Goal: Use online tool/utility: Utilize a website feature to perform a specific function

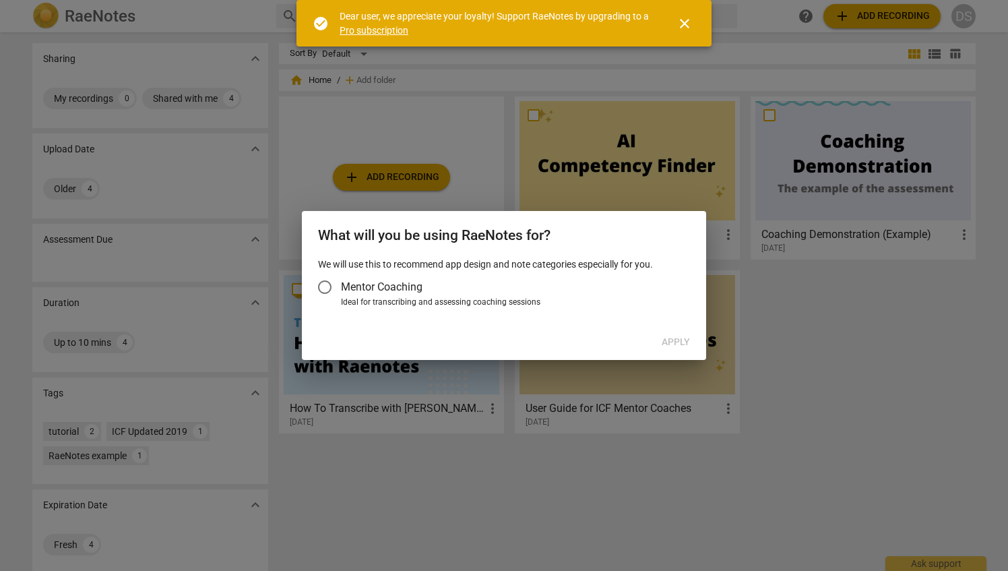
click at [685, 24] on span "close" at bounding box center [685, 24] width 16 height 16
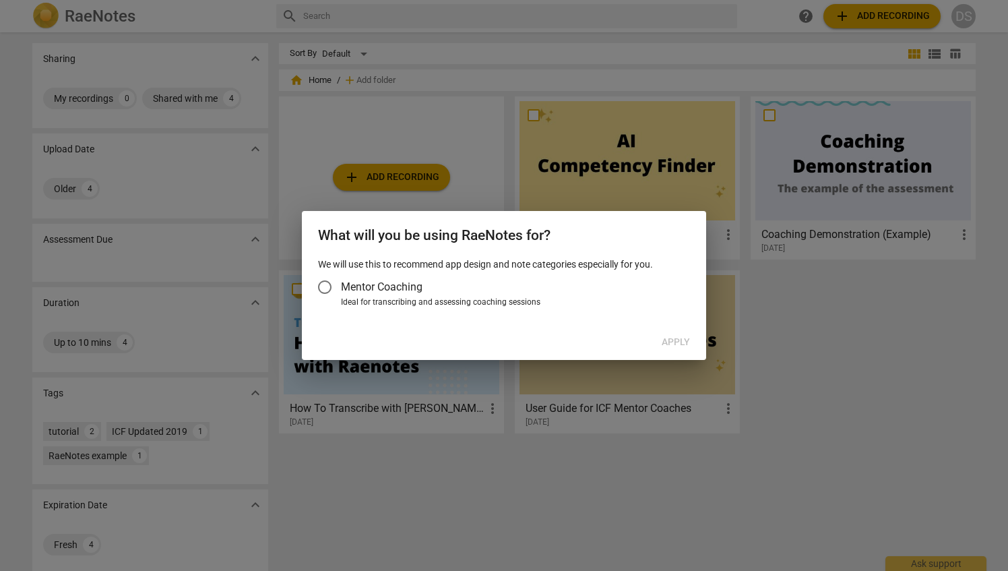
click at [324, 287] on input "Mentor Coaching" at bounding box center [325, 287] width 32 height 32
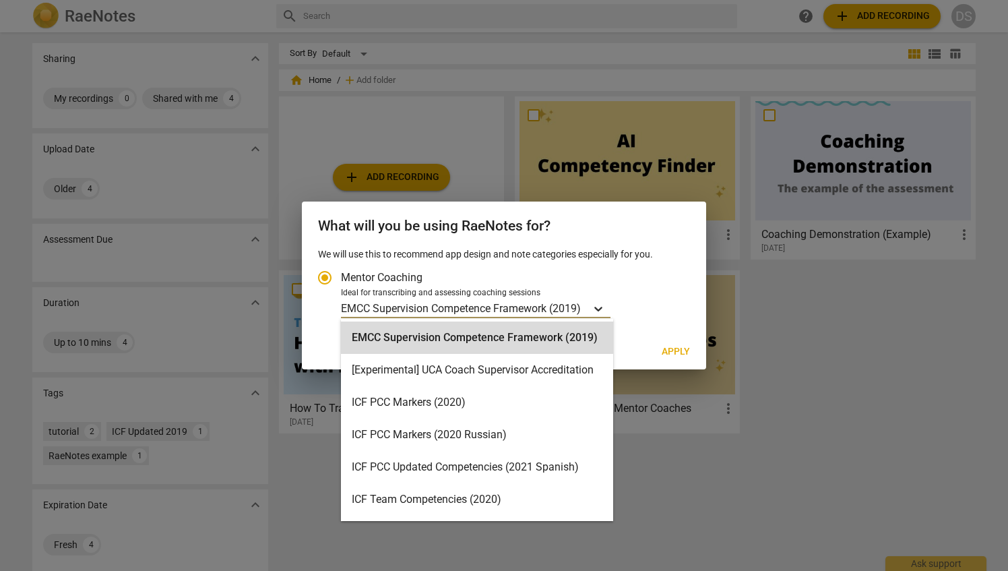
click at [601, 306] on icon "Account type" at bounding box center [598, 308] width 13 height 13
click at [0, 0] on input "Ideal for transcribing and assessing coaching sessions 15 results available. Us…" at bounding box center [0, 0] width 0 height 0
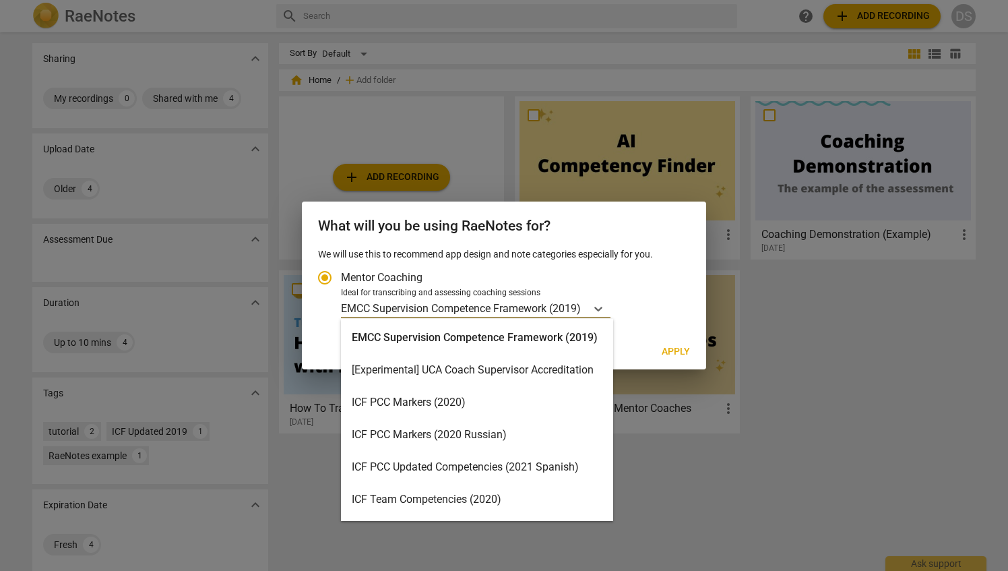
click at [421, 402] on div "ICF PCC Markers (2020)" at bounding box center [477, 402] width 272 height 32
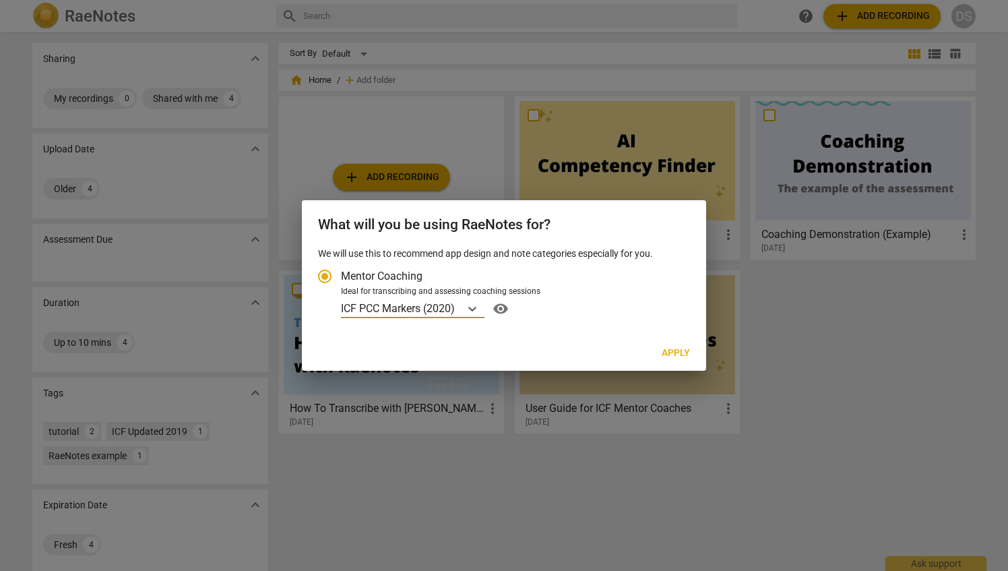
click at [683, 348] on span "Apply" at bounding box center [676, 352] width 28 height 13
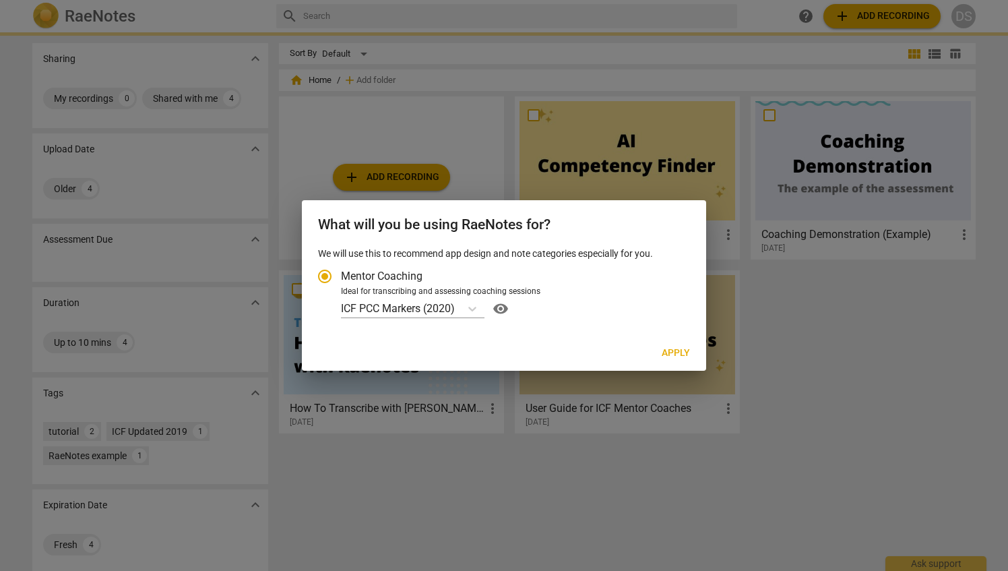
radio input "false"
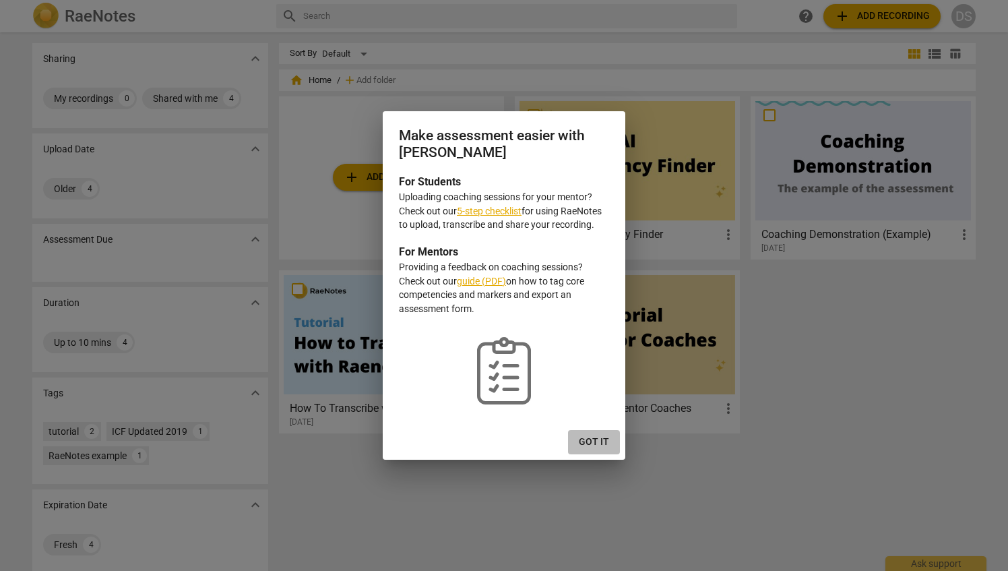
click at [600, 437] on span "Got it" at bounding box center [594, 441] width 30 height 13
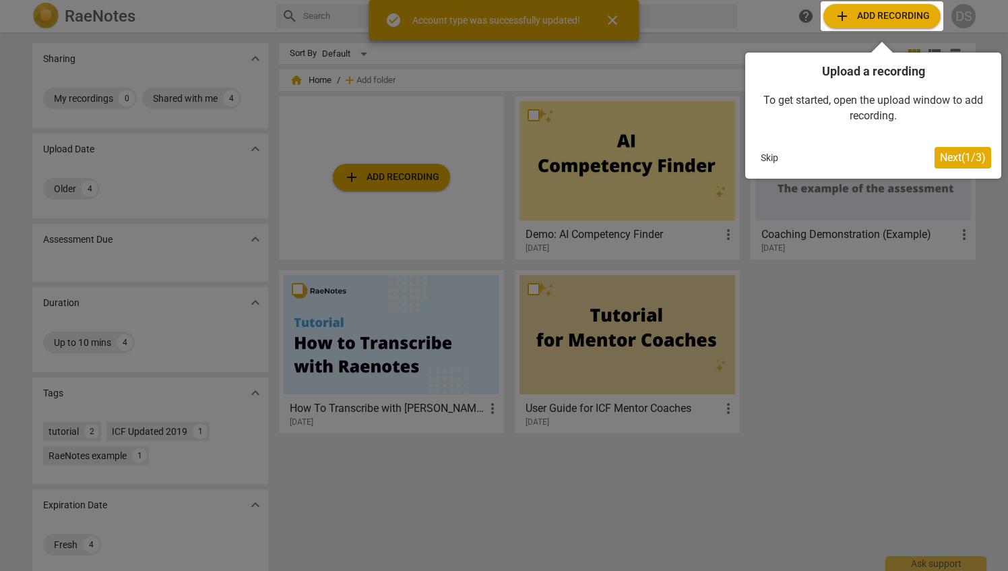
click at [958, 158] on span "Next ( 1 / 3 )" at bounding box center [963, 157] width 46 height 13
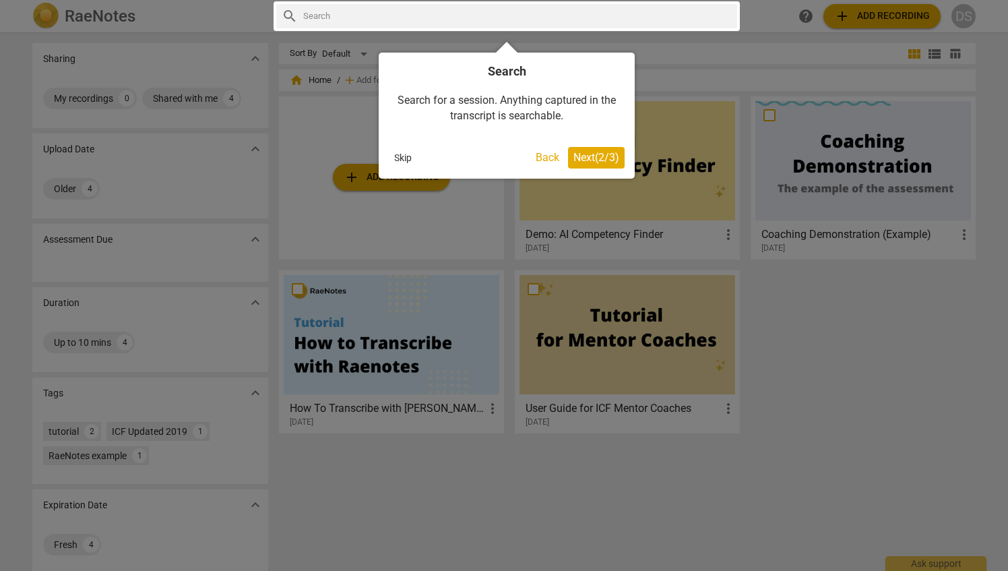
click at [582, 151] on span "Next ( 2 / 3 )" at bounding box center [597, 157] width 46 height 13
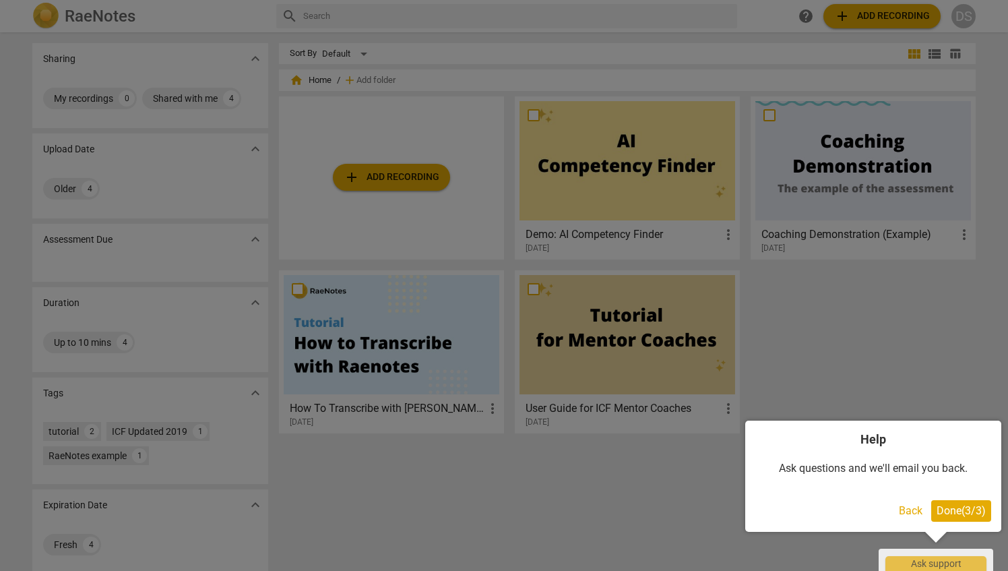
click at [976, 520] on button "Done ( 3 / 3 )" at bounding box center [962, 511] width 60 height 22
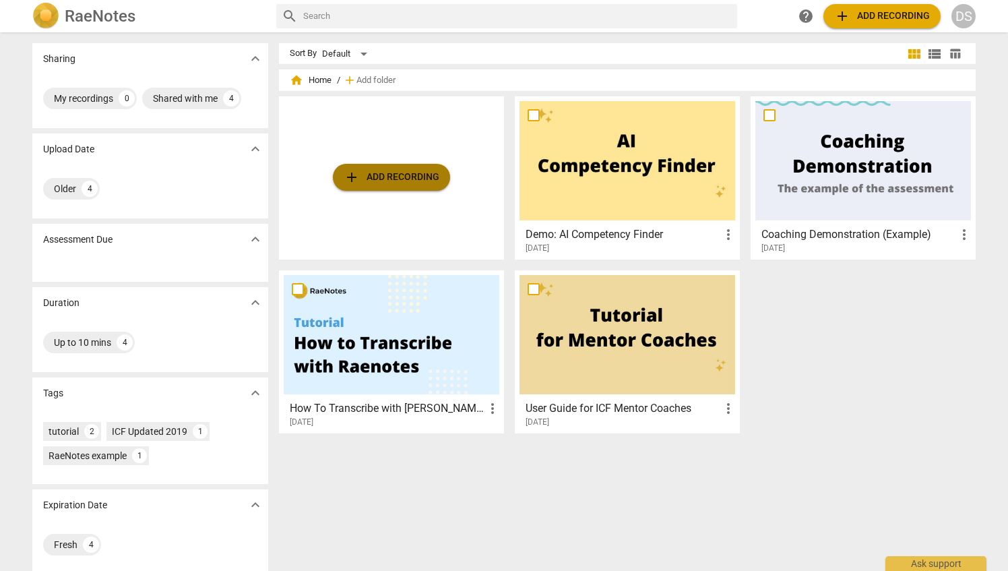
click at [375, 177] on span "add Add recording" at bounding box center [392, 177] width 96 height 16
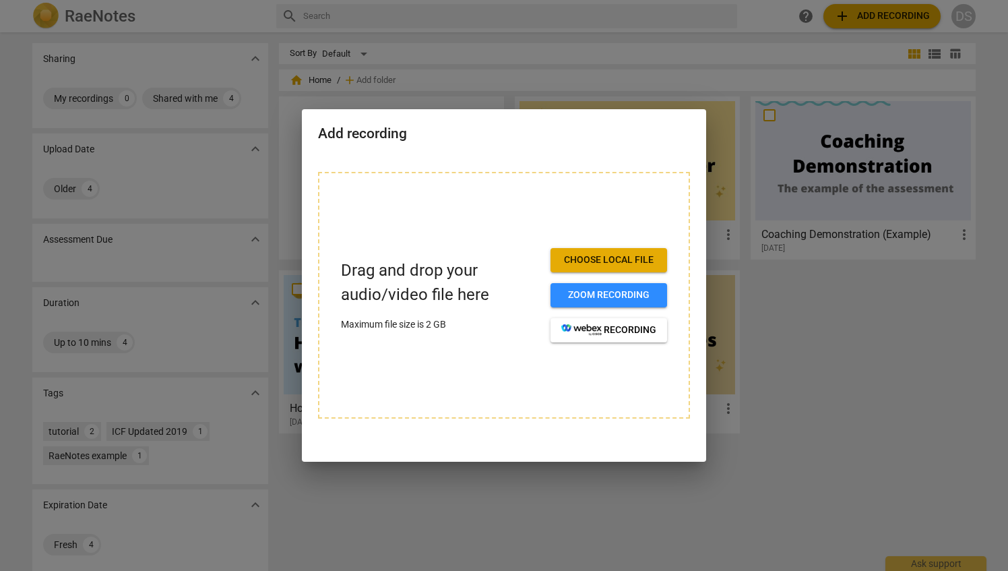
click at [626, 254] on span "Choose local file" at bounding box center [609, 259] width 95 height 13
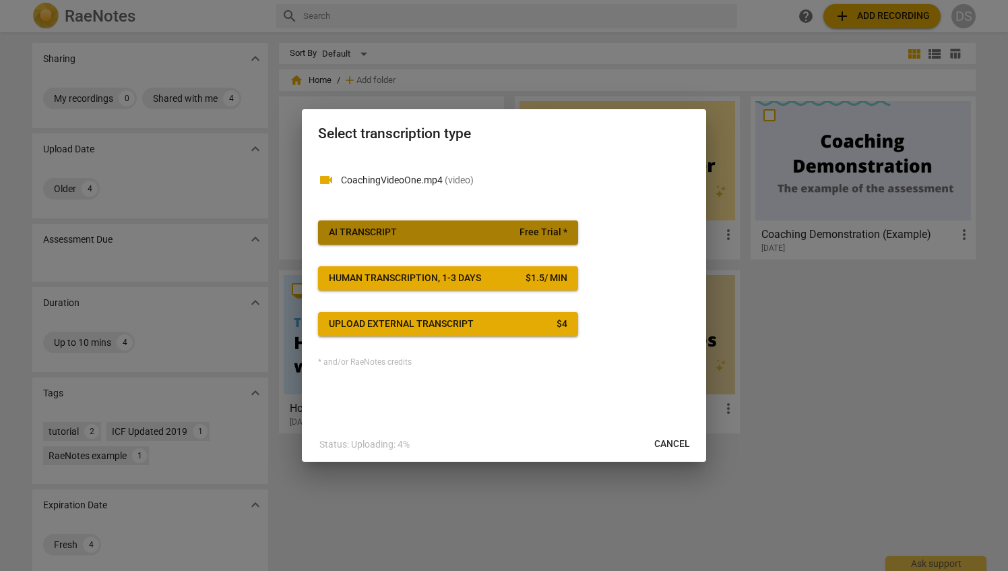
click at [417, 232] on span "AI Transcript Free Trial *" at bounding box center [448, 232] width 239 height 13
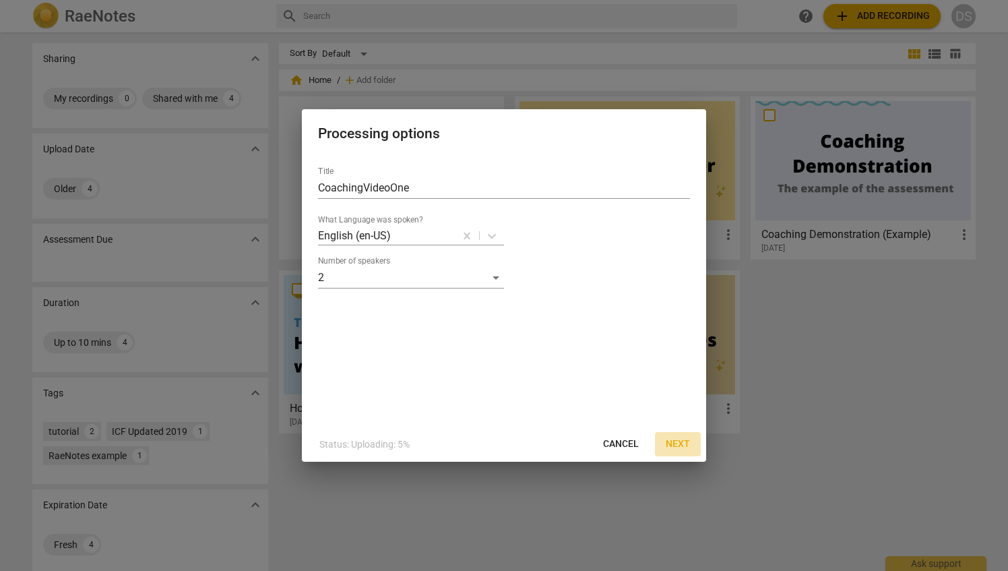
click at [684, 443] on span "Next" at bounding box center [678, 443] width 24 height 13
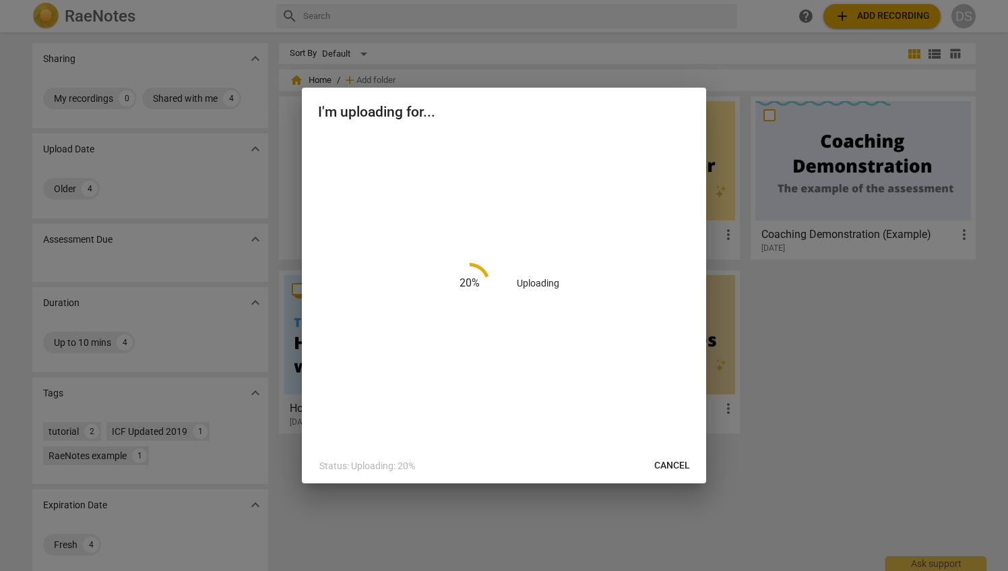
click at [621, 105] on h2 "I'm uploading for..." at bounding box center [504, 112] width 372 height 17
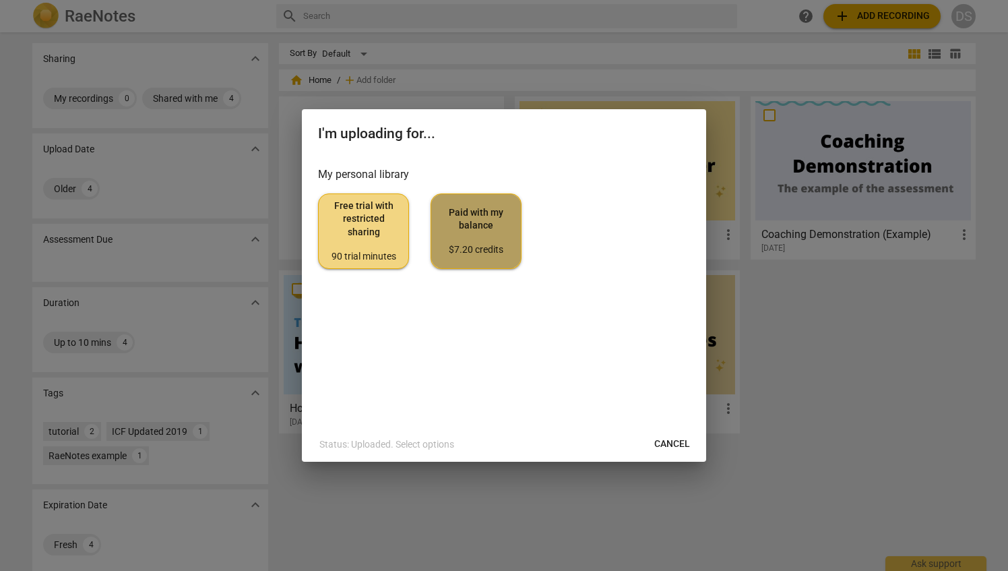
click at [473, 218] on span "Paid with my balance $7.20 credits" at bounding box center [476, 231] width 68 height 51
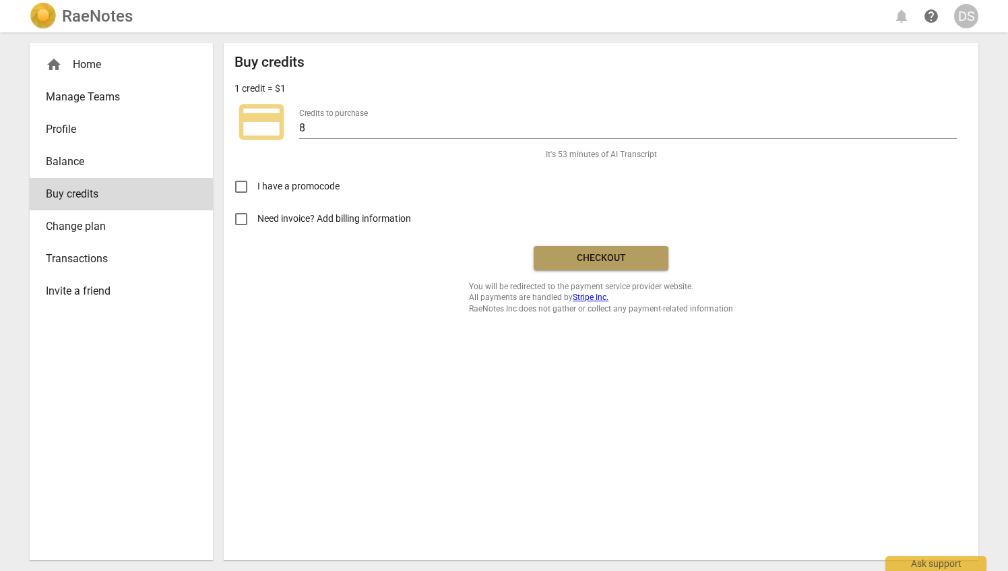
click at [601, 256] on span "Checkout" at bounding box center [601, 257] width 113 height 13
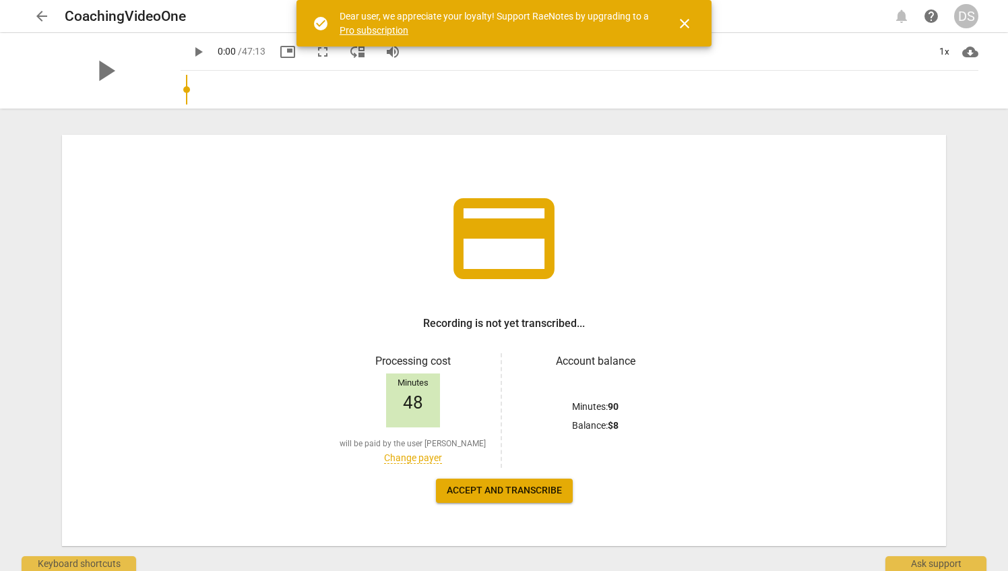
scroll to position [36, 0]
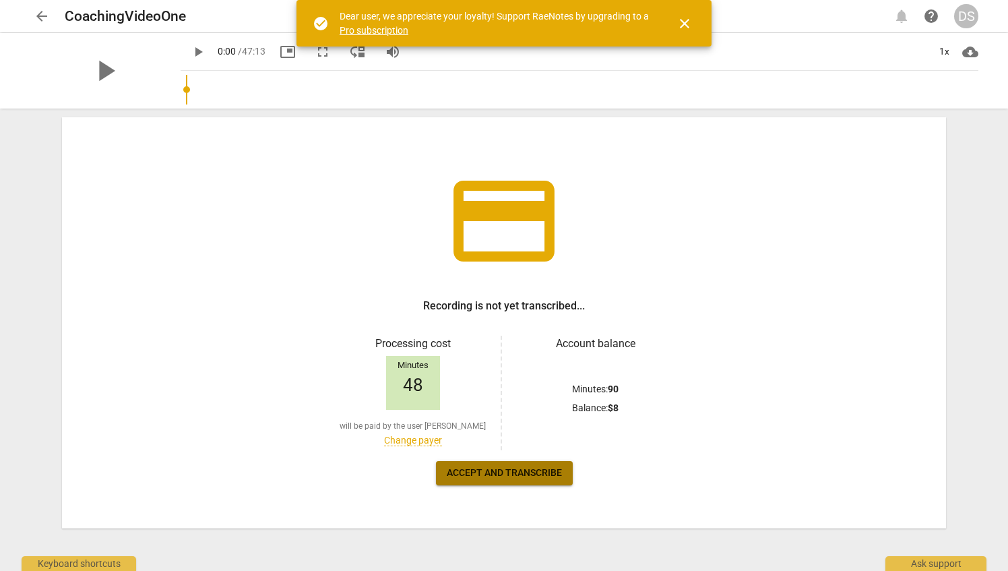
click at [525, 468] on span "Accept and transcribe" at bounding box center [504, 472] width 115 height 13
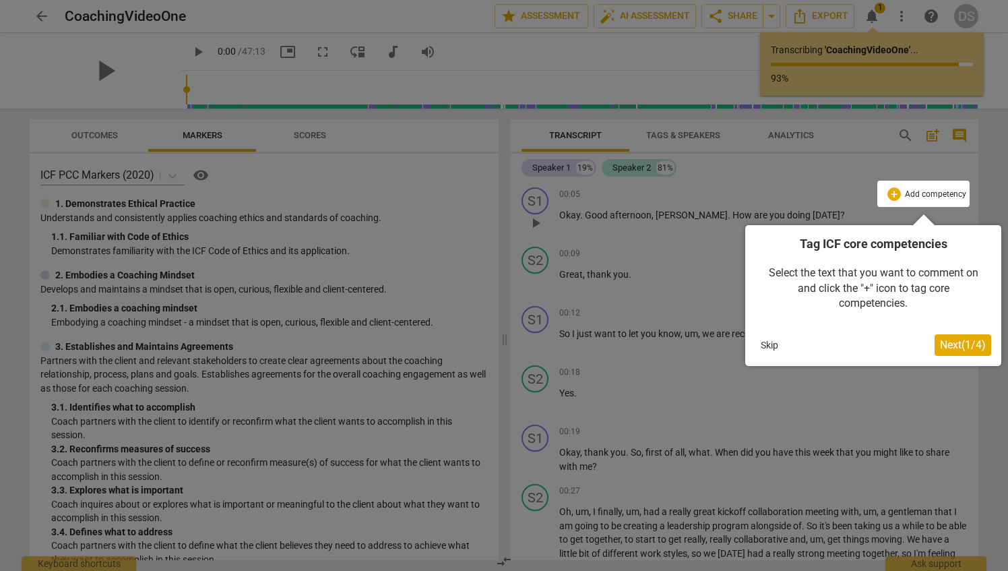
click at [959, 348] on span "Next ( 1 / 4 )" at bounding box center [963, 344] width 46 height 13
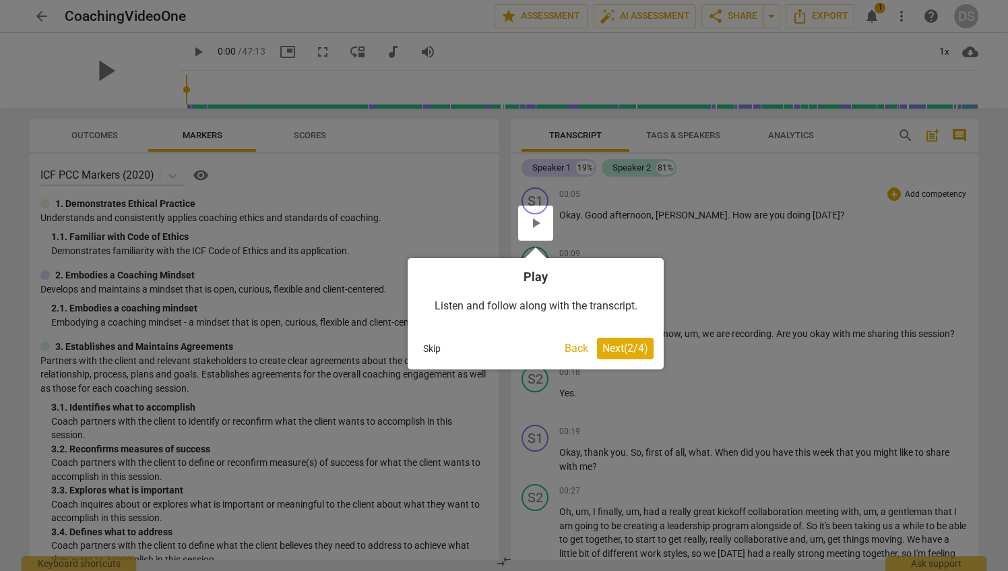
click at [627, 350] on span "Next ( 2 / 4 )" at bounding box center [626, 348] width 46 height 13
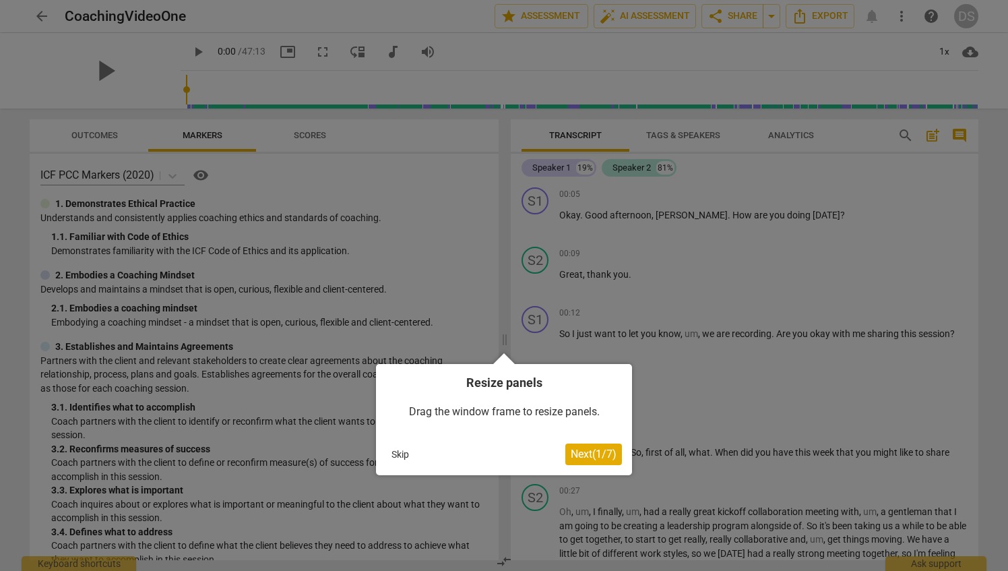
click at [588, 454] on span "Next ( 1 / 7 )" at bounding box center [594, 454] width 46 height 13
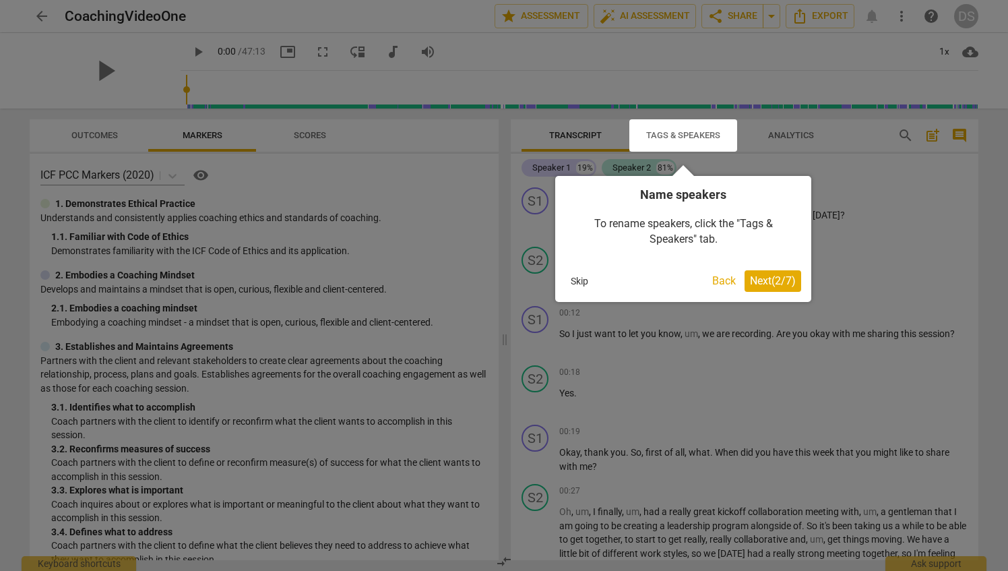
click at [777, 286] on span "Next ( 2 / 7 )" at bounding box center [773, 280] width 46 height 13
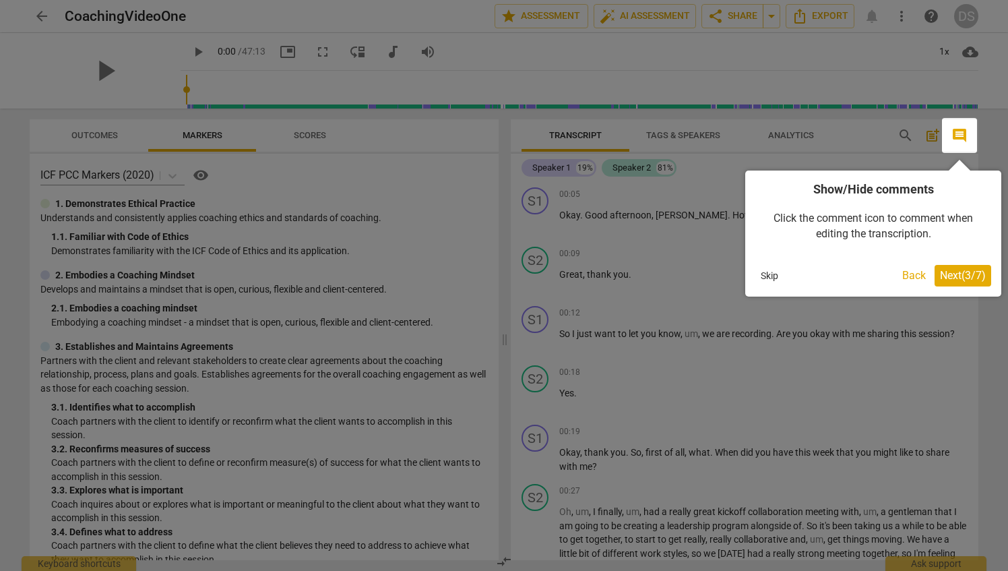
click at [957, 271] on span "Next ( 3 / 7 )" at bounding box center [963, 275] width 46 height 13
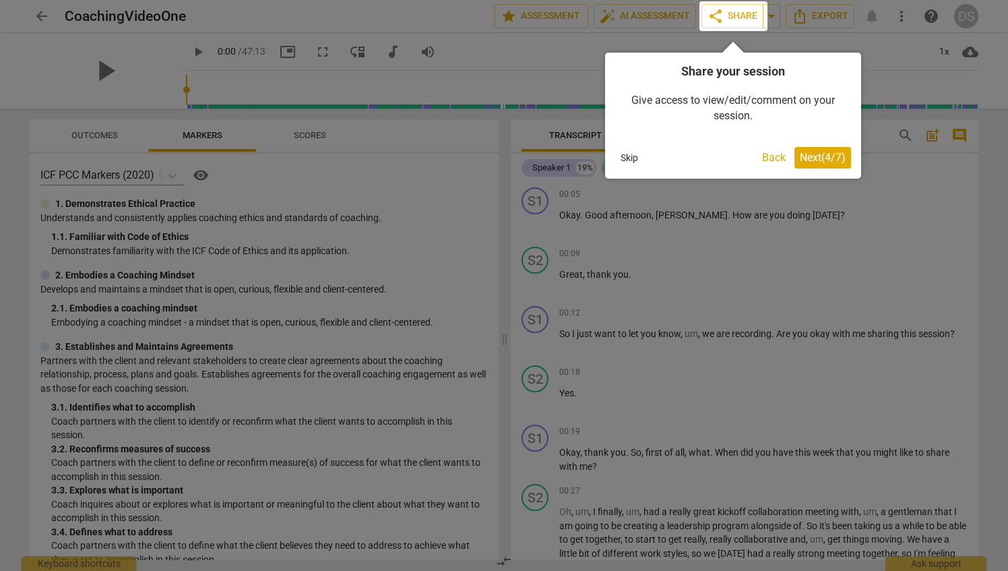
click at [814, 156] on span "Next ( 4 / 7 )" at bounding box center [823, 157] width 46 height 13
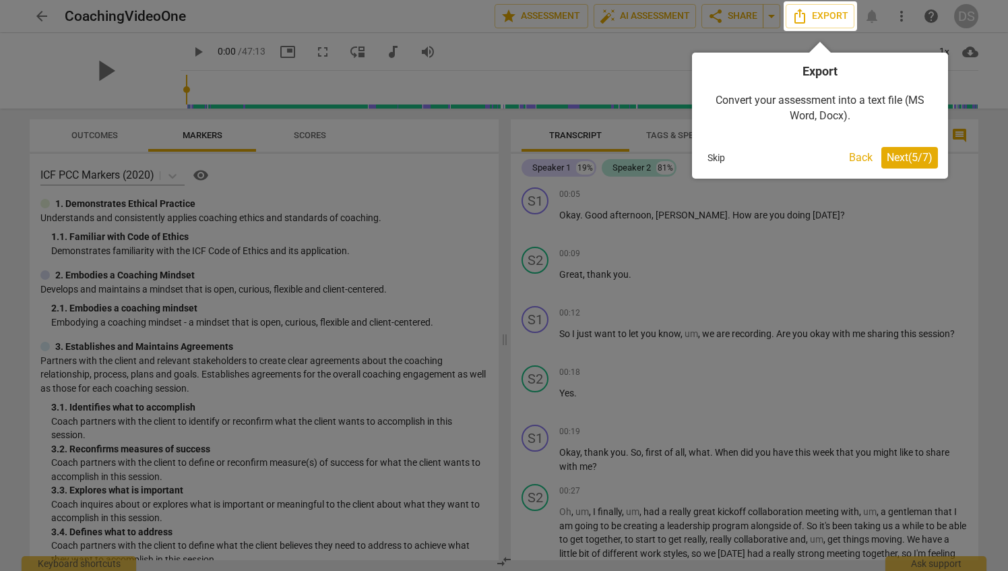
click at [919, 162] on span "Next ( 5 / 7 )" at bounding box center [910, 157] width 46 height 13
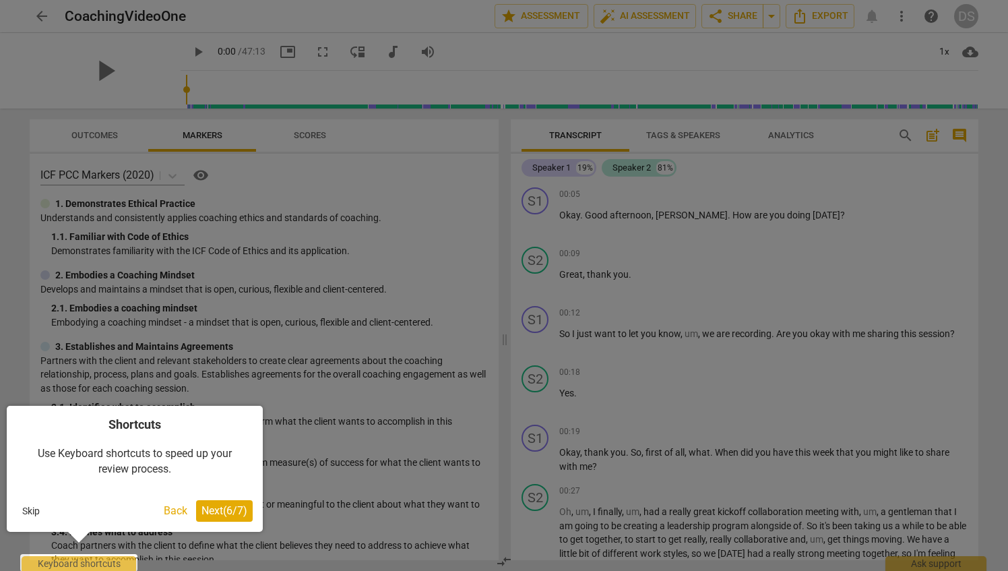
click at [224, 511] on span "Next ( 6 / 7 )" at bounding box center [225, 510] width 46 height 13
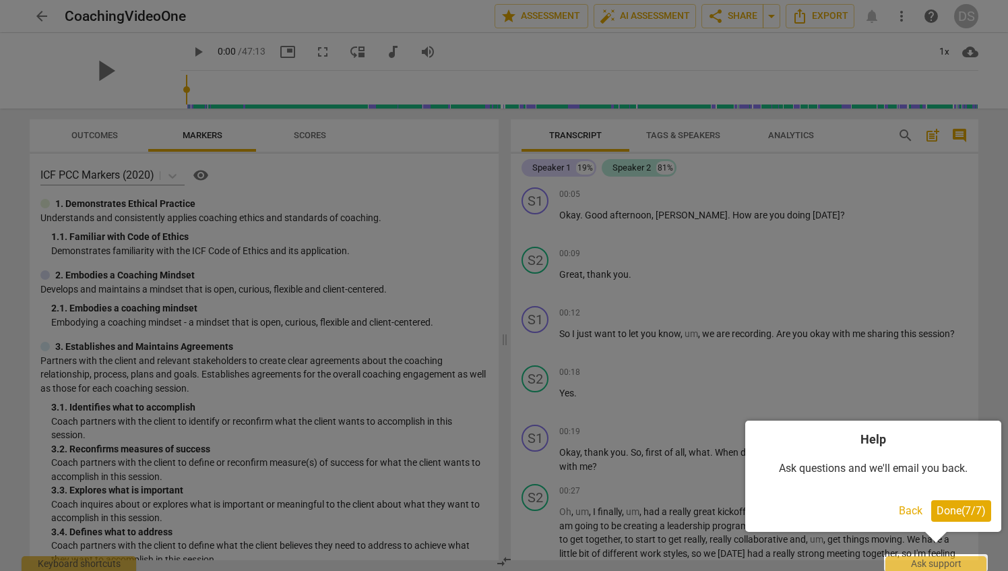
click at [956, 504] on span "Done ( 7 / 7 )" at bounding box center [961, 510] width 49 height 13
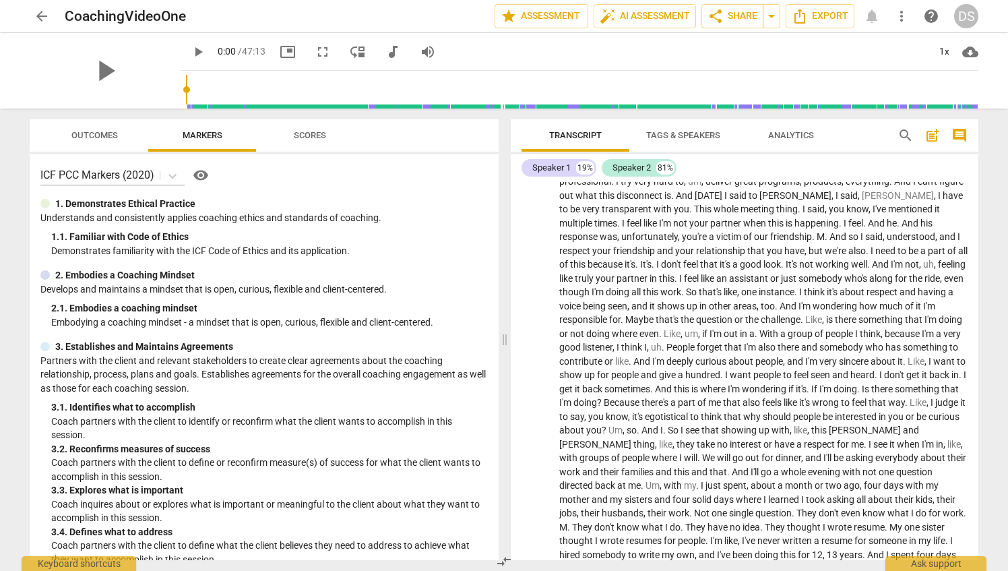
scroll to position [1213, 0]
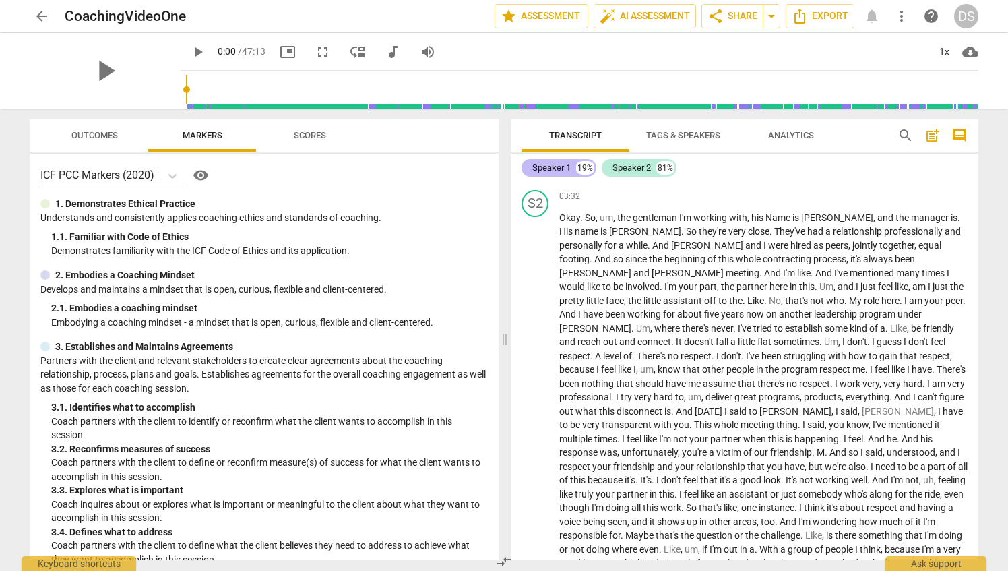
click at [543, 167] on div "Speaker 1" at bounding box center [552, 167] width 38 height 13
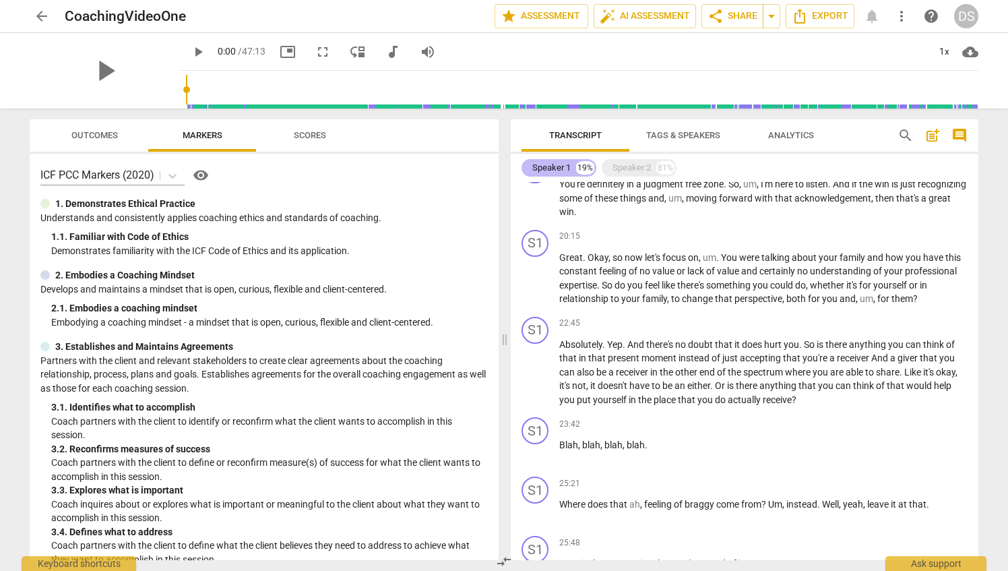
scroll to position [531, 0]
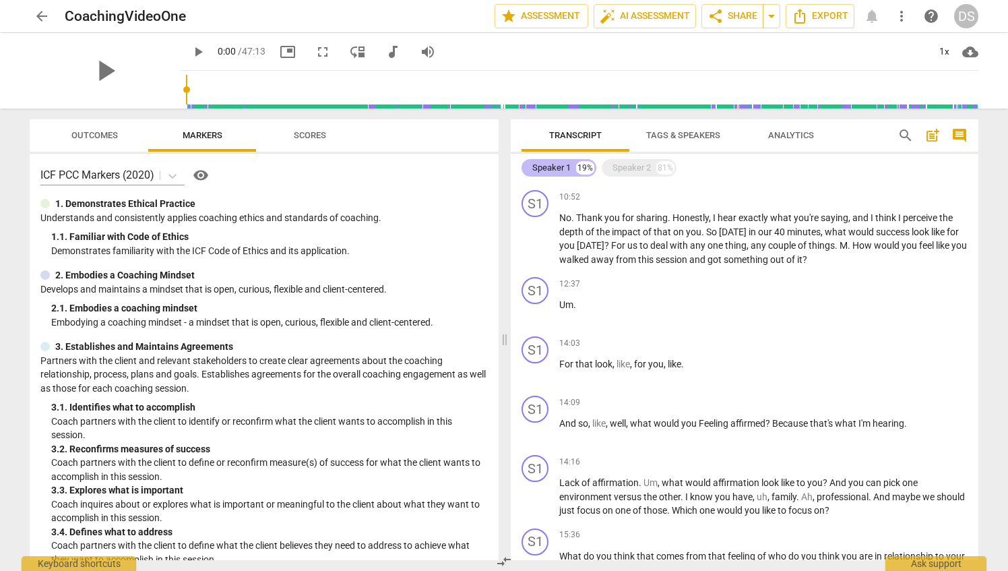
click at [543, 167] on div "Speaker 1" at bounding box center [552, 167] width 38 height 13
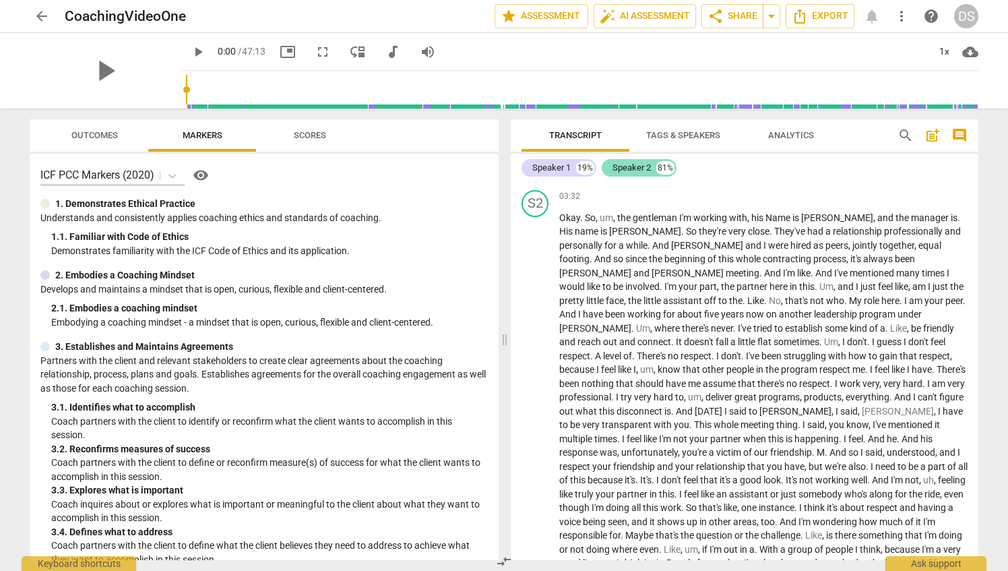
click at [635, 170] on div "Speaker 2" at bounding box center [632, 167] width 38 height 13
click at [555, 170] on div "Speaker 1" at bounding box center [552, 167] width 38 height 13
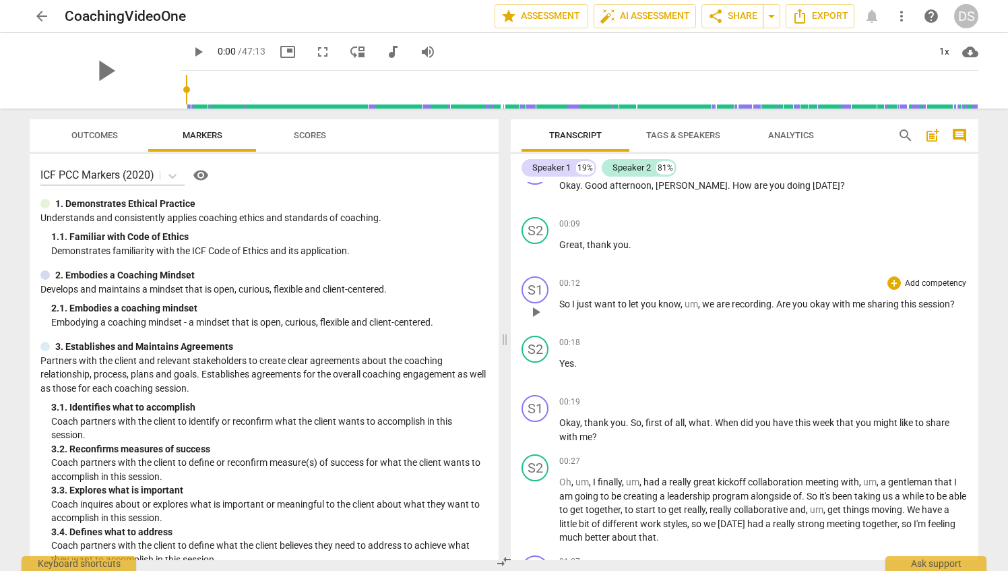
scroll to position [0, 0]
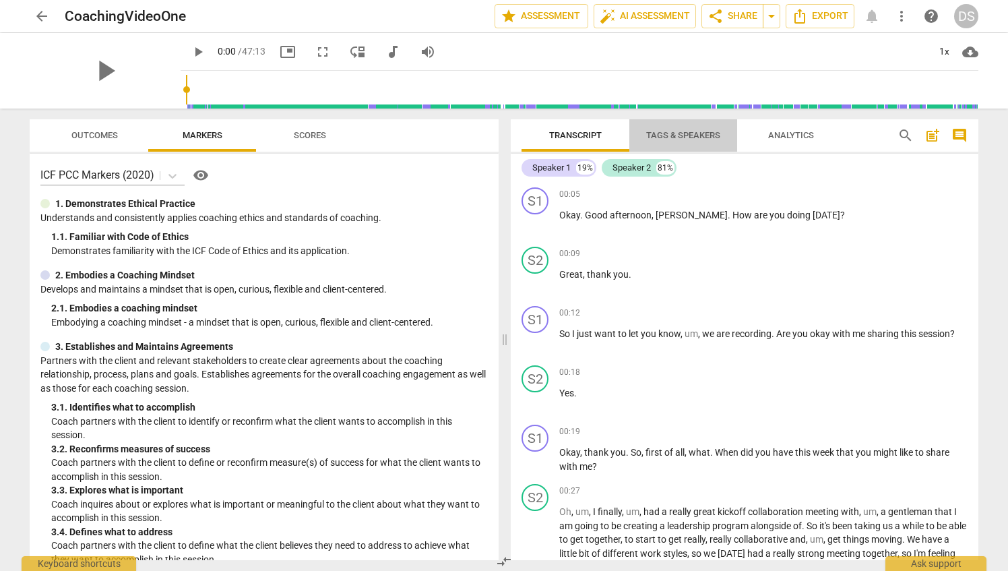
click at [715, 135] on span "Tags & Speakers" at bounding box center [683, 135] width 74 height 10
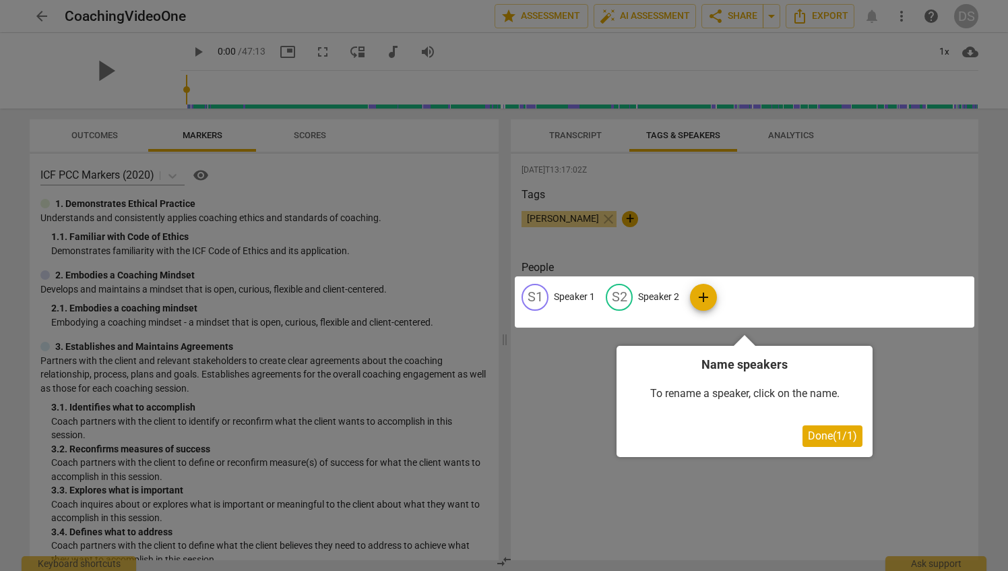
click at [827, 437] on span "Done ( 1 / 1 )" at bounding box center [832, 435] width 49 height 13
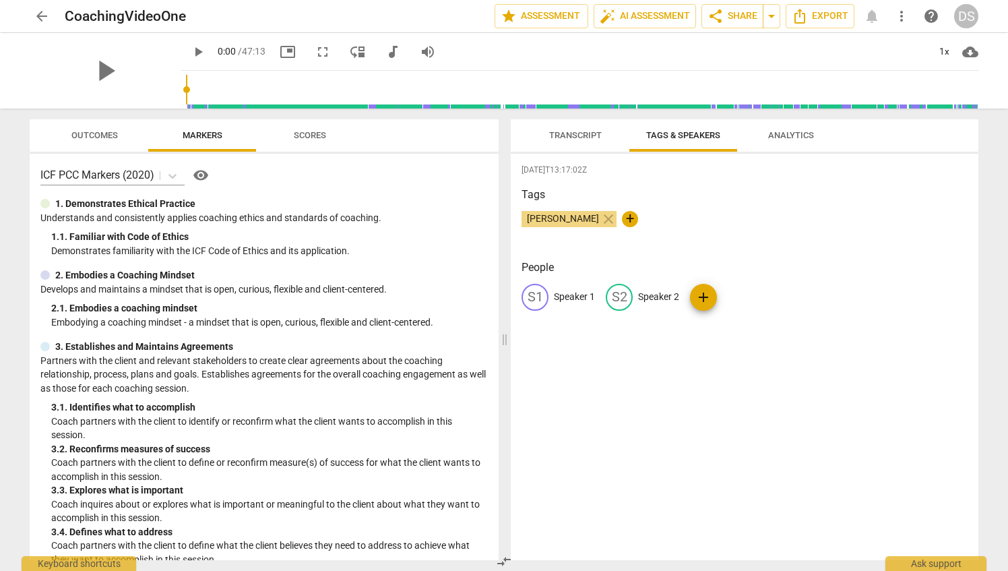
click at [555, 299] on p "Speaker 1" at bounding box center [574, 297] width 41 height 14
click at [555, 299] on input "Speaker 1" at bounding box center [608, 297] width 108 height 22
type input "[PERSON_NAME]"
click at [799, 382] on div "[DATE]T13:17:02Z Tags [PERSON_NAME] close + People edit [PERSON_NAME] delete S2…" at bounding box center [745, 357] width 468 height 406
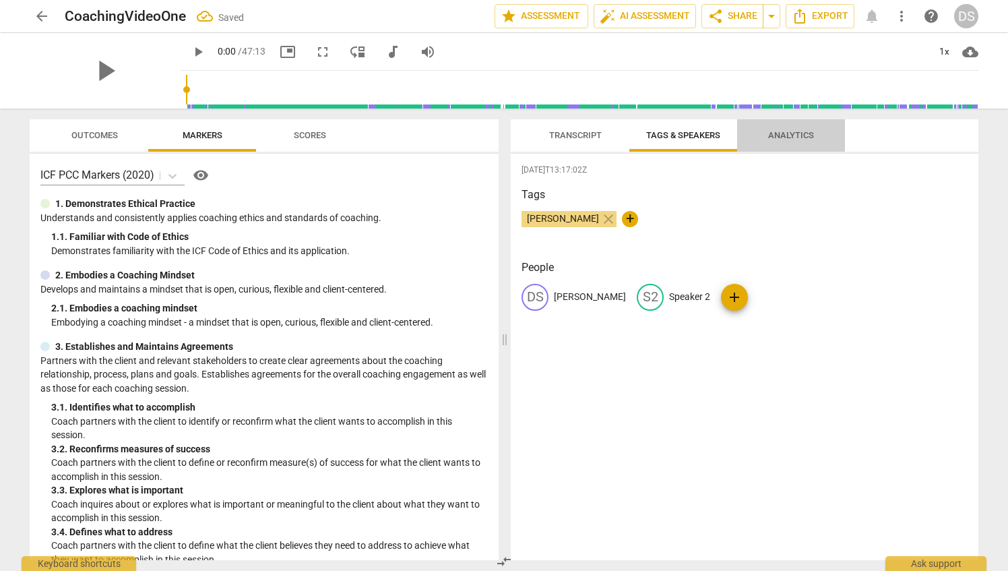
click at [801, 133] on span "Analytics" at bounding box center [791, 135] width 46 height 10
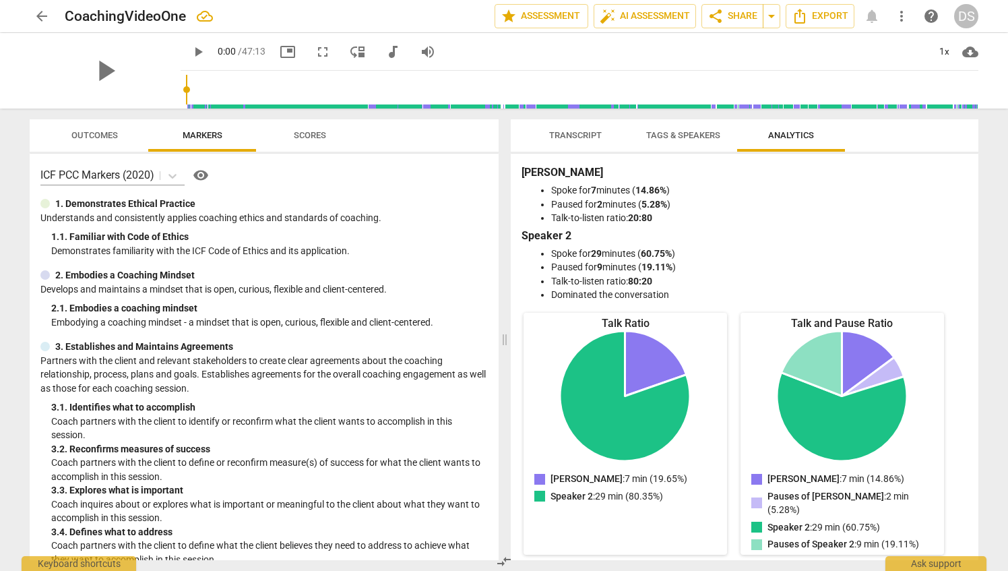
click at [577, 129] on span "Transcript" at bounding box center [575, 136] width 85 height 18
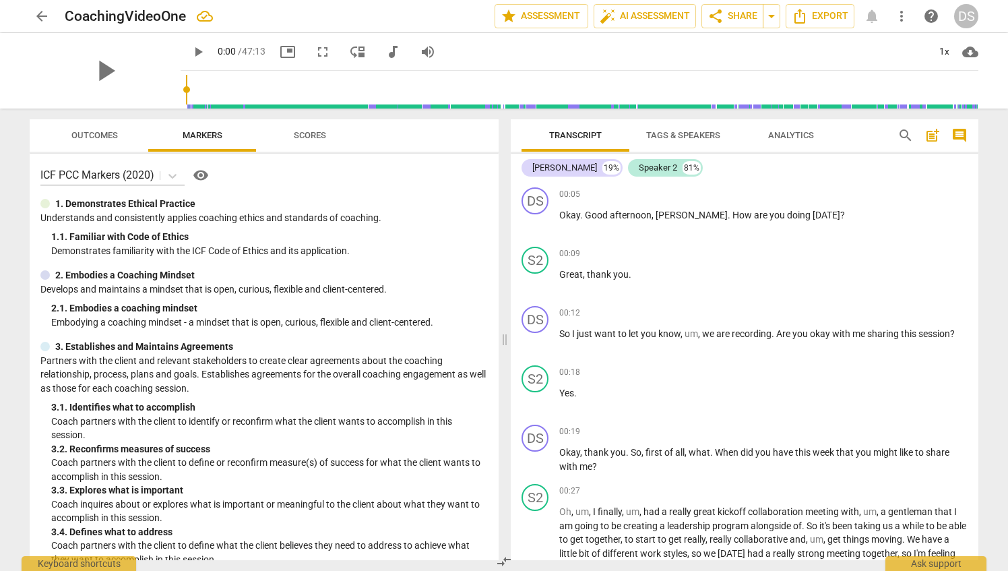
click at [93, 132] on span "Outcomes" at bounding box center [94, 135] width 47 height 10
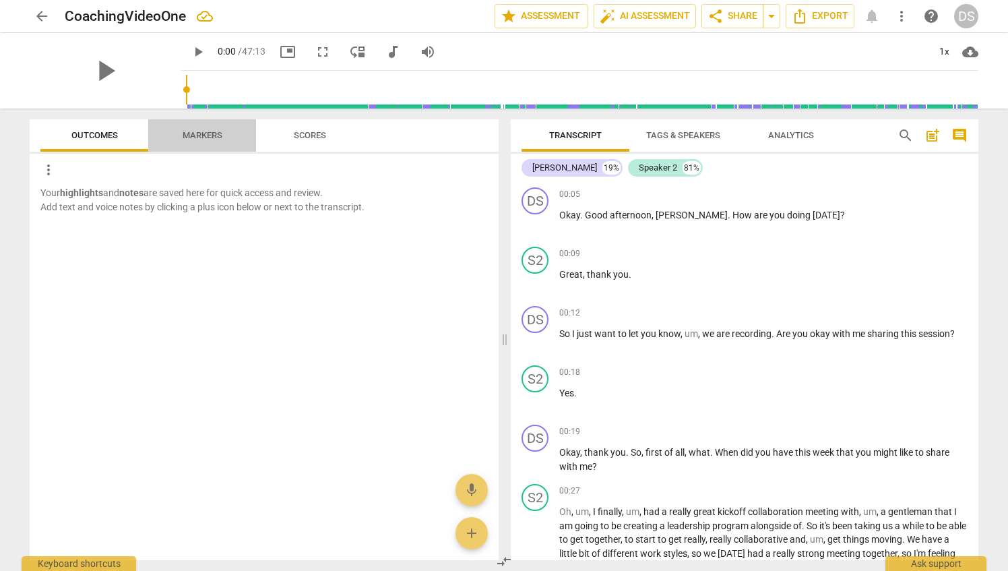
click at [216, 140] on span "Markers" at bounding box center [203, 135] width 40 height 10
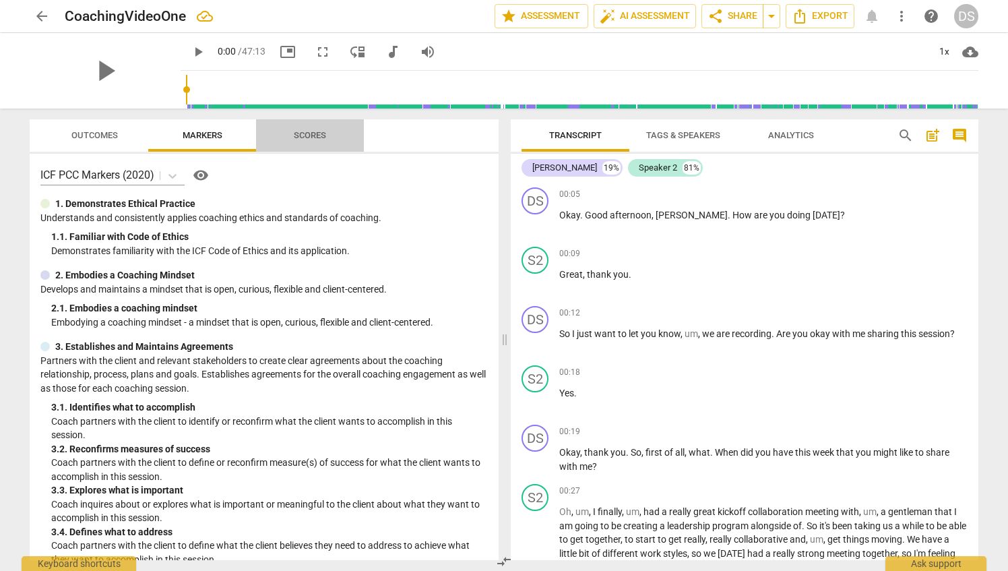
click at [318, 138] on span "Scores" at bounding box center [310, 135] width 32 height 10
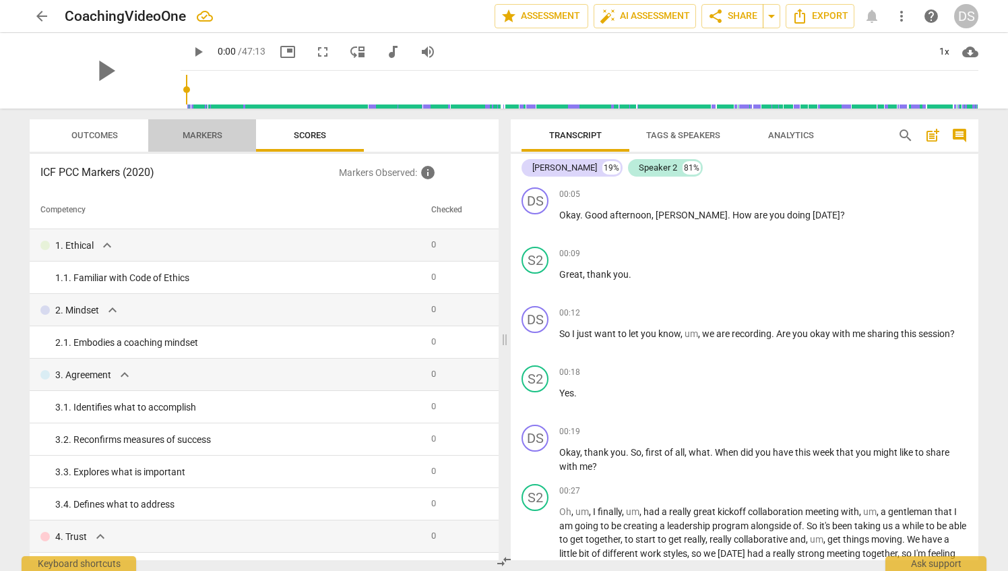
click at [198, 133] on span "Markers" at bounding box center [203, 135] width 40 height 10
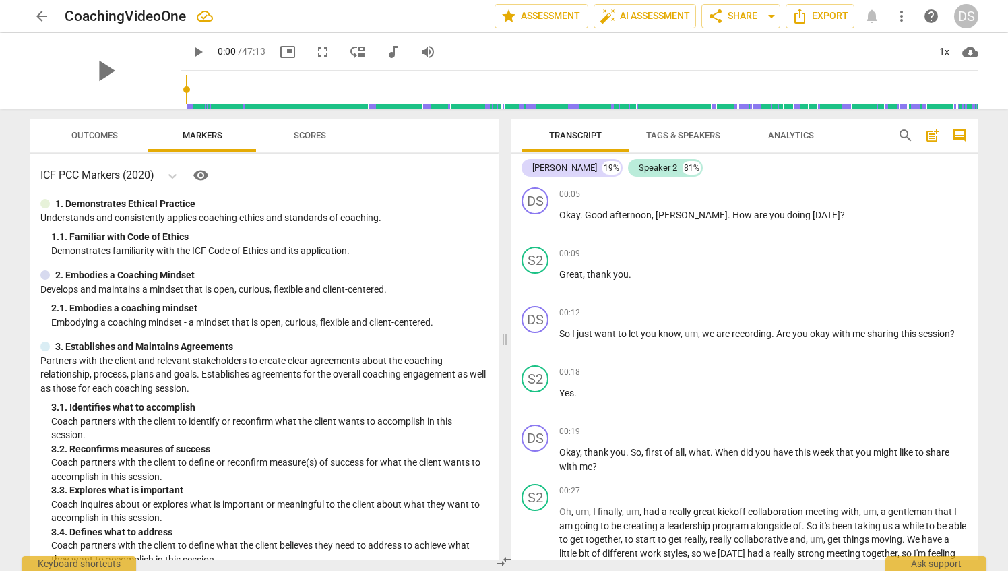
click at [903, 22] on span "more_vert" at bounding box center [902, 16] width 16 height 16
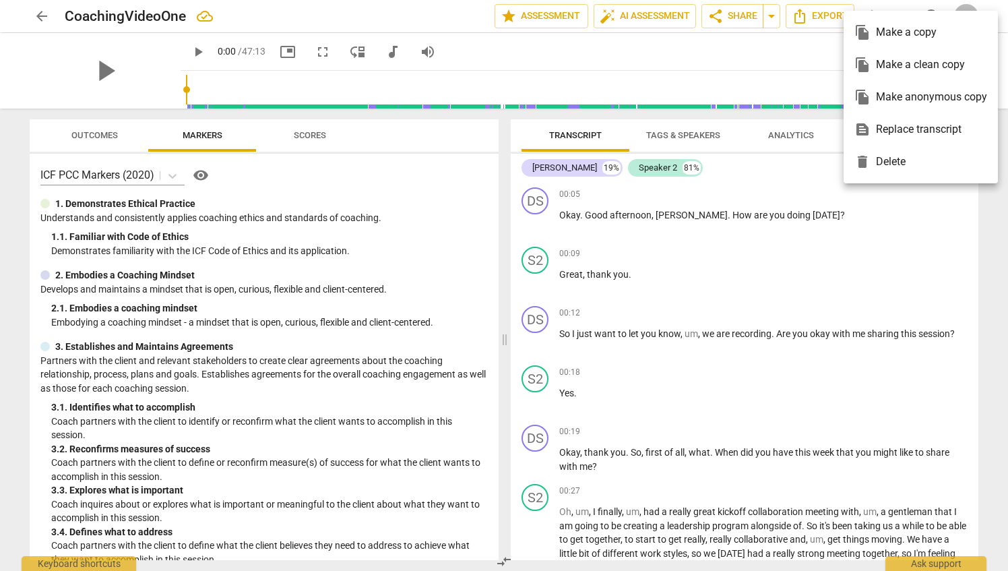
click at [980, 248] on div at bounding box center [504, 285] width 1008 height 571
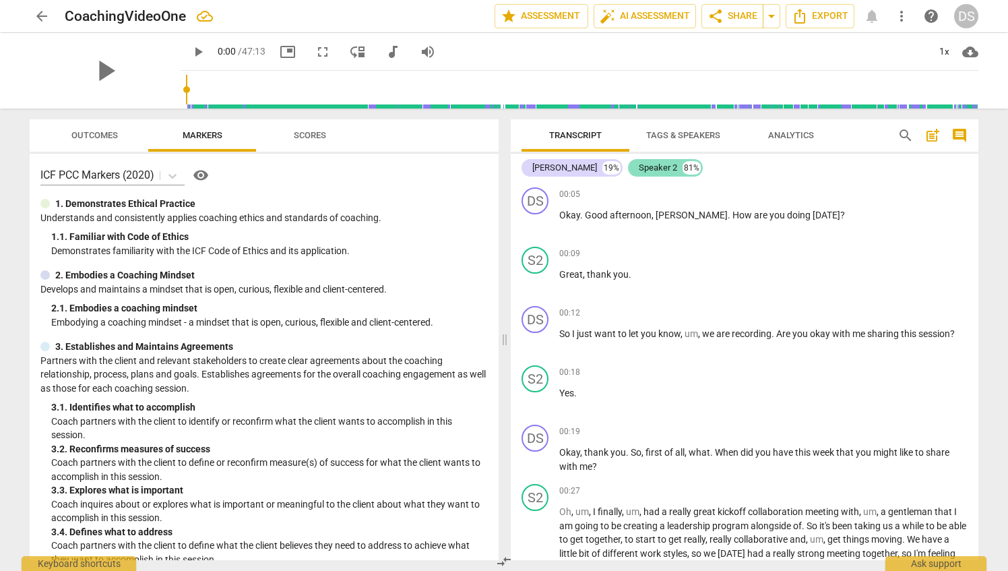
click at [647, 170] on div "Speaker 2" at bounding box center [658, 167] width 38 height 13
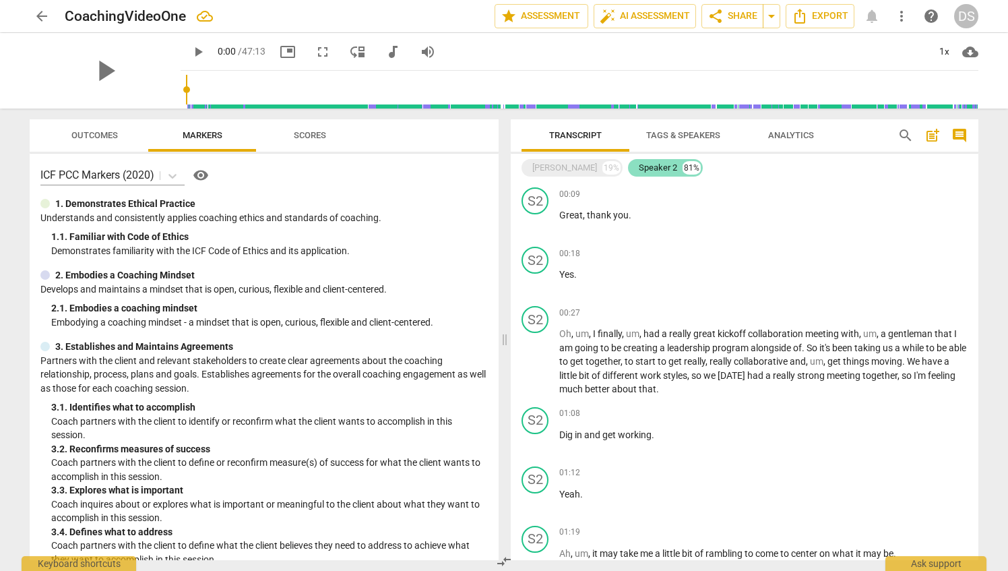
click at [643, 166] on div "Speaker 2" at bounding box center [658, 167] width 38 height 13
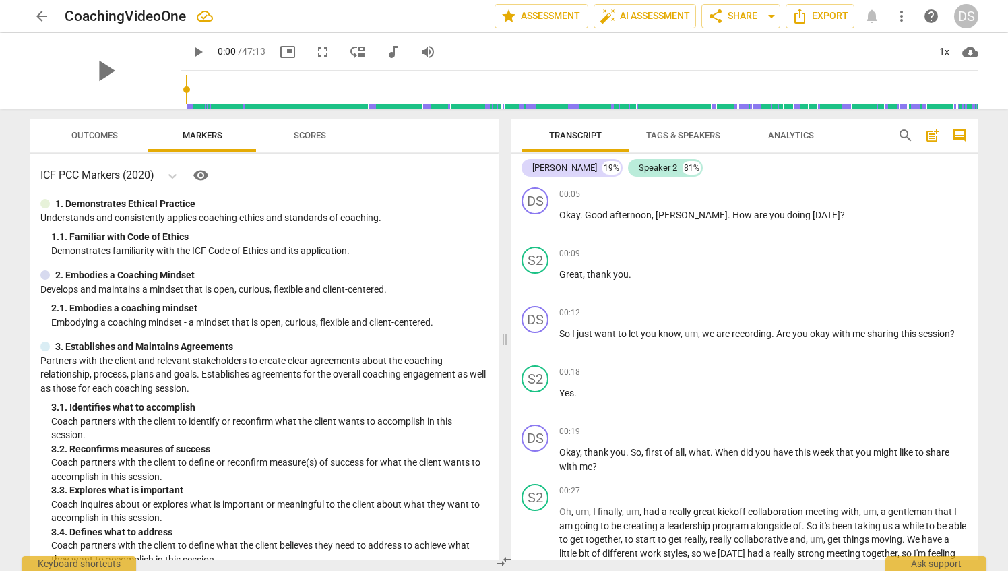
click at [706, 138] on span "Tags & Speakers" at bounding box center [683, 135] width 74 height 10
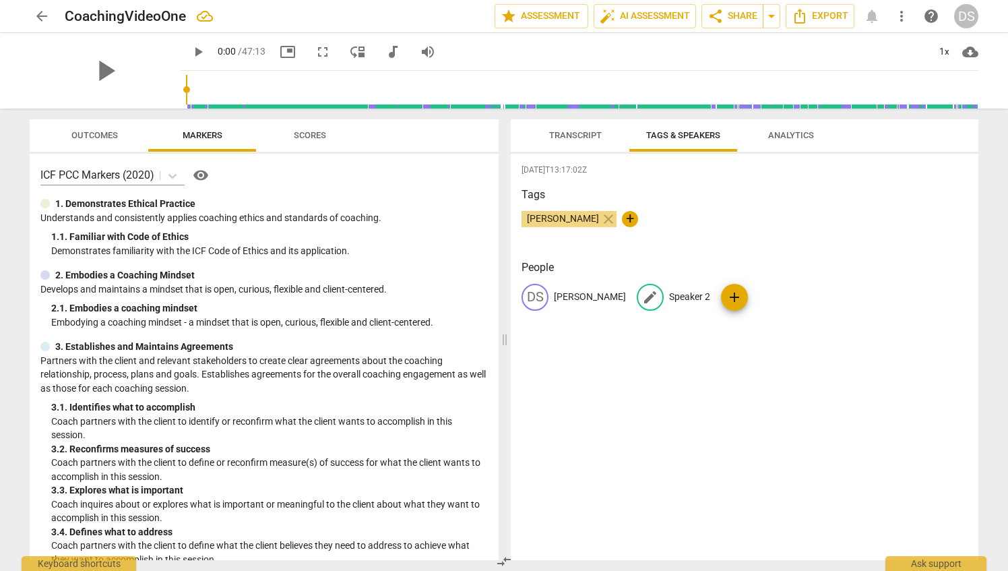
click at [692, 295] on p "Speaker 2" at bounding box center [689, 297] width 41 height 14
type input "Client"
click at [876, 231] on div "[PERSON_NAME] close +" at bounding box center [745, 224] width 446 height 27
click at [584, 135] on span "Transcript" at bounding box center [575, 135] width 53 height 10
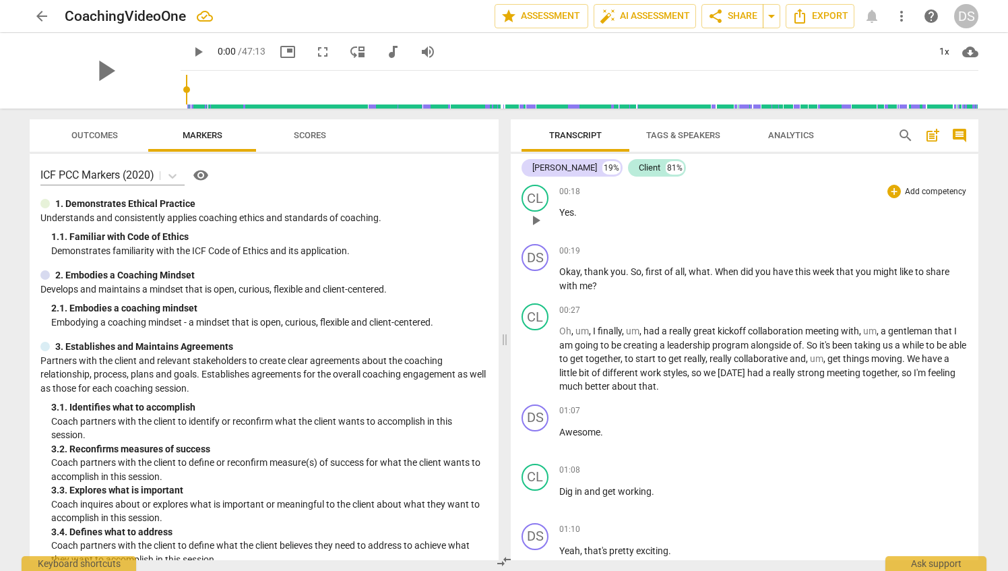
scroll to position [202, 0]
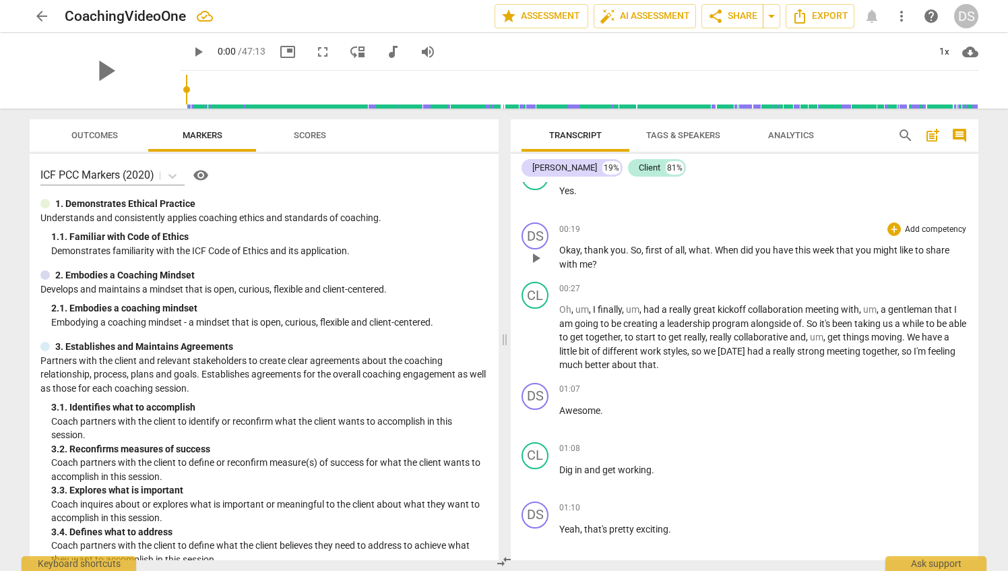
click at [539, 255] on span "play_arrow" at bounding box center [536, 258] width 16 height 16
drag, startPoint x: 719, startPoint y: 252, endPoint x: 686, endPoint y: 252, distance: 32.4
click at [686, 252] on span "," at bounding box center [687, 250] width 4 height 11
click at [539, 262] on span "pause" at bounding box center [536, 258] width 16 height 16
type input "29"
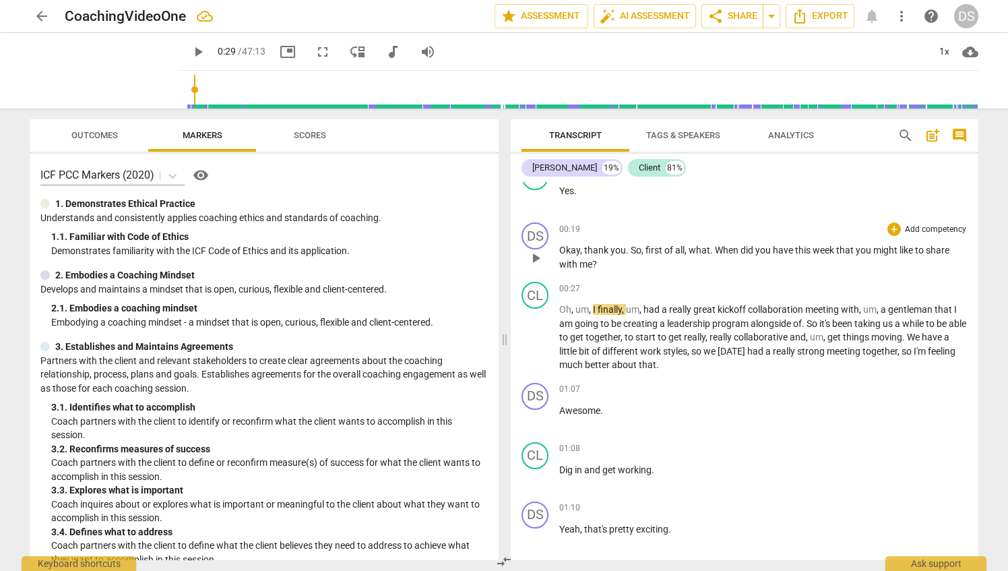
click at [674, 245] on span "of" at bounding box center [670, 250] width 11 height 11
click at [704, 248] on span "what" at bounding box center [700, 250] width 22 height 11
click at [705, 251] on span "what" at bounding box center [700, 250] width 22 height 11
click at [710, 247] on span "." at bounding box center [712, 250] width 5 height 11
click at [535, 334] on span "play_arrow" at bounding box center [536, 338] width 16 height 16
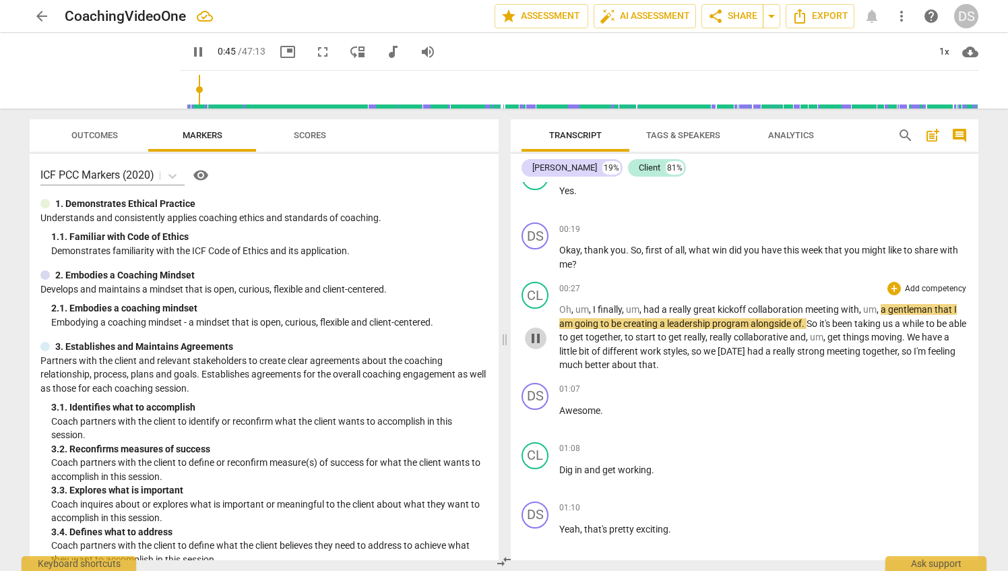
click at [534, 339] on span "pause" at bounding box center [536, 338] width 16 height 16
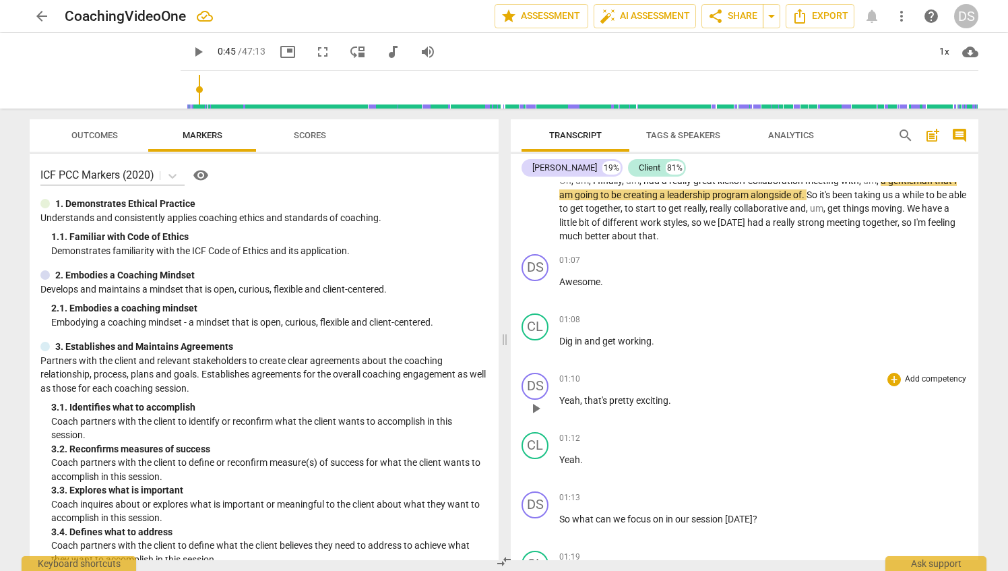
scroll to position [404, 0]
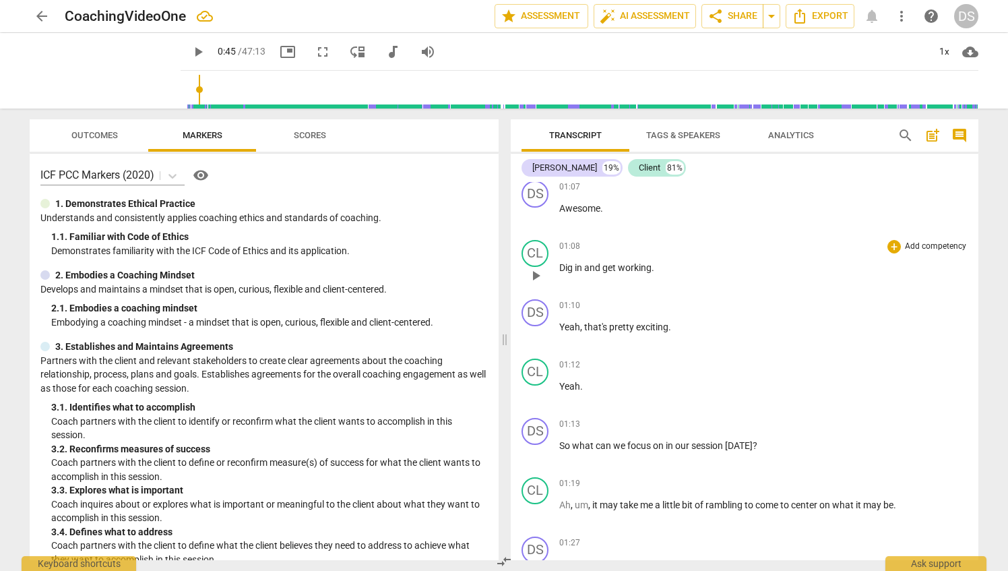
click at [533, 271] on span "play_arrow" at bounding box center [536, 276] width 16 height 16
click at [534, 272] on span "pause" at bounding box center [536, 276] width 16 height 16
type input "71"
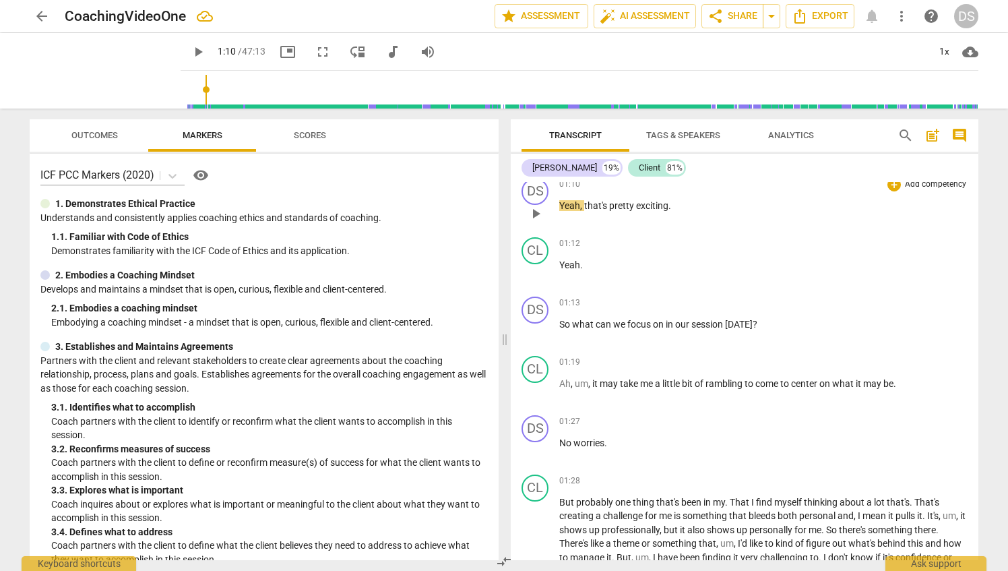
scroll to position [539, 0]
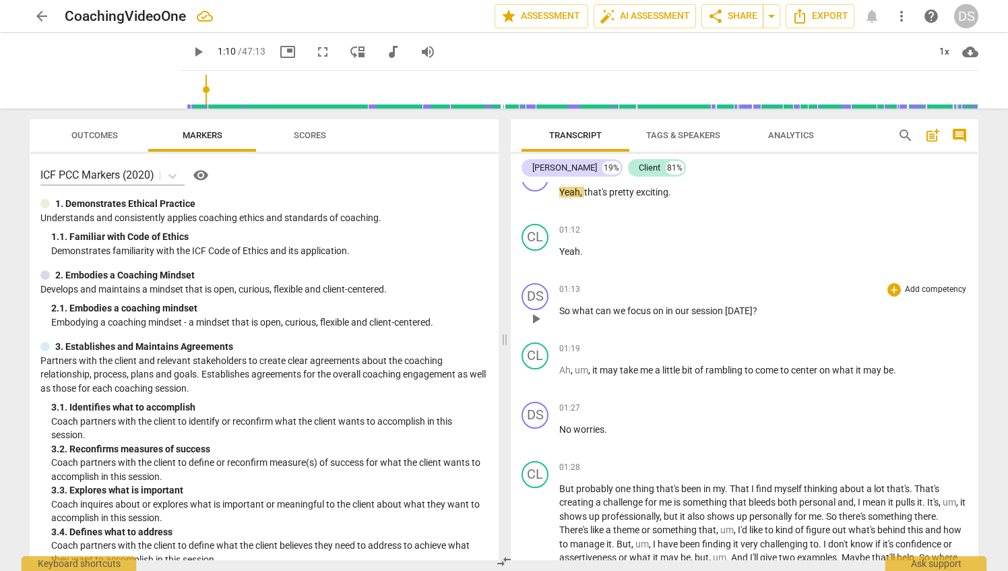
drag, startPoint x: 558, startPoint y: 307, endPoint x: 756, endPoint y: 320, distance: 197.9
click at [756, 320] on div "DS play_arrow pause 01:13 + Add competency keyboard_arrow_right So what can we …" at bounding box center [745, 307] width 468 height 59
click at [892, 289] on div "+" at bounding box center [894, 289] width 13 height 13
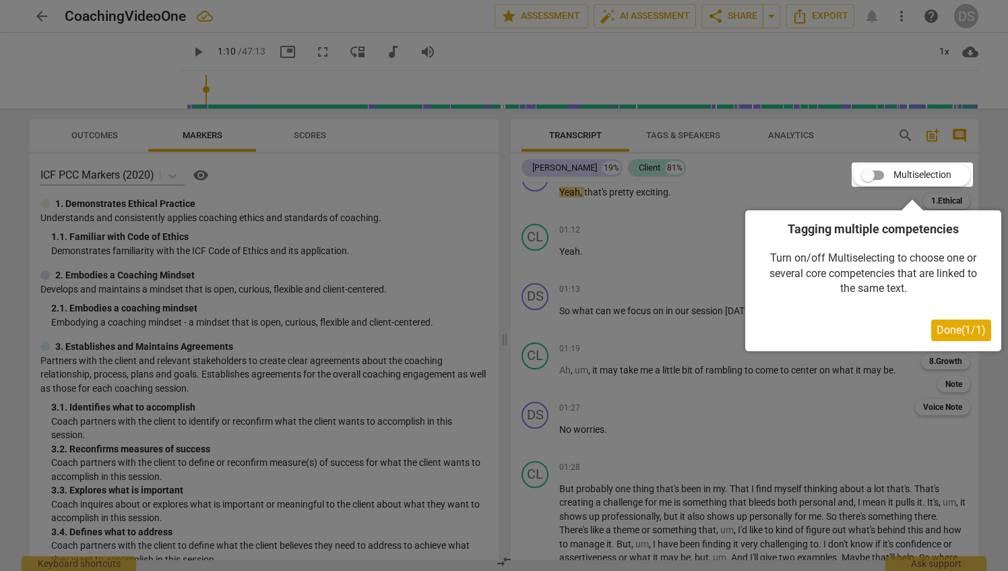
click at [952, 329] on span "Done ( 1 / 1 )" at bounding box center [961, 330] width 49 height 13
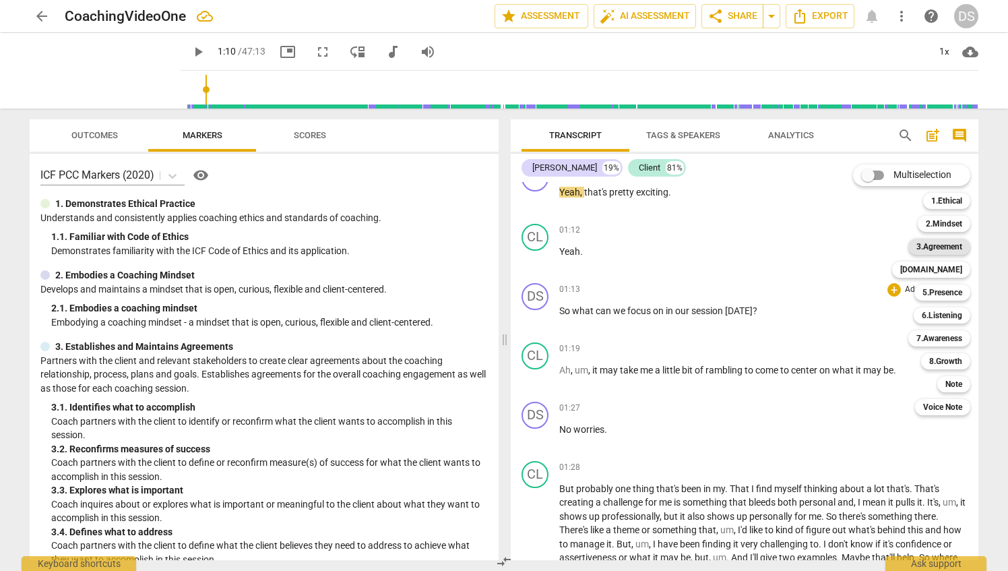
click at [948, 245] on b "3.Agreement" at bounding box center [940, 247] width 46 height 16
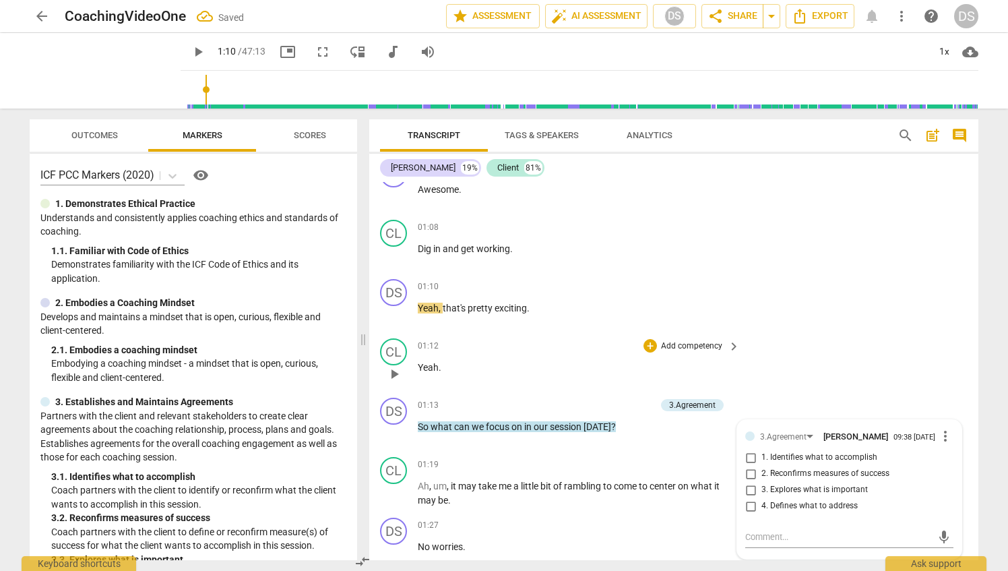
scroll to position [437, 0]
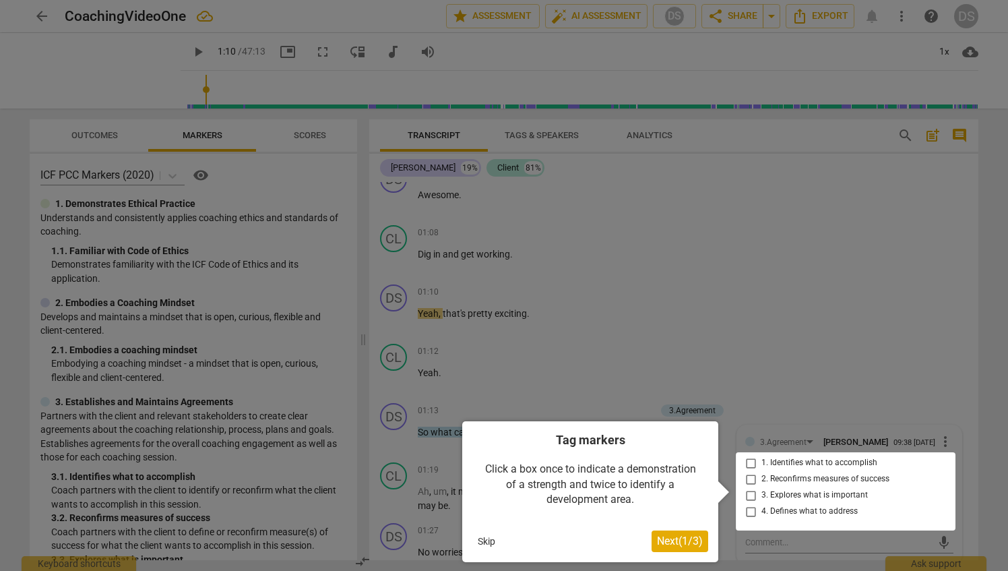
click at [684, 540] on span "Next ( 1 / 3 )" at bounding box center [680, 541] width 46 height 13
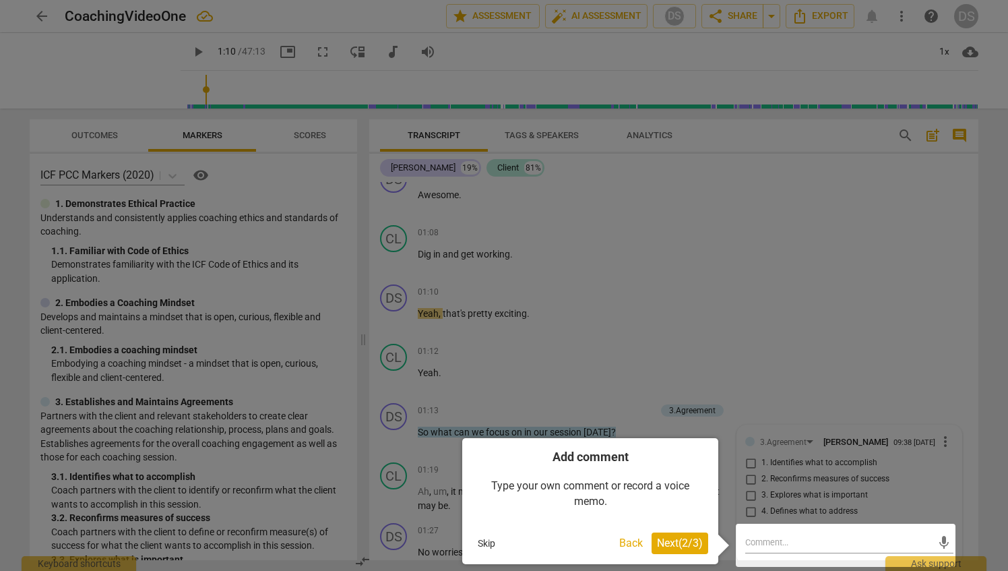
click at [684, 540] on span "Next ( 2 / 3 )" at bounding box center [680, 543] width 46 height 13
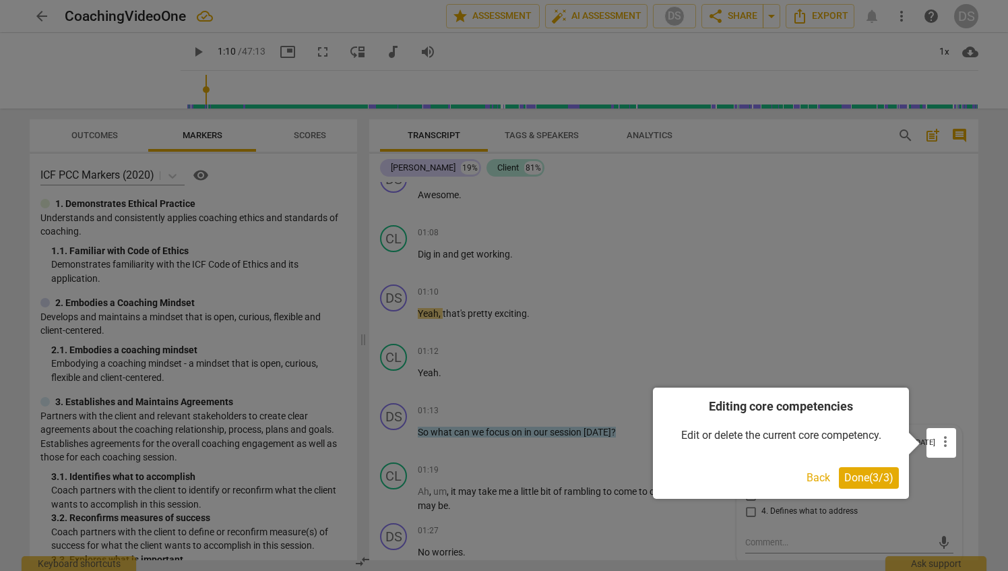
click at [878, 477] on span "Done ( 3 / 3 )" at bounding box center [869, 477] width 49 height 13
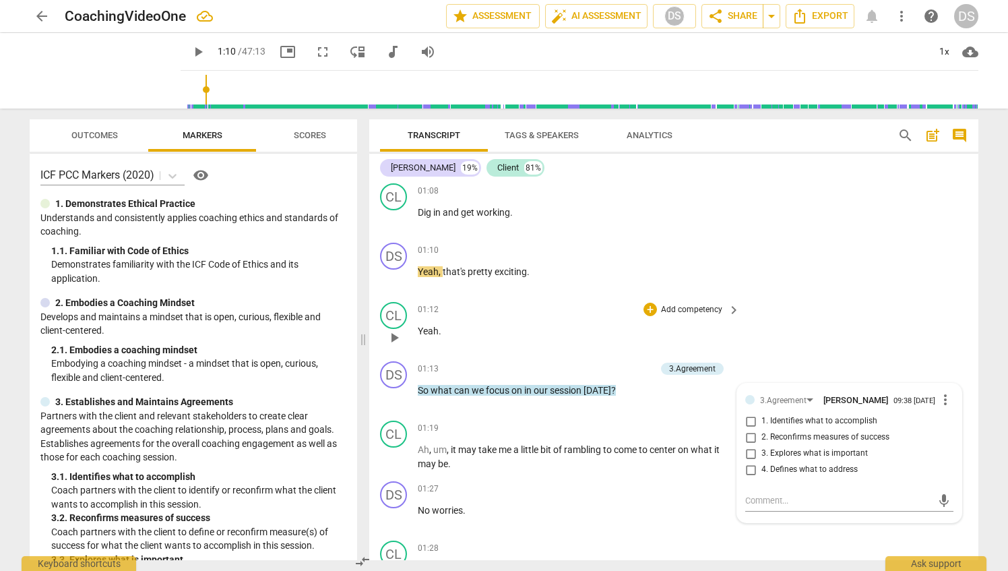
scroll to position [572, 0]
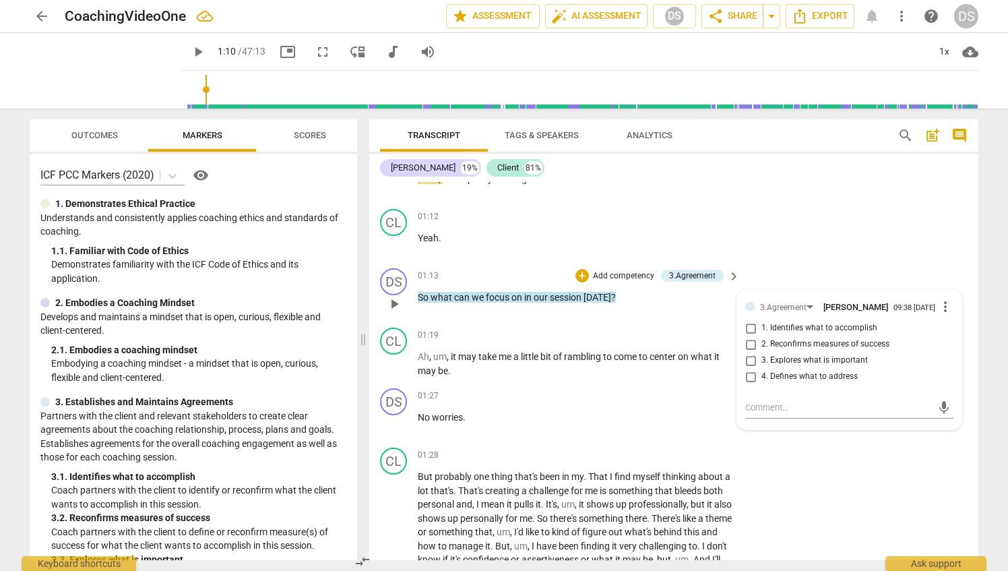
click at [749, 331] on input "1. Identifies what to accomplish" at bounding box center [751, 328] width 22 height 16
checkbox input "true"
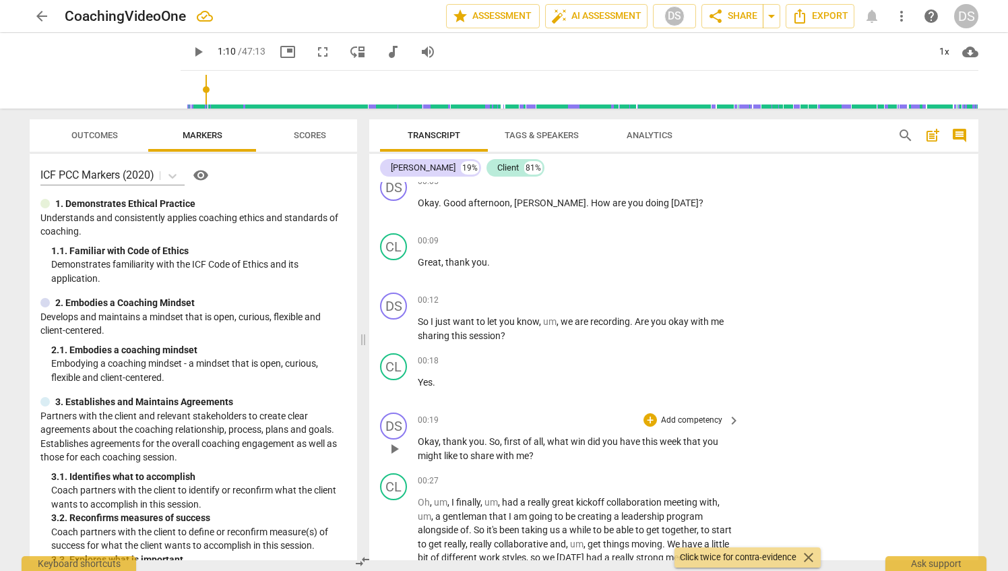
scroll to position [0, 0]
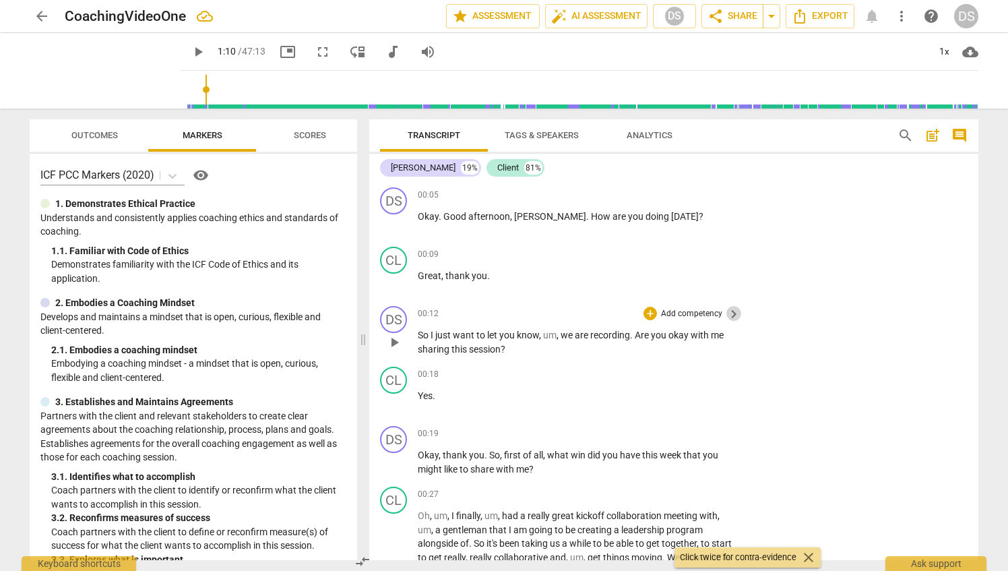
click at [726, 314] on span "keyboard_arrow_right" at bounding box center [734, 314] width 16 height 16
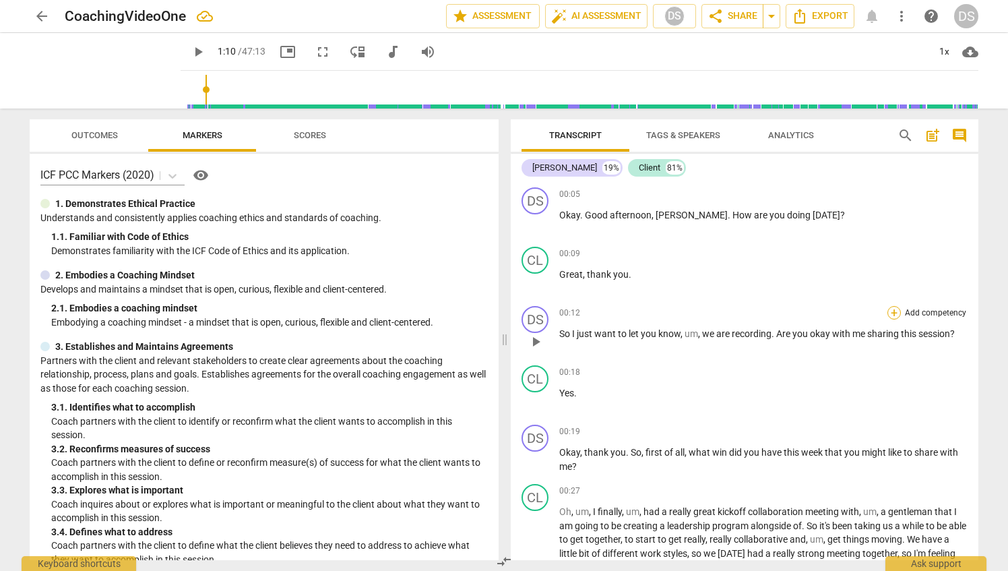
click at [895, 309] on div "+" at bounding box center [894, 312] width 13 height 13
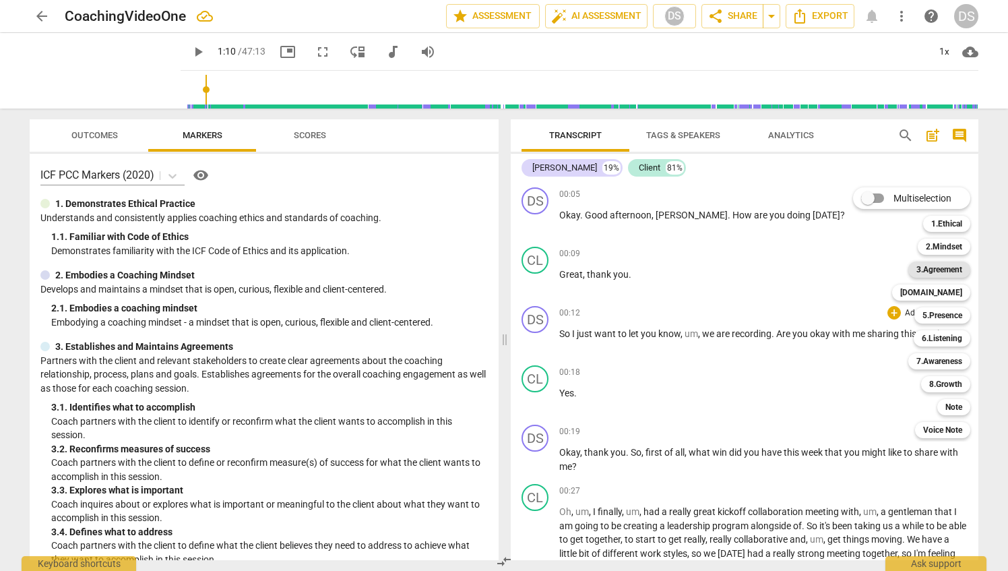
click at [952, 267] on b "3.Agreement" at bounding box center [940, 270] width 46 height 16
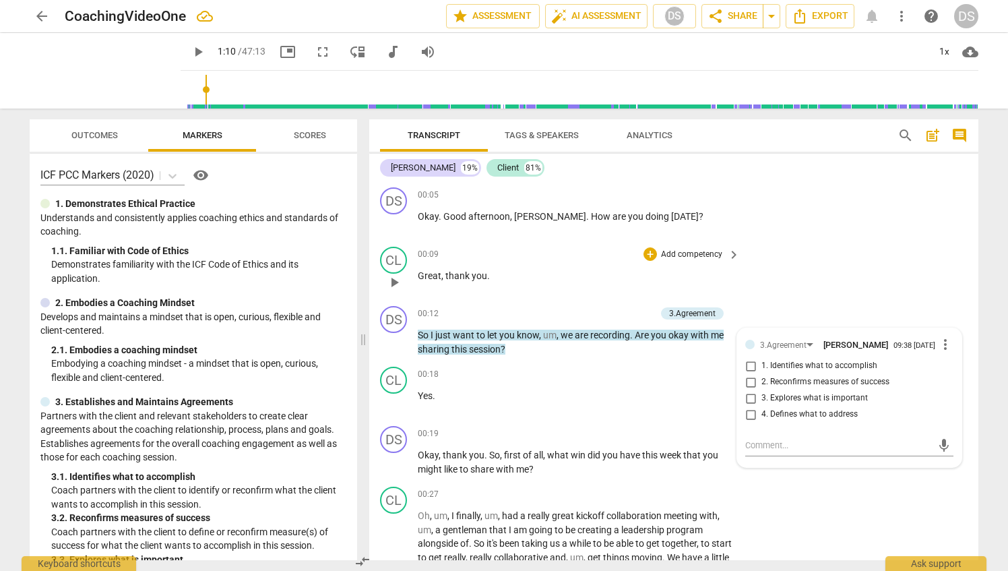
click at [847, 259] on div "CL play_arrow pause 00:09 + Add competency keyboard_arrow_right Great , thank y…" at bounding box center [673, 270] width 609 height 59
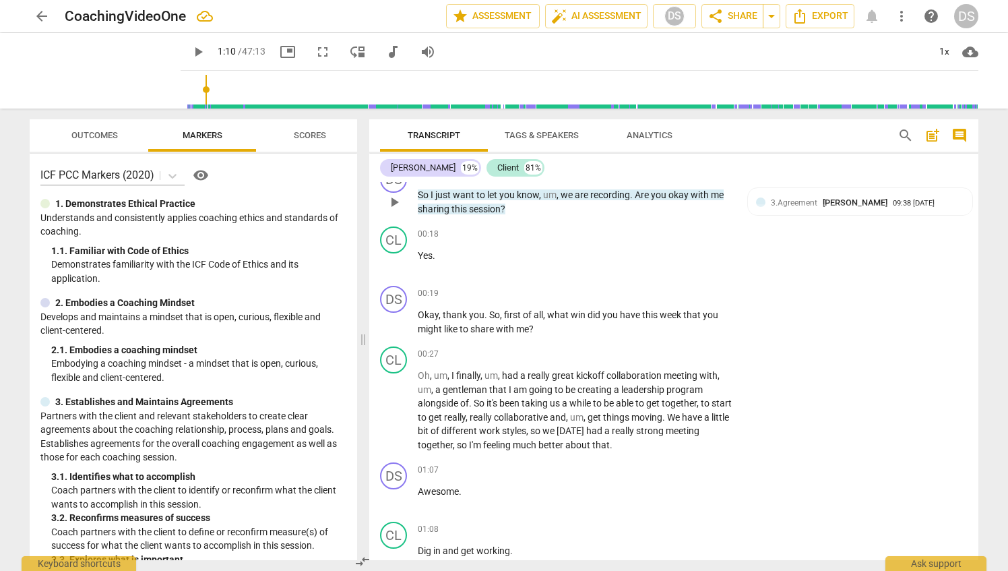
scroll to position [202, 0]
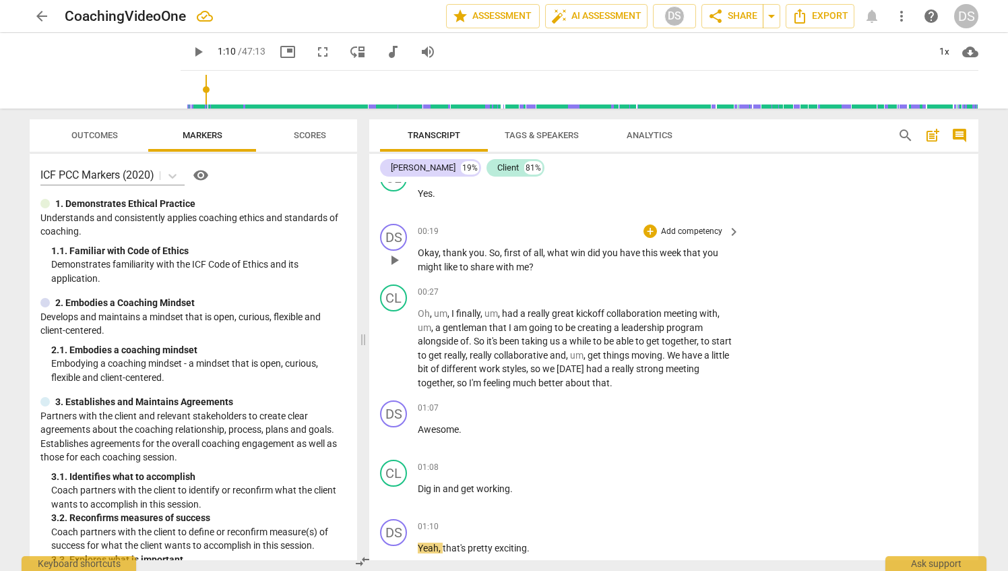
click at [714, 229] on p "Add competency" at bounding box center [692, 232] width 64 height 12
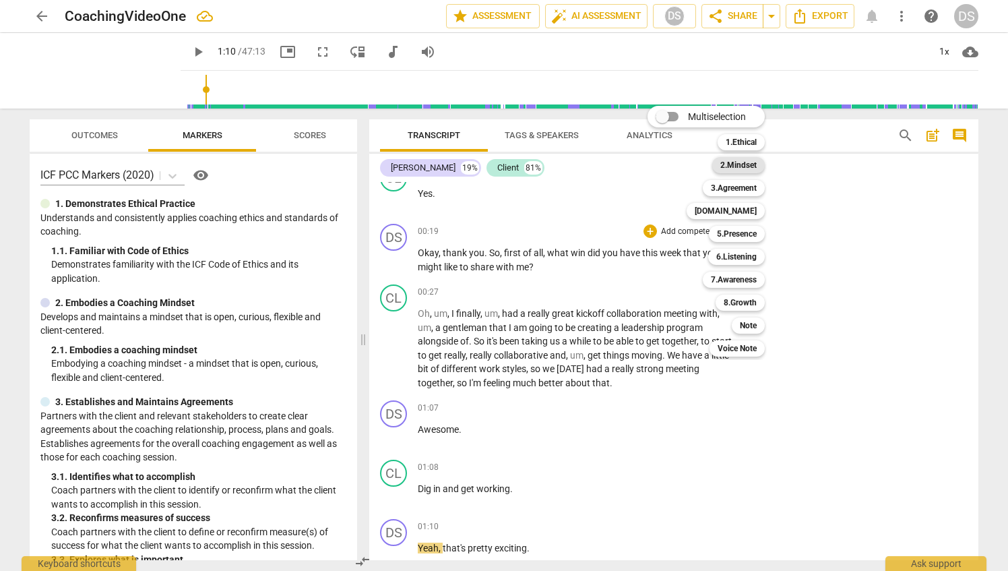
click at [751, 163] on b "2.Mindset" at bounding box center [739, 165] width 36 height 16
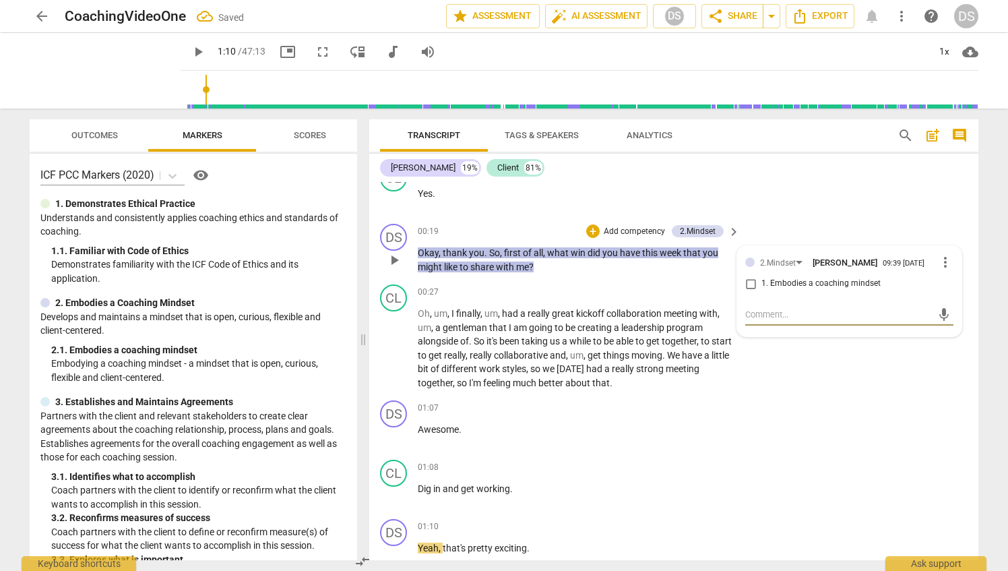
click at [748, 280] on input "1. Embodies a coaching mindset" at bounding box center [751, 284] width 22 height 16
checkbox input "true"
click at [806, 390] on div "CL play_arrow pause 00:27 + Add competency keyboard_arrow_right Oh , um , I fin…" at bounding box center [673, 337] width 609 height 116
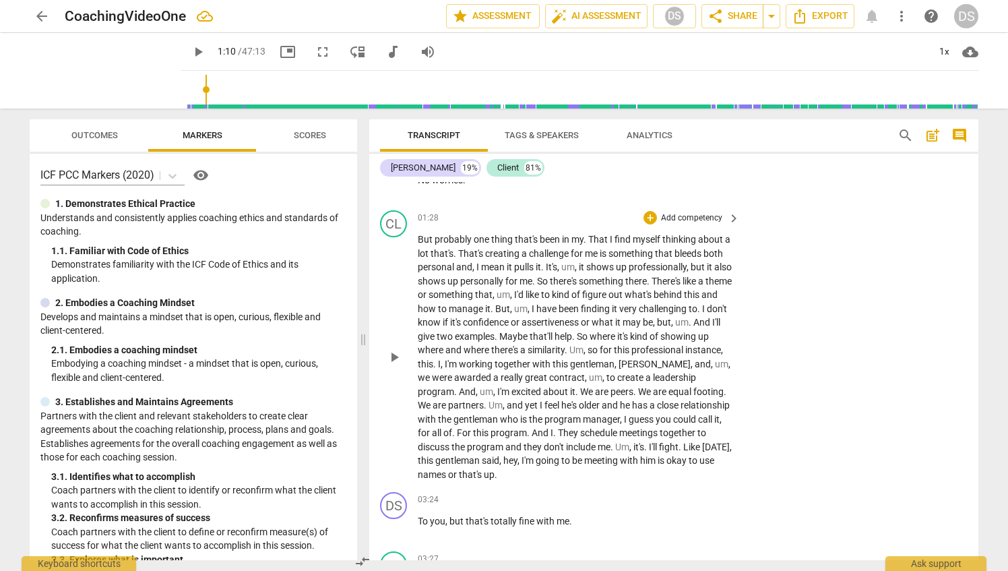
scroll to position [674, 0]
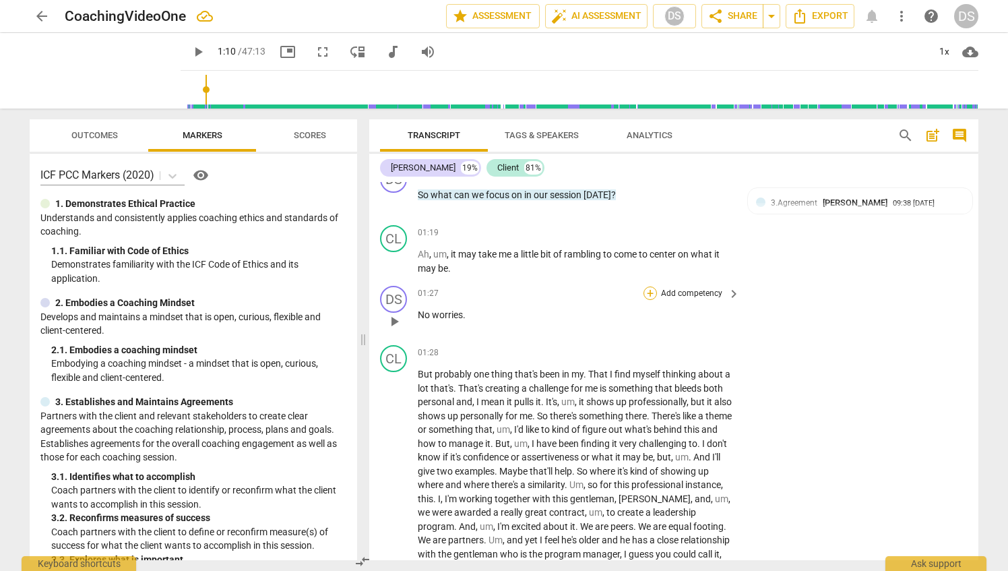
click at [653, 289] on div "+" at bounding box center [650, 292] width 13 height 13
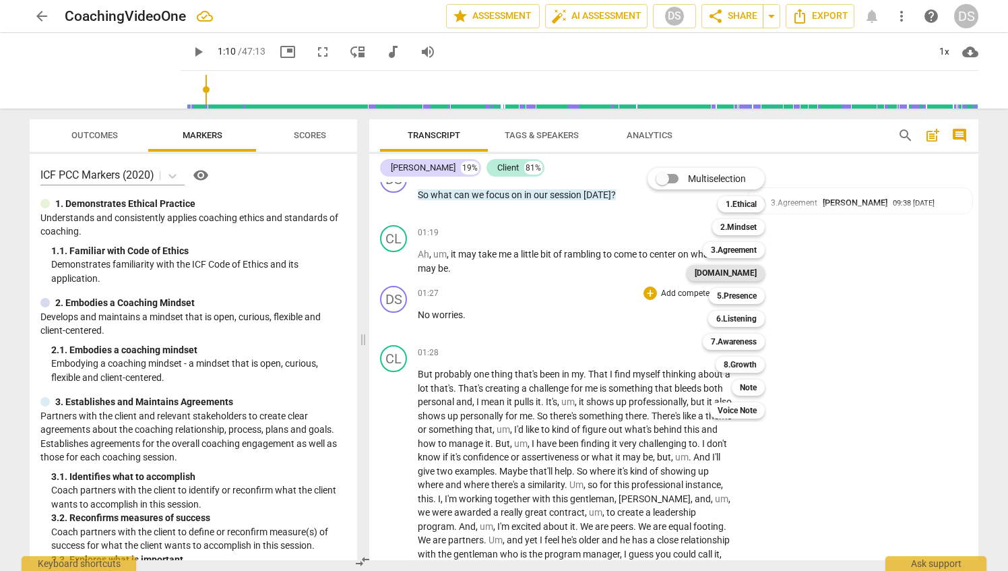
click at [757, 270] on b "[DOMAIN_NAME]" at bounding box center [726, 273] width 62 height 16
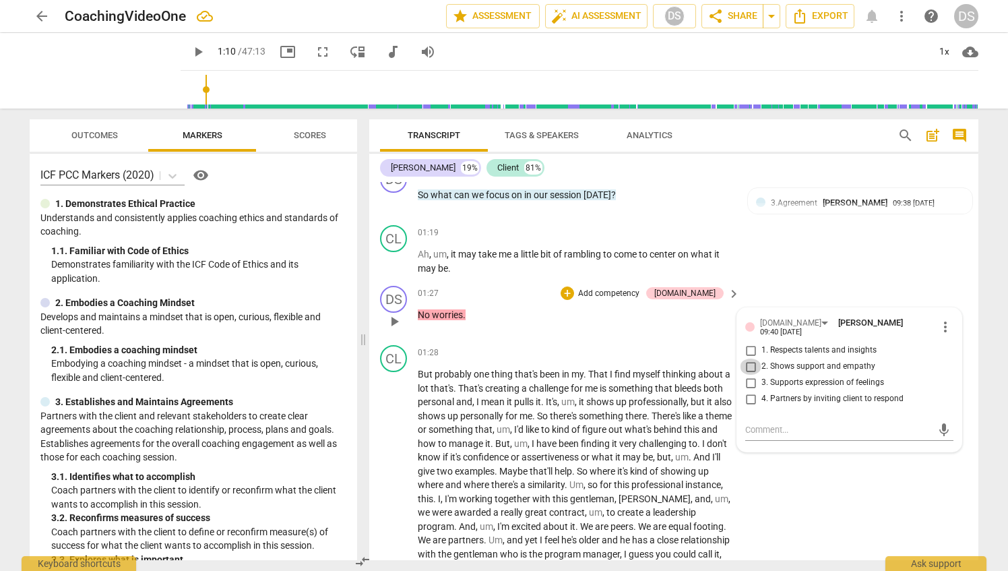
click at [750, 360] on input "2. Shows support and empathy" at bounding box center [751, 367] width 22 height 16
checkbox input "true"
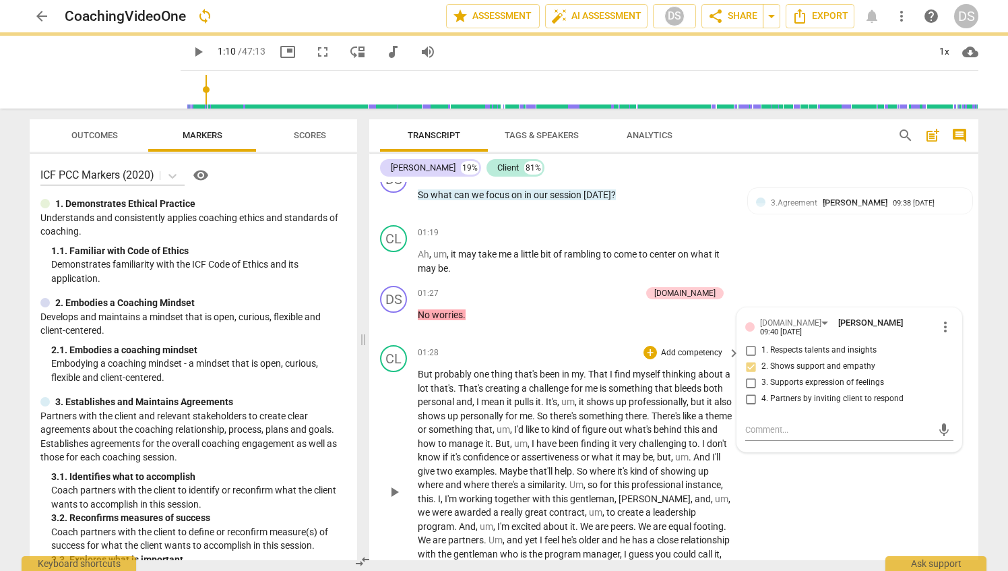
click at [842, 483] on div "CL play_arrow pause 01:28 + Add competency keyboard_arrow_right But probably on…" at bounding box center [673, 481] width 609 height 282
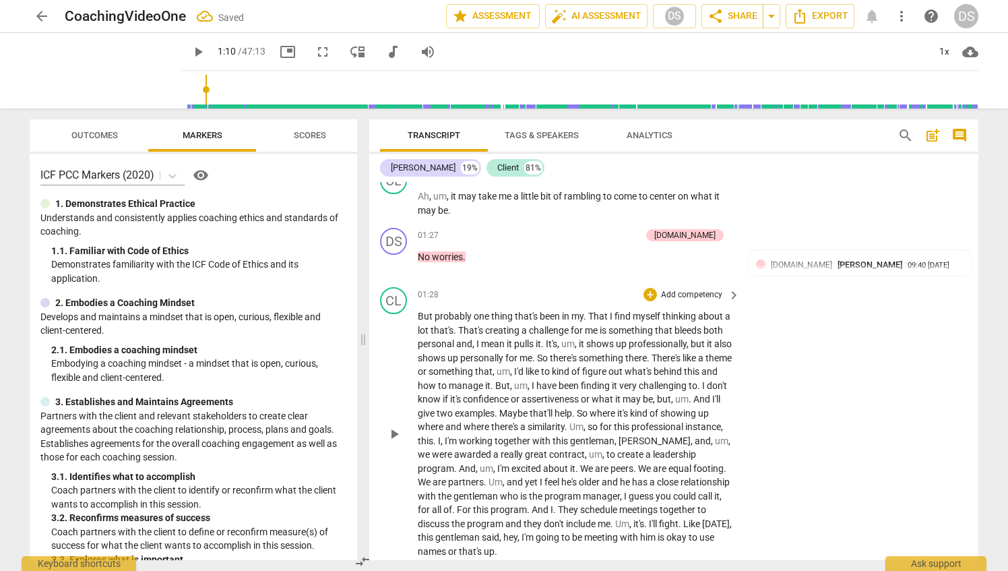
scroll to position [809, 0]
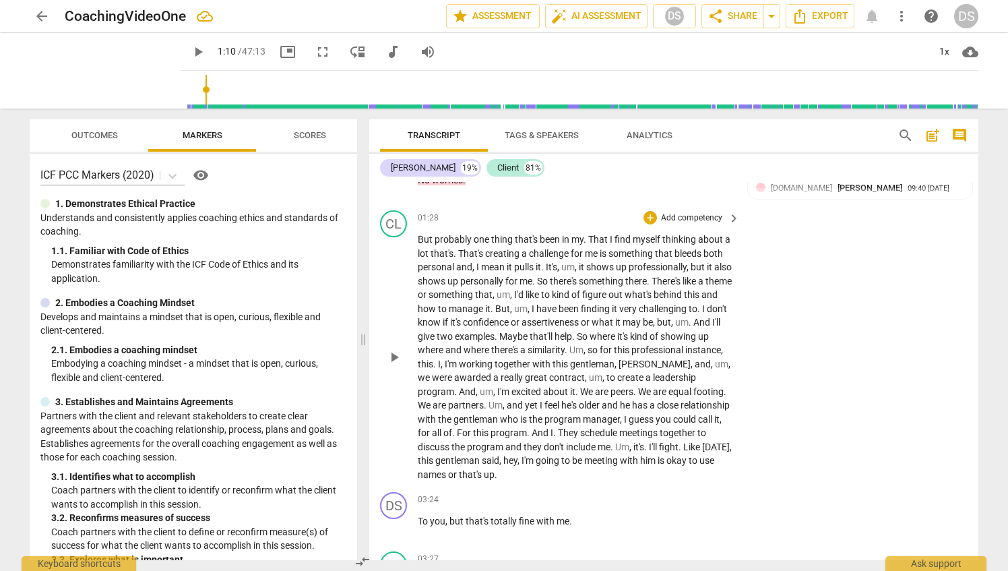
click at [392, 356] on span "play_arrow" at bounding box center [394, 357] width 16 height 16
click at [394, 354] on span "pause" at bounding box center [394, 357] width 16 height 16
click at [394, 354] on span "play_arrow" at bounding box center [394, 357] width 16 height 16
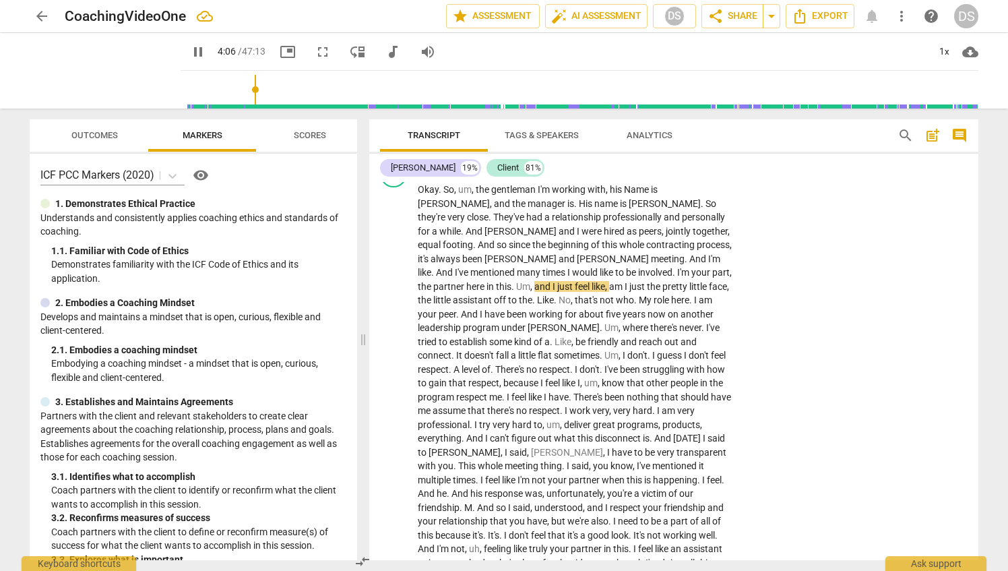
scroll to position [1348, 0]
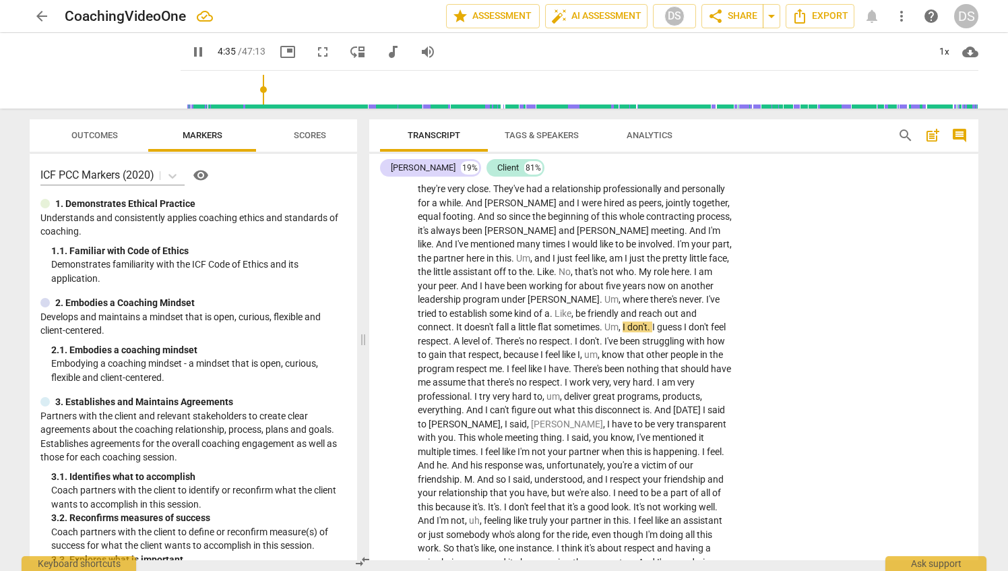
click at [518, 322] on span "a" at bounding box center [514, 327] width 7 height 11
click at [511, 322] on span "fall" at bounding box center [503, 327] width 15 height 11
click at [496, 322] on span "doesn't" at bounding box center [480, 327] width 32 height 11
type input "282"
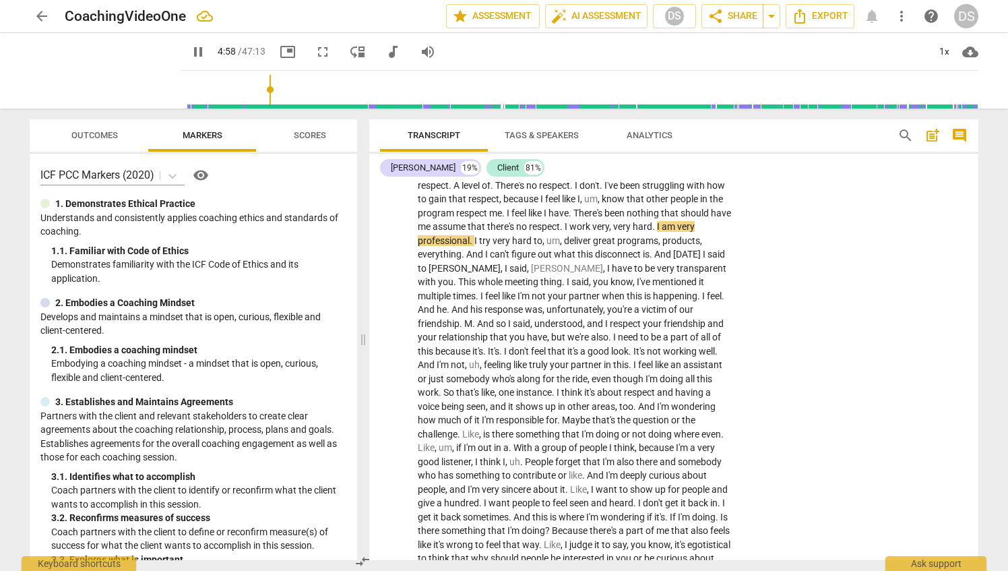
scroll to position [1483, 0]
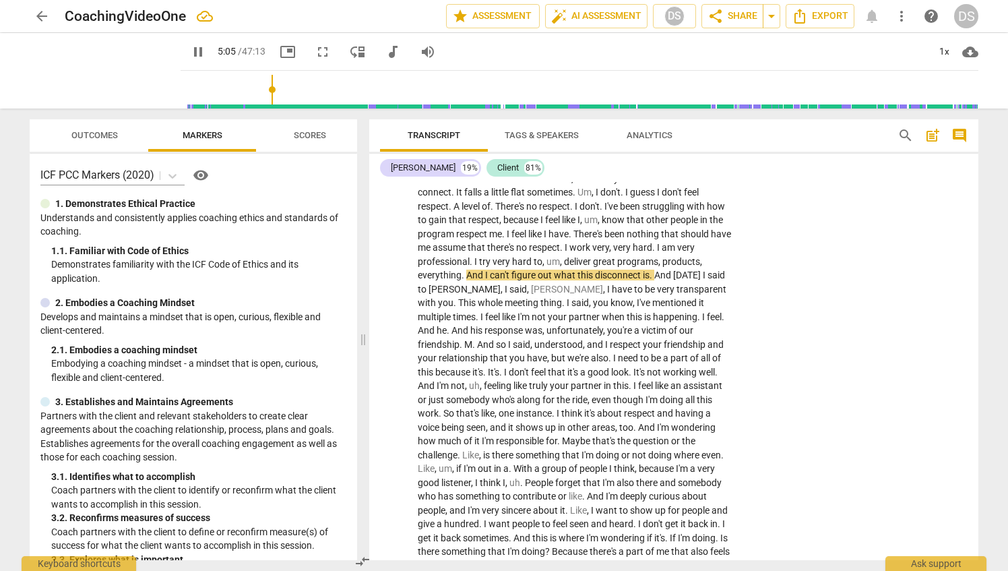
click at [659, 256] on span "," at bounding box center [661, 261] width 4 height 11
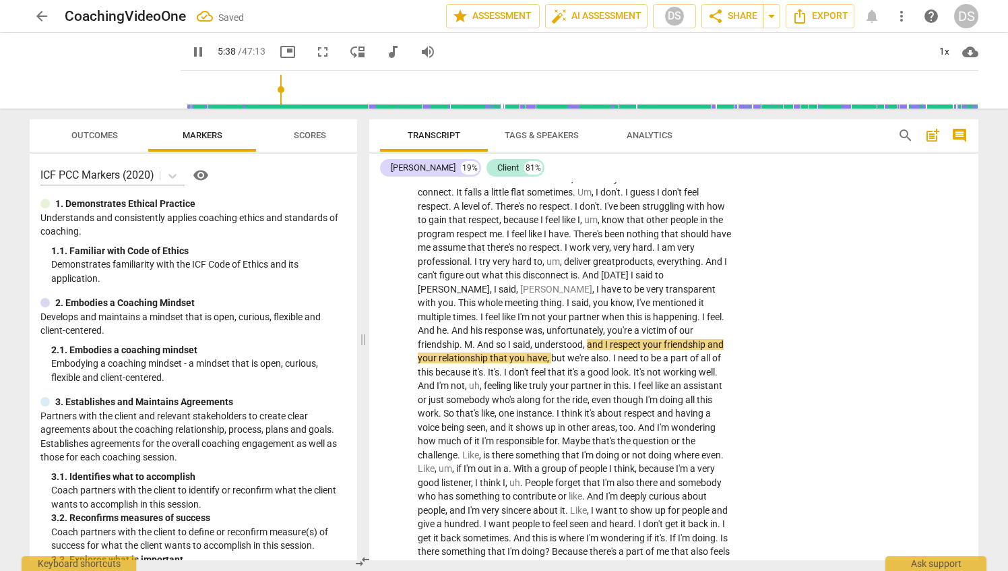
click at [477, 339] on span "." at bounding box center [475, 344] width 5 height 11
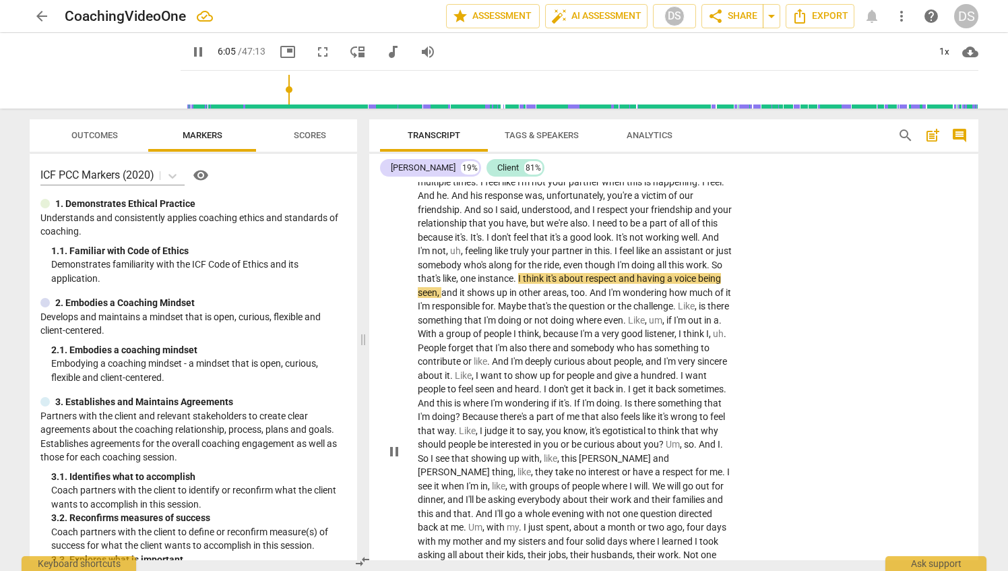
scroll to position [1685, 0]
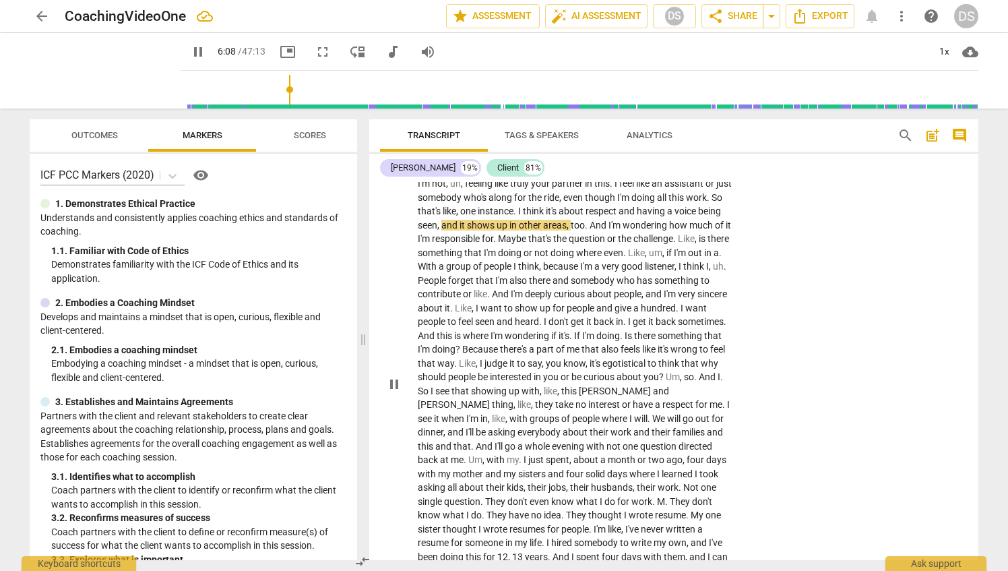
drag, startPoint x: 569, startPoint y: 198, endPoint x: 574, endPoint y: 204, distance: 7.7
click at [675, 206] on span "voice" at bounding box center [687, 211] width 24 height 11
type input "370"
click at [719, 247] on span "." at bounding box center [720, 252] width 3 height 11
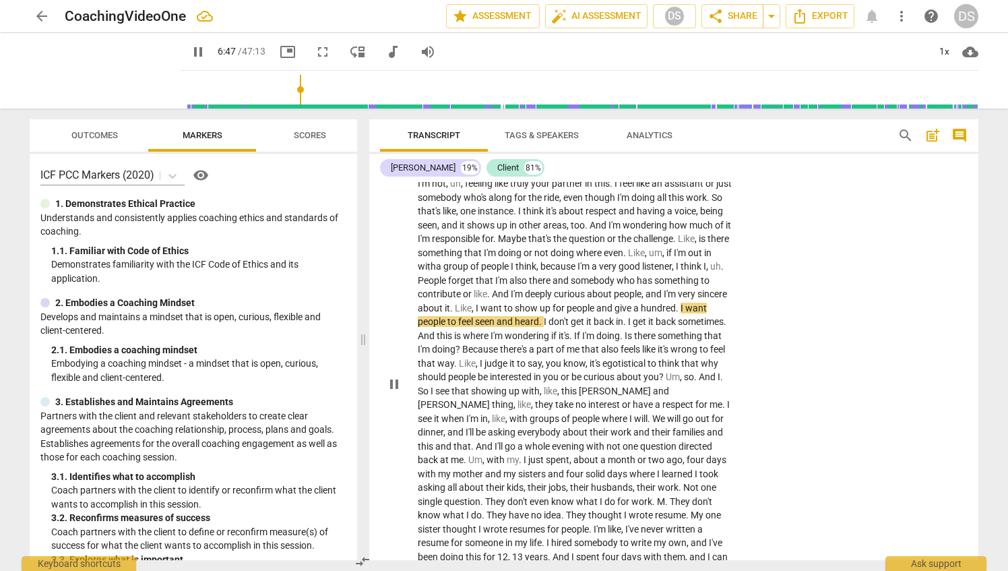
click at [676, 303] on span "." at bounding box center [678, 308] width 5 height 11
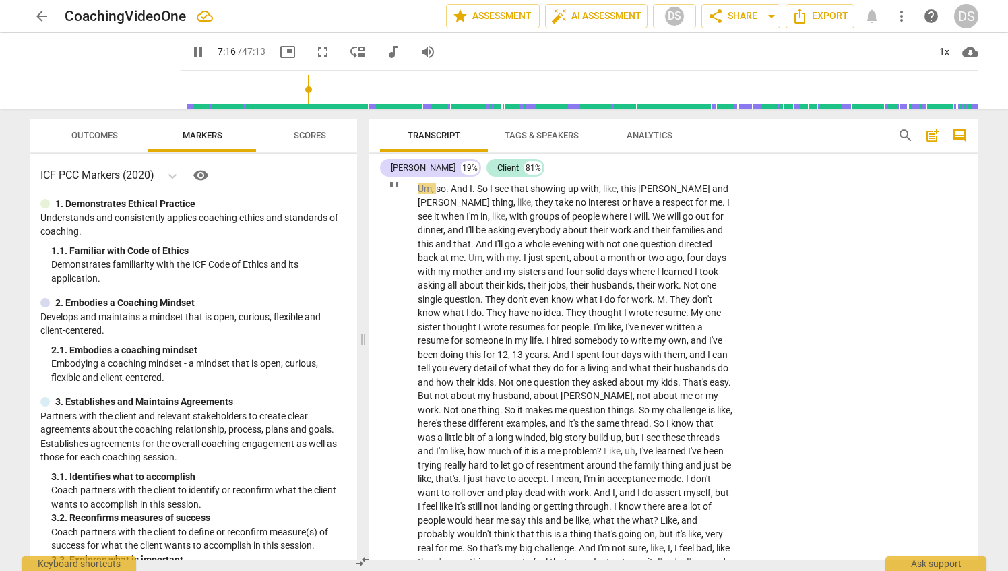
scroll to position [1820, 0]
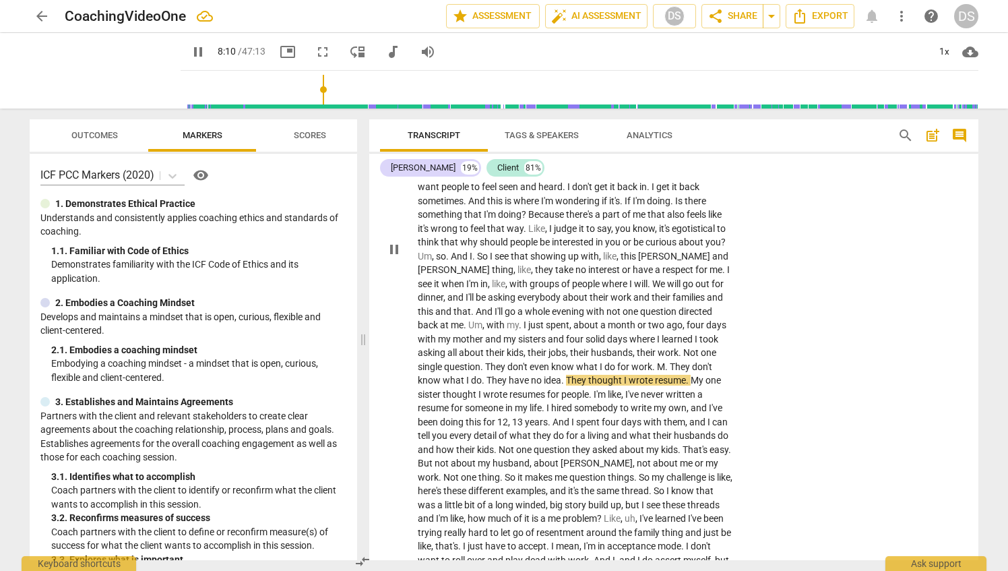
click at [665, 361] on span "." at bounding box center [667, 366] width 5 height 11
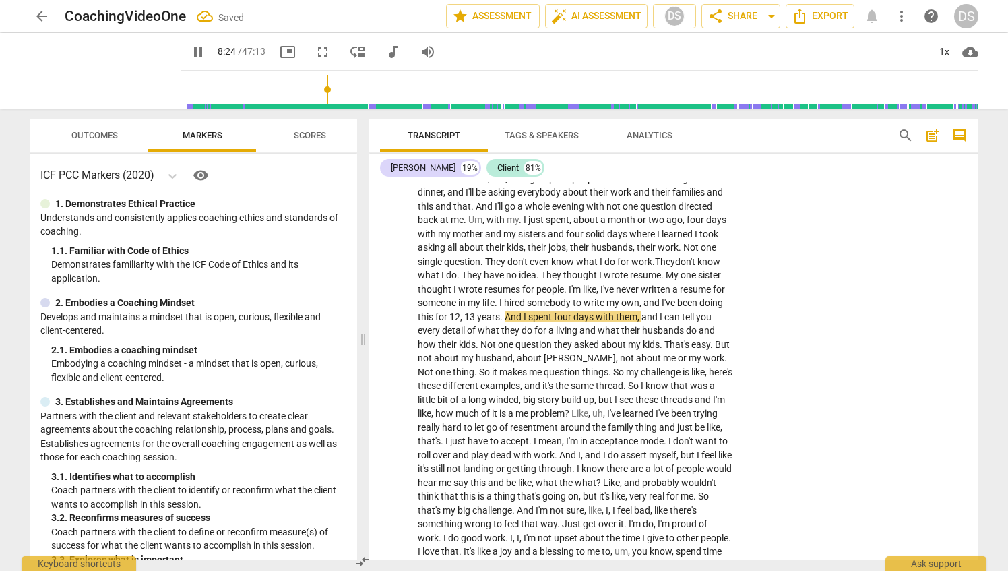
scroll to position [1955, 0]
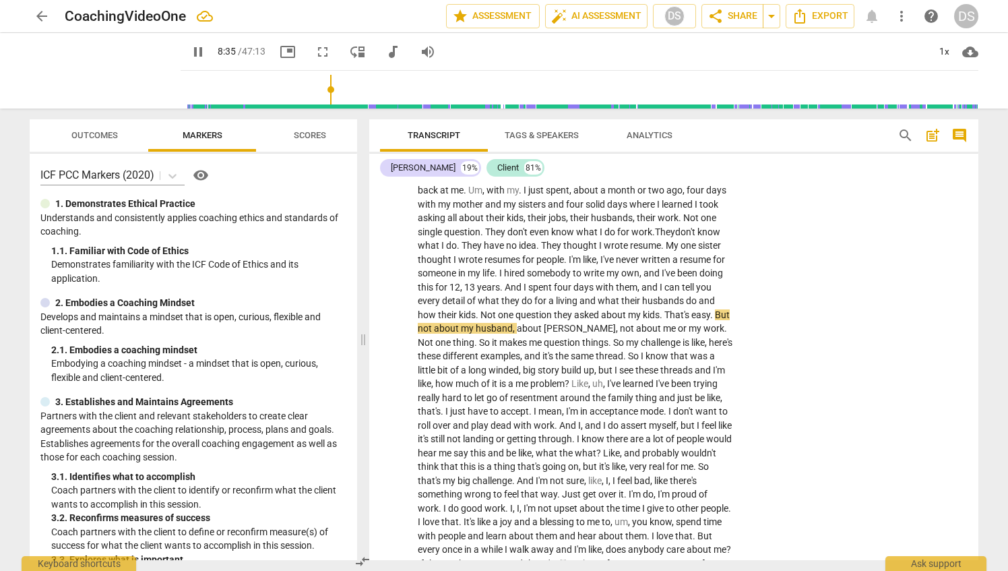
click at [516, 309] on span "question" at bounding box center [535, 314] width 38 height 11
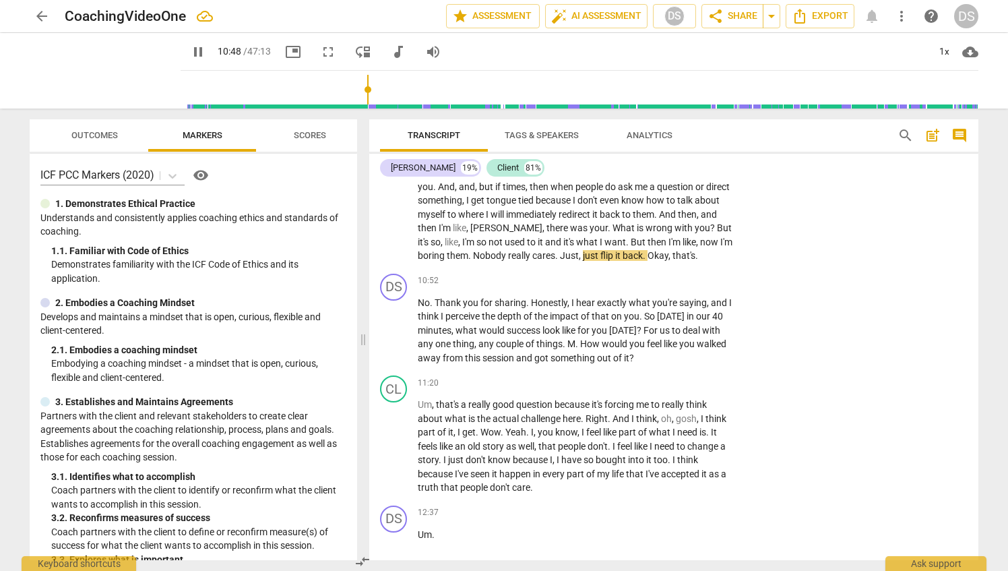
scroll to position [2292, 0]
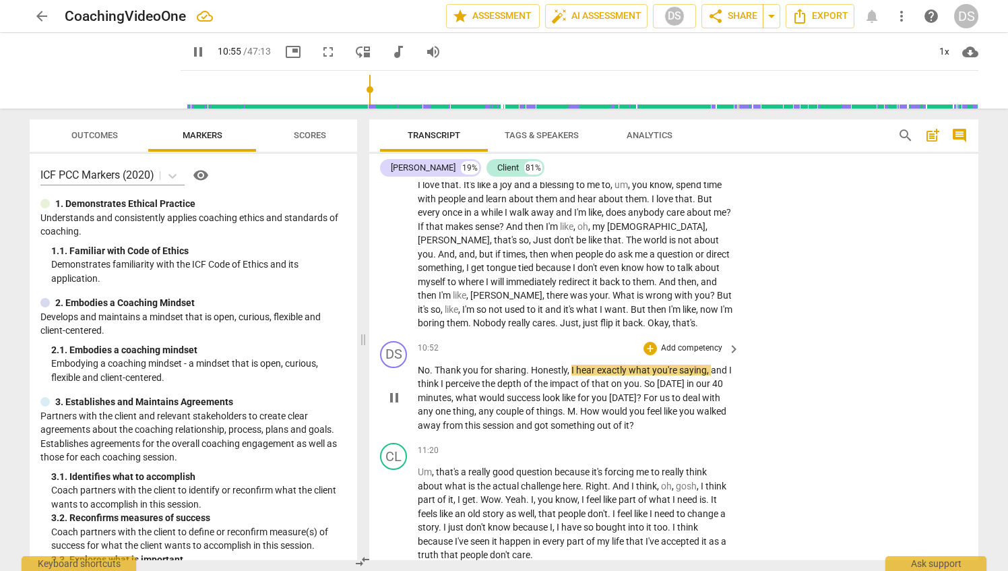
click at [715, 342] on p "Add competency" at bounding box center [692, 348] width 64 height 12
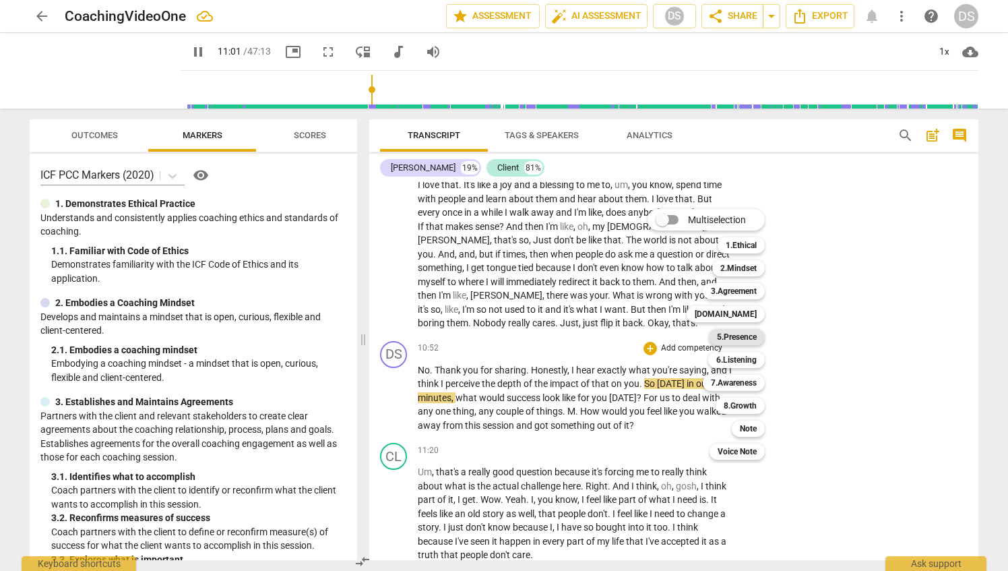
click at [753, 337] on b "5.Presence" at bounding box center [737, 337] width 40 height 16
type input "662"
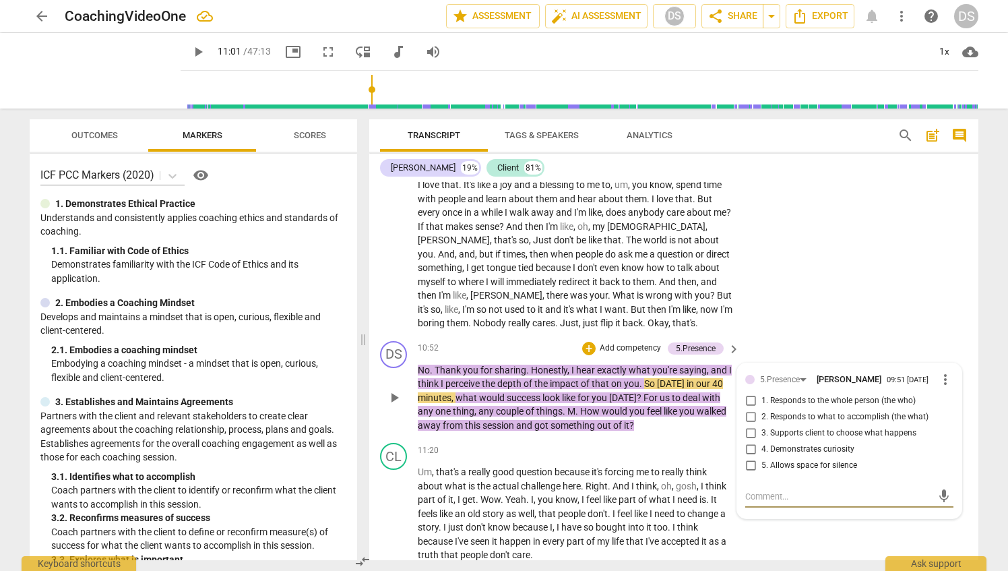
click at [748, 393] on input "1. Responds to the whole person (the who)" at bounding box center [751, 401] width 22 height 16
checkbox input "true"
click at [748, 442] on input "4. Demonstrates curiosity" at bounding box center [751, 450] width 22 height 16
checkbox input "true"
click at [665, 411] on p "No . Thank you for sharing . Honestly , I hear exactly what you're saying , and…" at bounding box center [575, 397] width 315 height 69
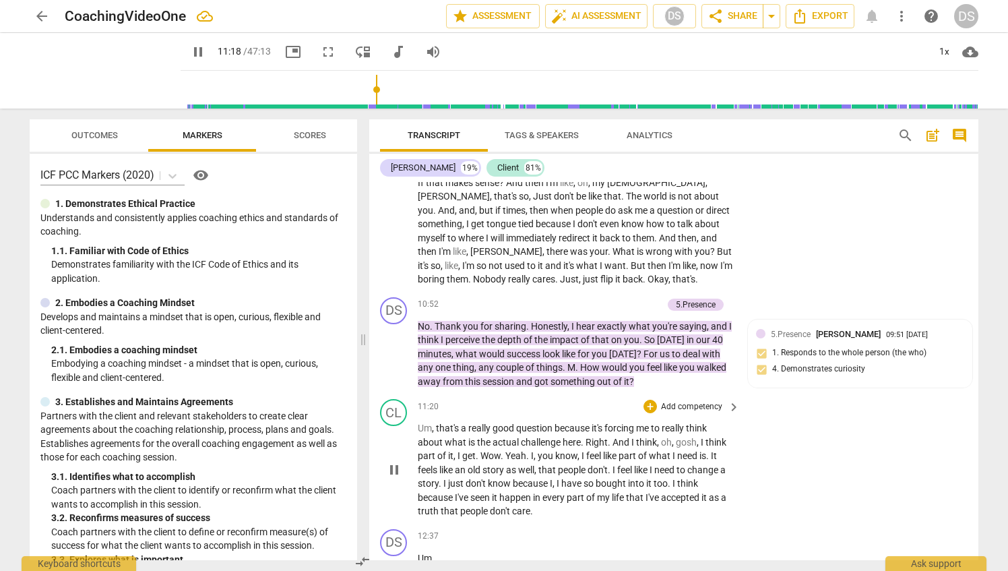
scroll to position [2427, 0]
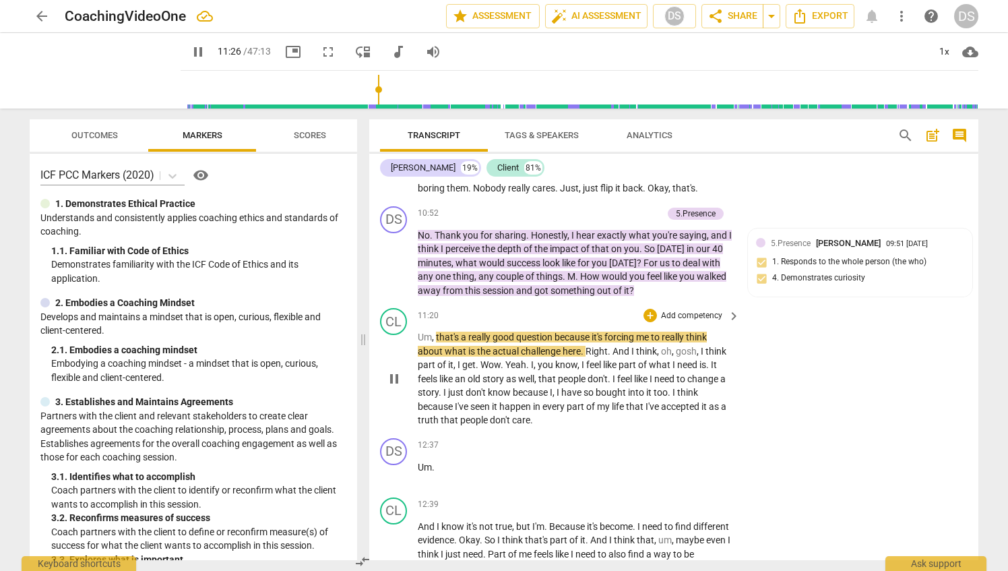
click at [721, 308] on div "+ Add competency keyboard_arrow_right" at bounding box center [691, 315] width 100 height 15
click at [729, 308] on span "keyboard_arrow_right" at bounding box center [734, 316] width 16 height 16
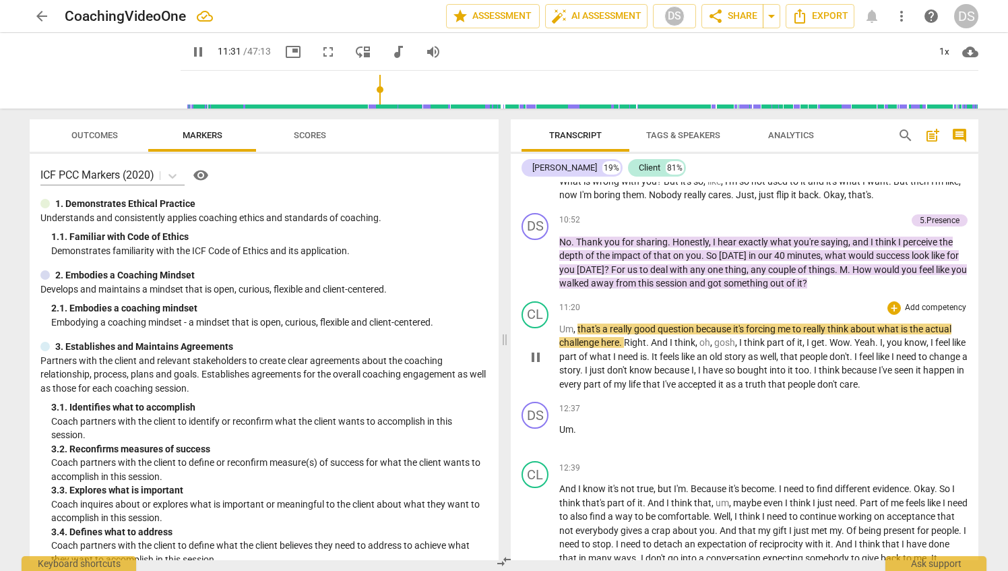
scroll to position [2080, 0]
click at [921, 303] on p "Add competency" at bounding box center [936, 309] width 64 height 12
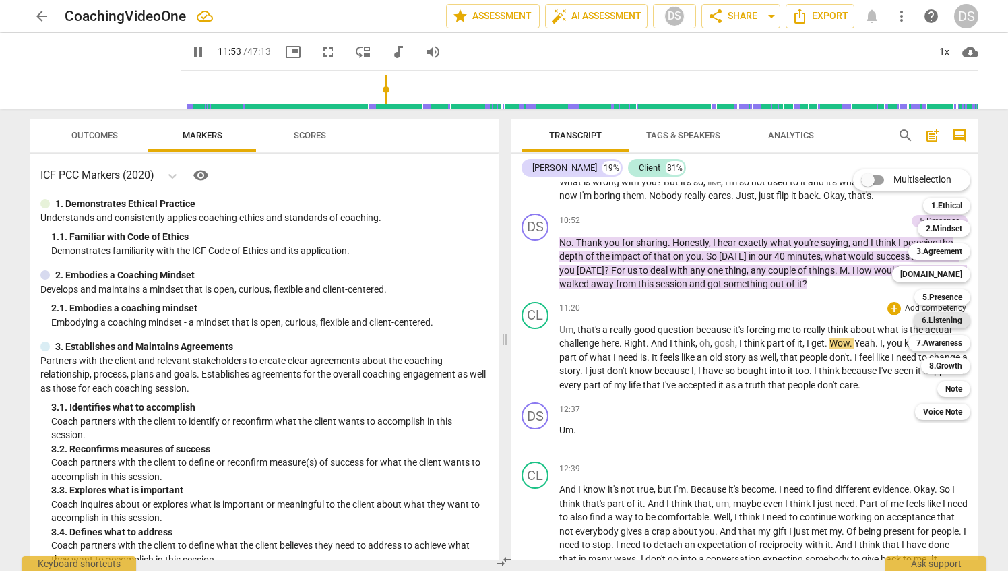
click at [941, 317] on b "6.Listening" at bounding box center [942, 320] width 40 height 16
type input "714"
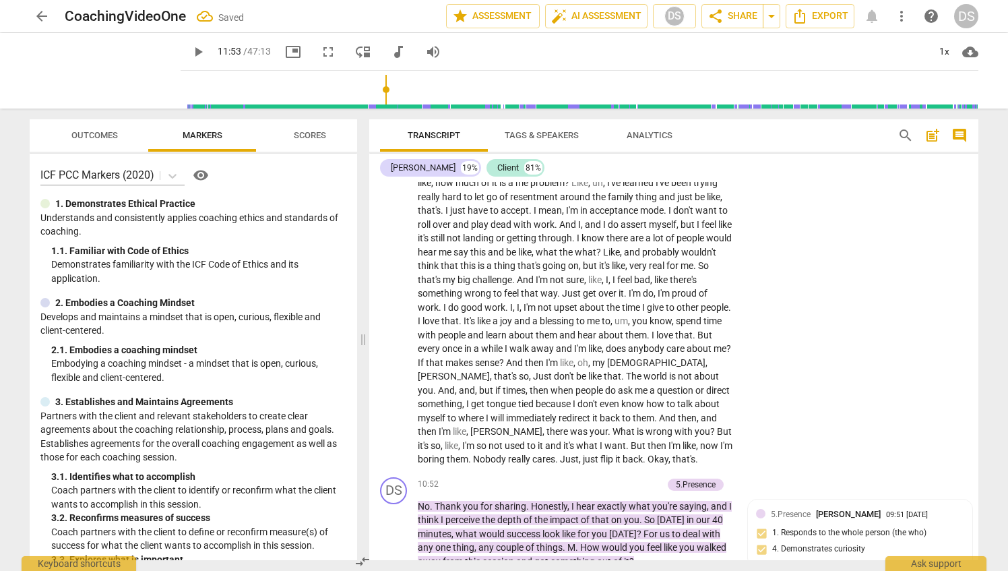
scroll to position [2537, 0]
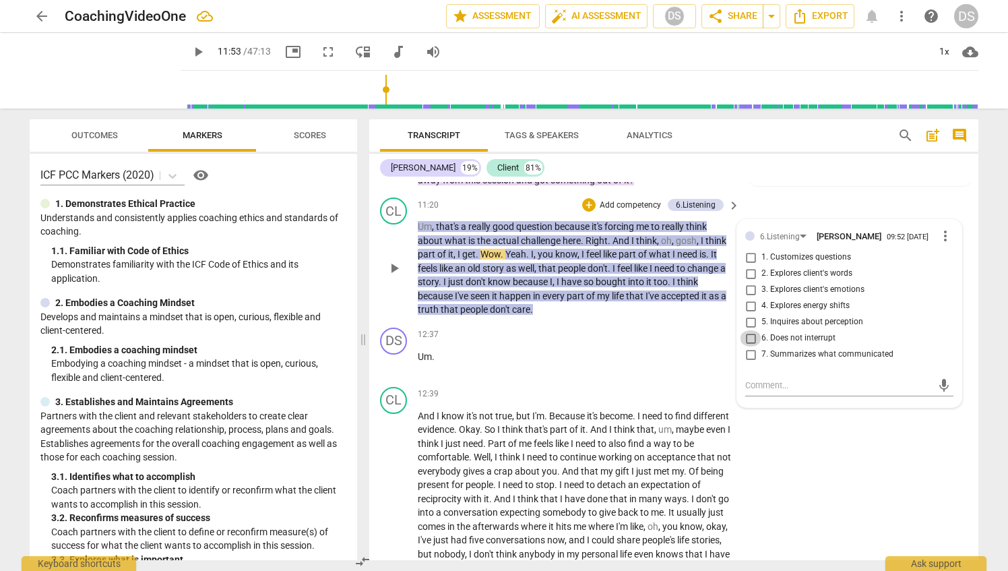
click at [748, 330] on input "6. Does not interrupt" at bounding box center [751, 338] width 22 height 16
checkbox input "true"
click at [394, 260] on span "play_arrow" at bounding box center [394, 268] width 16 height 16
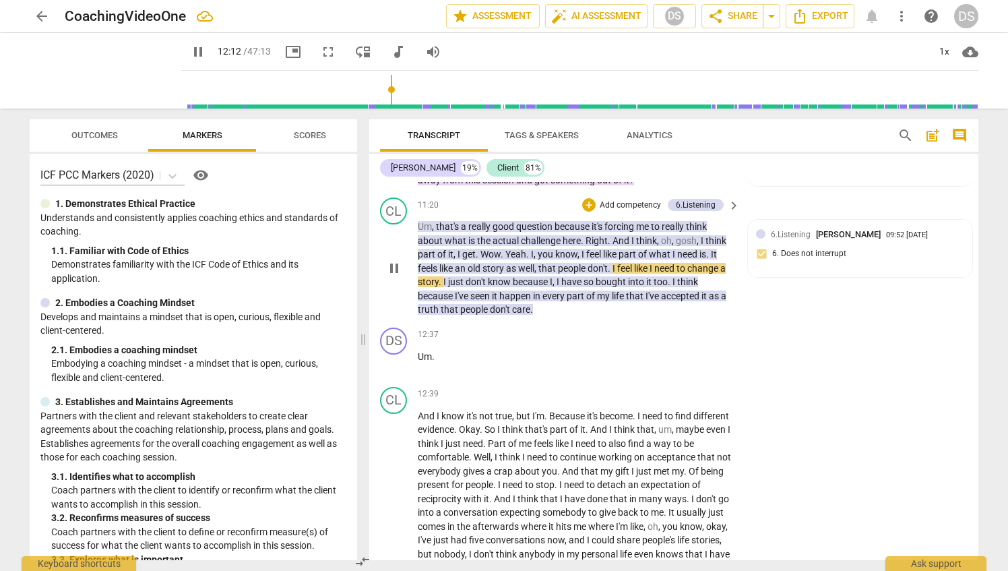
click at [613, 263] on span "." at bounding box center [610, 268] width 5 height 11
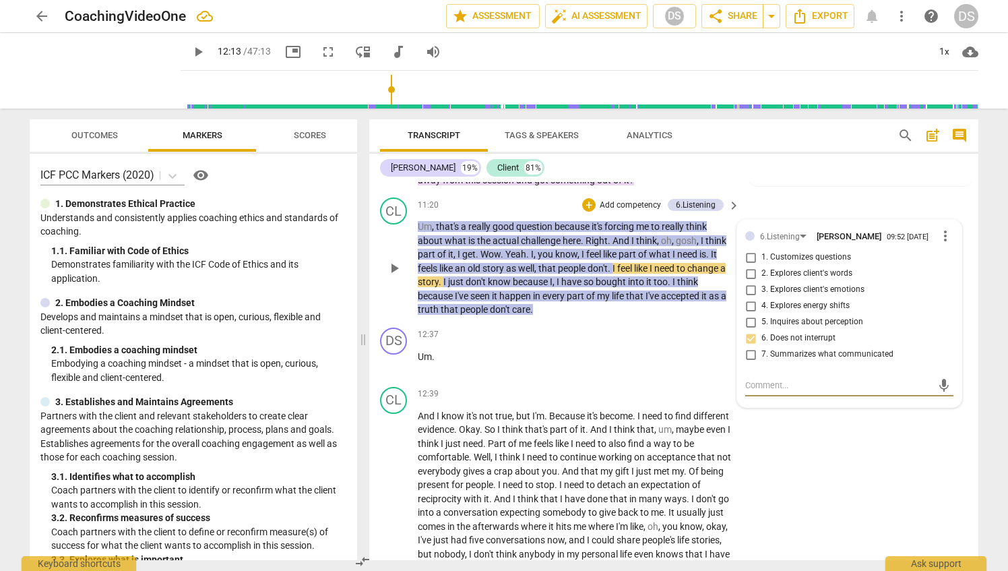
click at [613, 263] on span "." at bounding box center [610, 268] width 5 height 11
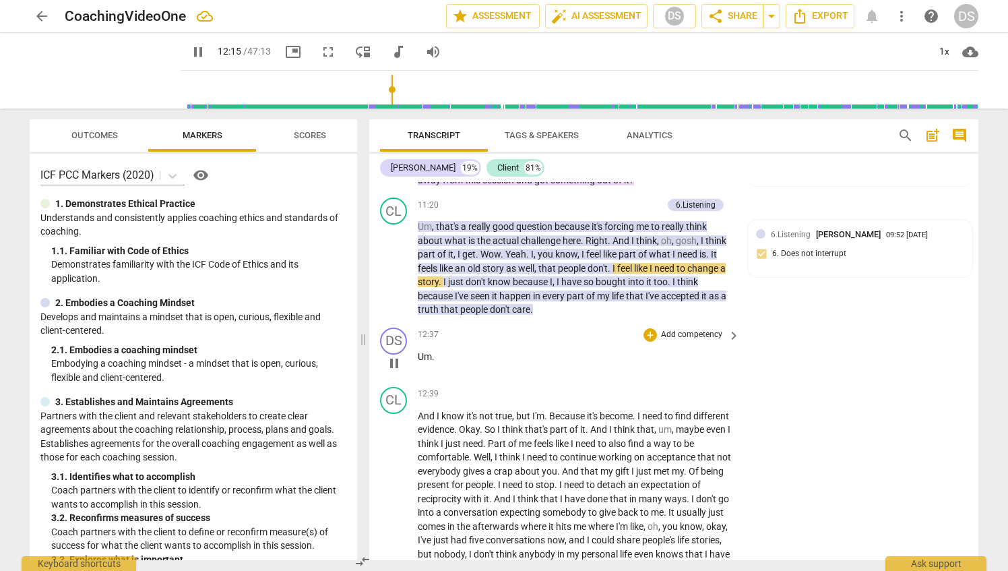
type input "736"
drag, startPoint x: 440, startPoint y: 340, endPoint x: 418, endPoint y: 345, distance: 22.9
click at [418, 350] on p "Um ." at bounding box center [575, 357] width 315 height 14
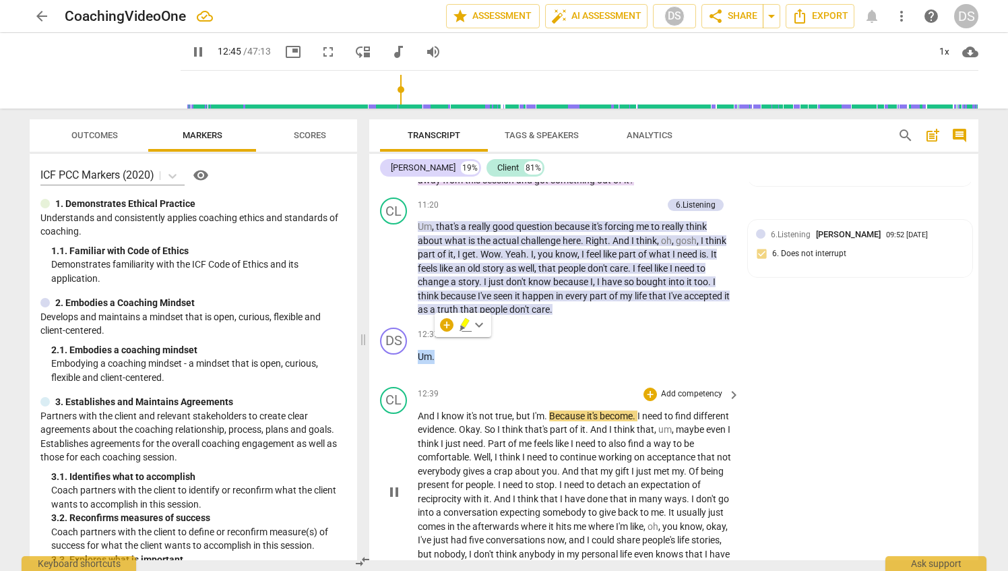
type input "766"
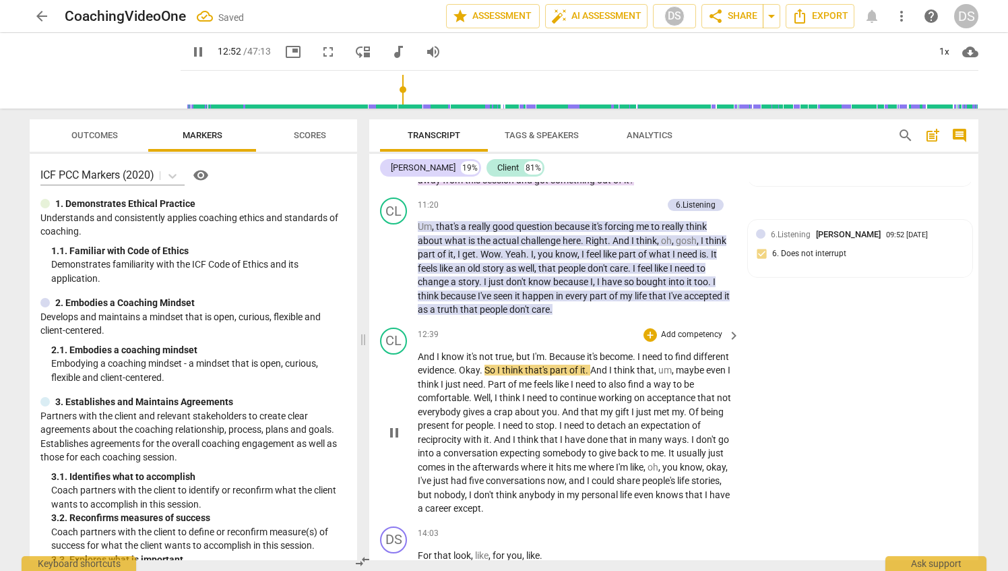
click at [799, 395] on div "CL play_arrow pause 12:39 + Add competency keyboard_arrow_right And I know it's…" at bounding box center [673, 421] width 609 height 199
click at [684, 411] on span "." at bounding box center [686, 411] width 5 height 11
type input "806"
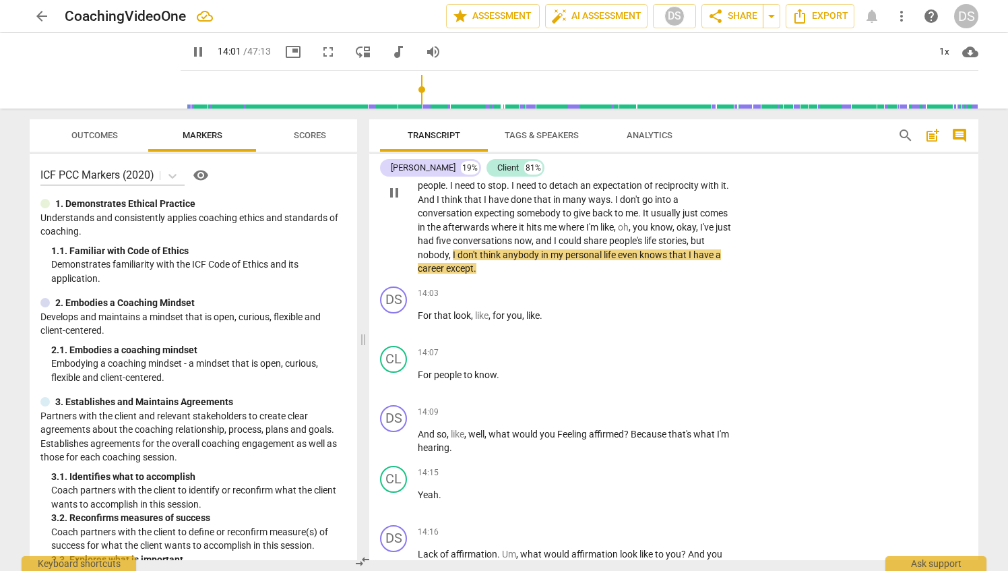
scroll to position [2807, 0]
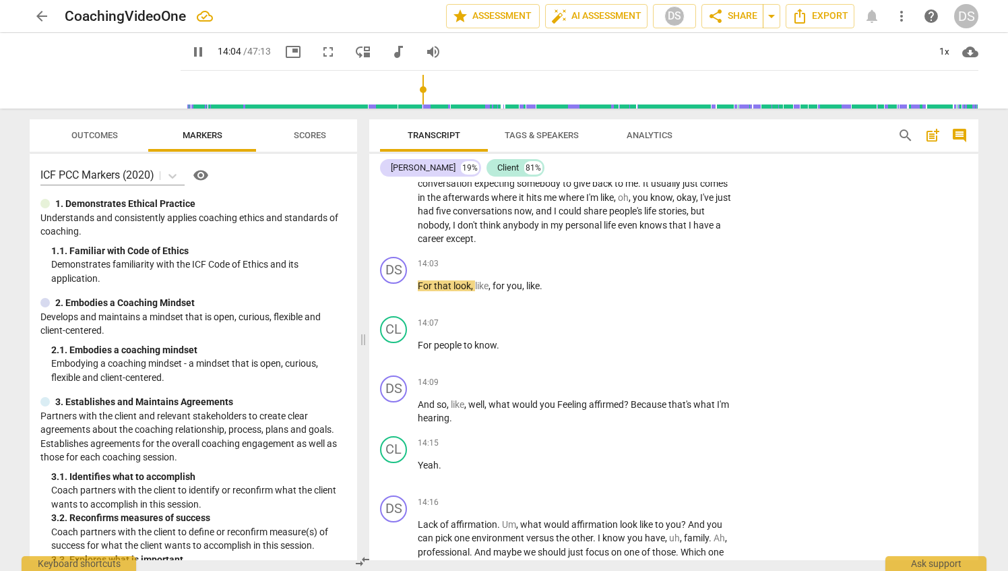
click at [534, 226] on p "And I know it's not true , but I'm . Because it's become . I need to find diffe…" at bounding box center [575, 163] width 315 height 166
click at [728, 375] on span "keyboard_arrow_right" at bounding box center [734, 383] width 16 height 16
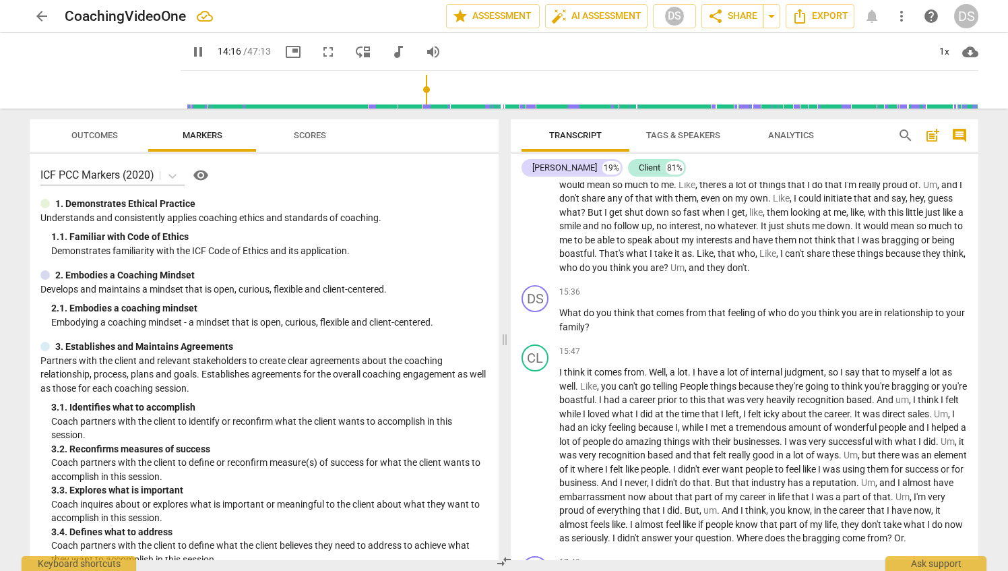
scroll to position [2425, 0]
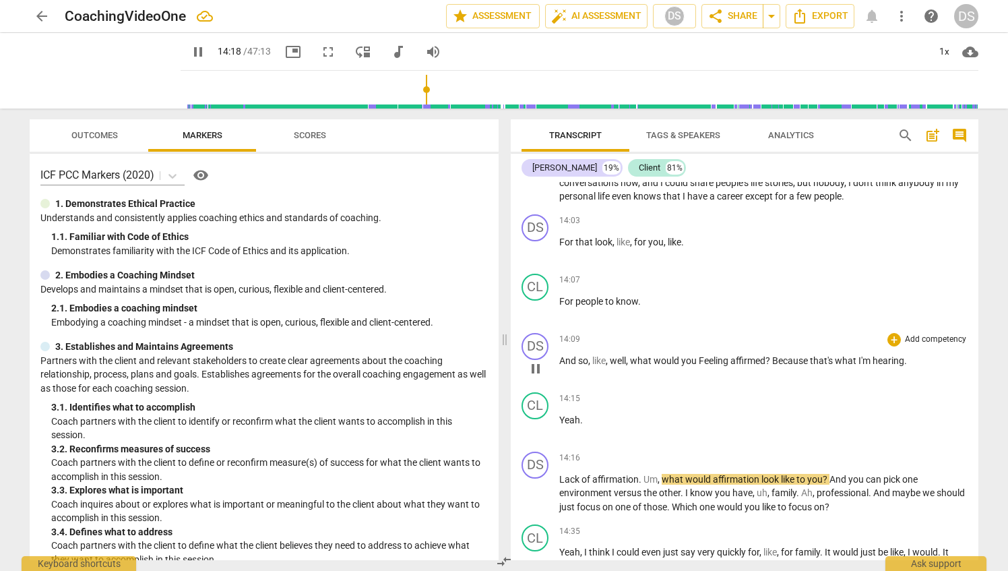
click at [897, 333] on div "+ Add competency" at bounding box center [928, 339] width 80 height 13
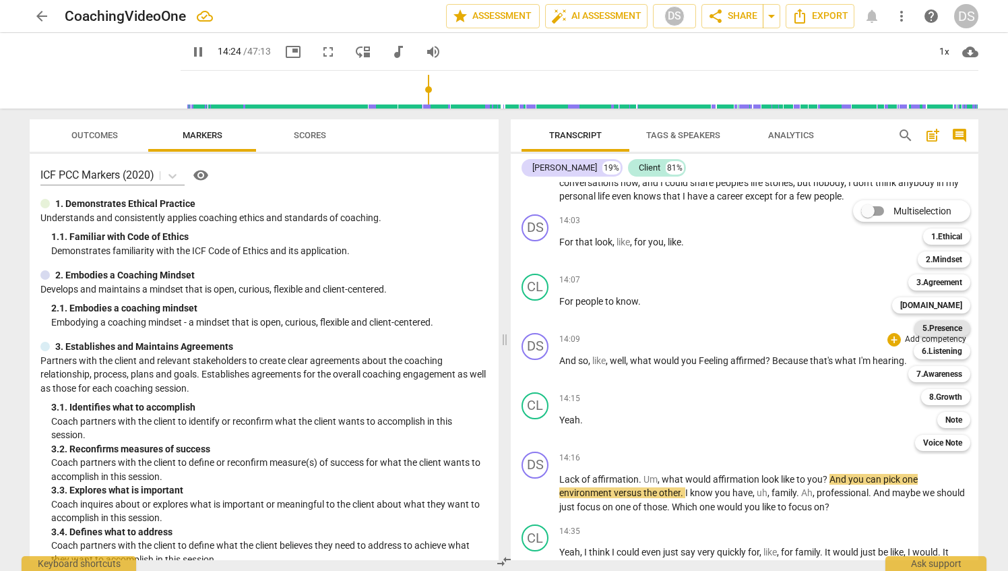
click at [953, 328] on b "5.Presence" at bounding box center [943, 328] width 40 height 16
type input "864"
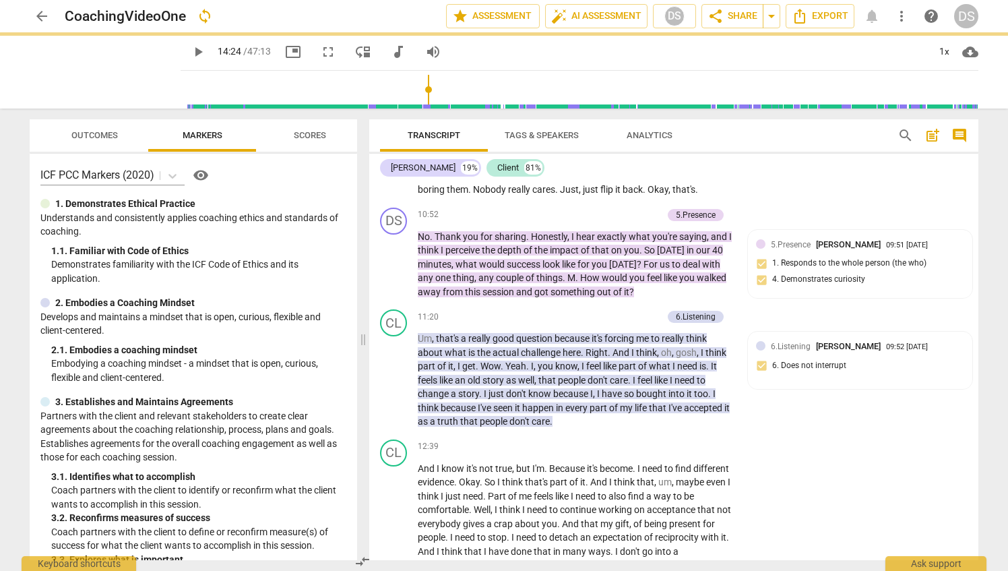
scroll to position [2807, 0]
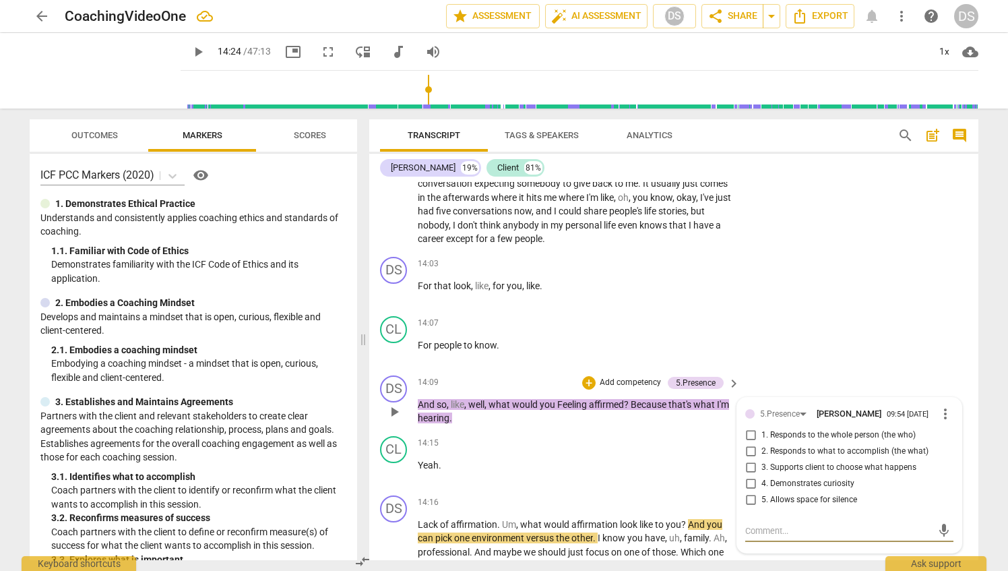
click at [748, 476] on input "4. Demonstrates curiosity" at bounding box center [751, 484] width 22 height 16
checkbox input "true"
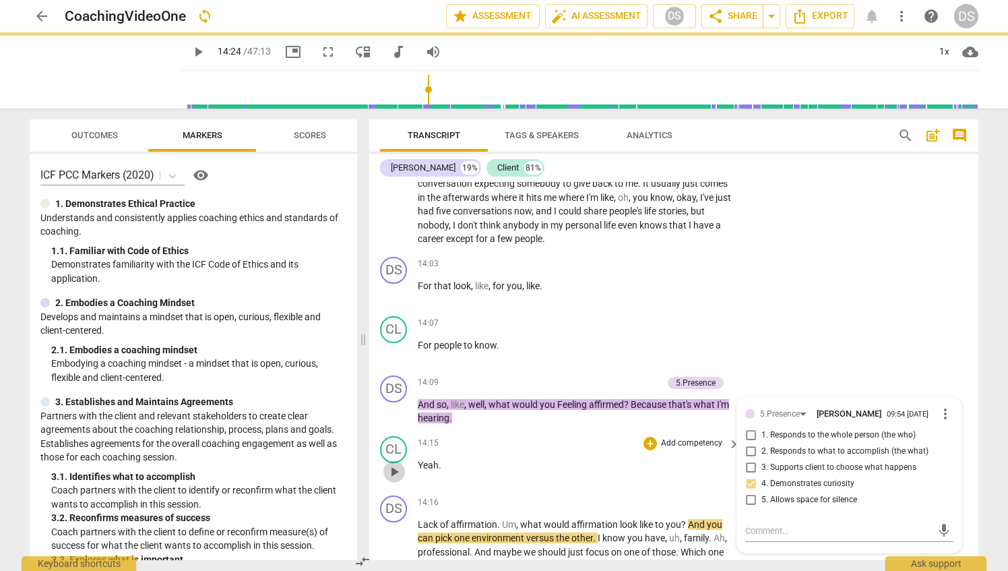
click at [392, 464] on span "play_arrow" at bounding box center [394, 472] width 16 height 16
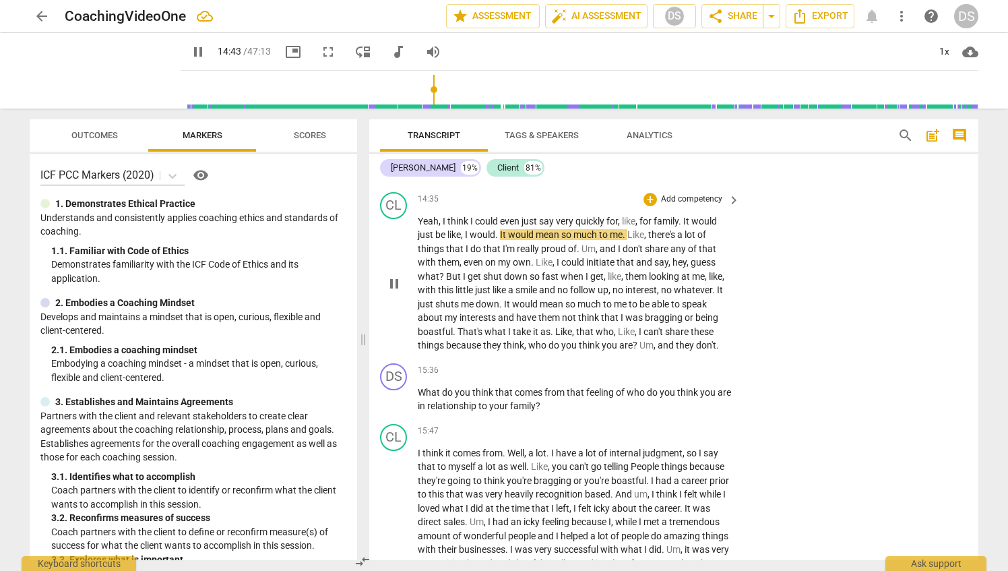
scroll to position [3211, 0]
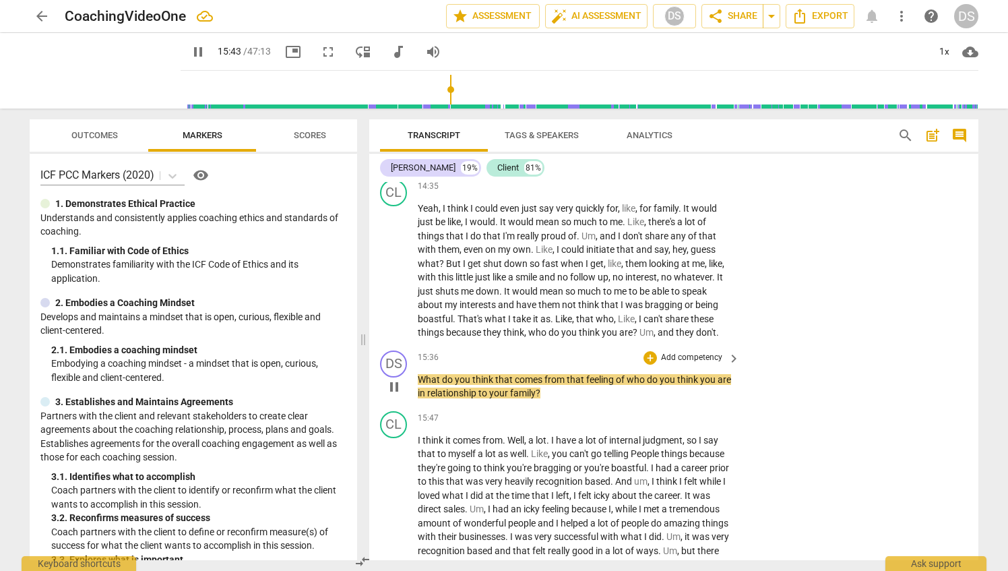
click at [721, 352] on p "Add competency" at bounding box center [692, 358] width 64 height 12
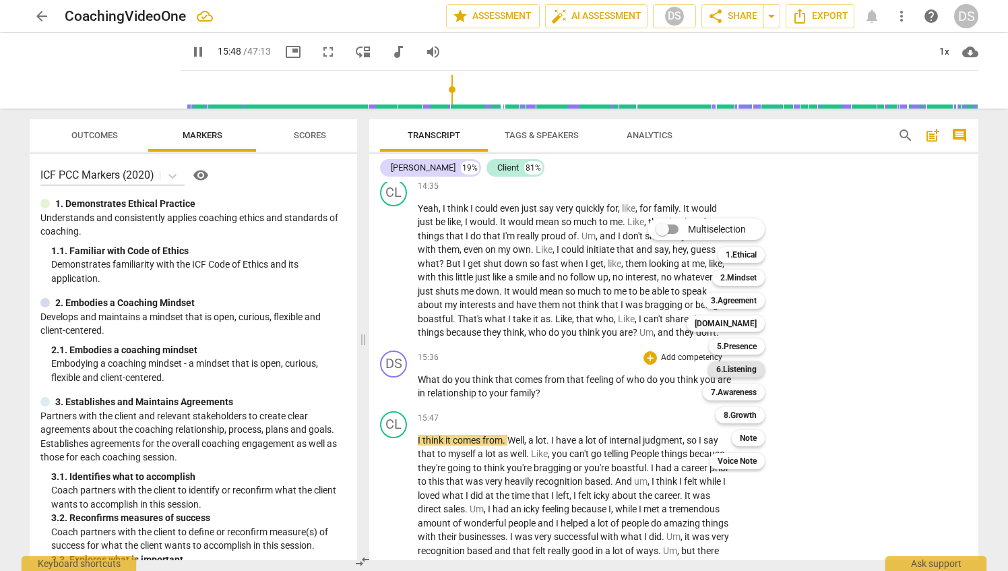
click at [744, 369] on b "6.Listening" at bounding box center [737, 369] width 40 height 16
type input "949"
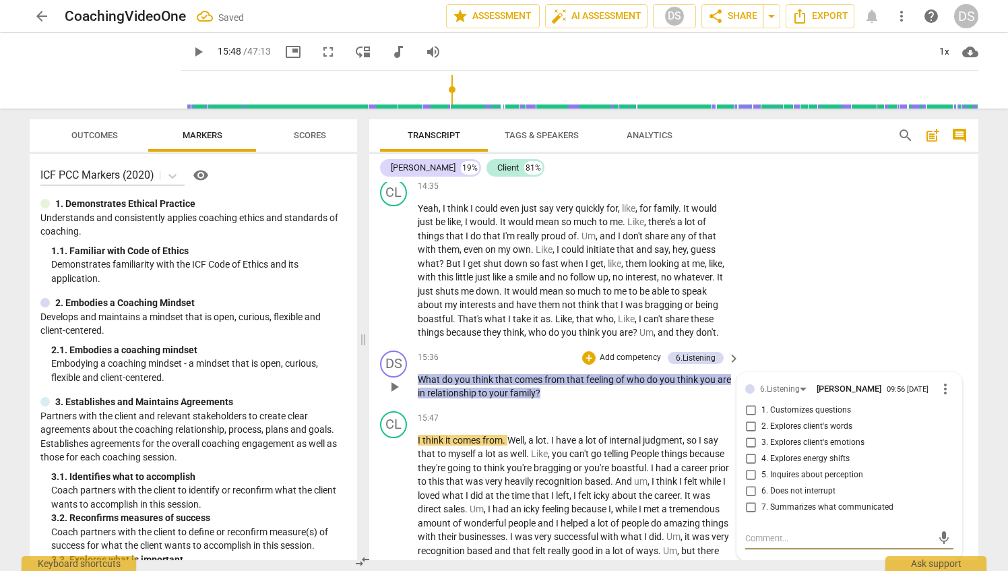
click at [753, 419] on input "2. Explores client's words" at bounding box center [751, 427] width 22 height 16
checkbox input "true"
click at [748, 467] on input "5. Inquires about perception" at bounding box center [751, 475] width 22 height 16
checkbox input "true"
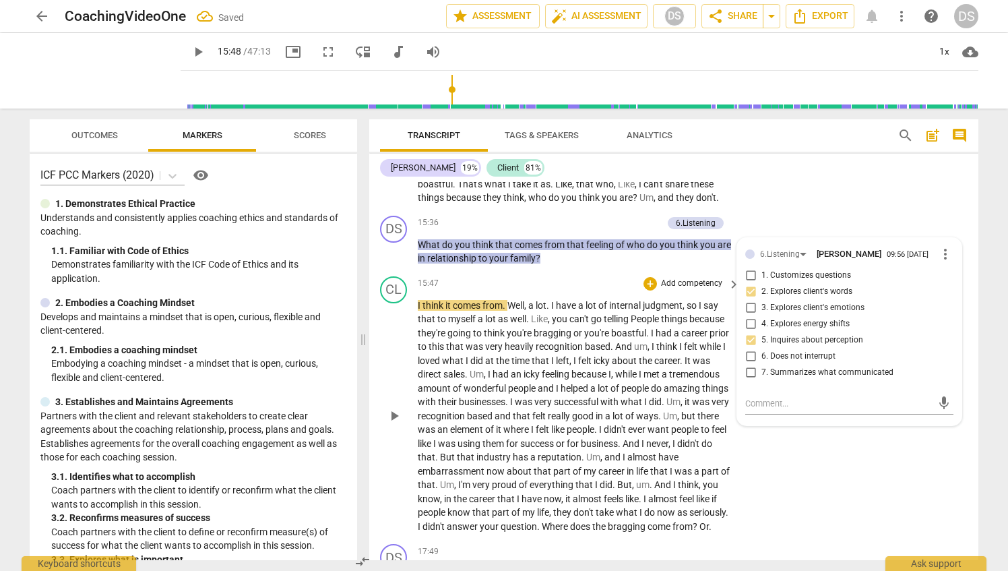
click at [717, 276] on div "+ Add competency keyboard_arrow_right" at bounding box center [691, 283] width 100 height 15
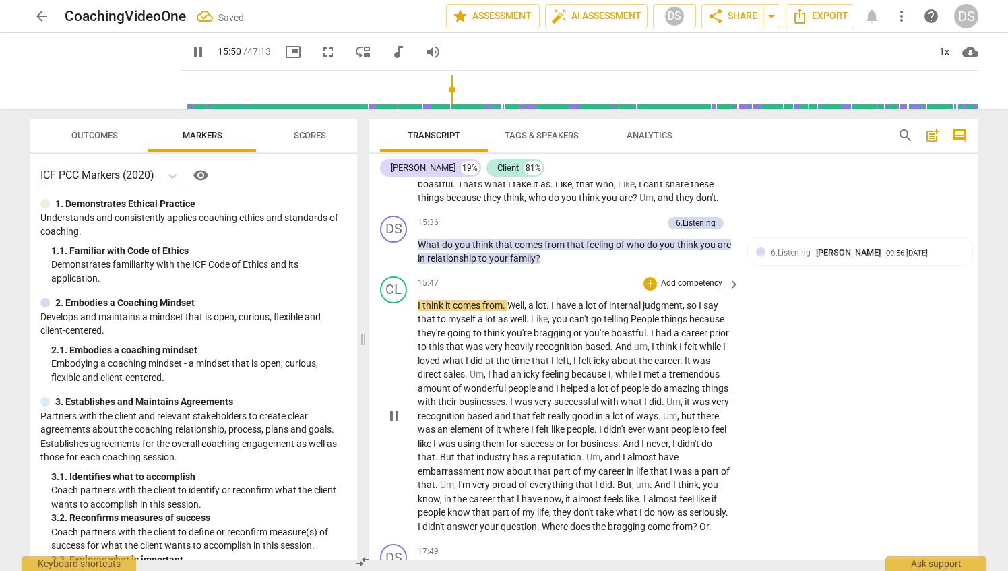
click at [726, 276] on span "keyboard_arrow_right" at bounding box center [734, 284] width 16 height 16
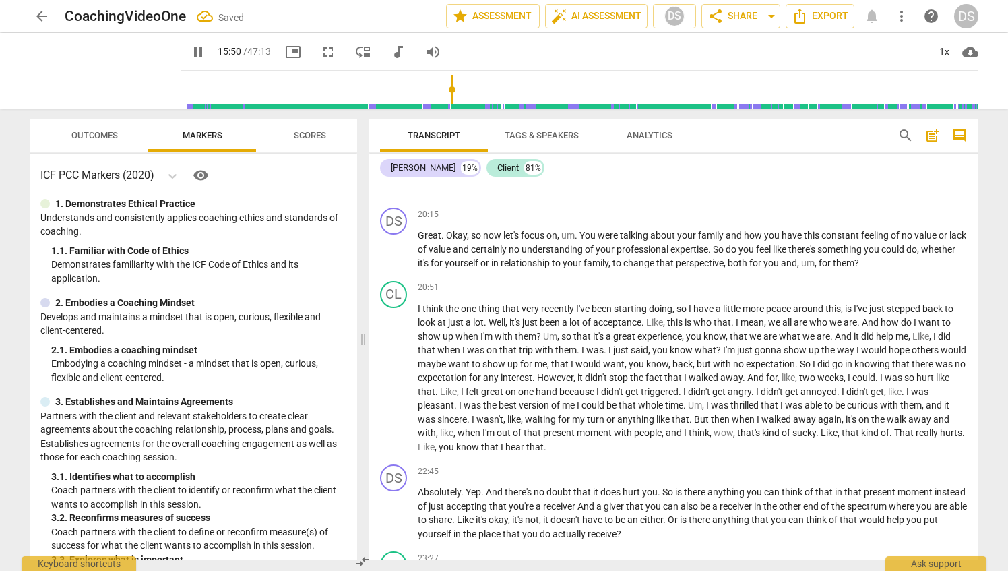
scroll to position [2934, 0]
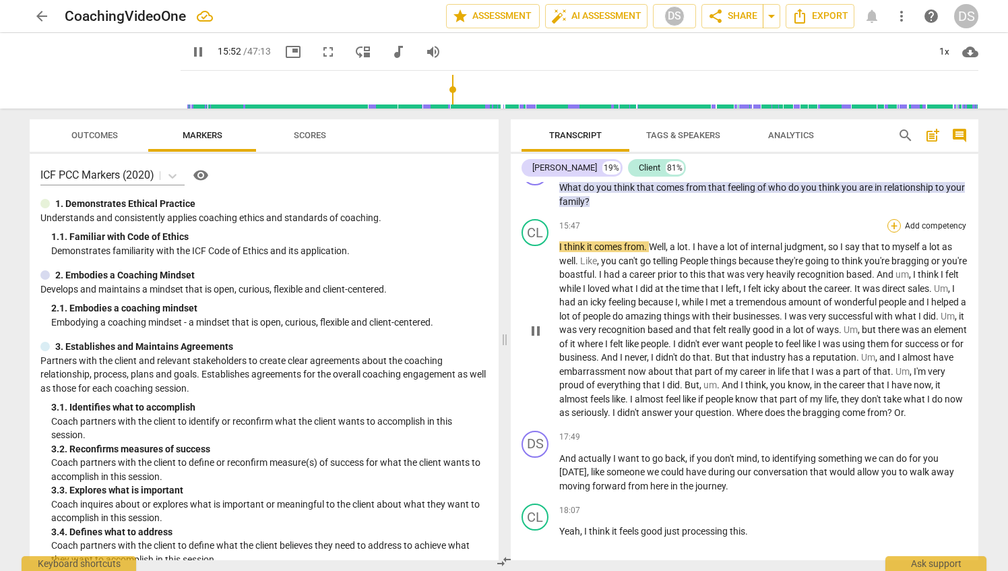
click at [897, 219] on div "+" at bounding box center [894, 225] width 13 height 13
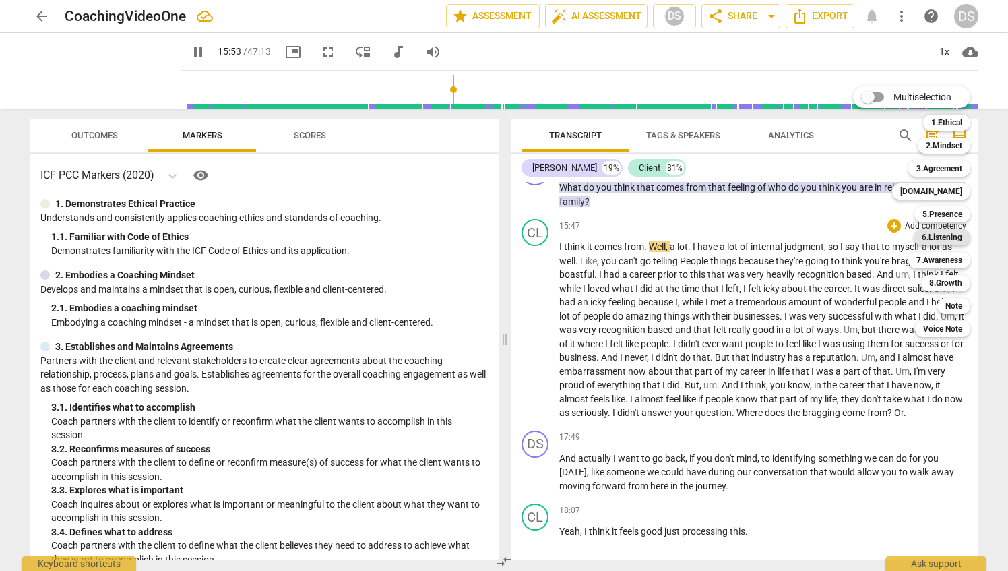
click at [942, 237] on b "6.Listening" at bounding box center [942, 237] width 40 height 16
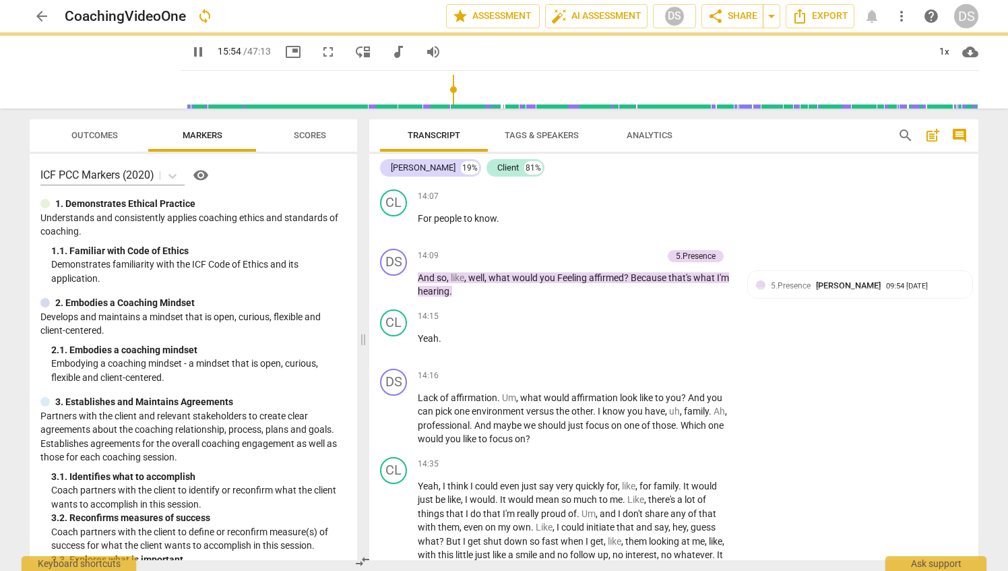
type input "954"
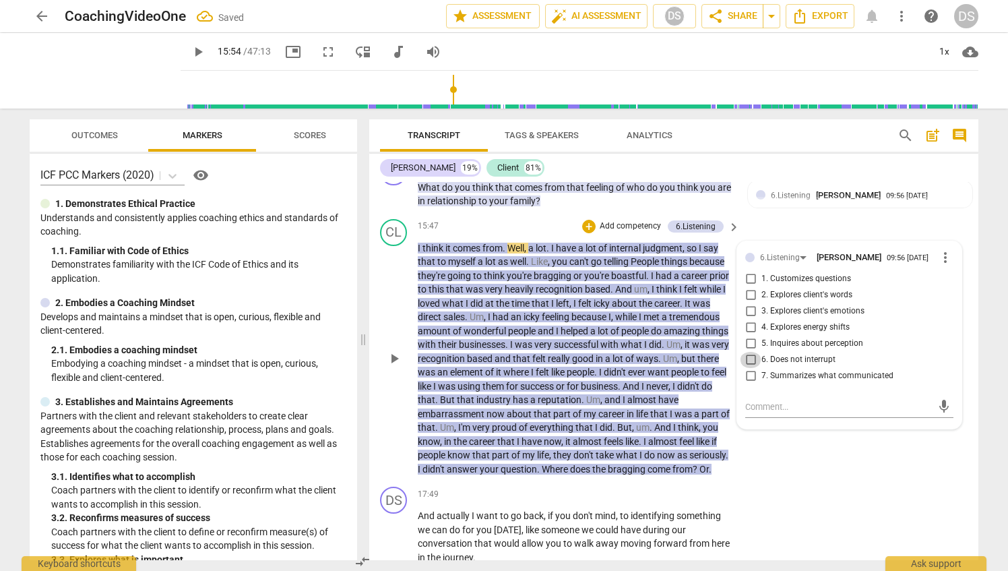
click at [750, 352] on input "6. Does not interrupt" at bounding box center [751, 360] width 22 height 16
checkbox input "true"
click at [755, 214] on div "CL play_arrow pause 15:47 + Add competency 6.Listening keyboard_arrow_right I t…" at bounding box center [673, 348] width 609 height 268
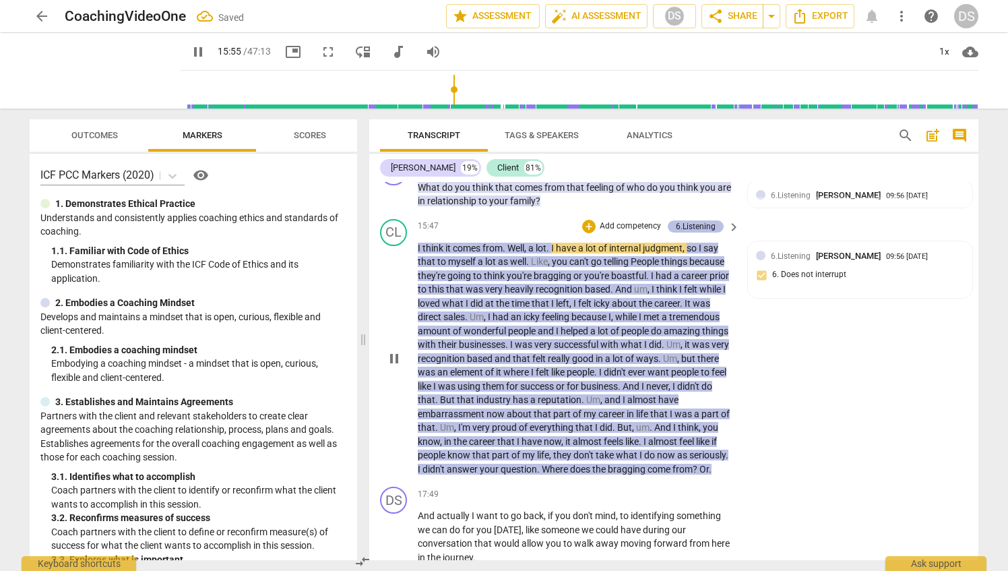
click at [715, 220] on div "6.Listening" at bounding box center [696, 226] width 56 height 12
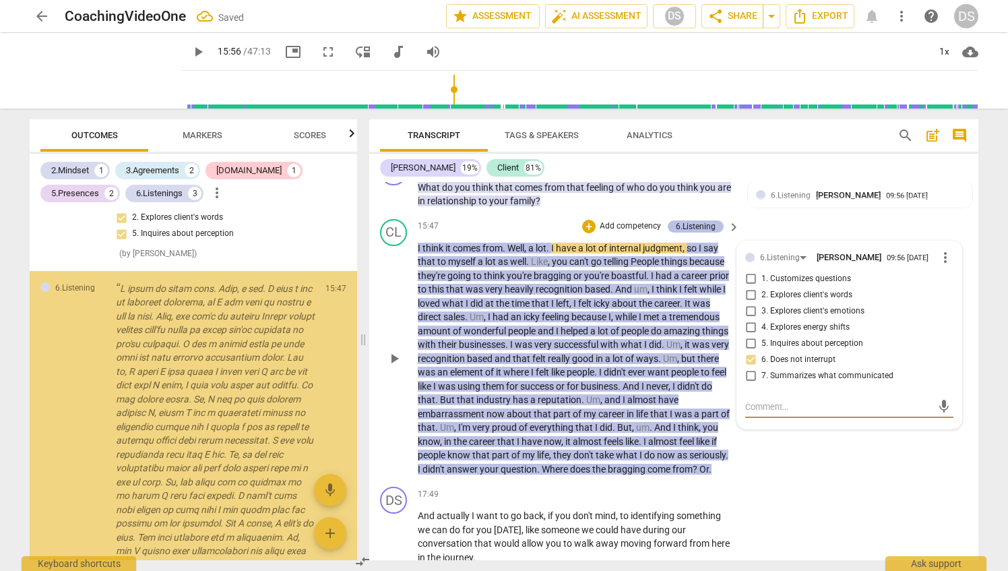
scroll to position [975, 0]
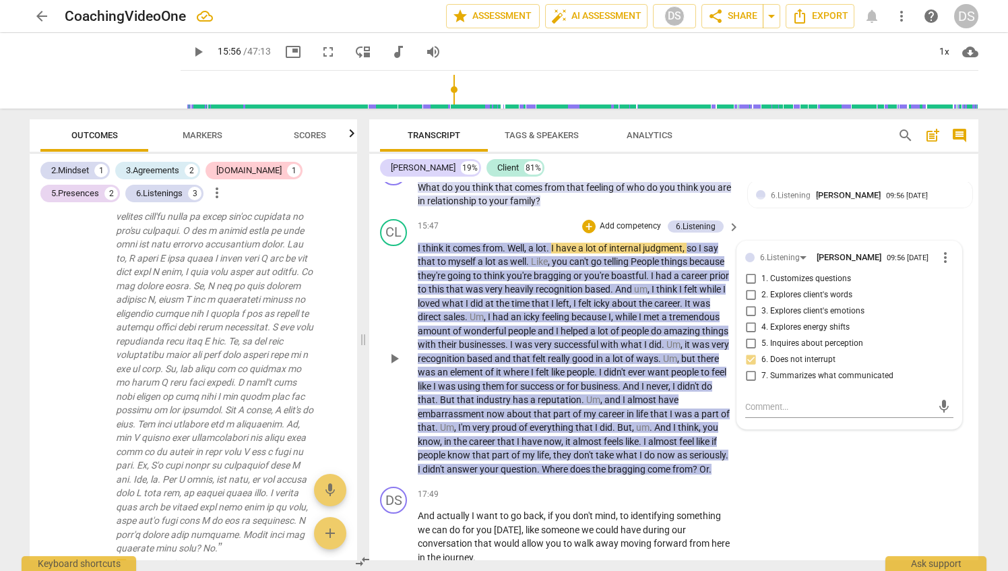
click at [619, 220] on p "Add competency" at bounding box center [631, 226] width 64 height 12
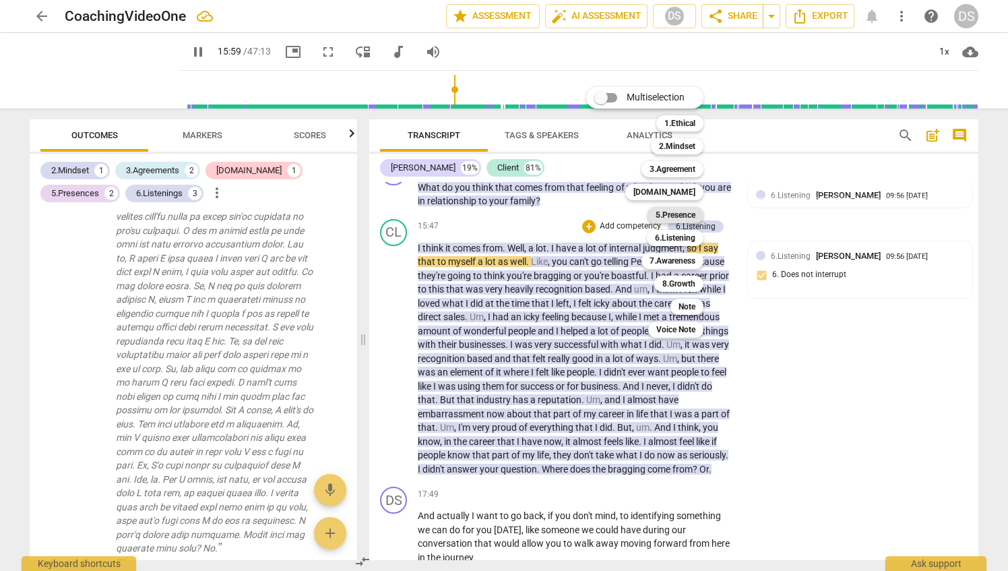
click at [684, 216] on b "5.Presence" at bounding box center [676, 215] width 40 height 16
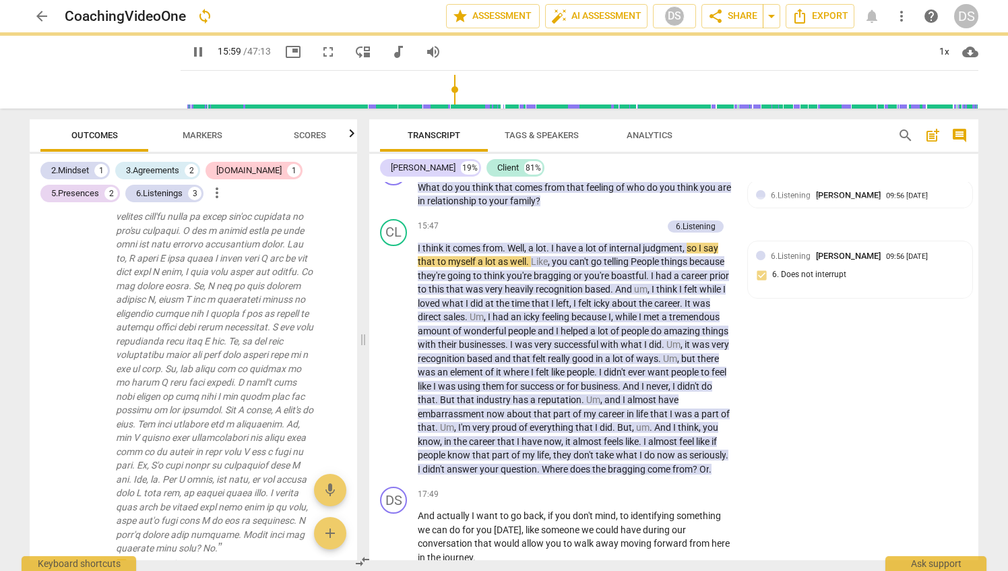
type input "960"
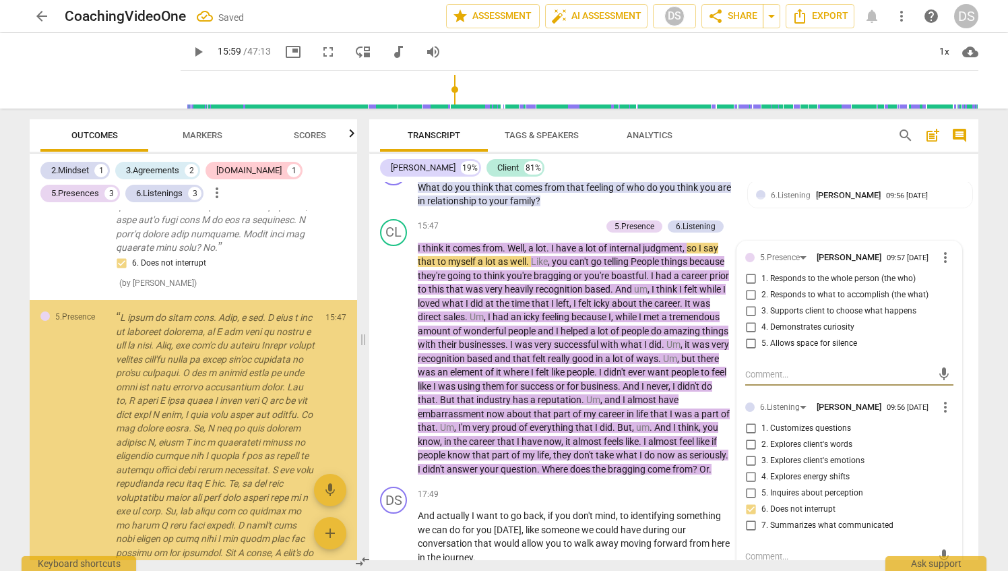
scroll to position [1424, 0]
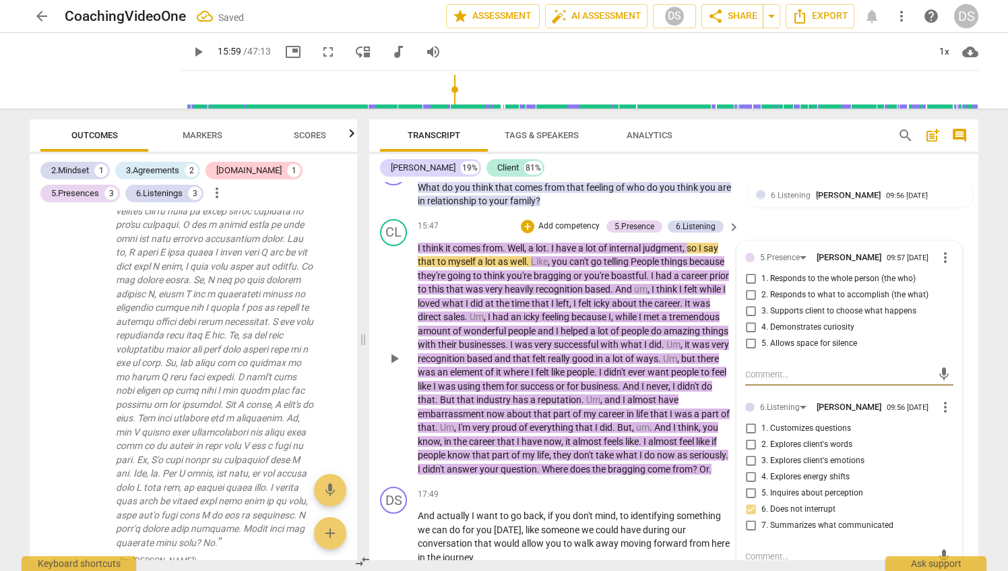
click at [750, 336] on input "5. Allows space for silence" at bounding box center [751, 344] width 22 height 16
checkbox input "true"
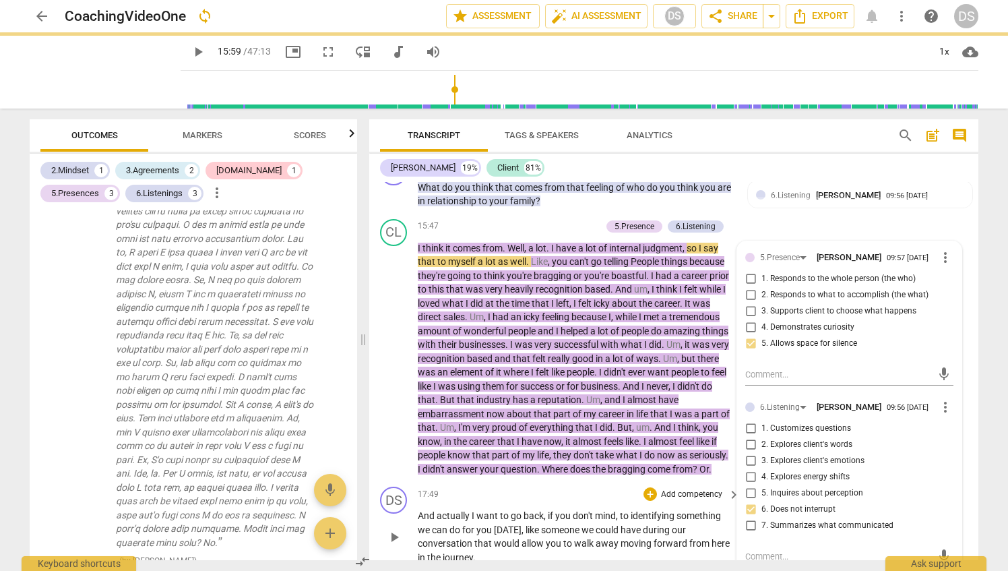
drag, startPoint x: 545, startPoint y: 478, endPoint x: 508, endPoint y: 483, distance: 36.7
click at [545, 478] on div "CL play_arrow pause 15:47 + Add competency 5.Presence 6.Listening keyboard_arro…" at bounding box center [673, 348] width 609 height 268
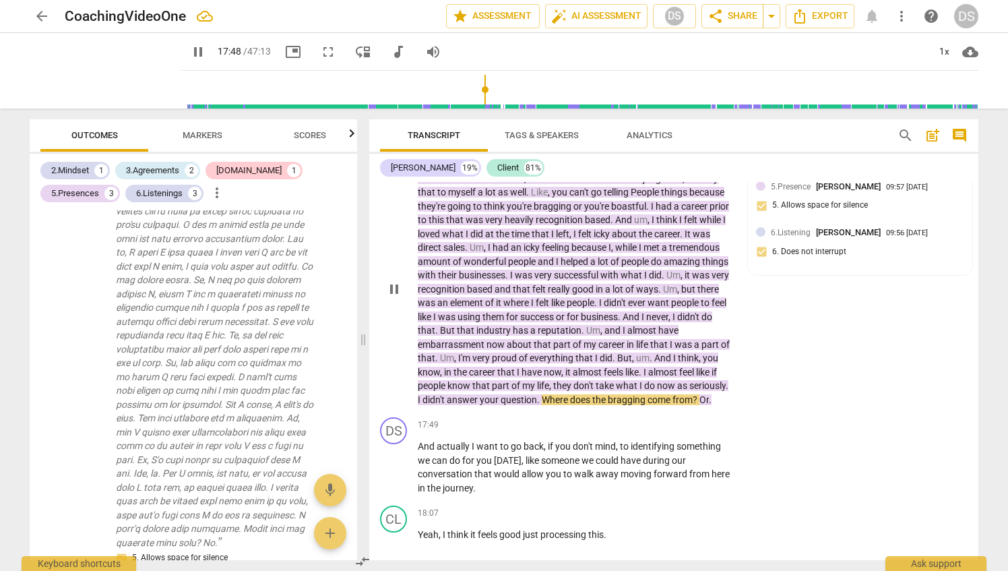
scroll to position [3538, 0]
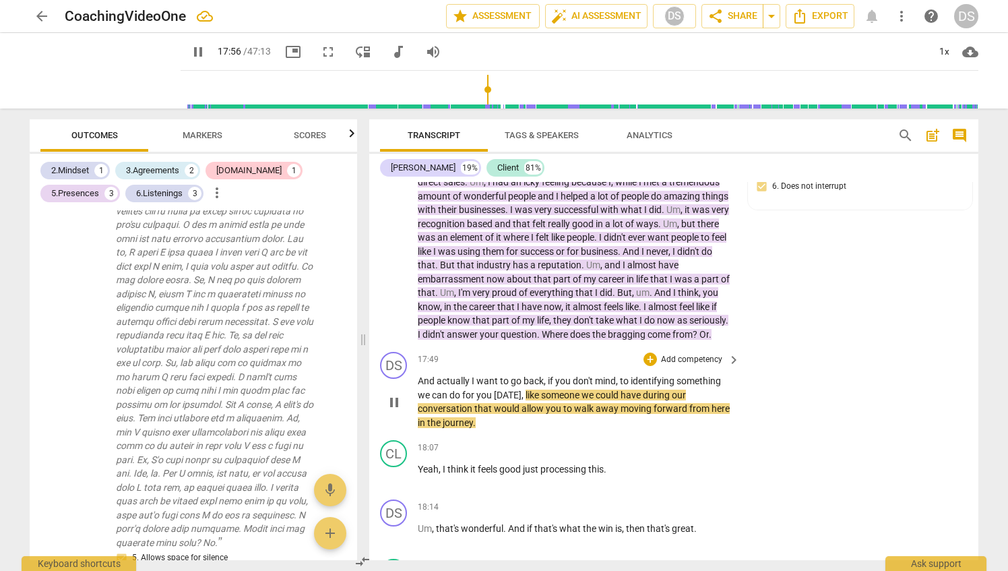
click at [701, 357] on p "Add competency" at bounding box center [692, 360] width 64 height 12
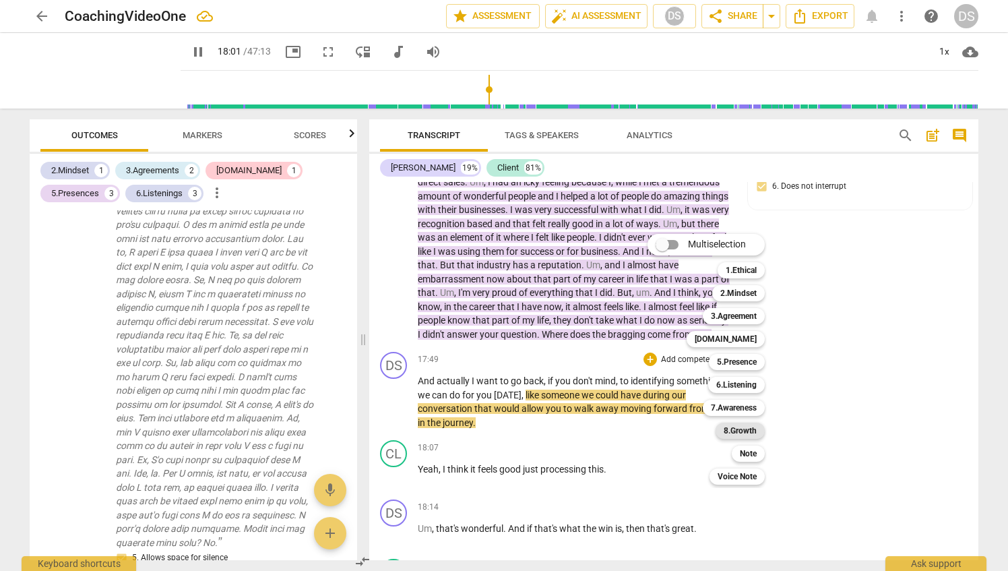
click at [747, 429] on b "8.Growth" at bounding box center [740, 431] width 33 height 16
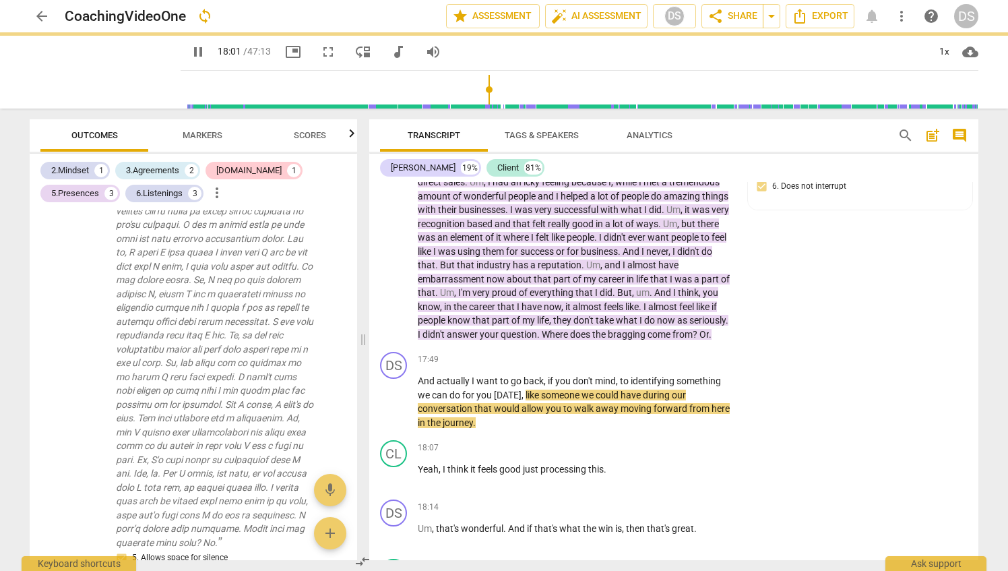
type input "1082"
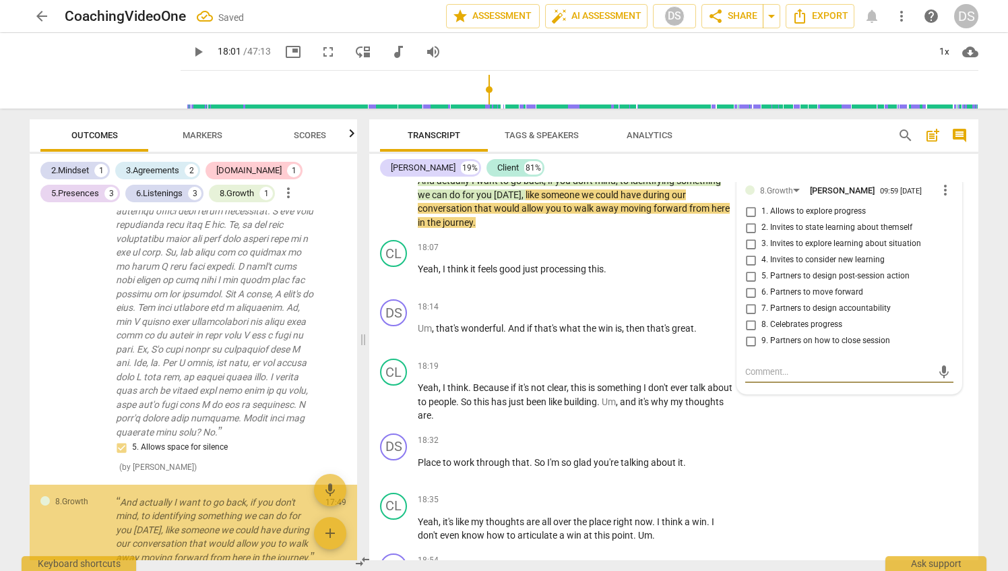
scroll to position [1676, 0]
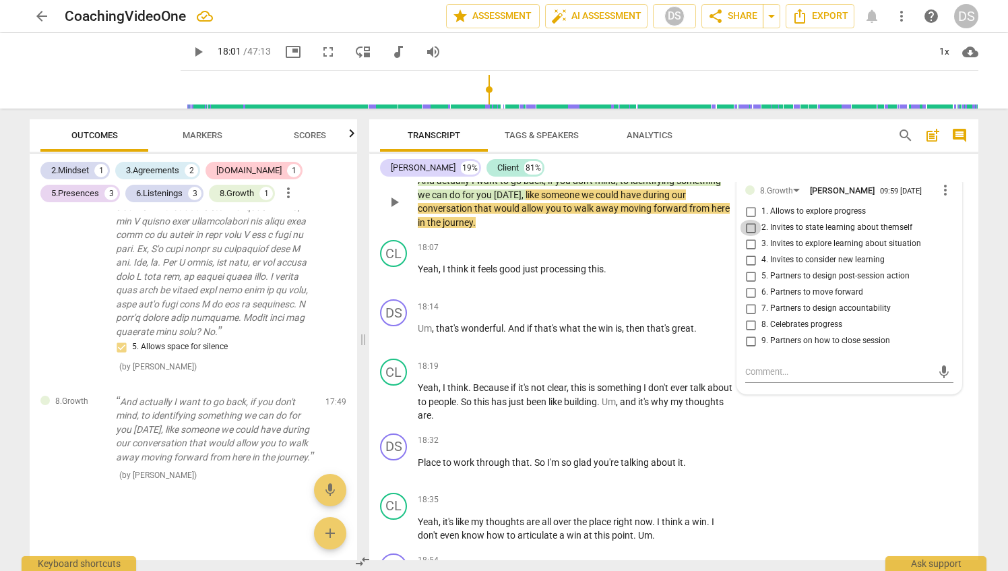
click at [748, 224] on input "2. Invites to state learning about themself" at bounding box center [751, 228] width 22 height 16
checkbox input "true"
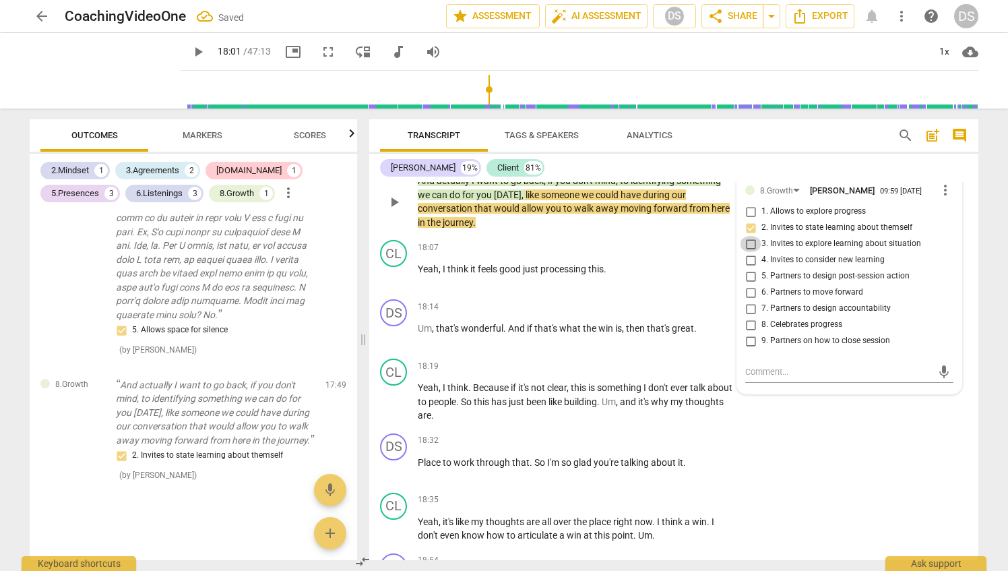
click at [750, 243] on input "3. Invites to explore learning about situation" at bounding box center [751, 244] width 22 height 16
checkbox input "true"
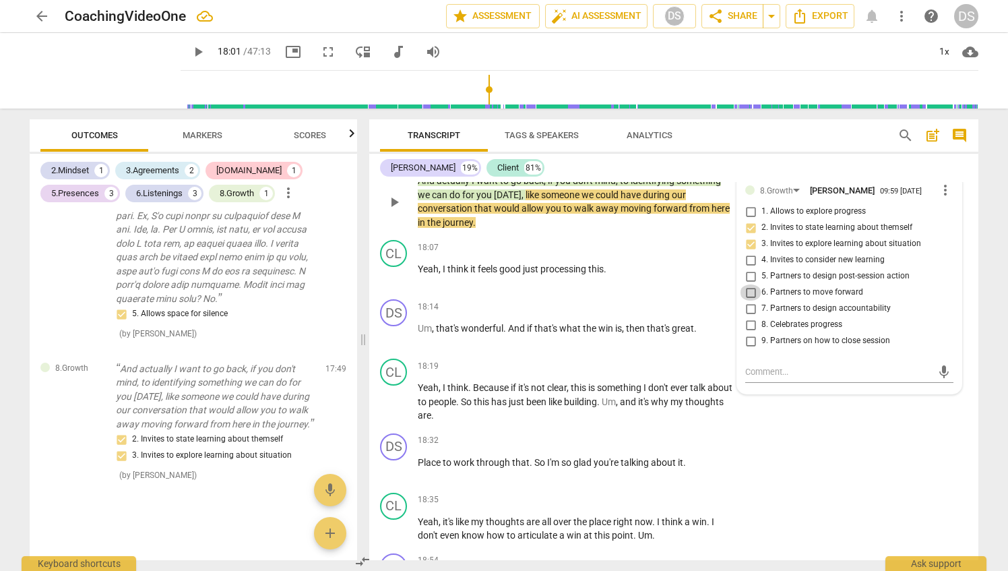
click at [749, 289] on input "6. Partners to move forward" at bounding box center [751, 292] width 22 height 16
checkbox input "true"
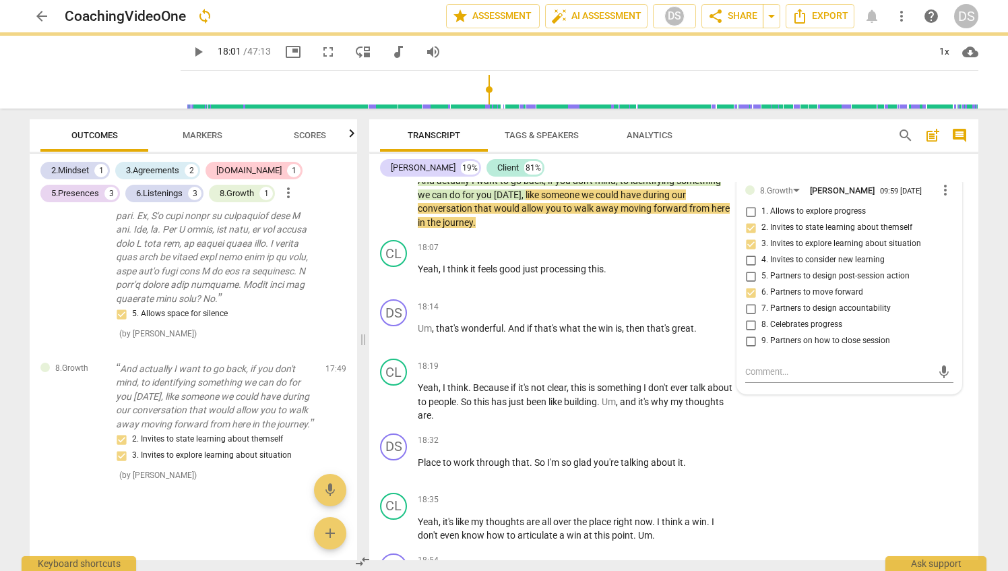
click at [368, 342] on div "Transcript Tags & Speakers Analytics search post_add comment [PERSON_NAME] 19% …" at bounding box center [677, 340] width 626 height 462
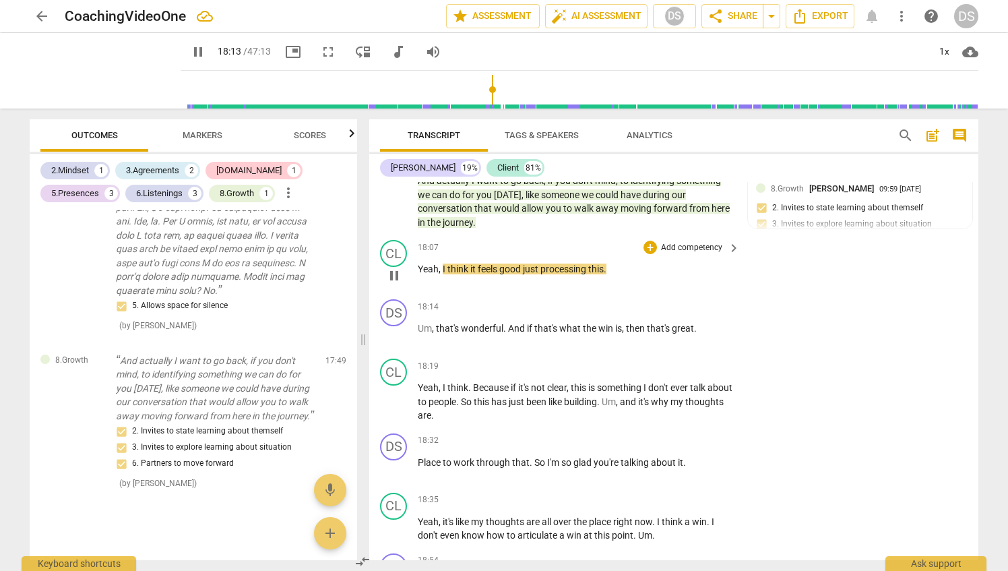
click at [726, 246] on span "keyboard_arrow_right" at bounding box center [734, 248] width 16 height 16
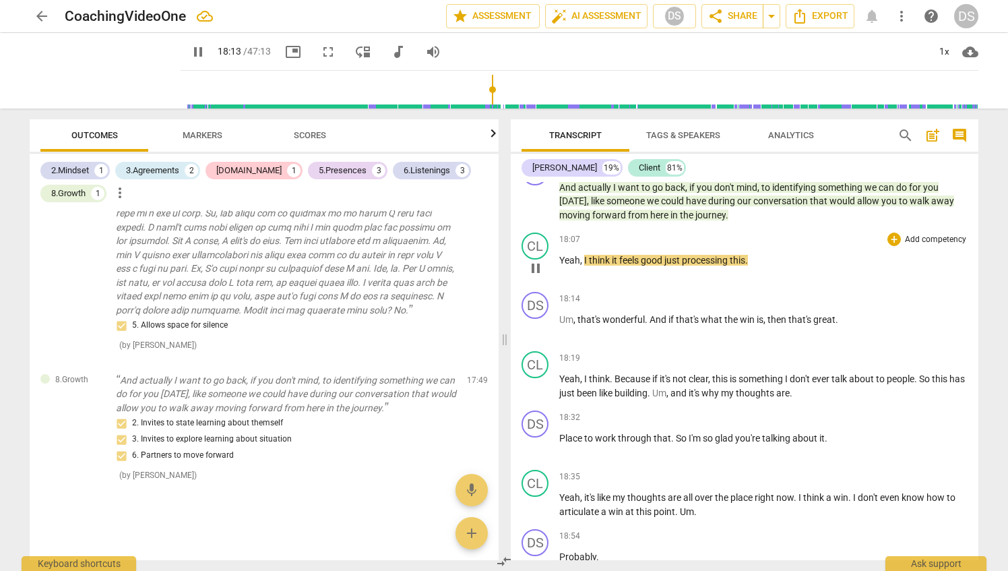
scroll to position [1172, 0]
click at [892, 237] on div "+" at bounding box center [894, 239] width 13 height 13
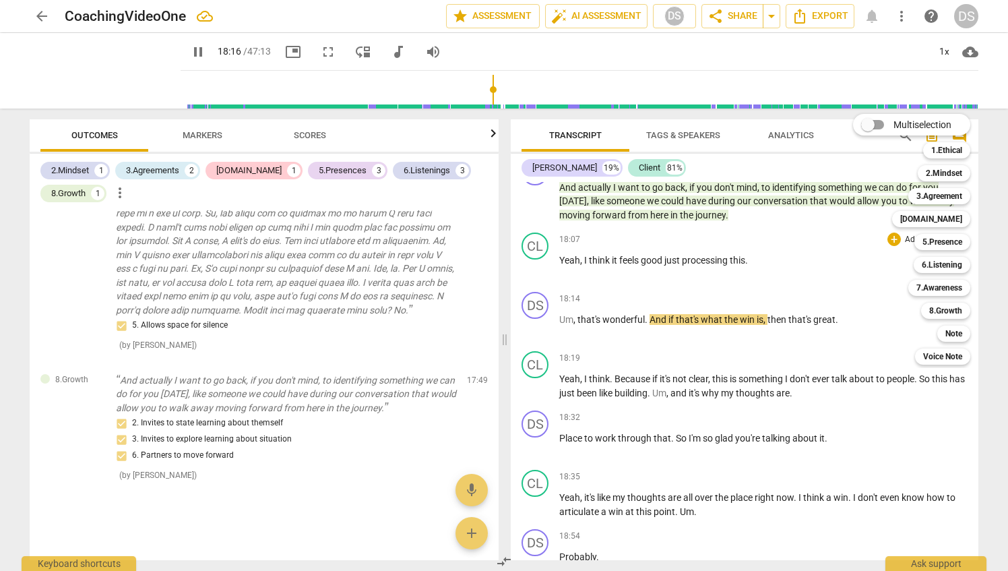
click at [857, 332] on div "Multiselection m 1.Ethical 1 2.Mindset 2 3.Agreement 3 [DOMAIN_NAME] 4 5.Presen…" at bounding box center [922, 239] width 148 height 257
click at [857, 327] on div "Multiselection m 1.Ethical 1 2.Mindset 2 3.Agreement 3 [DOMAIN_NAME] 4 5.Presen…" at bounding box center [922, 239] width 148 height 257
click at [864, 312] on div "Multiselection m 1.Ethical 1 2.Mindset 2 3.Agreement 3 [DOMAIN_NAME] 4 5.Presen…" at bounding box center [922, 239] width 148 height 257
click at [892, 321] on div "Multiselection m 1.Ethical 1 2.Mindset 2 3.Agreement 3 [DOMAIN_NAME] 4 5.Presen…" at bounding box center [922, 239] width 148 height 257
drag, startPoint x: 892, startPoint y: 321, endPoint x: 866, endPoint y: 328, distance: 26.5
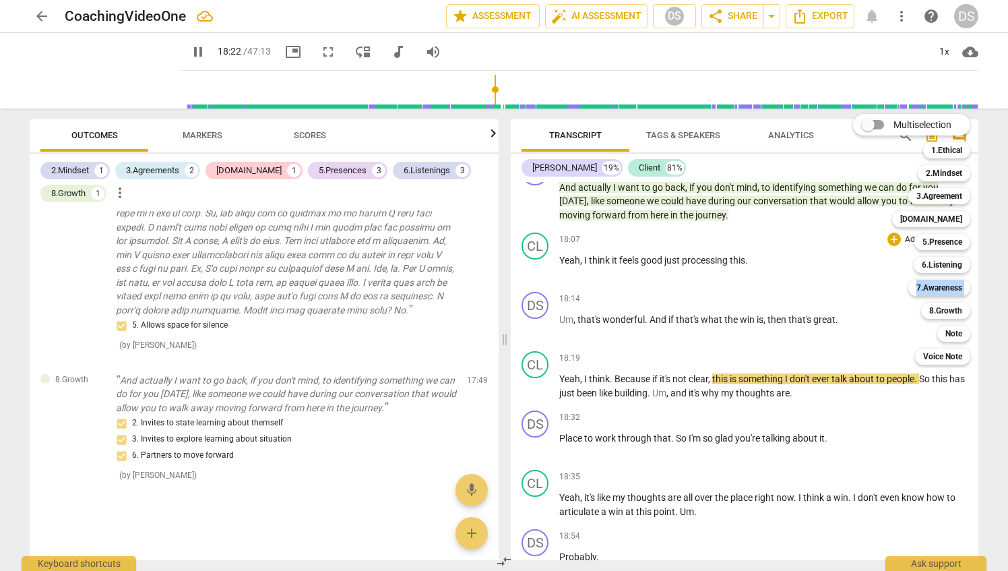
click at [866, 328] on div "Multiselection m 1.Ethical 1 2.Mindset 2 3.Agreement 3 [DOMAIN_NAME] 4 5.Presen…" at bounding box center [922, 239] width 148 height 257
click at [828, 338] on div at bounding box center [504, 285] width 1008 height 571
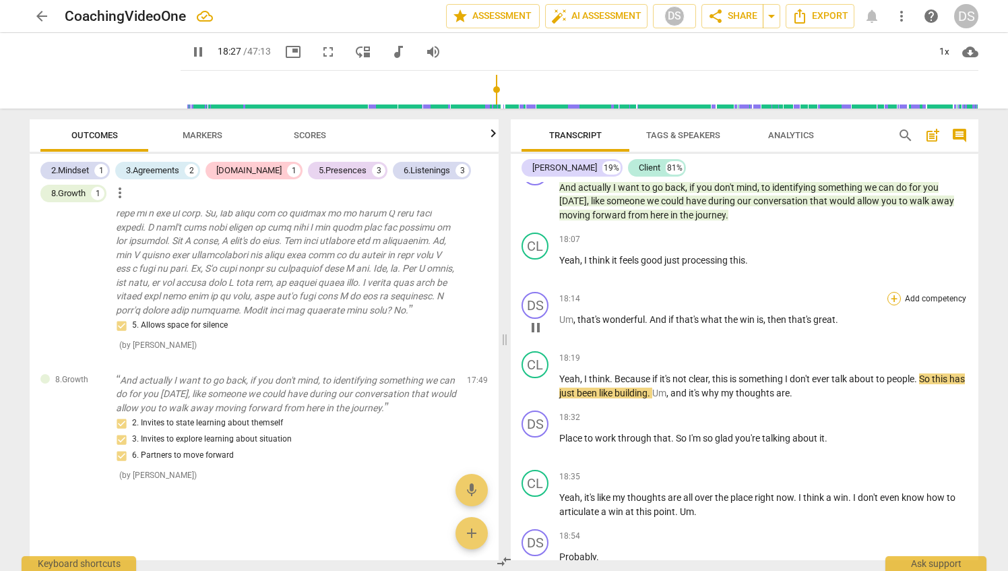
click at [888, 299] on div "+" at bounding box center [894, 298] width 13 height 13
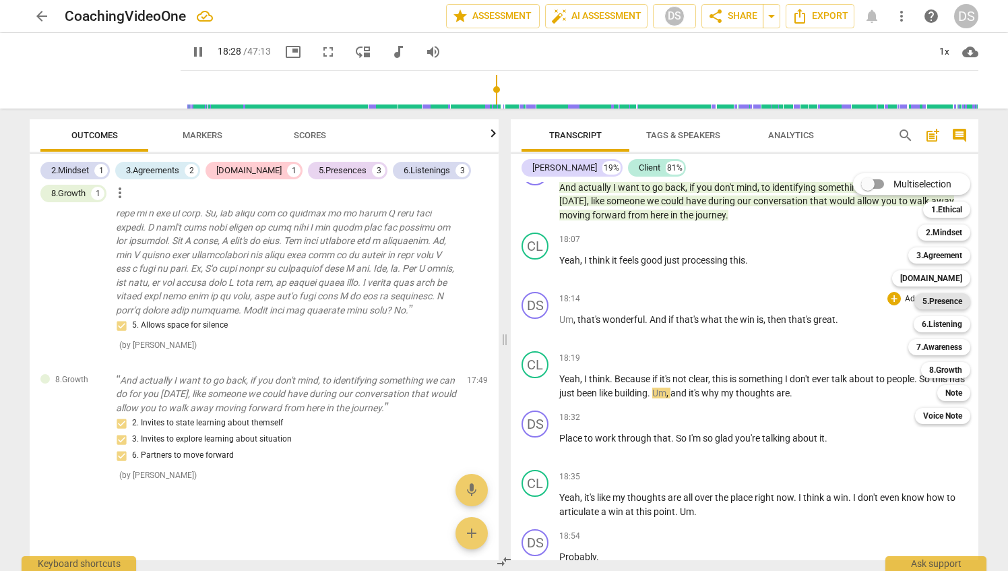
click at [954, 299] on b "5.Presence" at bounding box center [943, 301] width 40 height 16
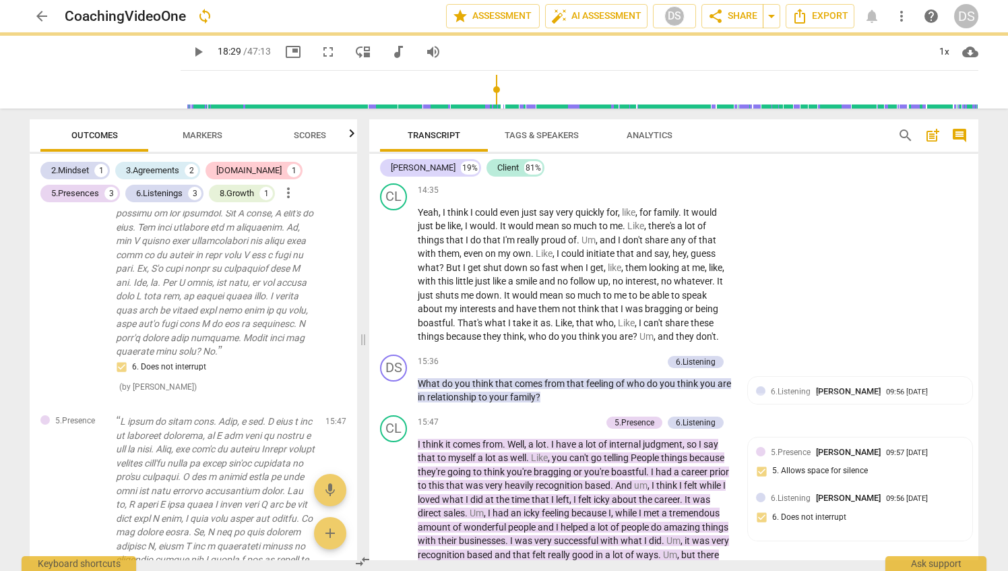
type input "1109"
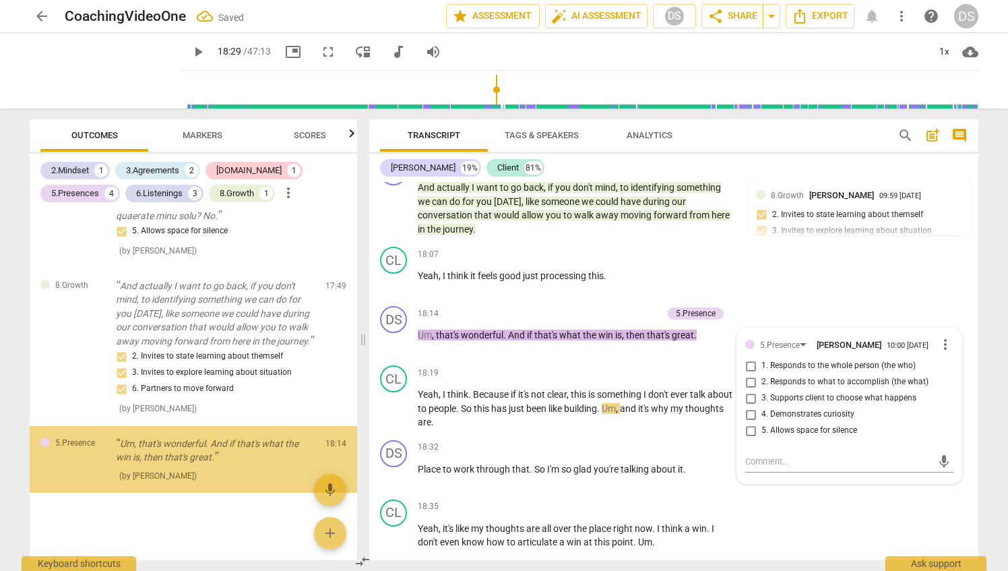
scroll to position [1792, 0]
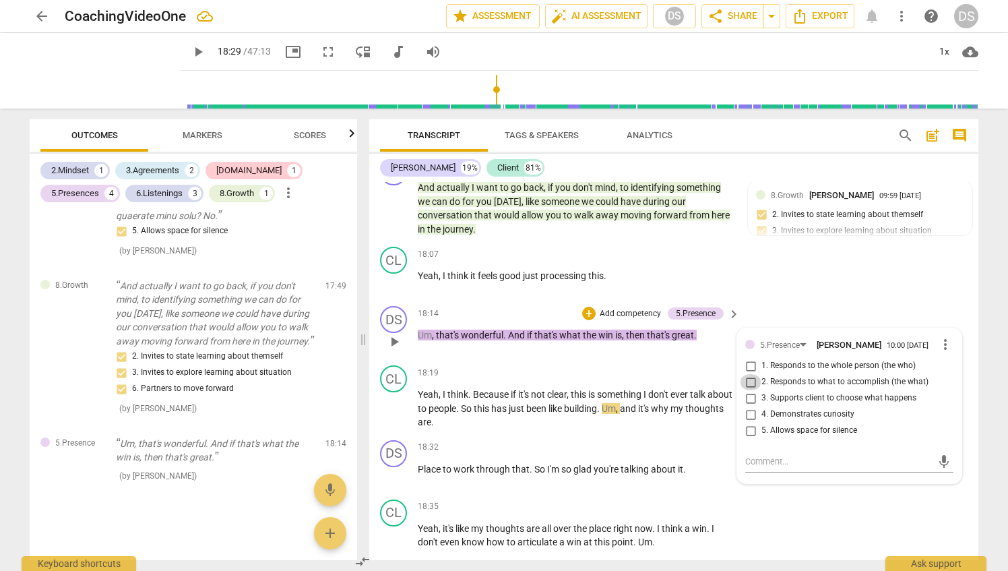
click at [745, 380] on input "2. Responds to what to accomplish (the what)" at bounding box center [751, 382] width 22 height 16
checkbox input "true"
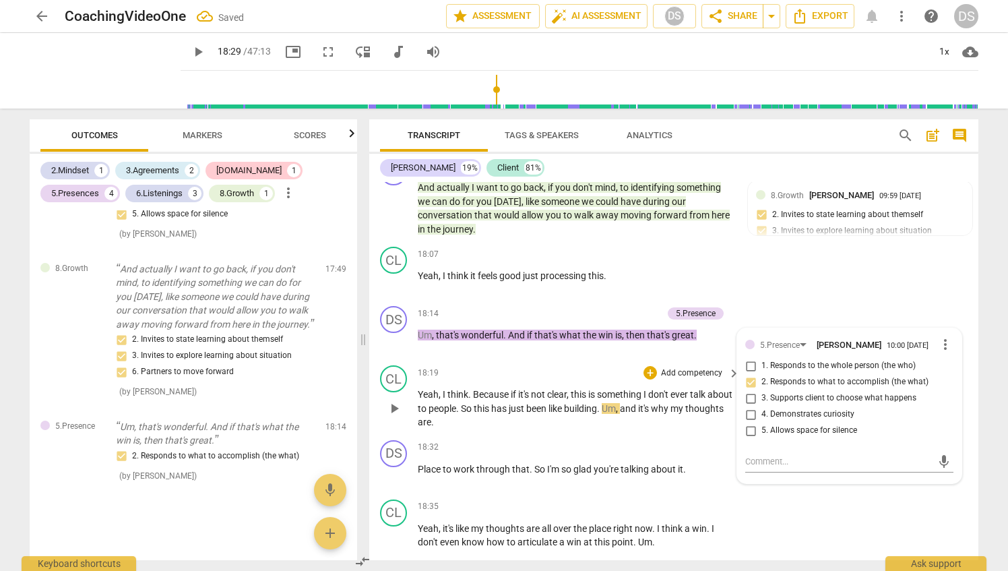
click at [704, 372] on p "Add competency" at bounding box center [692, 373] width 64 height 12
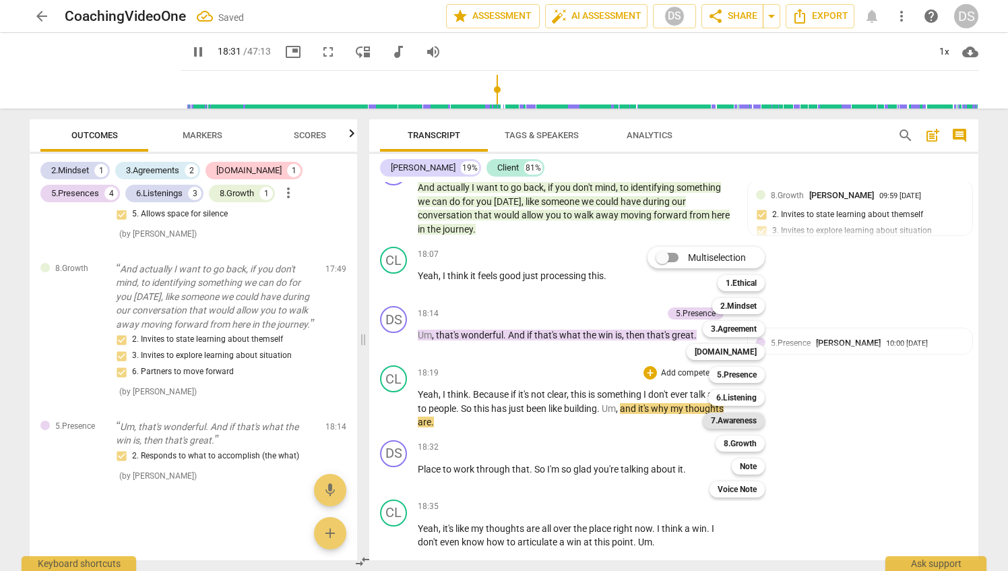
click at [750, 423] on b "7.Awareness" at bounding box center [734, 421] width 46 height 16
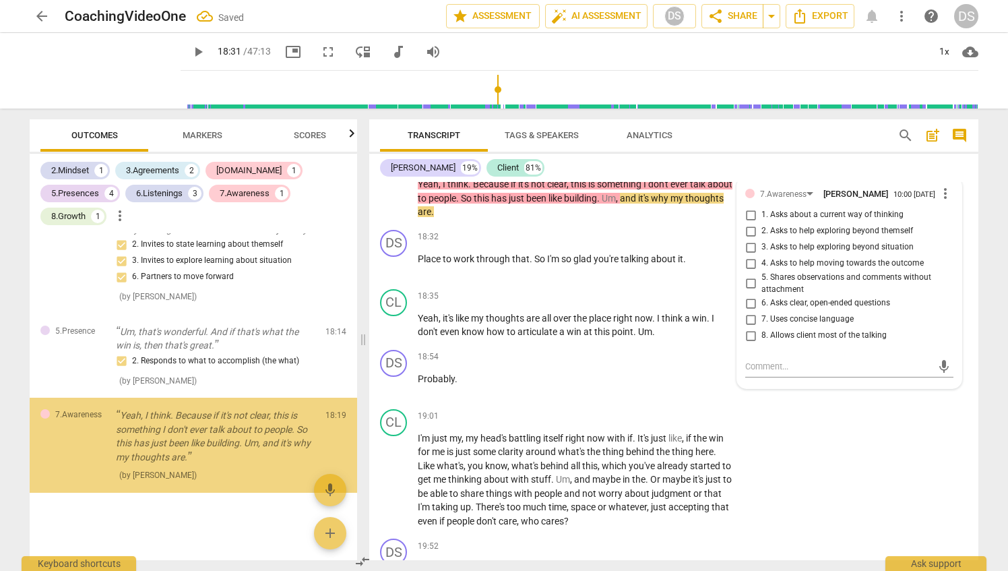
scroll to position [1926, 0]
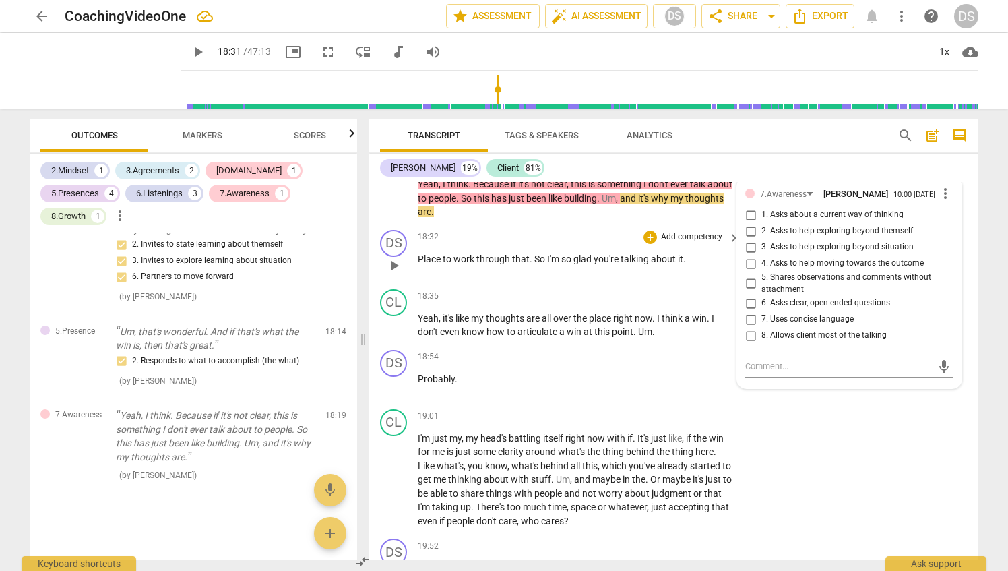
click at [671, 280] on div "DS play_arrow pause 18:32 + Add competency keyboard_arrow_right Place to work t…" at bounding box center [673, 253] width 609 height 59
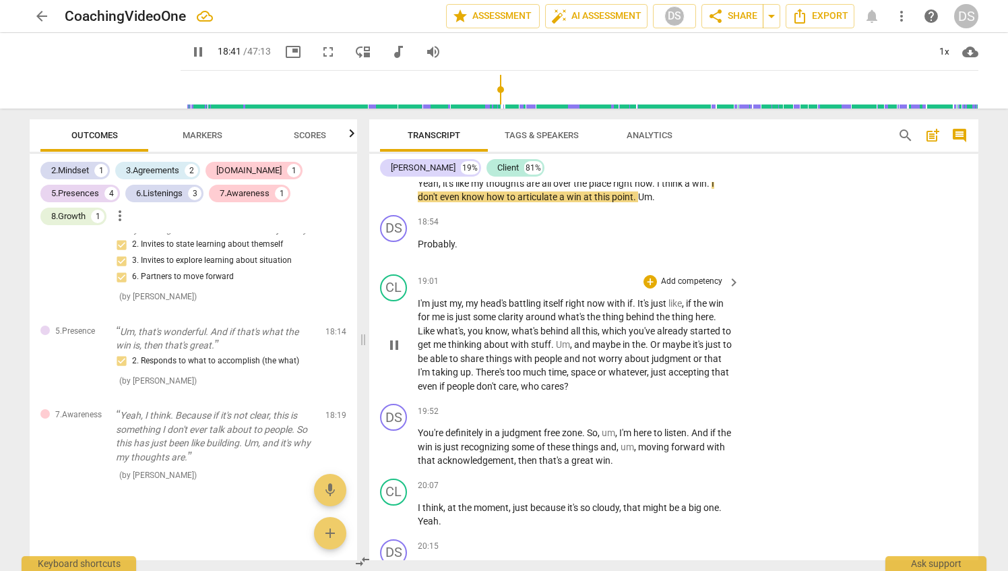
scroll to position [4009, 0]
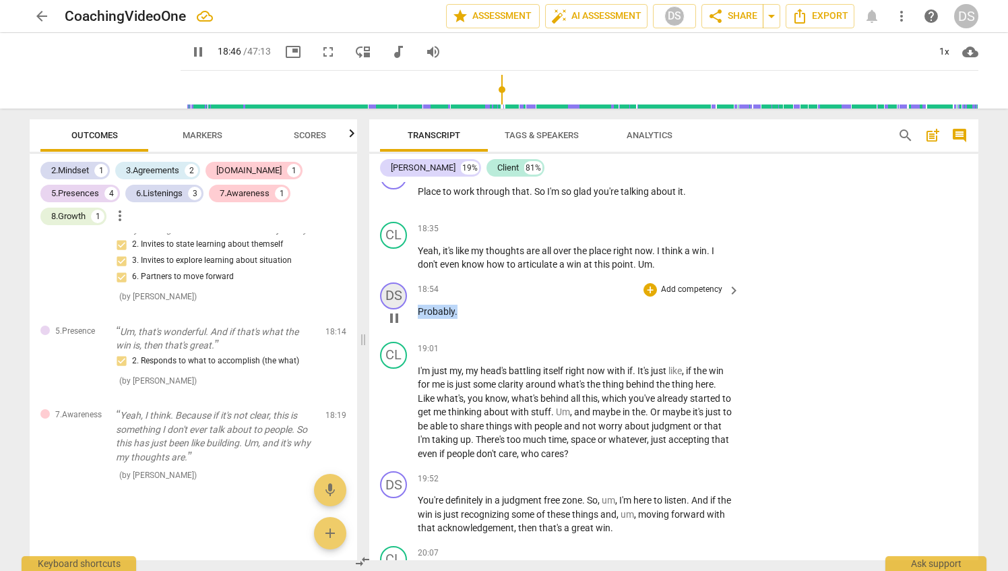
drag, startPoint x: 458, startPoint y: 305, endPoint x: 399, endPoint y: 303, distance: 59.3
click at [399, 299] on div "DS play_arrow pause 18:54 + Add competency keyboard_arrow_right Probably ." at bounding box center [673, 306] width 609 height 59
click at [392, 297] on div "DS" at bounding box center [393, 295] width 27 height 27
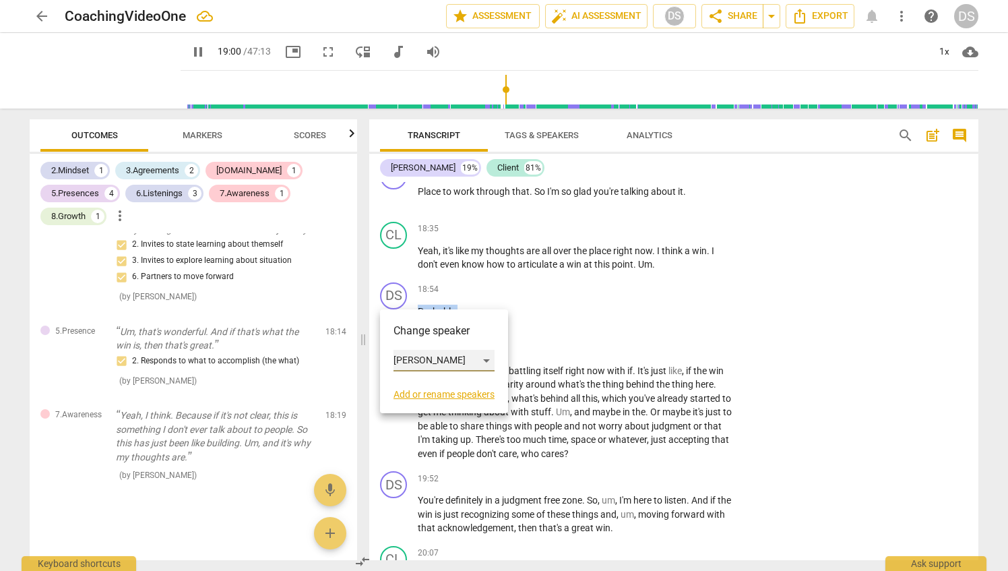
click at [457, 357] on div "[PERSON_NAME]" at bounding box center [444, 361] width 101 height 22
click at [449, 384] on li "Client" at bounding box center [445, 386] width 102 height 26
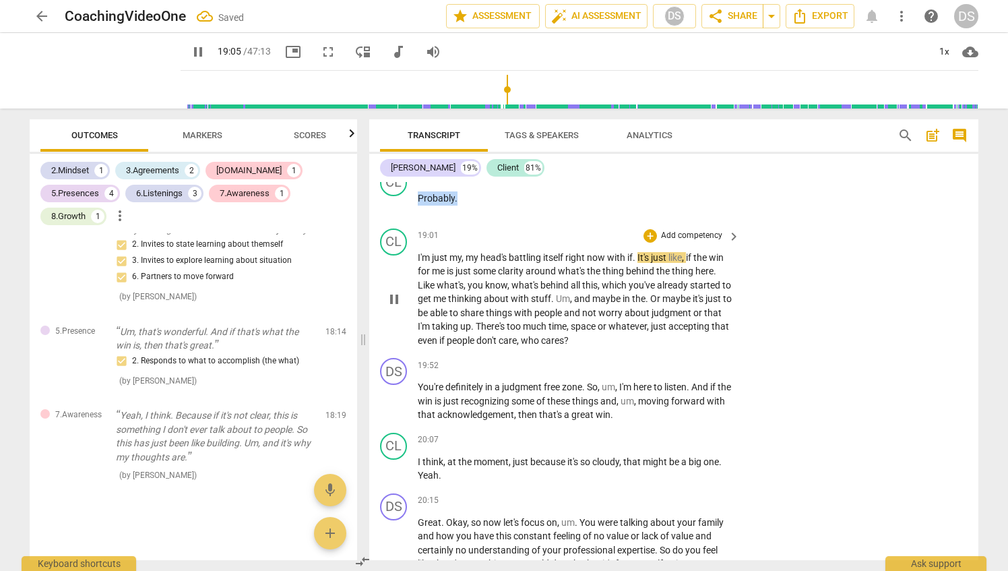
scroll to position [4144, 0]
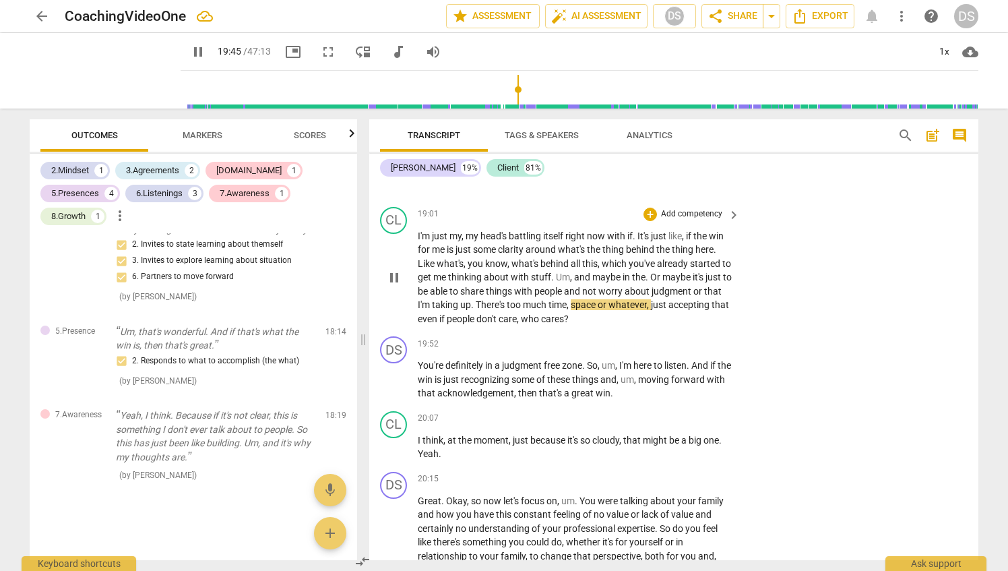
click at [507, 301] on span "There's" at bounding box center [491, 304] width 31 height 11
drag, startPoint x: 534, startPoint y: 307, endPoint x: 506, endPoint y: 307, distance: 28.3
click at [506, 307] on span "There's" at bounding box center [491, 304] width 31 height 11
type input "1191"
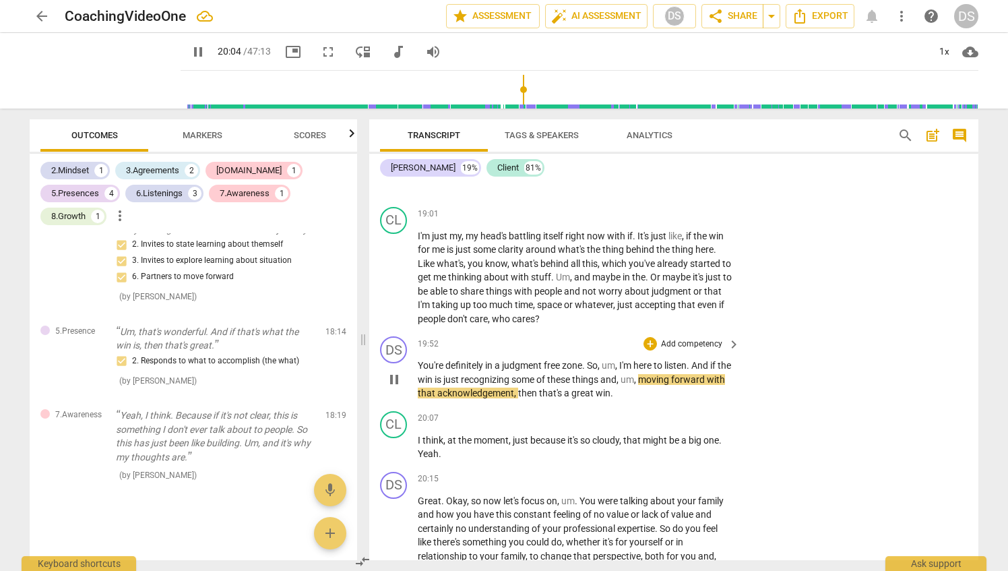
click at [714, 340] on p "Add competency" at bounding box center [692, 344] width 64 height 12
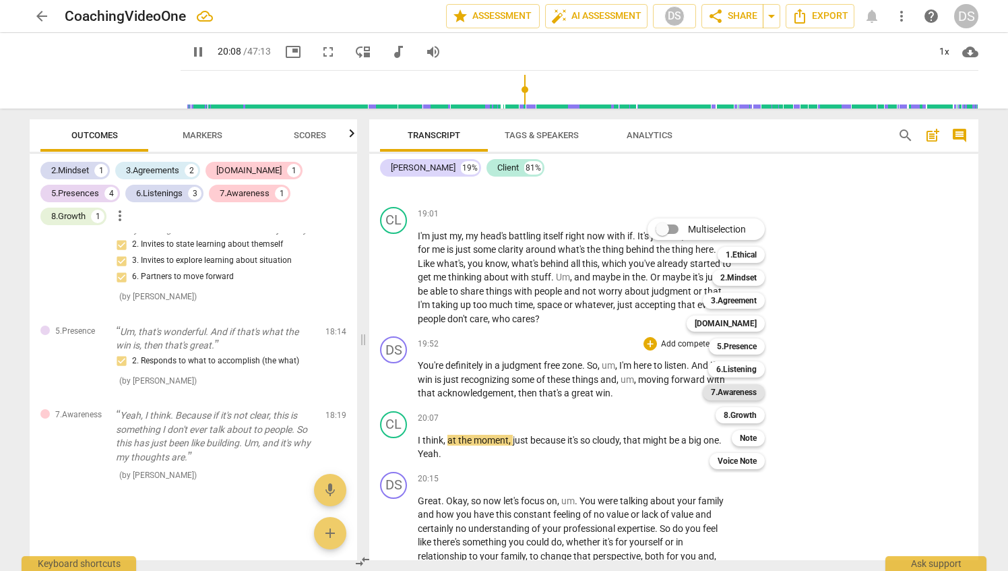
click at [746, 391] on b "7.Awareness" at bounding box center [734, 392] width 46 height 16
type input "1209"
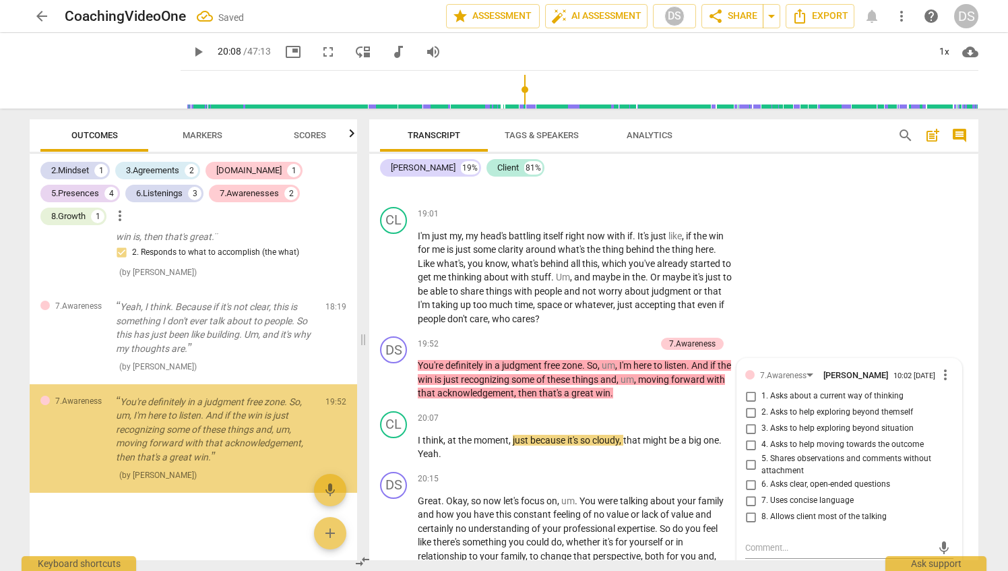
scroll to position [2034, 0]
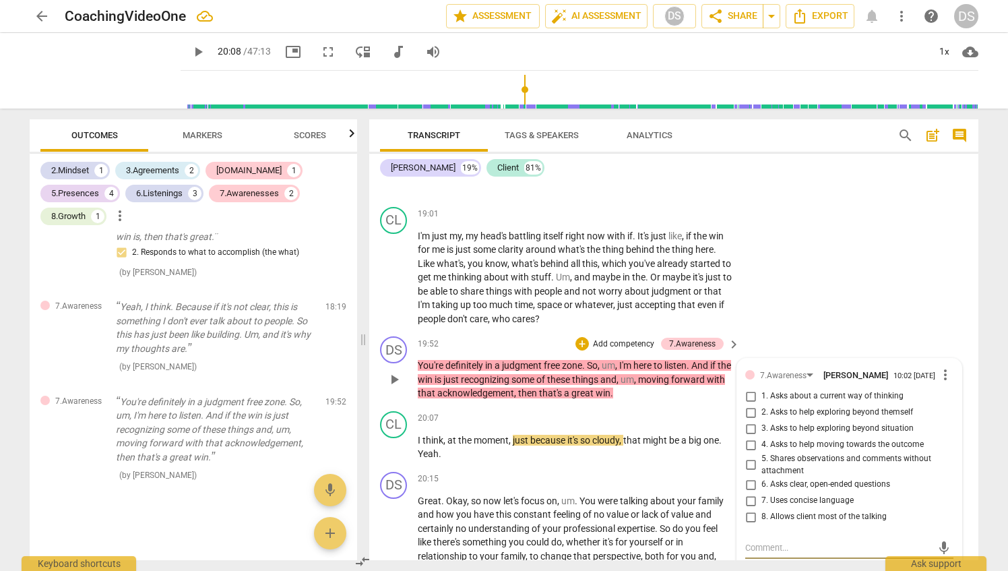
click at [748, 446] on input "4. Asks to help moving towards the outcome" at bounding box center [751, 445] width 22 height 16
checkbox input "true"
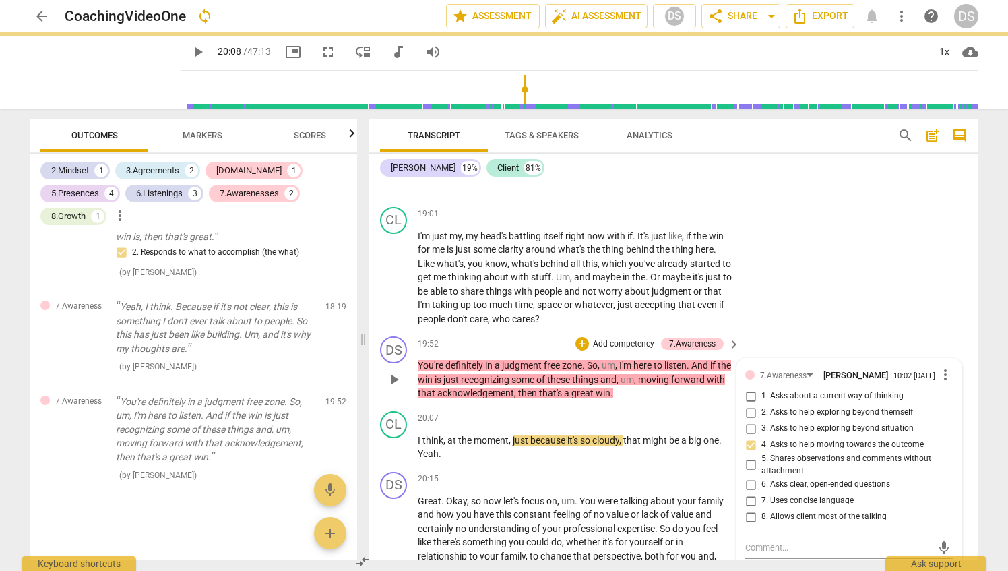
scroll to position [4212, 0]
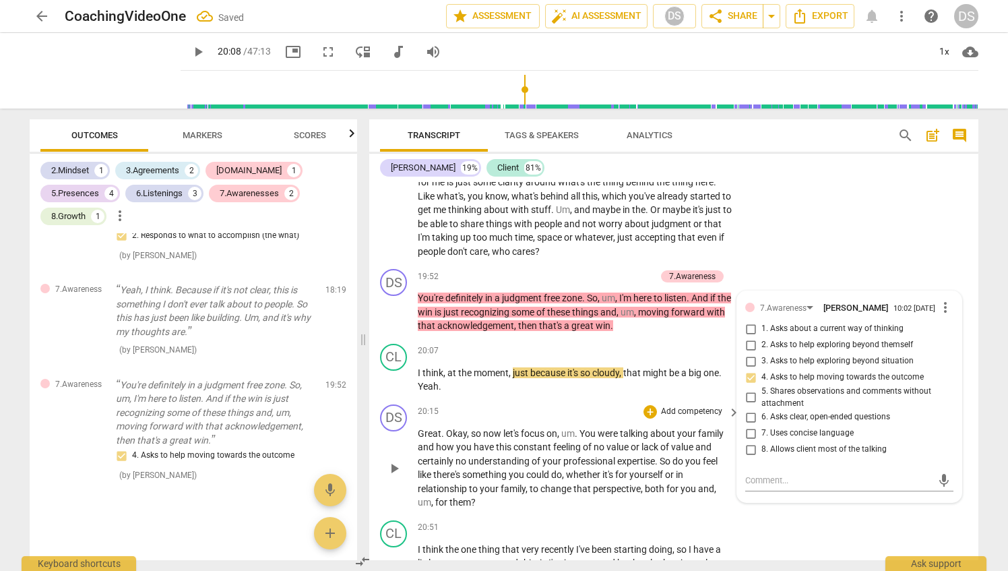
click at [613, 406] on div "20:15 + Add competency keyboard_arrow_right" at bounding box center [580, 411] width 324 height 15
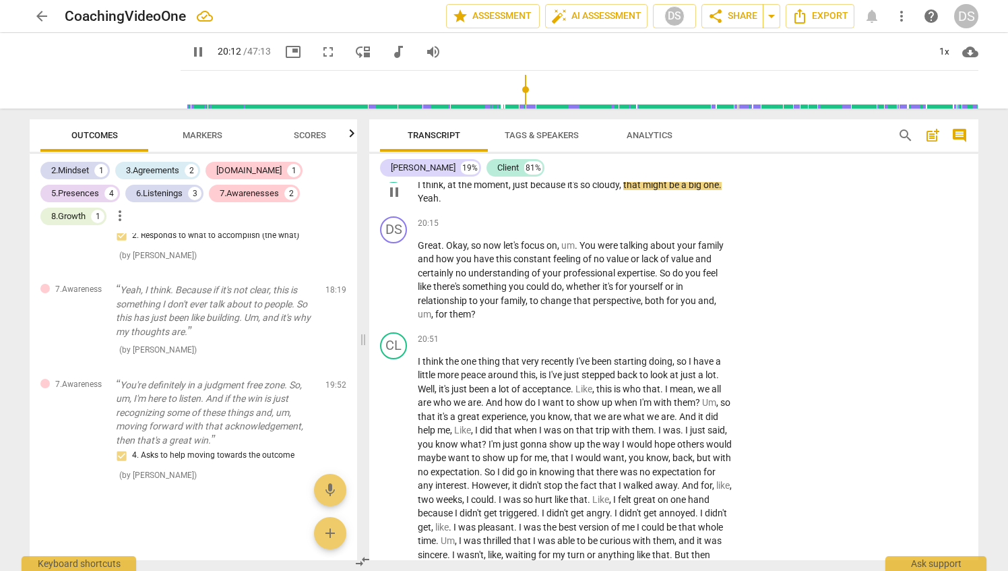
scroll to position [4414, 0]
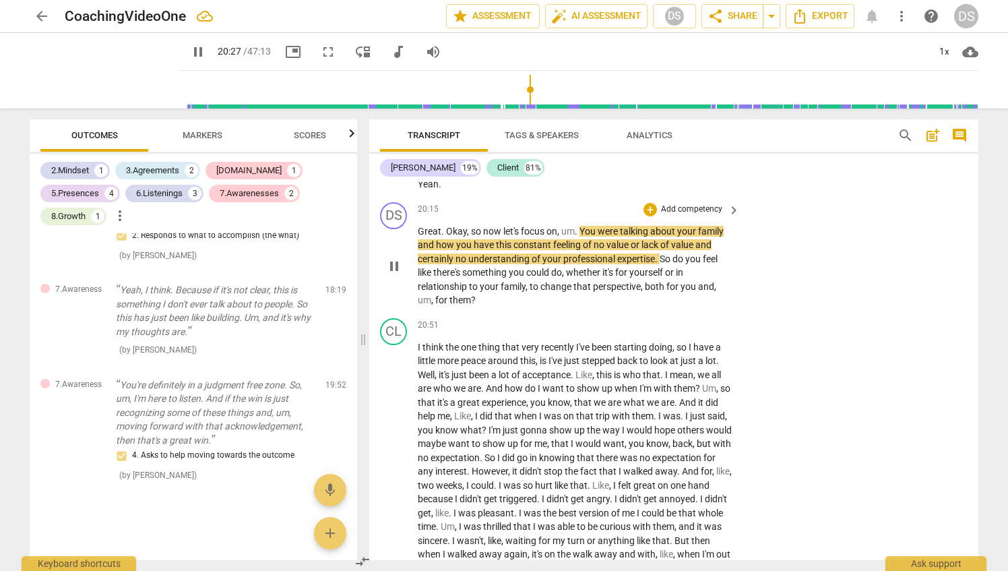
click at [729, 204] on span "keyboard_arrow_right" at bounding box center [734, 210] width 16 height 16
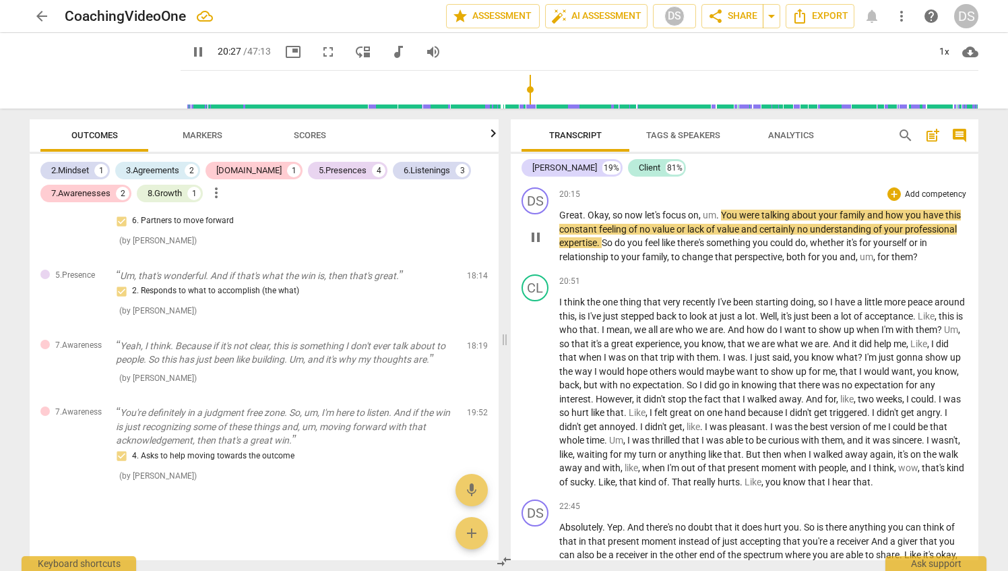
scroll to position [1407, 0]
click at [890, 201] on div "+" at bounding box center [894, 193] width 13 height 13
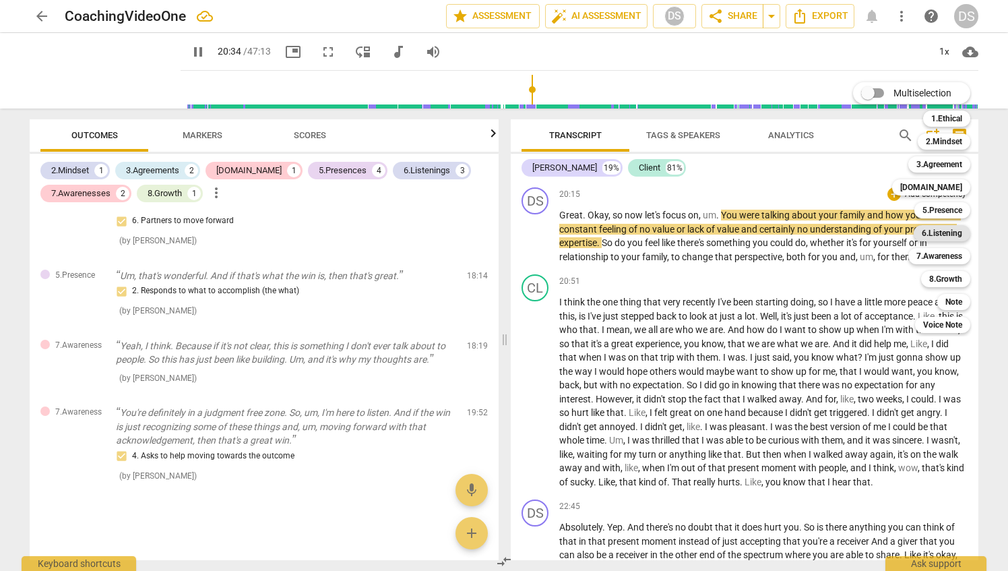
click at [948, 233] on b "6.Listening" at bounding box center [942, 233] width 40 height 16
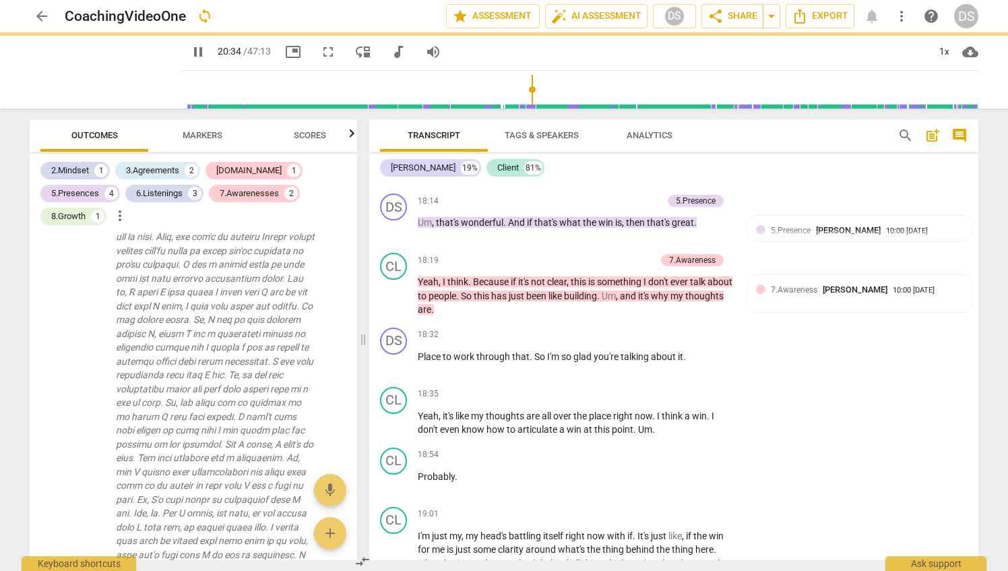
type input "1235"
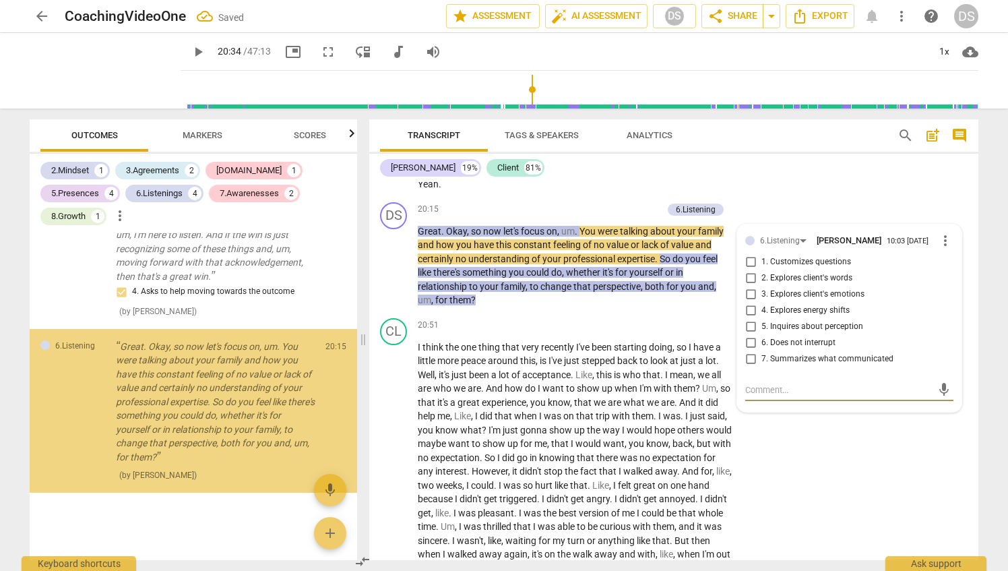
scroll to position [2215, 0]
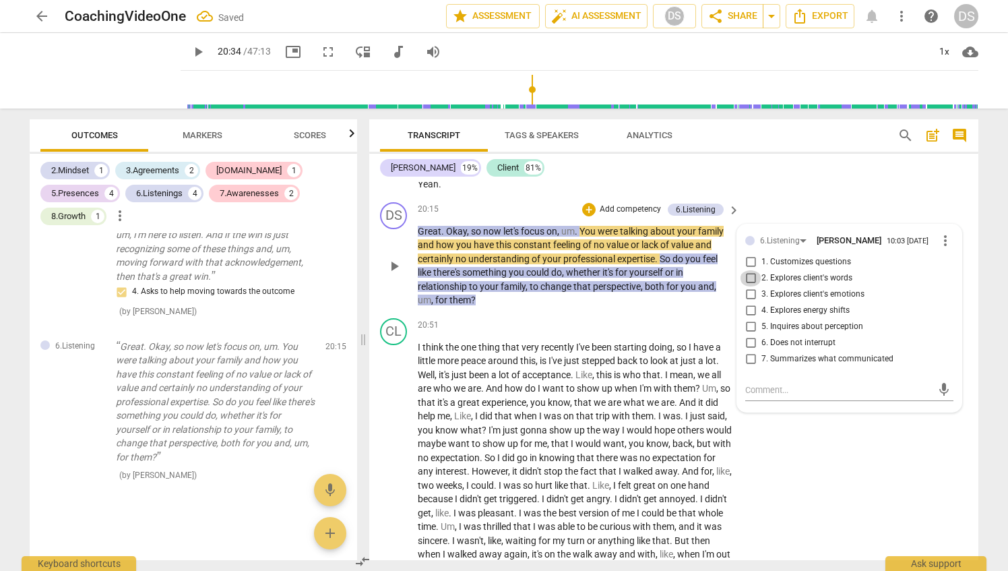
click at [747, 276] on input "2. Explores client's words" at bounding box center [751, 278] width 22 height 16
checkbox input "true"
click at [576, 313] on div "CL play_arrow pause 20:51 + Add competency keyboard_arrow_right I think the one…" at bounding box center [673, 454] width 609 height 282
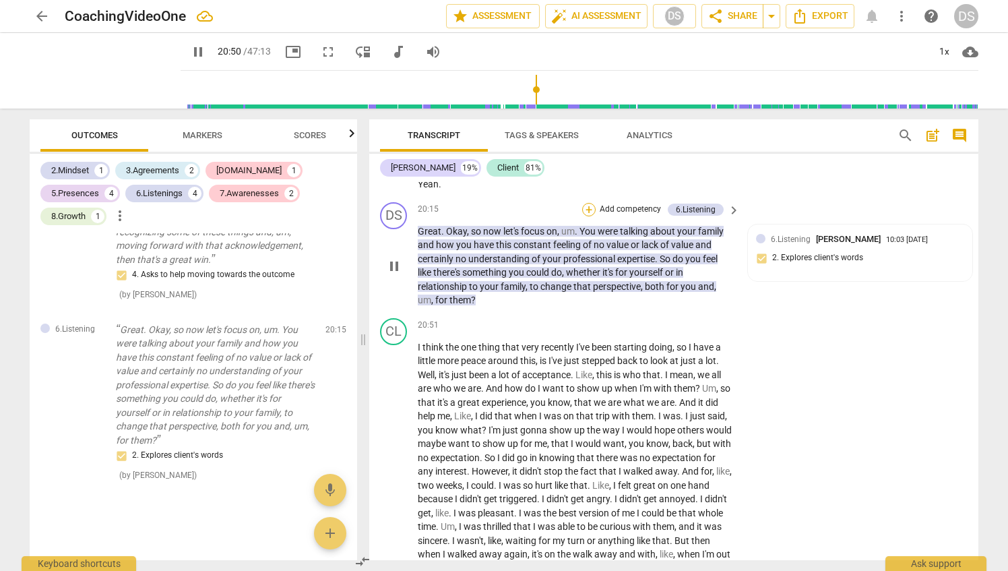
click at [586, 204] on div "+" at bounding box center [588, 209] width 13 height 13
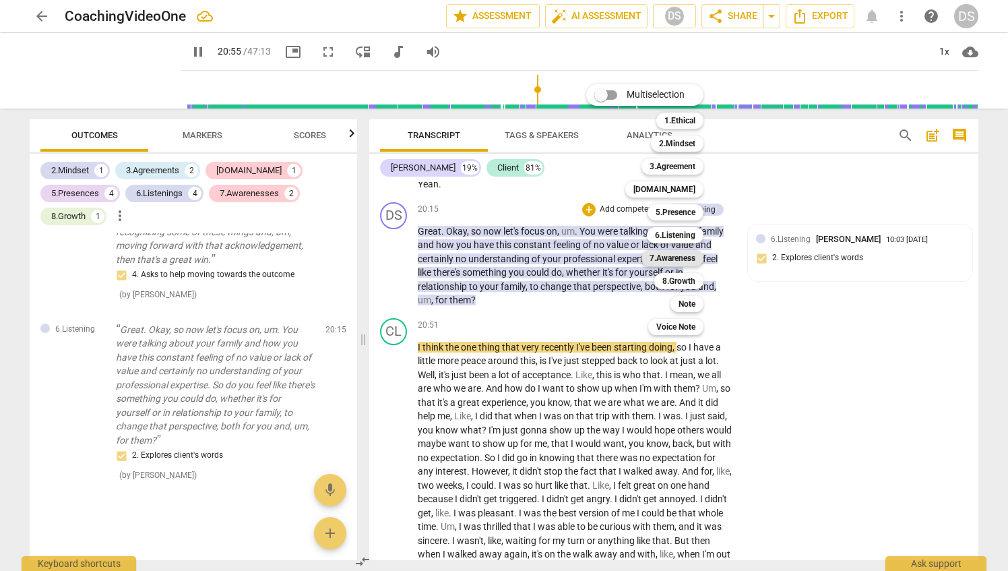
click at [680, 259] on b "7.Awareness" at bounding box center [673, 258] width 46 height 16
type input "1256"
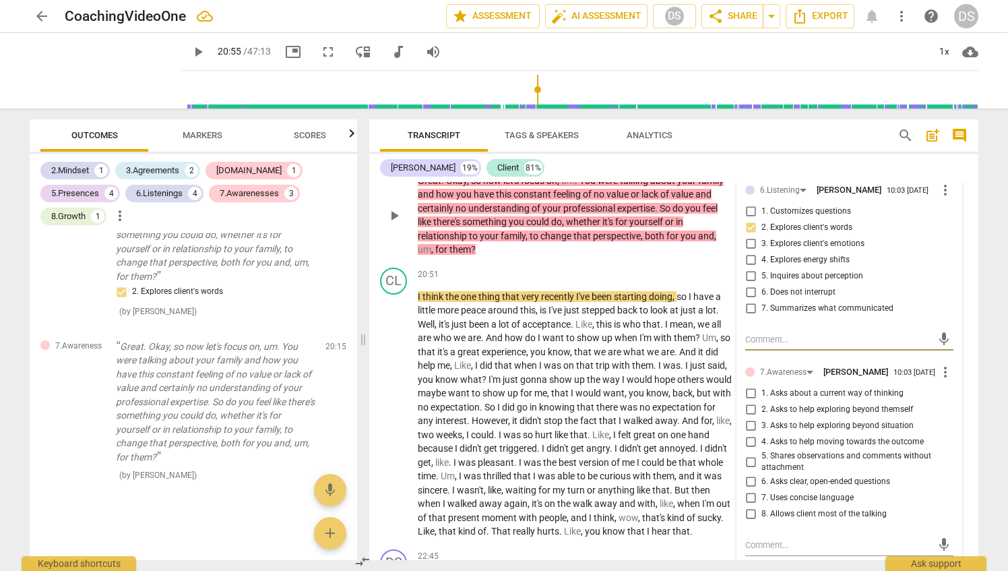
scroll to position [4481, 0]
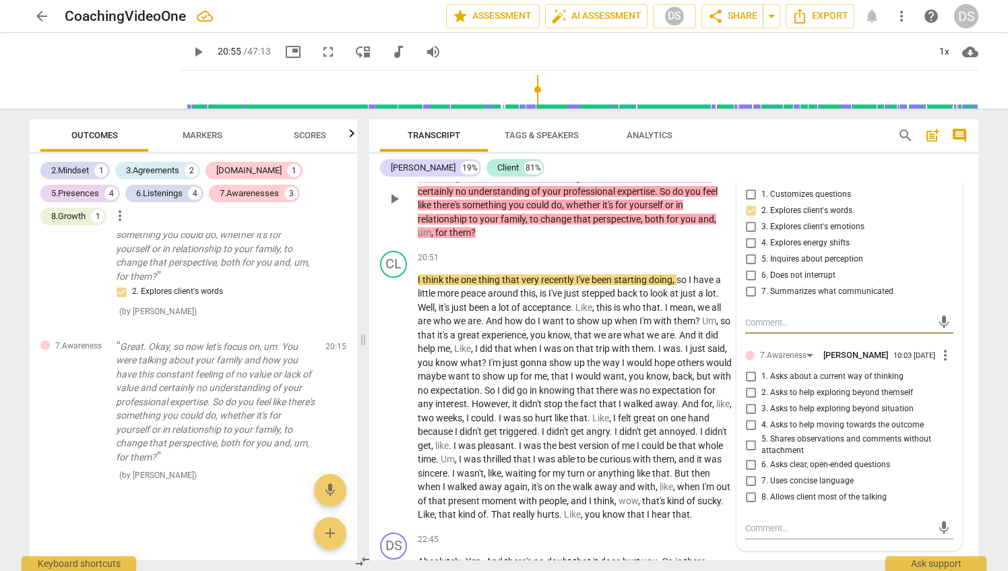
click at [750, 375] on input "1. Asks about a current way of thinking" at bounding box center [751, 377] width 22 height 16
checkbox input "true"
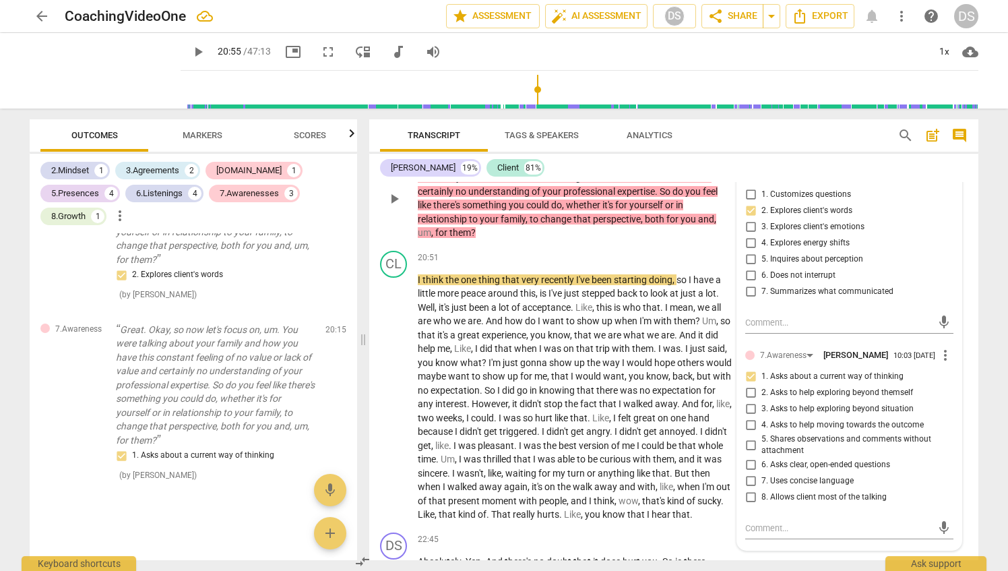
click at [748, 430] on input "4. Asks to help moving towards the outcome" at bounding box center [751, 425] width 22 height 16
checkbox input "true"
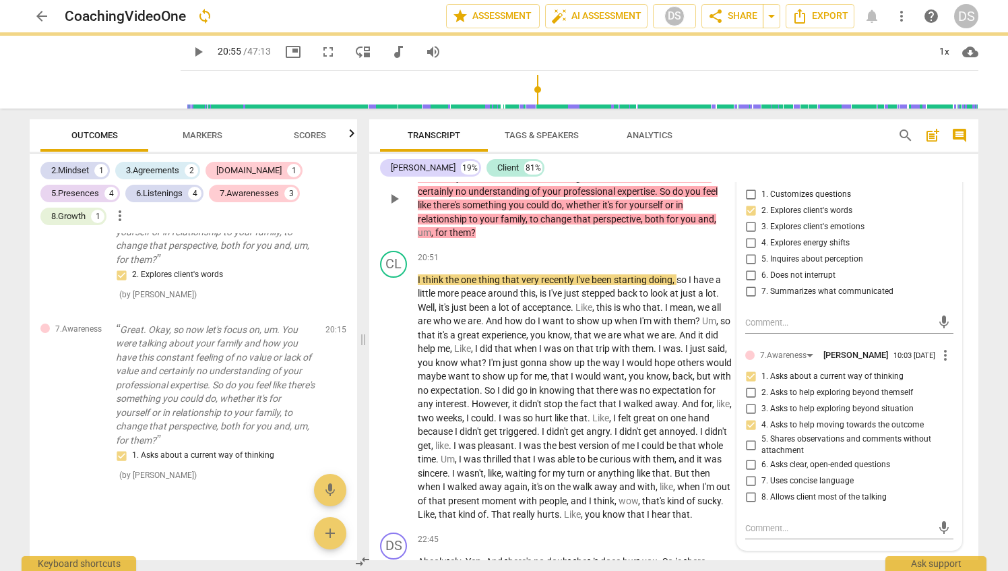
click at [748, 471] on input "6. Asks clear, open-ended questions" at bounding box center [751, 465] width 22 height 16
checkbox input "true"
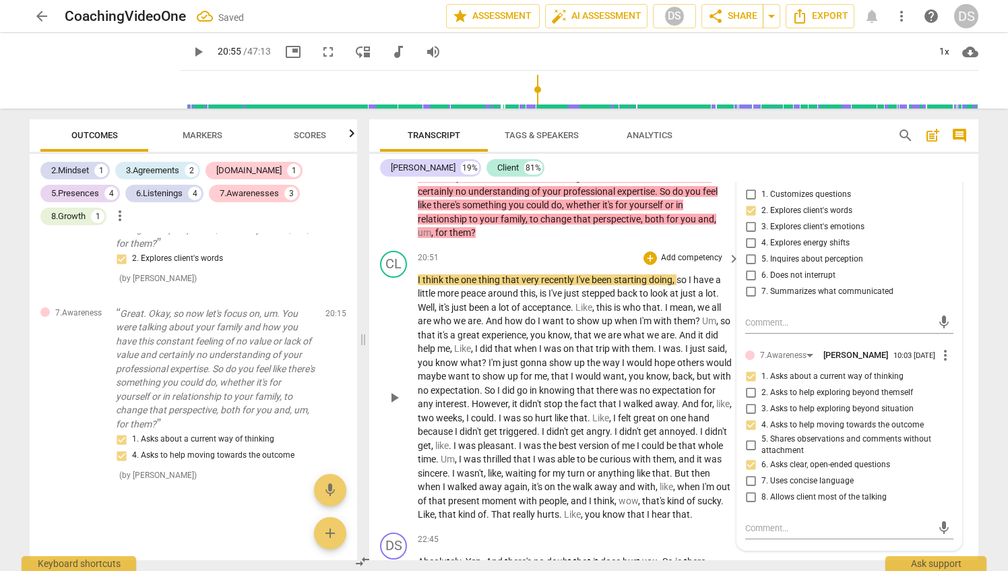
click at [553, 273] on p "I think the one thing that very recently I've been starting doing , so I have a…" at bounding box center [575, 397] width 315 height 249
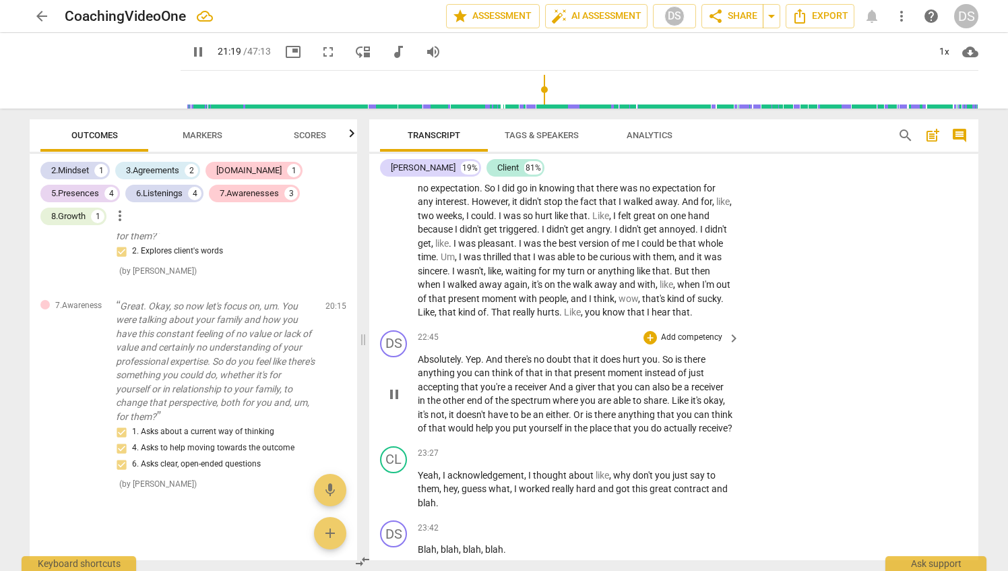
scroll to position [4616, 0]
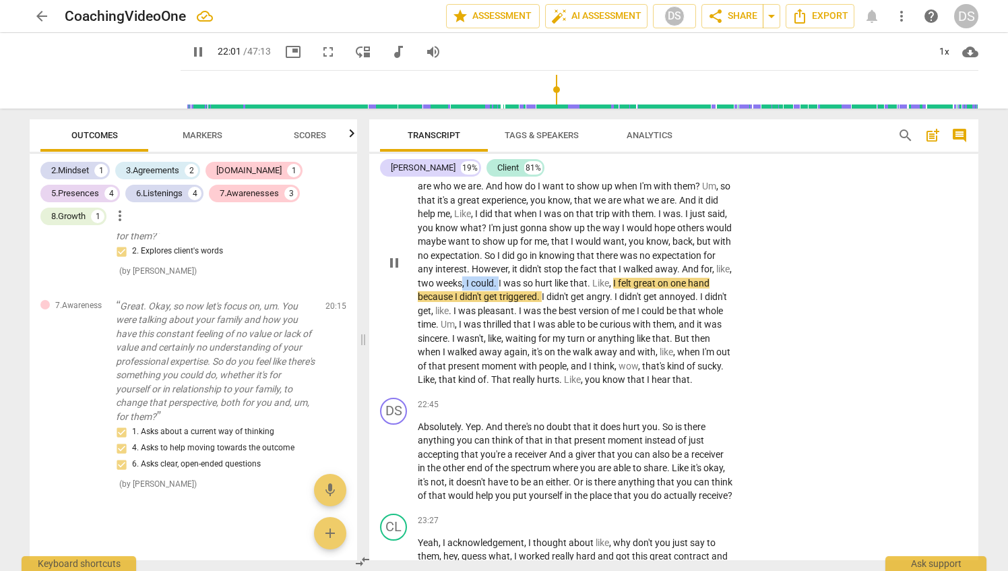
drag, startPoint x: 542, startPoint y: 284, endPoint x: 580, endPoint y: 284, distance: 37.7
click at [580, 284] on p "I think the one thing that very recently I've been starting doing , so I have a…" at bounding box center [575, 262] width 315 height 249
type input "1323"
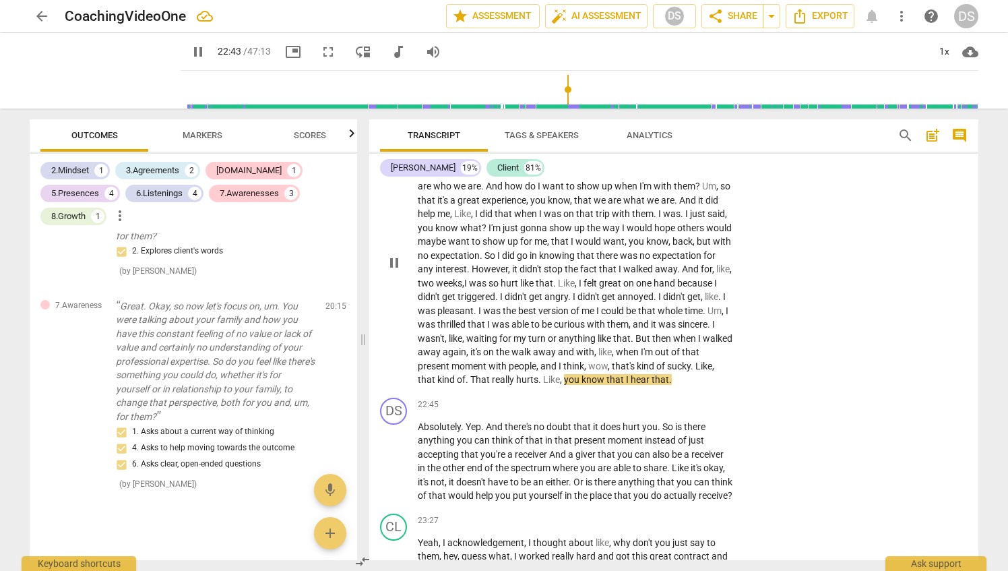
scroll to position [4751, 0]
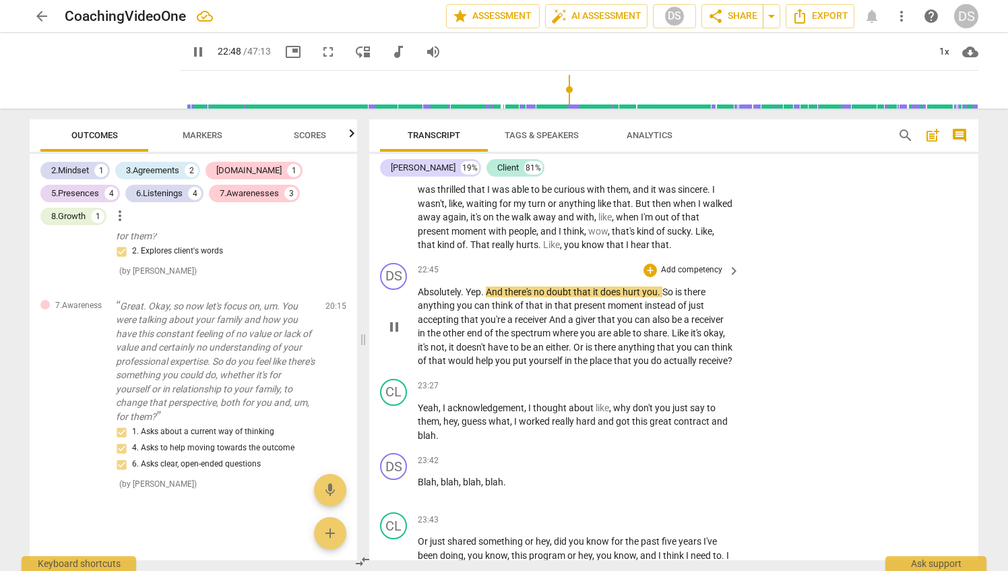
click at [421, 297] on span "Absolutely" at bounding box center [439, 291] width 43 height 11
type input "1371"
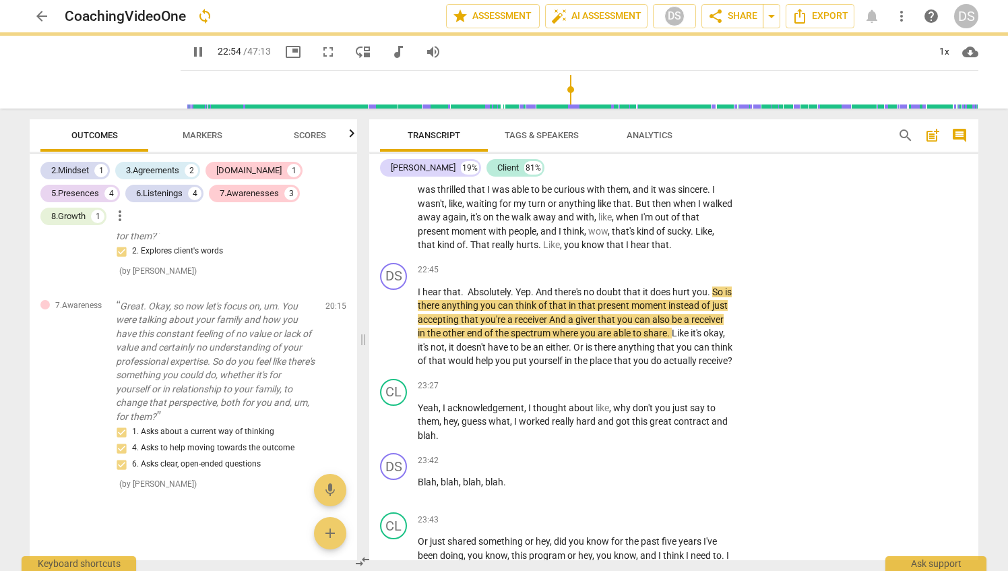
click at [510, 252] on p "I think the one thing that very recently I've been starting doing , so I have a…" at bounding box center [575, 127] width 315 height 249
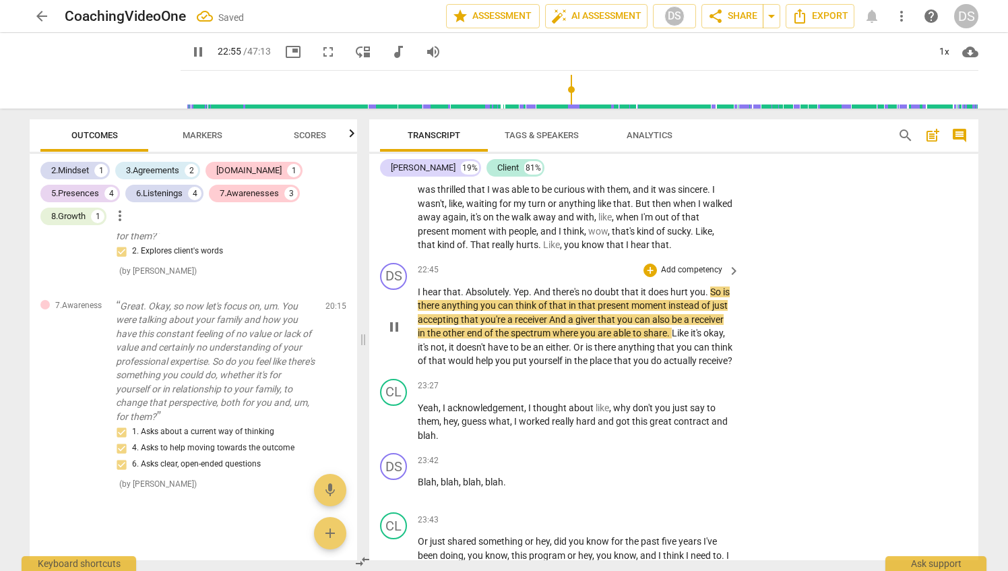
type input "1376"
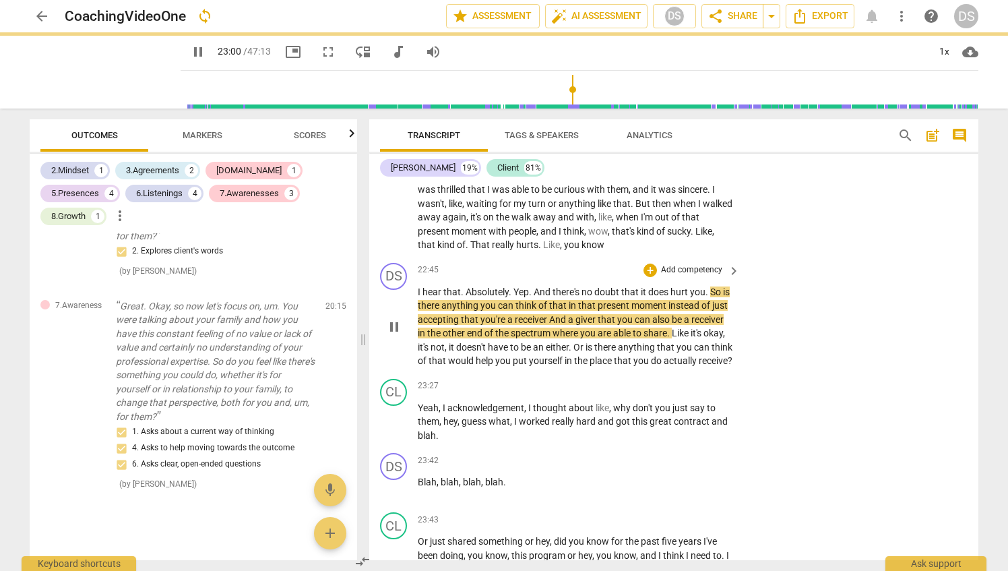
click at [700, 276] on p "Add competency" at bounding box center [692, 270] width 64 height 12
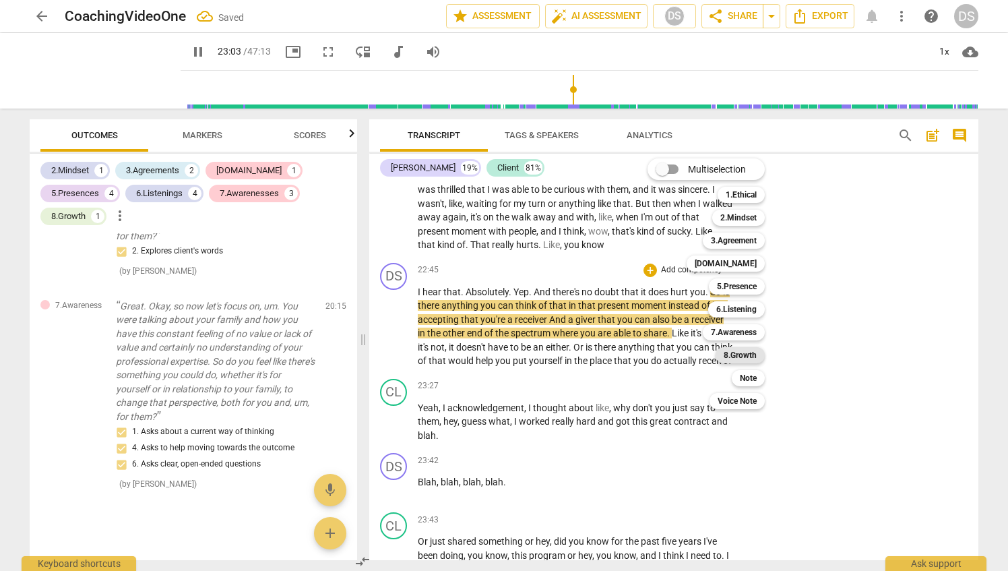
click at [748, 349] on b "8.Growth" at bounding box center [740, 355] width 33 height 16
type input "1384"
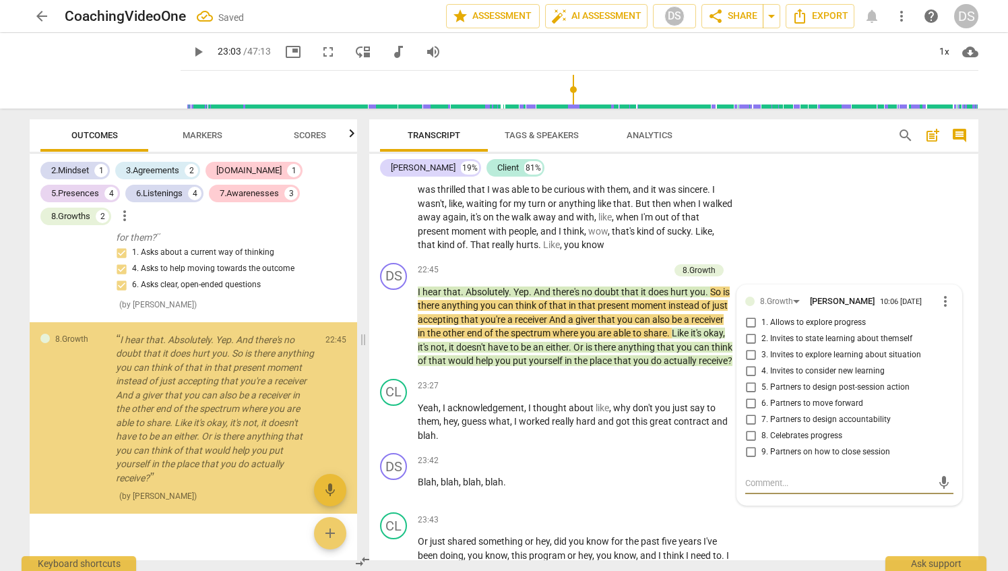
scroll to position [2637, 0]
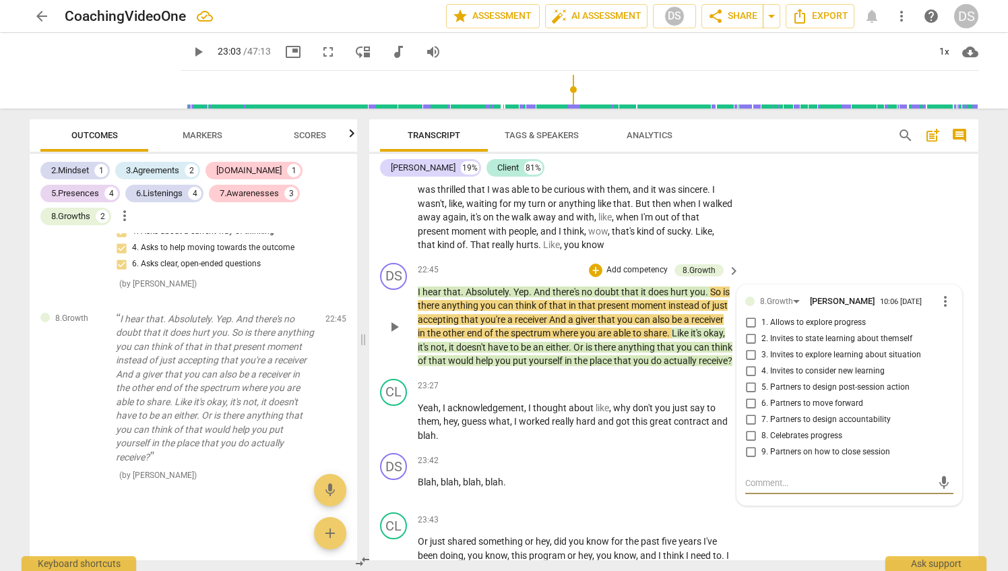
click at [748, 363] on input "3. Invites to explore learning about situation" at bounding box center [751, 355] width 22 height 16
checkbox input "true"
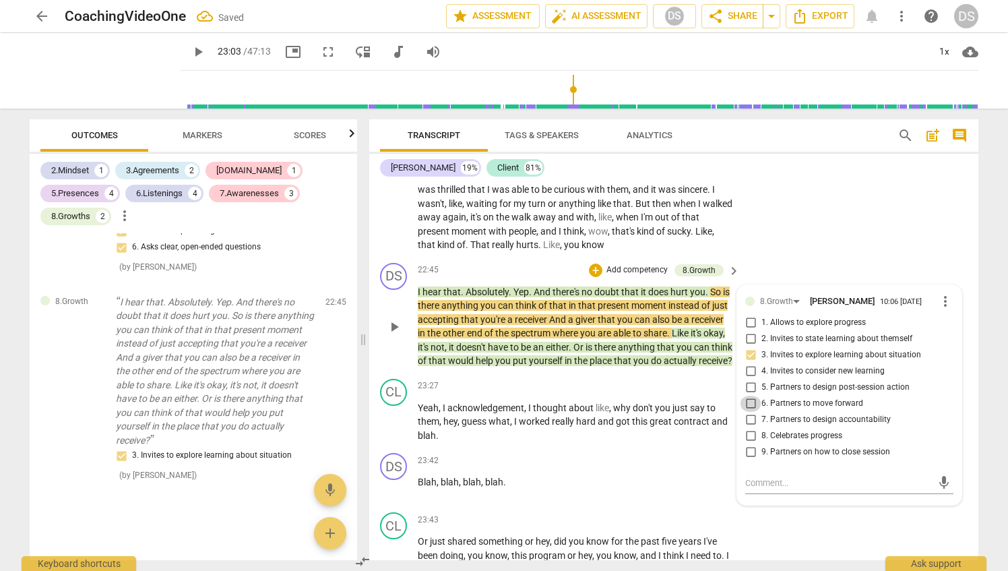
click at [748, 412] on input "6. Partners to move forward" at bounding box center [751, 404] width 22 height 16
checkbox input "true"
click at [582, 401] on div "CL play_arrow pause 23:27 + Add competency keyboard_arrow_right Yeah , I acknow…" at bounding box center [673, 410] width 609 height 75
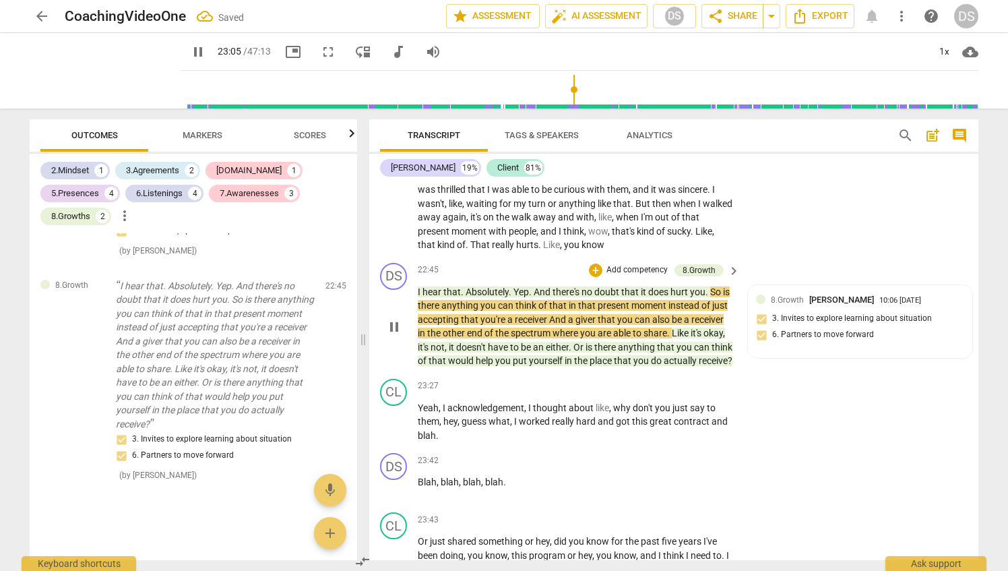
click at [733, 279] on span "keyboard_arrow_right" at bounding box center [734, 271] width 16 height 16
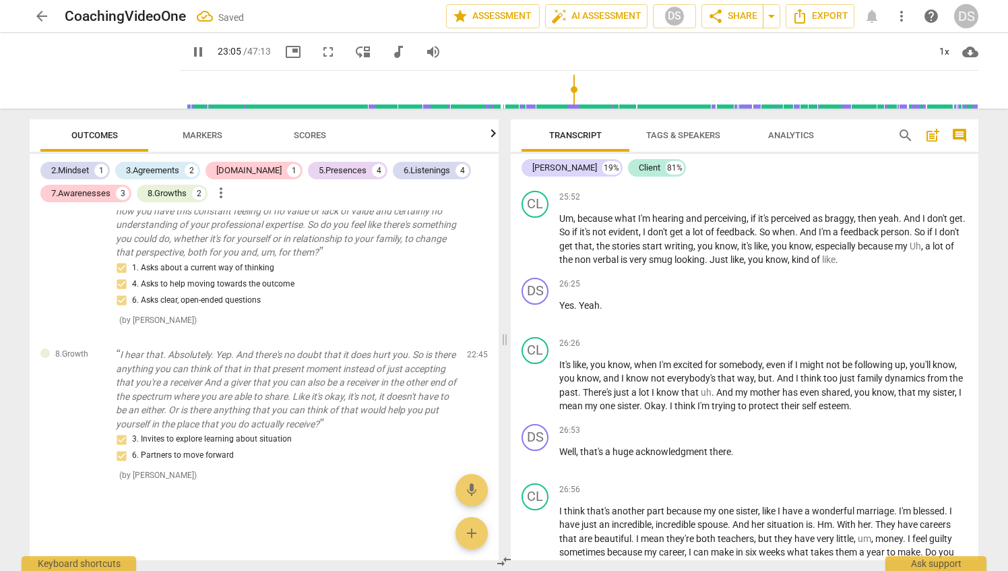
scroll to position [1846, 0]
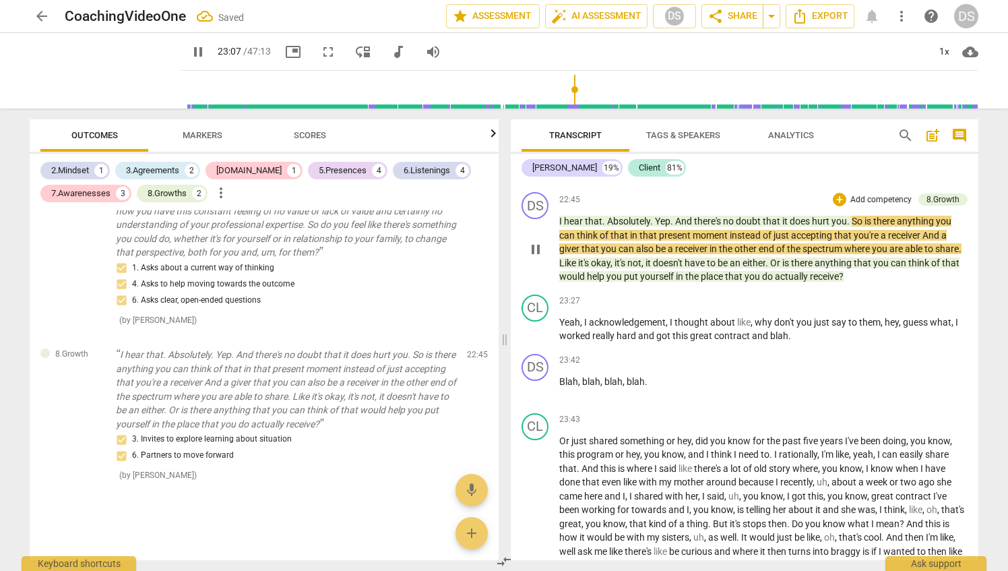
click at [849, 206] on p "Add competency" at bounding box center [881, 200] width 64 height 12
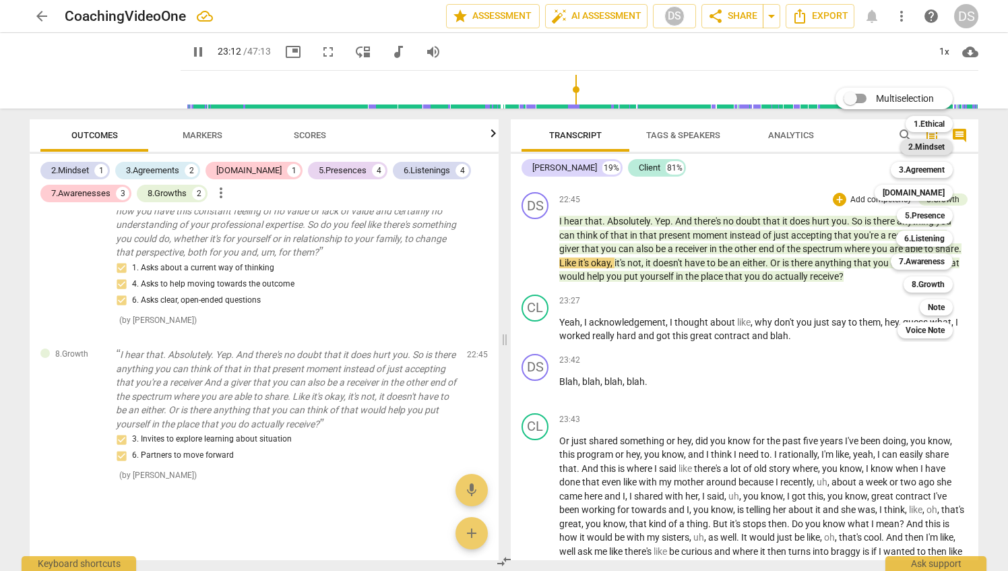
click at [942, 146] on b "2.Mindset" at bounding box center [927, 147] width 36 height 16
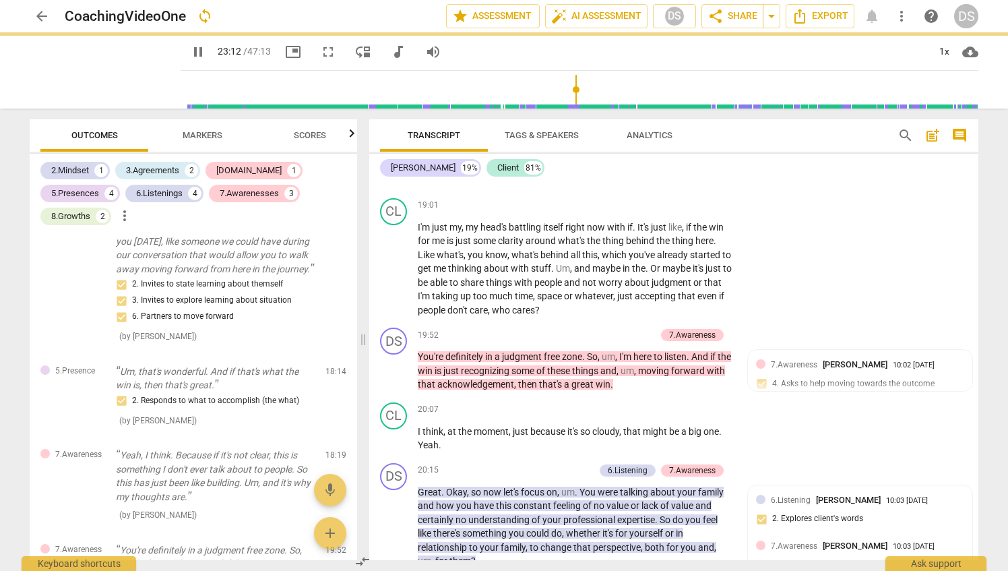
type input "1392"
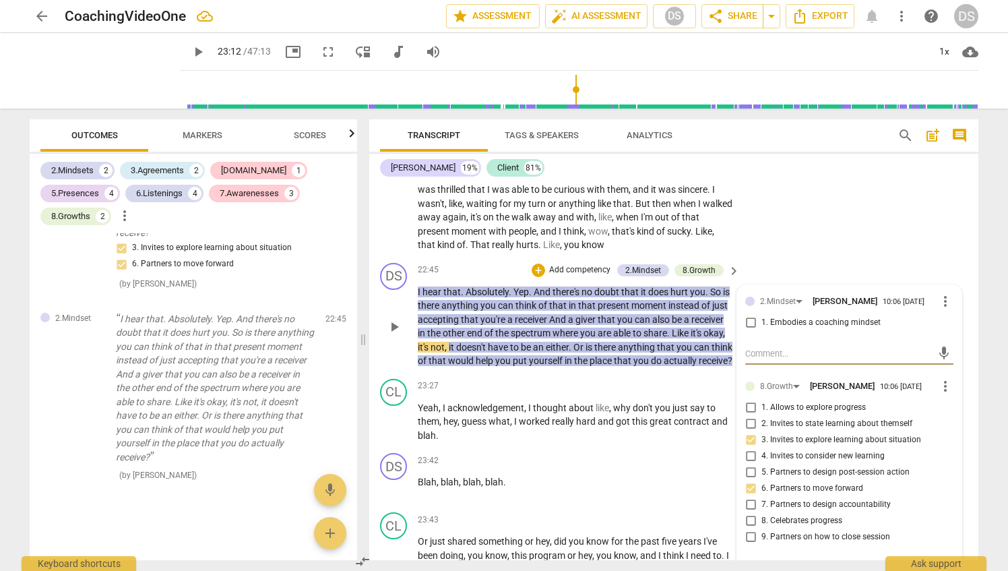
scroll to position [4818, 0]
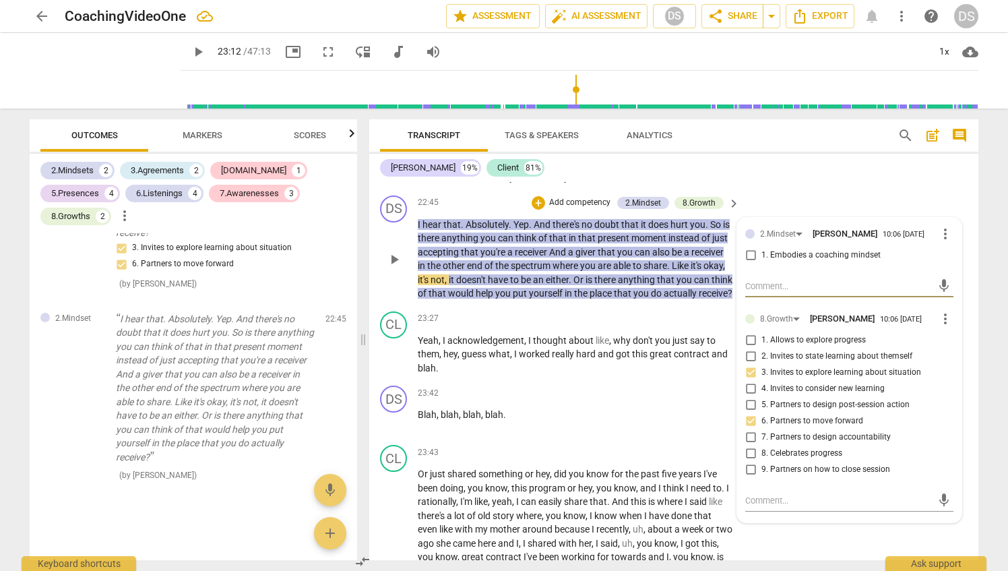
click at [747, 348] on input "1. Allows to explore progress" at bounding box center [751, 340] width 22 height 16
checkbox input "true"
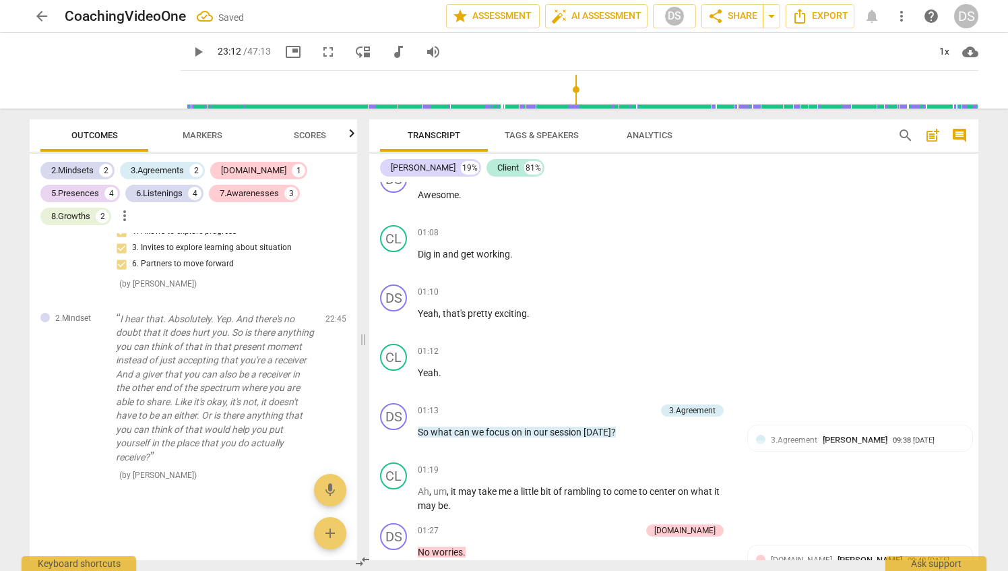
scroll to position [0, 0]
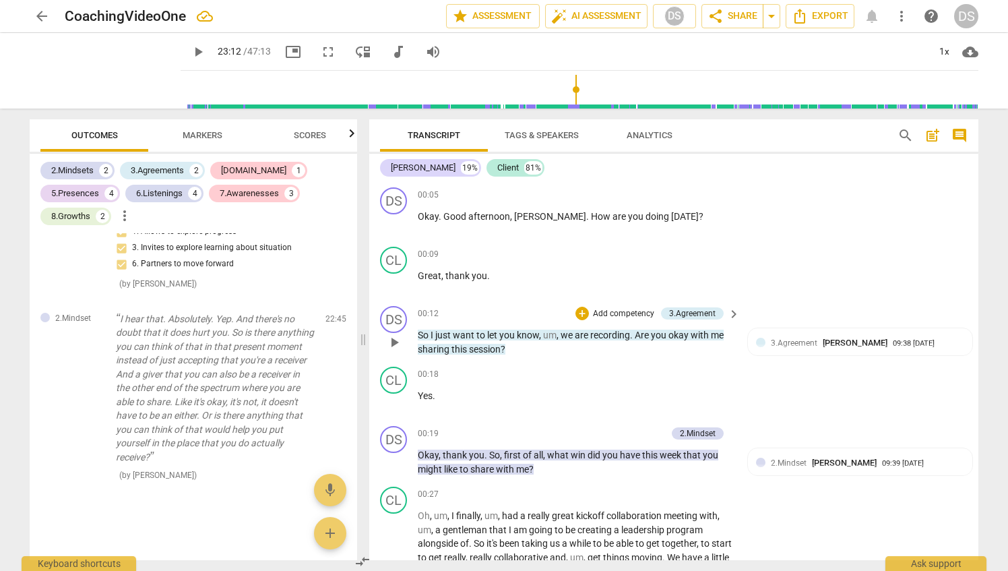
click at [627, 308] on p "Add competency" at bounding box center [624, 314] width 64 height 12
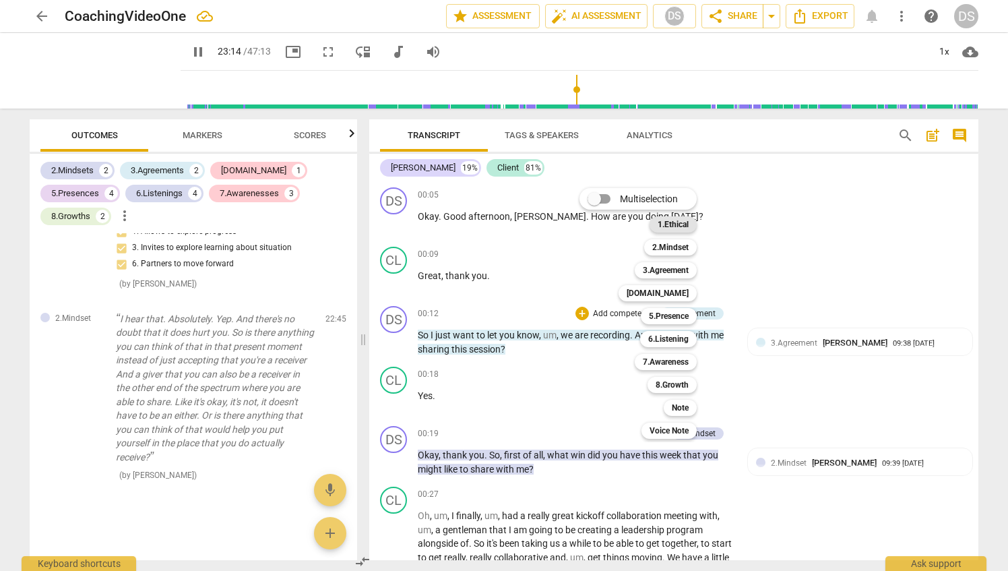
click at [684, 222] on b "1.Ethical" at bounding box center [673, 224] width 31 height 16
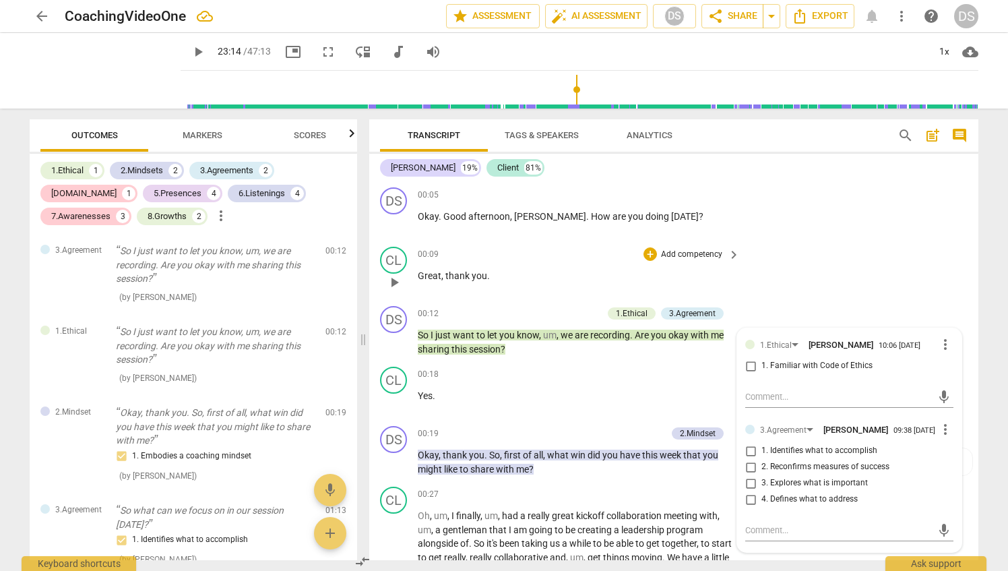
click at [879, 271] on div "CL play_arrow pause 00:09 + Add competency keyboard_arrow_right Great , thank y…" at bounding box center [673, 270] width 609 height 59
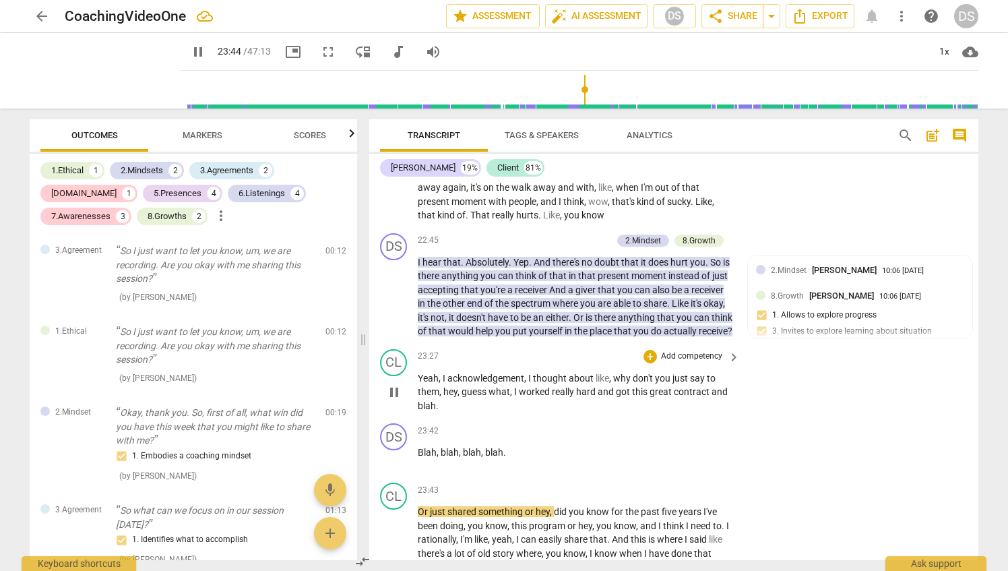
scroll to position [4853, 0]
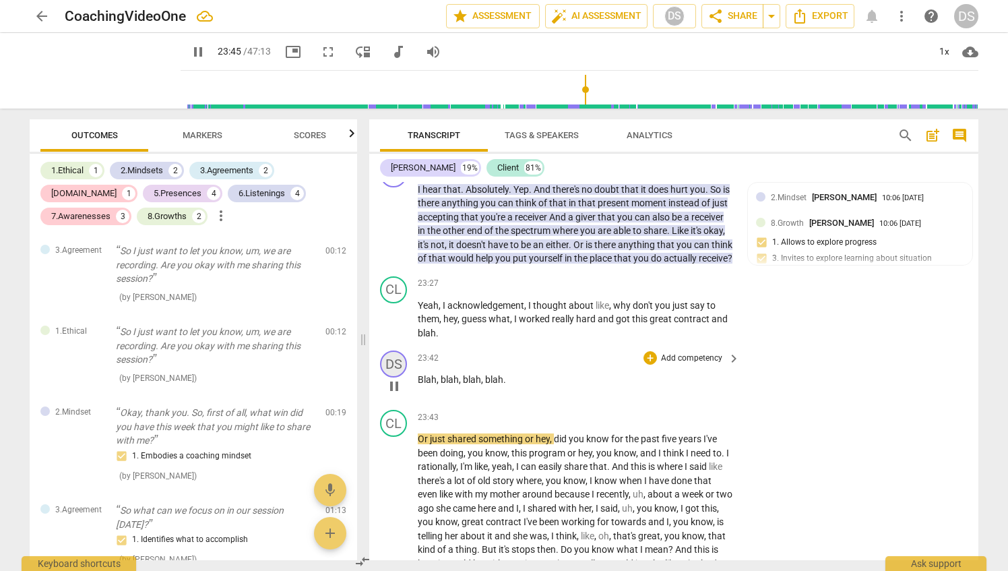
click at [392, 377] on div "DS" at bounding box center [393, 364] width 27 height 27
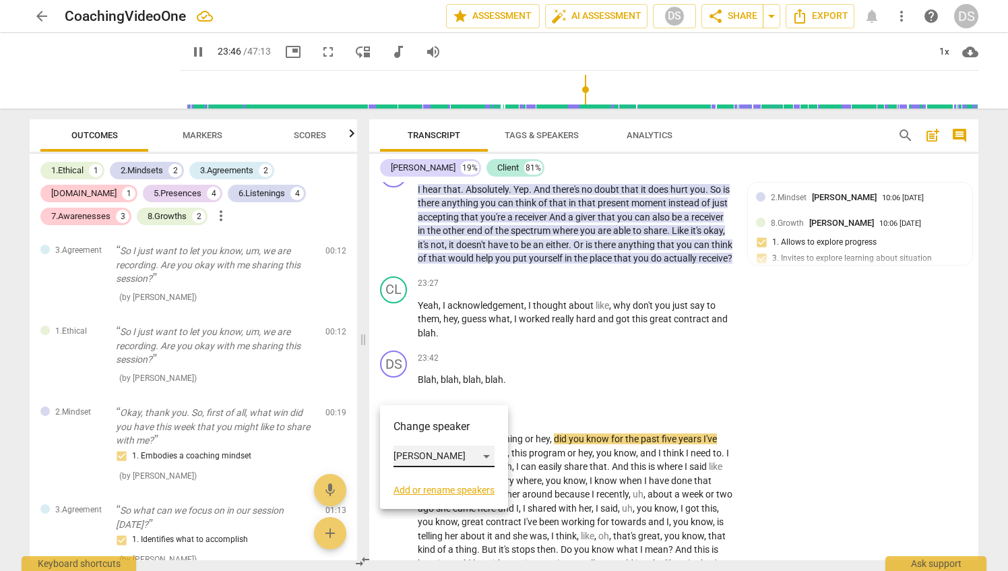
click at [475, 450] on div "[PERSON_NAME]" at bounding box center [444, 457] width 101 height 22
click at [458, 488] on li "Client" at bounding box center [445, 482] width 102 height 26
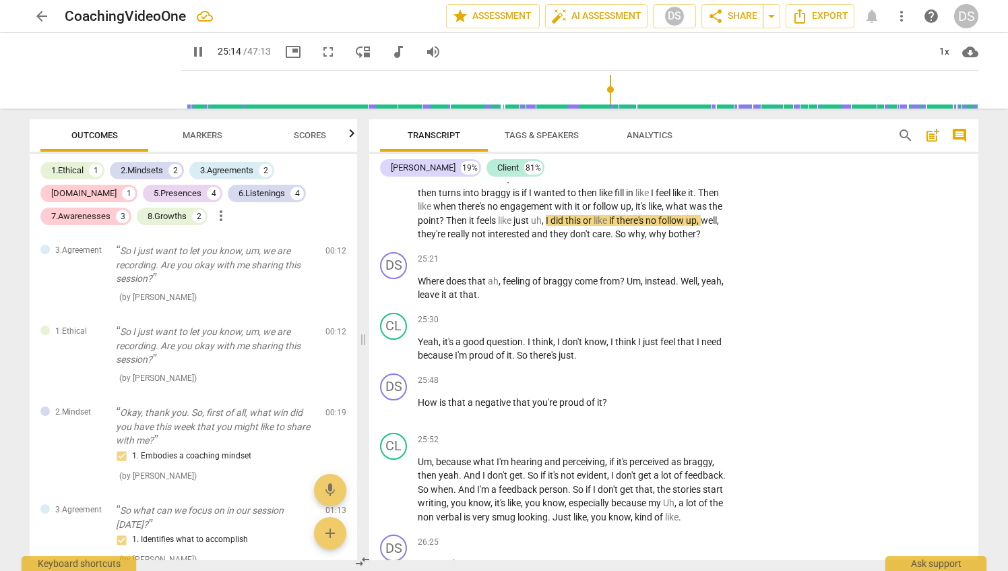
scroll to position [5258, 0]
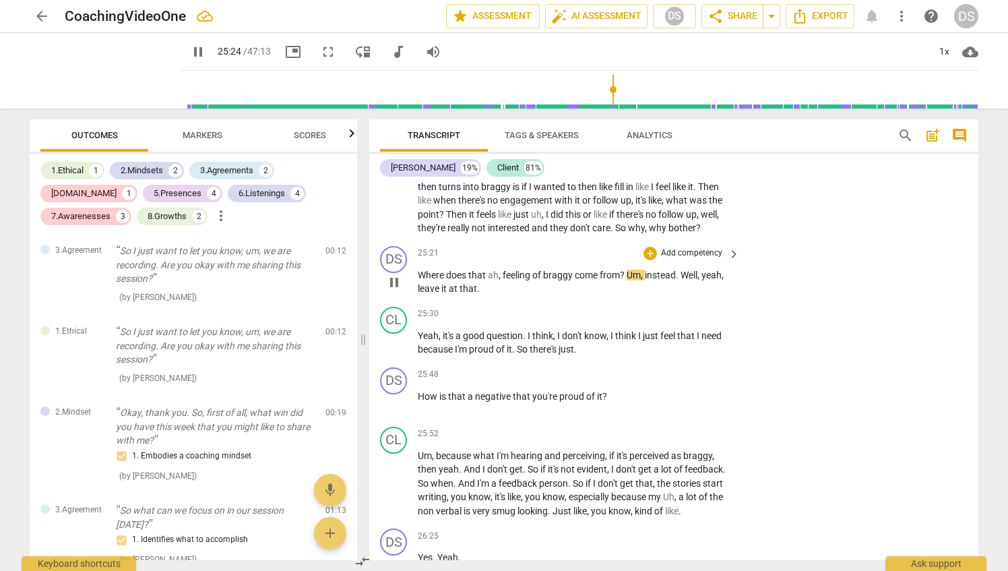
click at [732, 262] on span "keyboard_arrow_right" at bounding box center [734, 254] width 16 height 16
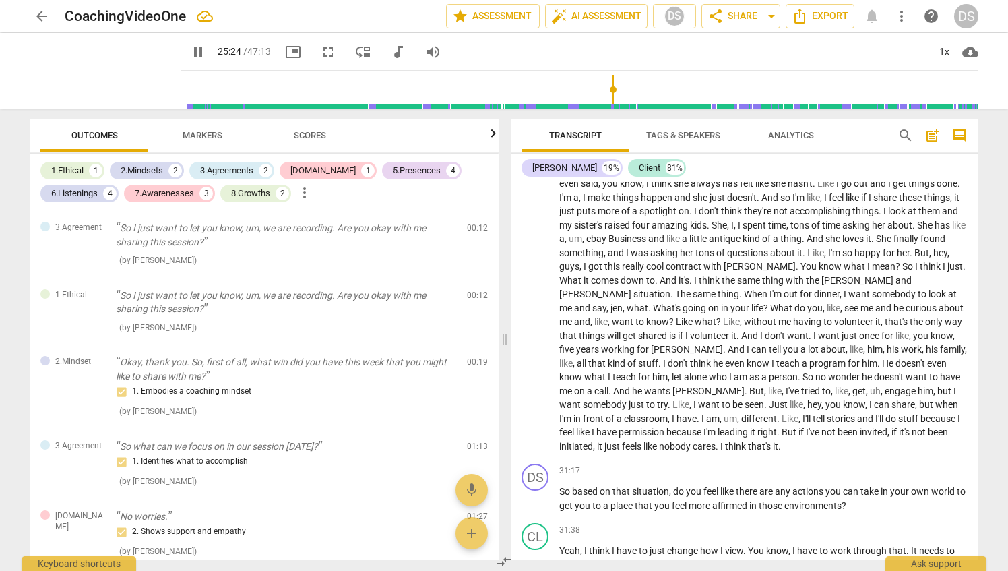
scroll to position [4546, 0]
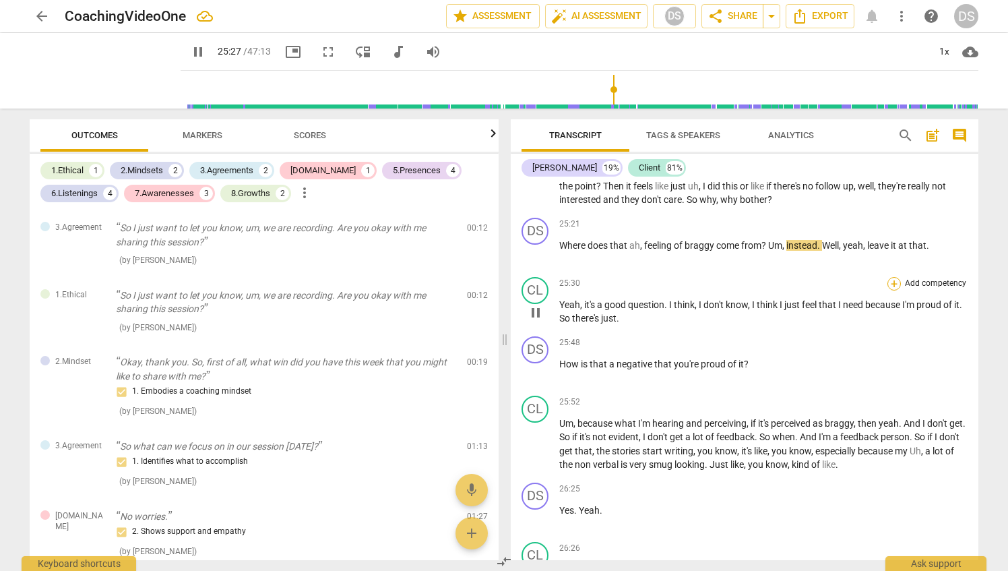
click at [892, 290] on div "+" at bounding box center [894, 283] width 13 height 13
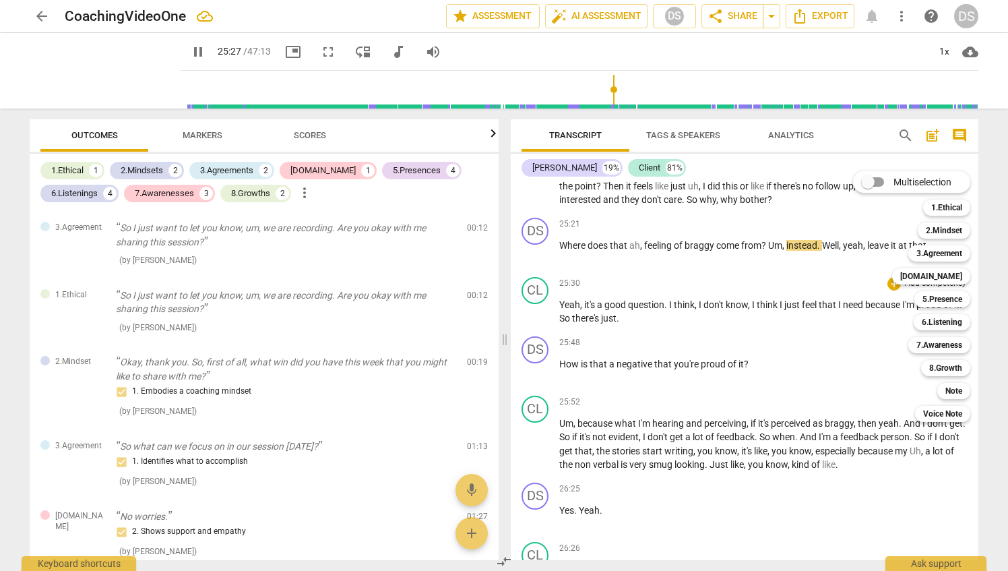
click at [817, 276] on div at bounding box center [504, 285] width 1008 height 571
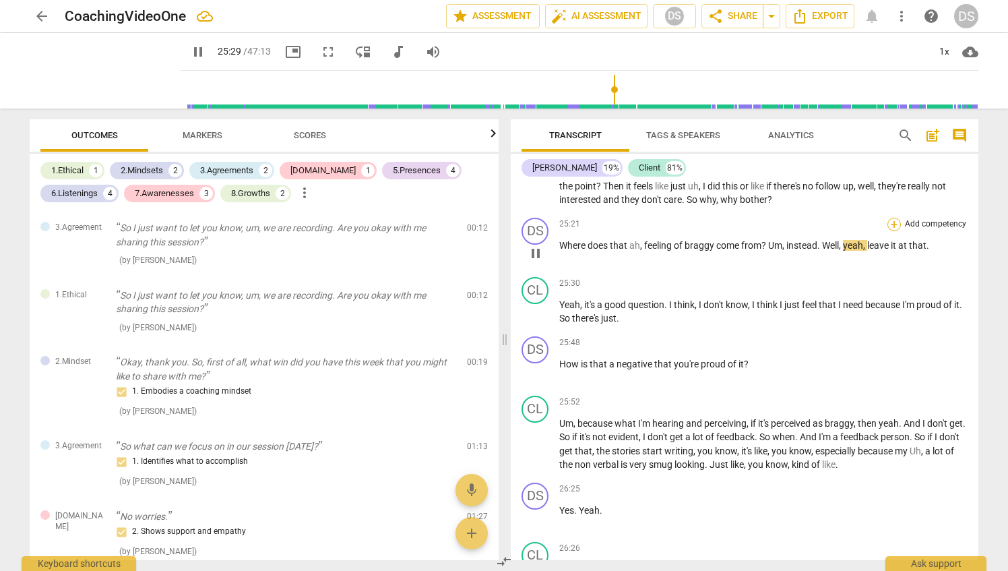
click at [891, 231] on div "+" at bounding box center [894, 224] width 13 height 13
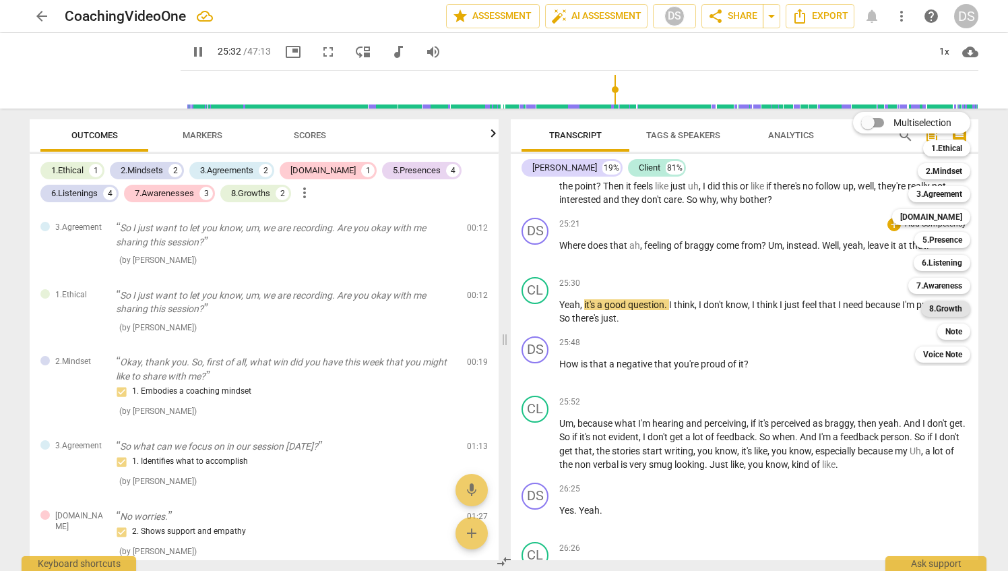
click at [948, 311] on b "8.Growth" at bounding box center [946, 309] width 33 height 16
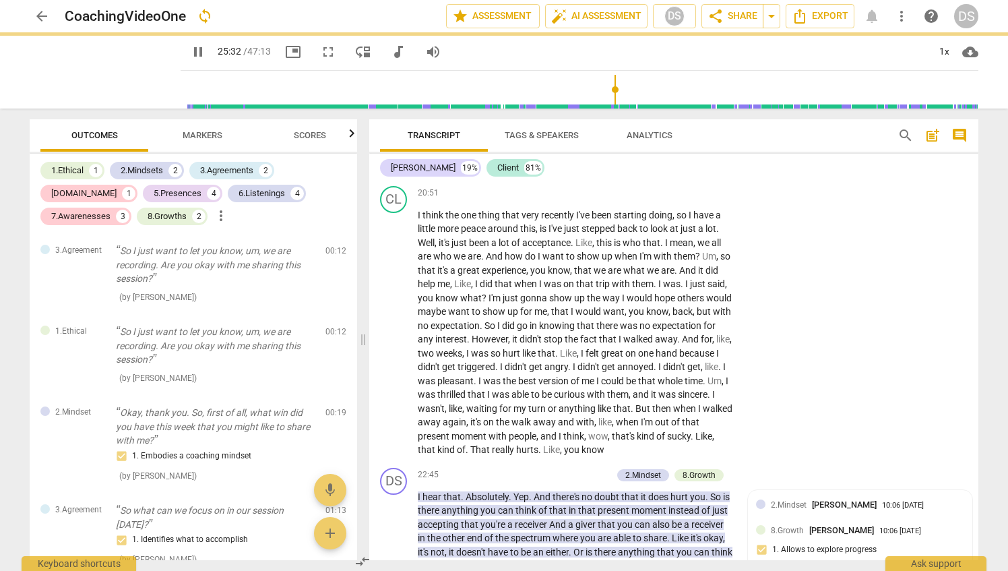
type input "1532"
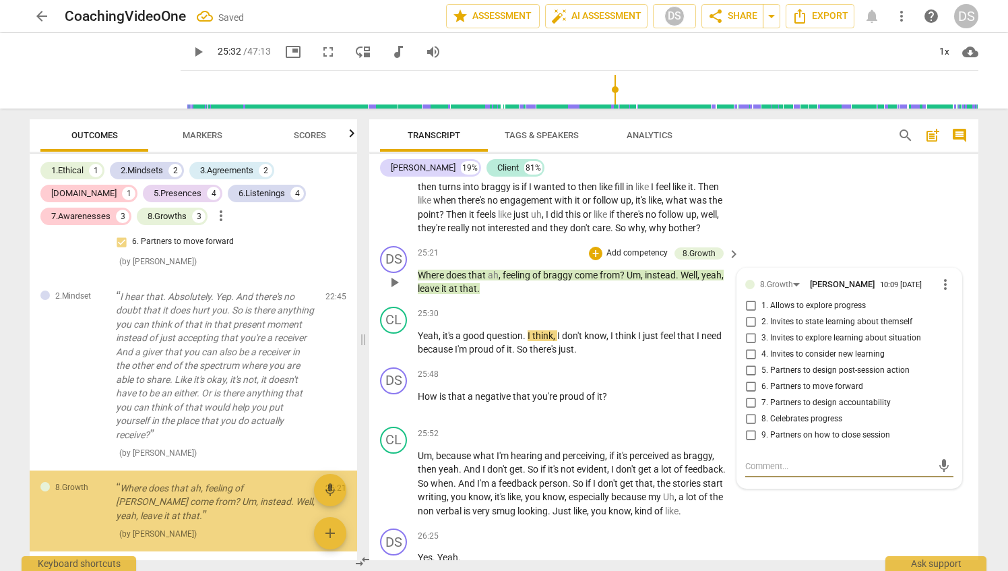
scroll to position [3025, 0]
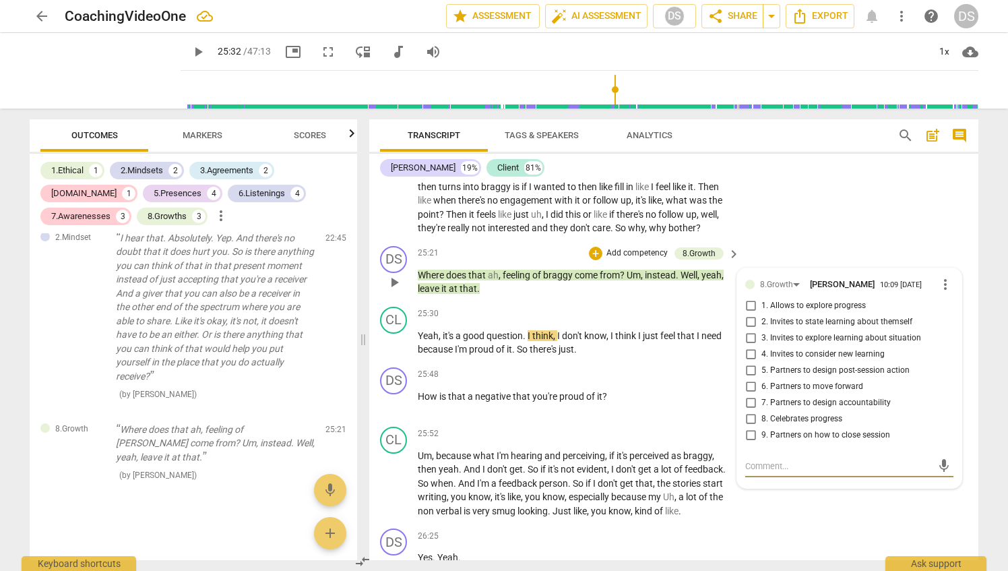
click at [748, 346] on input "3. Invites to explore learning about situation" at bounding box center [751, 338] width 22 height 16
checkbox input "true"
click at [750, 330] on input "2. Invites to state learning about themself" at bounding box center [751, 322] width 22 height 16
checkbox input "true"
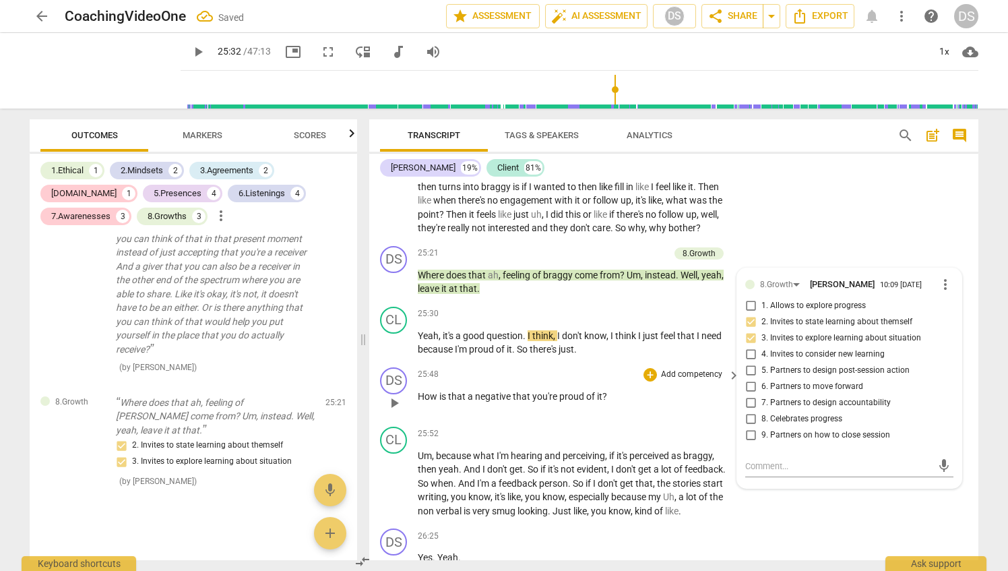
scroll to position [5325, 0]
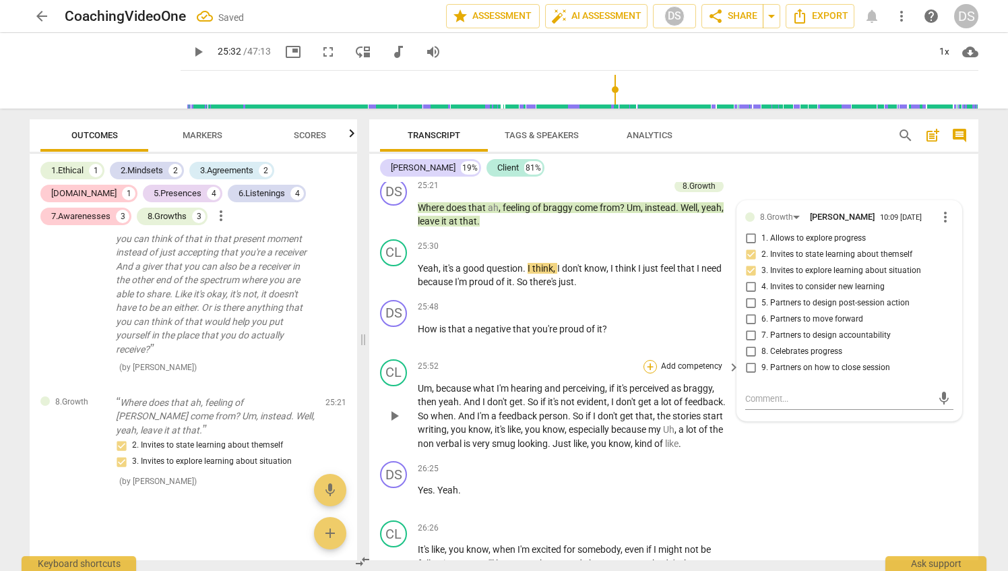
click at [646, 373] on div "+" at bounding box center [650, 366] width 13 height 13
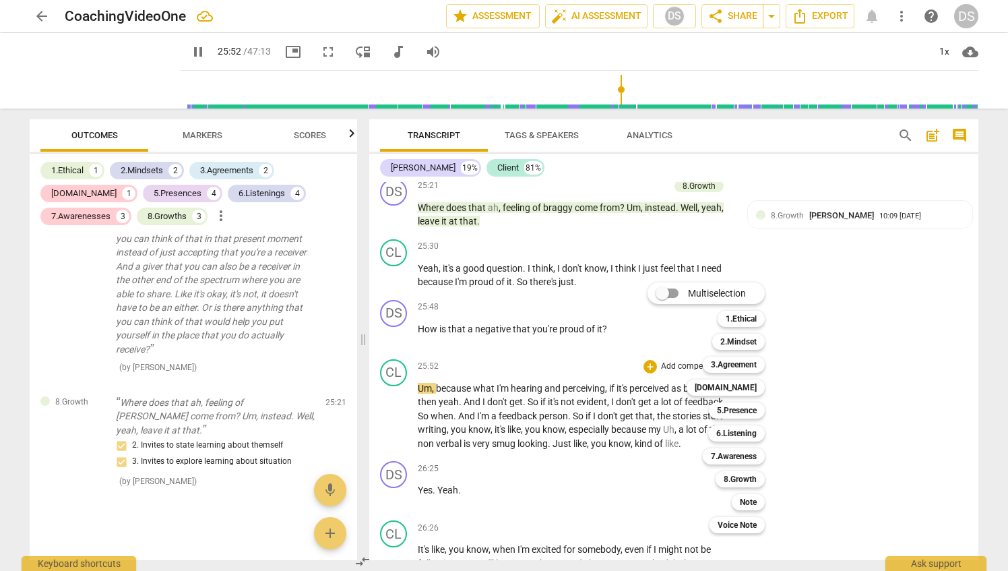
click at [434, 372] on div at bounding box center [504, 285] width 1008 height 571
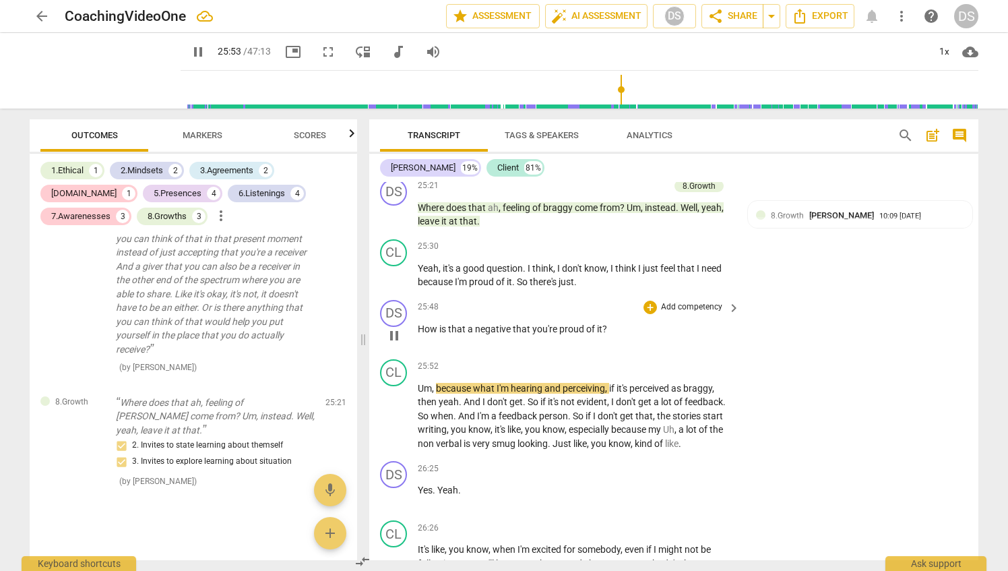
click at [442, 334] on span "is" at bounding box center [443, 329] width 9 height 11
type input "1555"
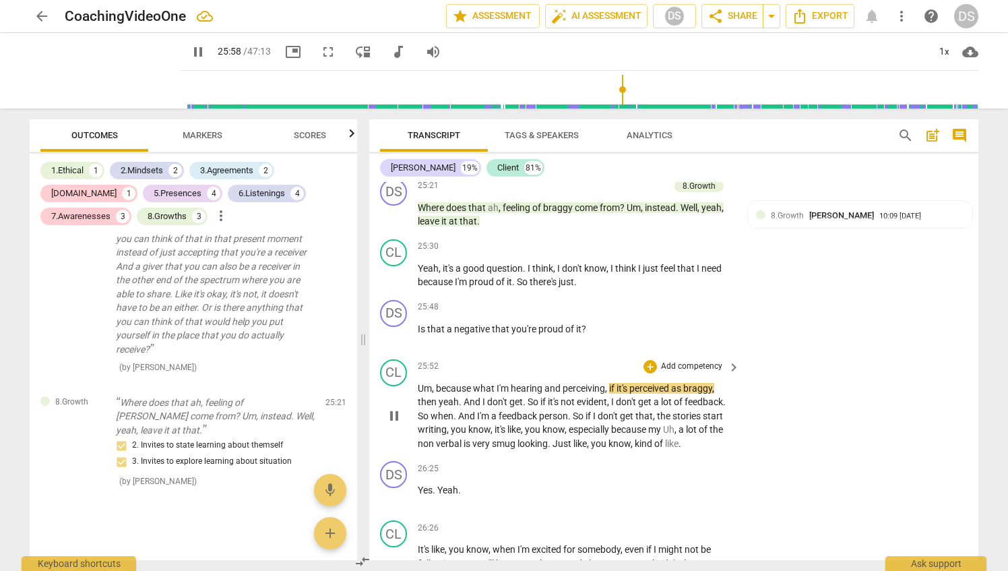
click at [806, 399] on div "CL play_arrow pause 25:52 + Add competency keyboard_arrow_right Um , because wh…" at bounding box center [673, 405] width 609 height 102
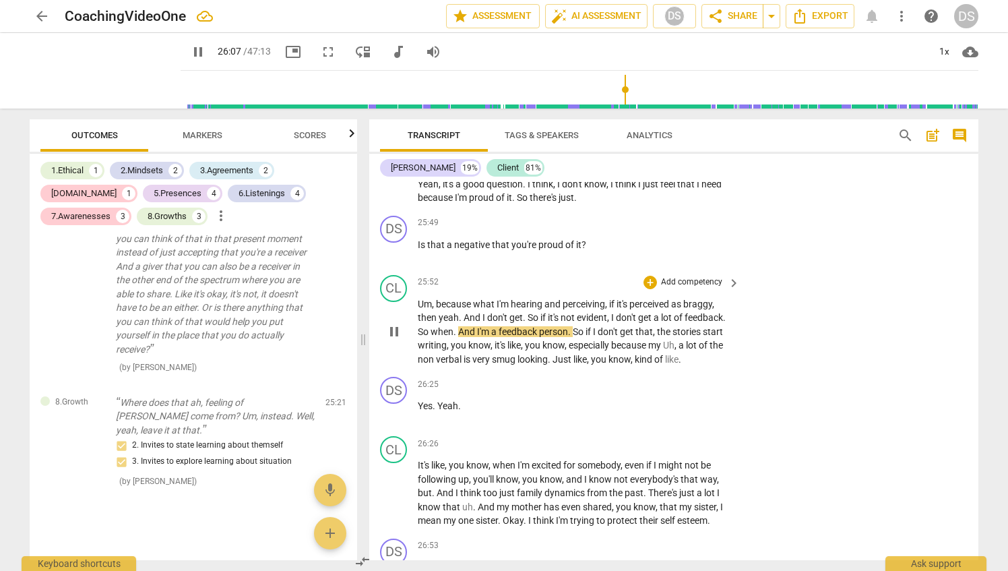
scroll to position [5393, 0]
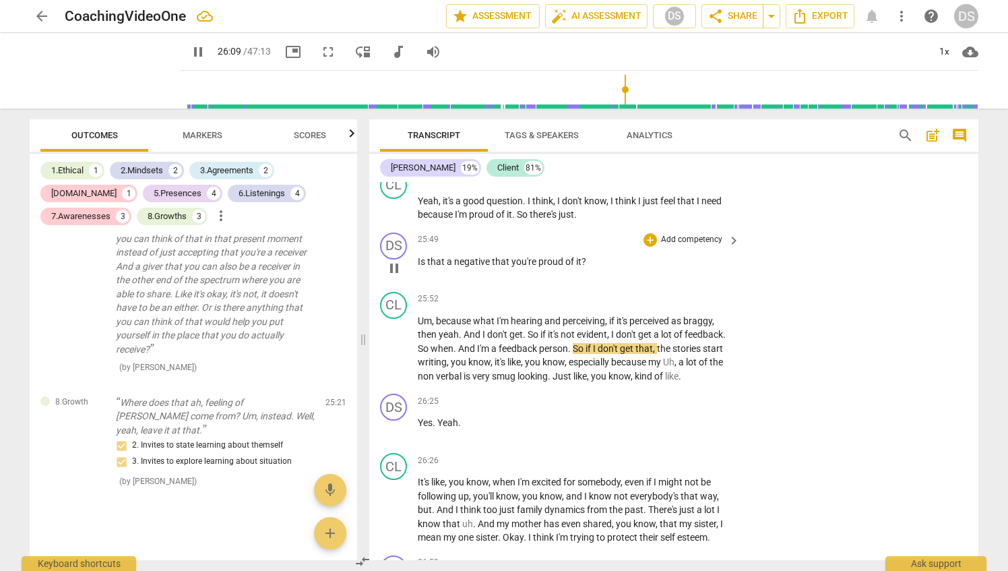
click at [685, 246] on p "Add competency" at bounding box center [692, 240] width 64 height 12
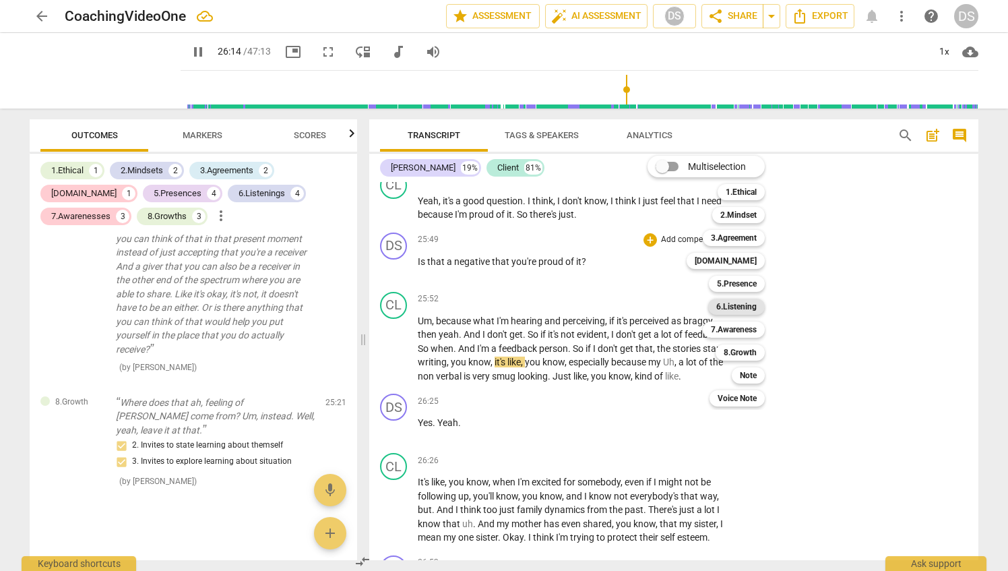
click at [744, 307] on b "6.Listening" at bounding box center [737, 307] width 40 height 16
type input "1574"
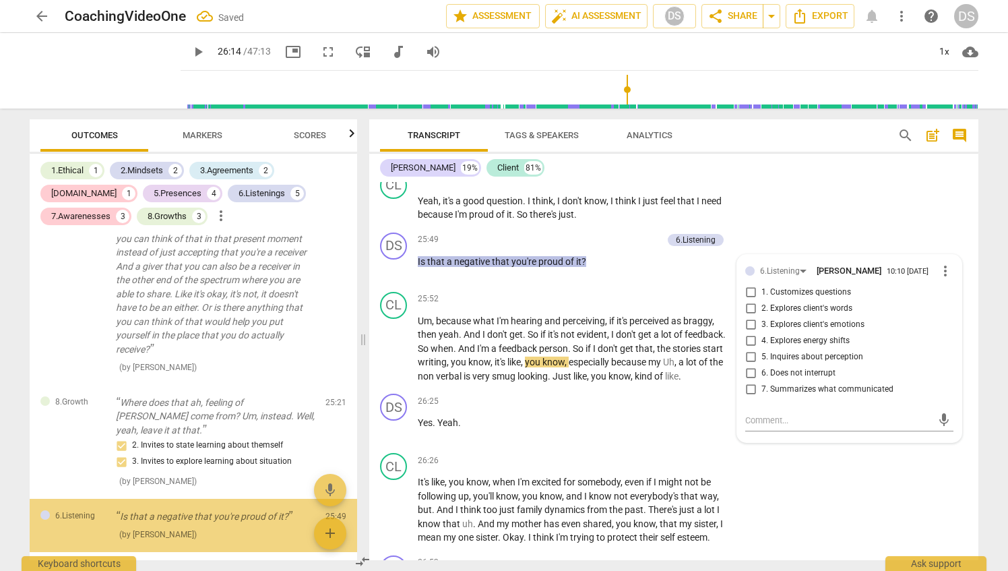
scroll to position [3112, 0]
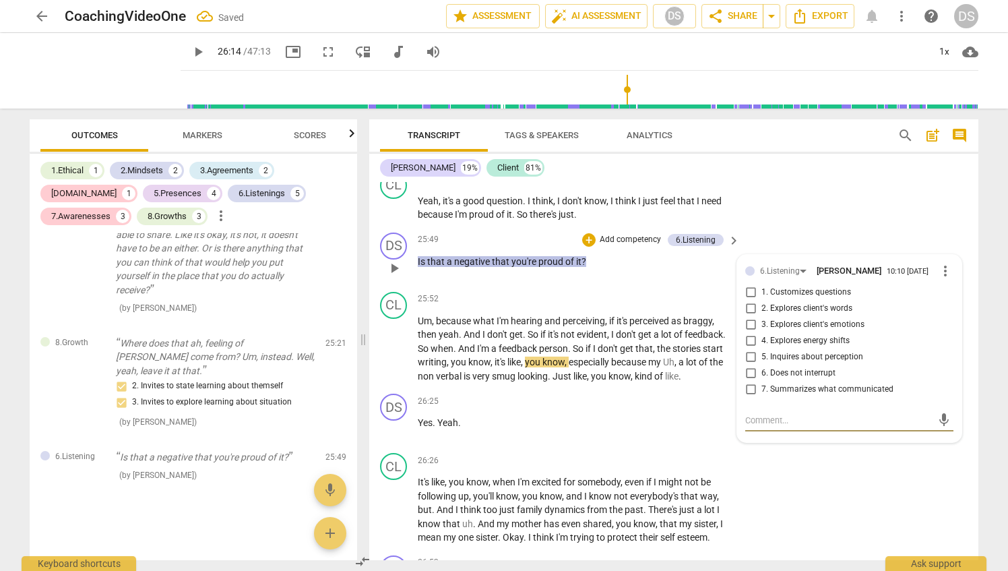
click at [747, 317] on input "2. Explores client's words" at bounding box center [751, 309] width 22 height 16
checkbox input "true"
drag, startPoint x: 748, startPoint y: 367, endPoint x: 720, endPoint y: 499, distance: 135.1
click at [748, 333] on input "3. Explores client's emotions" at bounding box center [751, 325] width 22 height 16
checkbox input "true"
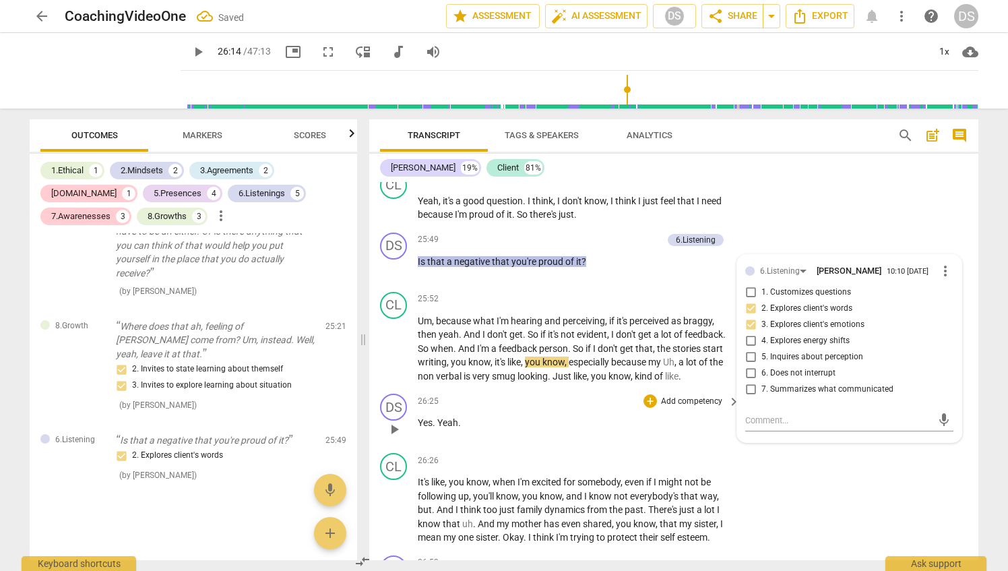
click at [561, 430] on p "Yes . Yeah ." at bounding box center [575, 423] width 315 height 14
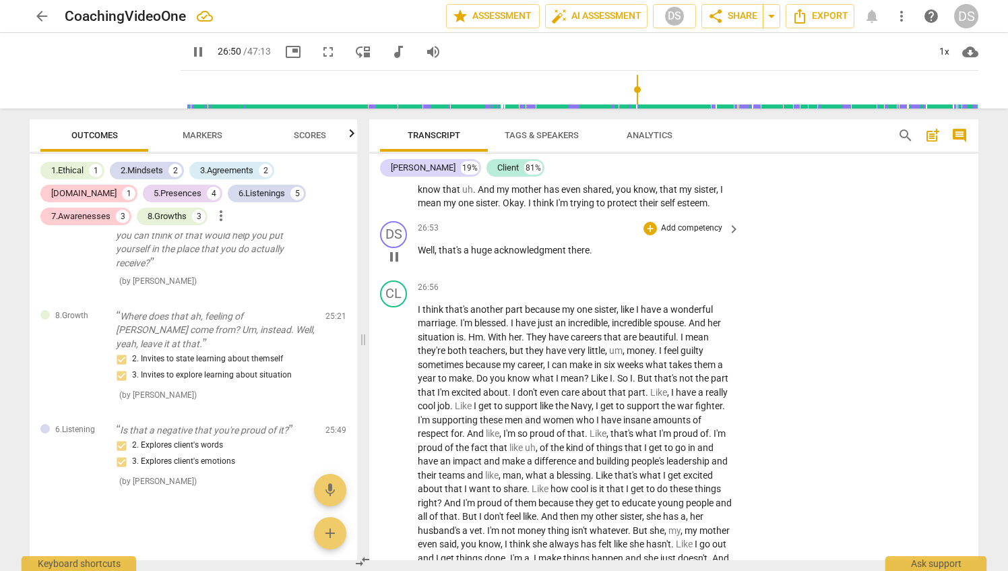
scroll to position [5730, 0]
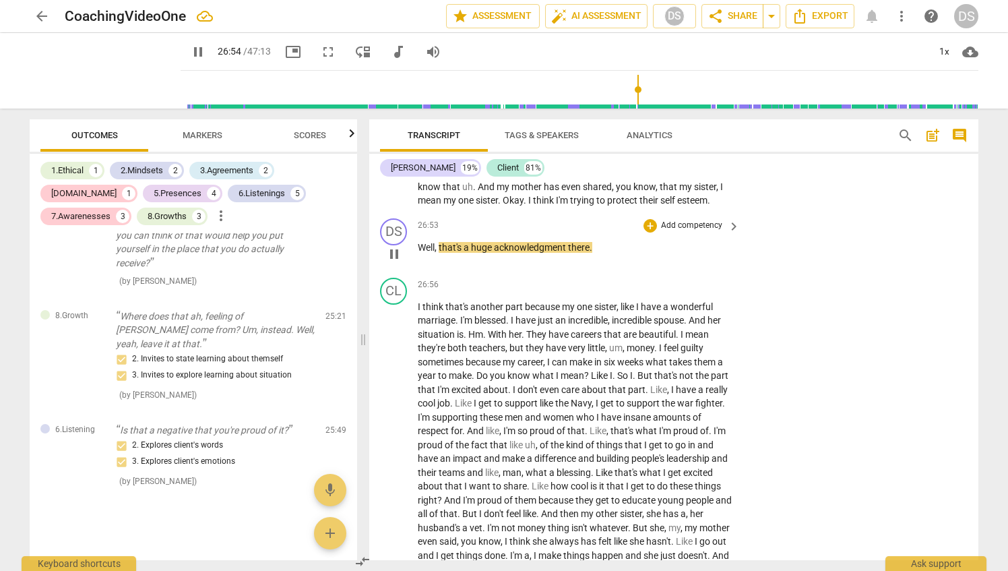
click at [670, 232] on p "Add competency" at bounding box center [692, 226] width 64 height 12
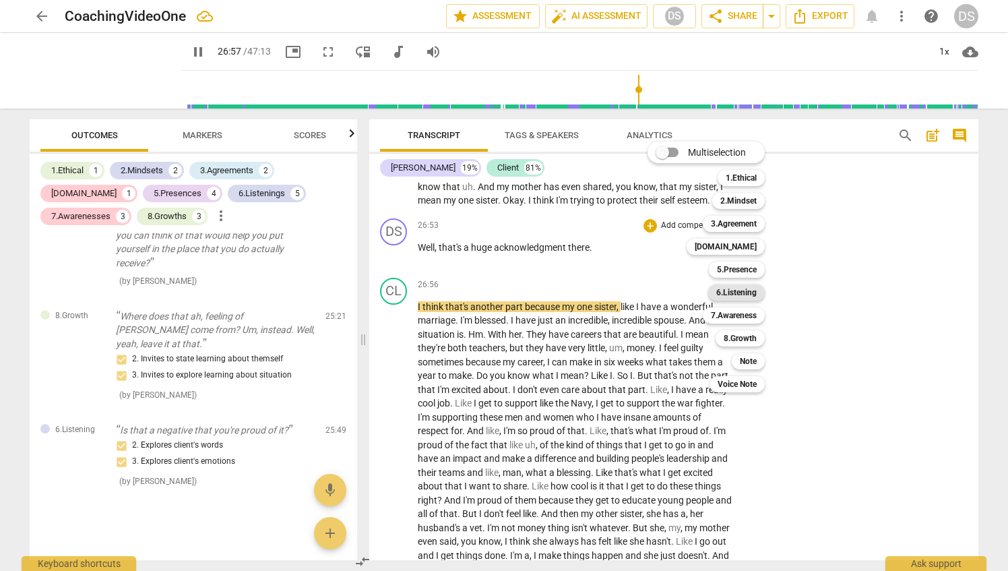
click at [746, 295] on b "6.Listening" at bounding box center [737, 292] width 40 height 16
type input "1617"
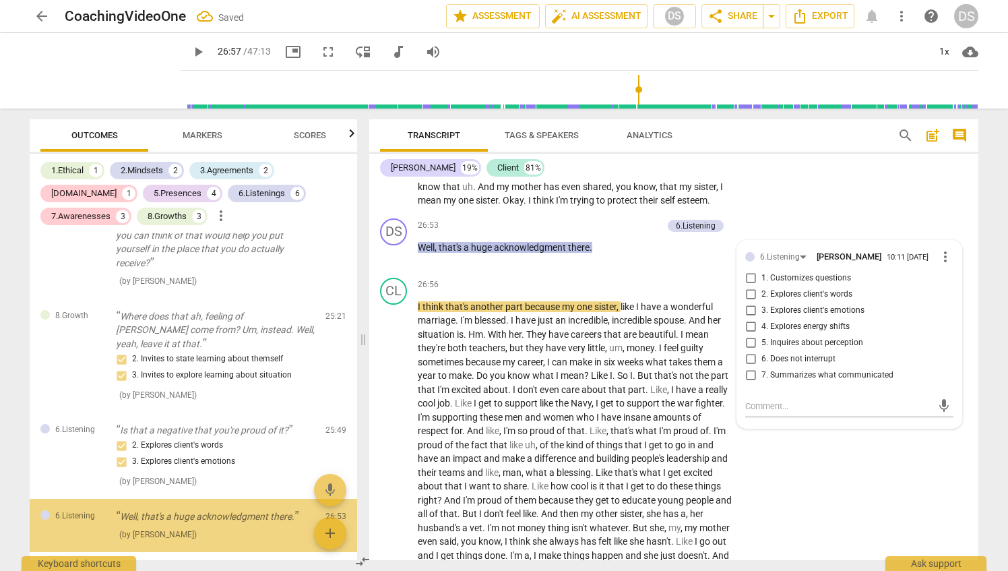
scroll to position [3198, 0]
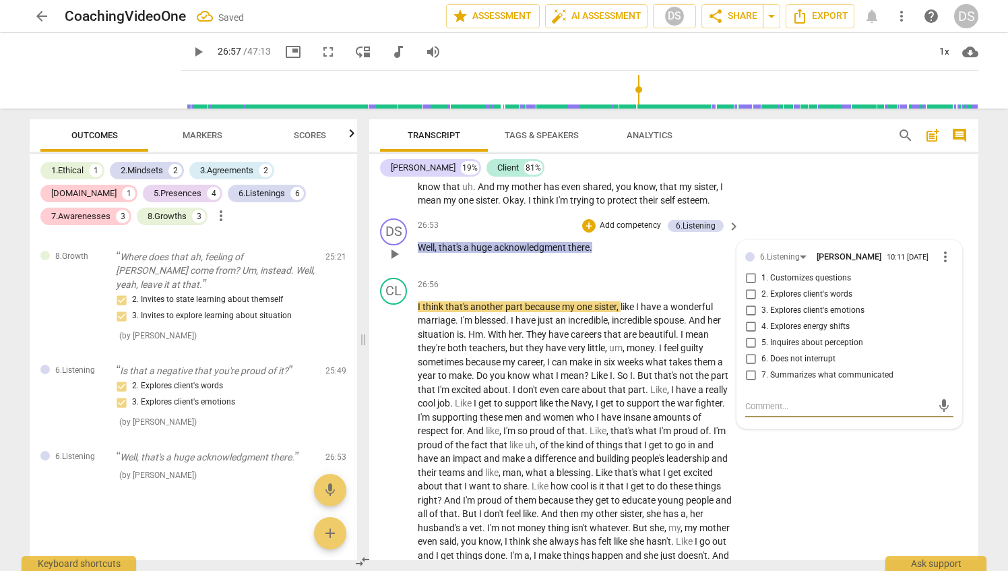
click at [747, 303] on input "2. Explores client's words" at bounding box center [751, 294] width 22 height 16
checkbox input "true"
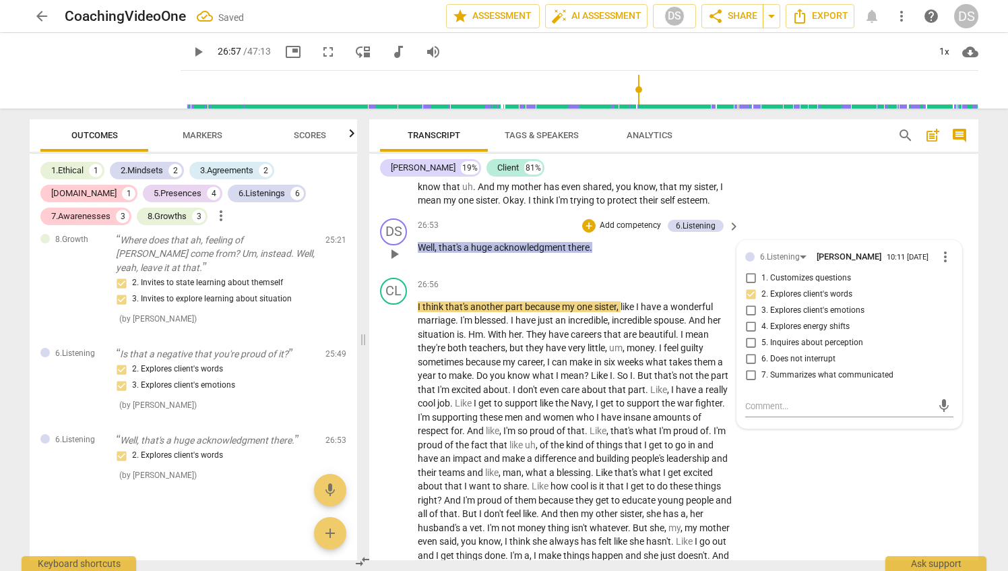
click at [750, 351] on input "5. Inquires about perception" at bounding box center [751, 343] width 22 height 16
checkbox input "true"
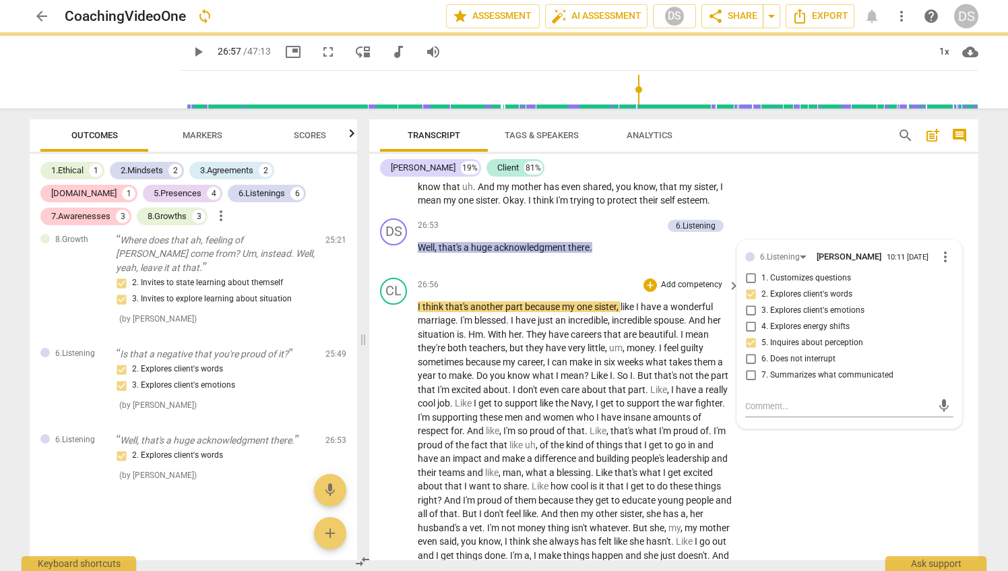
click at [582, 293] on div "26:56 + Add competency keyboard_arrow_right" at bounding box center [580, 285] width 324 height 15
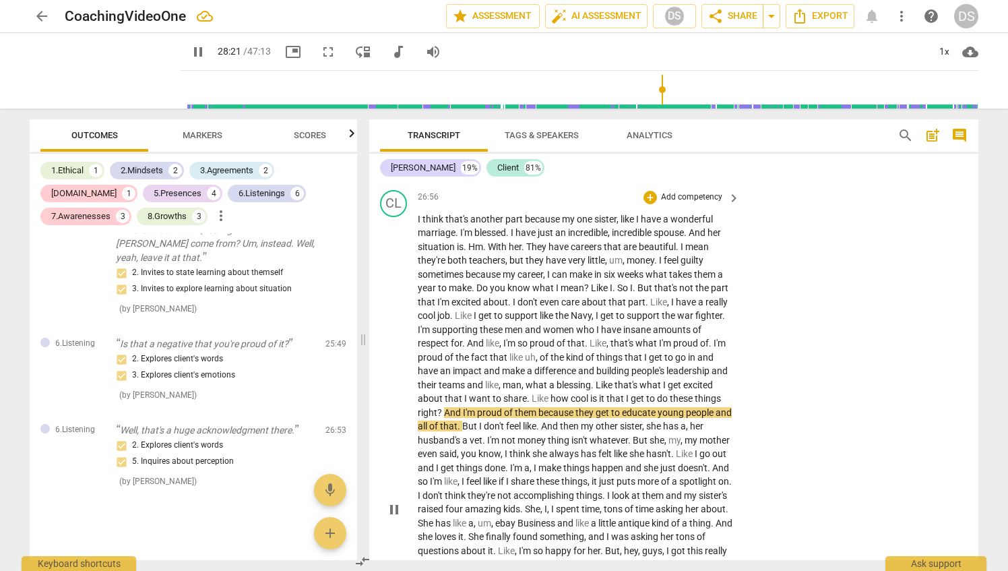
scroll to position [5797, 0]
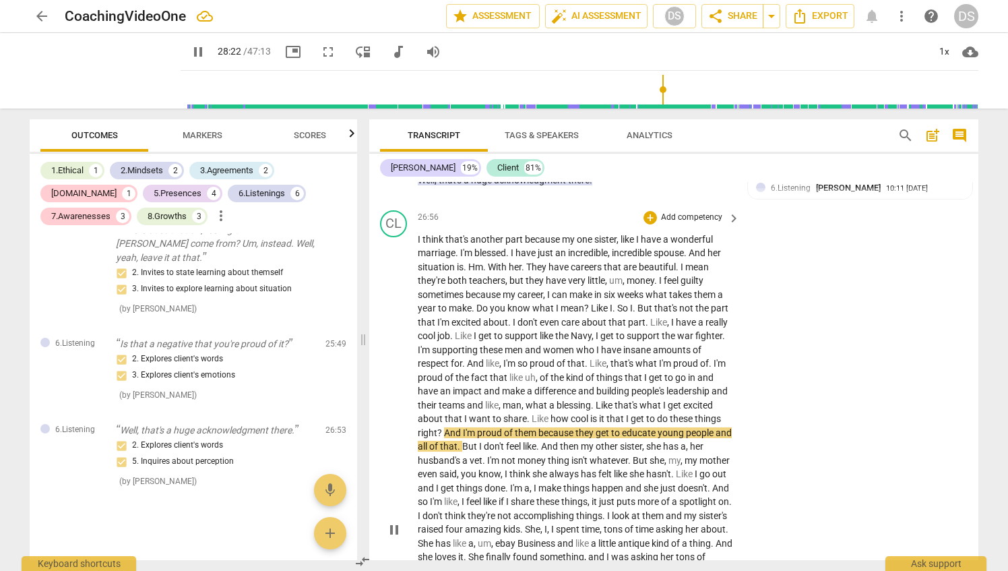
click at [713, 224] on p "Add competency" at bounding box center [692, 218] width 64 height 12
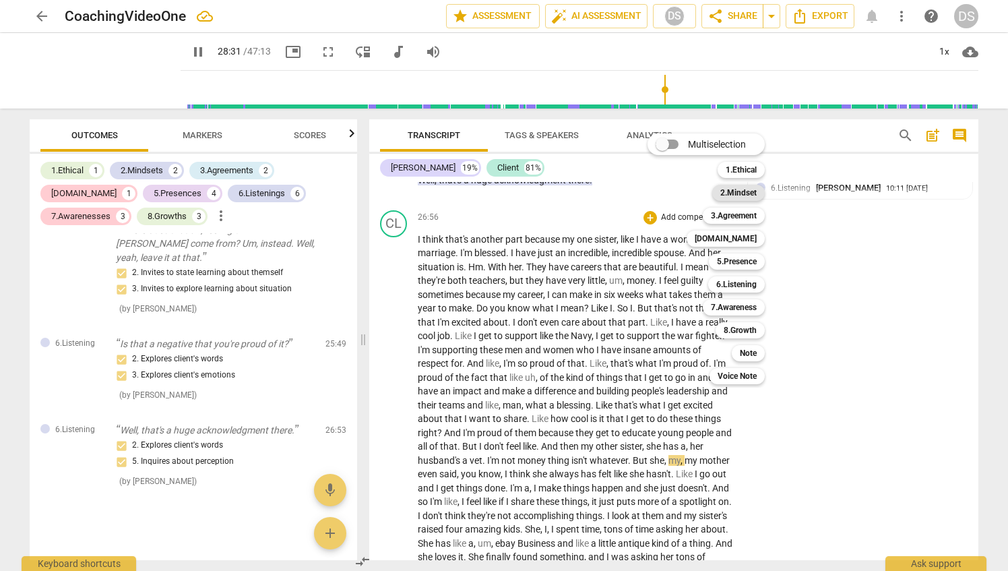
click at [751, 189] on b "2.Mindset" at bounding box center [739, 193] width 36 height 16
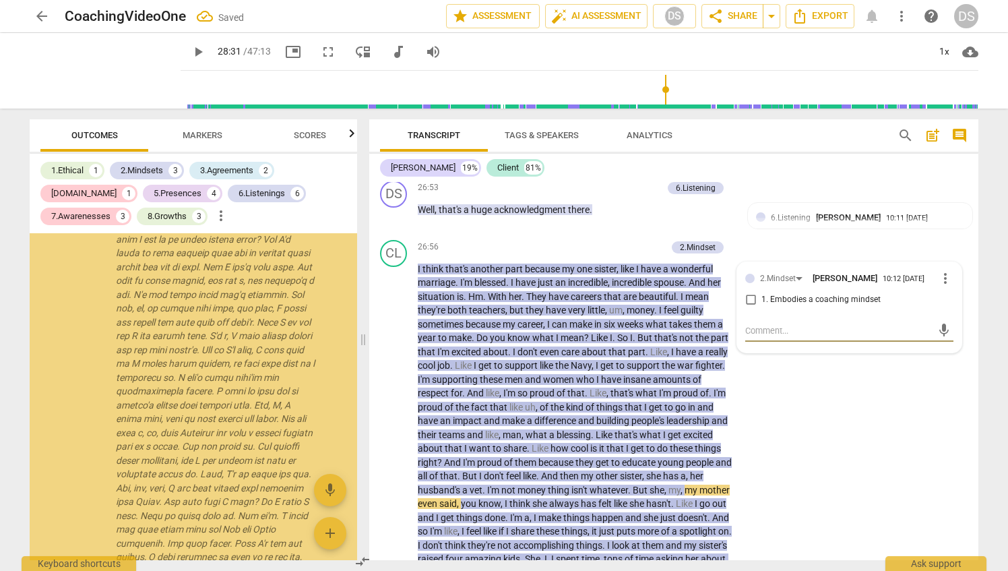
scroll to position [3830, 0]
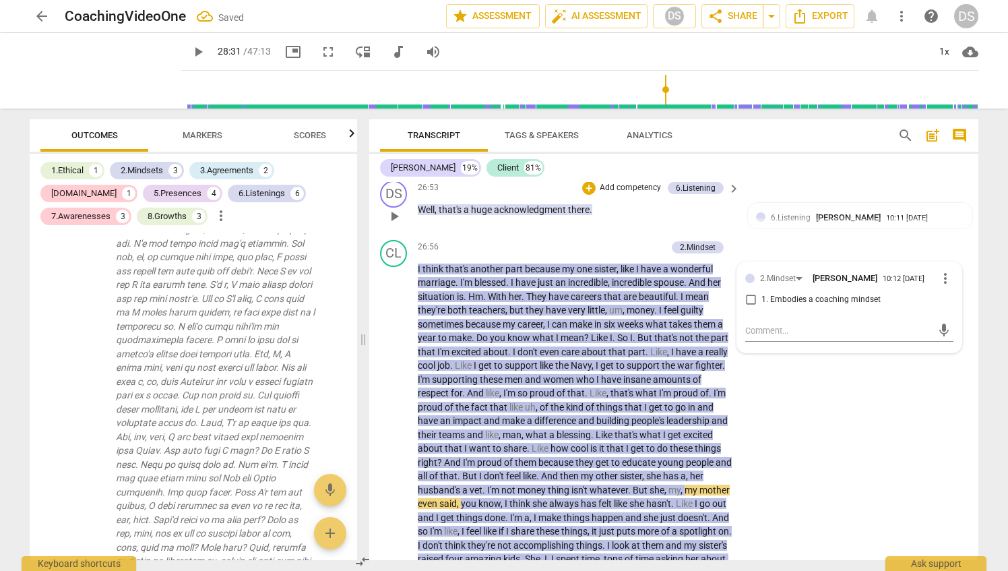
click at [627, 235] on div "DS play_arrow pause 26:53 + Add competency 6.Listening keyboard_arrow_right Wel…" at bounding box center [673, 204] width 609 height 59
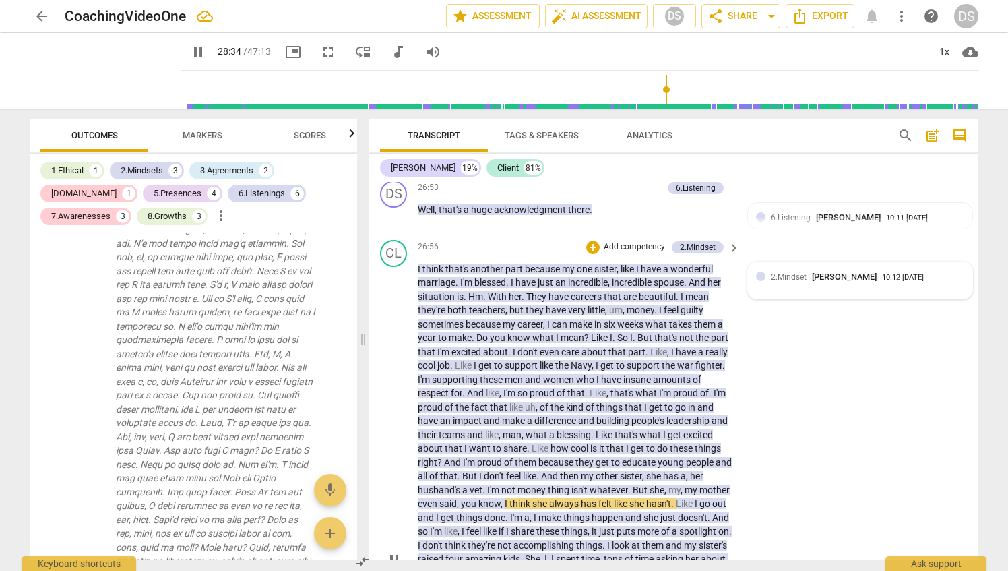
click at [785, 283] on div "2.Mindset [PERSON_NAME]" at bounding box center [826, 276] width 111 height 13
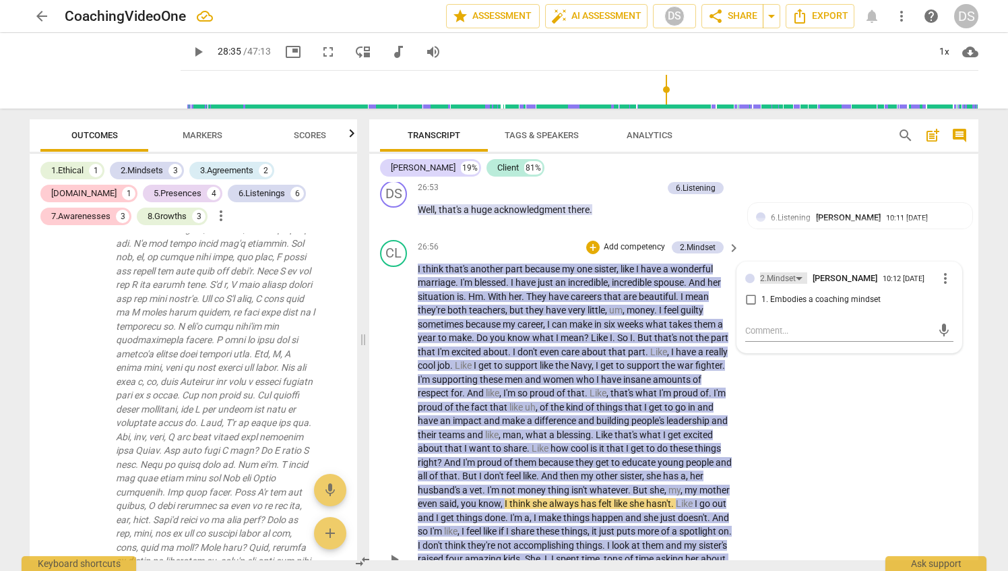
click at [766, 285] on div "2.Mindset" at bounding box center [778, 278] width 36 height 13
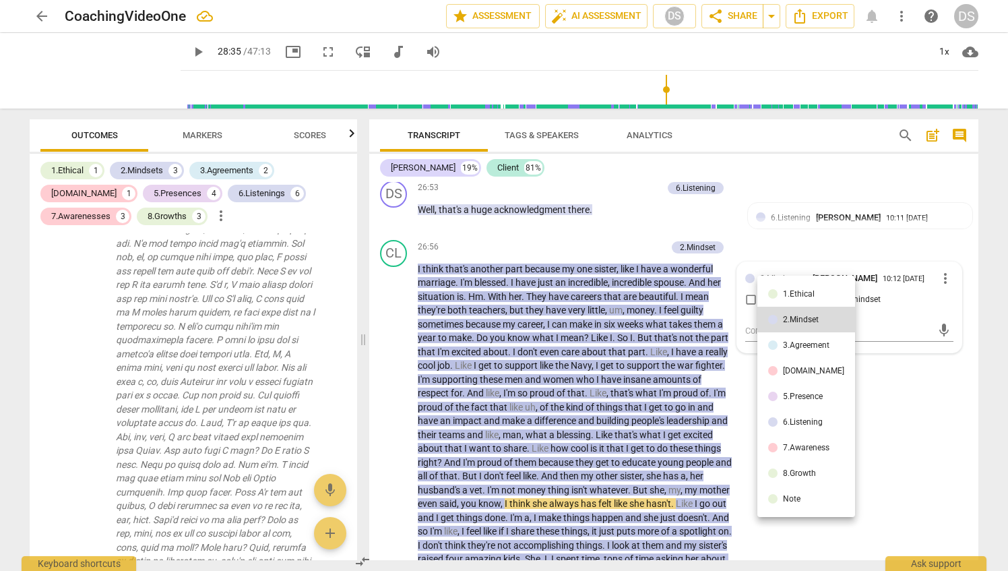
click at [613, 259] on div at bounding box center [504, 285] width 1008 height 571
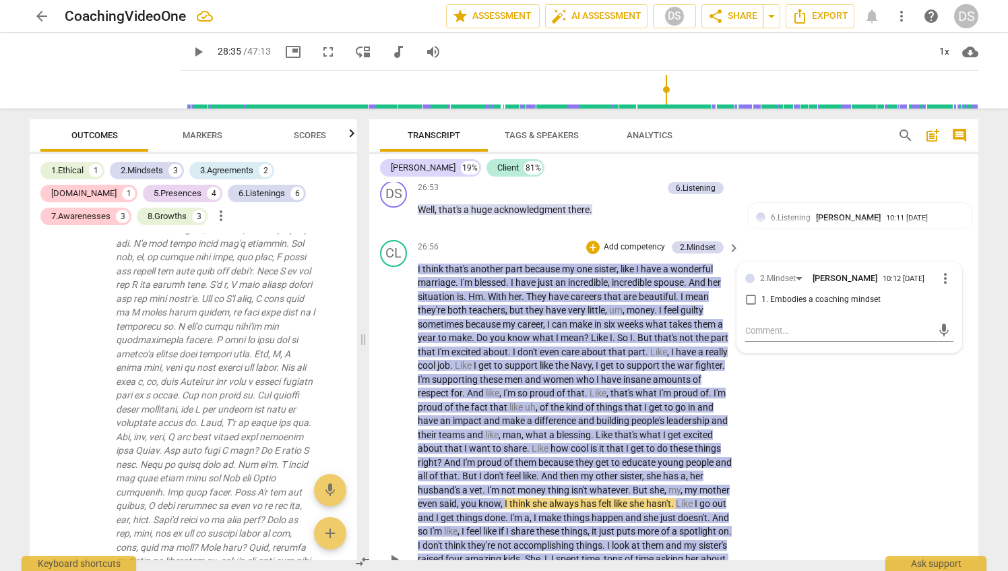
click at [795, 430] on div "CL play_arrow pause 26:56 + Add competency 2.Mindset keyboard_arrow_right I thi…" at bounding box center [673, 549] width 609 height 628
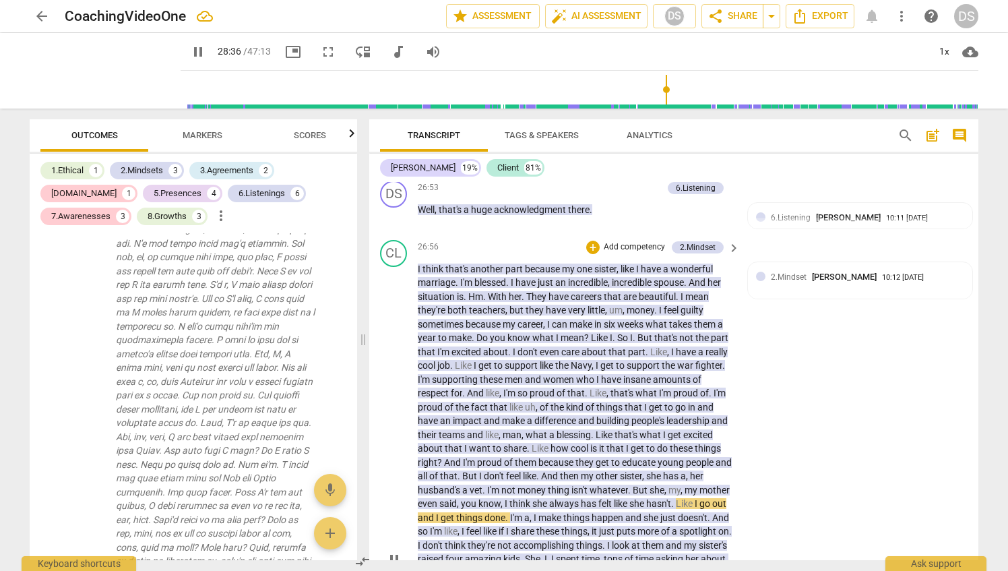
click at [679, 386] on p "I think that's another part because my one sister , like I have a wonderful mar…" at bounding box center [575, 559] width 315 height 595
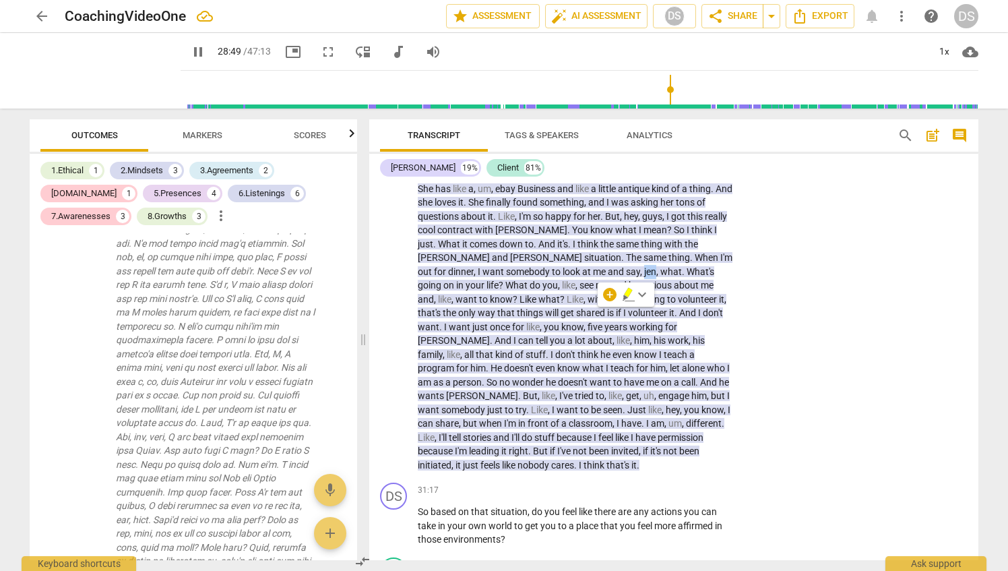
type input "1730"
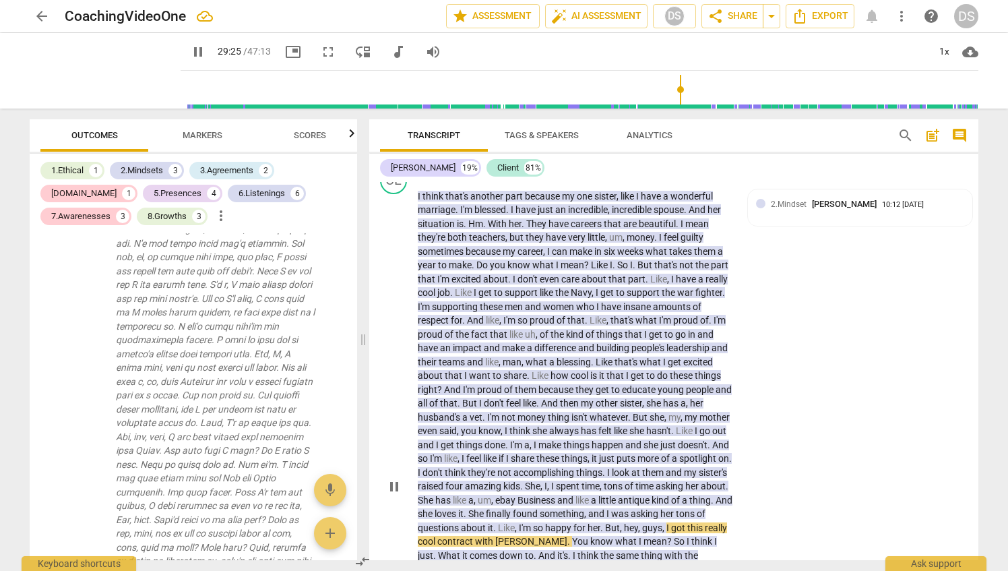
scroll to position [5815, 0]
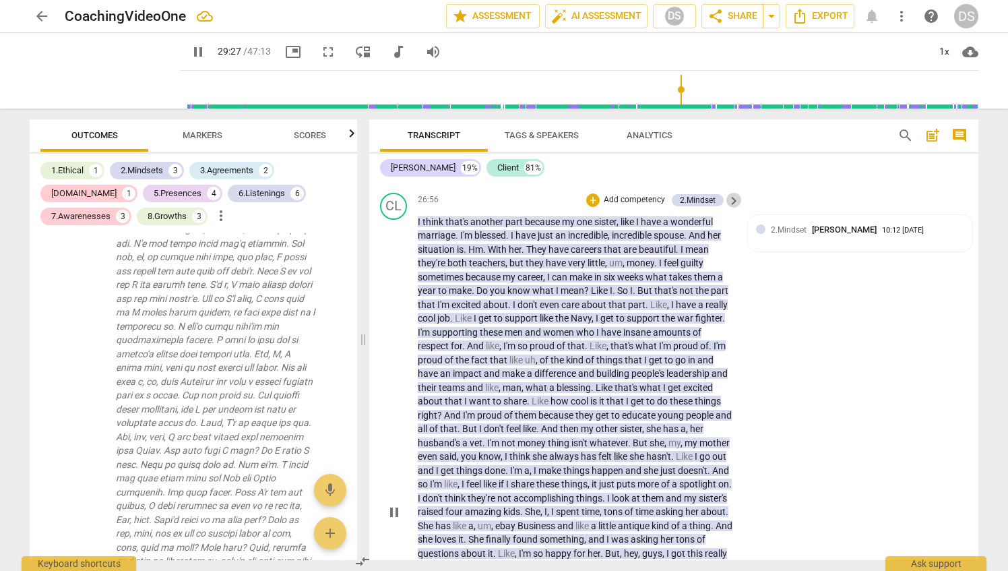
click at [726, 209] on span "keyboard_arrow_right" at bounding box center [734, 201] width 16 height 16
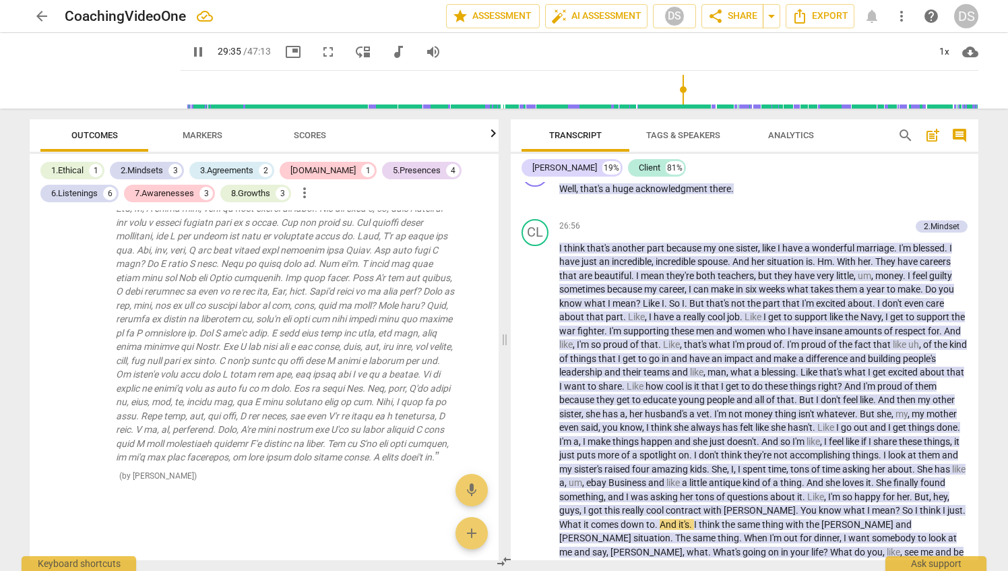
scroll to position [5035, 0]
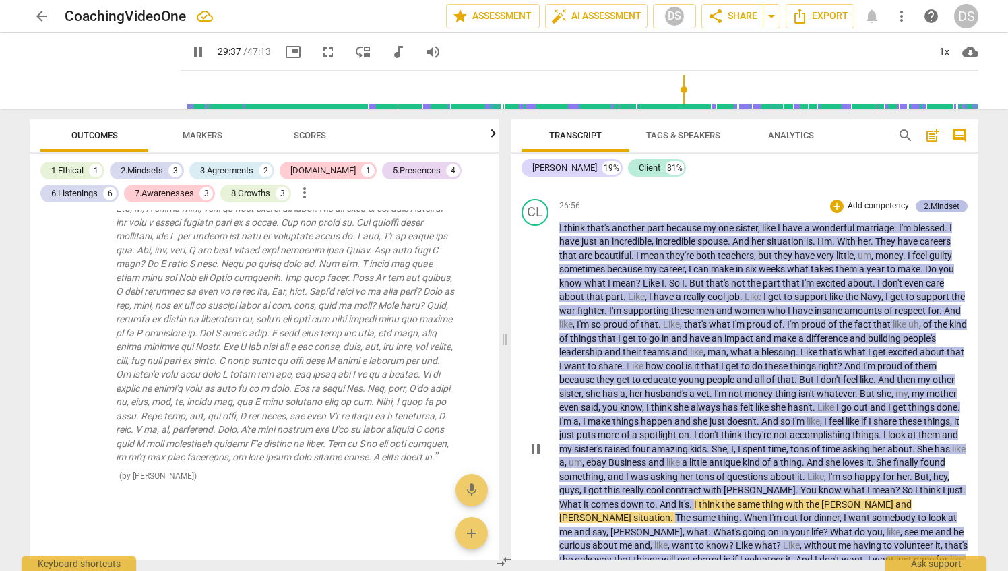
click at [937, 212] on div "2.Mindset" at bounding box center [942, 206] width 36 height 12
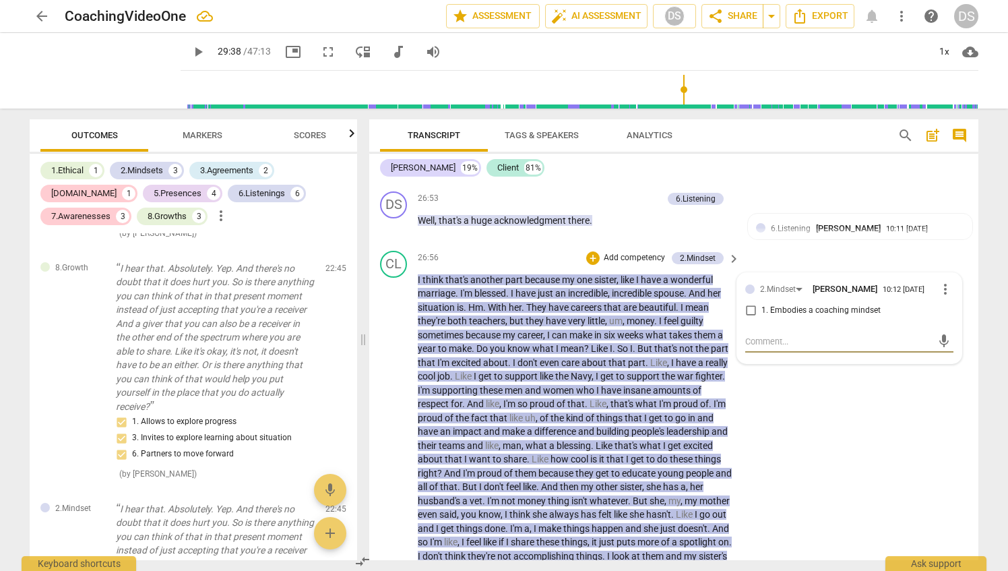
scroll to position [5648, 0]
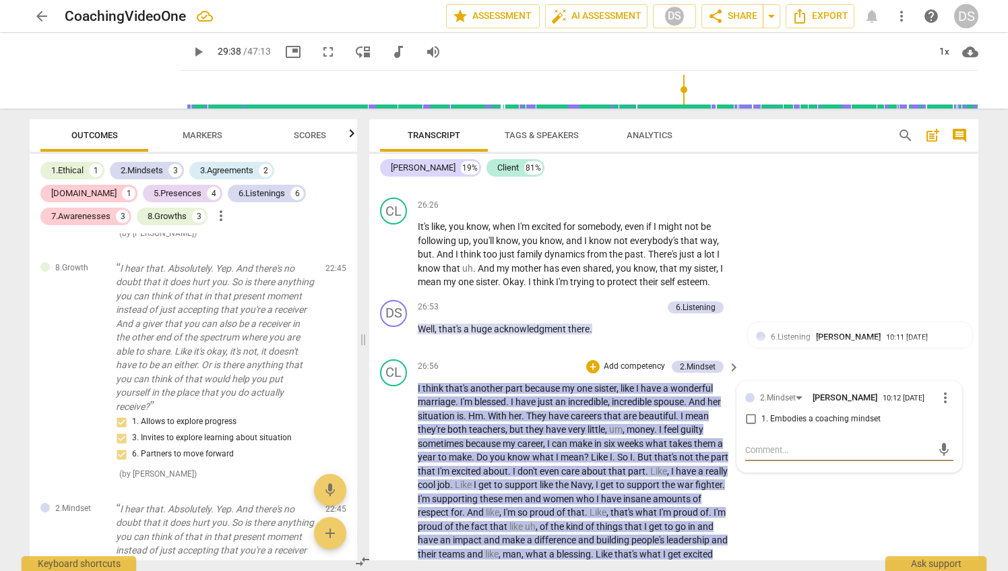
click at [944, 406] on span "more_vert" at bounding box center [946, 398] width 16 height 16
drag, startPoint x: 949, startPoint y: 464, endPoint x: 571, endPoint y: 45, distance: 564.6
click at [949, 464] on li "Delete" at bounding box center [957, 464] width 47 height 26
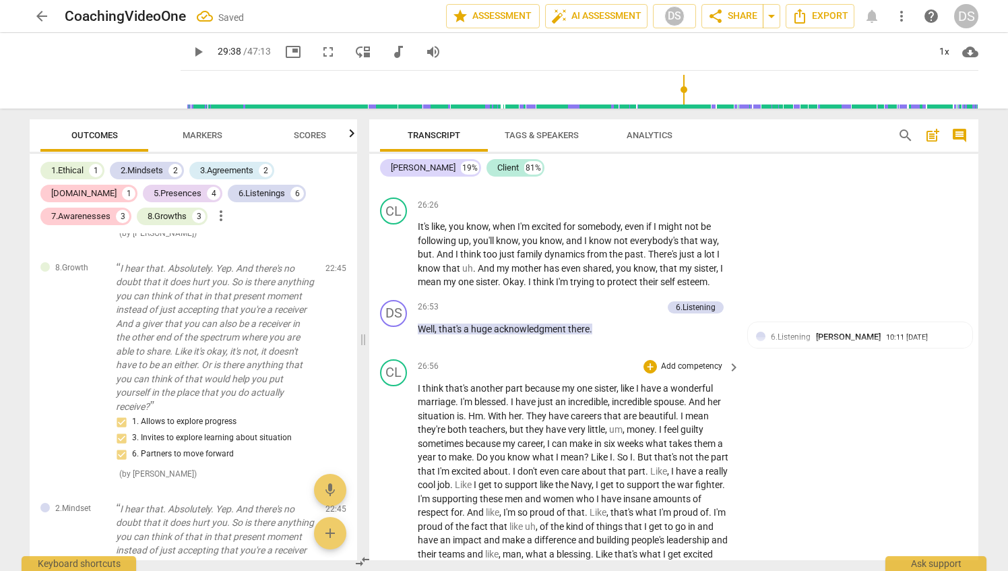
click at [713, 373] on p "Add competency" at bounding box center [692, 367] width 64 height 12
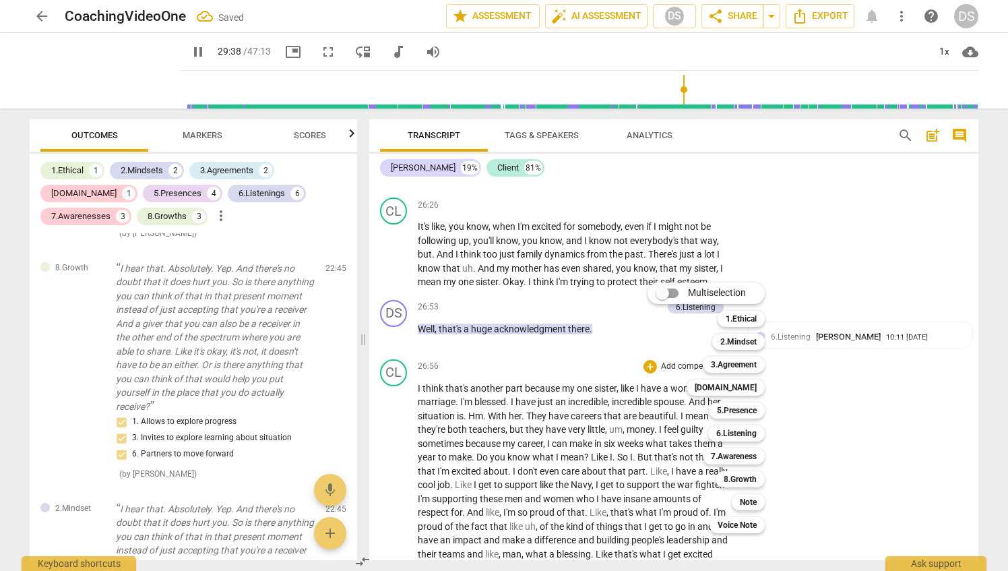
scroll to position [6262, 0]
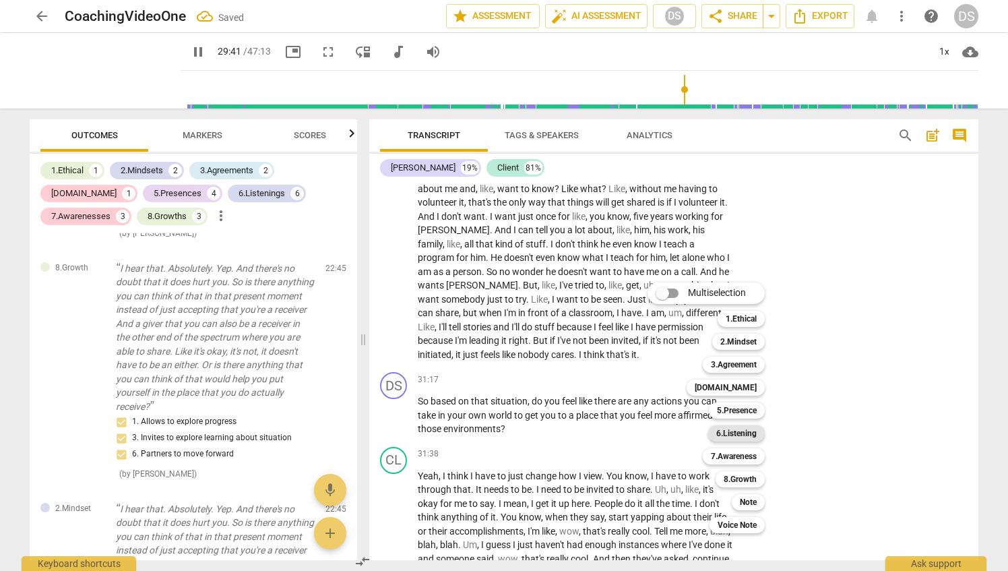
click at [750, 434] on b "6.Listening" at bounding box center [737, 433] width 40 height 16
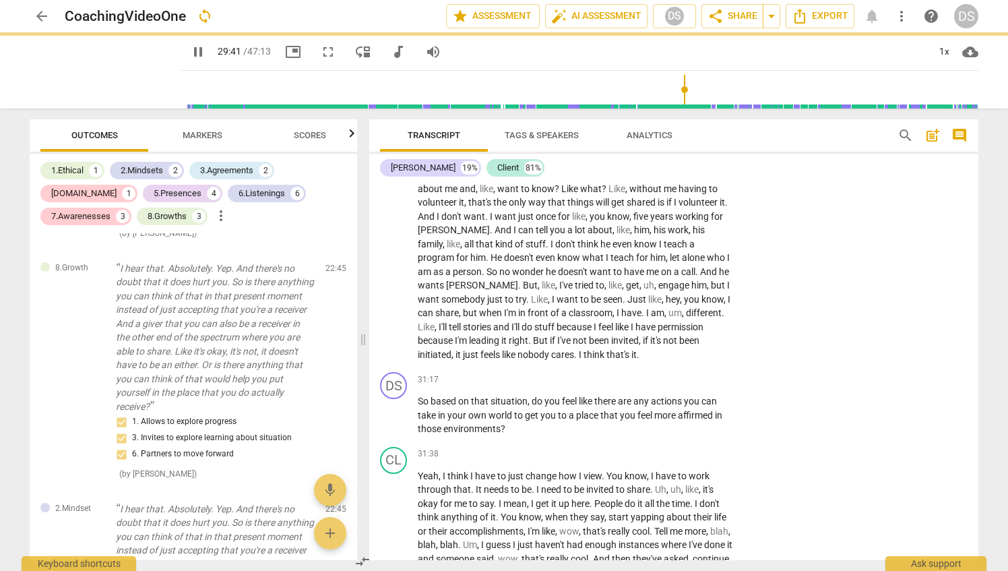
type input "1782"
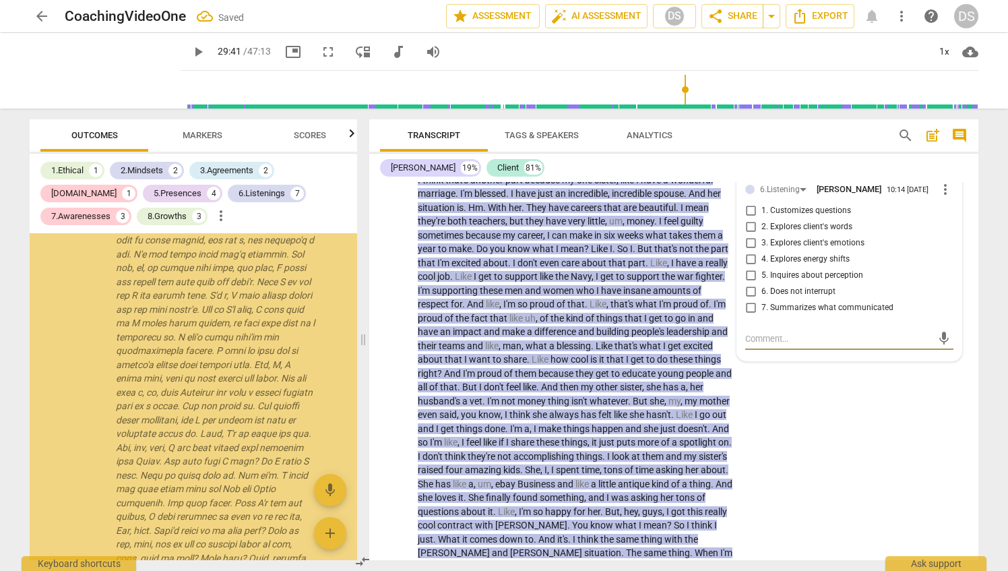
scroll to position [3830, 0]
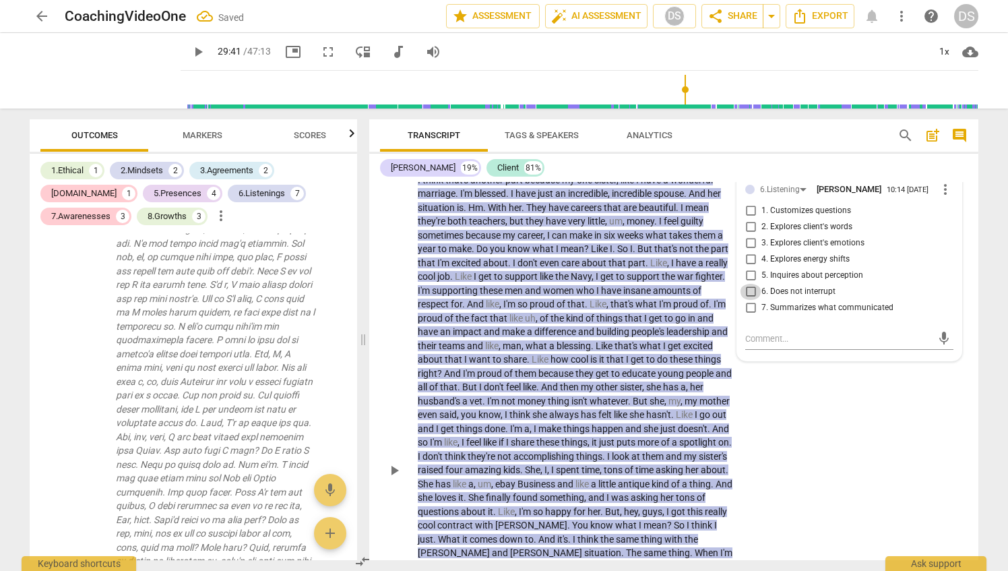
click at [747, 300] on input "6. Does not interrupt" at bounding box center [751, 292] width 22 height 16
checkbox input "true"
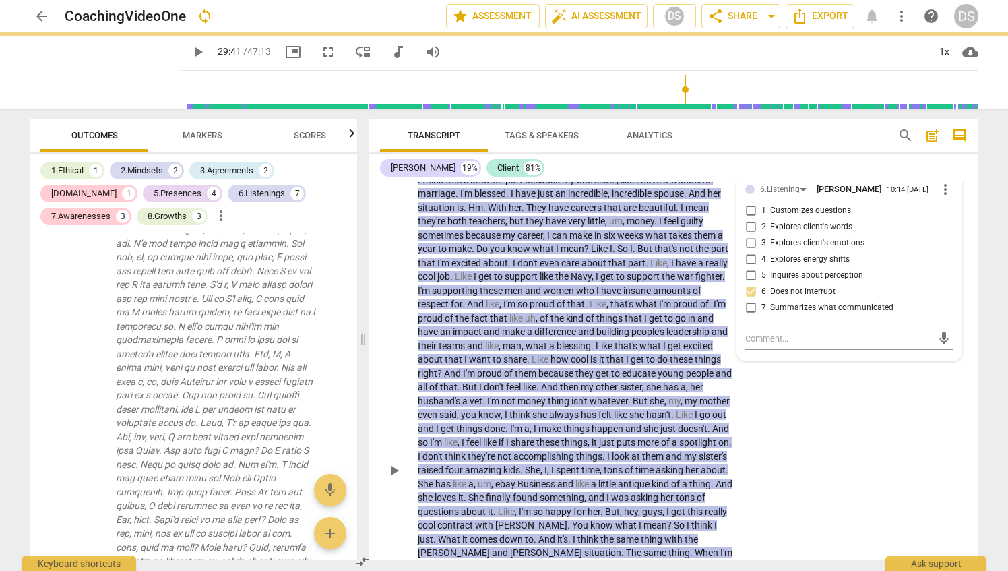
click at [778, 456] on div "CL play_arrow pause 26:56 + Add competency 6.Listening keyboard_arrow_right I t…" at bounding box center [673, 460] width 609 height 628
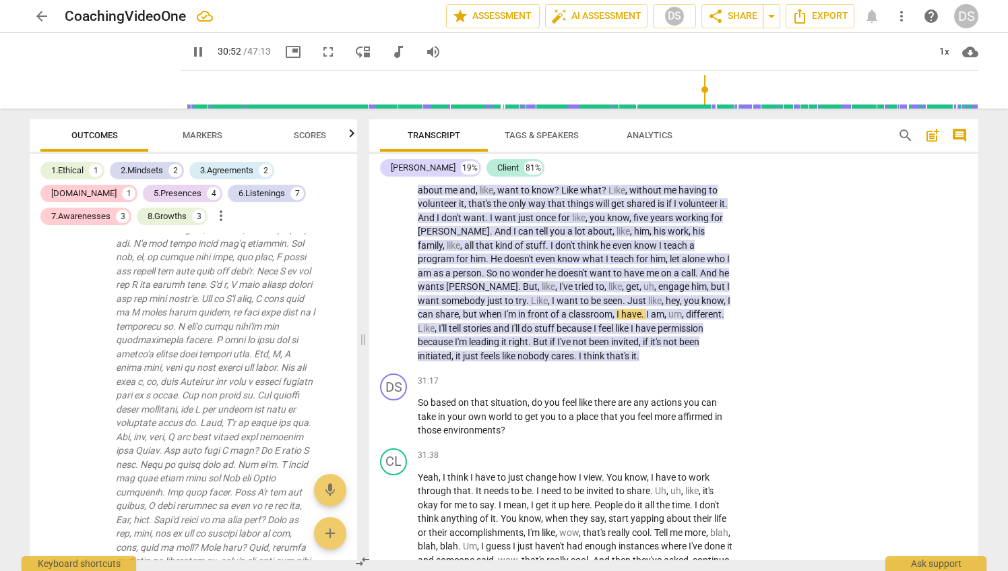
scroll to position [6328, 0]
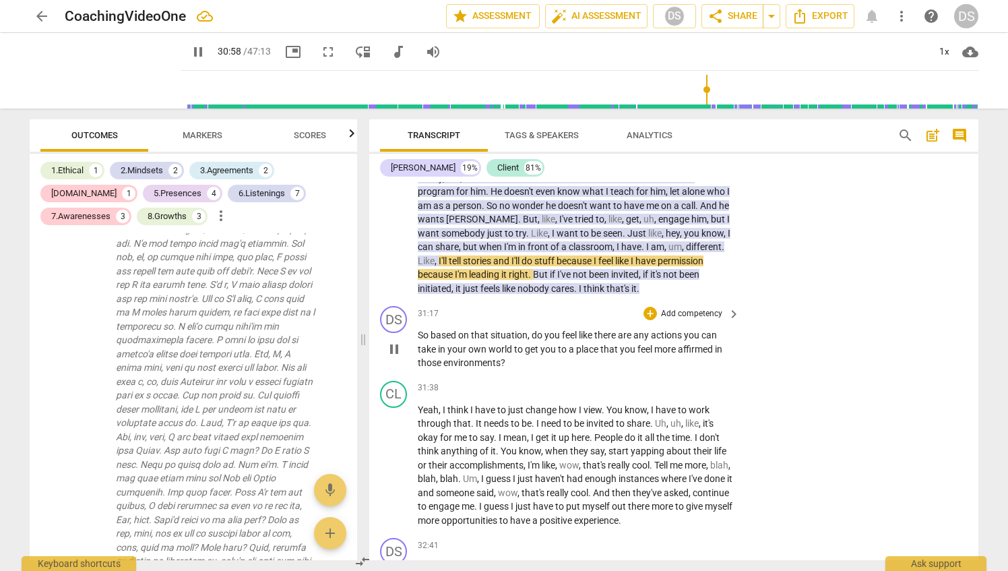
click at [688, 320] on p "Add competency" at bounding box center [692, 314] width 64 height 12
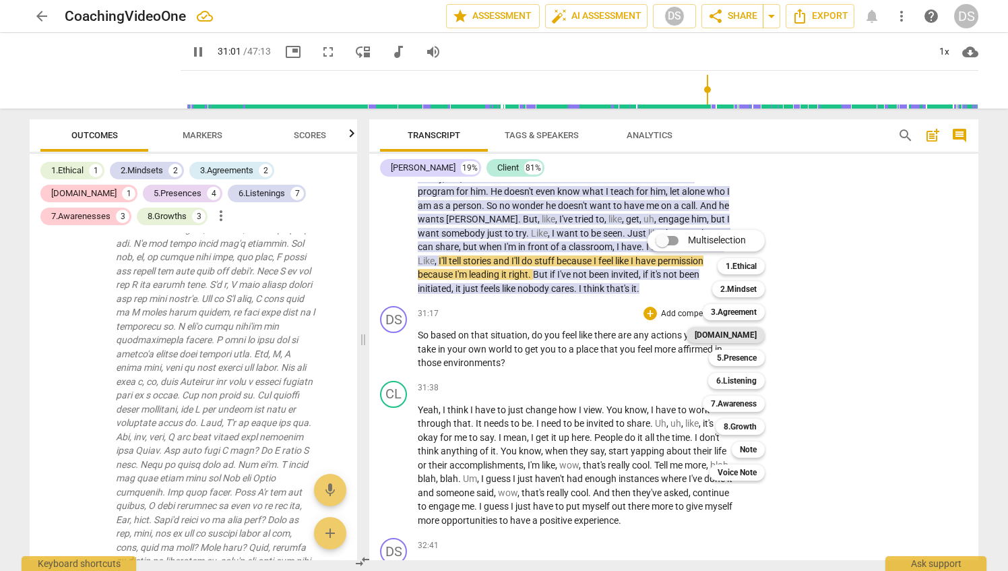
click at [744, 332] on b "[DOMAIN_NAME]" at bounding box center [726, 335] width 62 height 16
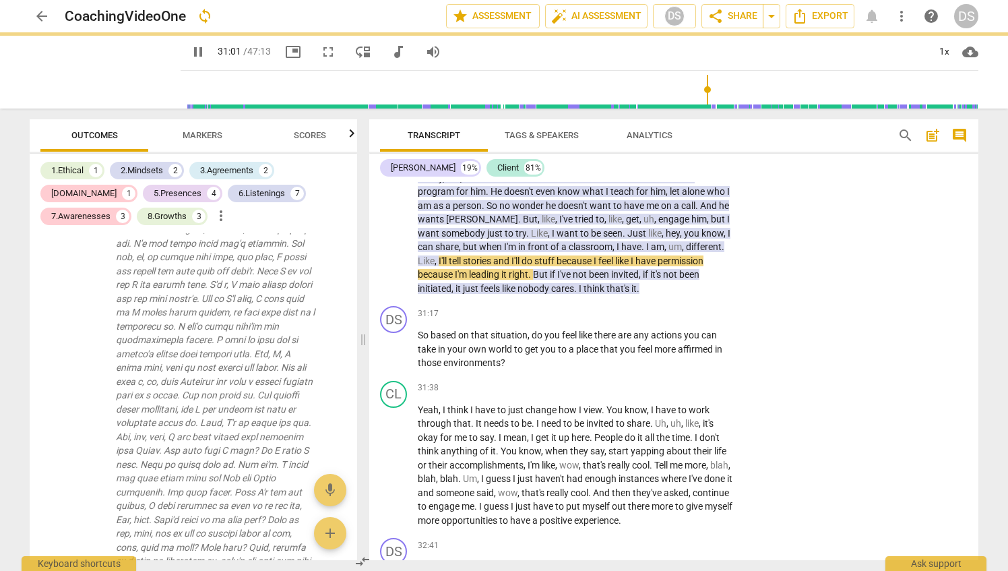
type input "1862"
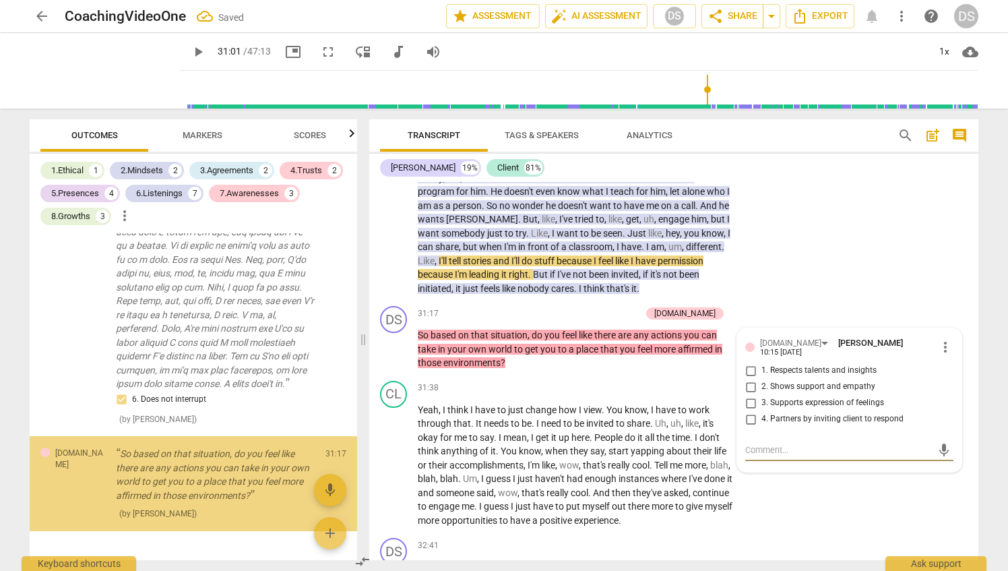
scroll to position [4349, 0]
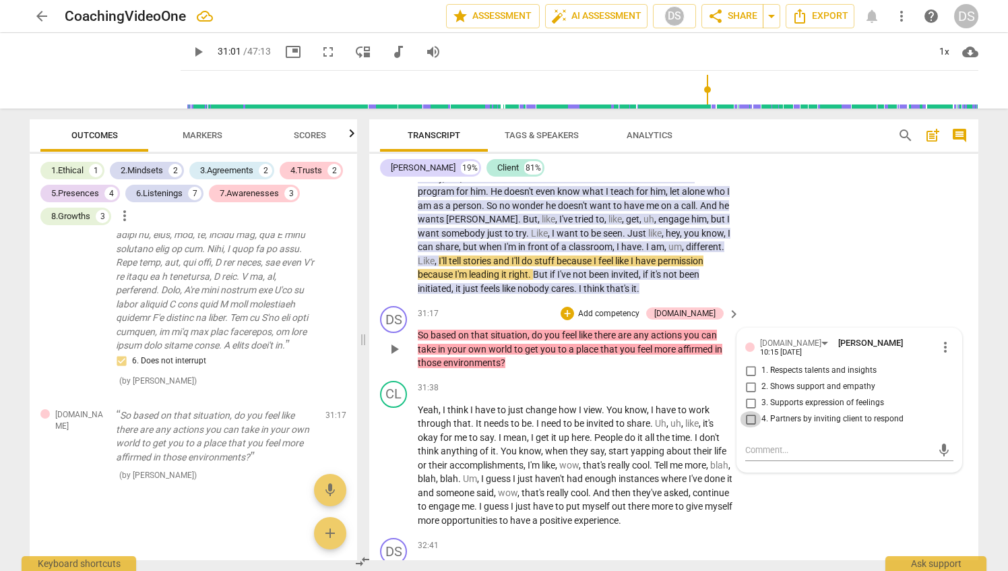
click at [749, 427] on input "4. Partners by inviting client to respond" at bounding box center [751, 419] width 22 height 16
checkbox input "true"
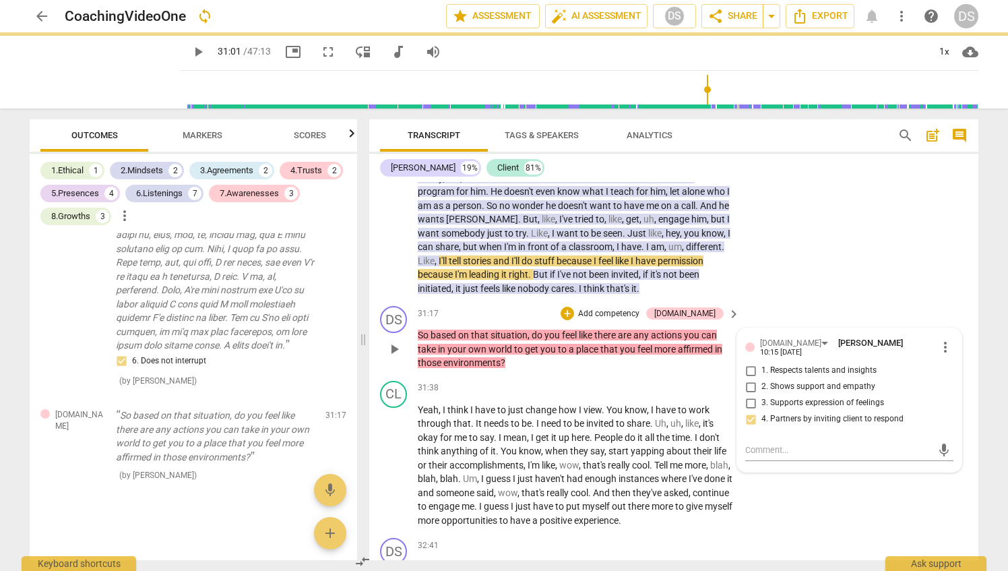
click at [641, 320] on p "Add competency" at bounding box center [609, 314] width 64 height 12
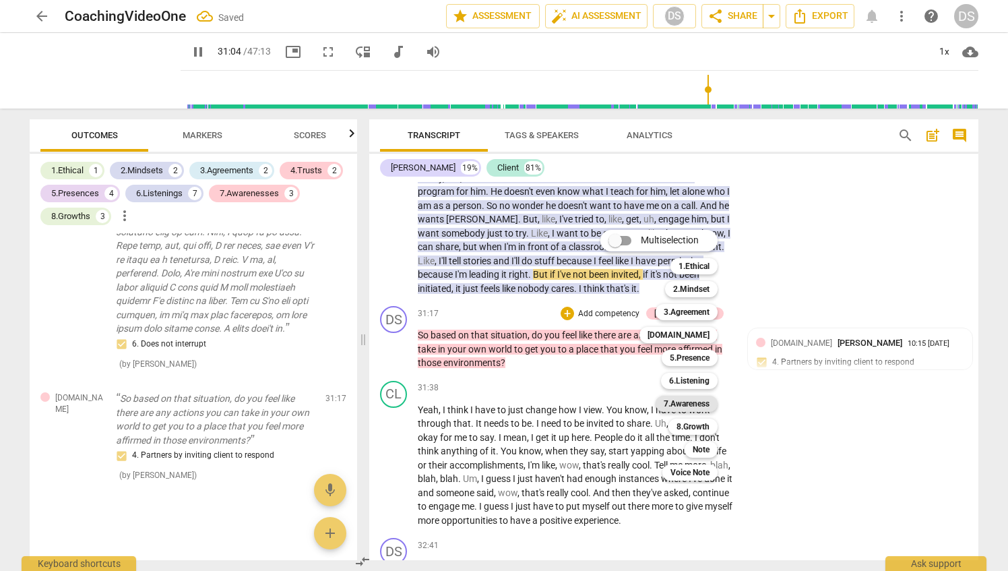
click at [701, 403] on b "7.Awareness" at bounding box center [687, 404] width 46 height 16
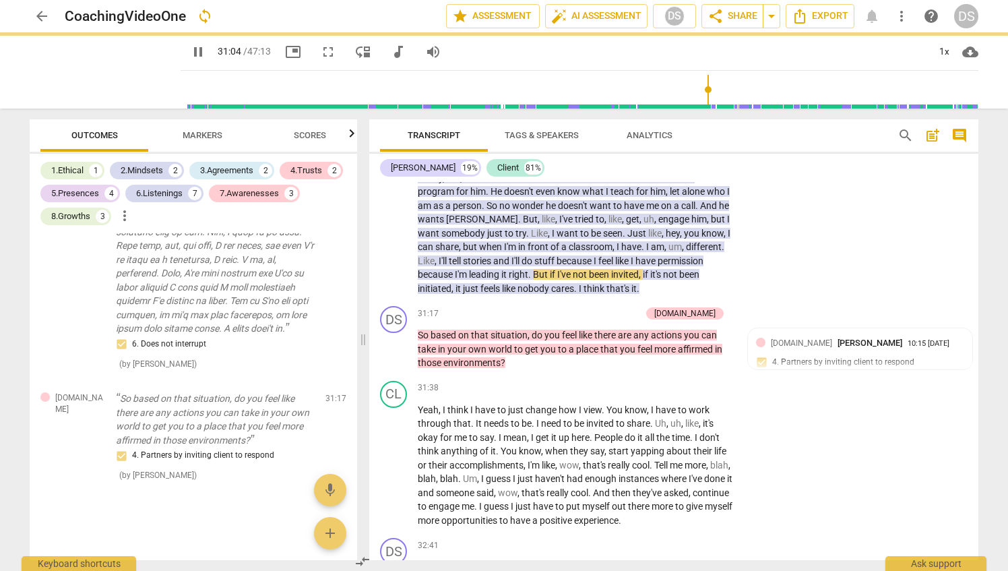
type input "1865"
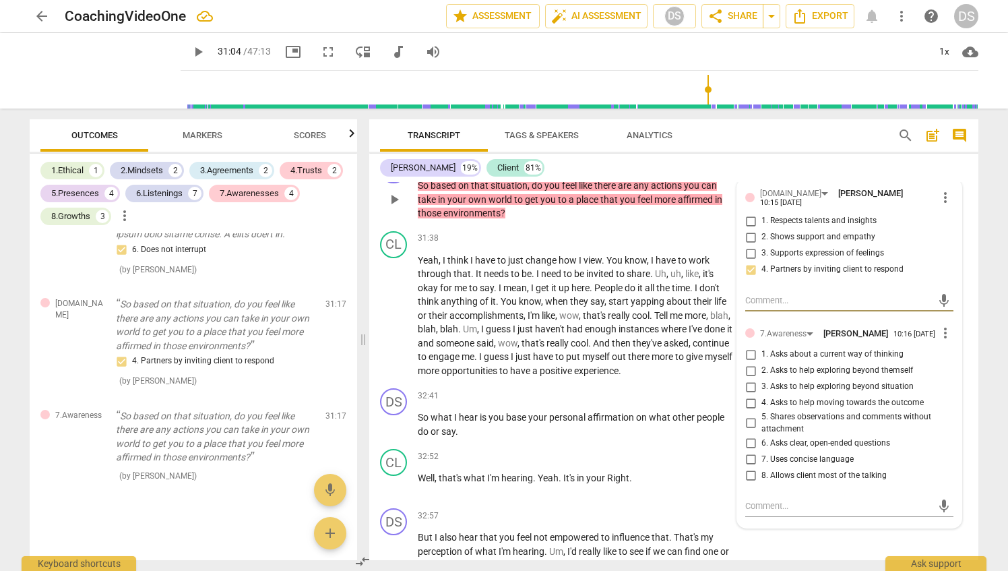
scroll to position [6463, 0]
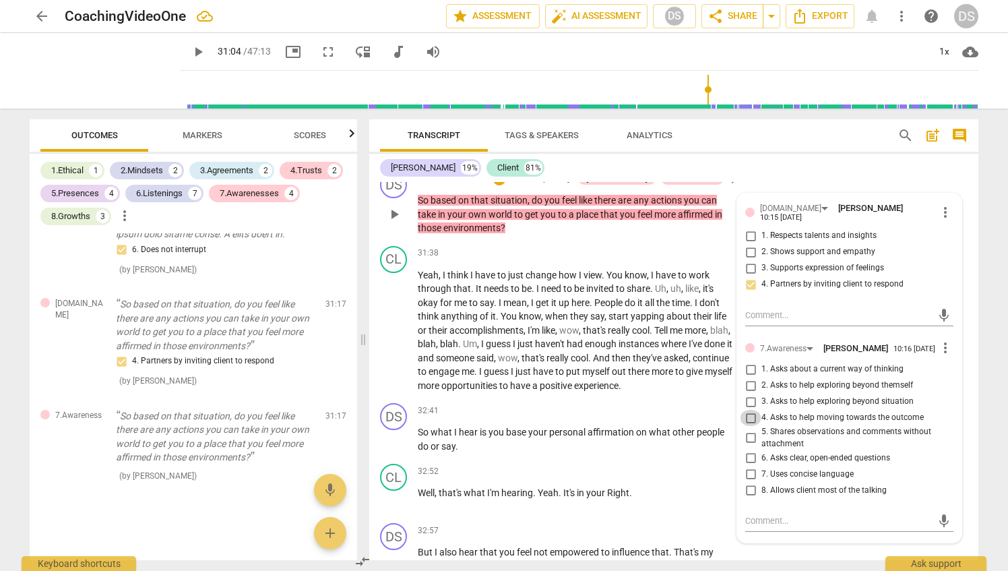
click at [749, 426] on input "4. Asks to help moving towards the outcome" at bounding box center [751, 418] width 22 height 16
checkbox input "true"
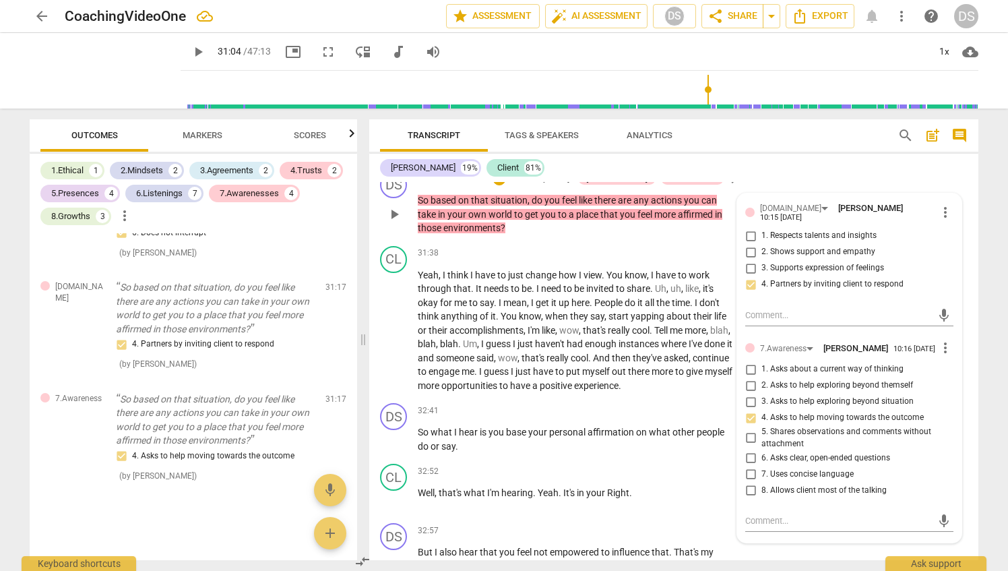
click at [748, 498] on input "8. Allows client most of the talking" at bounding box center [751, 490] width 22 height 16
checkbox input "true"
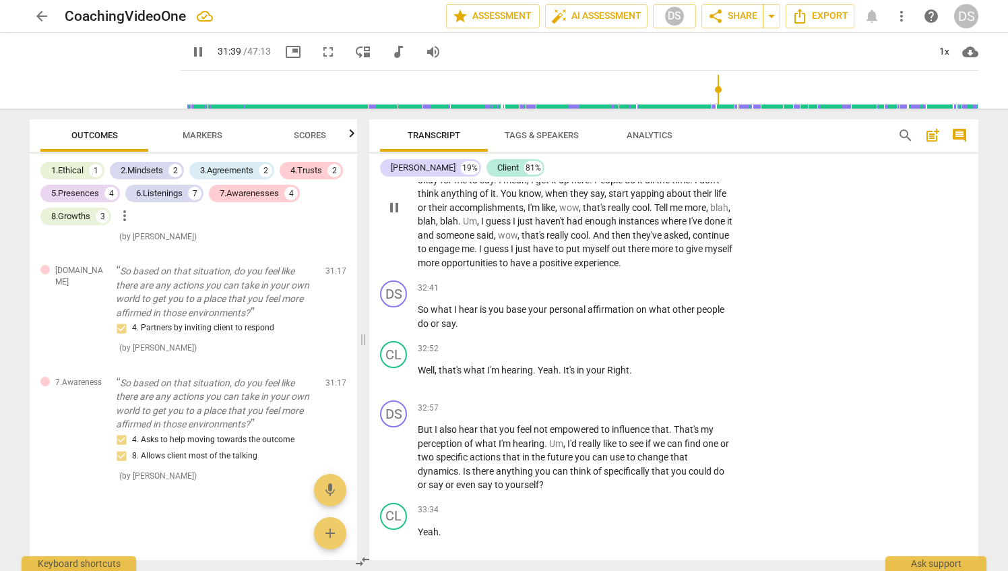
scroll to position [6598, 0]
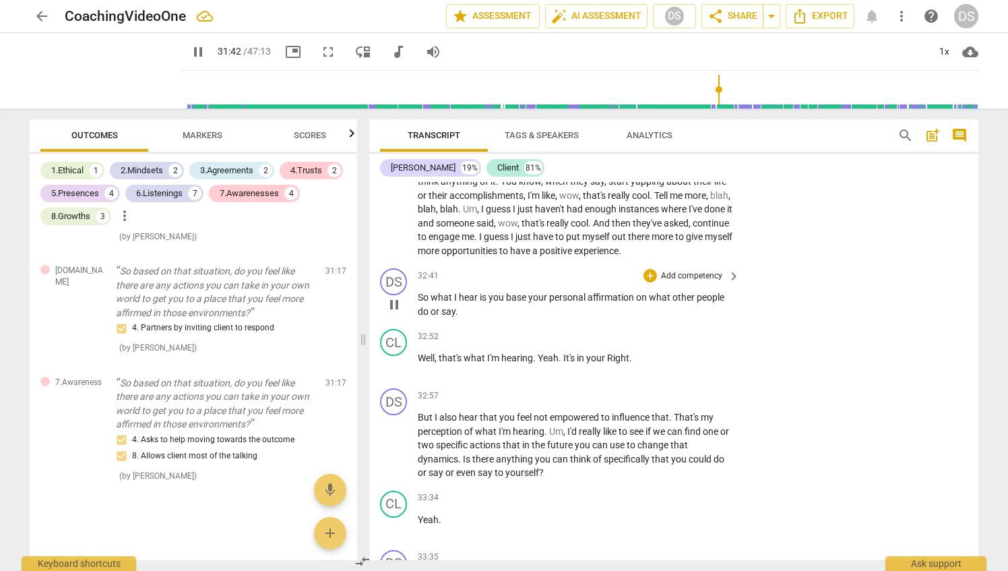
click at [699, 282] on p "Add competency" at bounding box center [692, 276] width 64 height 12
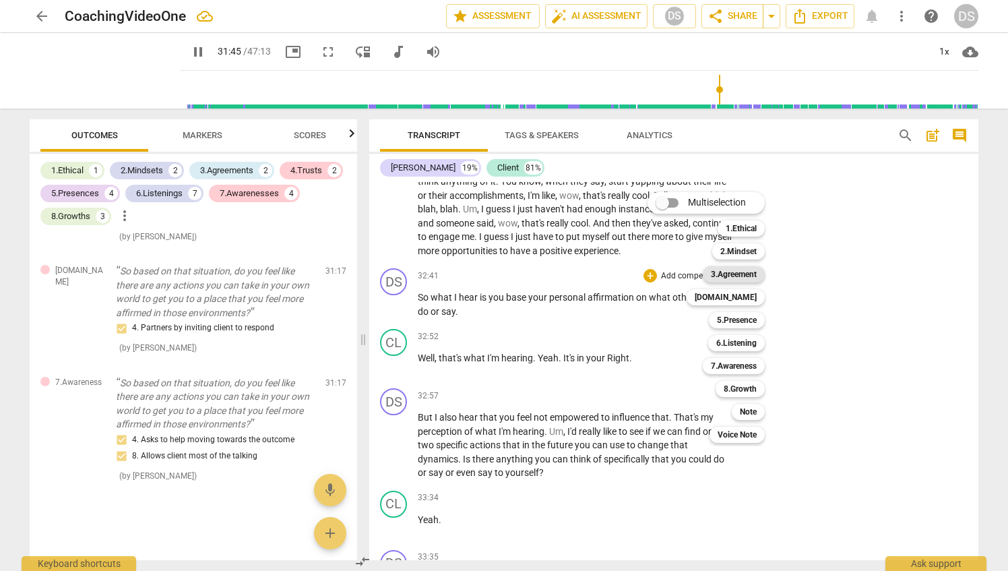
click at [733, 272] on b "3.Agreement" at bounding box center [734, 274] width 46 height 16
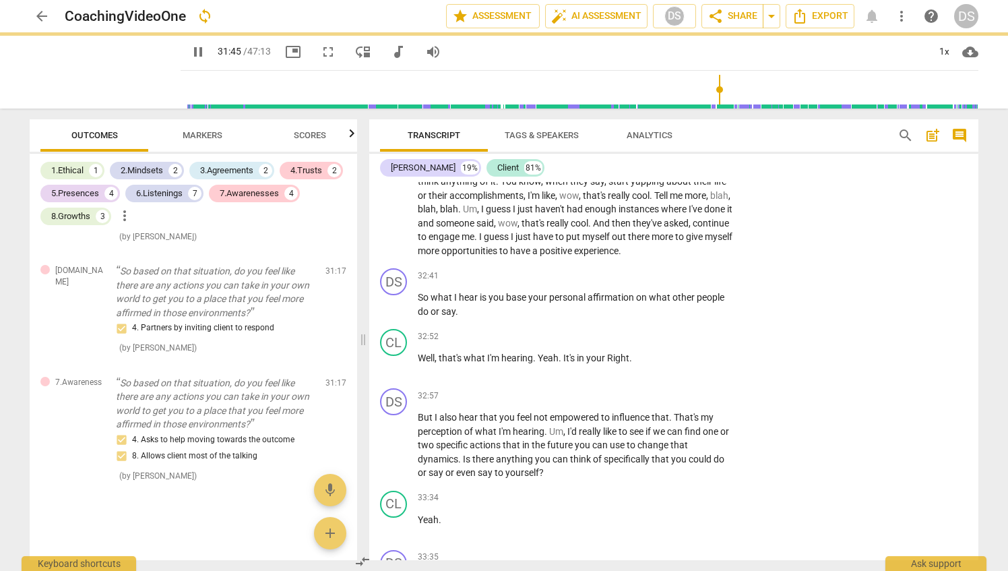
type input "1906"
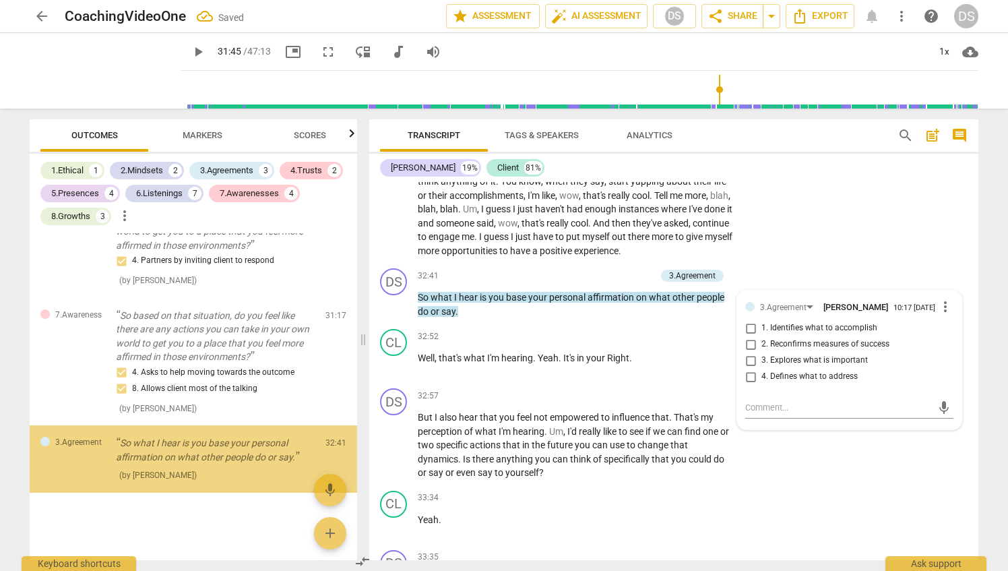
scroll to position [4561, 0]
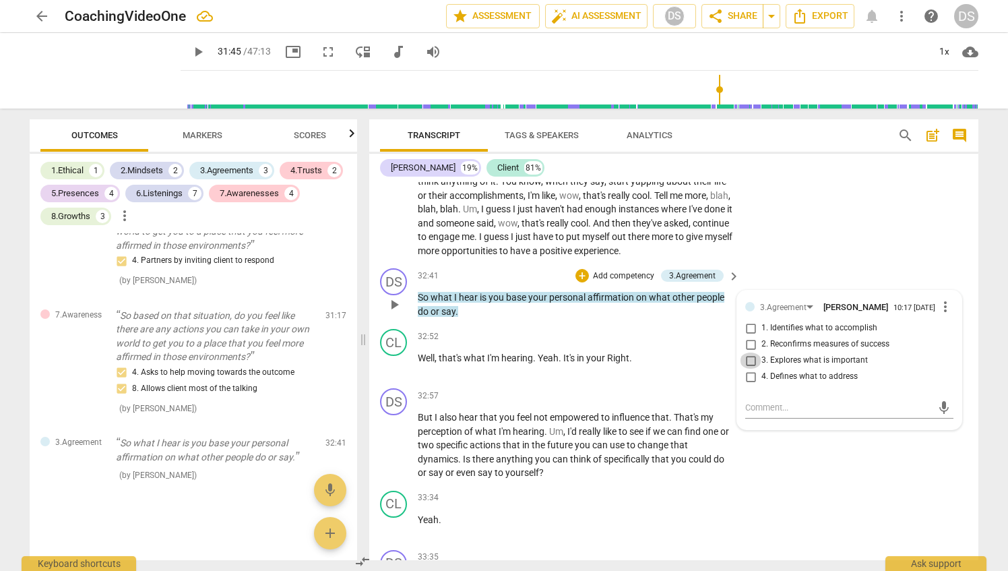
click at [750, 369] on input "3. Explores what is important" at bounding box center [751, 361] width 22 height 16
checkbox input "true"
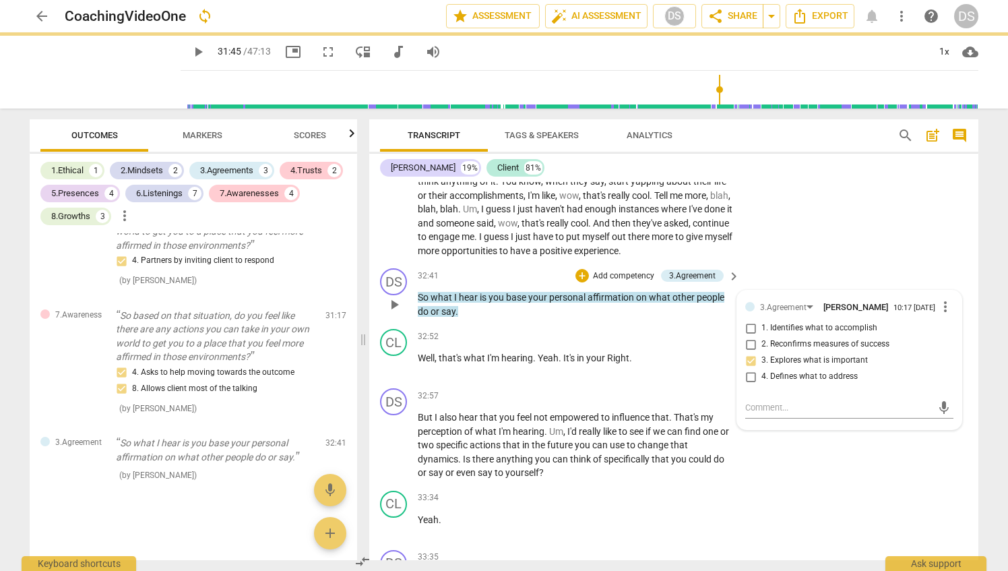
click at [623, 282] on p "Add competency" at bounding box center [624, 276] width 64 height 12
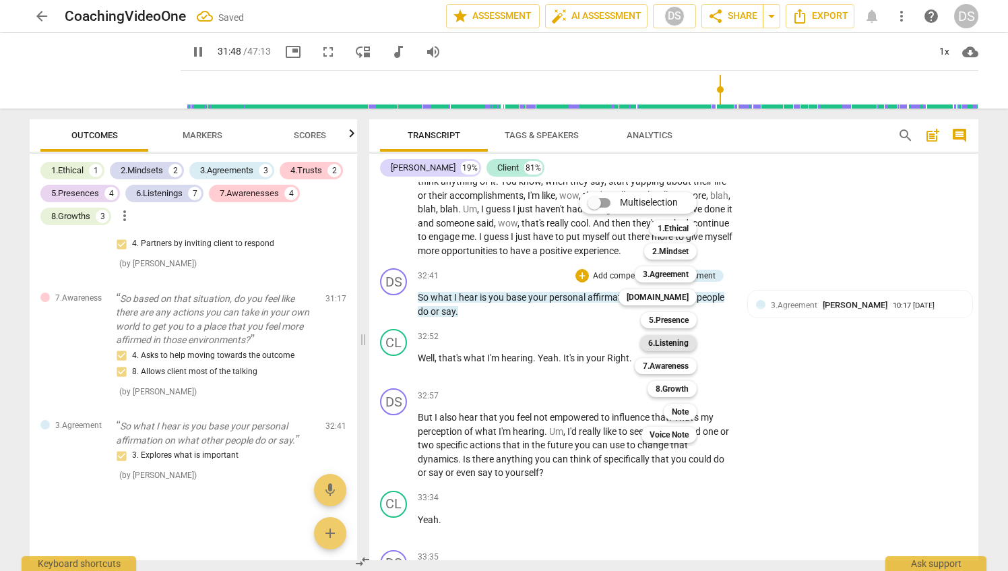
click at [657, 341] on b "6.Listening" at bounding box center [668, 343] width 40 height 16
type input "1908"
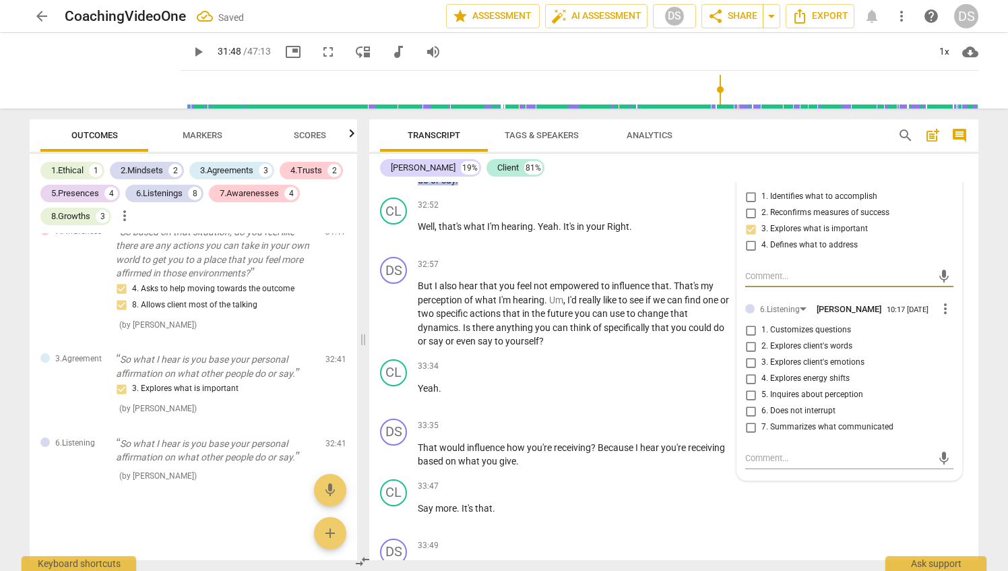
scroll to position [6733, 0]
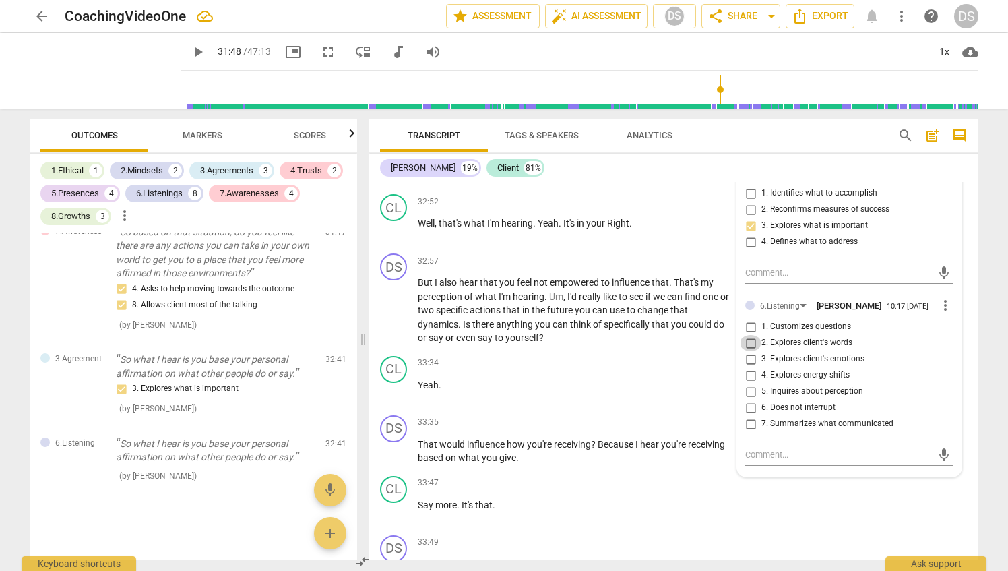
click at [748, 351] on input "2. Explores client's words" at bounding box center [751, 343] width 22 height 16
checkbox input "true"
click at [788, 160] on div "[PERSON_NAME] 19% Client 81%" at bounding box center [674, 167] width 588 height 23
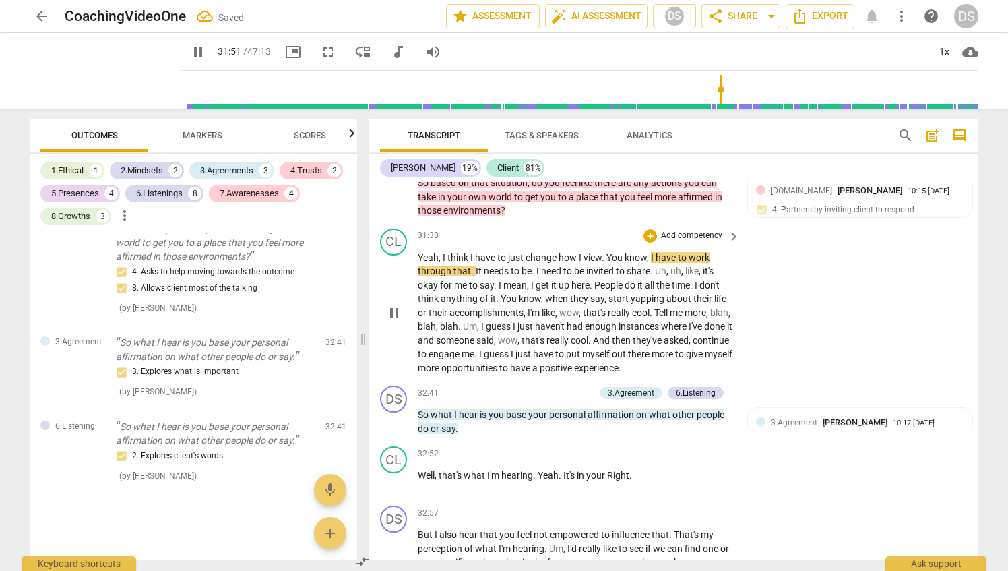
scroll to position [6530, 0]
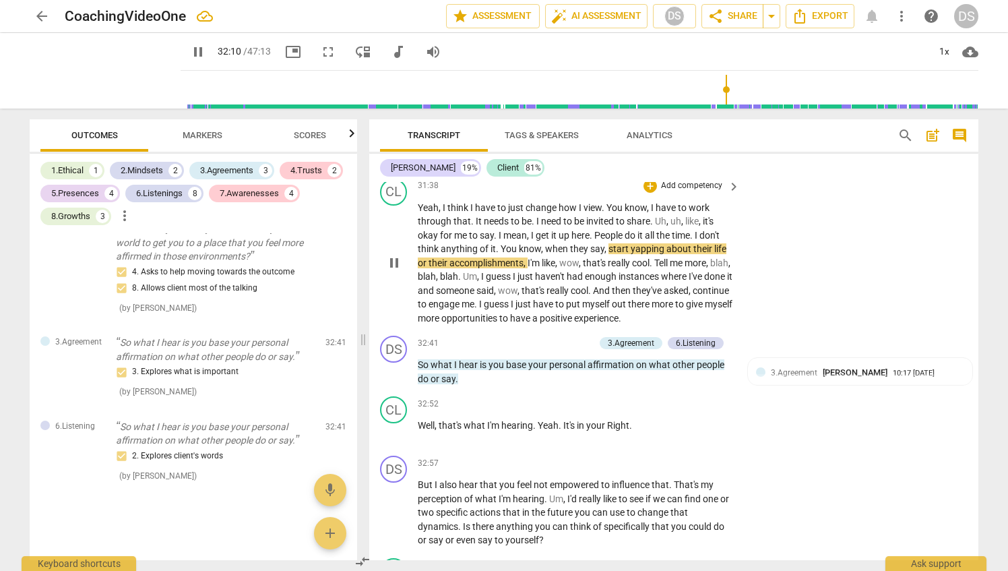
type input "1931"
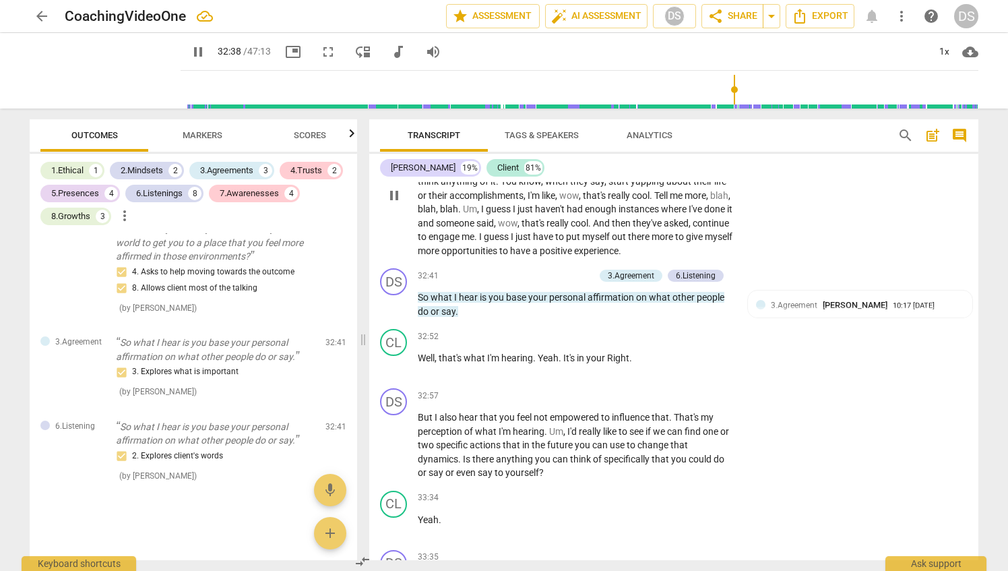
scroll to position [6665, 0]
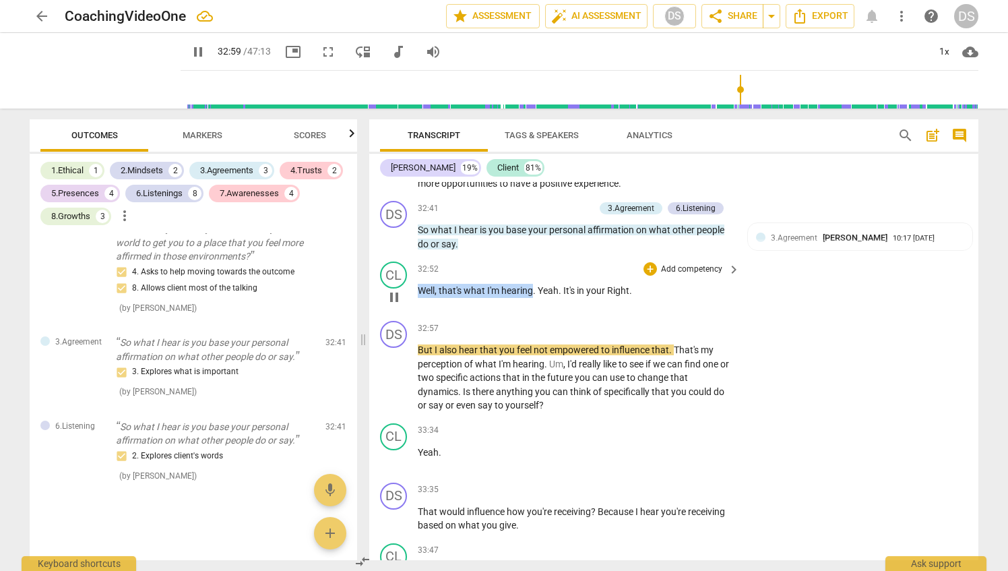
drag, startPoint x: 418, startPoint y: 332, endPoint x: 533, endPoint y: 331, distance: 114.6
click at [533, 298] on p "Well , that's what I'm hearing . Yeah . It's in your Right ." at bounding box center [575, 291] width 315 height 14
type input "1981"
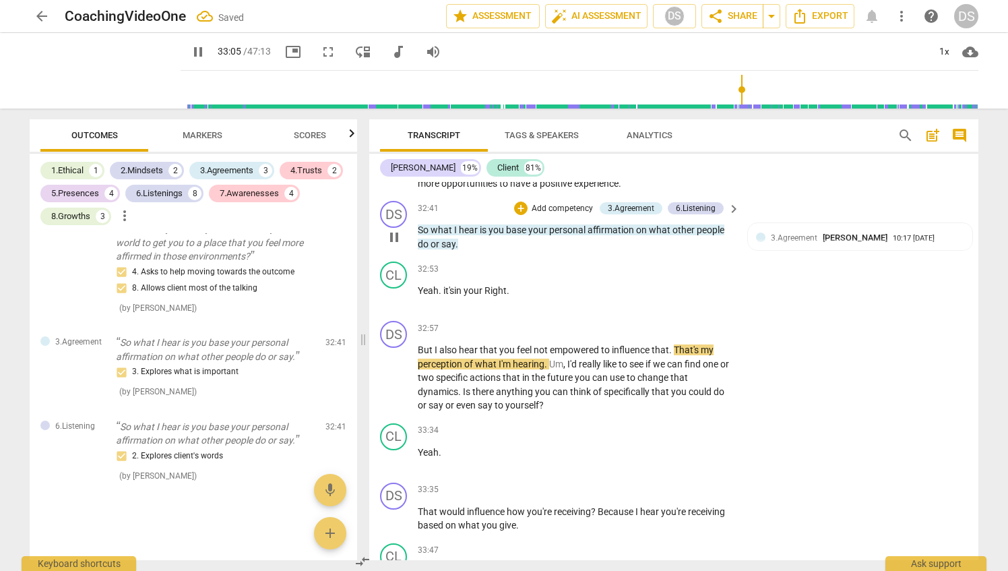
click at [480, 251] on p "So what I hear is you base your personal affirmation on what other people do or…" at bounding box center [575, 237] width 315 height 28
type input "1987"
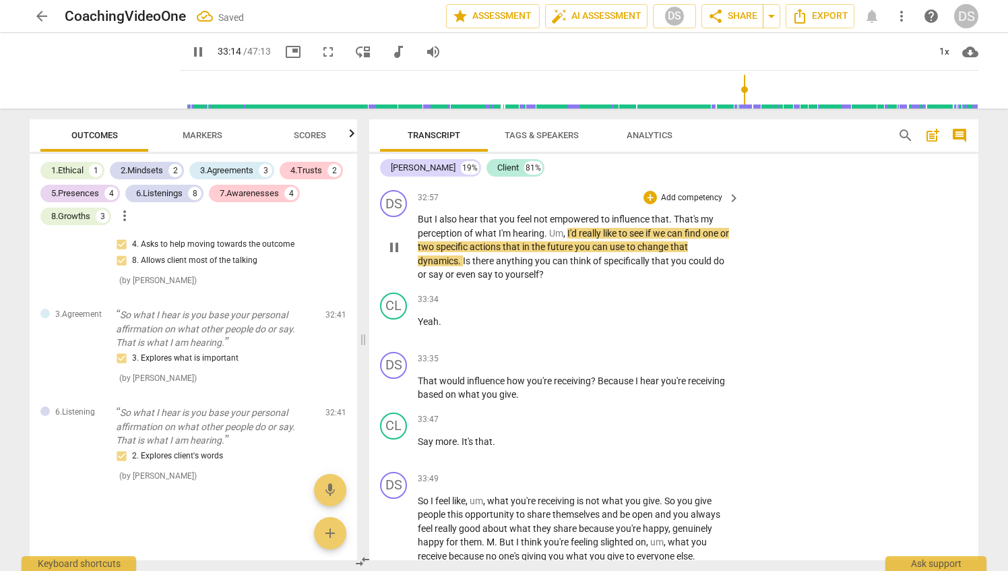
scroll to position [6800, 0]
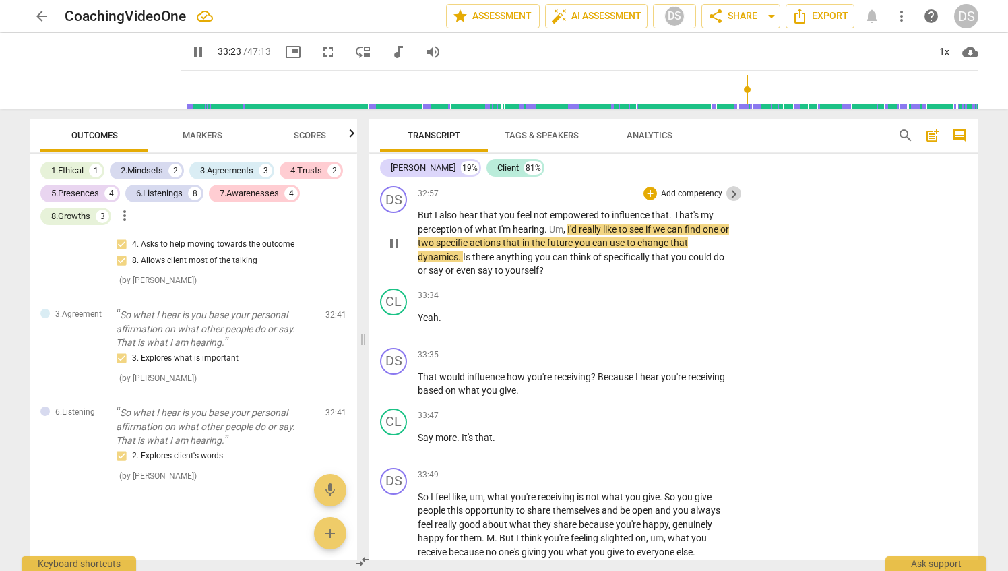
click at [727, 202] on span "keyboard_arrow_right" at bounding box center [734, 194] width 16 height 16
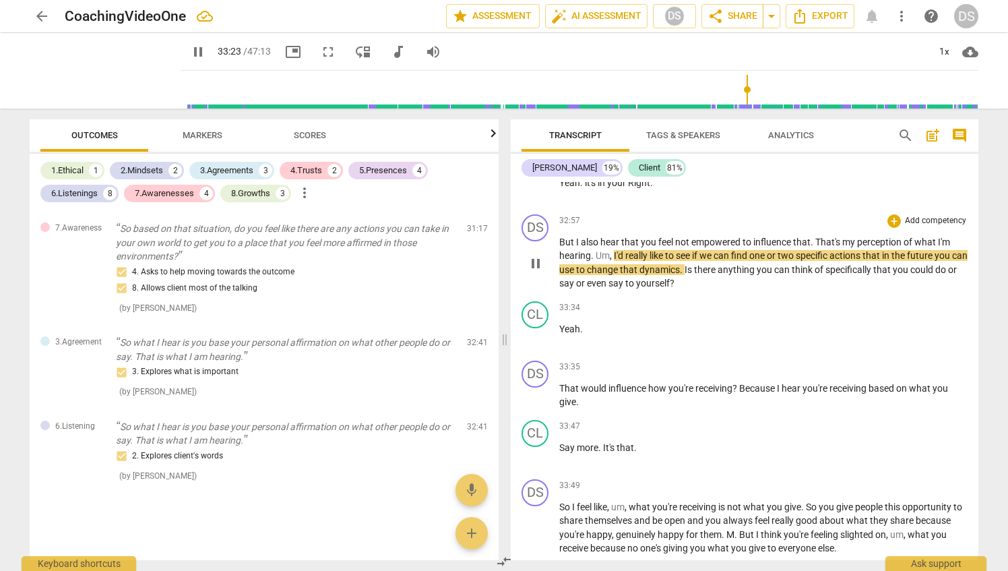
scroll to position [3312, 0]
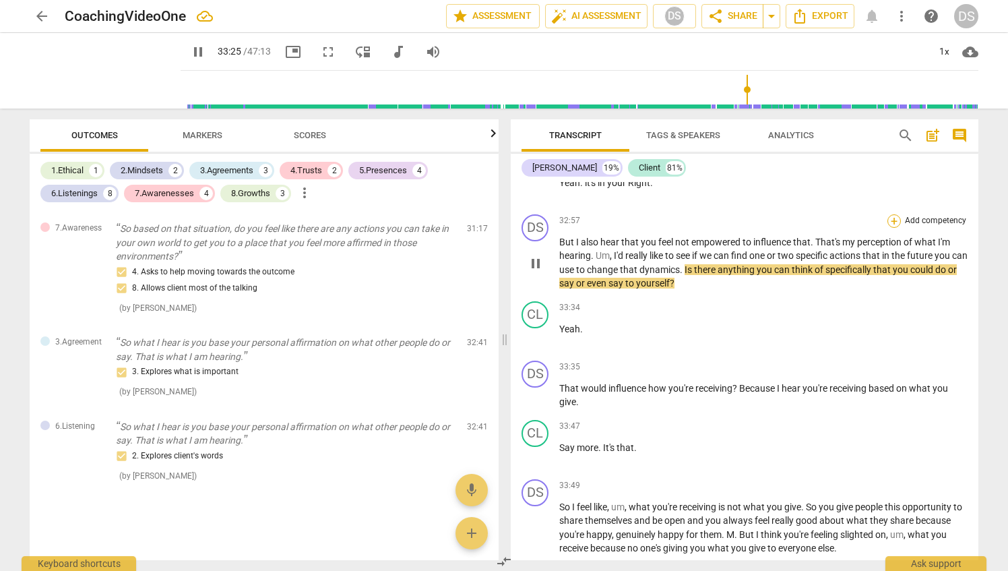
click at [891, 228] on div "+" at bounding box center [894, 220] width 13 height 13
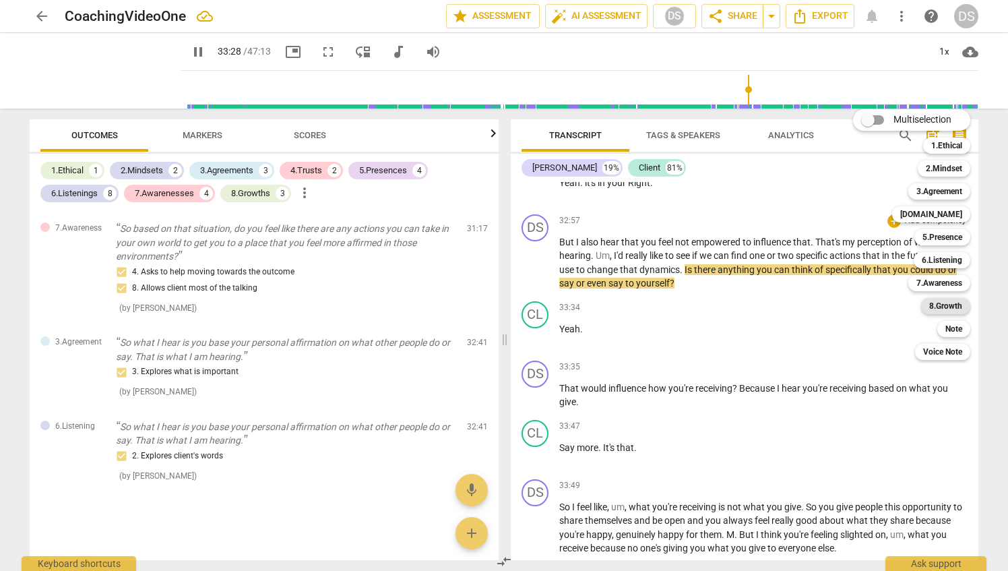
click at [957, 300] on b "8.Growth" at bounding box center [946, 306] width 33 height 16
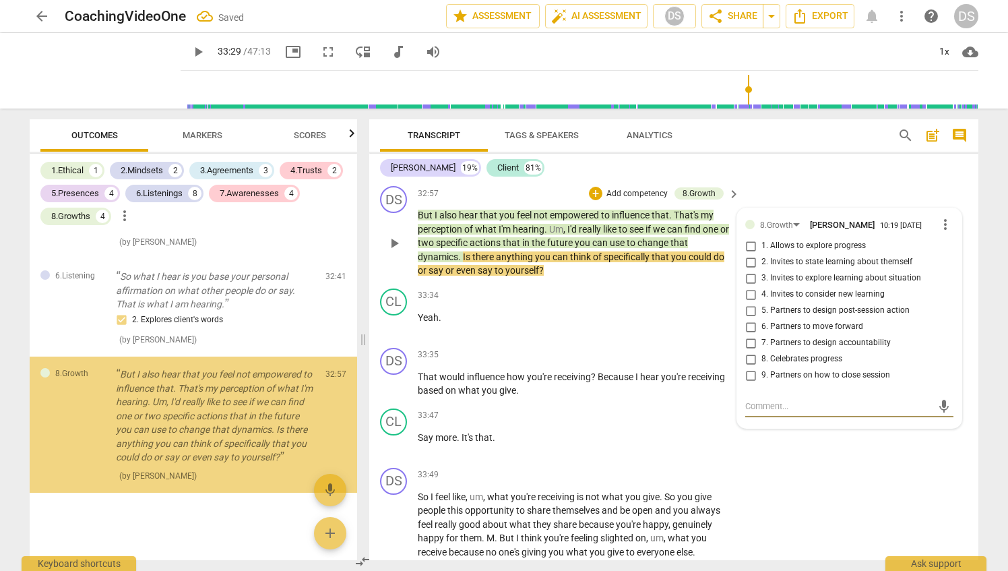
scroll to position [4839, 0]
type input "2009"
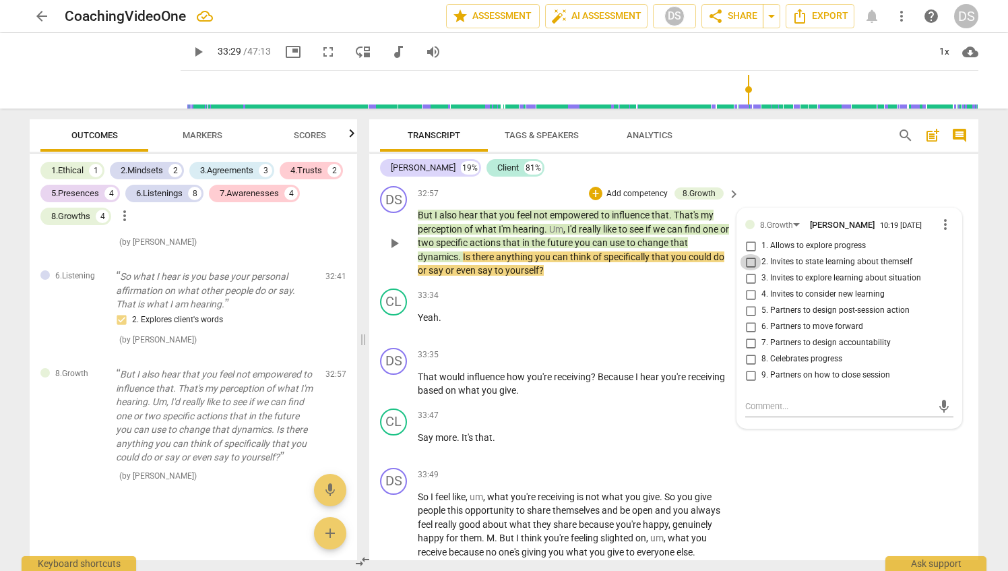
click at [747, 270] on input "2. Invites to state learning about themself" at bounding box center [751, 262] width 22 height 16
checkbox input "true"
click at [748, 286] on input "3. Invites to explore learning about situation" at bounding box center [751, 278] width 22 height 16
checkbox input "true"
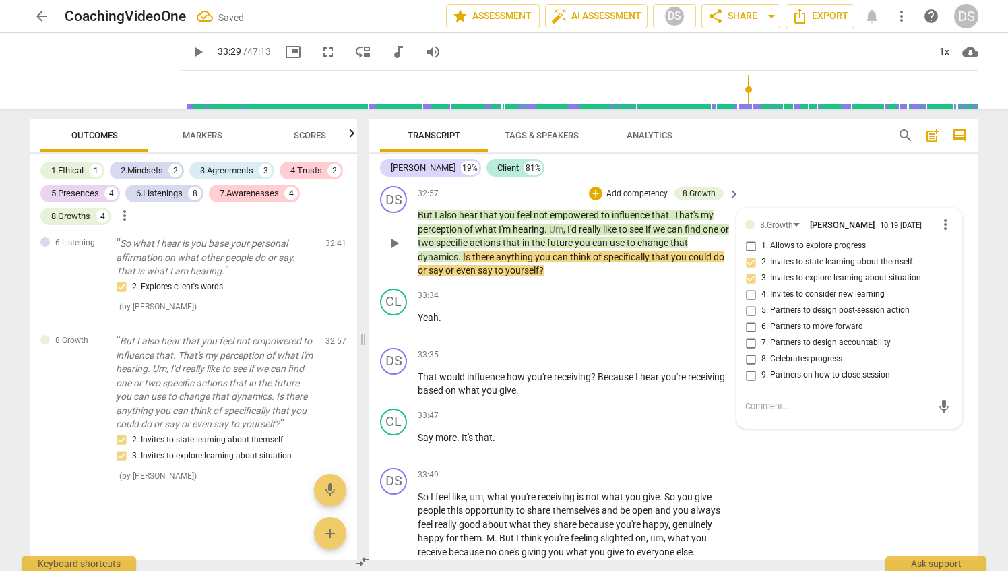
click at [746, 303] on input "4. Invites to consider new learning" at bounding box center [751, 294] width 22 height 16
checkbox input "true"
click at [625, 303] on div "33:34 + Add competency keyboard_arrow_right" at bounding box center [580, 296] width 324 height 15
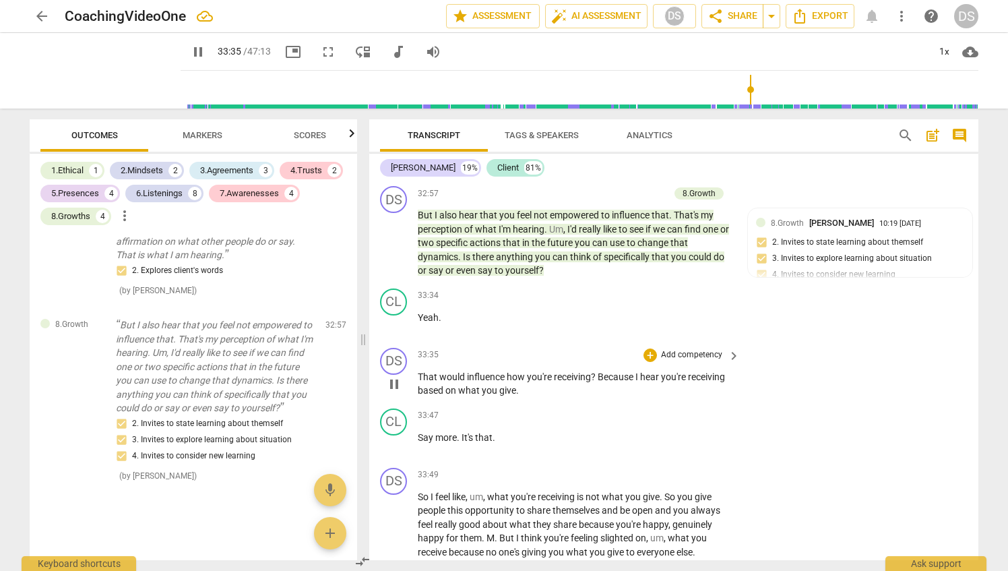
scroll to position [6867, 0]
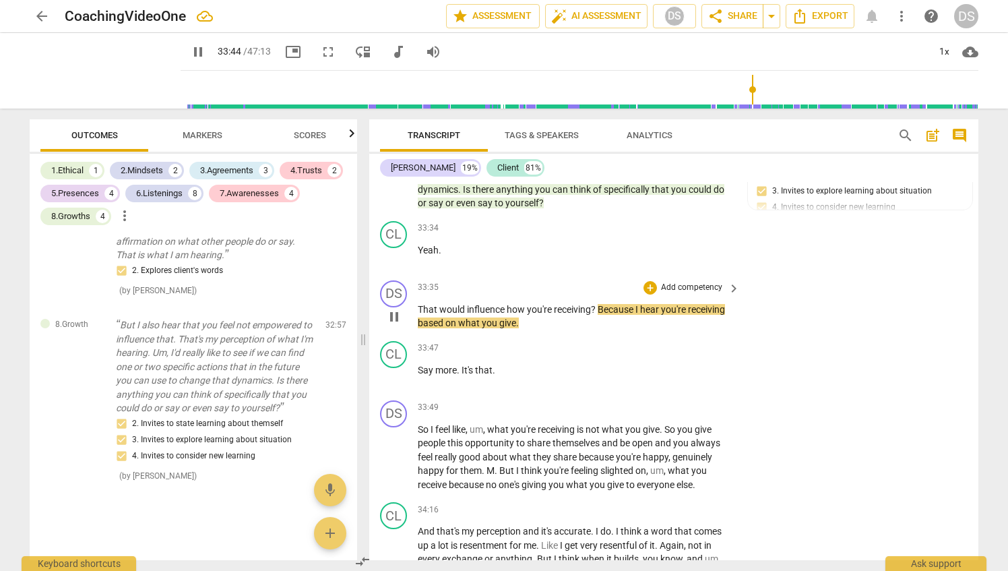
click at [717, 294] on p "Add competency" at bounding box center [692, 288] width 64 height 12
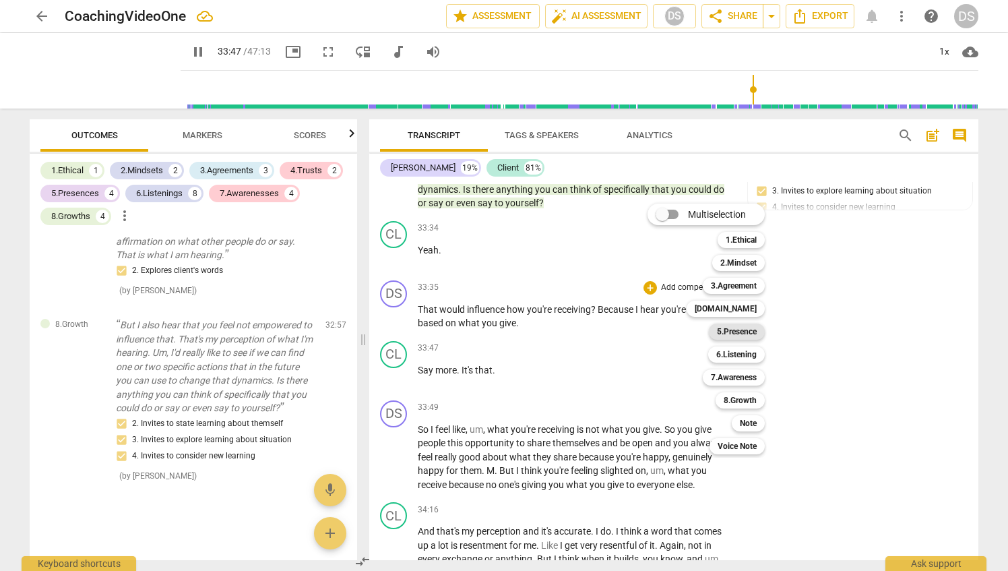
click at [744, 331] on b "5.Presence" at bounding box center [737, 332] width 40 height 16
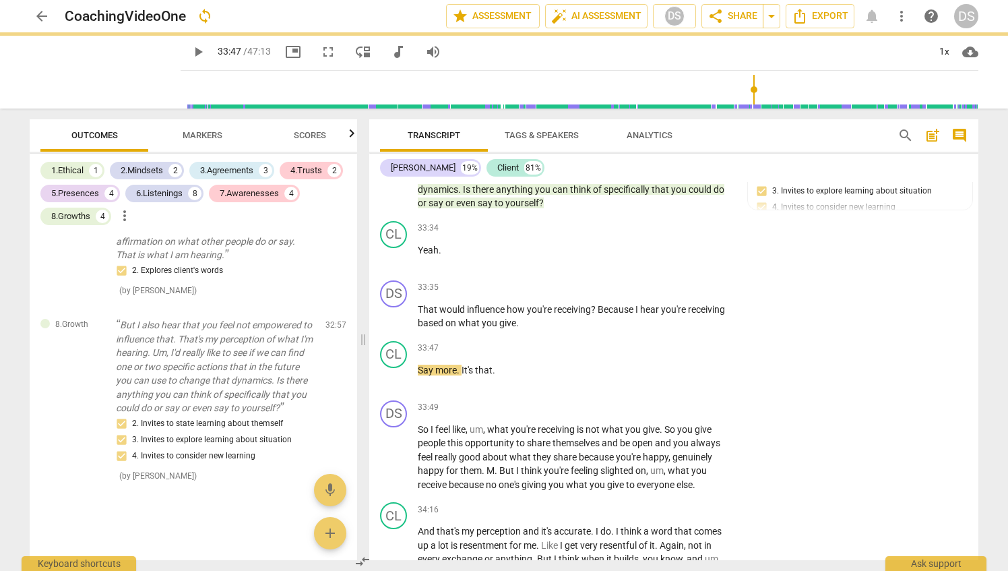
type input "2028"
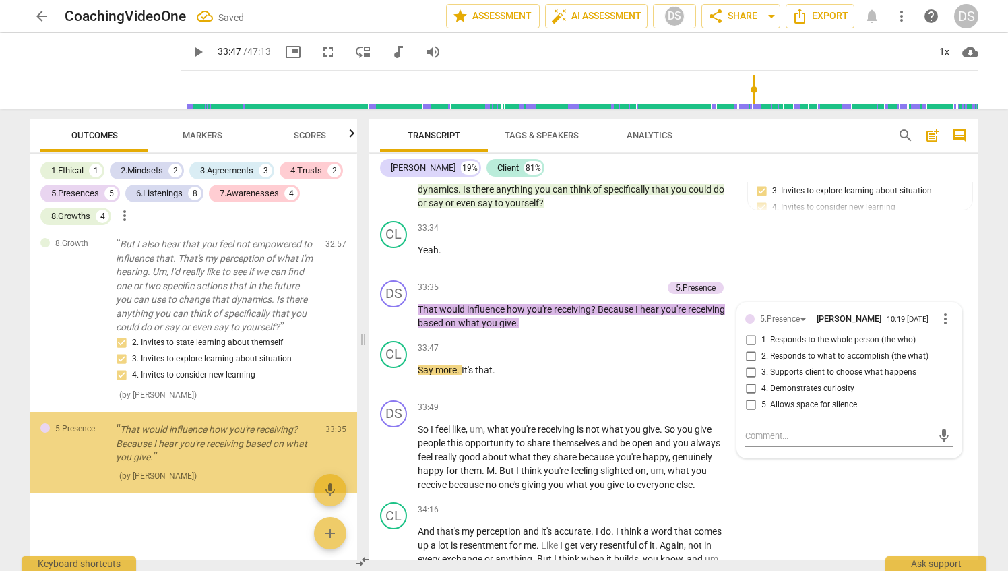
scroll to position [4969, 0]
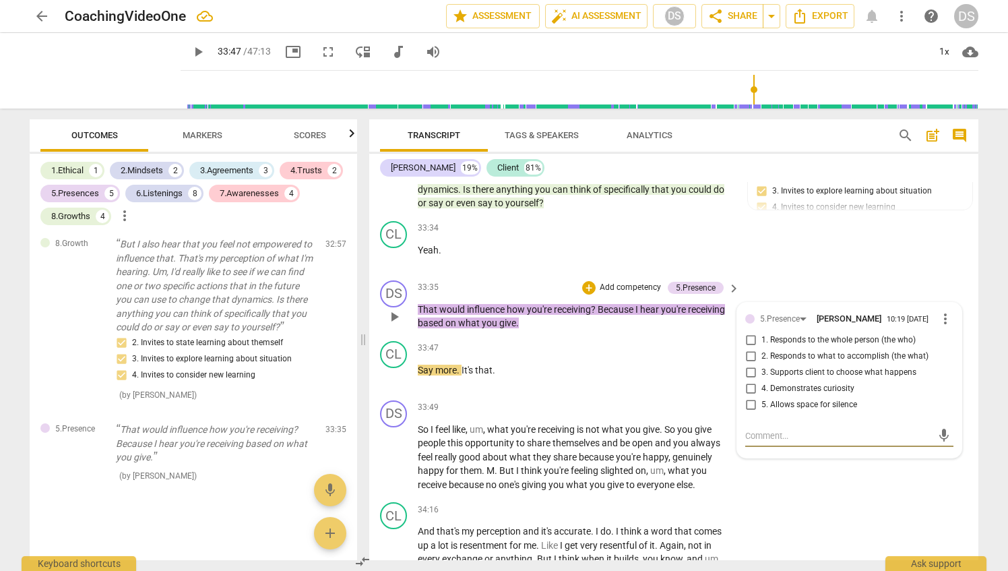
click at [749, 381] on input "3. Supports client to choose what happens" at bounding box center [751, 373] width 22 height 16
checkbox input "true"
click at [631, 390] on div "33:47 + Add competency keyboard_arrow_right Say more . It's that ." at bounding box center [580, 365] width 324 height 49
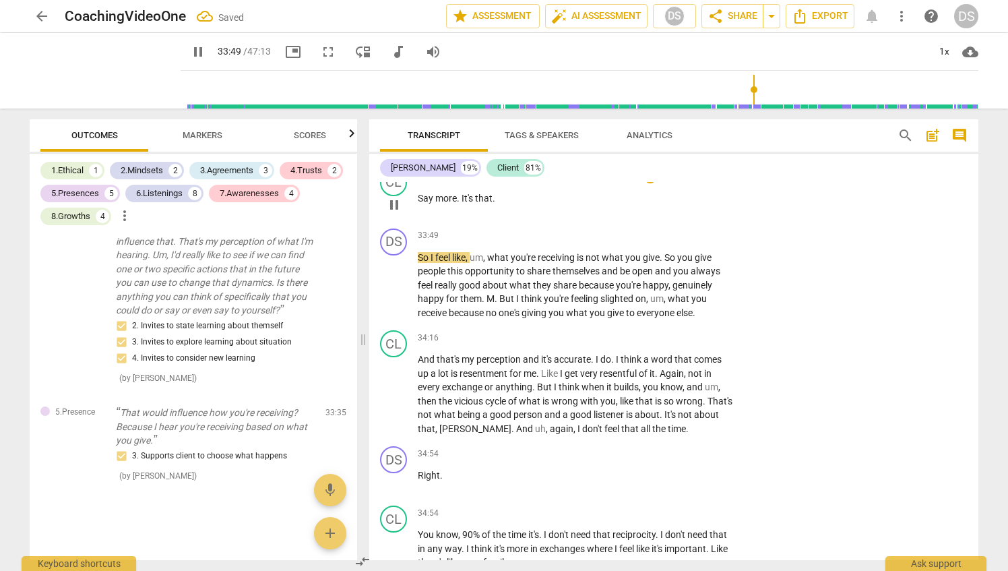
scroll to position [7070, 0]
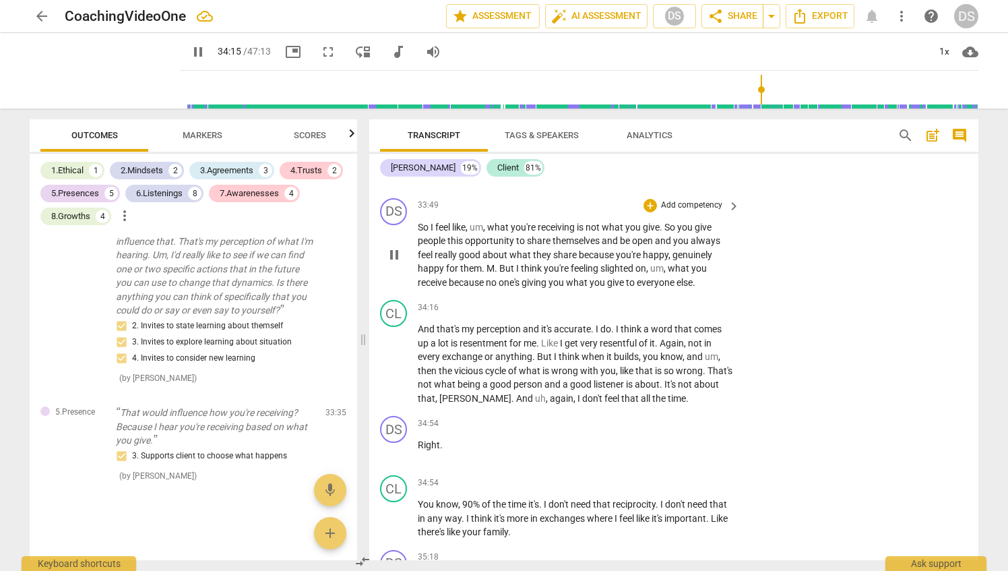
click at [701, 212] on p "Add competency" at bounding box center [692, 206] width 64 height 12
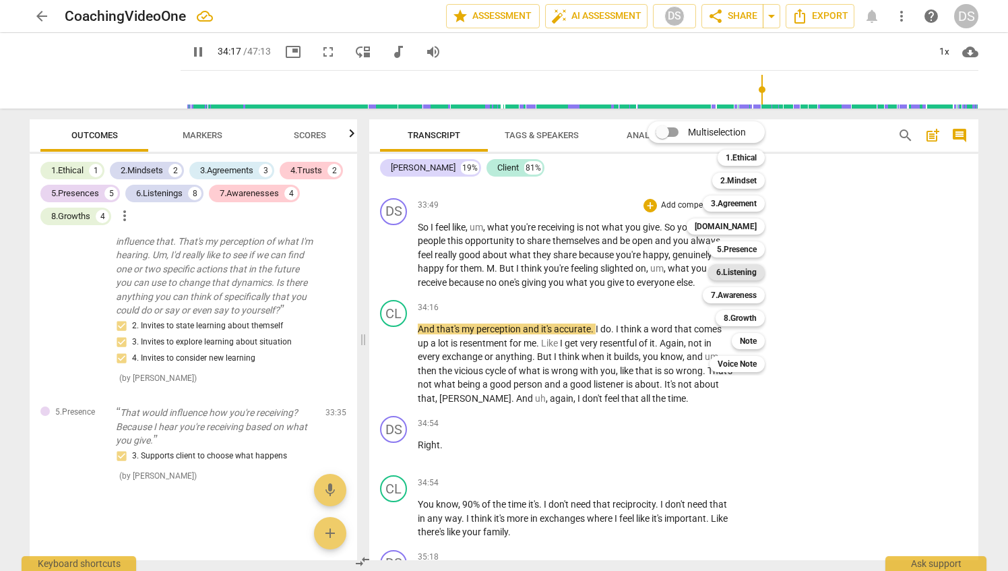
click at [750, 270] on b "6.Listening" at bounding box center [737, 272] width 40 height 16
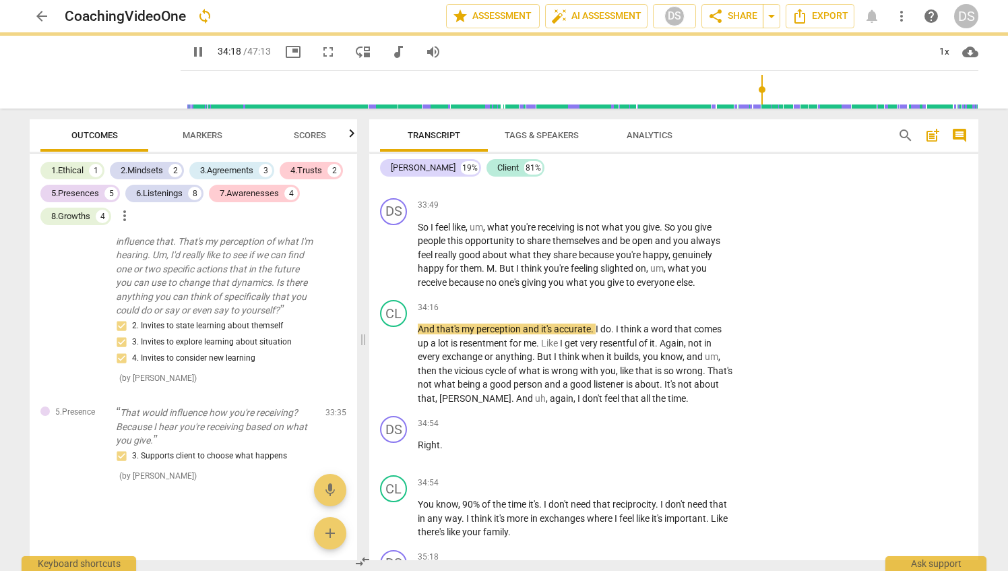
type input "2058"
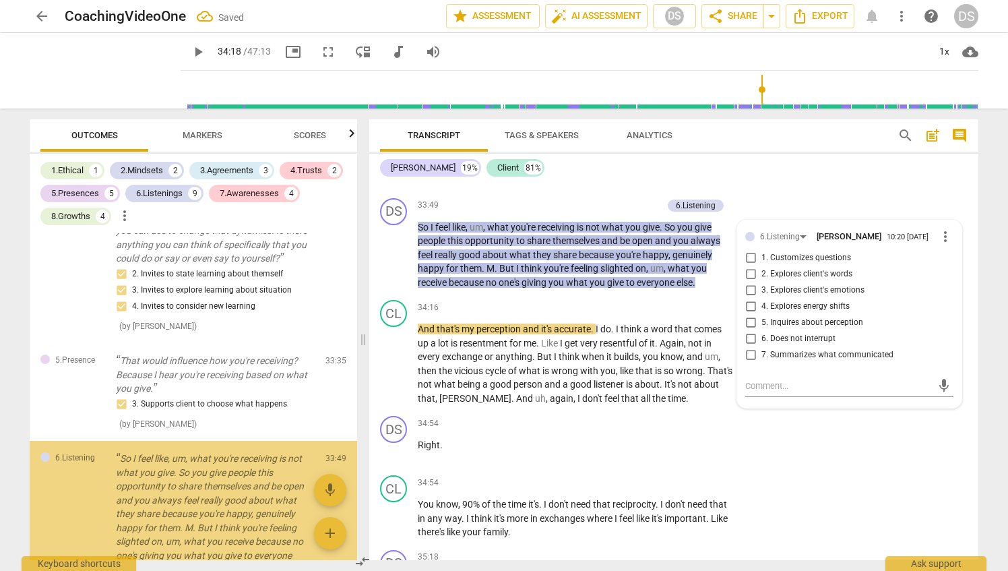
scroll to position [5150, 0]
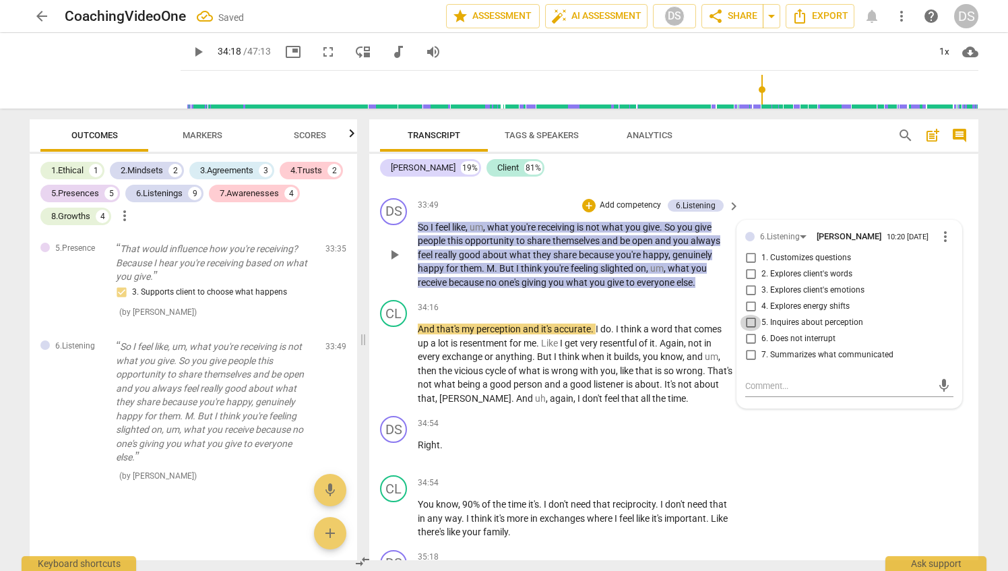
click at [748, 331] on input "5. Inquires about perception" at bounding box center [751, 323] width 22 height 16
checkbox input "true"
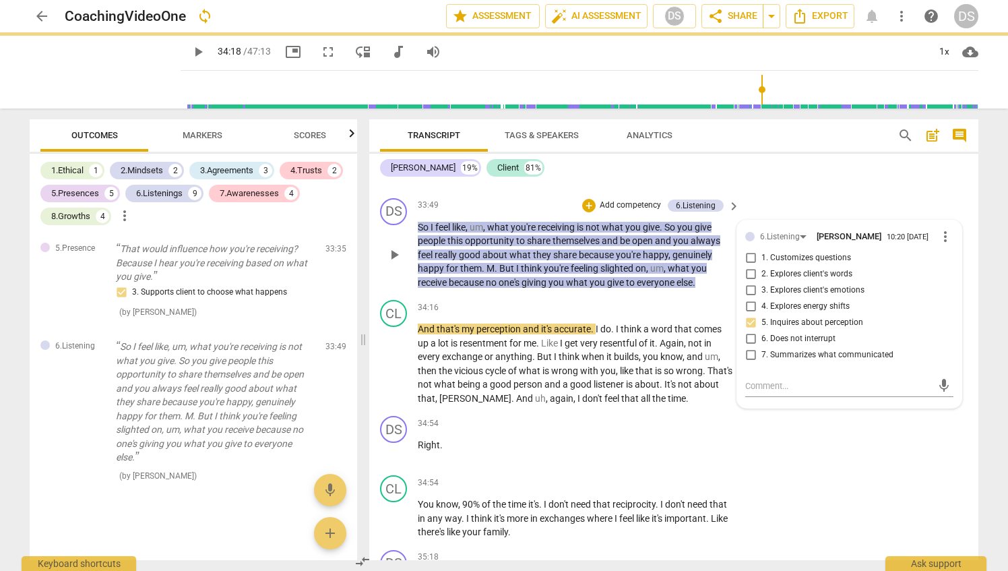
click at [718, 290] on p "So I feel like , um , what you're receiving is not what you give . So you give …" at bounding box center [575, 254] width 315 height 69
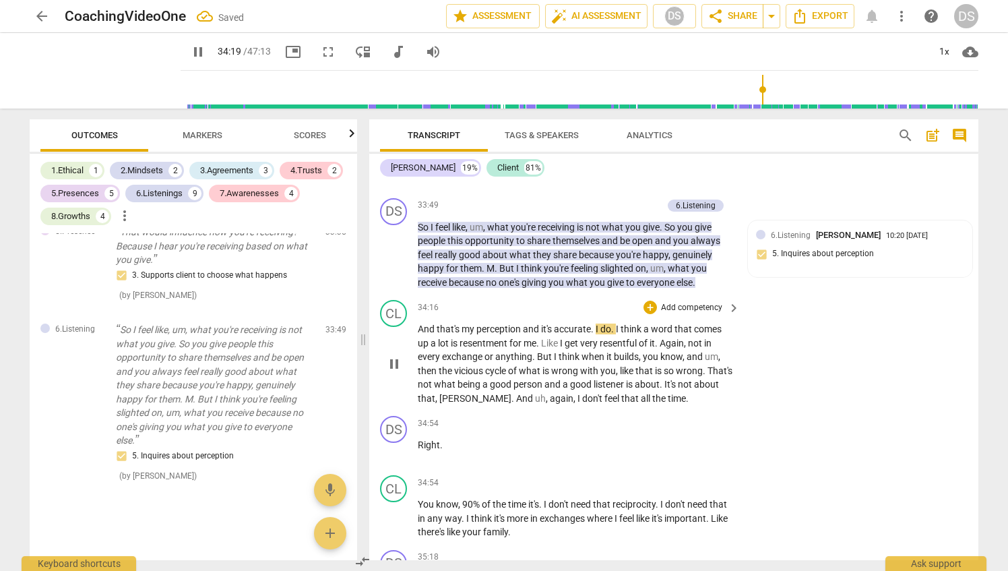
type input "2060"
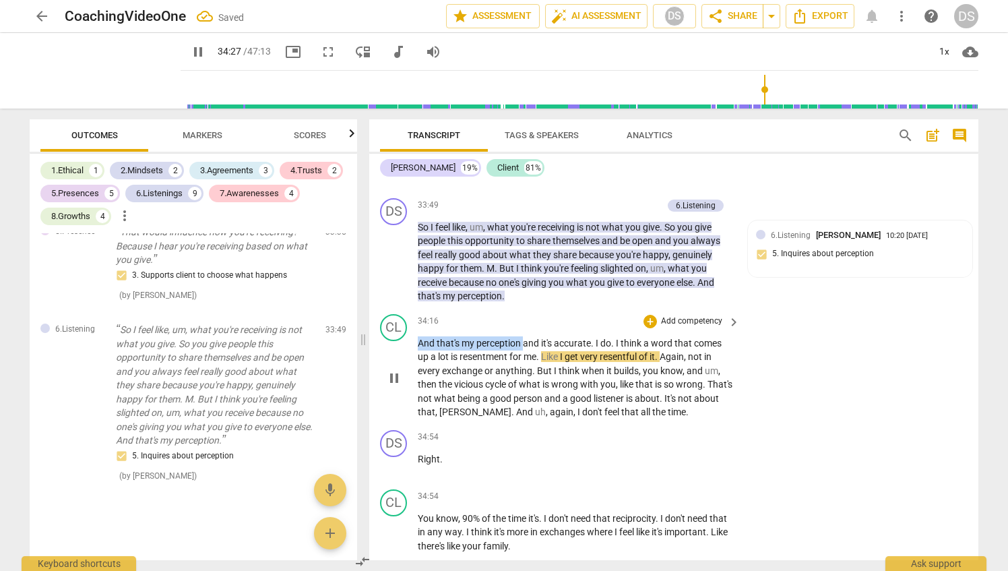
drag, startPoint x: 418, startPoint y: 384, endPoint x: 524, endPoint y: 384, distance: 106.5
click at [523, 384] on p "And that's my perception and it's accurate . I do . I think a word that comes u…" at bounding box center [575, 377] width 315 height 83
type input "2069"
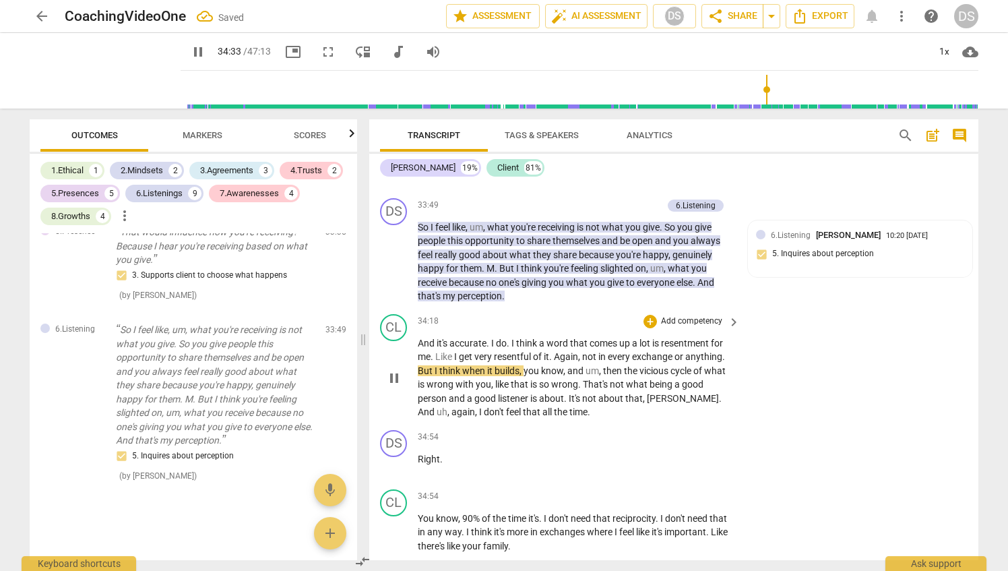
scroll to position [7204, 0]
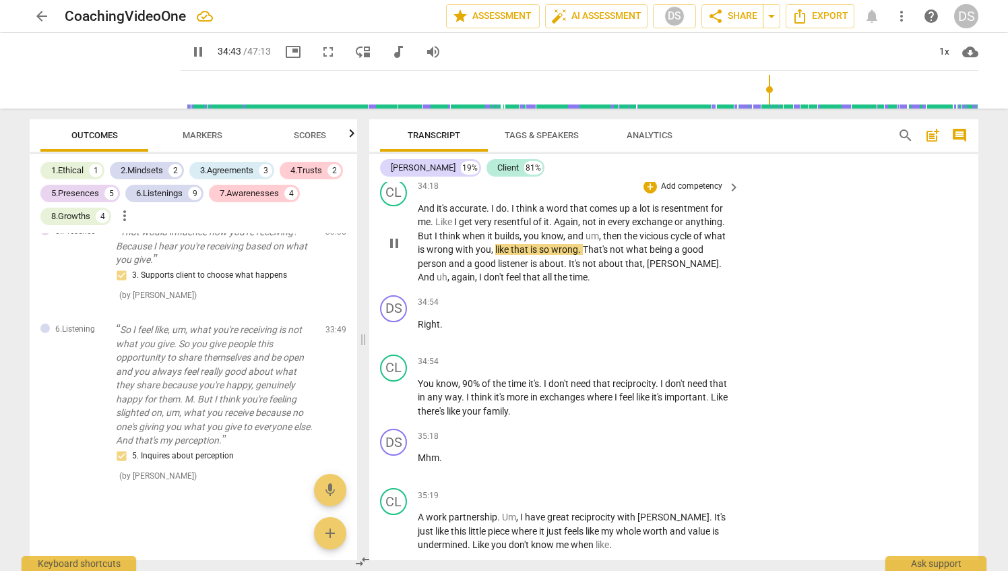
click at [576, 255] on span "wrong" at bounding box center [564, 249] width 27 height 11
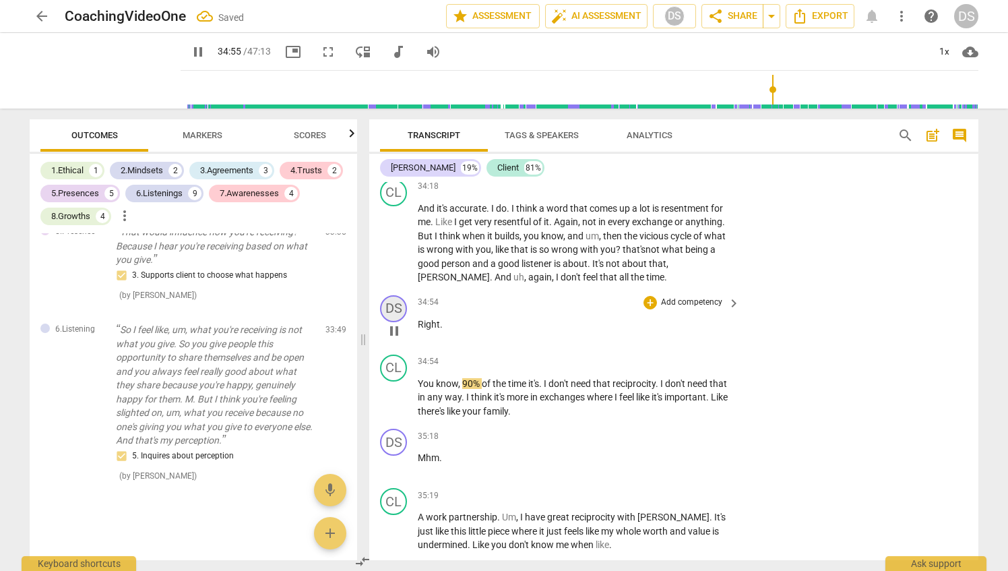
click at [396, 322] on div "DS" at bounding box center [393, 308] width 27 height 27
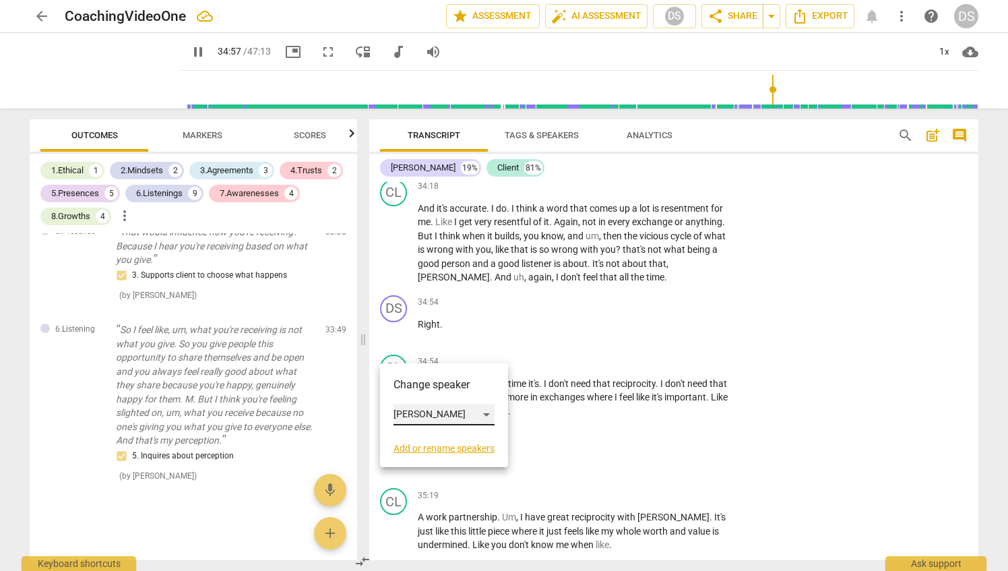
click at [452, 413] on div "[PERSON_NAME]" at bounding box center [444, 415] width 101 height 22
click at [447, 448] on li "Client" at bounding box center [445, 440] width 102 height 26
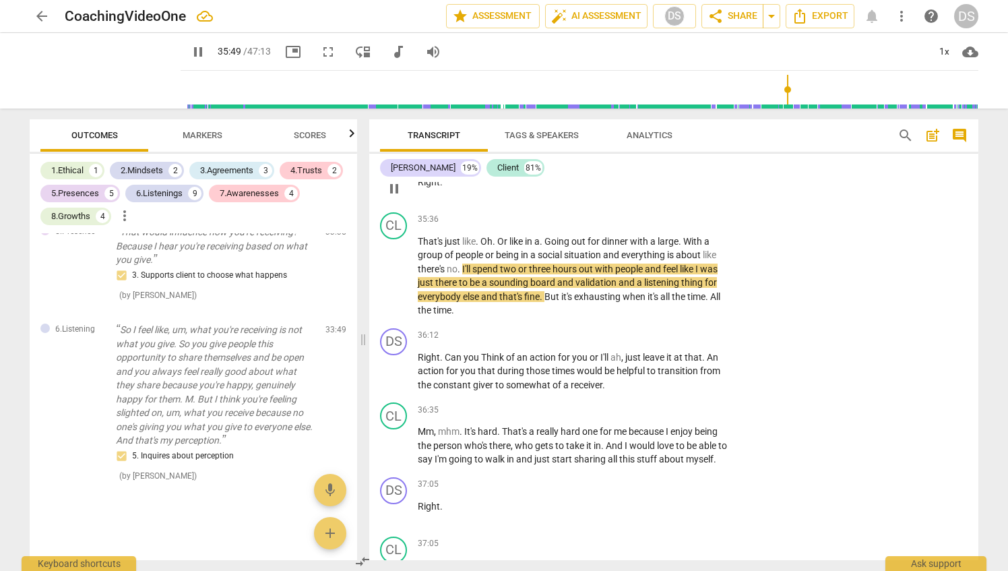
scroll to position [7676, 0]
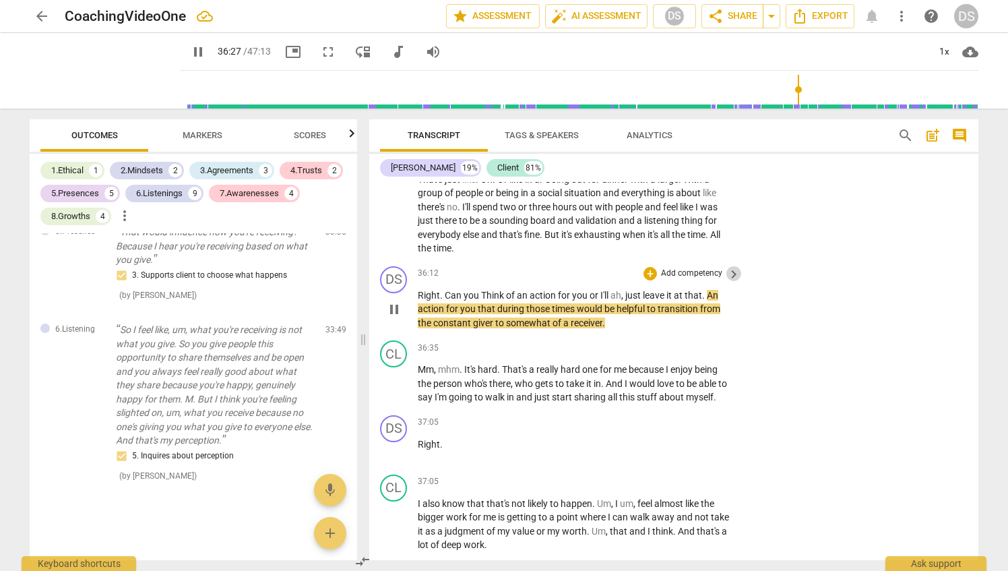
click at [729, 282] on span "keyboard_arrow_right" at bounding box center [734, 274] width 16 height 16
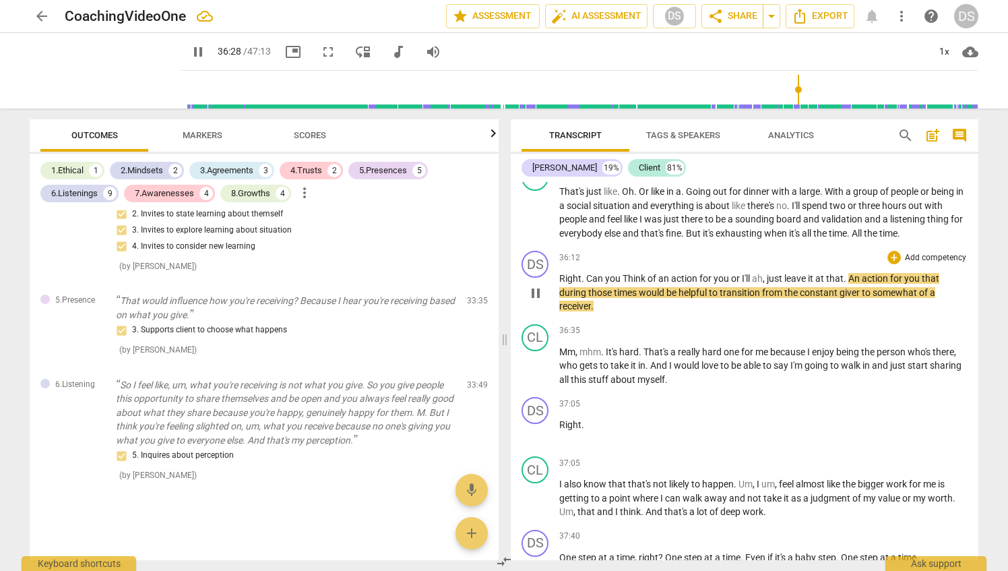
scroll to position [3679, 0]
click at [890, 264] on div "+" at bounding box center [894, 257] width 13 height 13
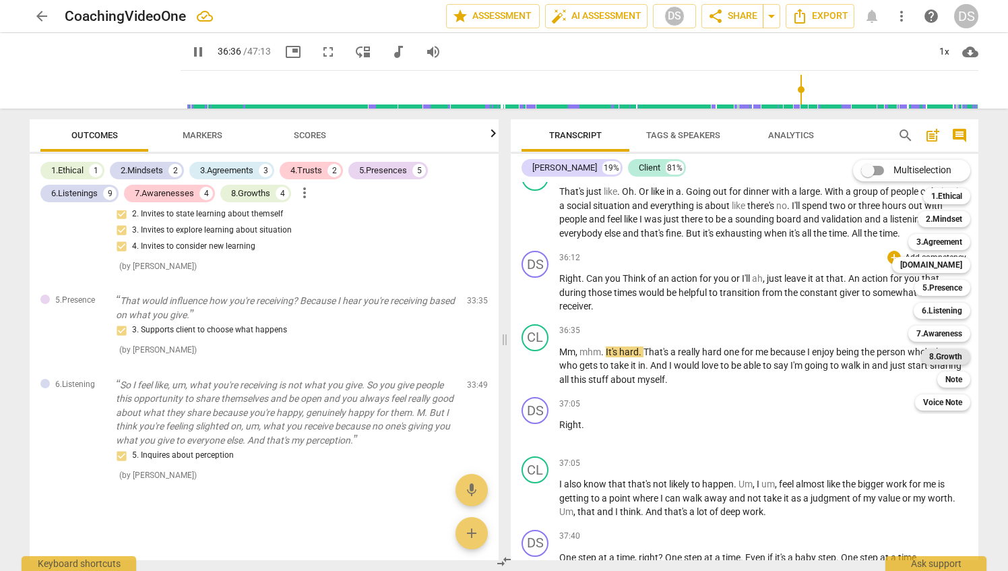
click at [955, 354] on b "8.Growth" at bounding box center [946, 356] width 33 height 16
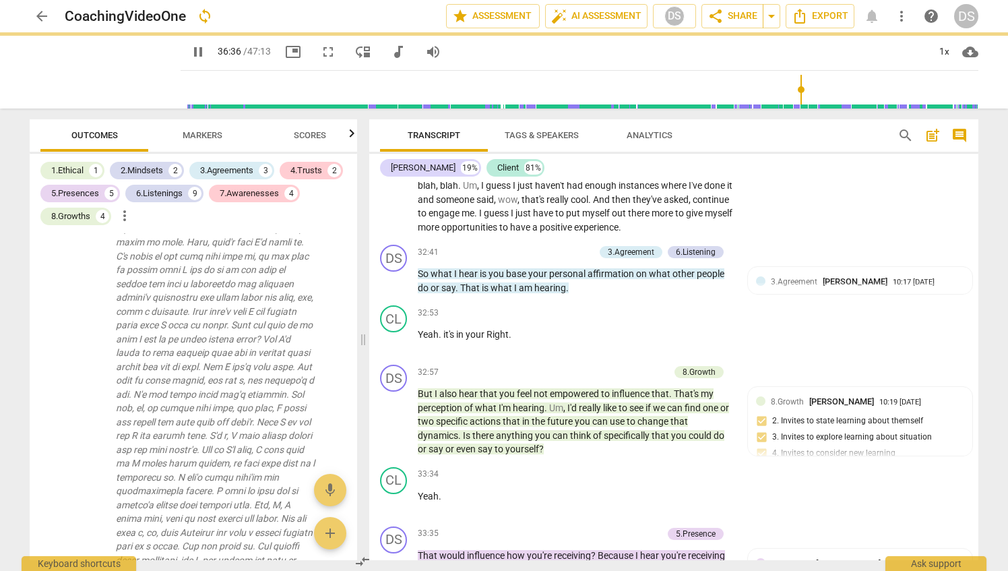
type input "2197"
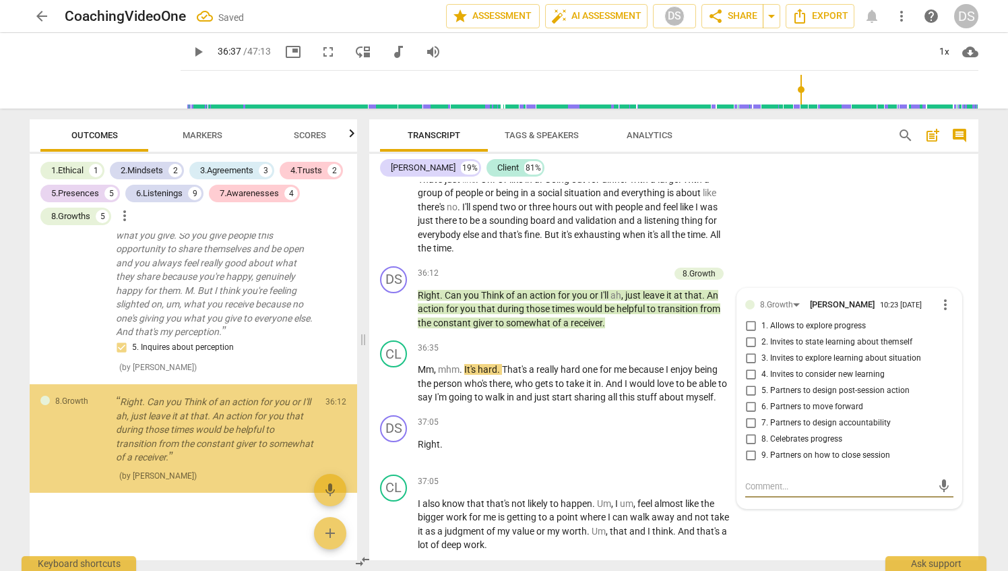
scroll to position [5275, 0]
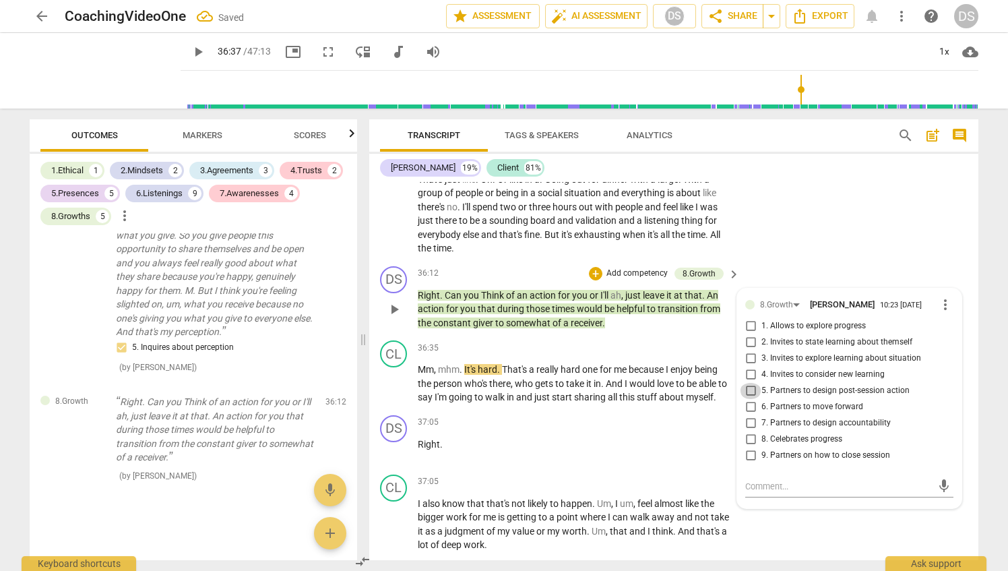
click at [748, 399] on input "5. Partners to design post-session action" at bounding box center [751, 391] width 22 height 16
checkbox input "true"
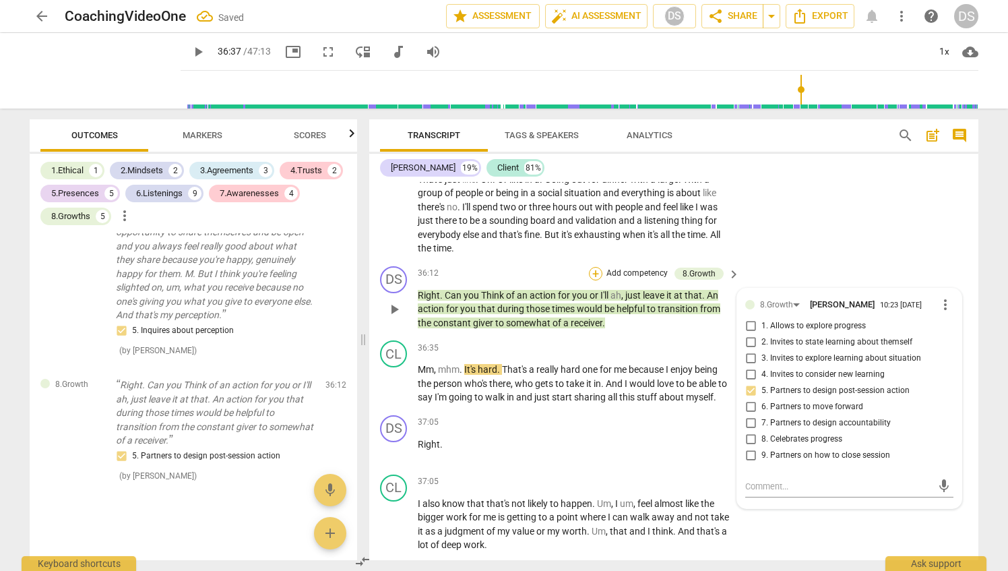
click at [595, 280] on div "+" at bounding box center [595, 273] width 13 height 13
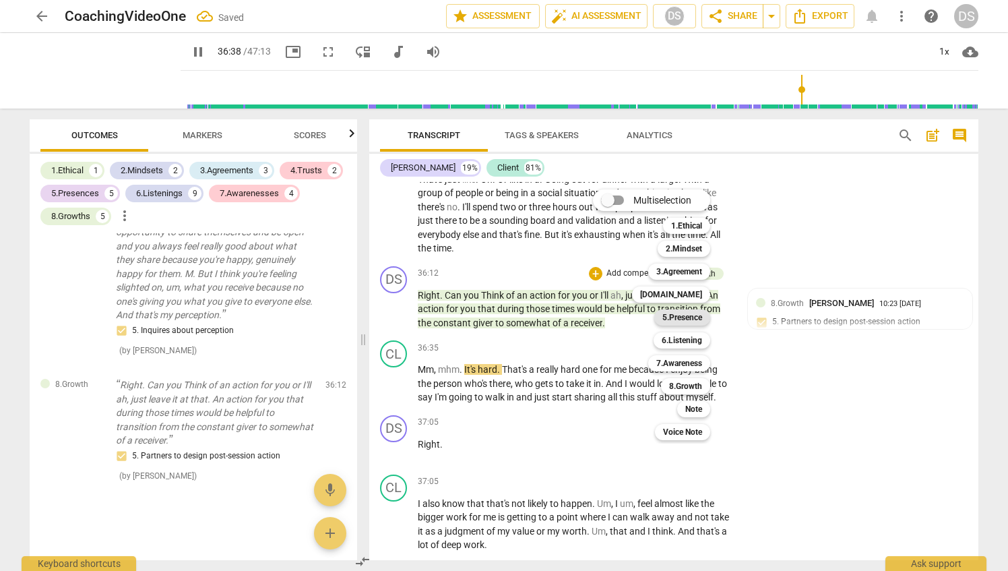
click at [689, 320] on b "5.Presence" at bounding box center [683, 317] width 40 height 16
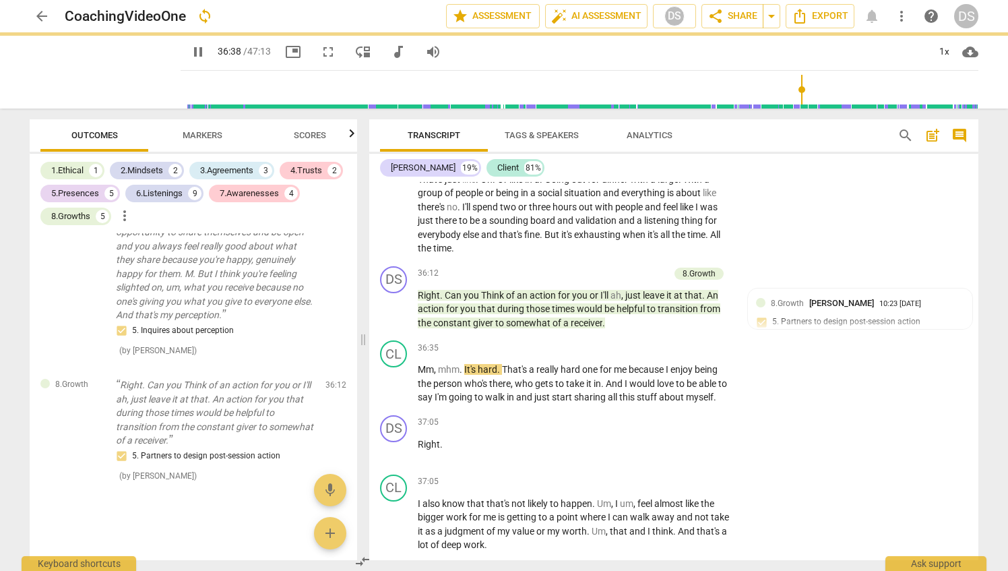
type input "2199"
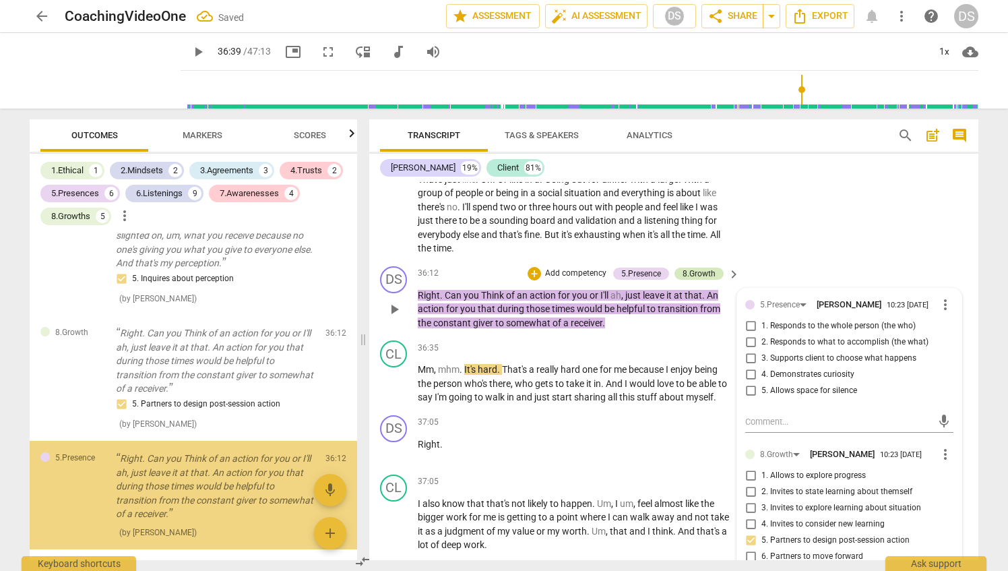
scroll to position [5401, 0]
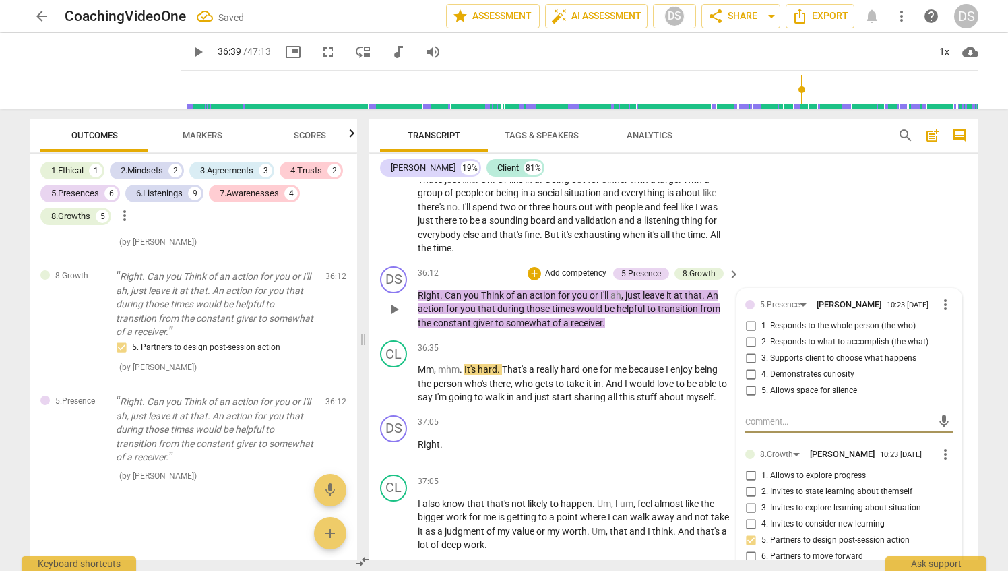
click at [752, 399] on input "5. Allows space for silence" at bounding box center [751, 391] width 22 height 16
checkbox input "true"
click at [832, 261] on div "CL play_arrow pause 35:36 + Add competency keyboard_arrow_right That's just lik…" at bounding box center [673, 203] width 609 height 116
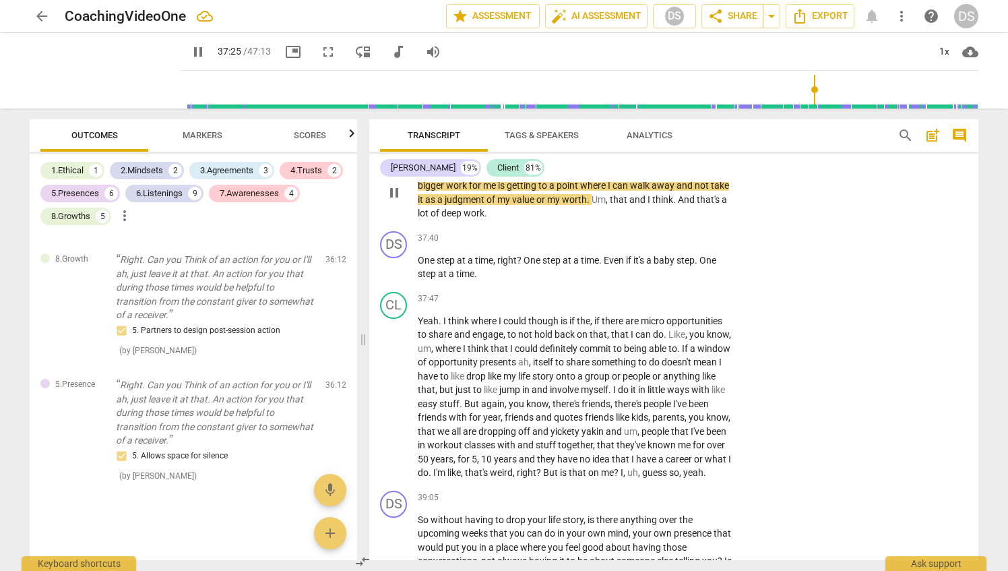
scroll to position [8013, 0]
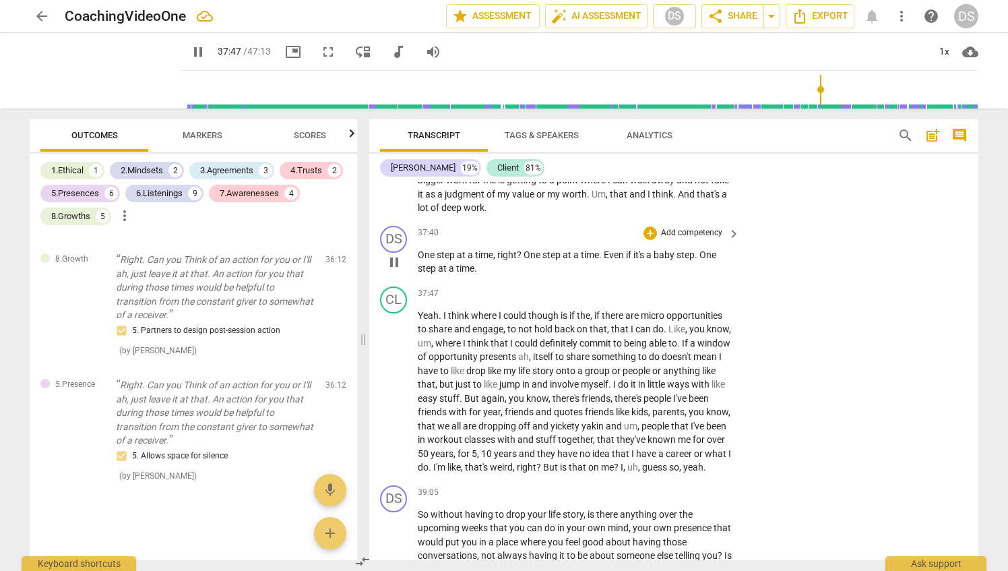
click at [710, 239] on p "Add competency" at bounding box center [692, 233] width 64 height 12
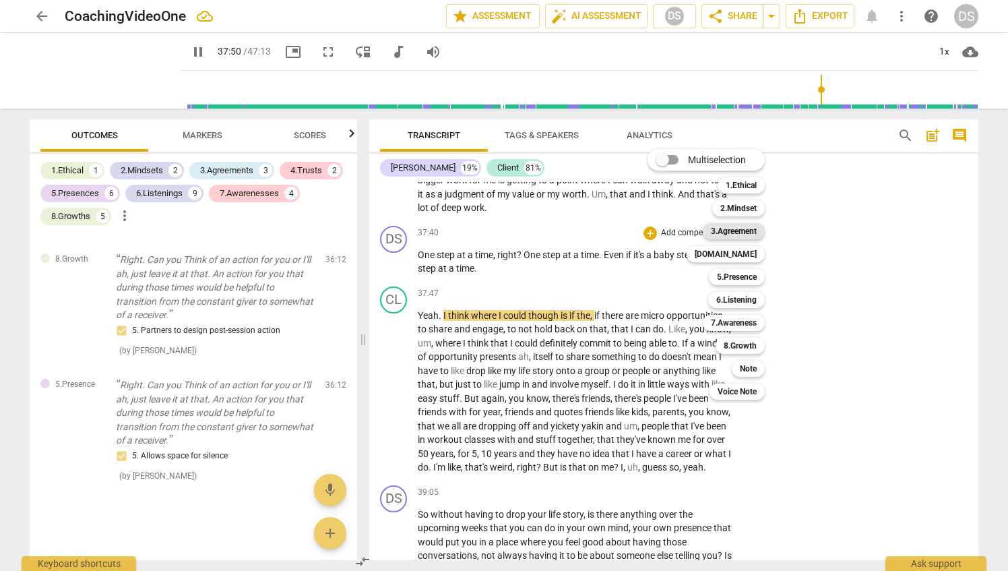
click at [749, 228] on b "3.Agreement" at bounding box center [734, 231] width 46 height 16
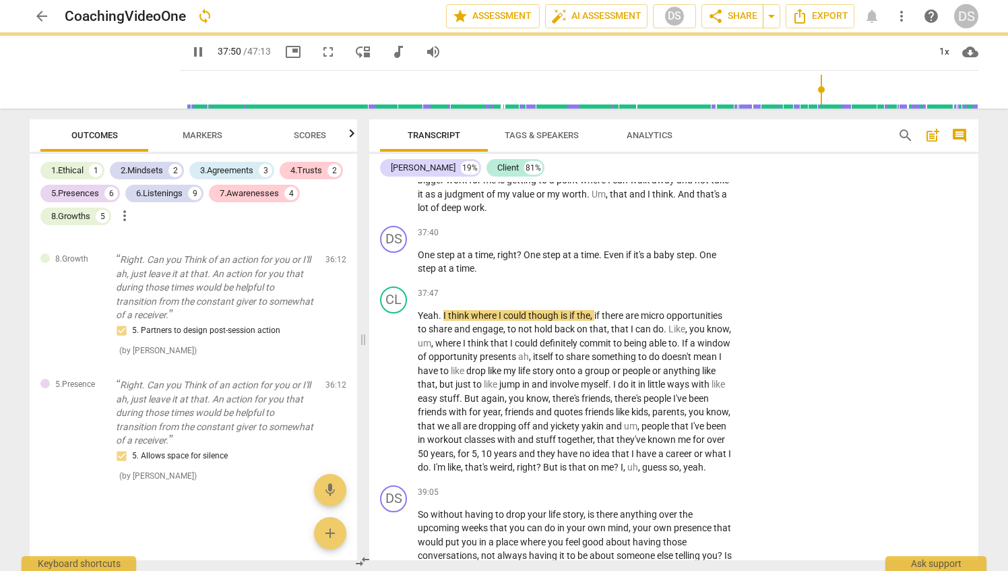
type input "2270"
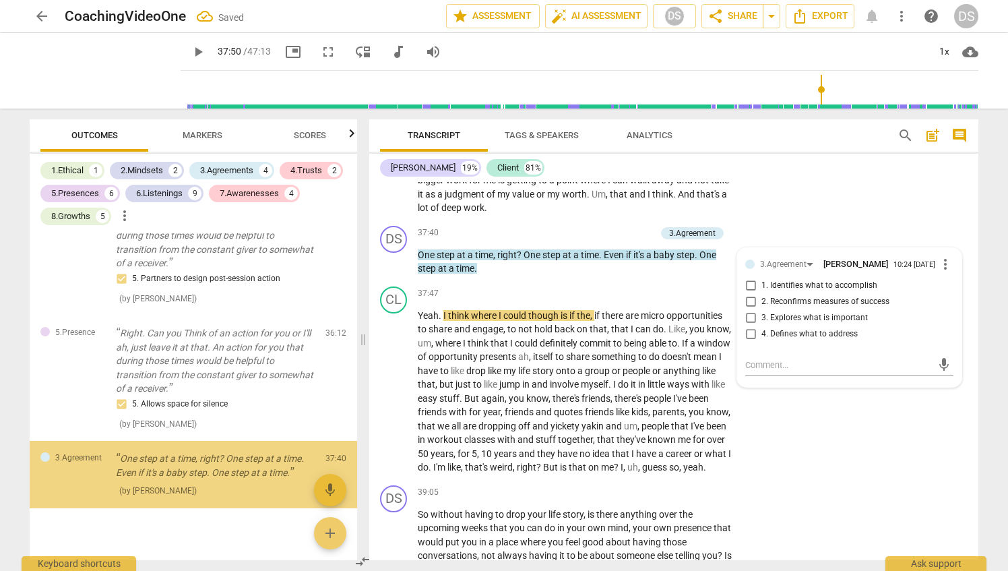
scroll to position [5484, 0]
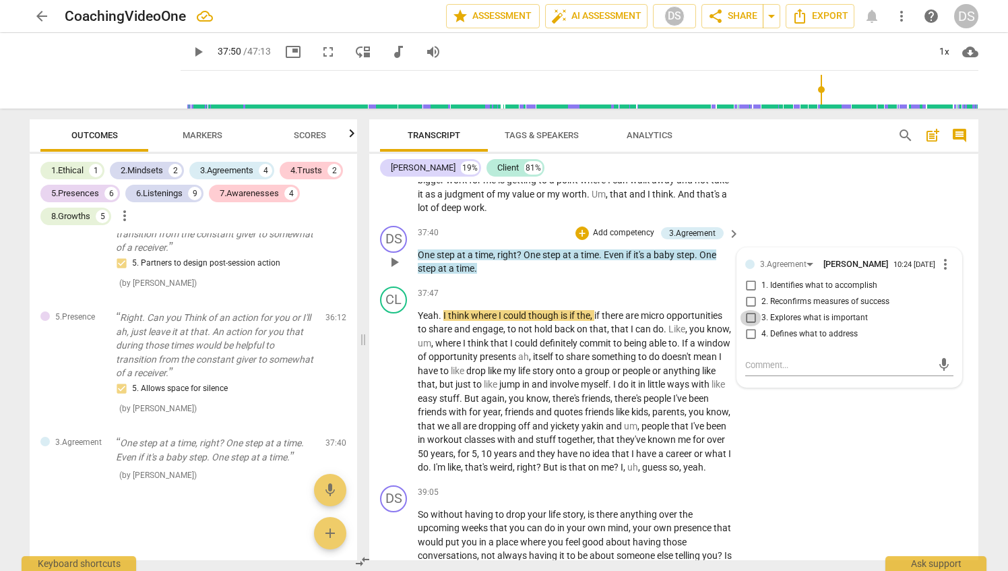
click at [748, 326] on input "3. Explores what is important" at bounding box center [751, 318] width 22 height 16
checkbox input "true"
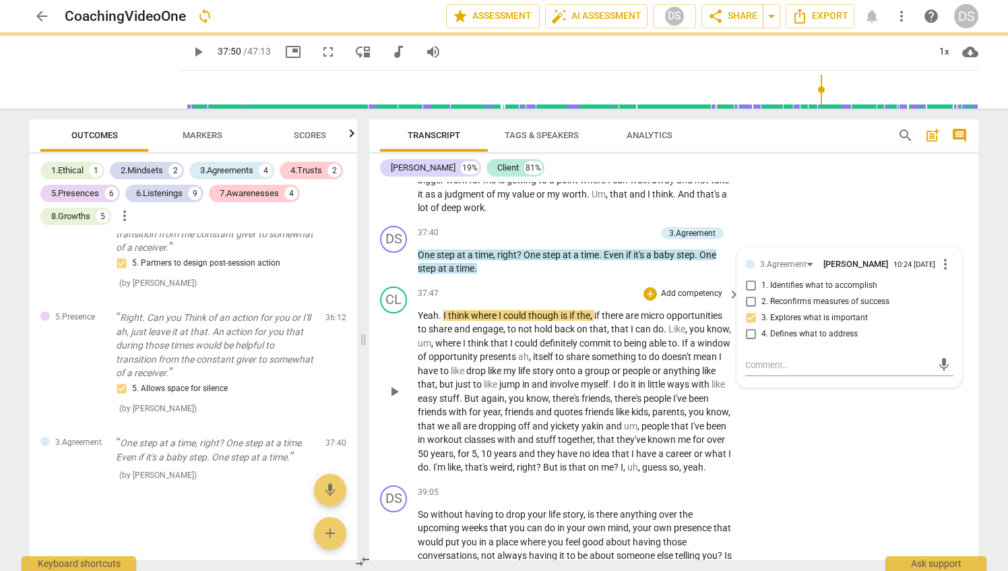
click at [803, 480] on div "CL play_arrow pause 37:47 + Add competency keyboard_arrow_right Yeah . I think …" at bounding box center [673, 380] width 609 height 199
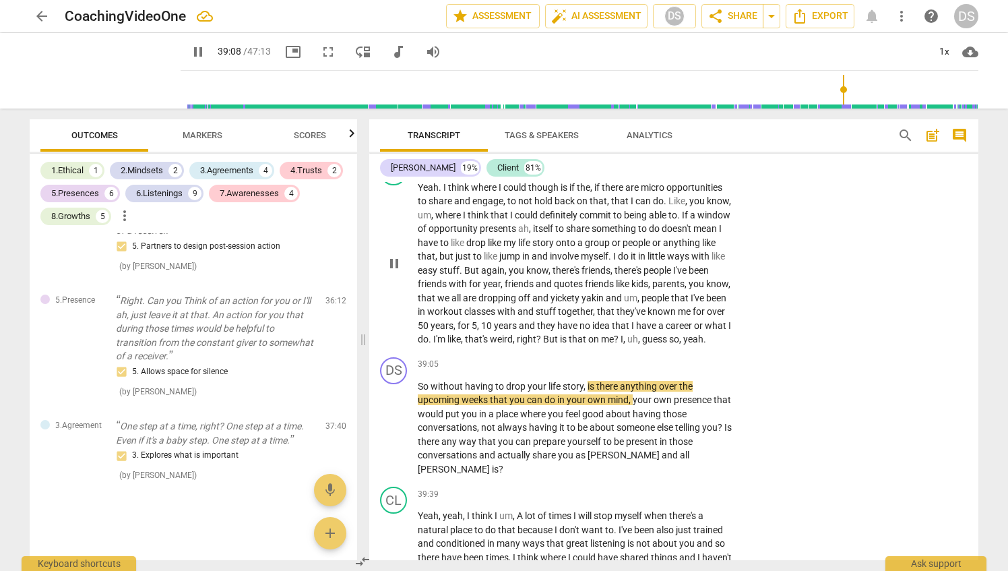
scroll to position [8276, 0]
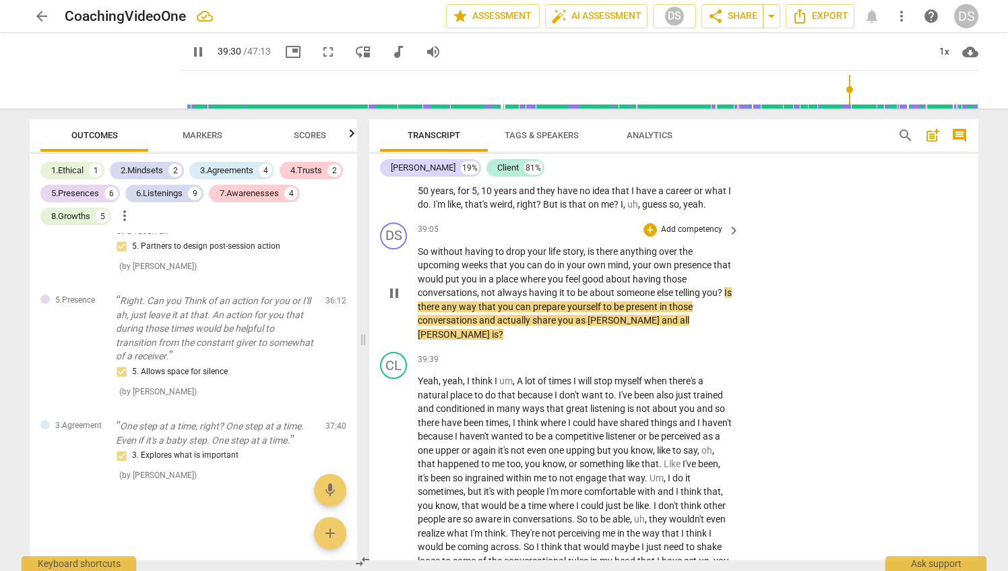
click at [690, 236] on p "Add competency" at bounding box center [692, 230] width 64 height 12
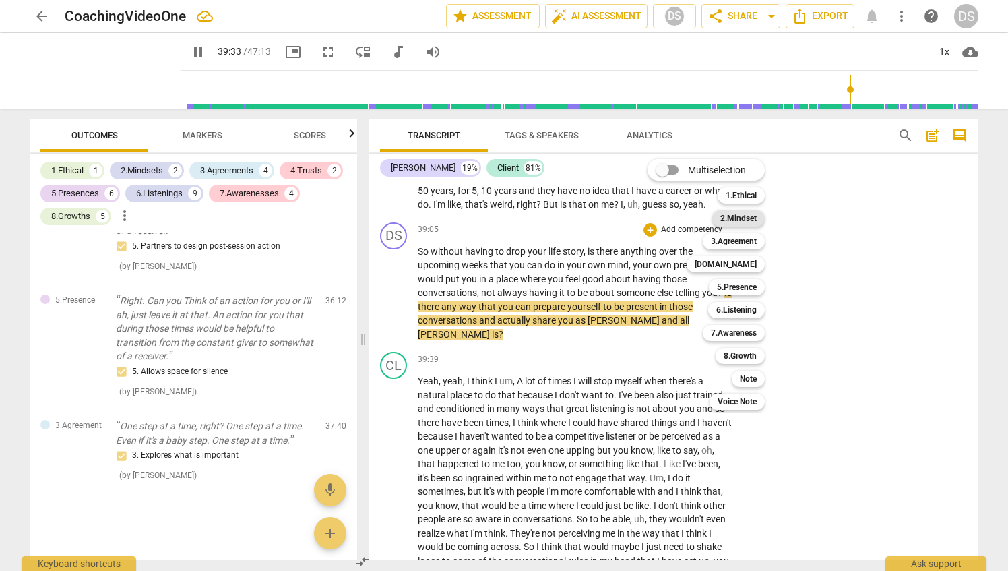
click at [749, 214] on b "2.Mindset" at bounding box center [739, 218] width 36 height 16
type input "2374"
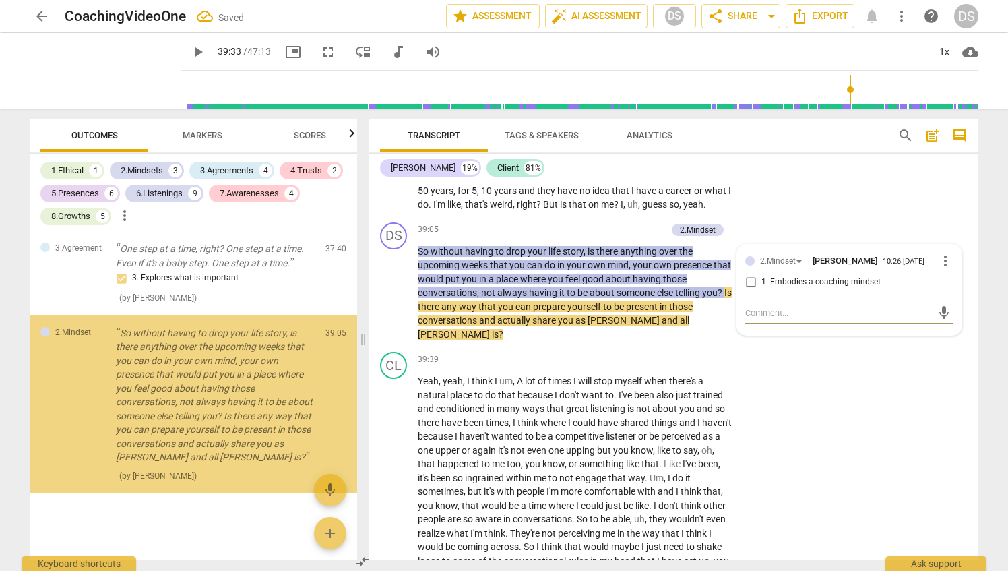
scroll to position [5679, 0]
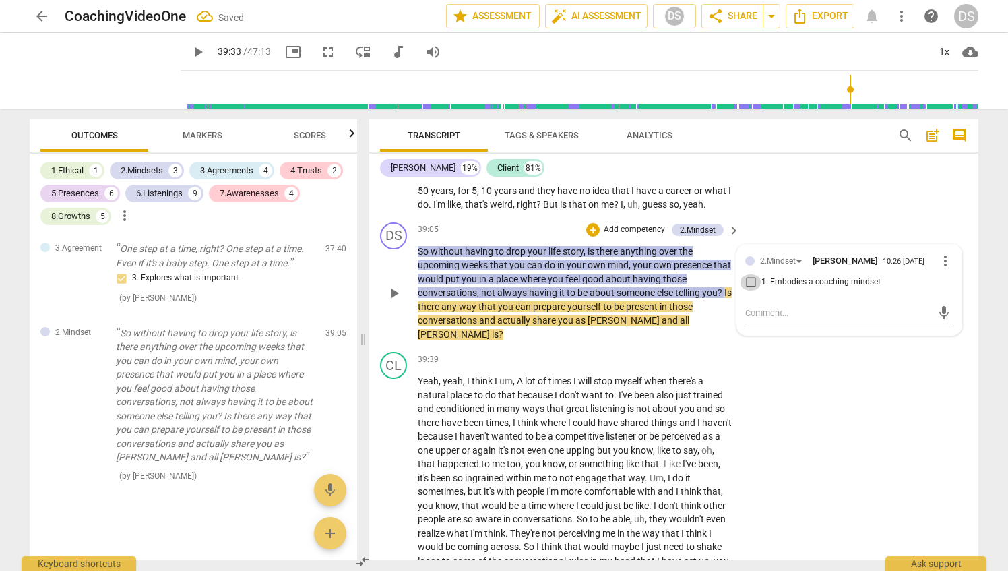
click at [753, 291] on input "1. Embodies a coaching mindset" at bounding box center [751, 282] width 22 height 16
checkbox input "true"
click at [599, 237] on div "+ Add competency" at bounding box center [626, 229] width 80 height 13
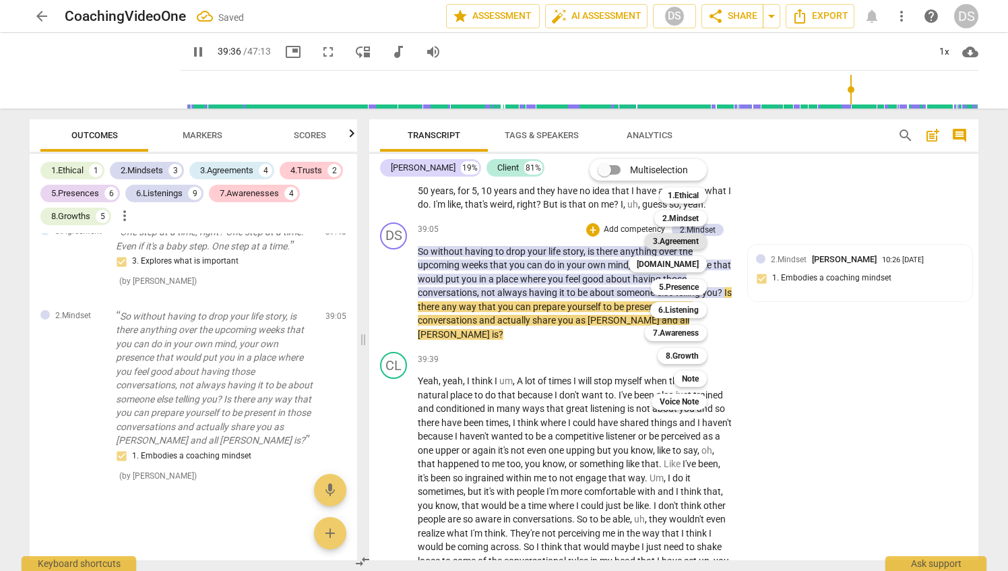
click at [688, 243] on b "3.Agreement" at bounding box center [676, 241] width 46 height 16
type input "2377"
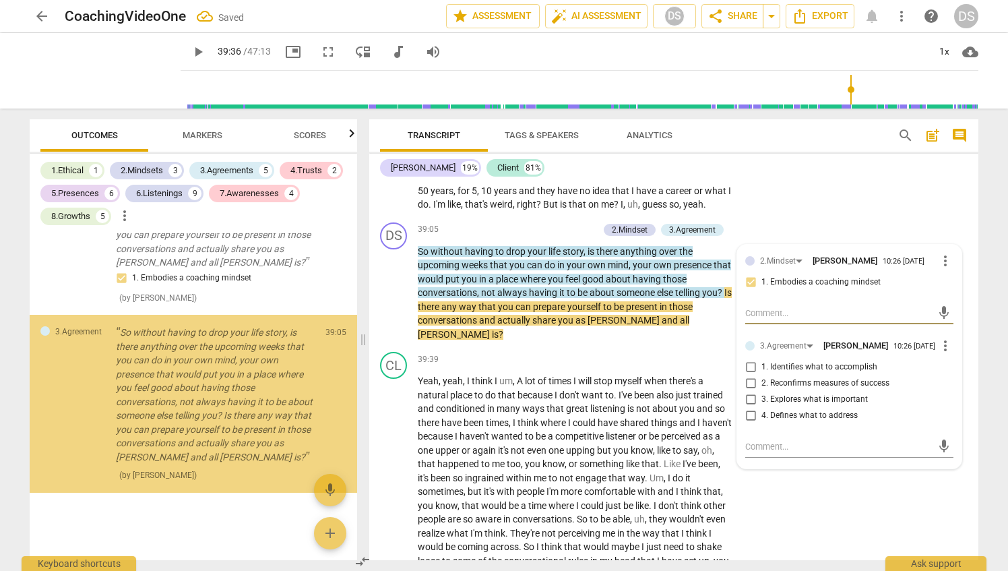
scroll to position [5874, 0]
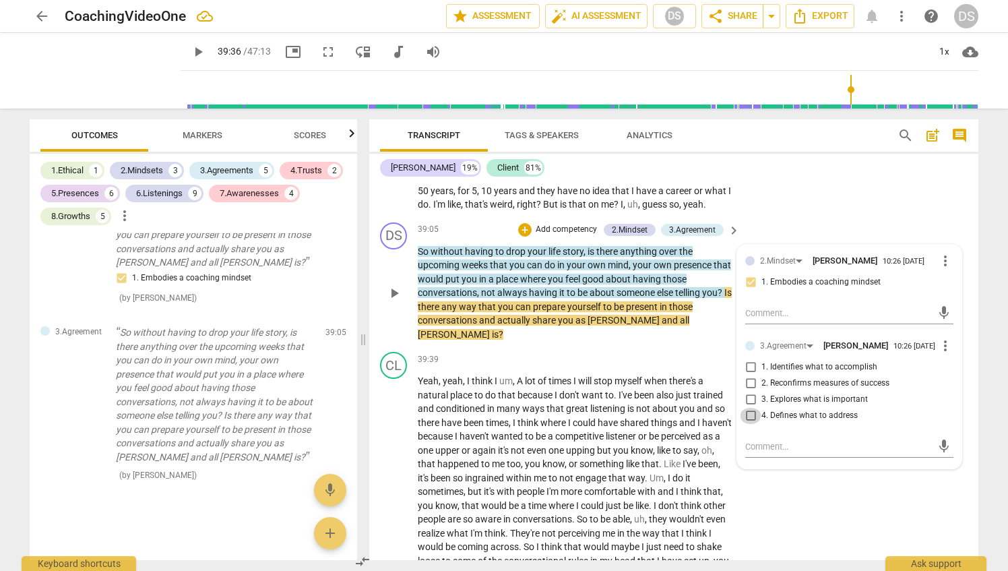
click at [749, 424] on input "4. Defines what to address" at bounding box center [751, 416] width 22 height 16
checkbox input "true"
click at [535, 236] on p "Add competency" at bounding box center [567, 230] width 64 height 12
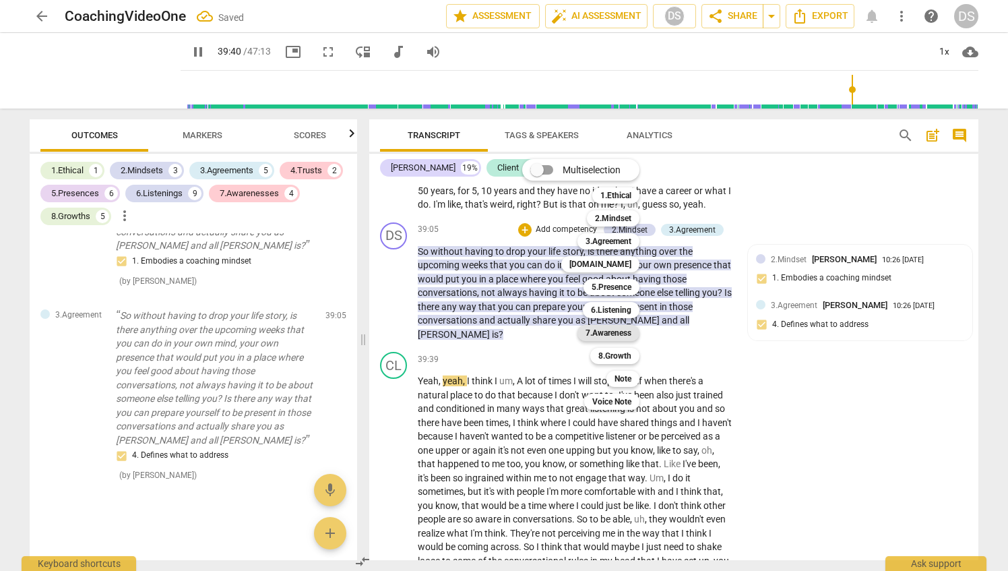
click at [621, 332] on b "7.Awareness" at bounding box center [609, 333] width 46 height 16
type input "2381"
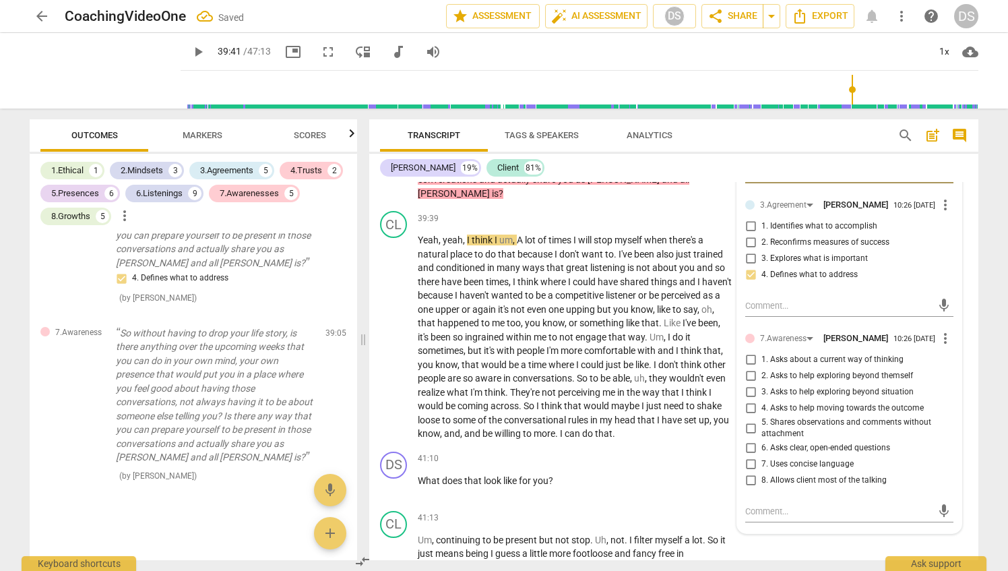
scroll to position [8478, 0]
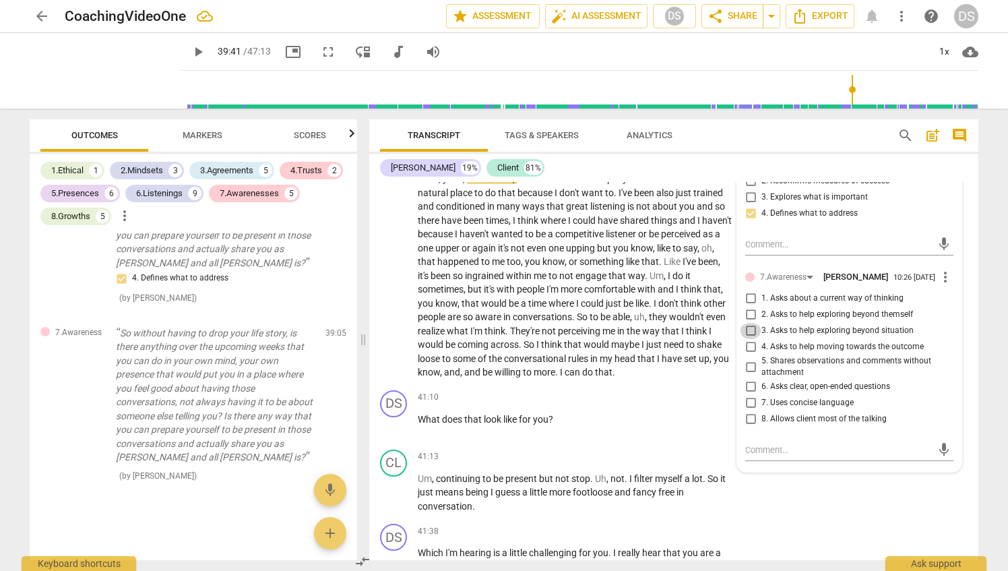
click at [748, 339] on input "3. Asks to help exploring beyond situation" at bounding box center [751, 331] width 22 height 16
checkbox input "true"
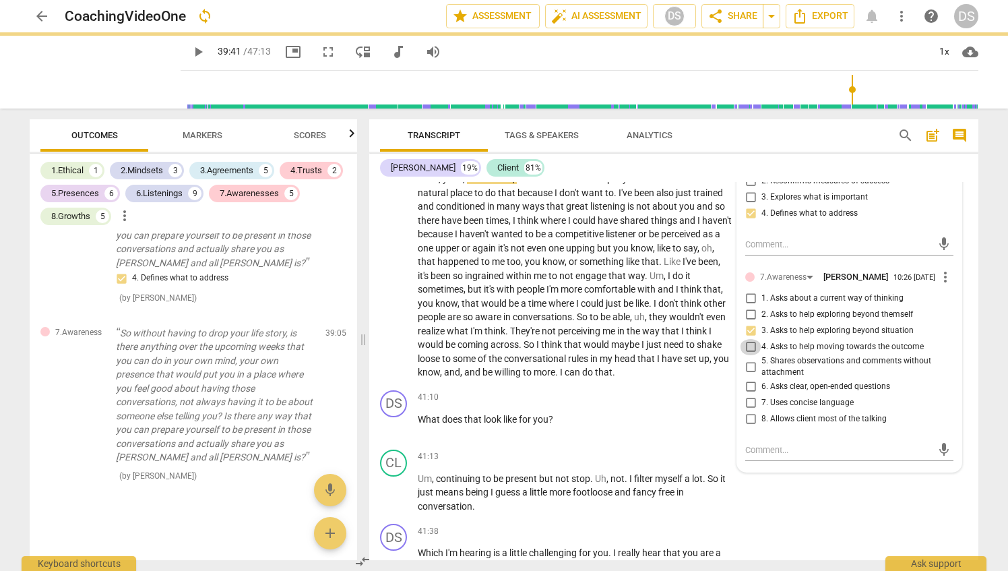
click at [749, 355] on input "4. Asks to help moving towards the outcome" at bounding box center [751, 347] width 22 height 16
checkbox input "true"
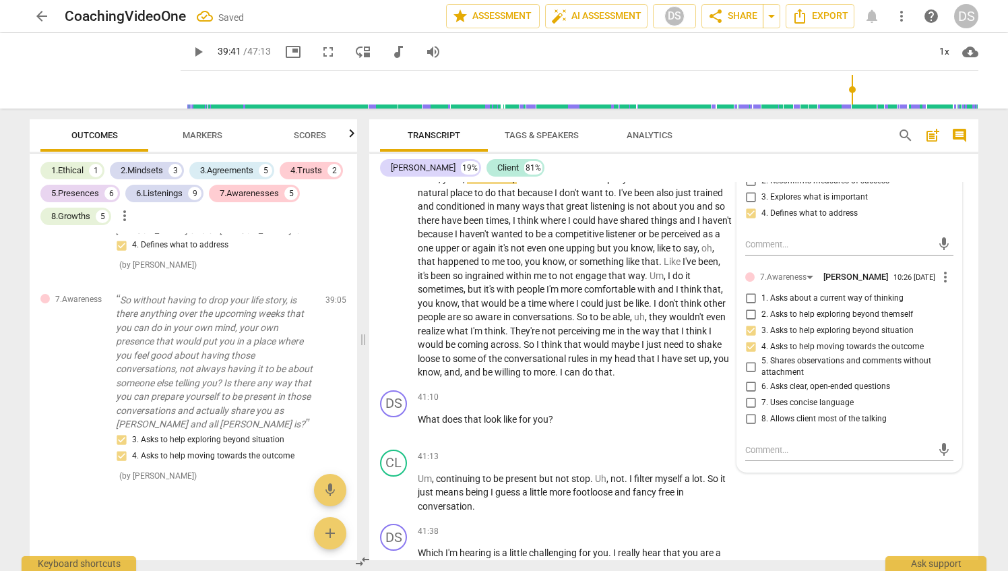
scroll to position [8411, 0]
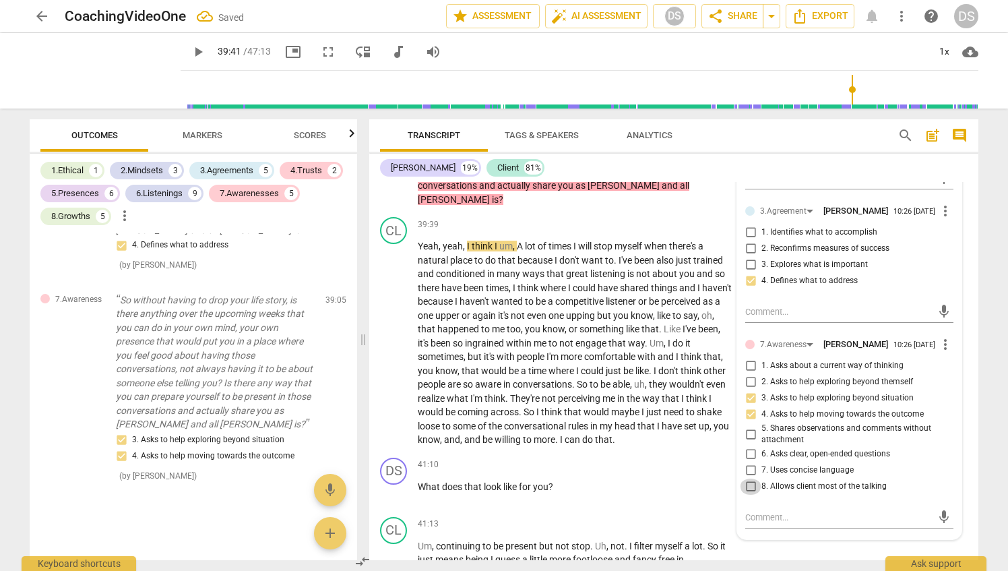
click at [750, 495] on input "8. Allows client most of the talking" at bounding box center [751, 487] width 22 height 16
checkbox input "true"
click at [615, 494] on p "What does that look like for you ?" at bounding box center [575, 487] width 315 height 14
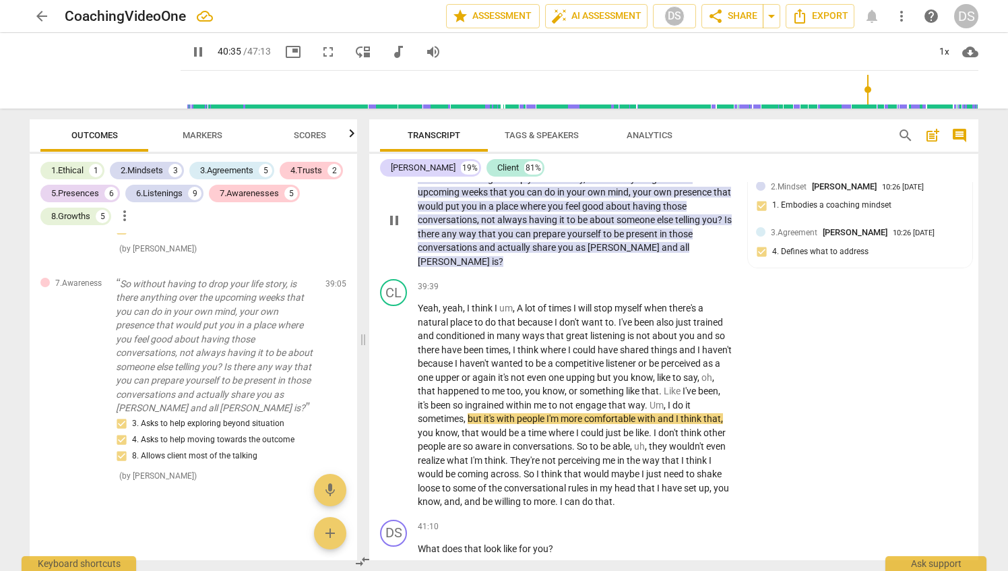
scroll to position [8344, 0]
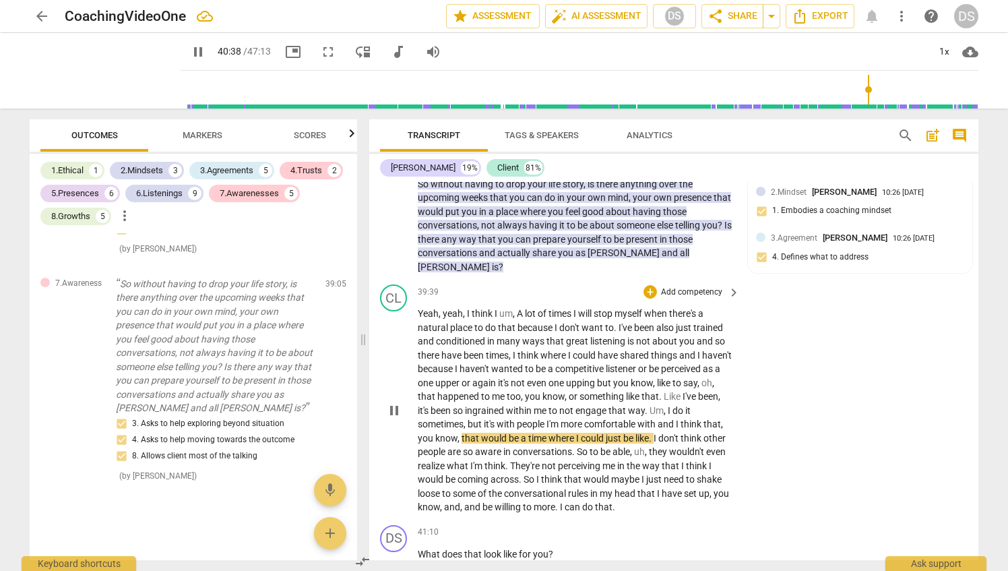
click at [663, 299] on p "Add competency" at bounding box center [692, 292] width 64 height 12
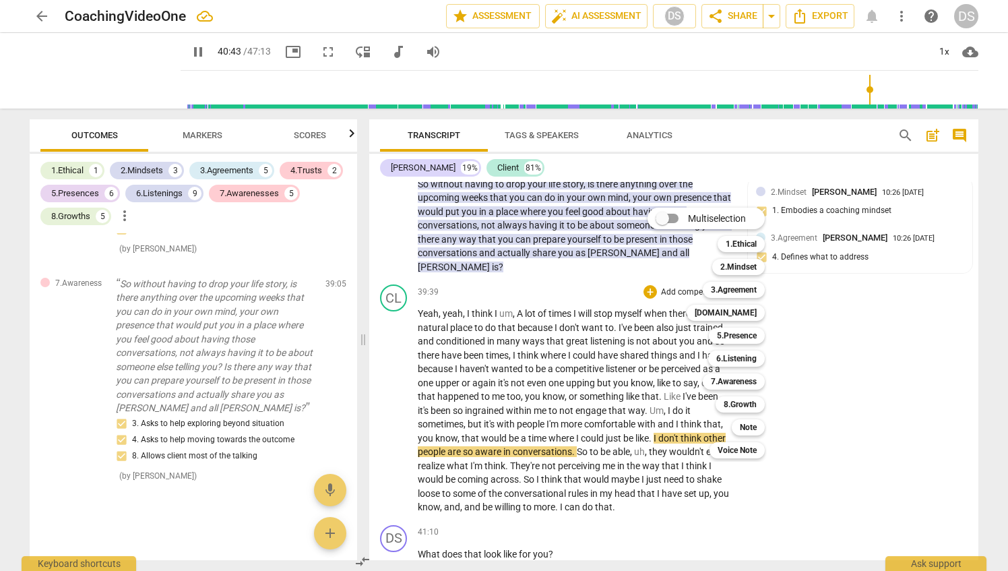
click at [512, 334] on div at bounding box center [504, 285] width 1008 height 571
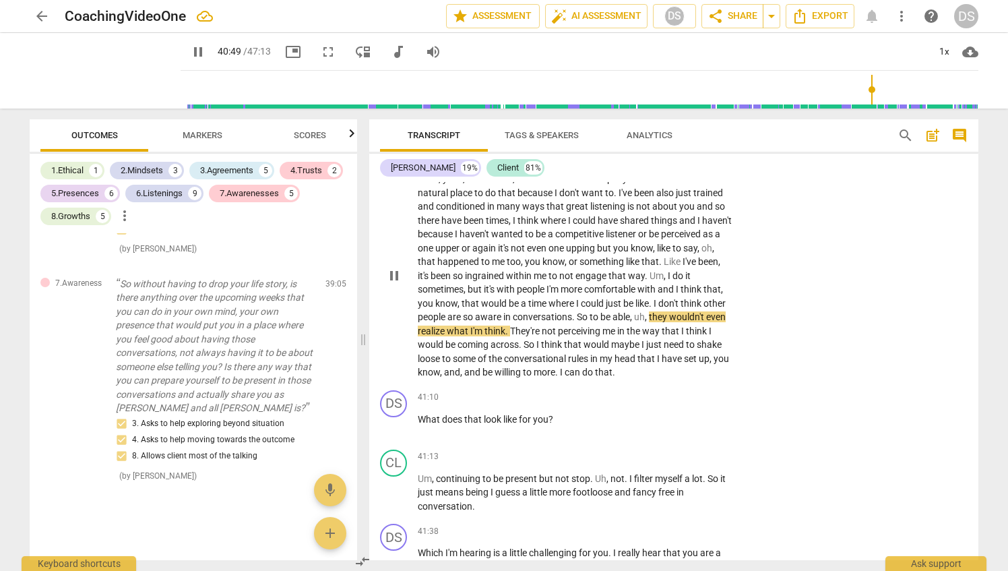
scroll to position [8546, 0]
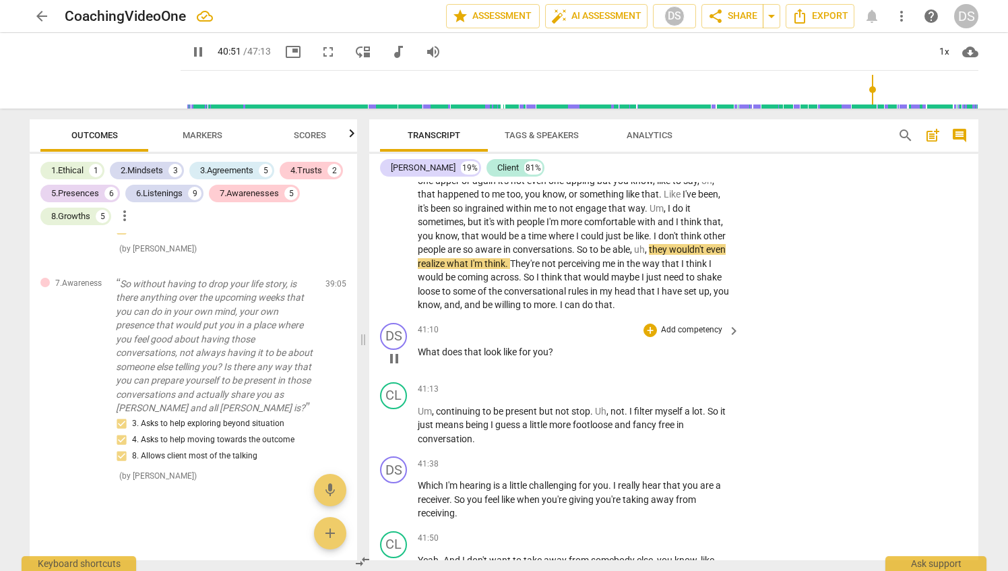
click at [688, 336] on p "Add competency" at bounding box center [692, 330] width 64 height 12
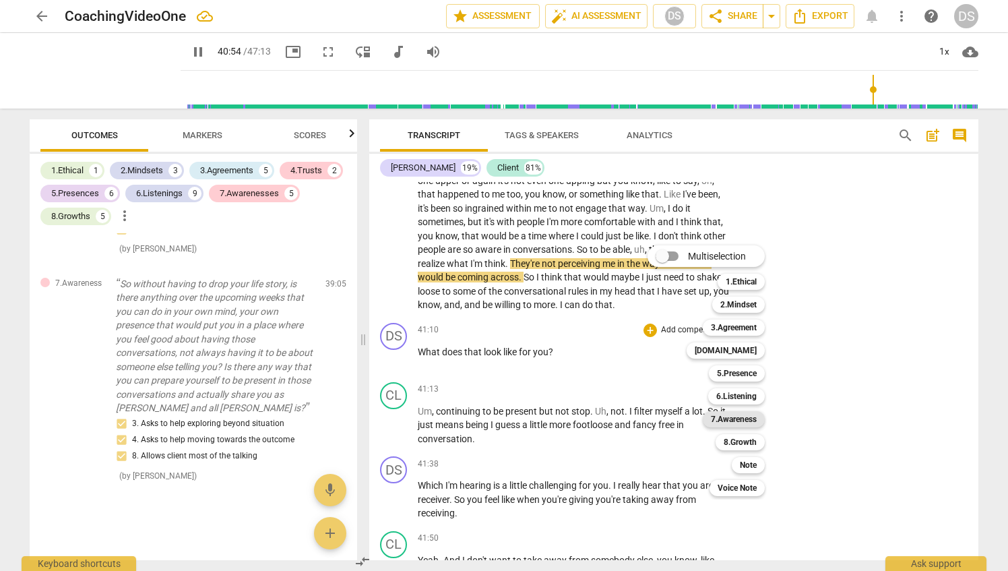
click at [741, 419] on b "7.Awareness" at bounding box center [734, 419] width 46 height 16
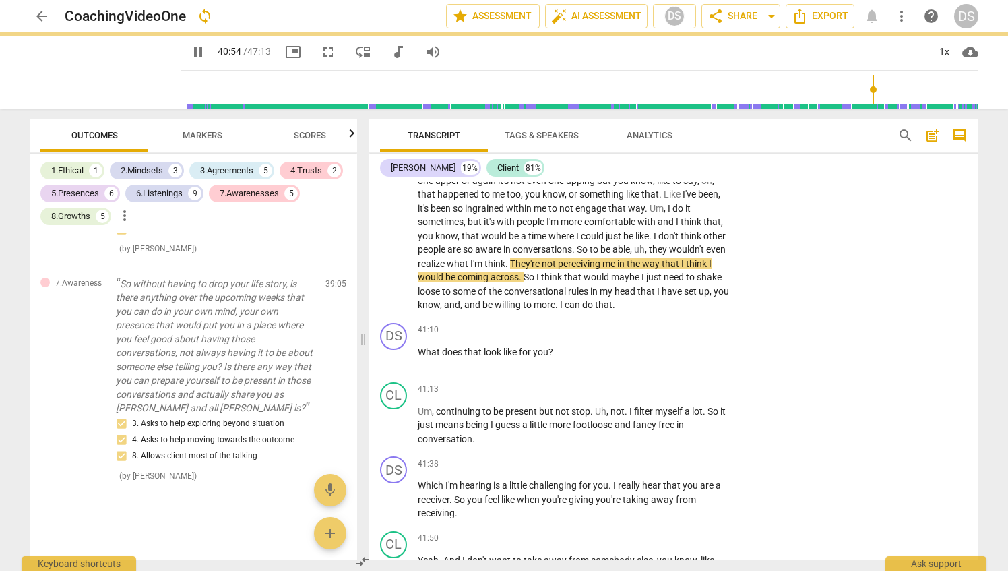
type input "2454"
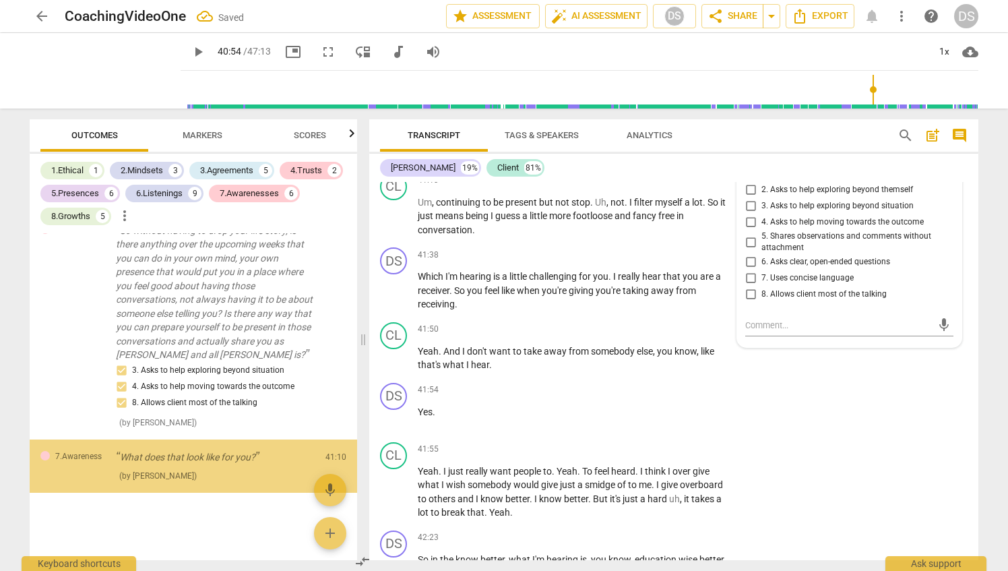
scroll to position [6170, 0]
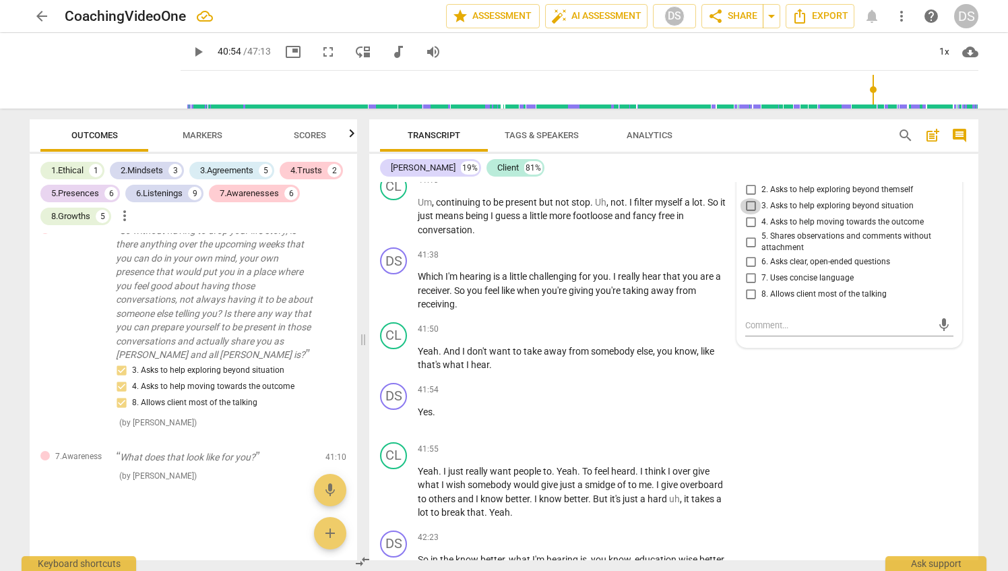
click at [751, 214] on input "3. Asks to help exploring beyond situation" at bounding box center [751, 206] width 22 height 16
checkbox input "true"
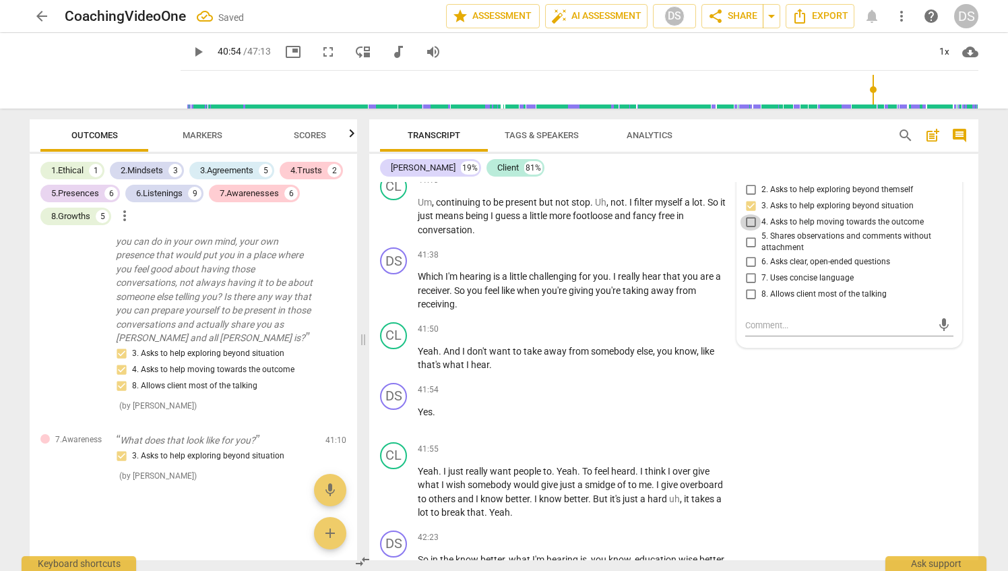
click at [751, 231] on input "4. Asks to help moving towards the outcome" at bounding box center [751, 222] width 22 height 16
checkbox input "true"
click at [576, 284] on div "DS play_arrow pause 41:38 + Add competency keyboard_arrow_right Which I'm heari…" at bounding box center [673, 279] width 609 height 75
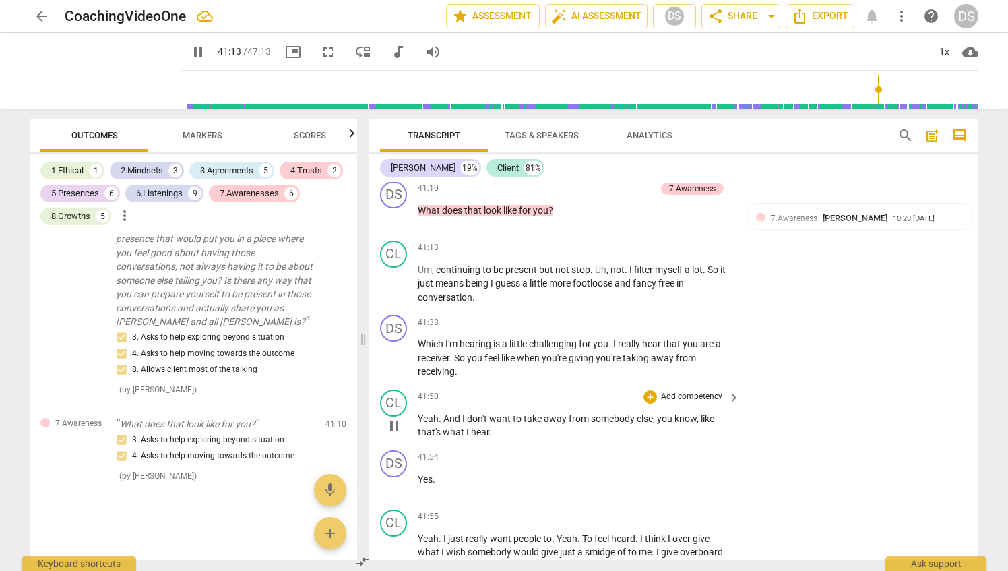
scroll to position [8755, 0]
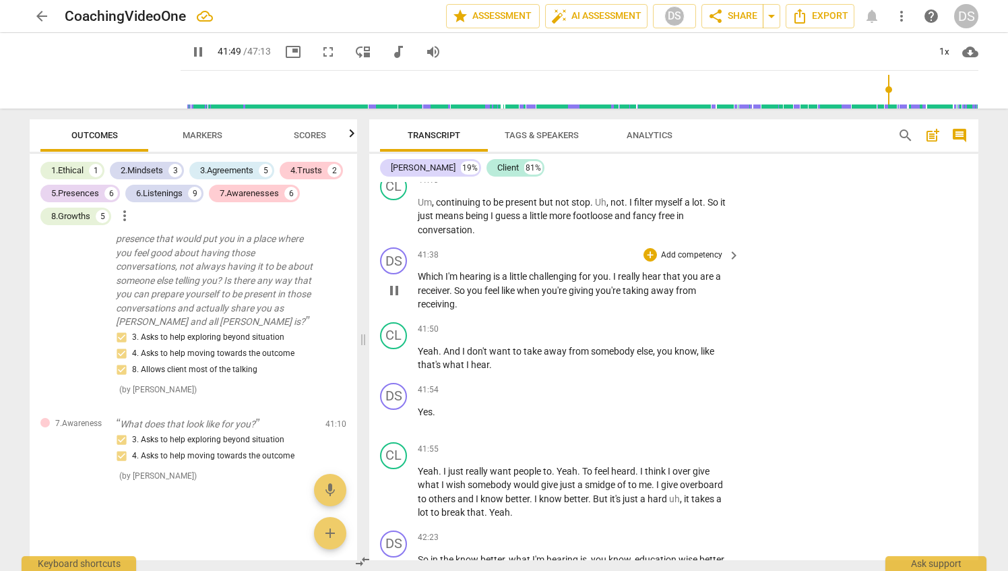
click at [716, 262] on p "Add competency" at bounding box center [692, 255] width 64 height 12
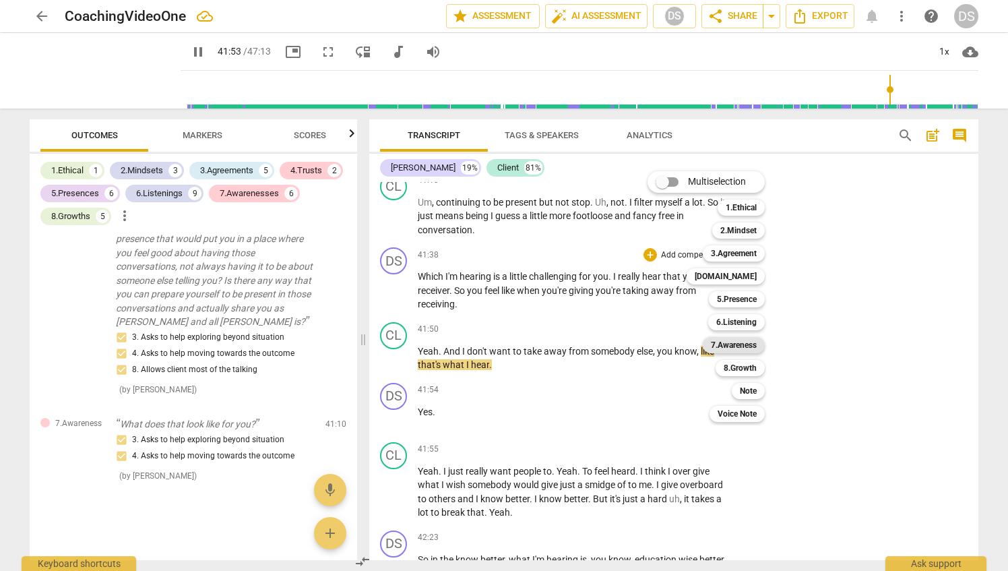
click at [738, 345] on b "7.Awareness" at bounding box center [734, 345] width 46 height 16
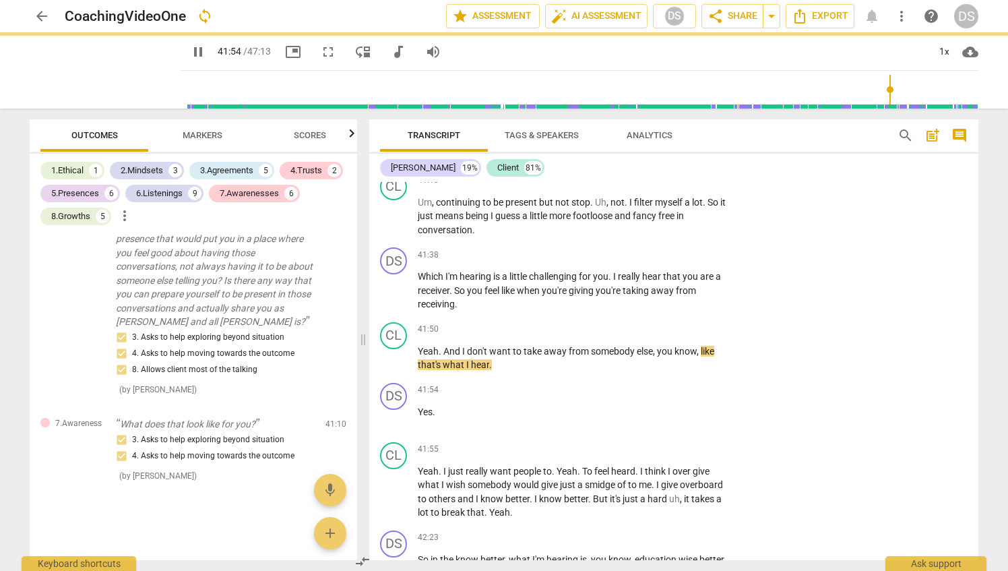
type input "2514"
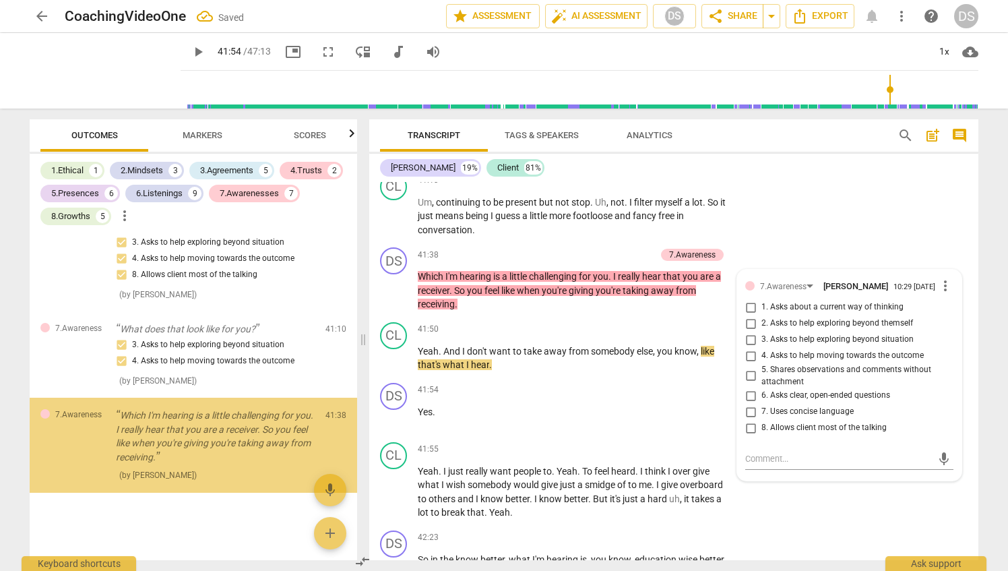
scroll to position [6299, 0]
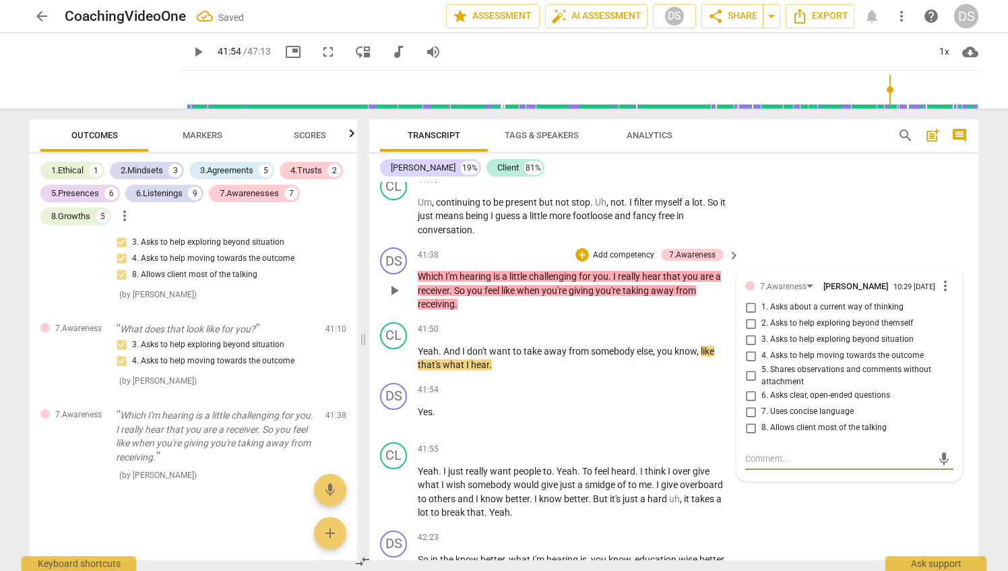
click at [748, 348] on input "3. Asks to help exploring beyond situation" at bounding box center [751, 340] width 22 height 16
checkbox input "true"
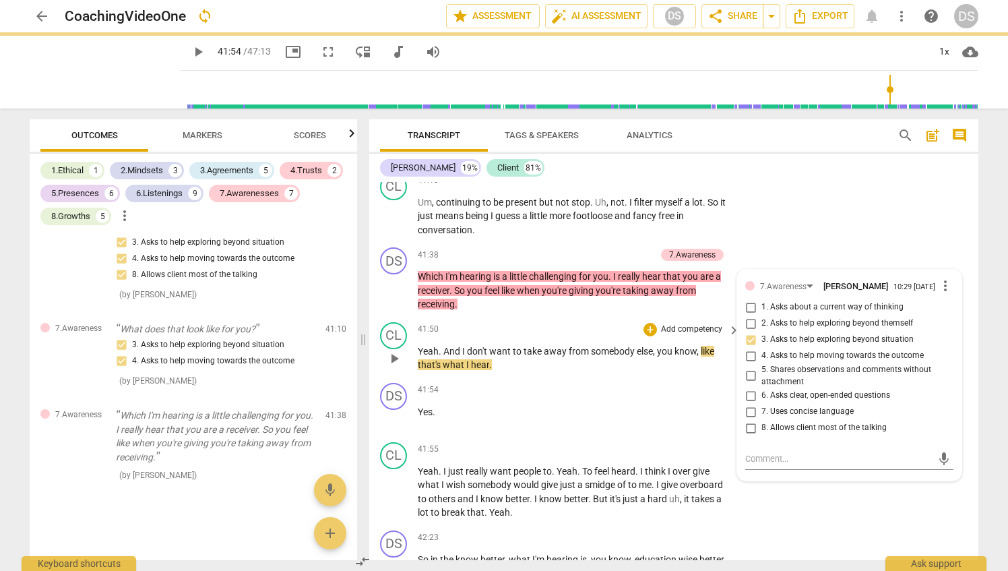
click at [555, 337] on div "41:50 + Add competency keyboard_arrow_right" at bounding box center [580, 329] width 324 height 15
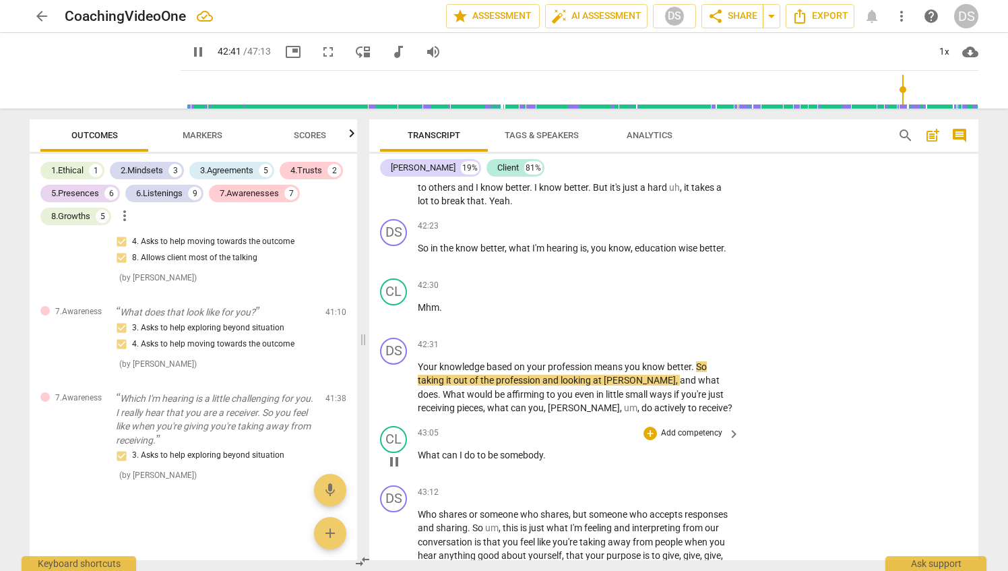
scroll to position [9159, 0]
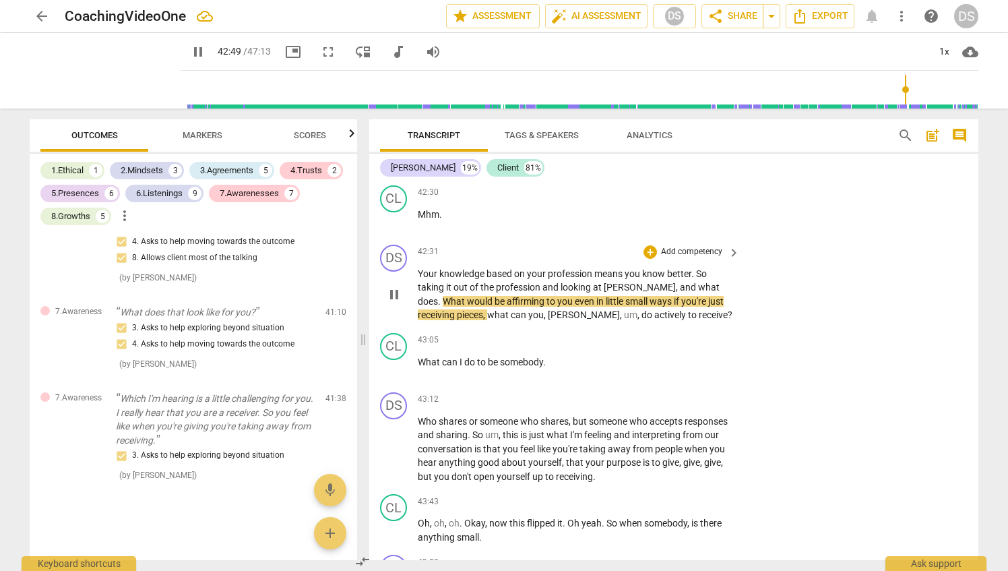
click at [689, 258] on p "Add competency" at bounding box center [692, 252] width 64 height 12
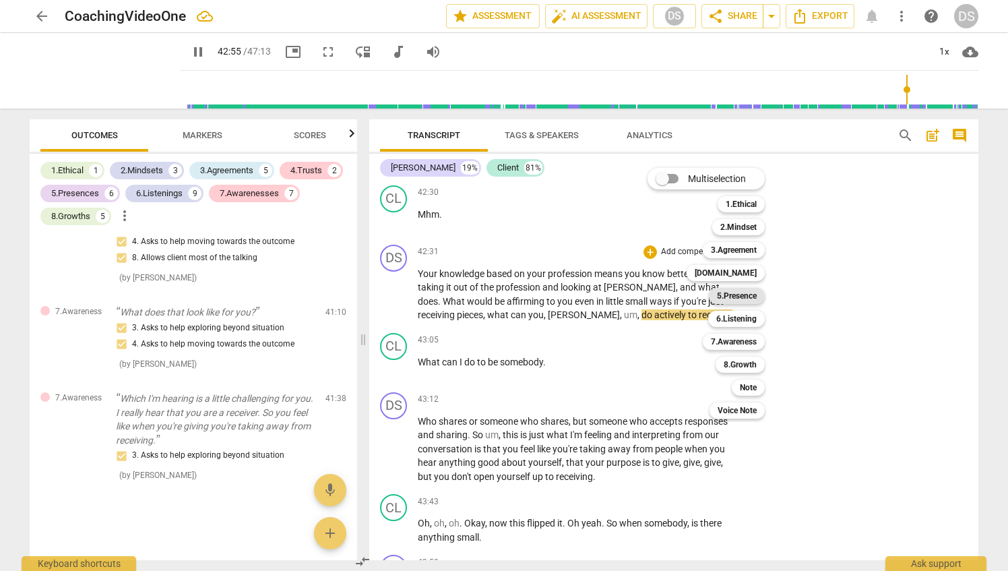
click at [739, 299] on b "5.Presence" at bounding box center [737, 296] width 40 height 16
type input "2576"
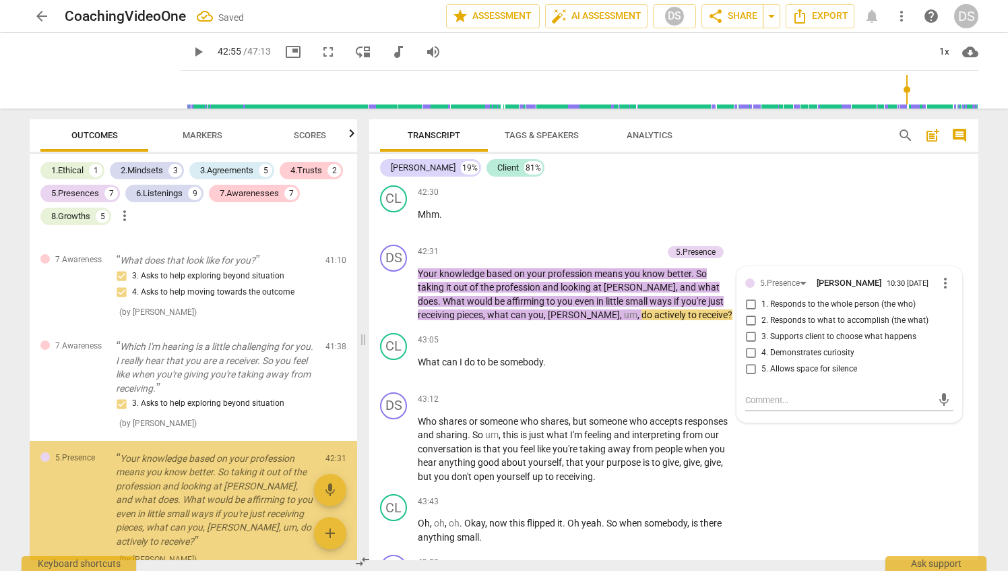
scroll to position [6437, 0]
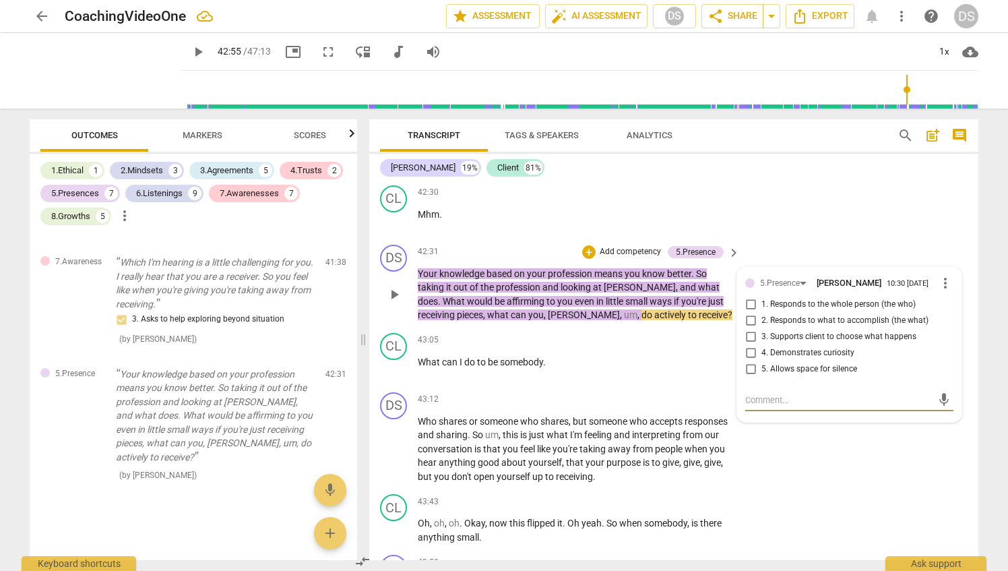
click at [748, 345] on input "3. Supports client to choose what happens" at bounding box center [751, 337] width 22 height 16
checkbox input "true"
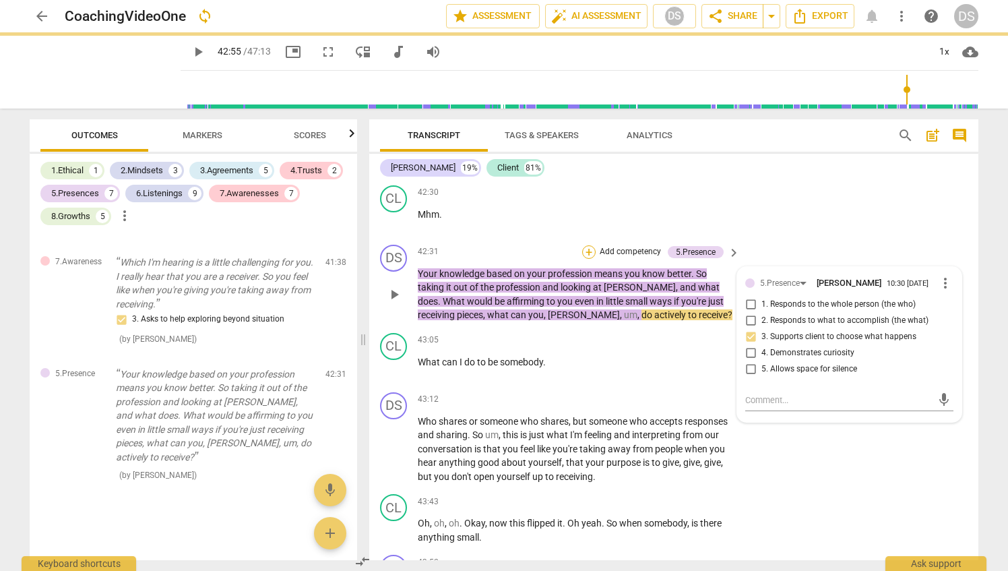
click at [591, 259] on div "+" at bounding box center [588, 251] width 13 height 13
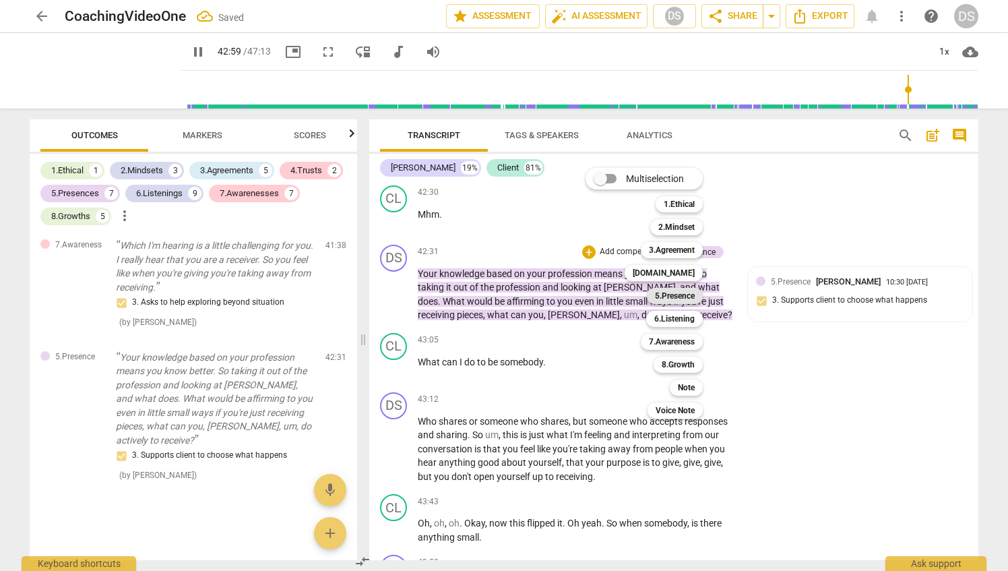
click at [690, 299] on b "5.Presence" at bounding box center [675, 296] width 40 height 16
type input "2579"
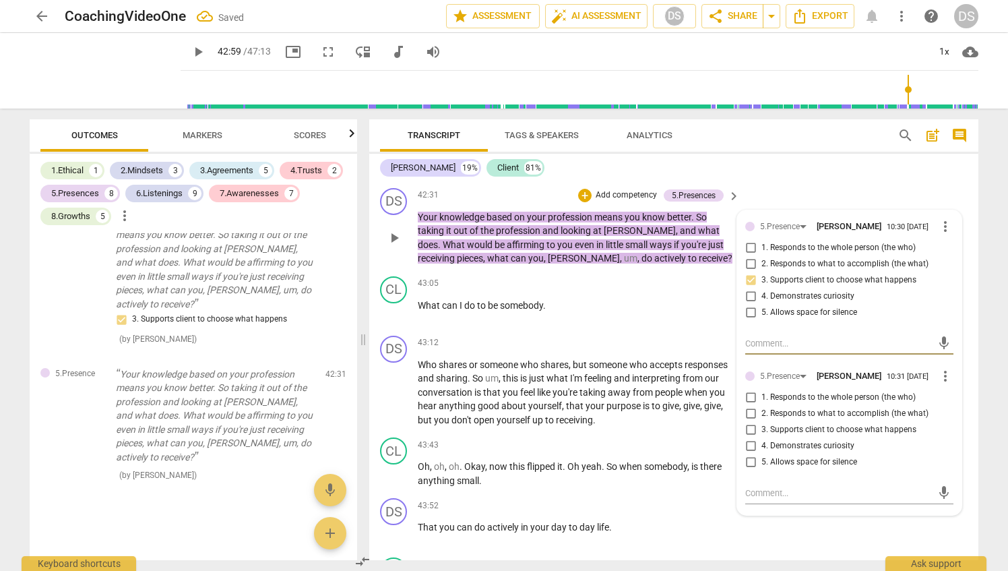
scroll to position [9294, 0]
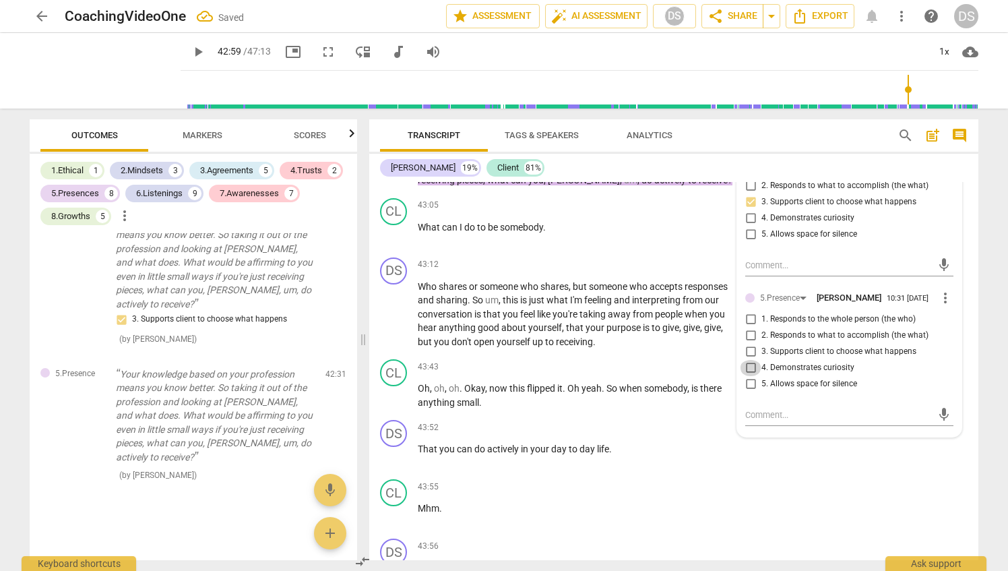
click at [749, 376] on input "4. Demonstrates curiosity" at bounding box center [751, 368] width 22 height 16
checkbox input "true"
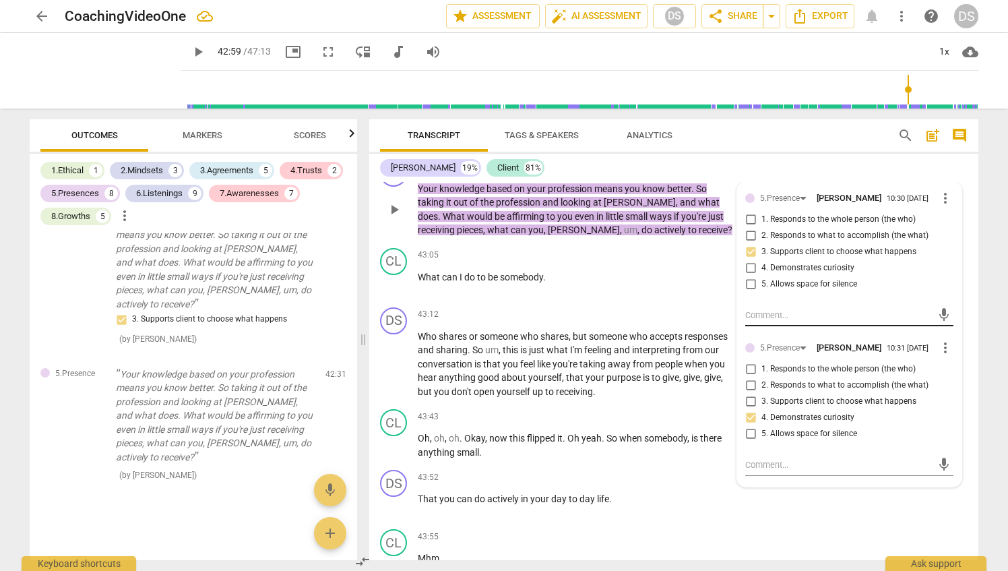
scroll to position [9159, 0]
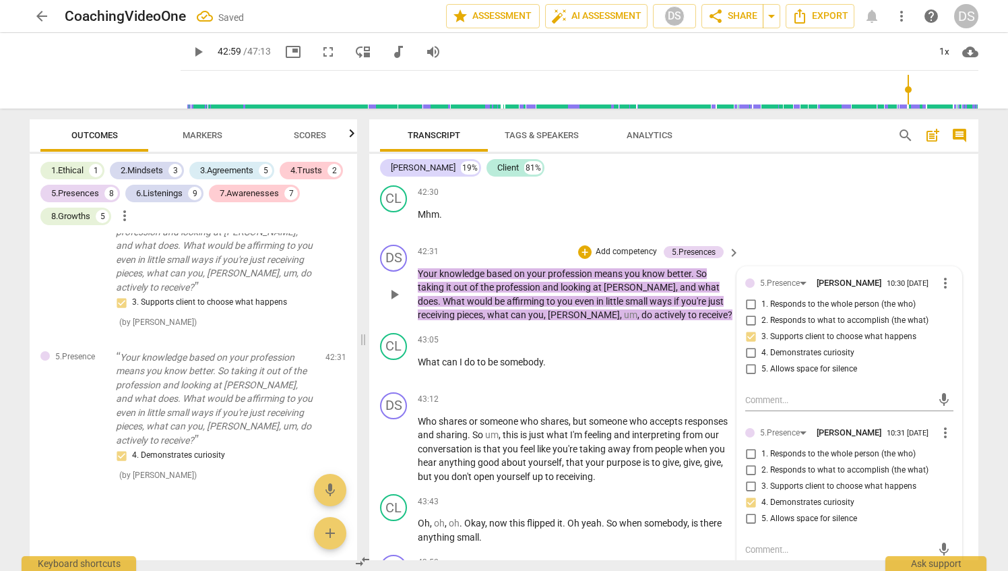
click at [613, 258] on p "Add competency" at bounding box center [627, 252] width 64 height 12
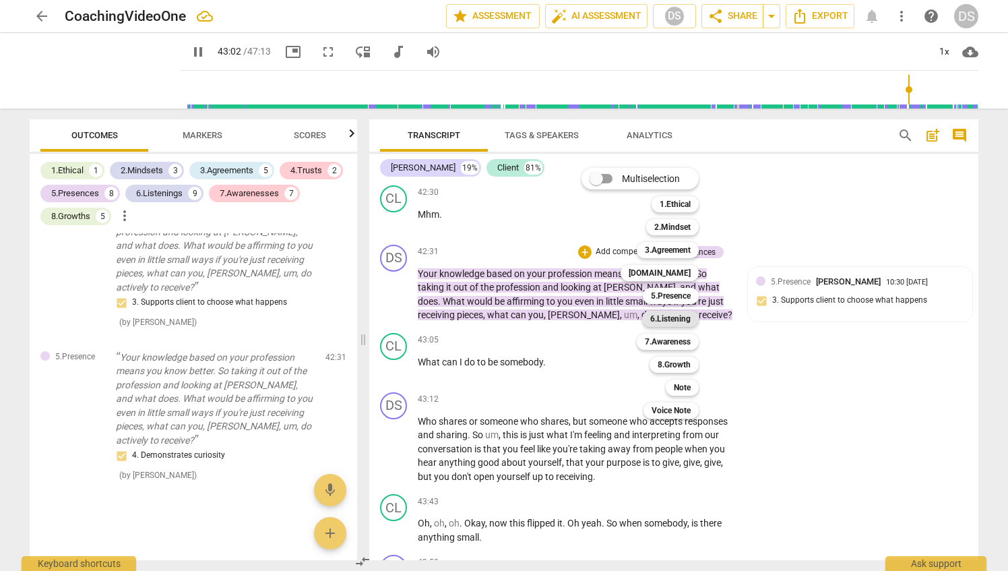
click at [678, 315] on b "6.Listening" at bounding box center [670, 319] width 40 height 16
type input "2583"
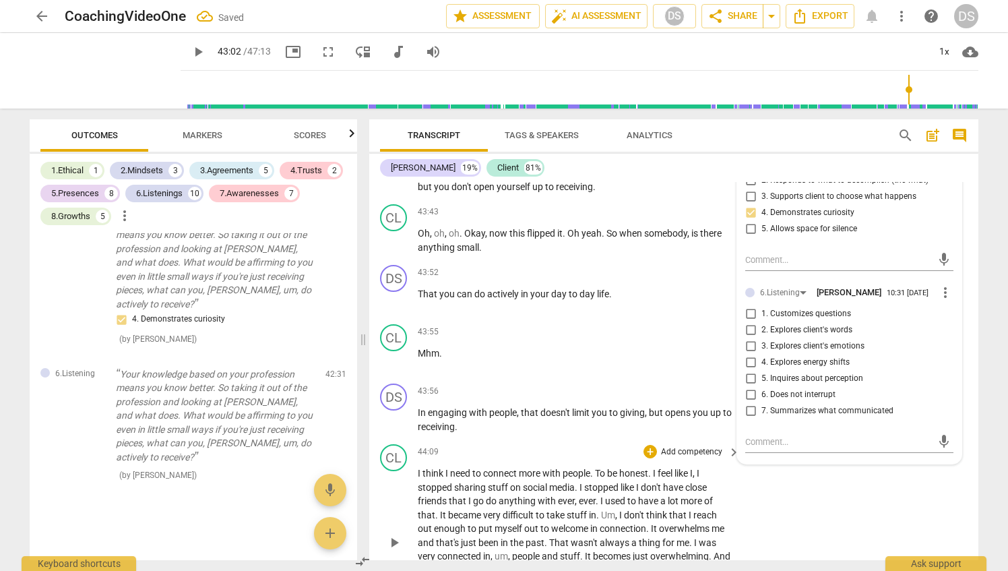
scroll to position [9429, 0]
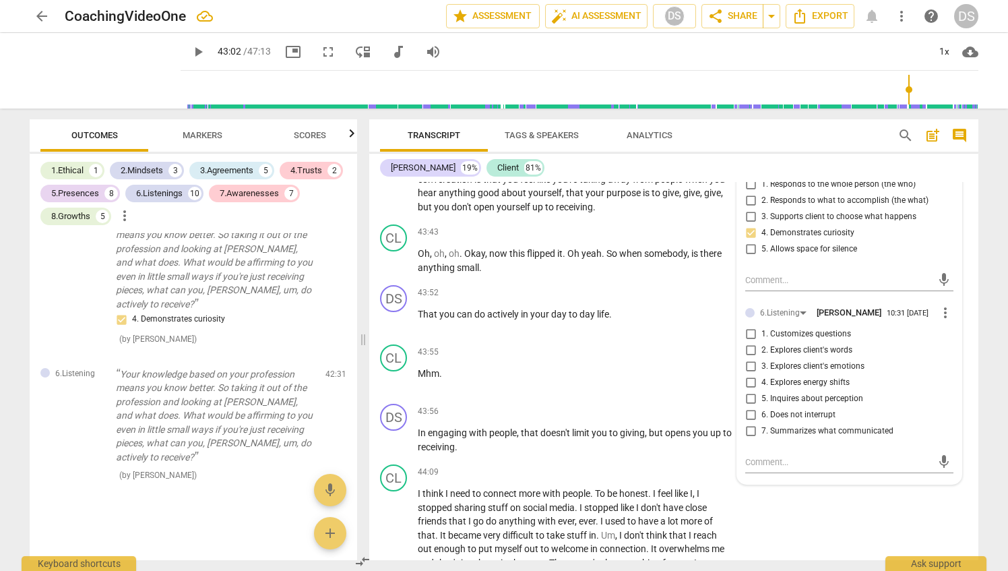
click at [747, 342] on input "1. Customizes questions" at bounding box center [751, 334] width 22 height 16
checkbox input "true"
click at [555, 393] on div "43:55 + Add competency keyboard_arrow_right Mhm ." at bounding box center [580, 368] width 324 height 49
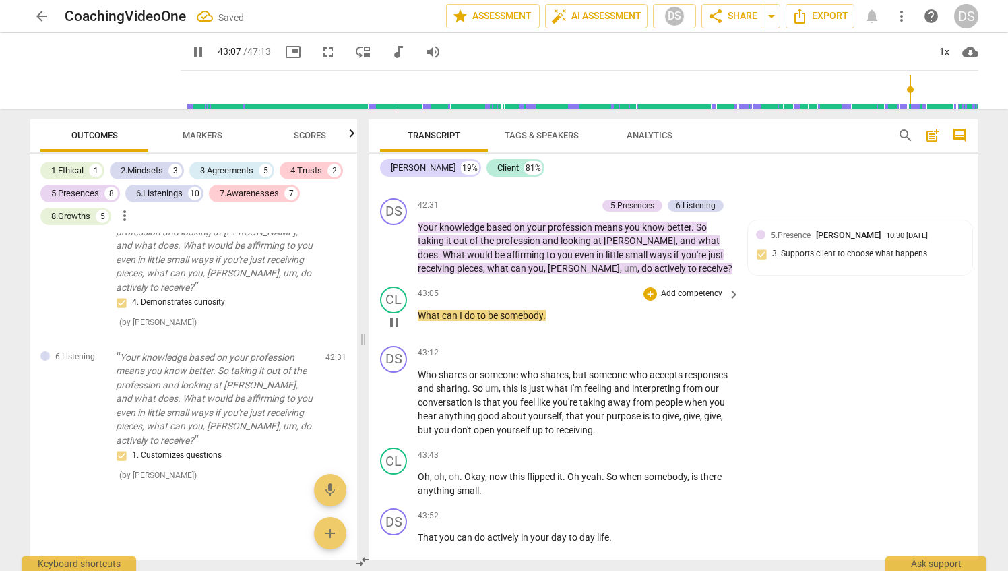
scroll to position [9227, 0]
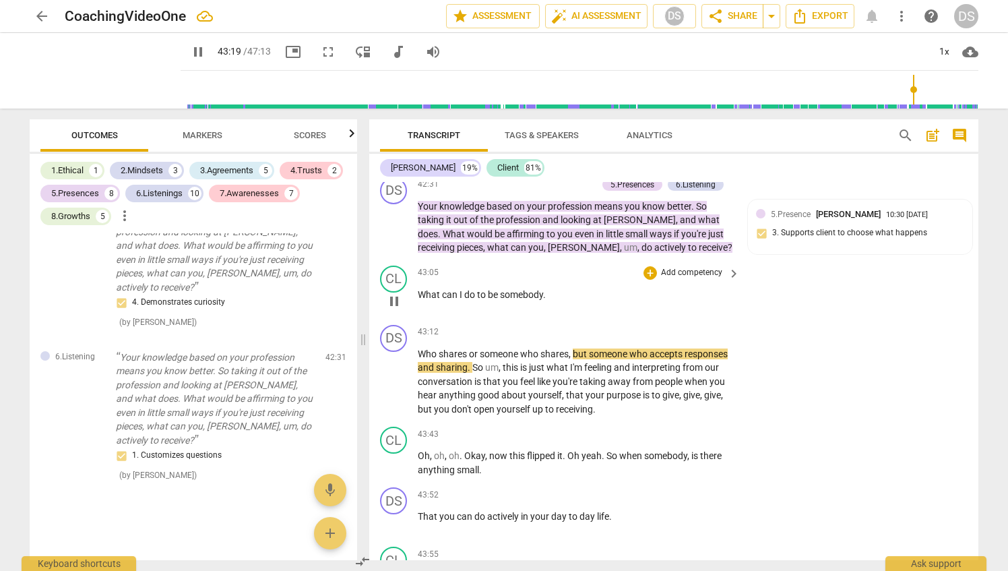
click at [558, 302] on p "What can I do to be somebody ." at bounding box center [575, 295] width 315 height 14
type input "2601"
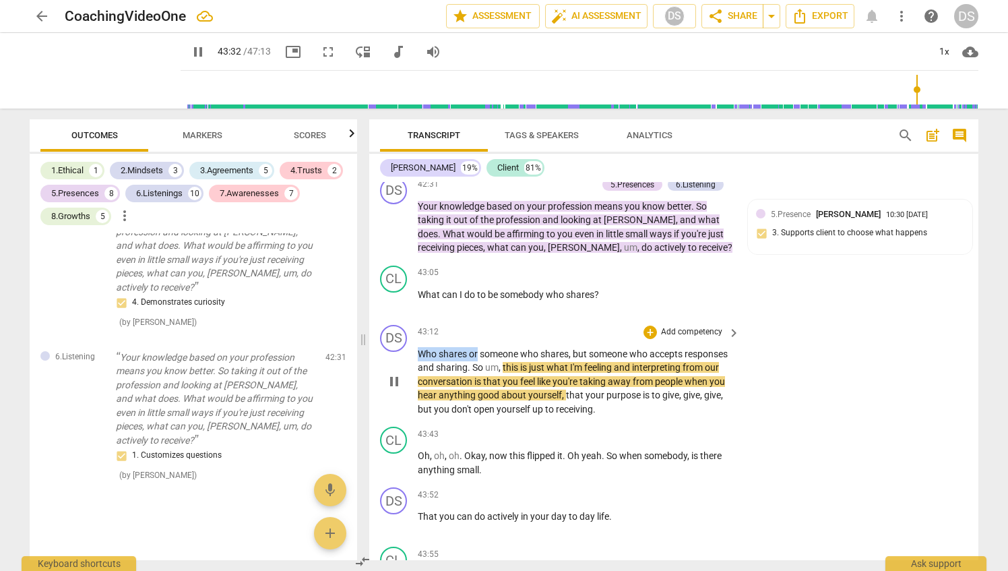
drag, startPoint x: 419, startPoint y: 391, endPoint x: 479, endPoint y: 398, distance: 59.7
click at [479, 398] on p "Who shares or someone who shares , but someone who accepts responses and sharin…" at bounding box center [575, 381] width 315 height 69
type input "2613"
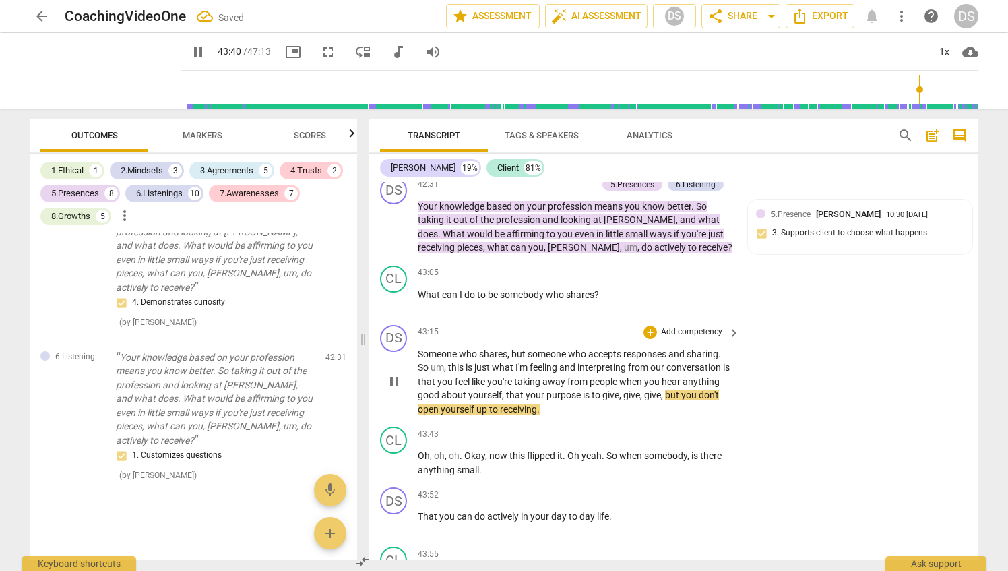
scroll to position [9362, 0]
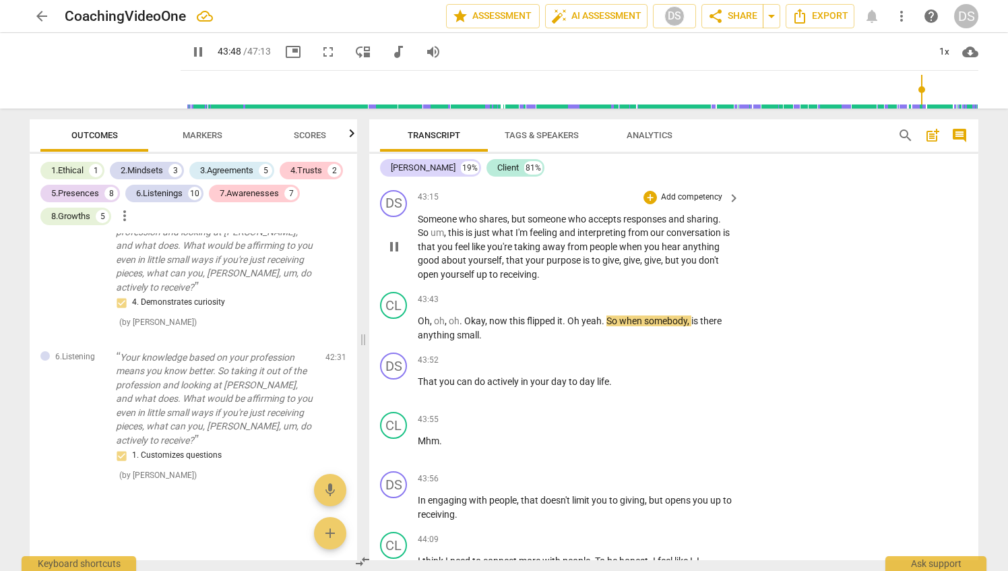
click at [731, 206] on span "keyboard_arrow_right" at bounding box center [734, 198] width 16 height 16
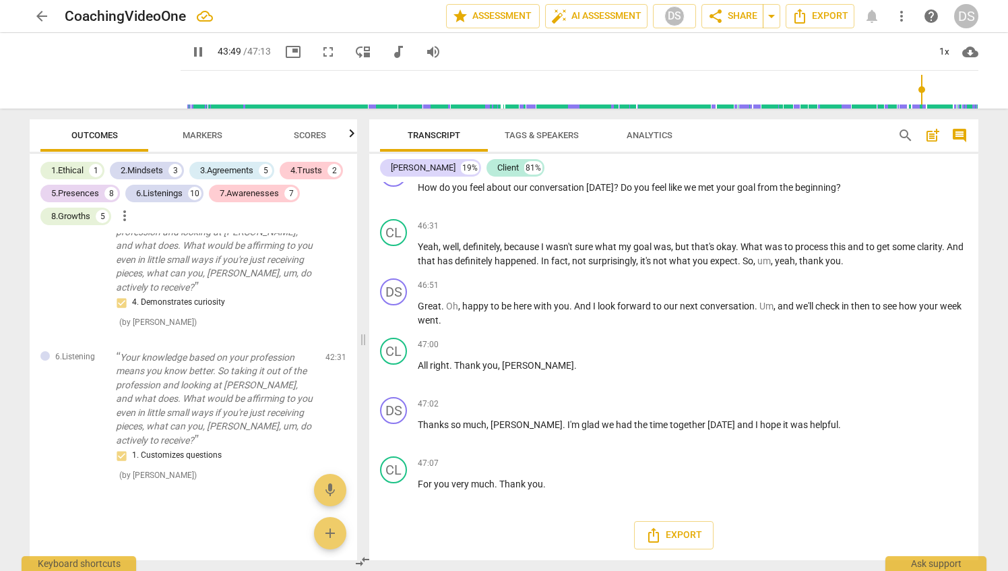
scroll to position [4913, 0]
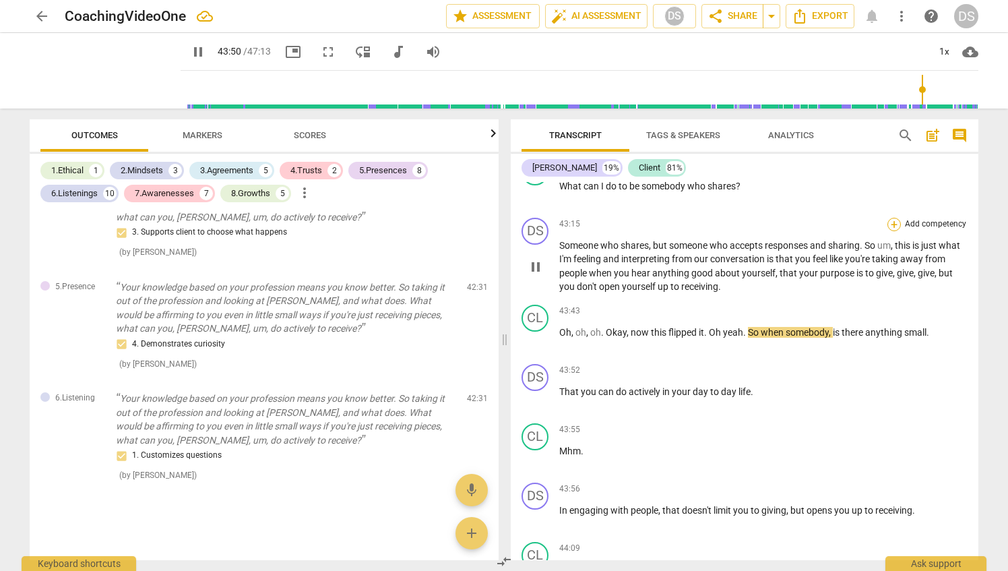
click at [889, 231] on div "+" at bounding box center [894, 224] width 13 height 13
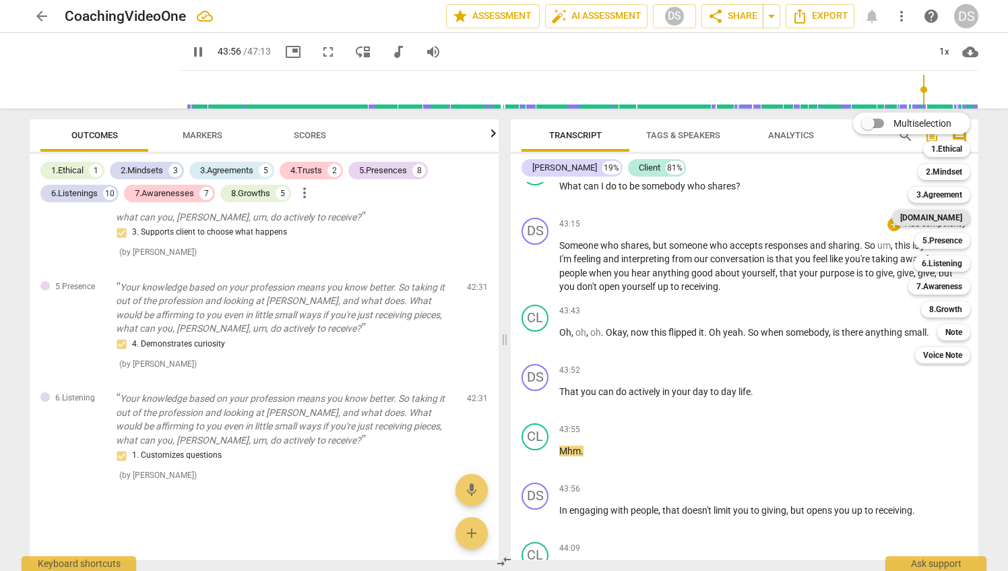
click at [952, 214] on b "[DOMAIN_NAME]" at bounding box center [932, 218] width 62 height 16
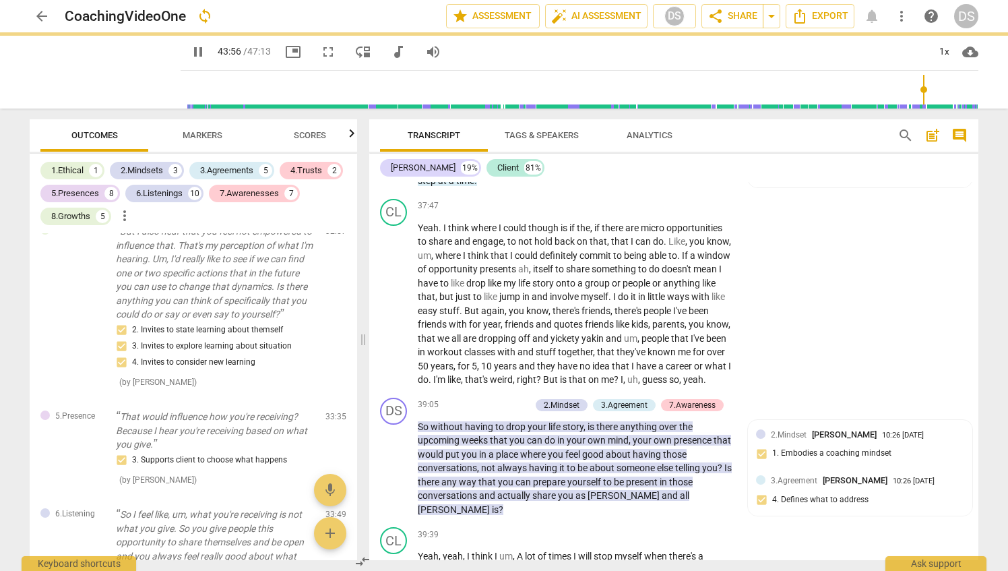
type input "2637"
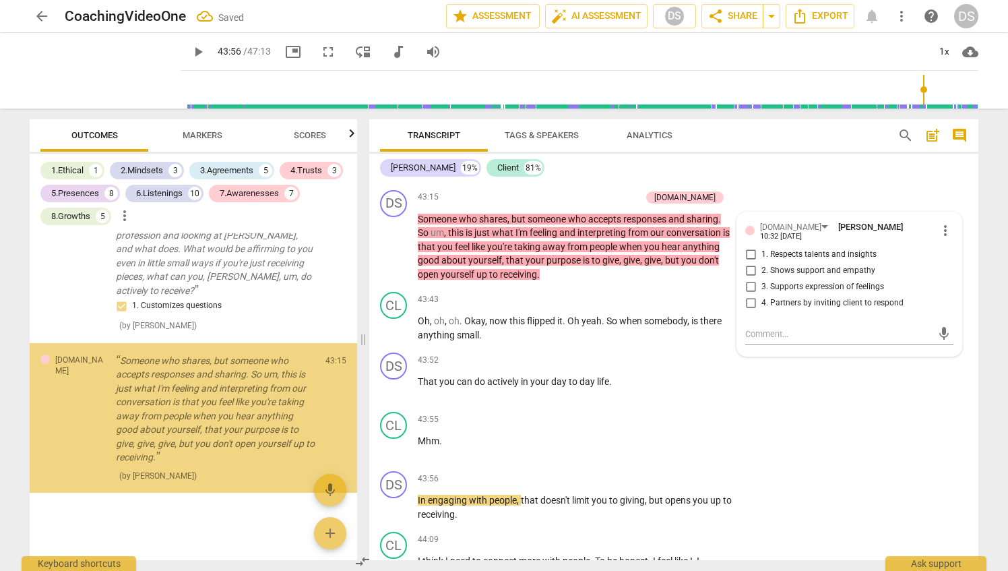
scroll to position [6882, 0]
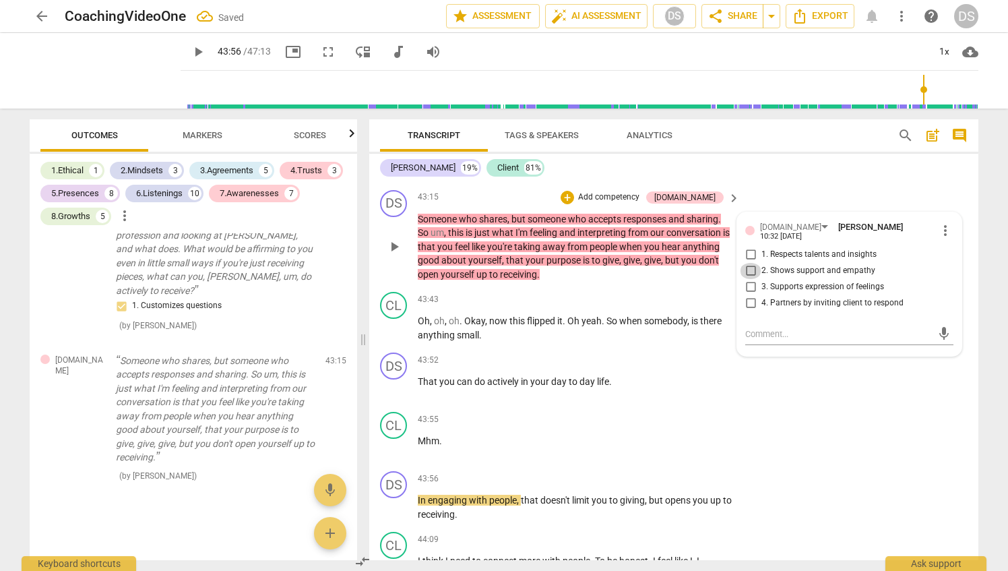
click at [747, 279] on input "2. Shows support and empathy" at bounding box center [751, 271] width 22 height 16
checkbox input "true"
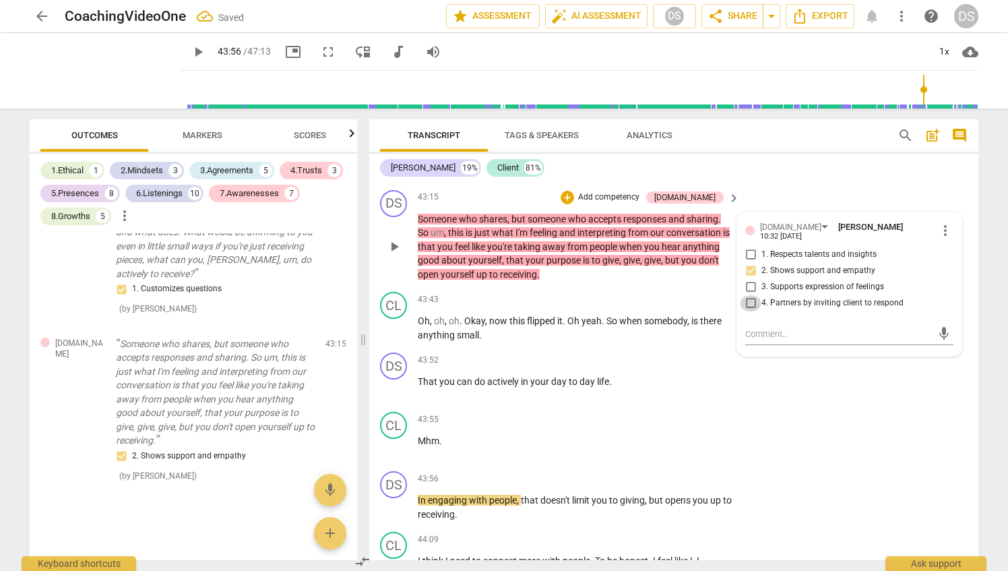
click at [748, 311] on input "4. Partners by inviting client to respond" at bounding box center [751, 303] width 22 height 16
checkbox input "true"
click at [593, 287] on div "DS play_arrow pause 43:15 + Add competency 4.Trust keyboard_arrow_right Someone…" at bounding box center [673, 236] width 609 height 102
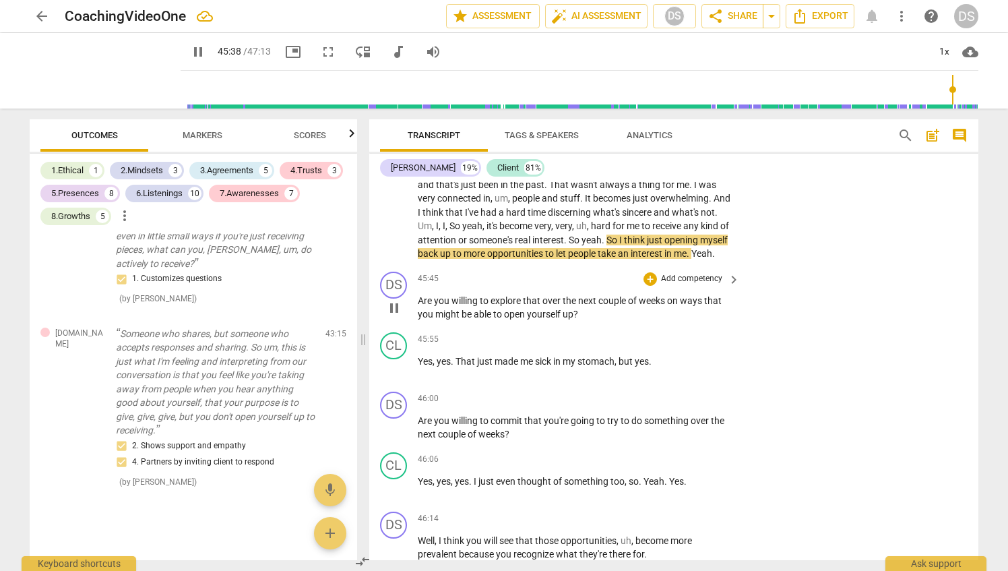
scroll to position [9901, 0]
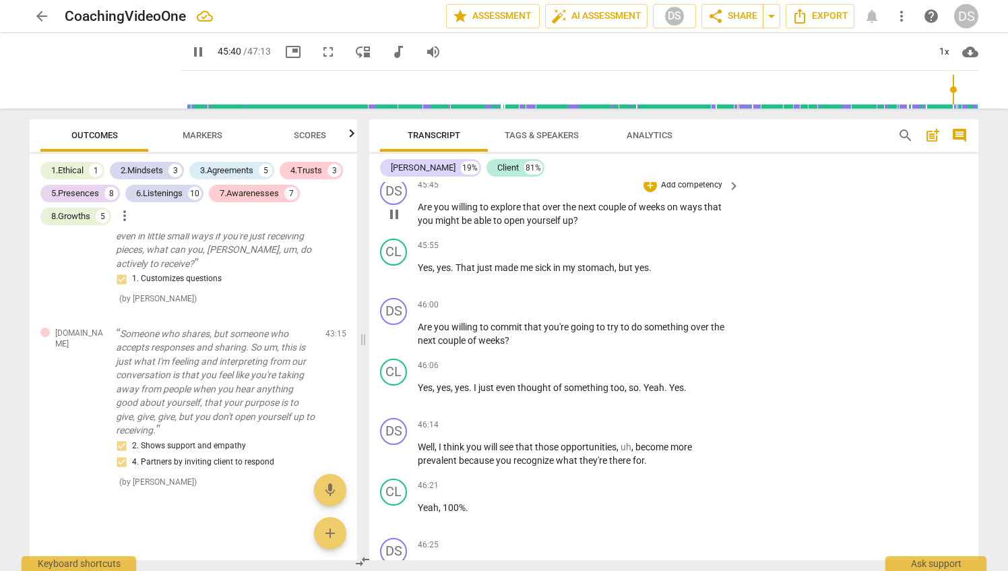
click at [685, 191] on p "Add competency" at bounding box center [692, 185] width 64 height 12
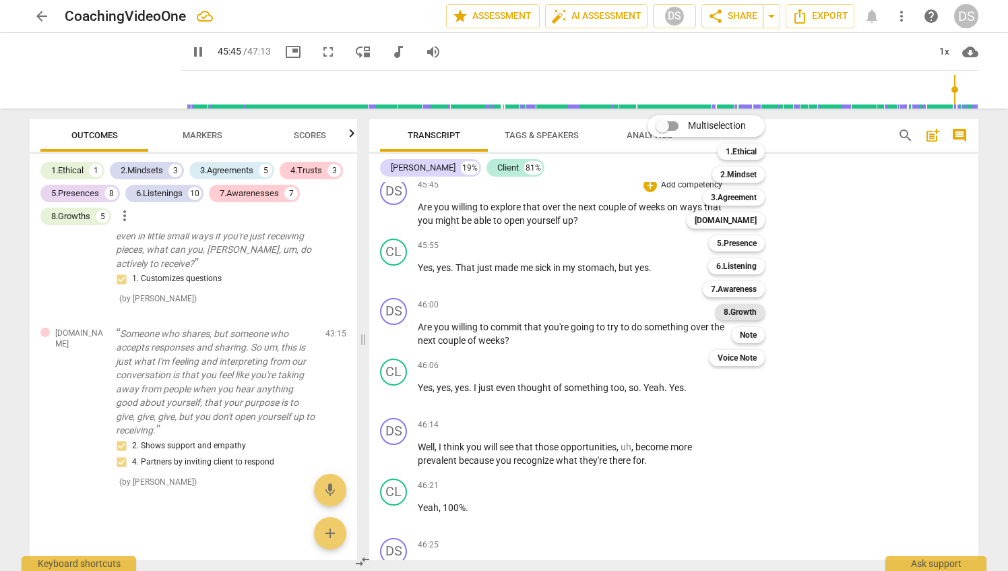
click at [739, 310] on b "8.Growth" at bounding box center [740, 312] width 33 height 16
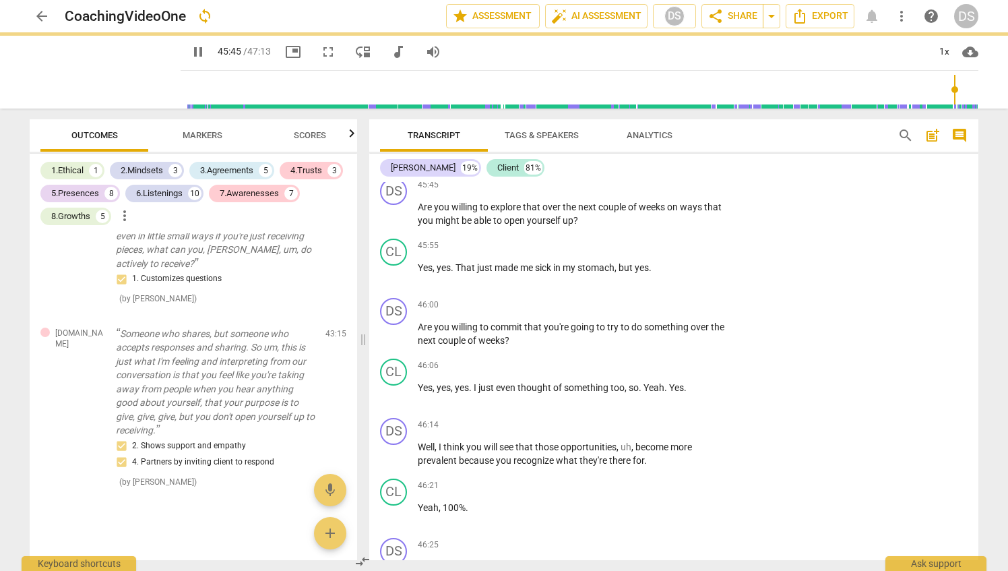
type input "2746"
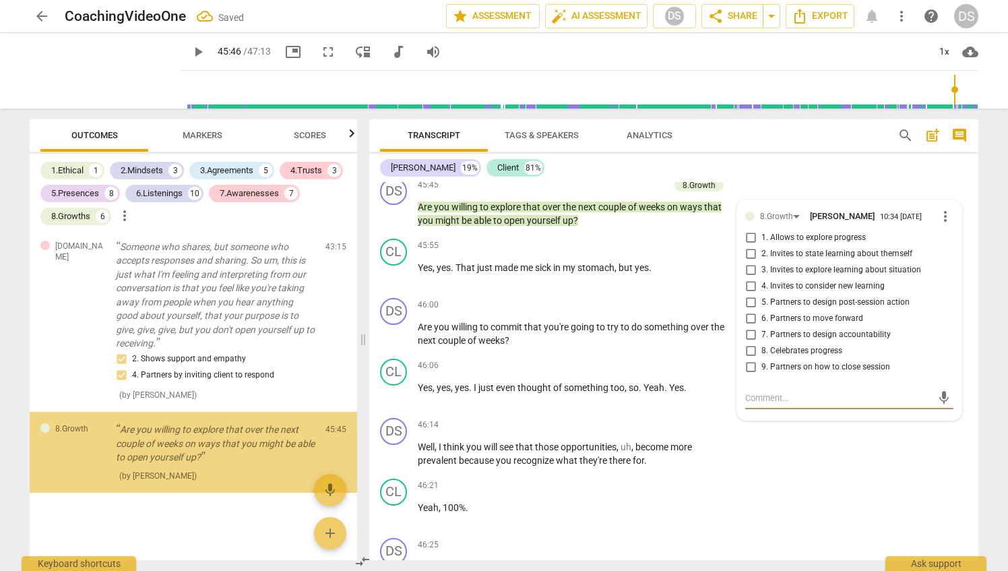
scroll to position [6997, 0]
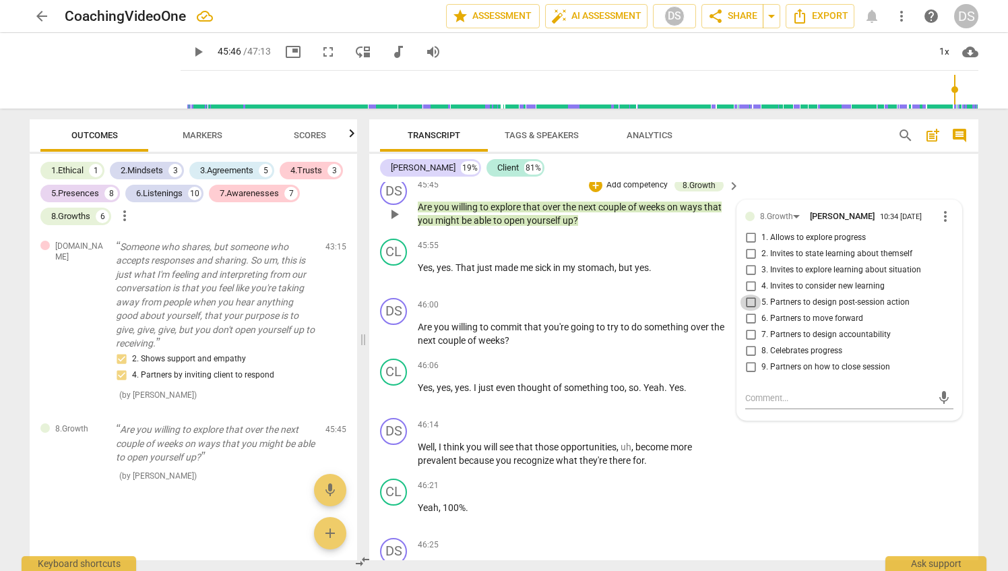
click at [746, 311] on input "5. Partners to design post-session action" at bounding box center [751, 303] width 22 height 16
checkbox input "true"
click at [562, 348] on div "DS play_arrow pause 46:00 + Add competency keyboard_arrow_right Are you willing…" at bounding box center [673, 323] width 609 height 61
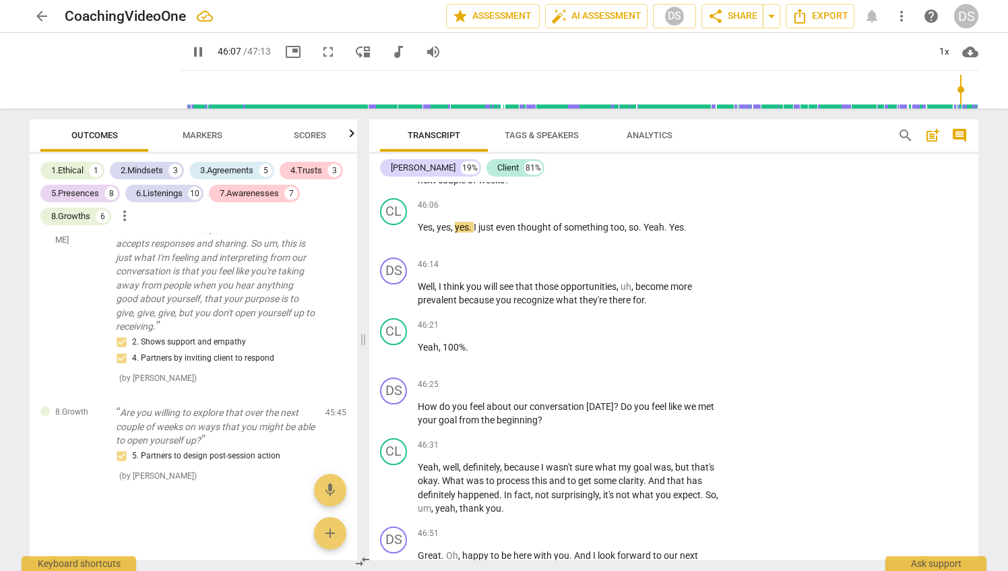
scroll to position [10036, 0]
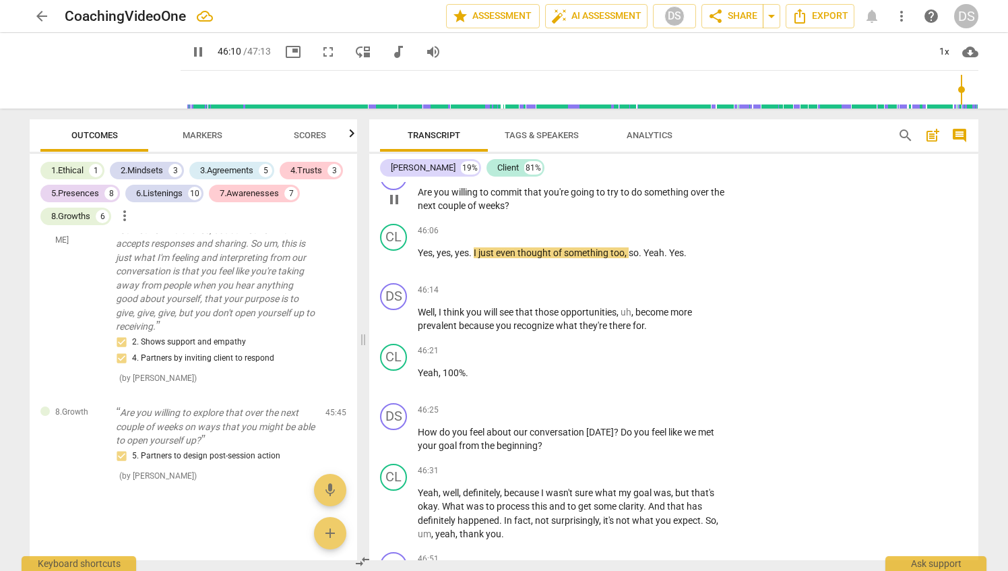
click at [700, 177] on p "Add competency" at bounding box center [692, 170] width 64 height 12
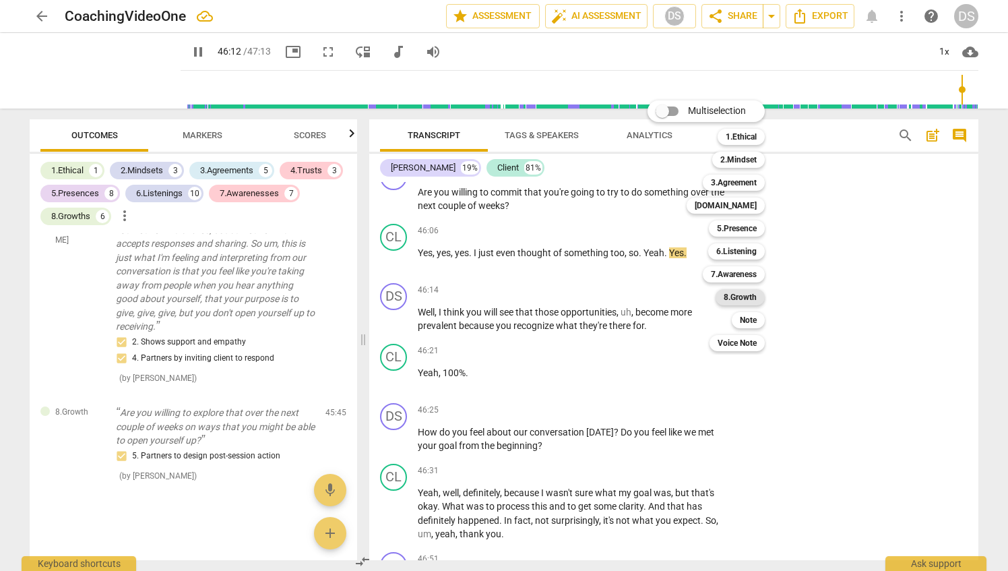
click at [744, 296] on b "8.Growth" at bounding box center [740, 297] width 33 height 16
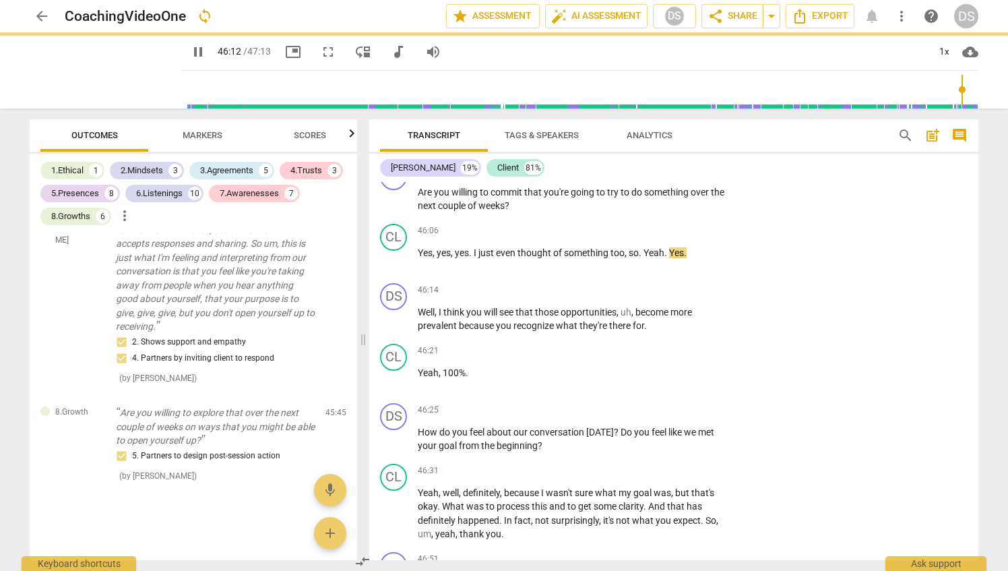
type input "2773"
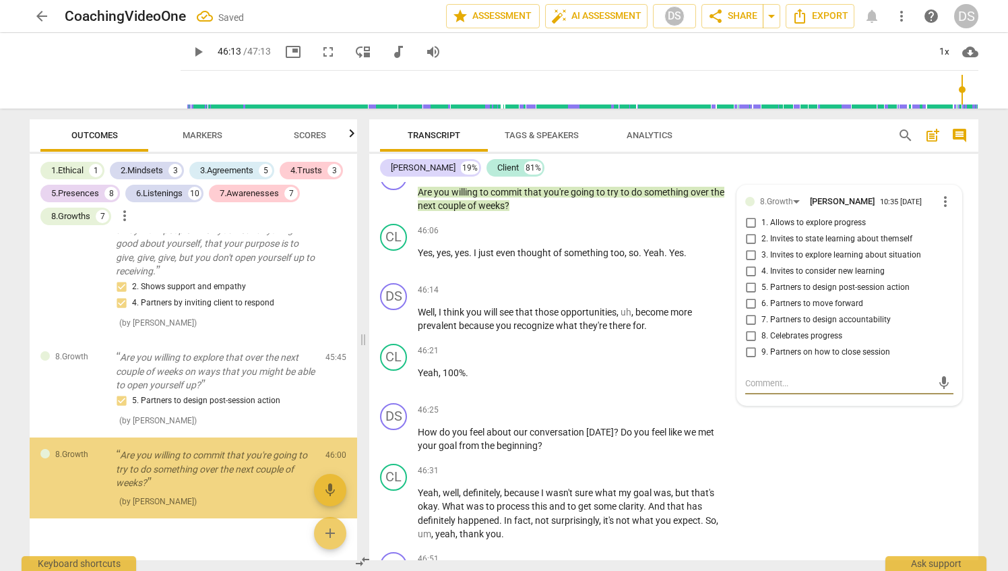
scroll to position [7094, 0]
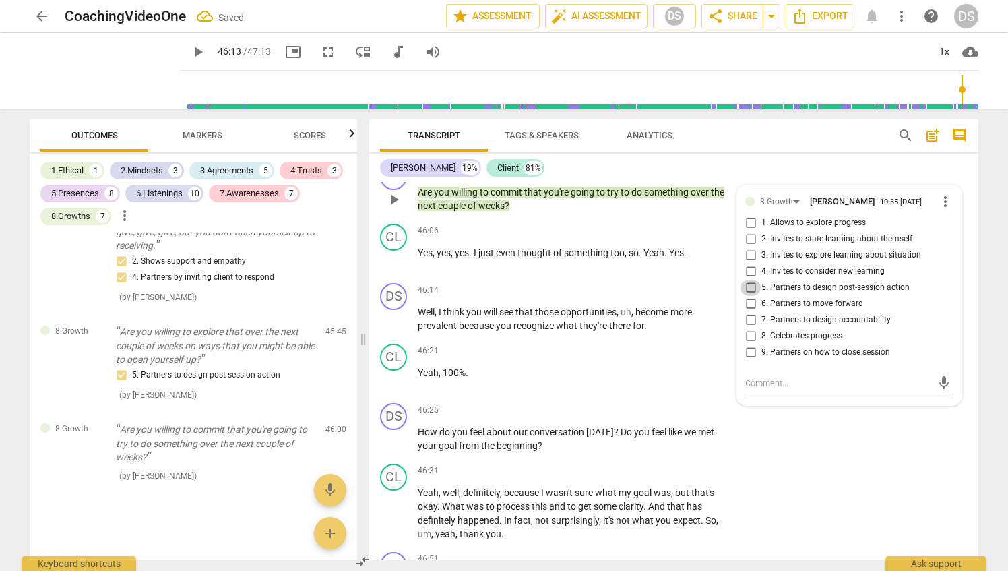
click at [747, 296] on input "5. Partners to design post-session action" at bounding box center [751, 288] width 22 height 16
checkbox input "true"
click at [572, 333] on div "DS play_arrow pause 46:14 + Add competency keyboard_arrow_right Well , I think …" at bounding box center [673, 308] width 609 height 61
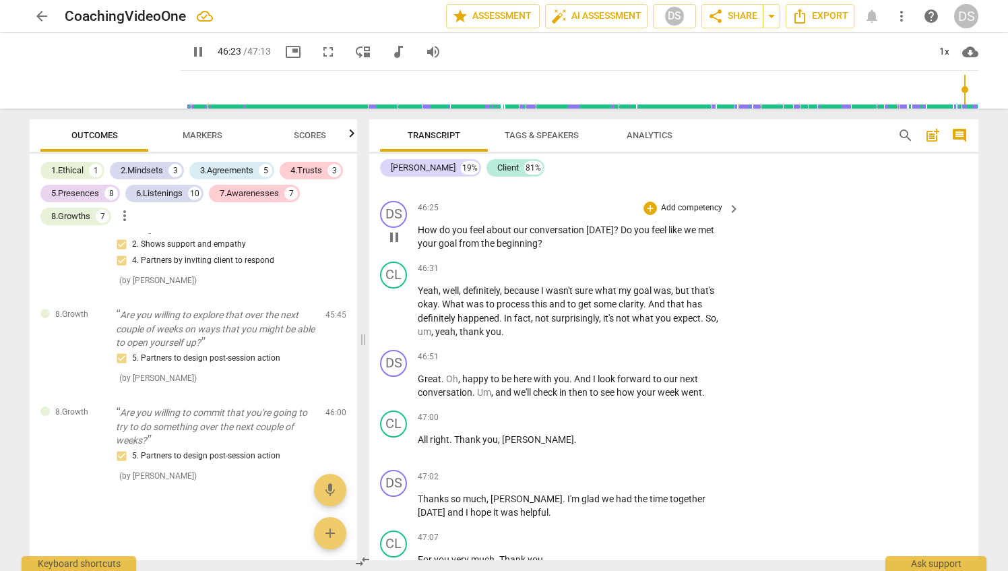
scroll to position [10305, 0]
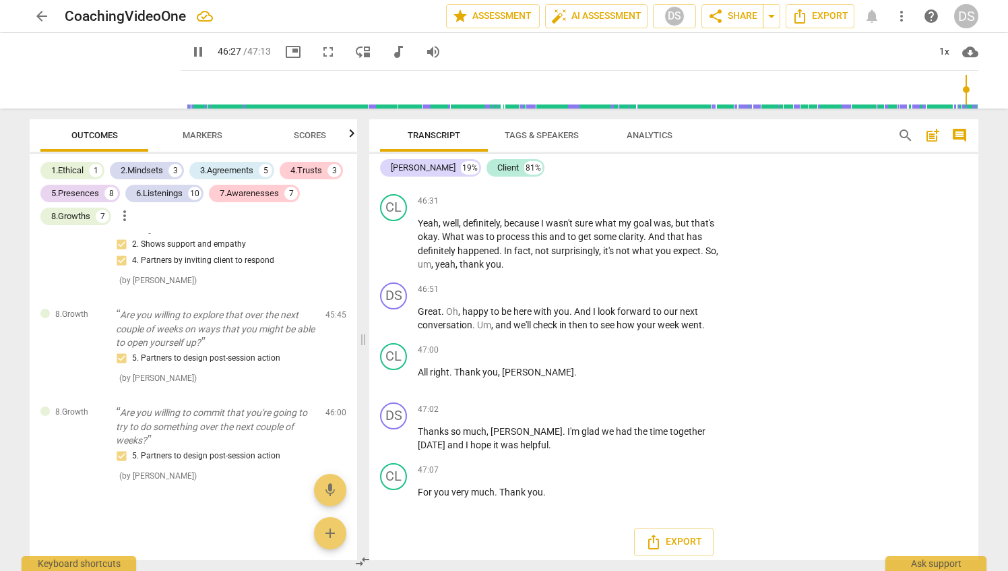
click at [700, 147] on p "Add competency" at bounding box center [692, 141] width 64 height 12
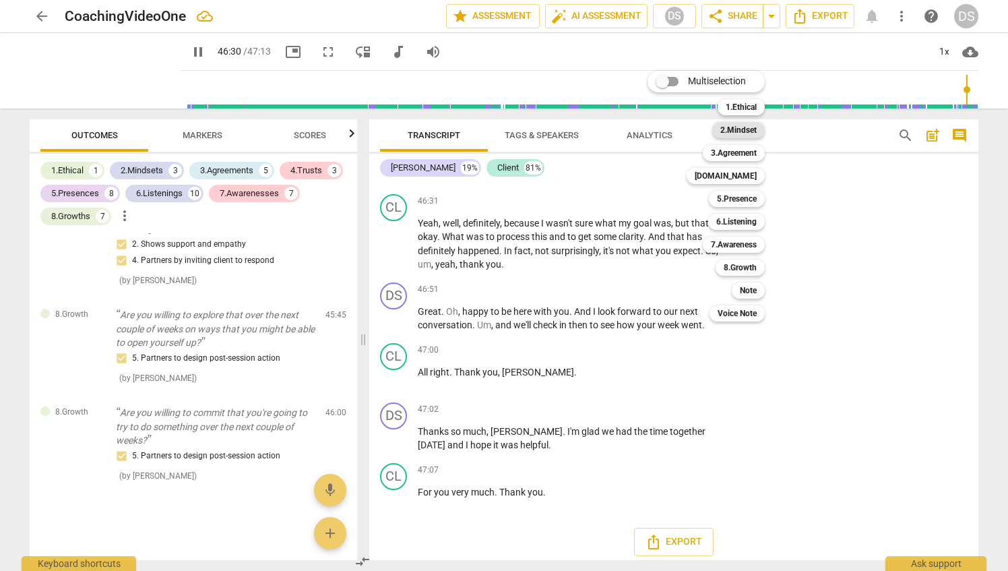
click at [737, 129] on b "2.Mindset" at bounding box center [739, 130] width 36 height 16
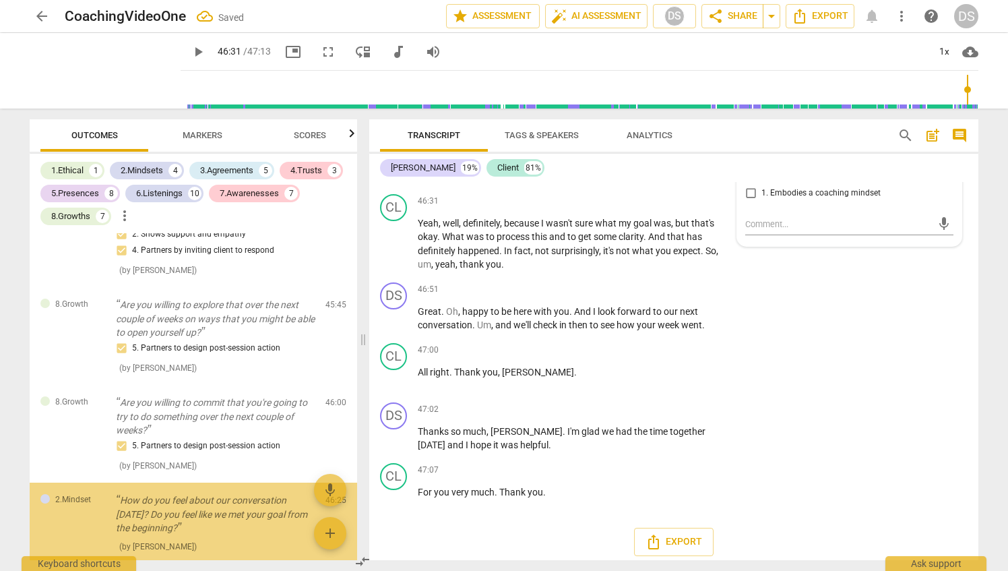
scroll to position [7192, 0]
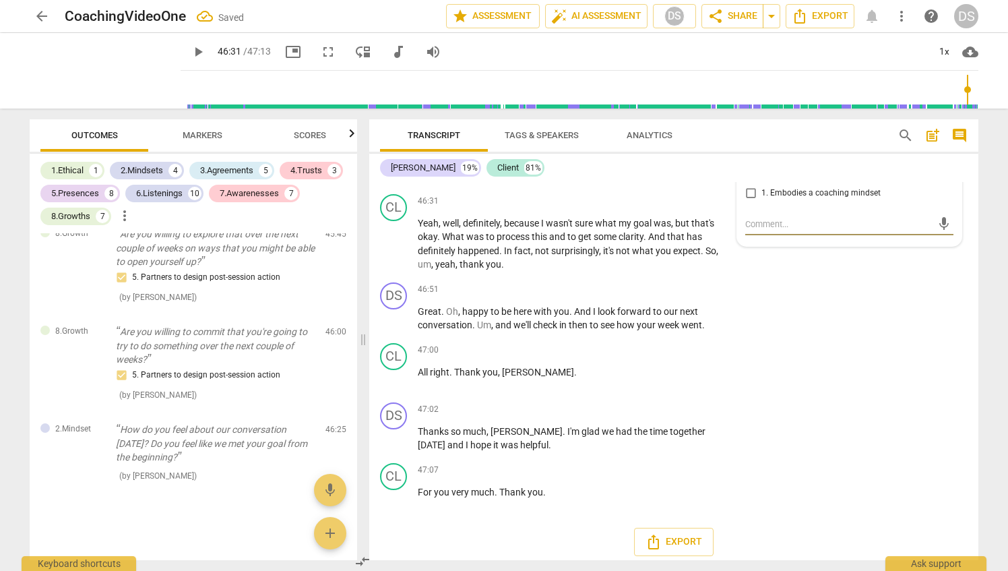
click at [942, 180] on span "more_vert" at bounding box center [946, 172] width 16 height 16
click at [956, 252] on li "Delete" at bounding box center [957, 252] width 47 height 26
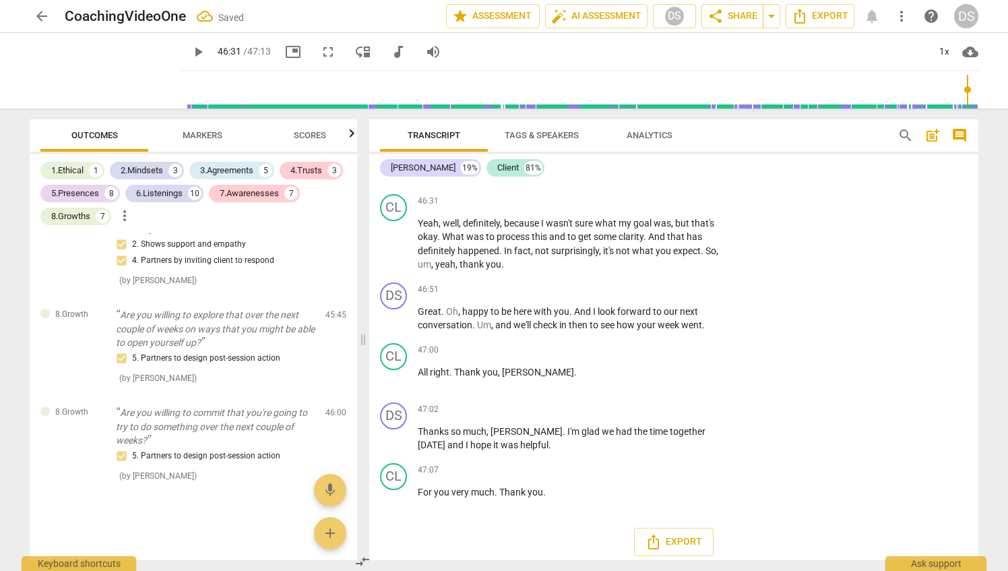
scroll to position [7111, 0]
click at [651, 148] on div "+" at bounding box center [650, 140] width 13 height 13
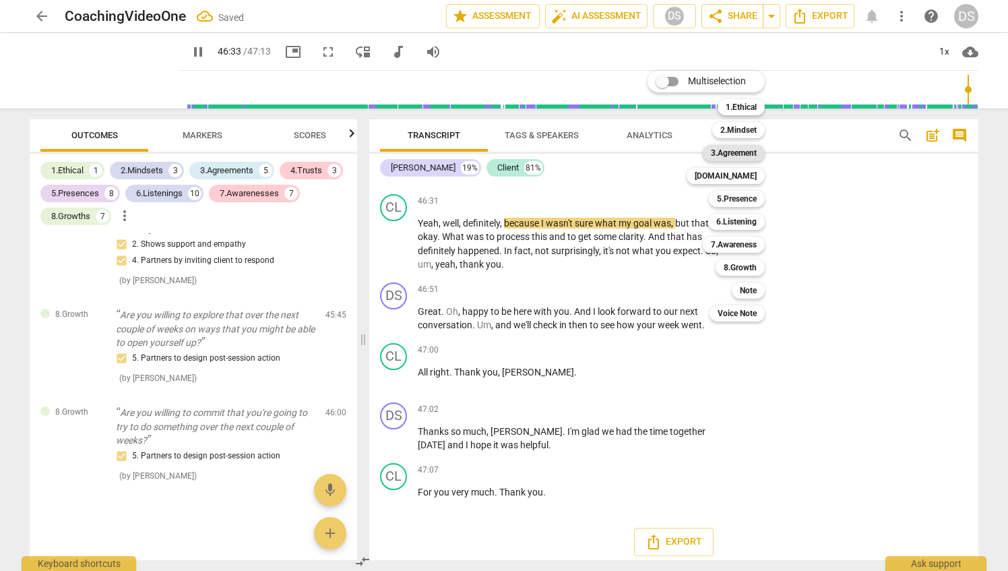
click at [751, 154] on b "3.Agreement" at bounding box center [734, 153] width 46 height 16
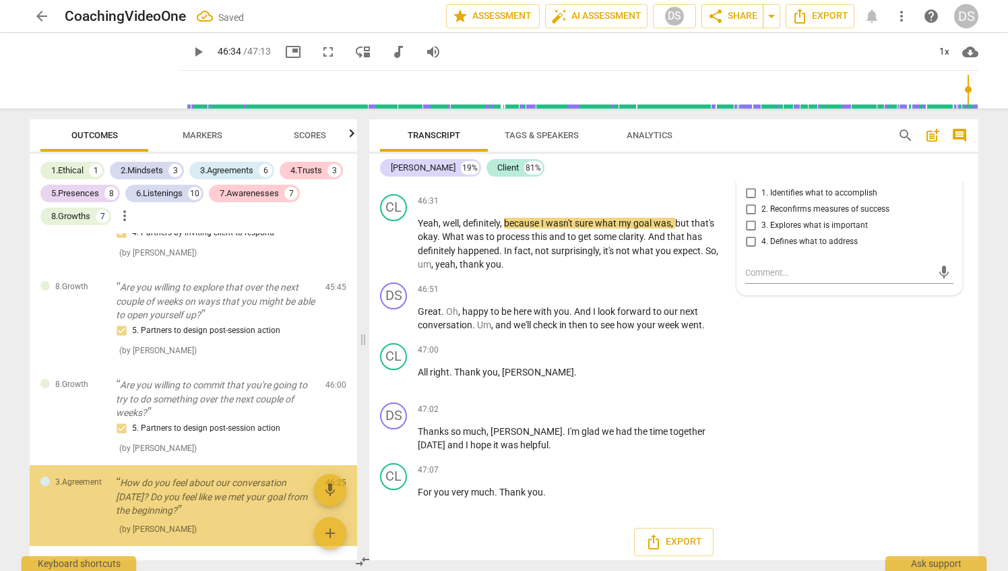
scroll to position [7192, 0]
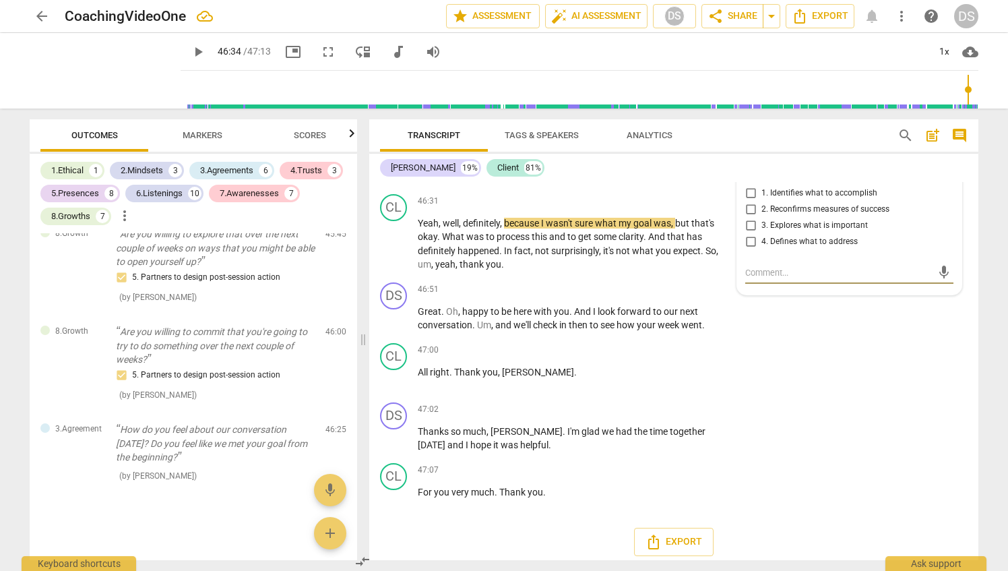
click at [941, 180] on span "more_vert" at bounding box center [946, 172] width 16 height 16
click at [963, 252] on li "Delete" at bounding box center [957, 254] width 47 height 26
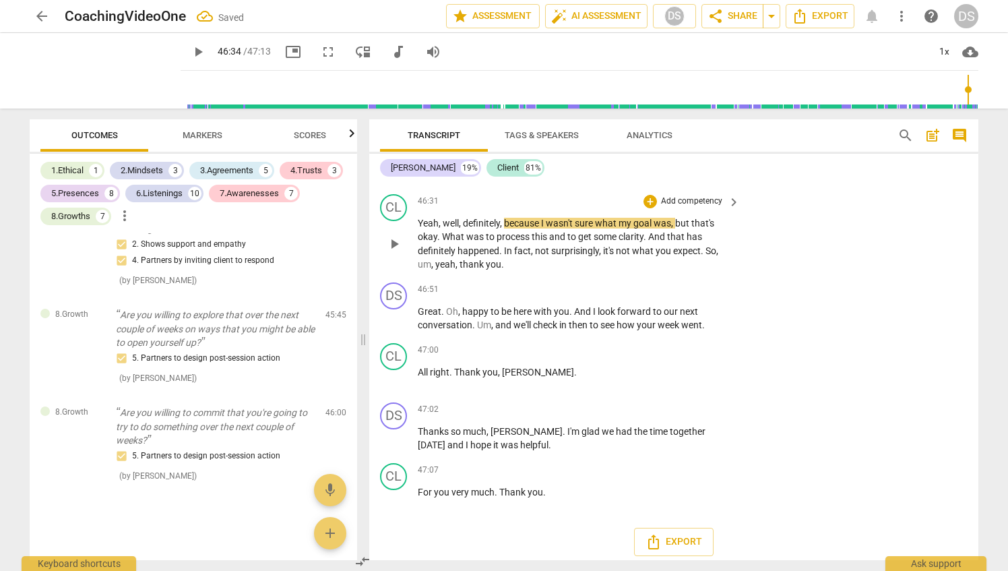
scroll to position [7111, 0]
click at [712, 208] on p "Add competency" at bounding box center [692, 201] width 64 height 12
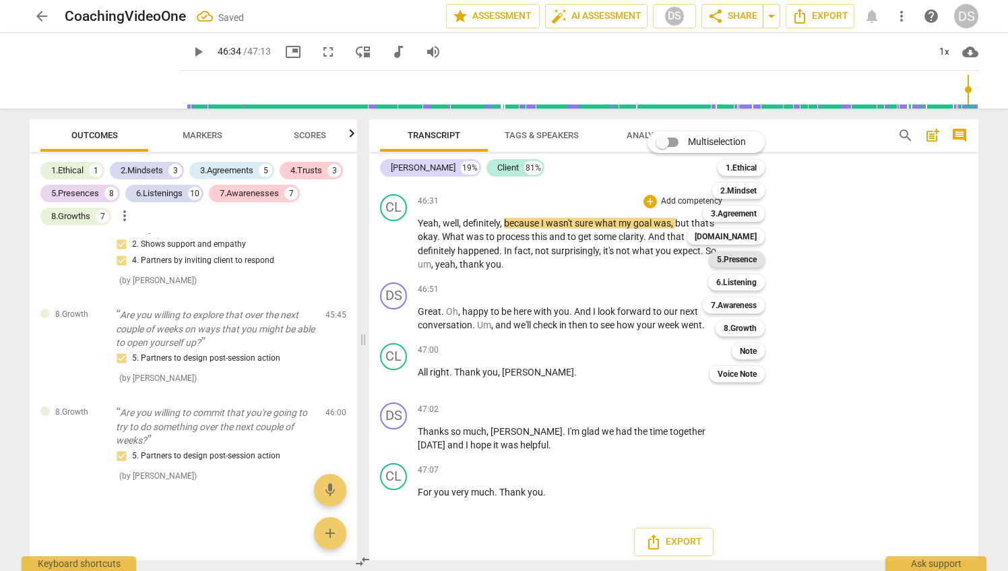
click at [754, 258] on b "5.Presence" at bounding box center [737, 259] width 40 height 16
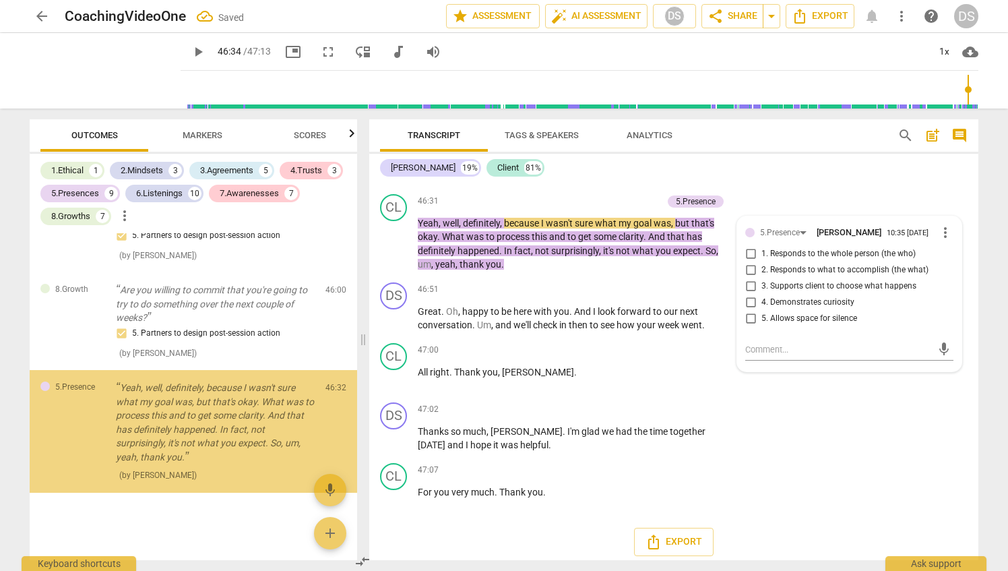
scroll to position [7233, 0]
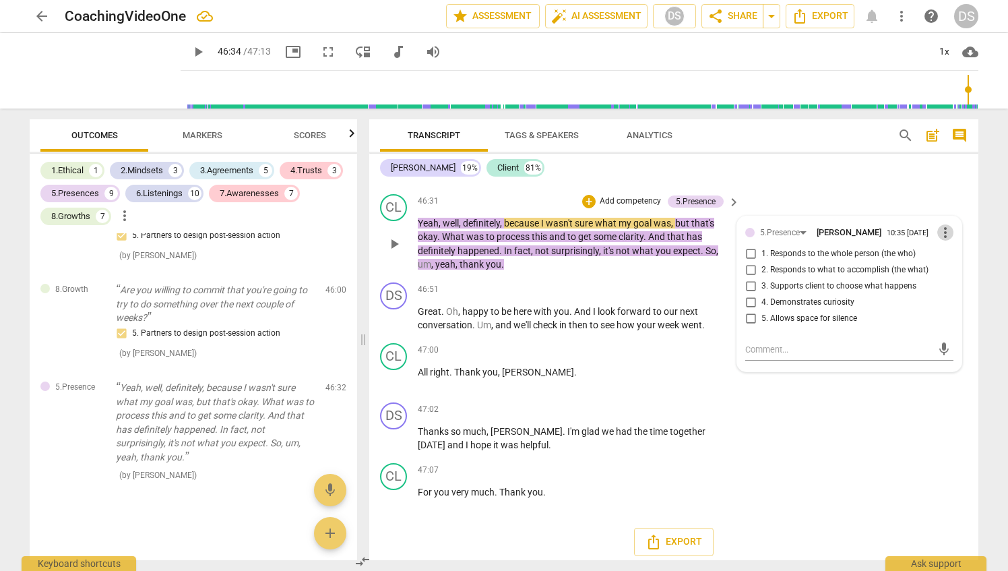
click at [940, 241] on span "more_vert" at bounding box center [946, 232] width 16 height 16
click at [948, 313] on li "Delete" at bounding box center [957, 313] width 47 height 26
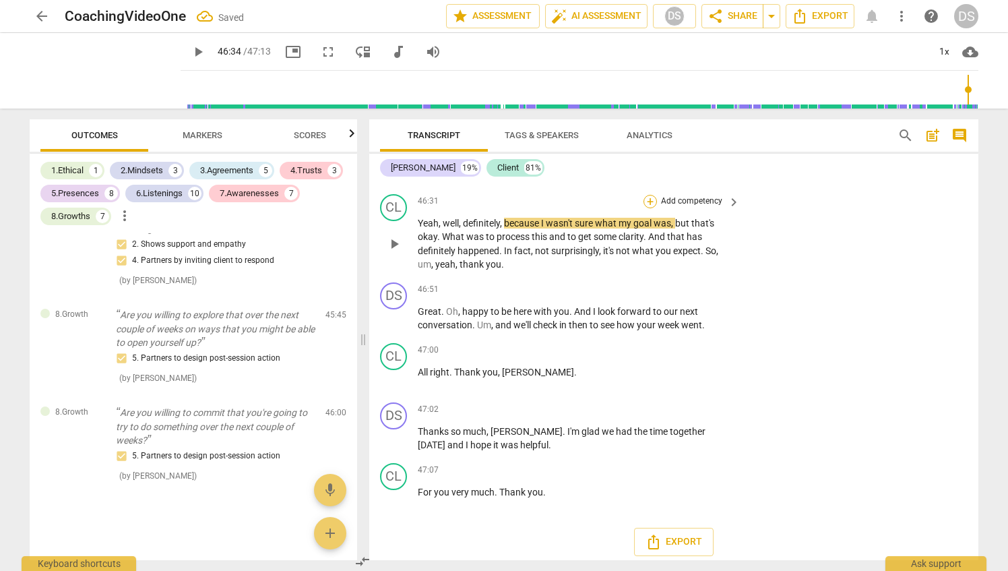
scroll to position [7111, 0]
click at [677, 208] on p "Add competency" at bounding box center [692, 201] width 64 height 12
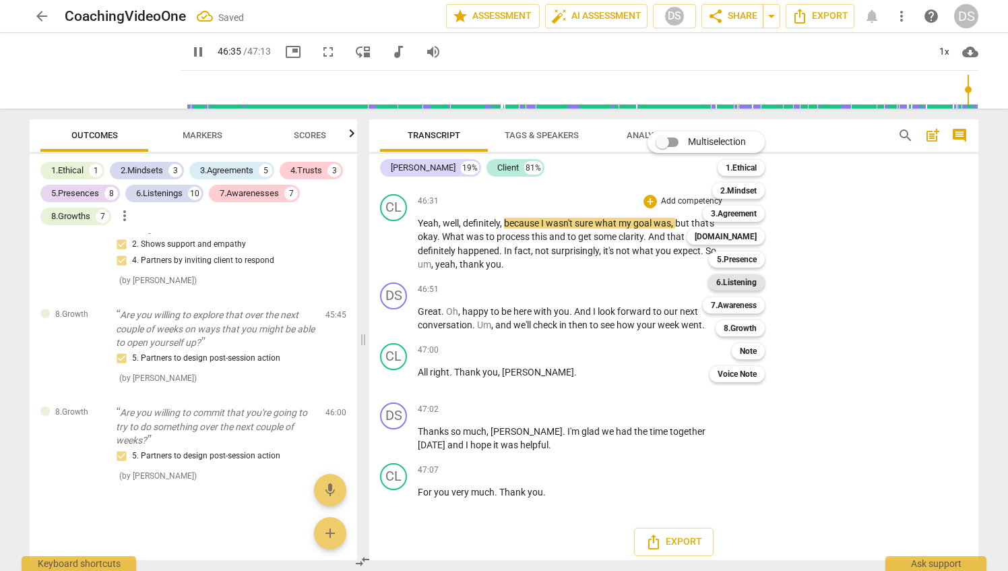
click at [739, 283] on b "6.Listening" at bounding box center [737, 282] width 40 height 16
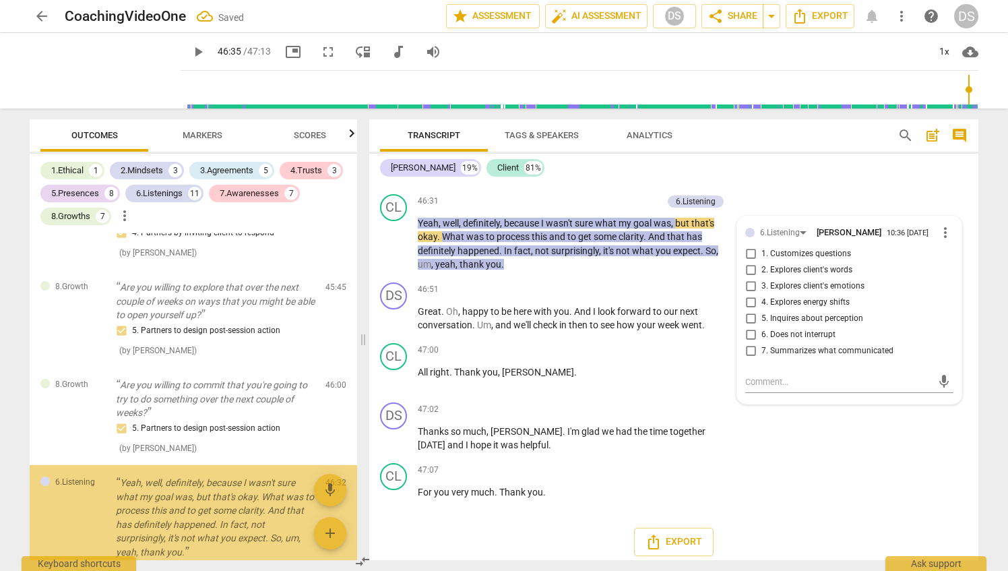
scroll to position [7233, 0]
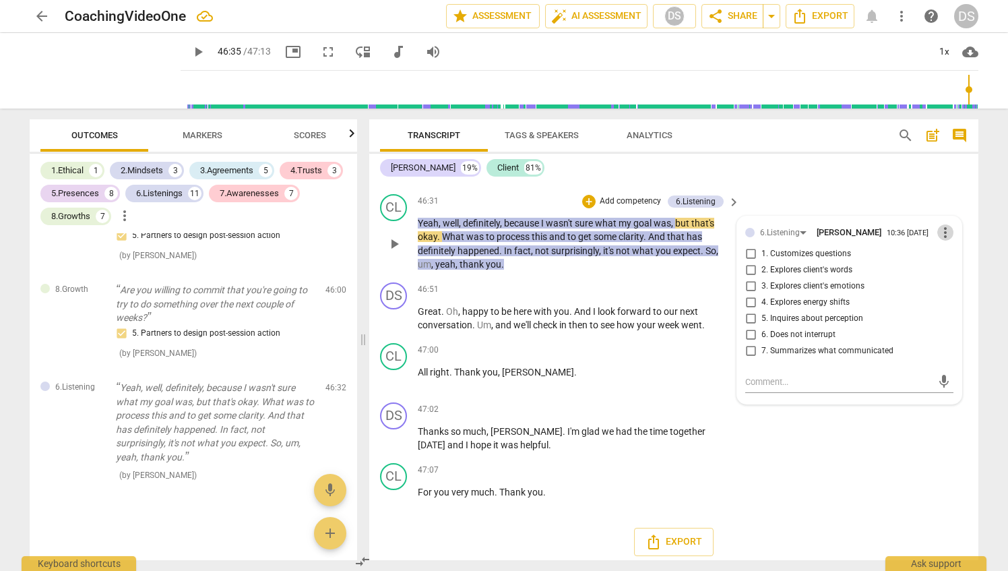
click at [939, 241] on span "more_vert" at bounding box center [946, 232] width 16 height 16
click at [957, 309] on li "Delete" at bounding box center [957, 313] width 47 height 26
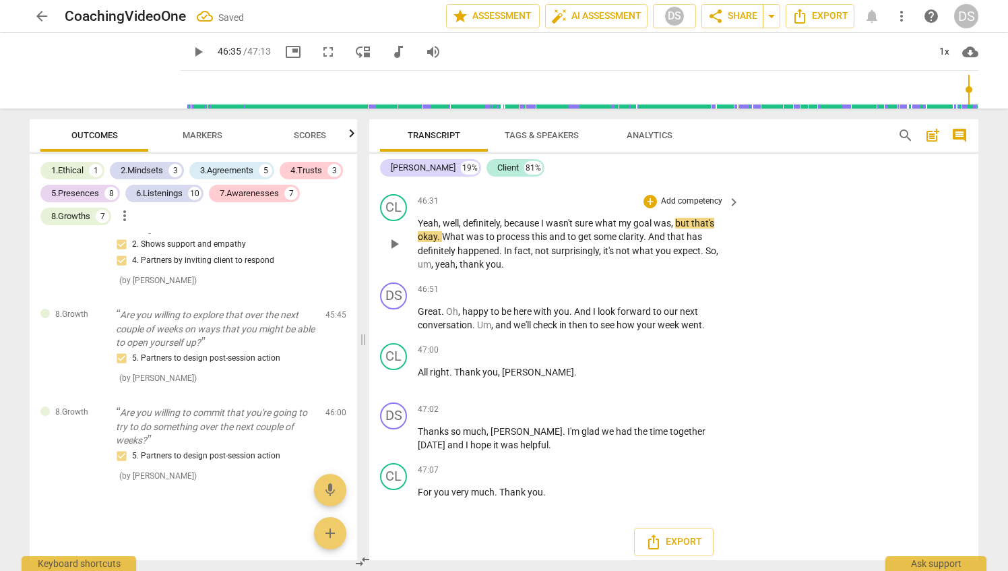
scroll to position [7111, 0]
click at [654, 208] on div "+" at bounding box center [650, 201] width 13 height 13
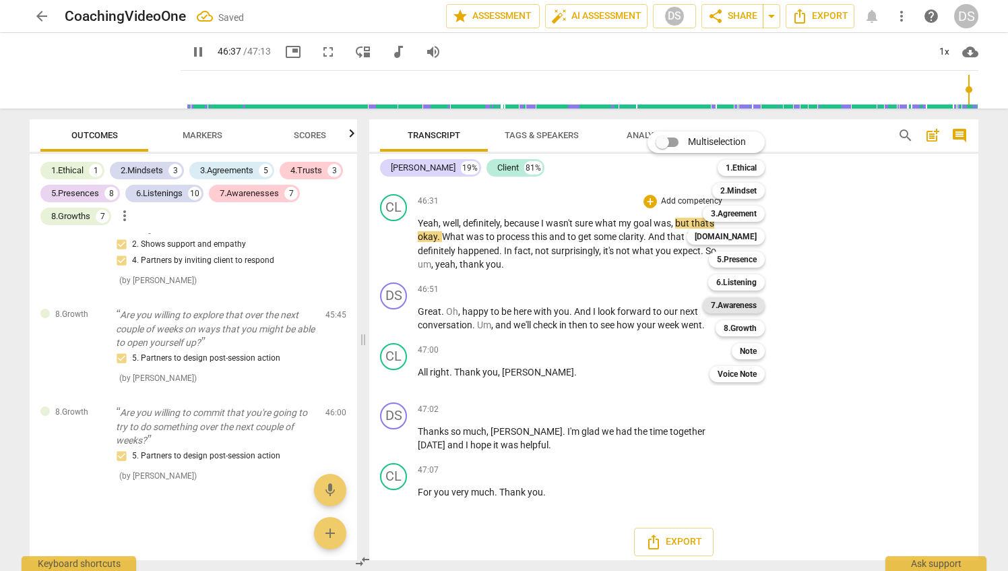
click at [748, 304] on b "7.Awareness" at bounding box center [734, 305] width 46 height 16
type input "2797"
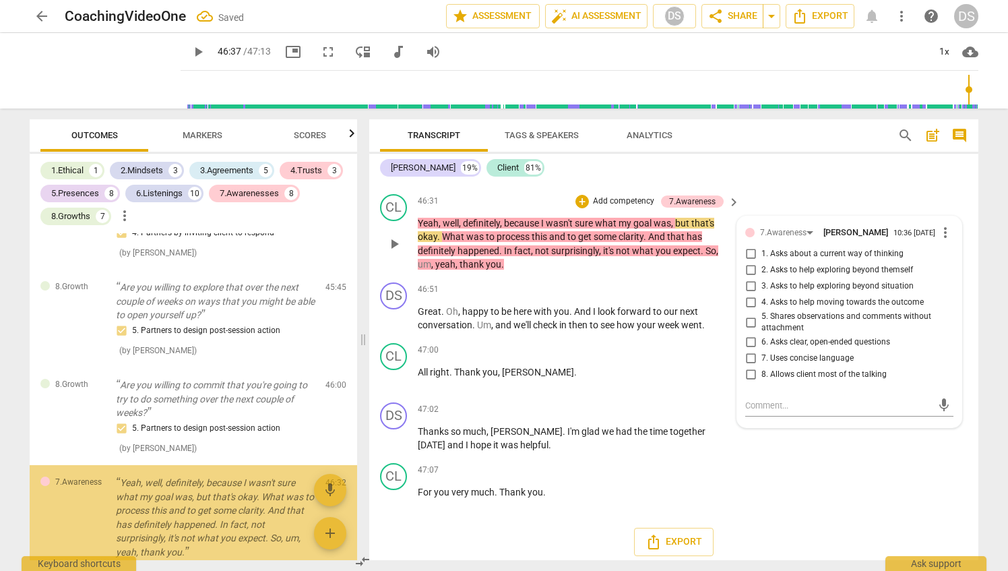
scroll to position [7233, 0]
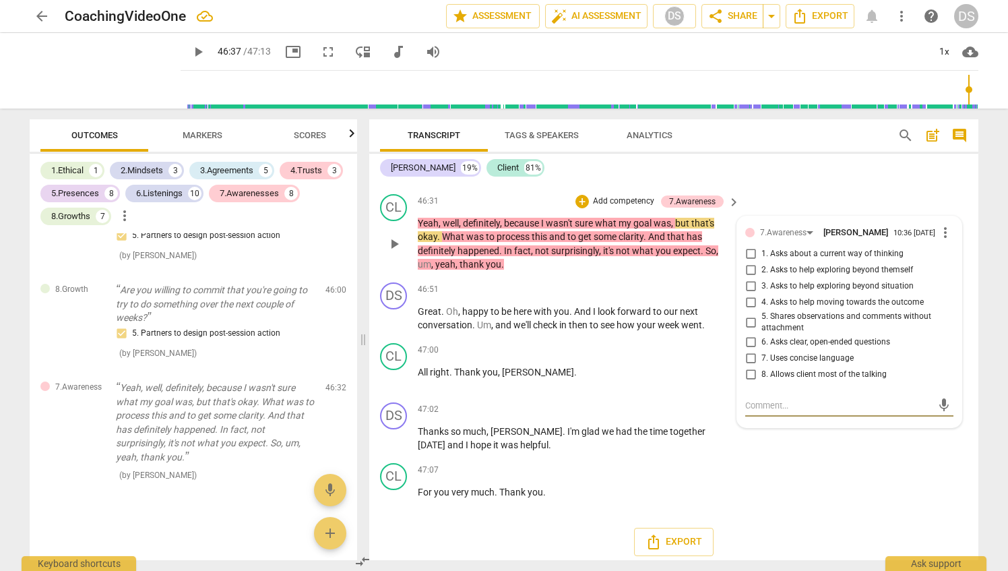
click at [747, 311] on input "4. Asks to help moving towards the outcome" at bounding box center [751, 303] width 22 height 16
checkbox input "true"
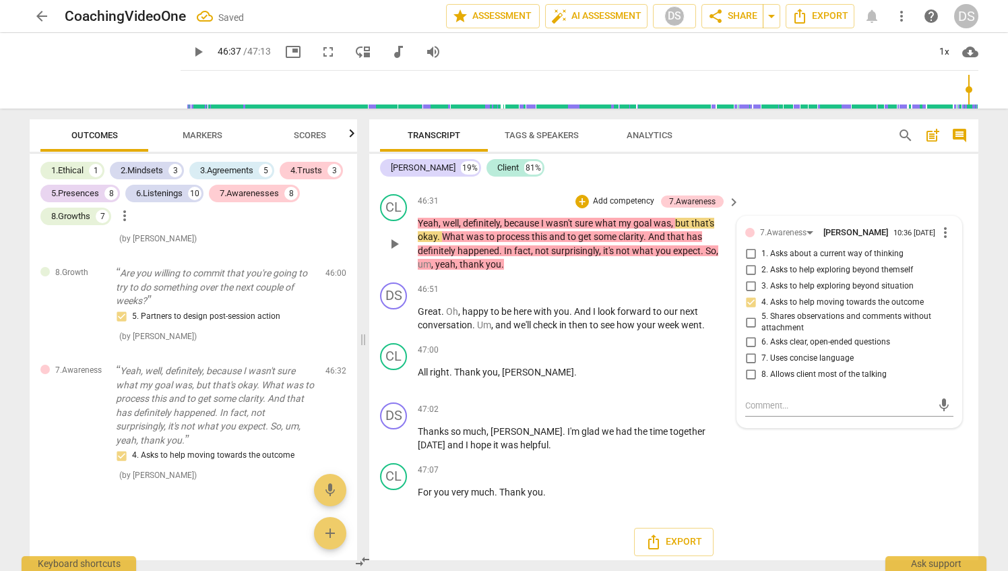
click at [638, 277] on div "CL play_arrow pause 46:31 + Add competency 7.Awareness keyboard_arrow_right Yea…" at bounding box center [673, 233] width 609 height 88
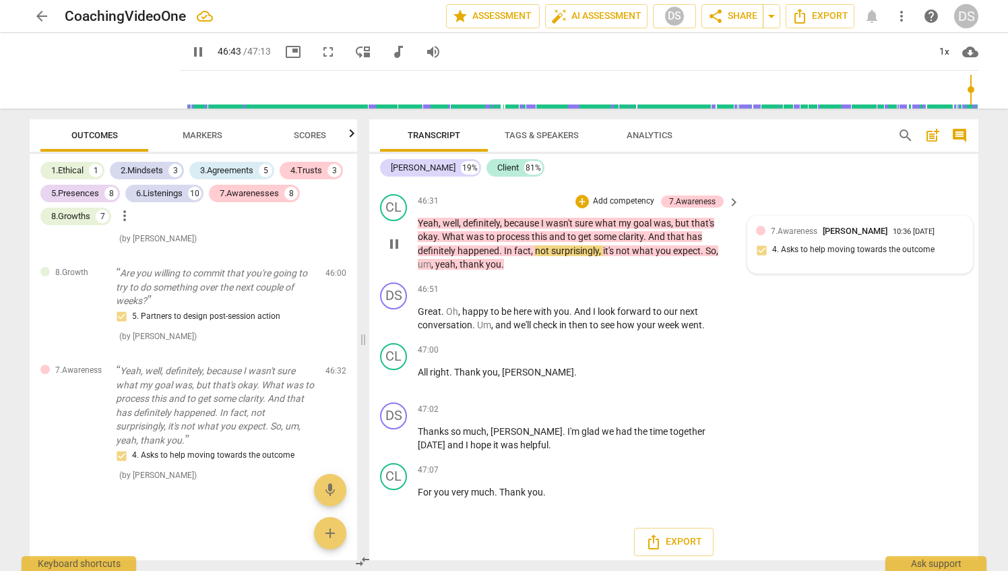
scroll to position [10170, 0]
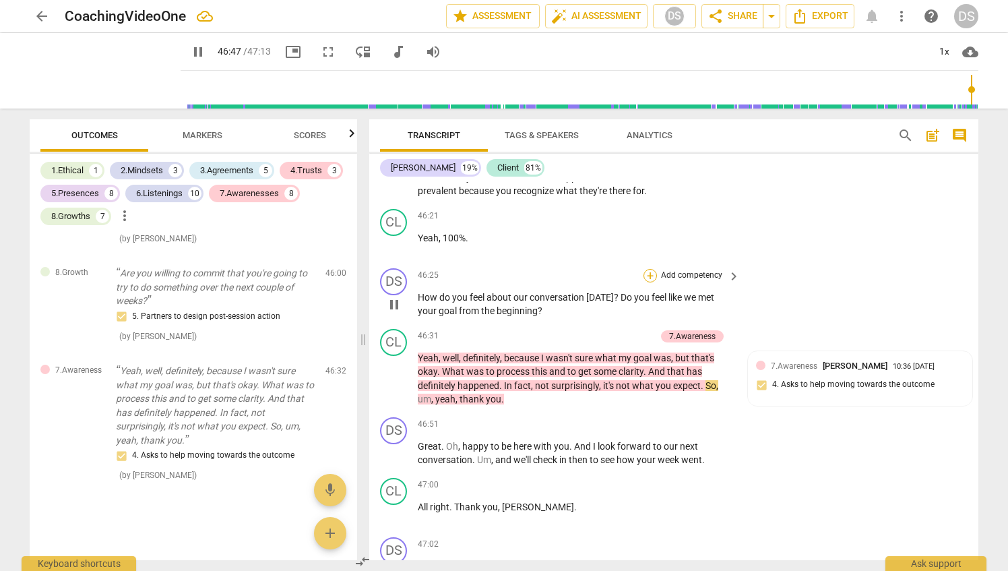
click at [655, 282] on div "+" at bounding box center [650, 275] width 13 height 13
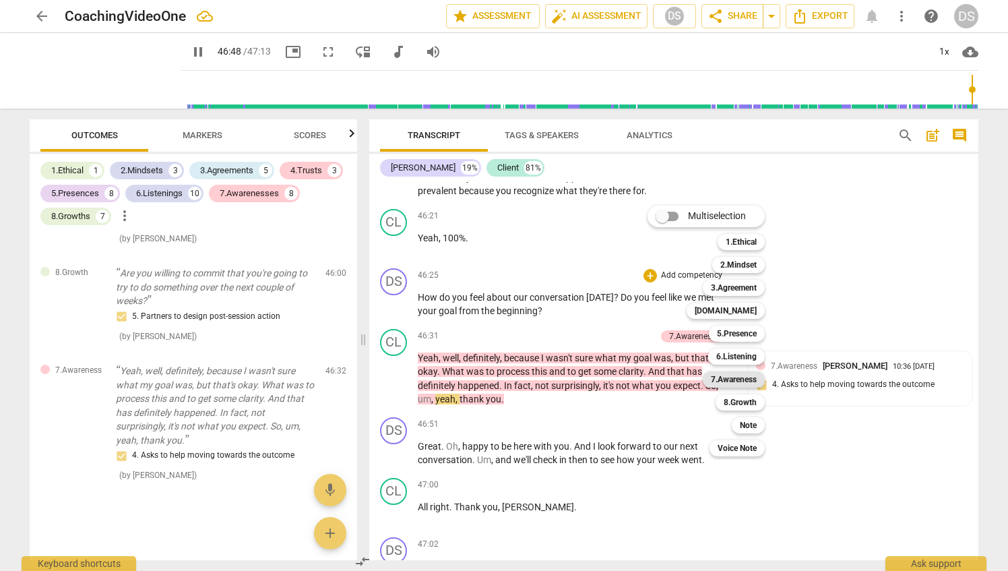
click at [746, 377] on b "7.Awareness" at bounding box center [734, 379] width 46 height 16
type input "2809"
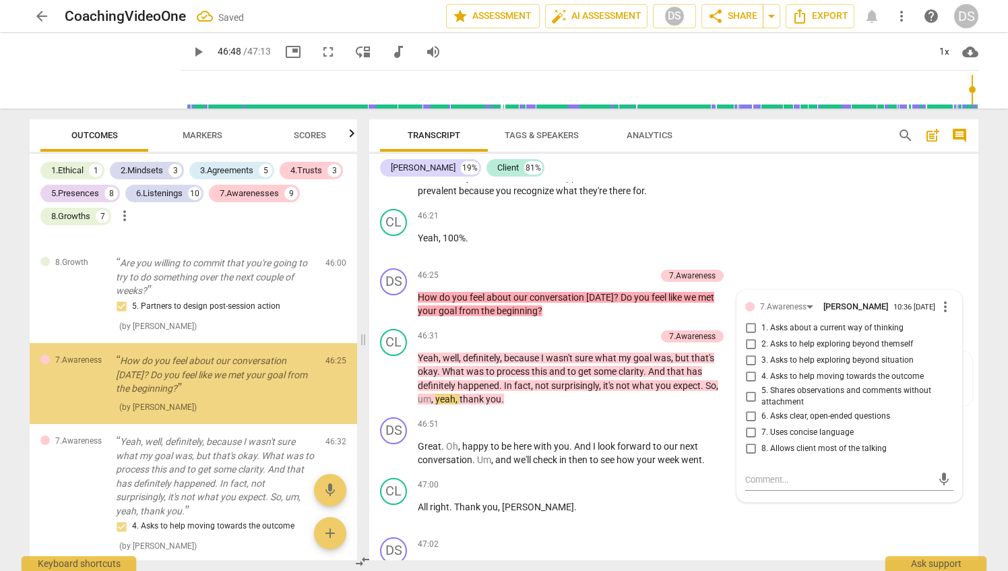
scroll to position [7248, 0]
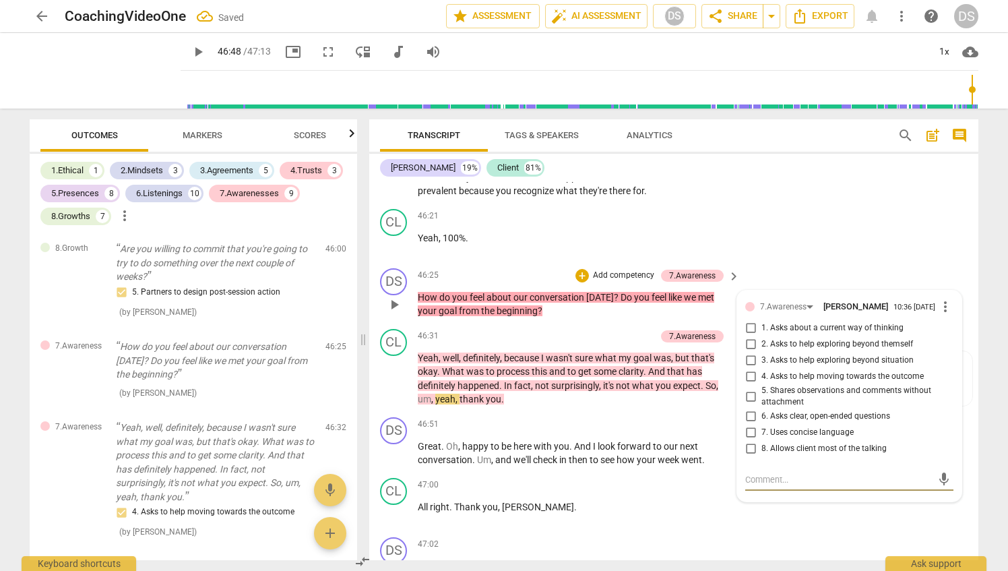
click at [744, 385] on input "4. Asks to help moving towards the outcome" at bounding box center [751, 377] width 22 height 16
checkbox input "true"
click at [627, 343] on div "+ Add competency" at bounding box center [616, 336] width 80 height 13
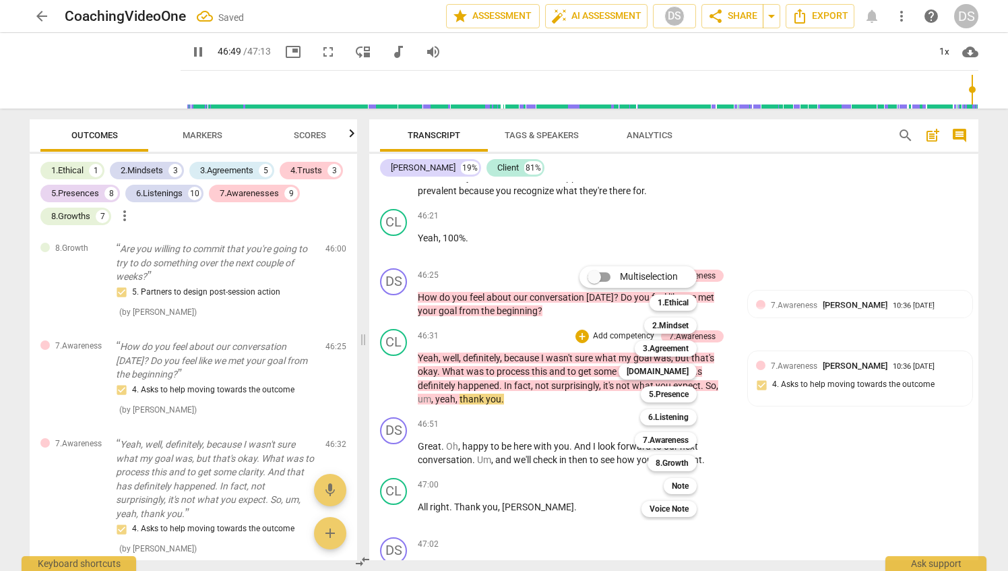
click at [715, 392] on div "5.Presence 5" at bounding box center [677, 394] width 82 height 23
click at [826, 416] on div at bounding box center [504, 285] width 1008 height 571
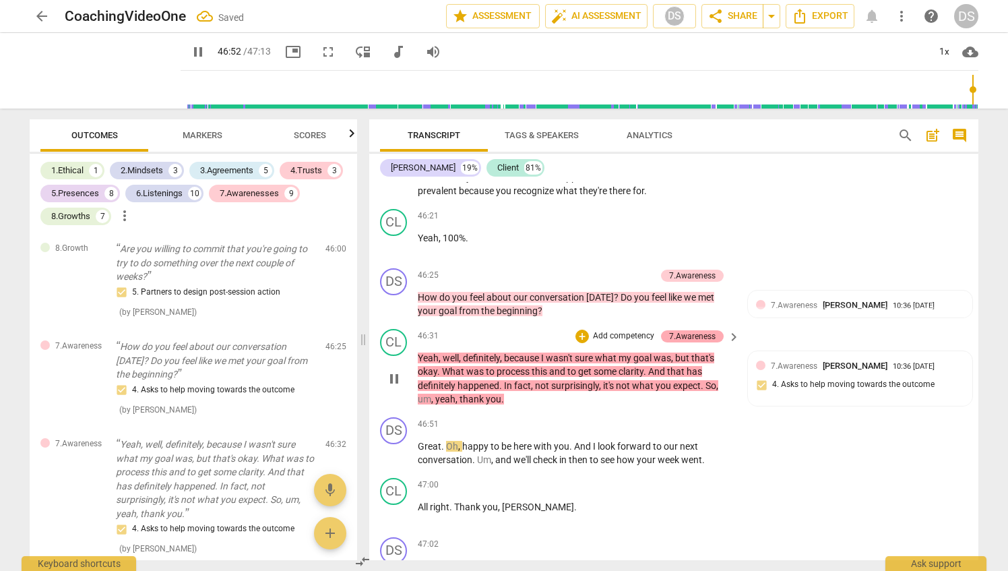
click at [698, 342] on div "7.Awareness" at bounding box center [692, 336] width 47 height 12
type input "2812"
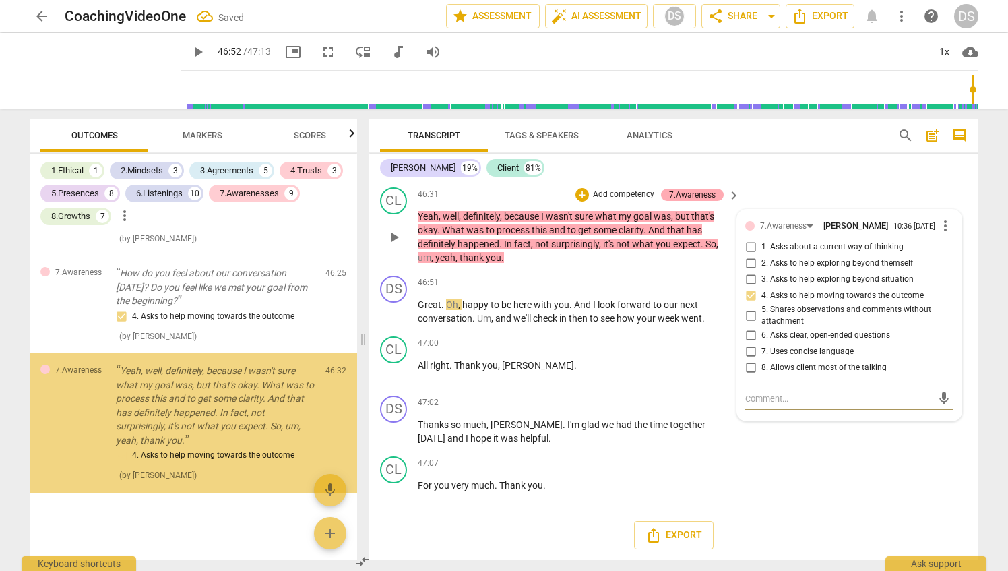
scroll to position [7348, 0]
click at [940, 222] on span "more_vert" at bounding box center [946, 226] width 16 height 16
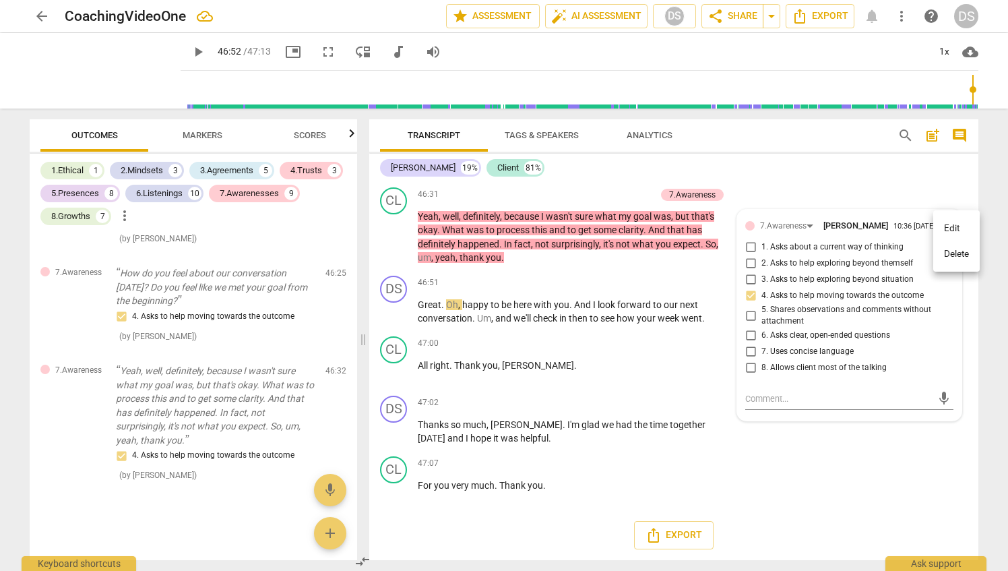
click at [961, 255] on li "Delete" at bounding box center [957, 254] width 47 height 26
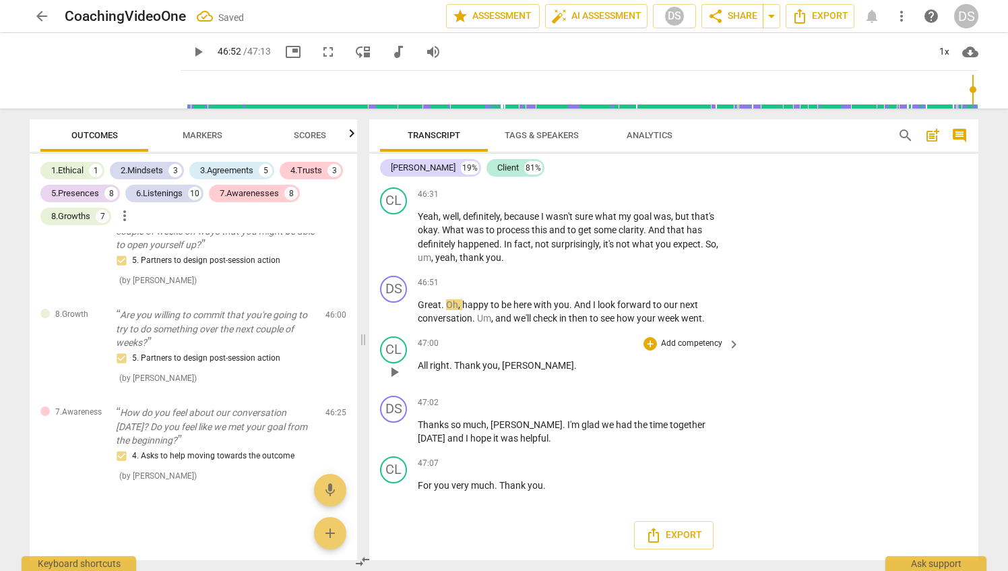
scroll to position [7209, 0]
click at [705, 281] on p "Add competency" at bounding box center [692, 283] width 64 height 12
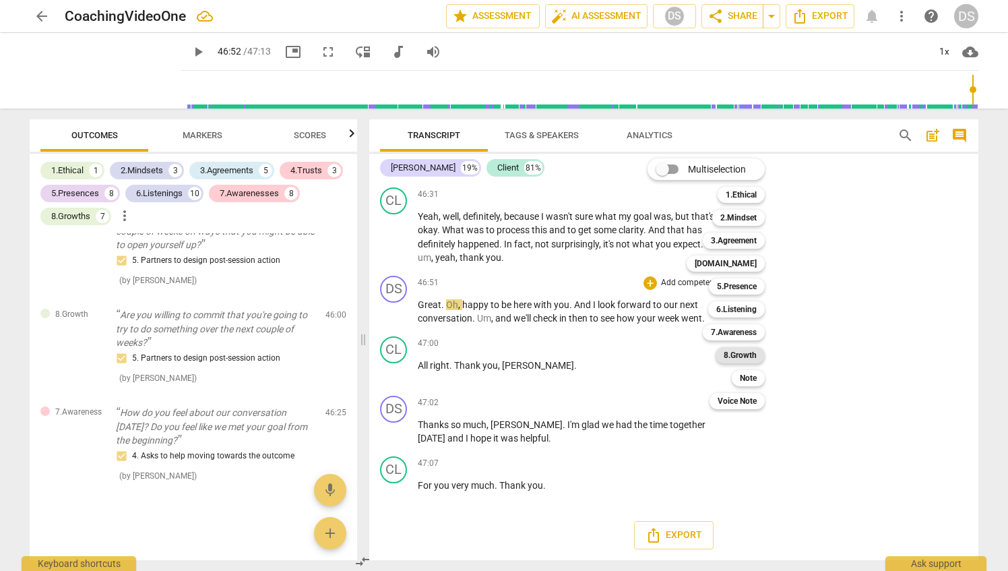
click at [752, 353] on b "8.Growth" at bounding box center [740, 355] width 33 height 16
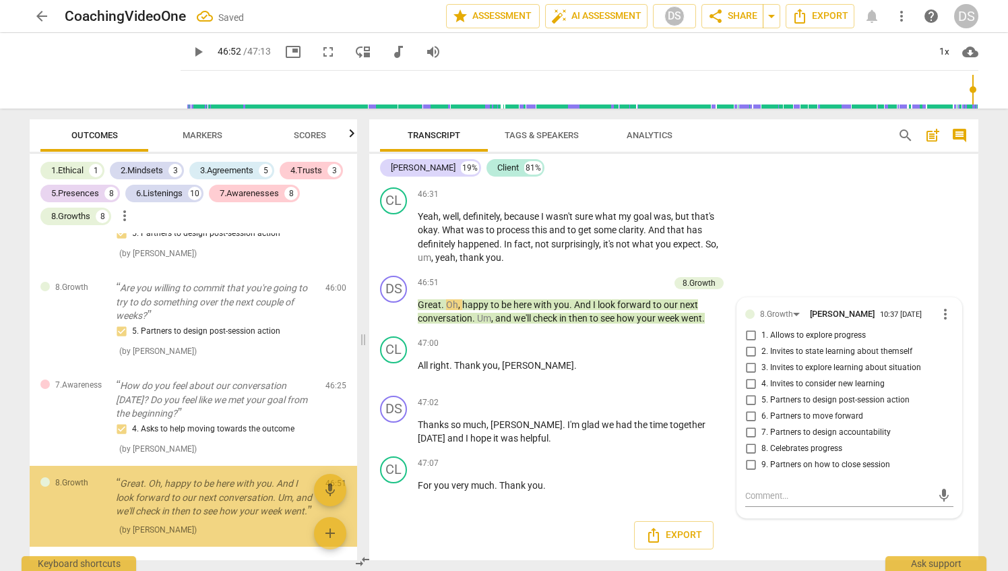
scroll to position [7304, 0]
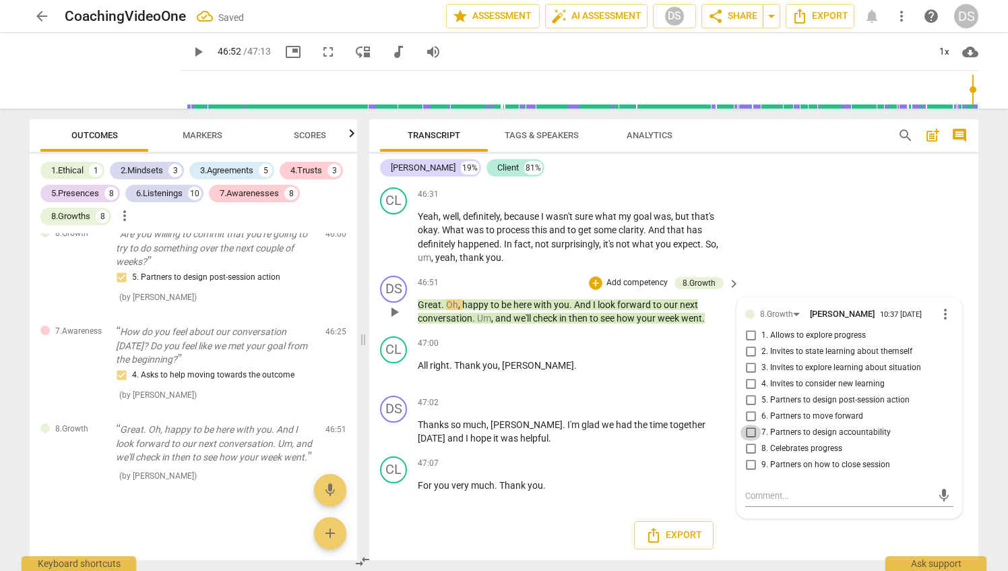
click at [747, 430] on input "7. Partners to design accountability" at bounding box center [751, 433] width 22 height 16
checkbox input "true"
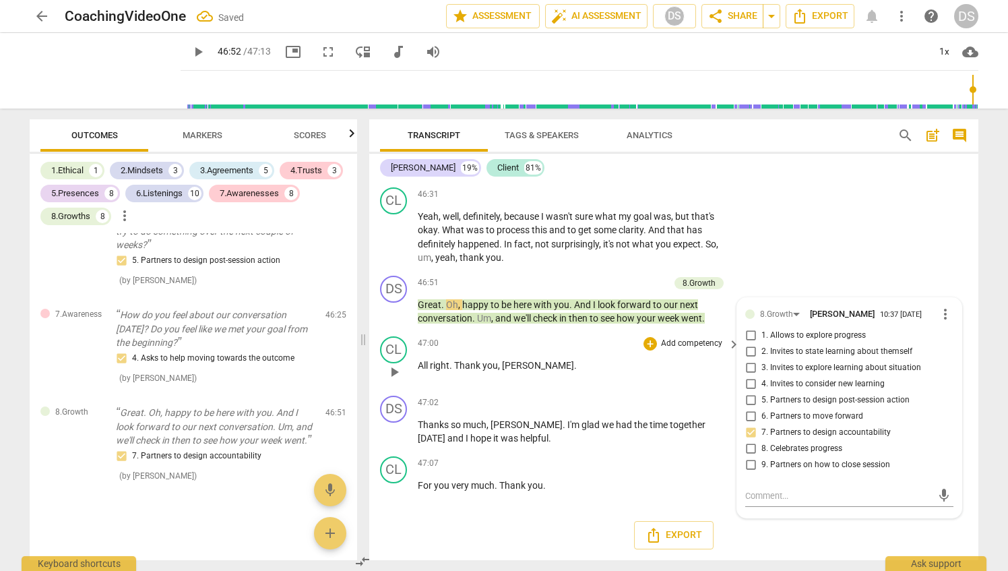
click at [586, 336] on div "CL play_arrow pause 47:00 + Add competency keyboard_arrow_right All right . Tha…" at bounding box center [673, 360] width 609 height 59
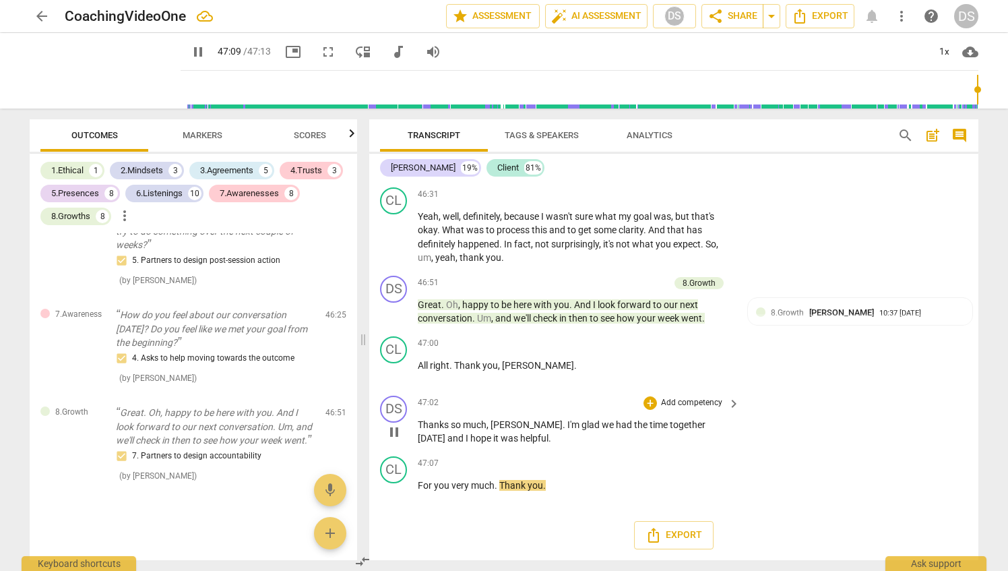
drag, startPoint x: 487, startPoint y: 437, endPoint x: 489, endPoint y: 448, distance: 11.8
click at [487, 437] on p "Thanks so much , Jen . I'm glad we had the time together today and I hope it wa…" at bounding box center [575, 432] width 315 height 28
type input "2831"
type input "2833"
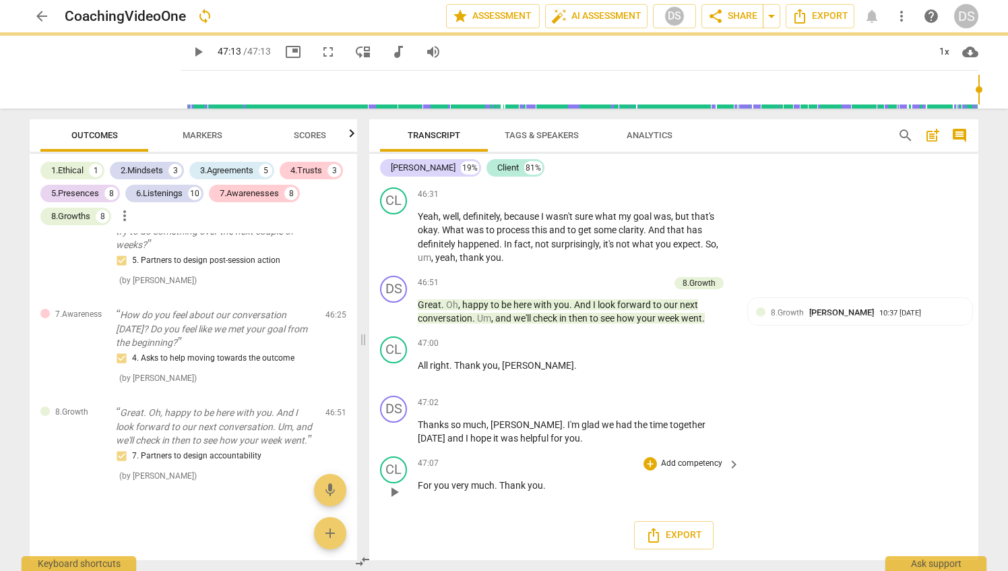
click at [449, 482] on span "you" at bounding box center [443, 485] width 18 height 11
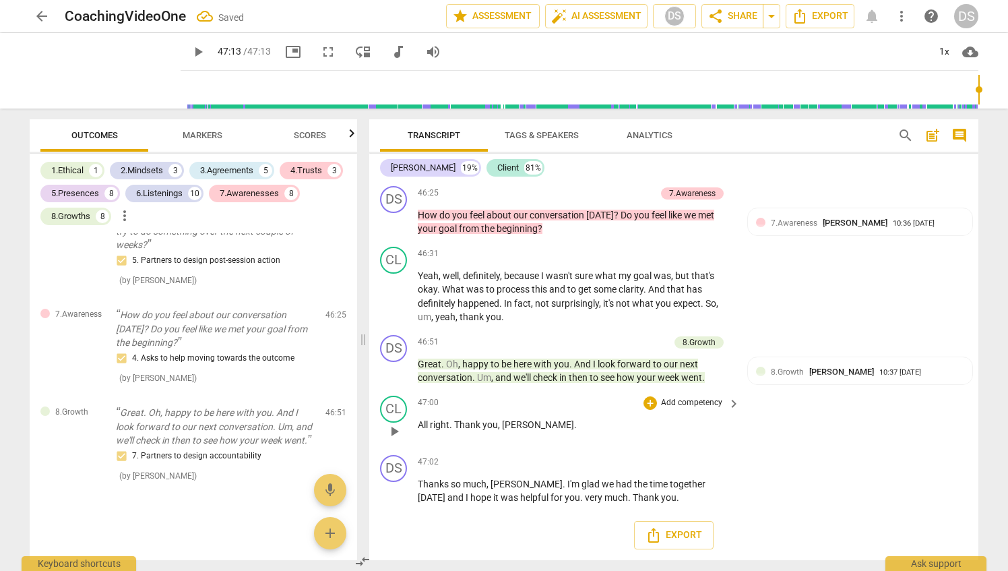
scroll to position [10307, 0]
click at [585, 499] on span "very" at bounding box center [595, 497] width 20 height 11
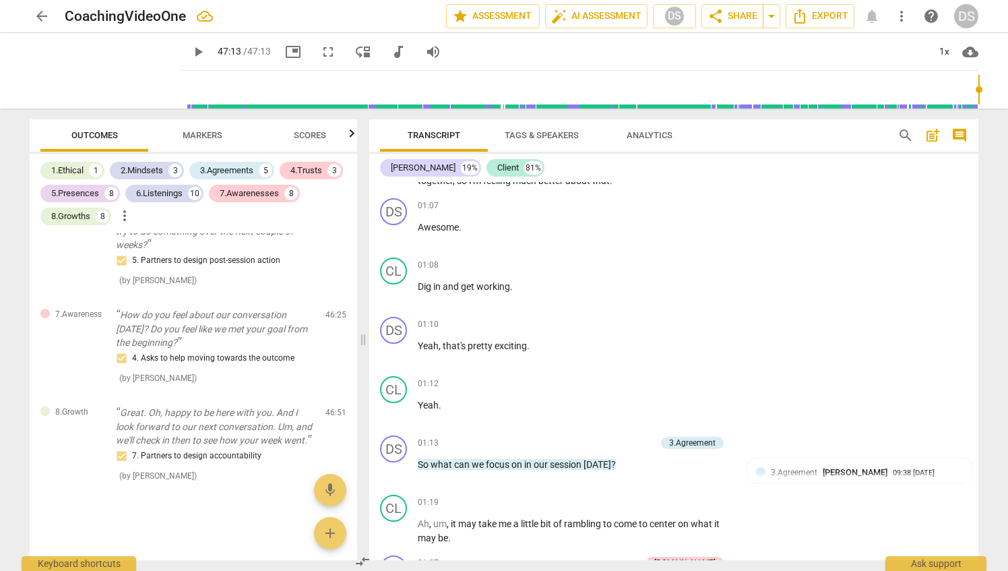
scroll to position [0, 0]
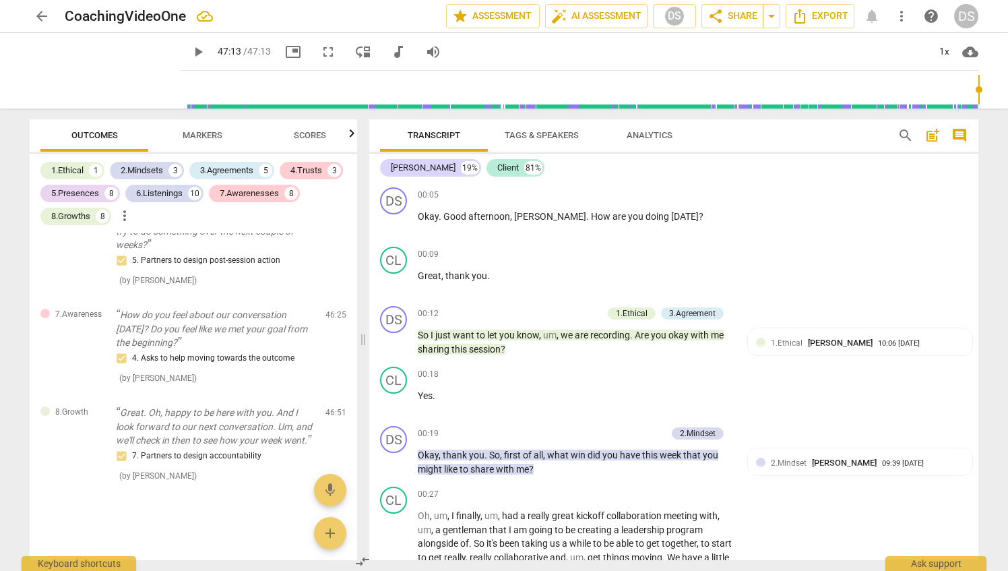
click at [640, 139] on span "Analytics" at bounding box center [650, 135] width 46 height 10
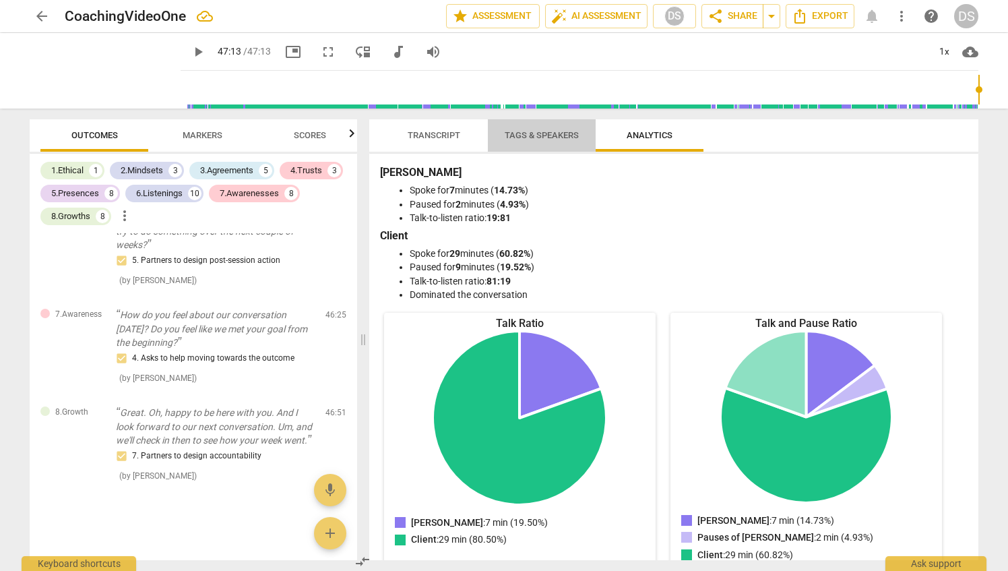
click at [549, 139] on span "Tags & Speakers" at bounding box center [542, 135] width 74 height 10
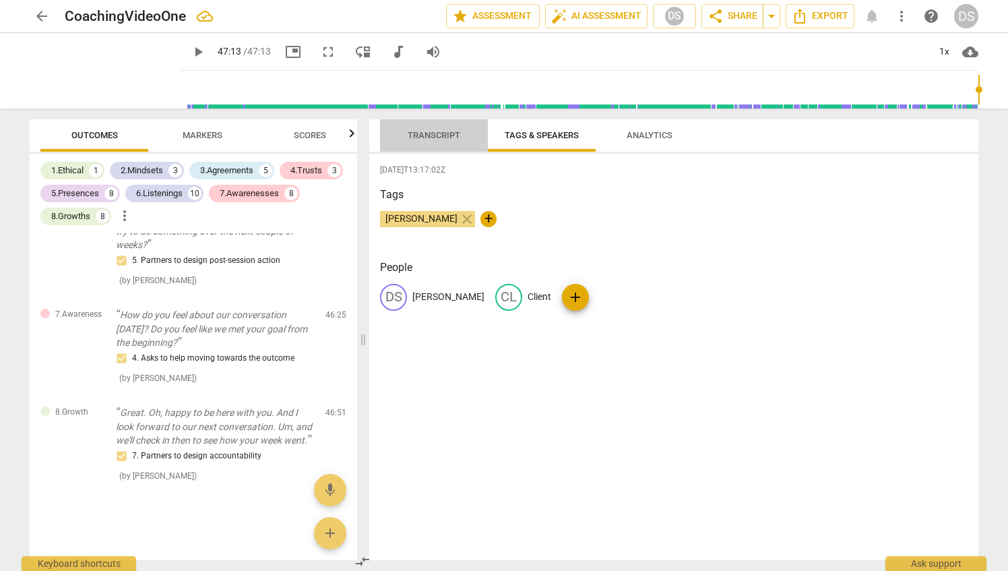
click at [431, 135] on span "Transcript" at bounding box center [434, 135] width 53 height 10
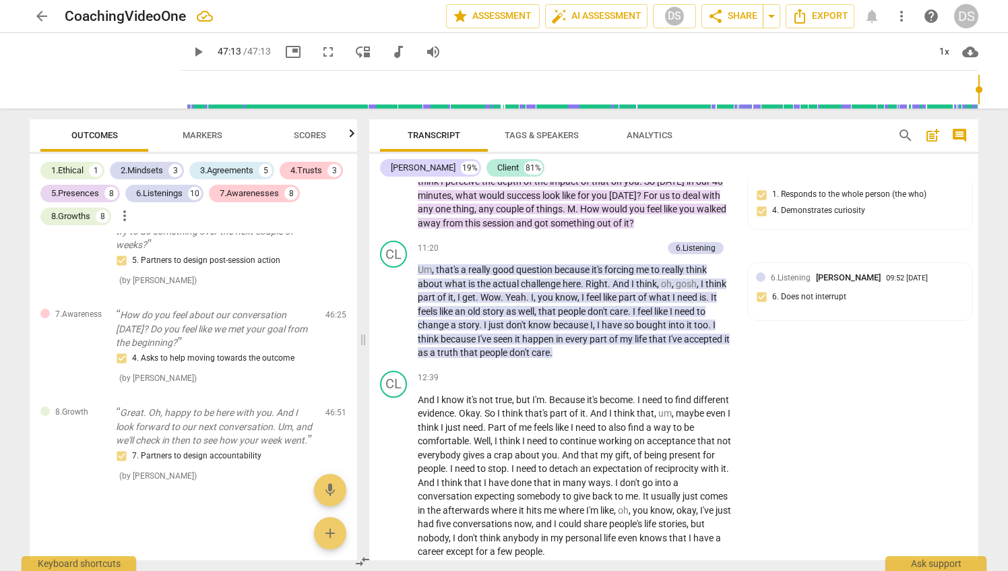
scroll to position [2359, 0]
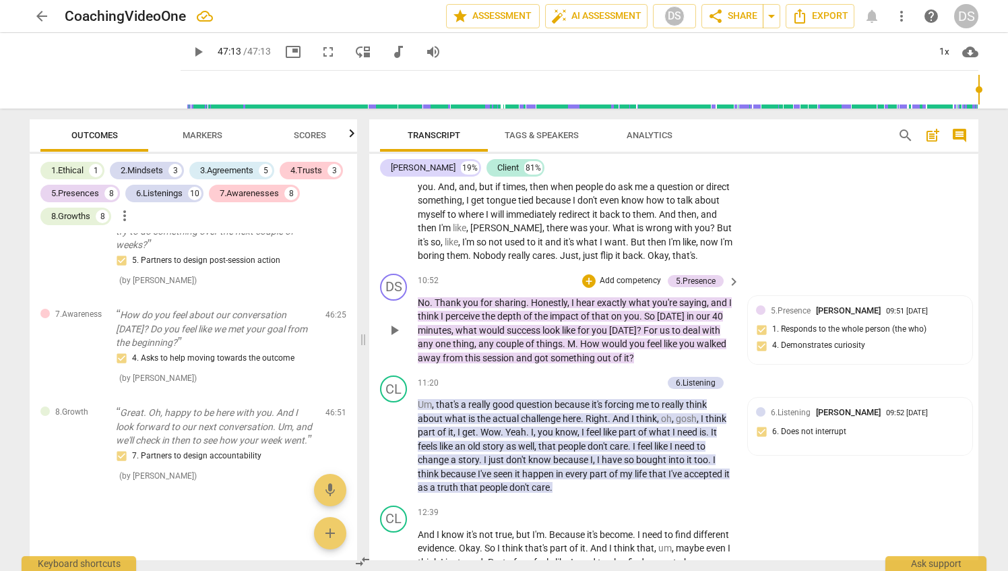
click at [602, 275] on p "Add competency" at bounding box center [631, 281] width 64 height 12
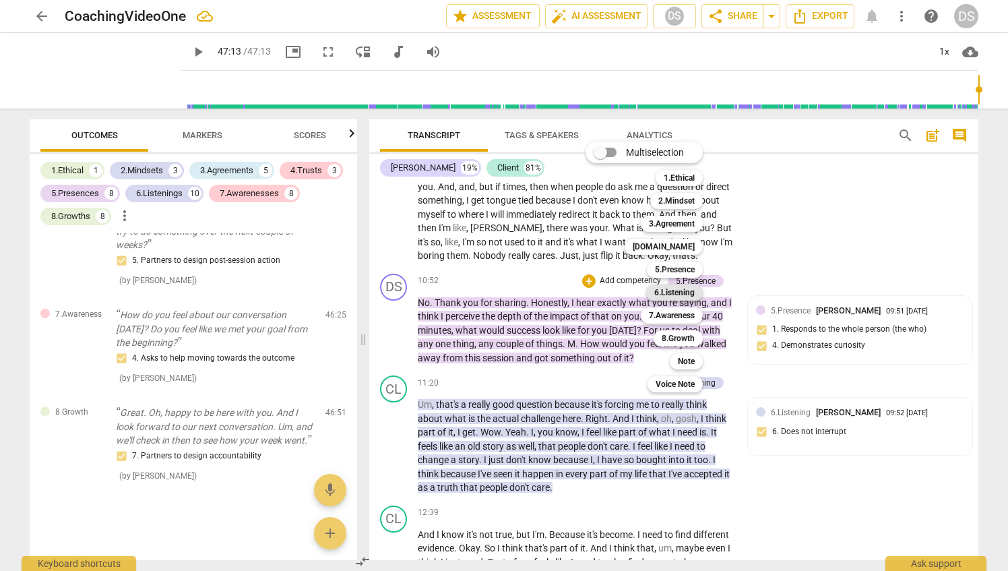
click at [682, 293] on b "6.Listening" at bounding box center [675, 292] width 40 height 16
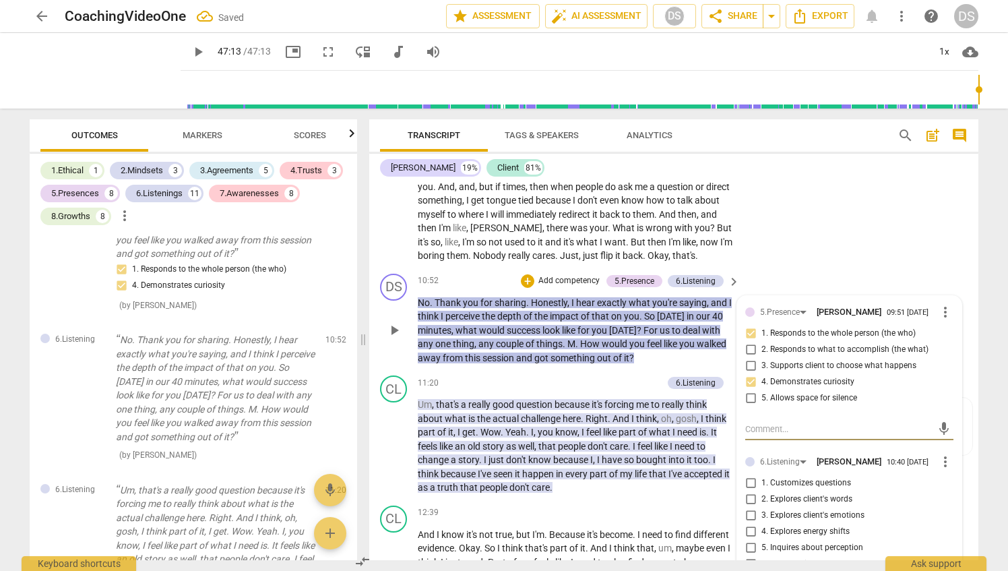
scroll to position [2427, 0]
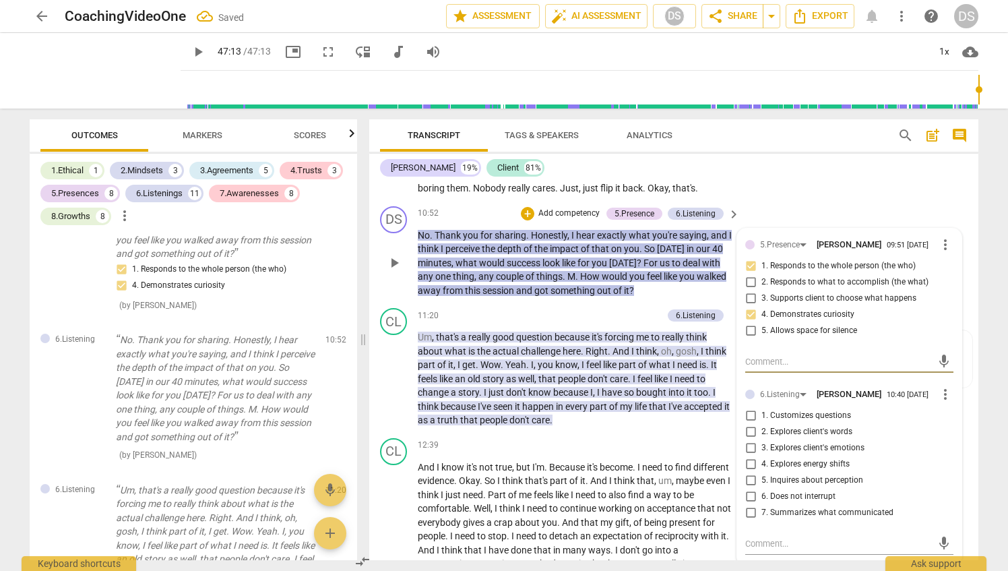
click at [750, 489] on input "6. Does not interrupt" at bounding box center [751, 497] width 22 height 16
checkbox input "true"
click at [828, 186] on div "DS play_arrow pause 00:05 + Add competency keyboard_arrow_right Okay . Good aft…" at bounding box center [673, 371] width 609 height 378
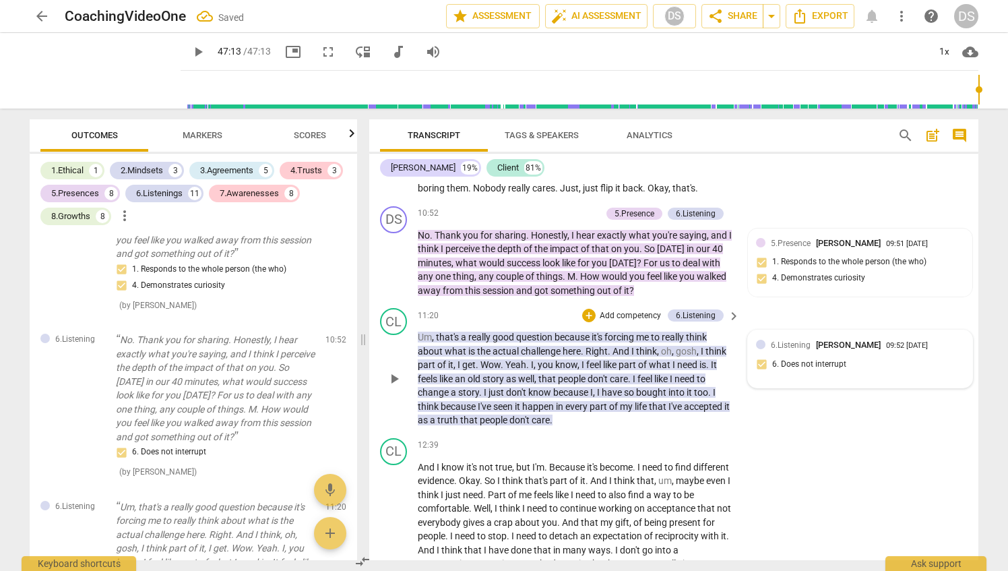
click at [789, 340] on span "6.Listening" at bounding box center [791, 344] width 40 height 9
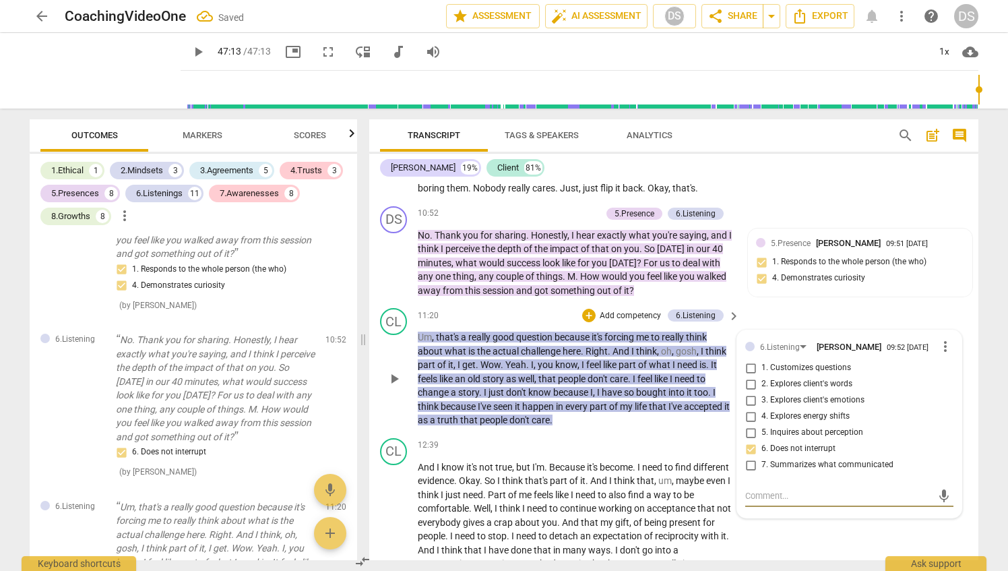
click at [942, 338] on span "more_vert" at bounding box center [946, 346] width 16 height 16
click at [963, 359] on li "Delete" at bounding box center [957, 358] width 47 height 26
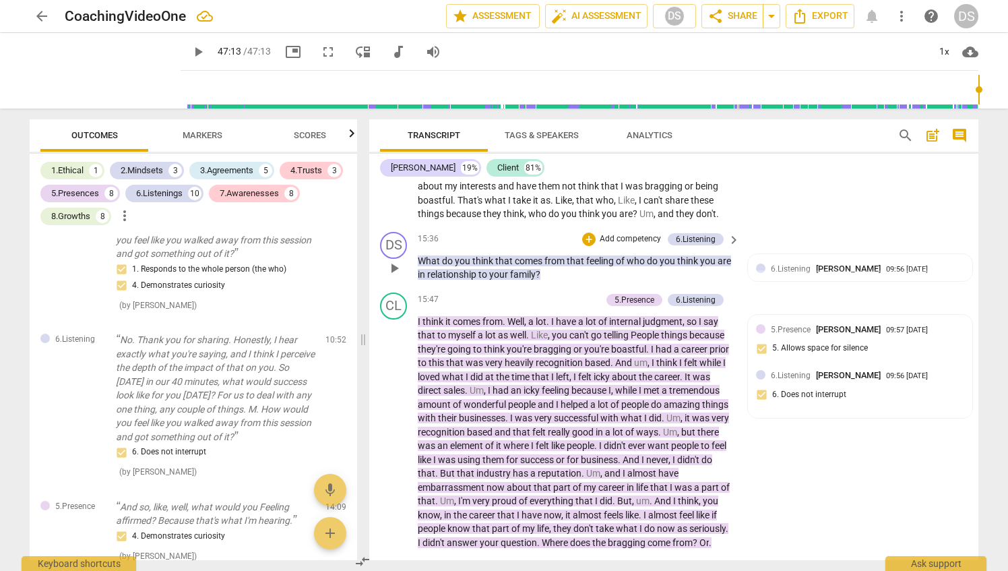
scroll to position [3303, 0]
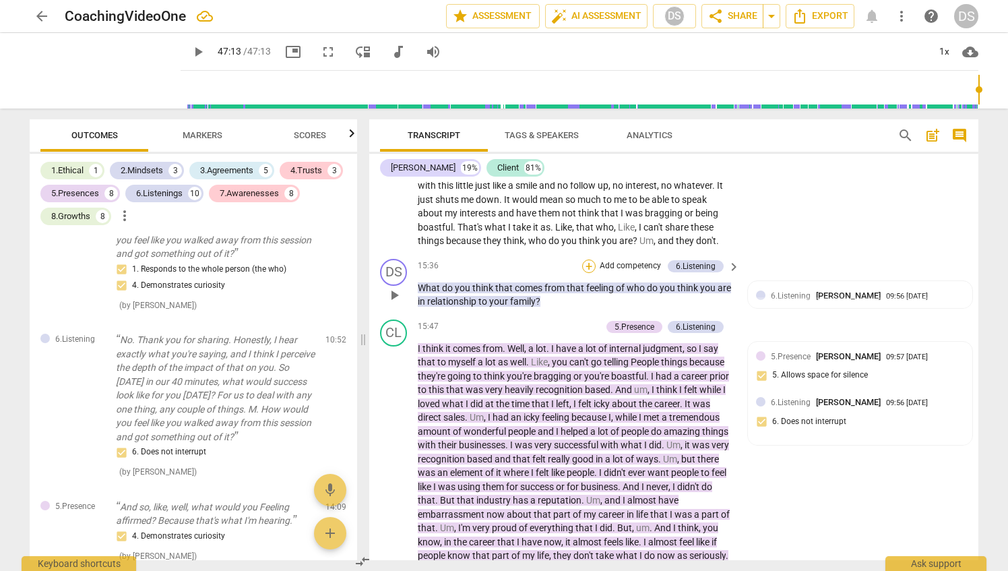
click at [588, 260] on div "+" at bounding box center [588, 266] width 13 height 13
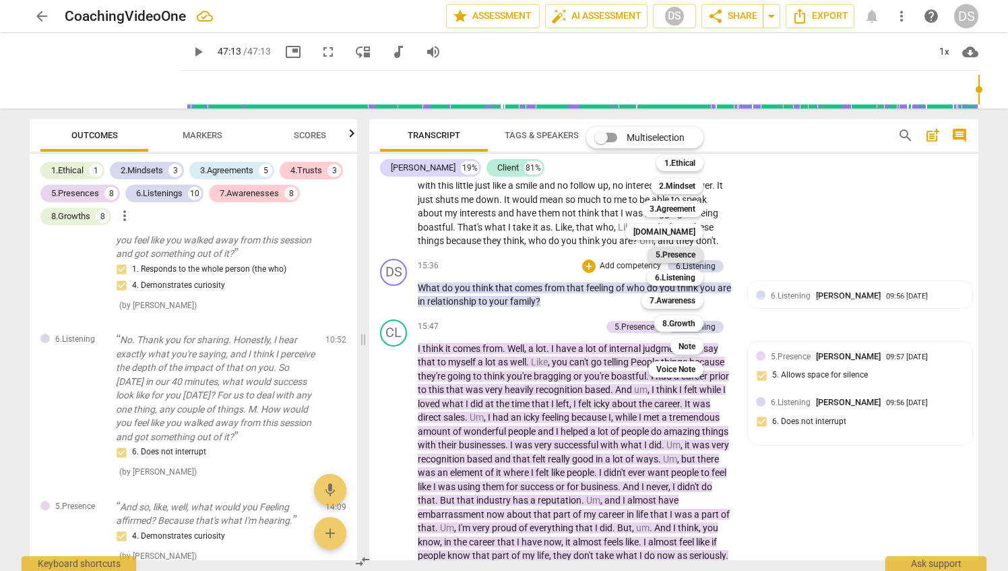
click at [677, 255] on b "5.Presence" at bounding box center [676, 255] width 40 height 16
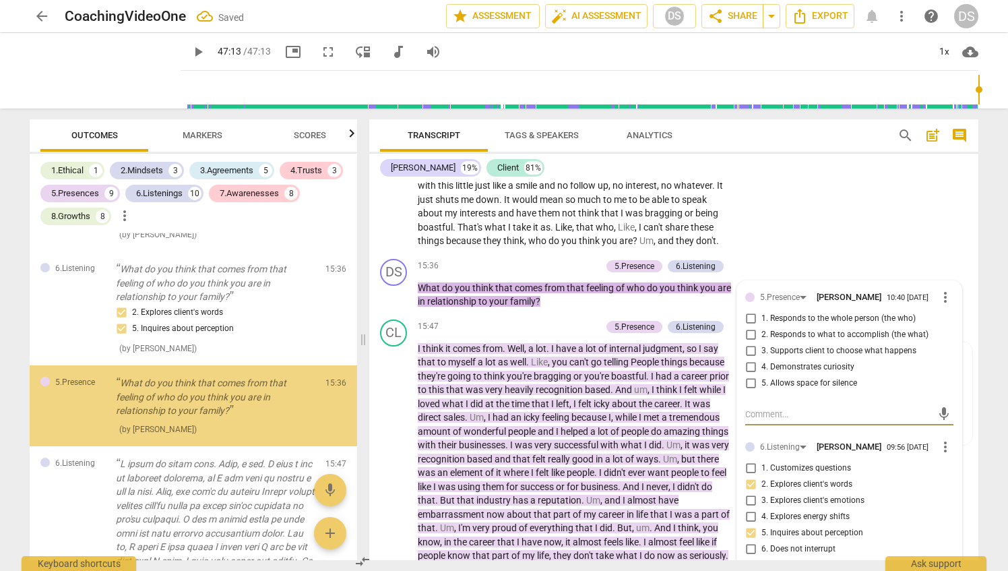
scroll to position [838, 0]
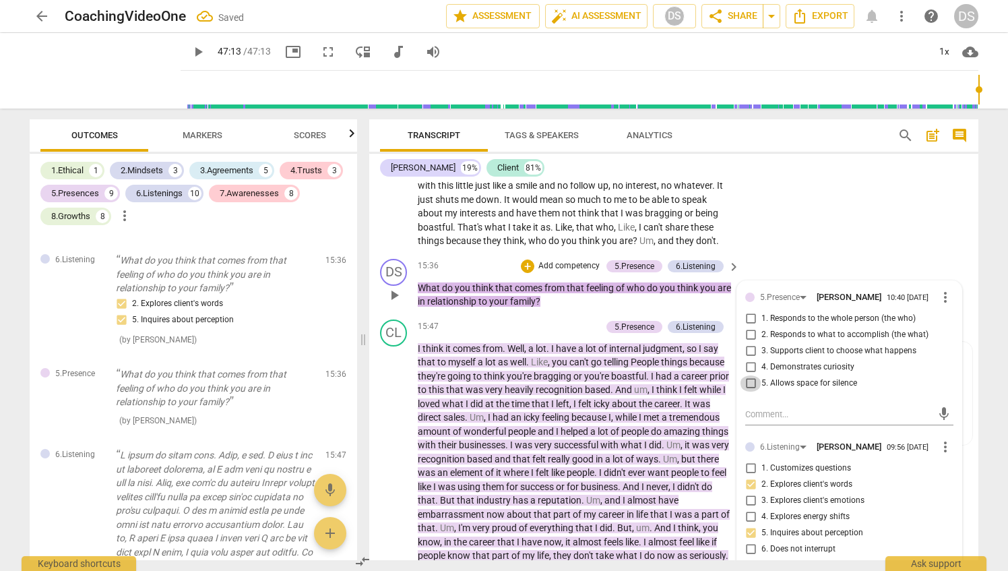
click at [743, 375] on input "5. Allows space for silence" at bounding box center [751, 383] width 22 height 16
checkbox input "true"
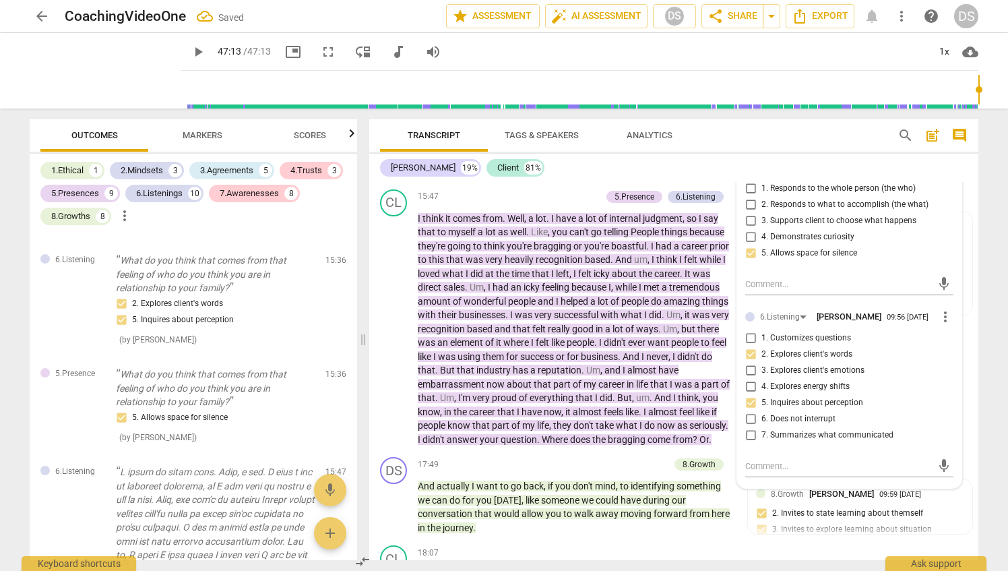
scroll to position [3370, 0]
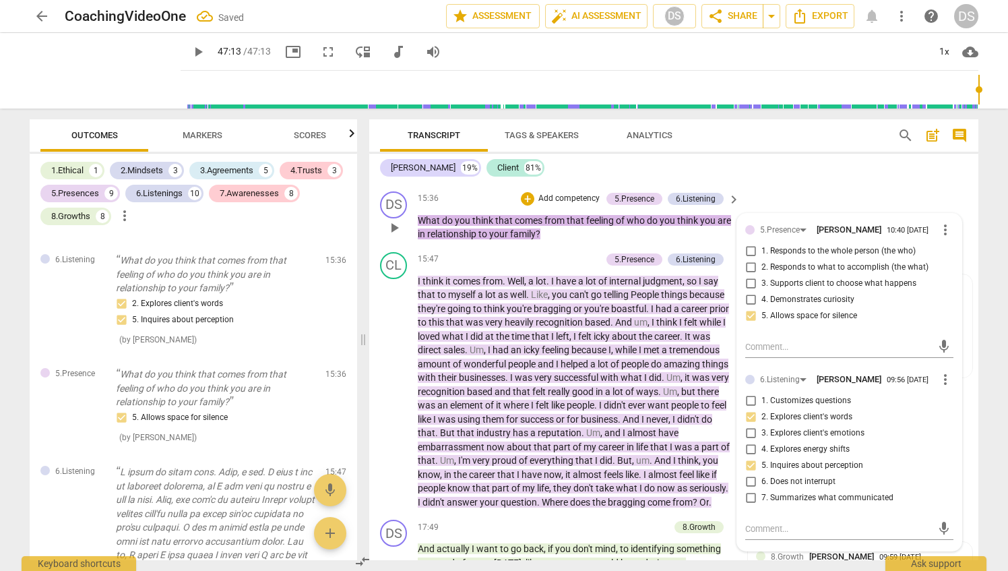
click at [593, 228] on div "DS play_arrow pause 15:36 + Add competency 5.Presence 6.Listening keyboard_arro…" at bounding box center [673, 216] width 609 height 61
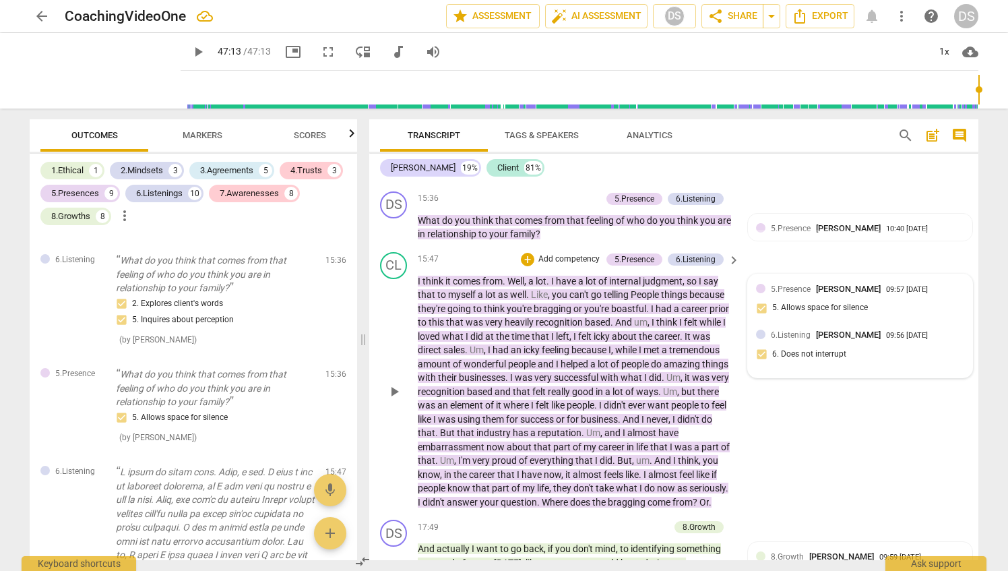
click at [963, 279] on div "5.Presence Diana Stewart 09:57 09-05-2025 5. Allows space for silence 6.Listeni…" at bounding box center [860, 325] width 224 height 103
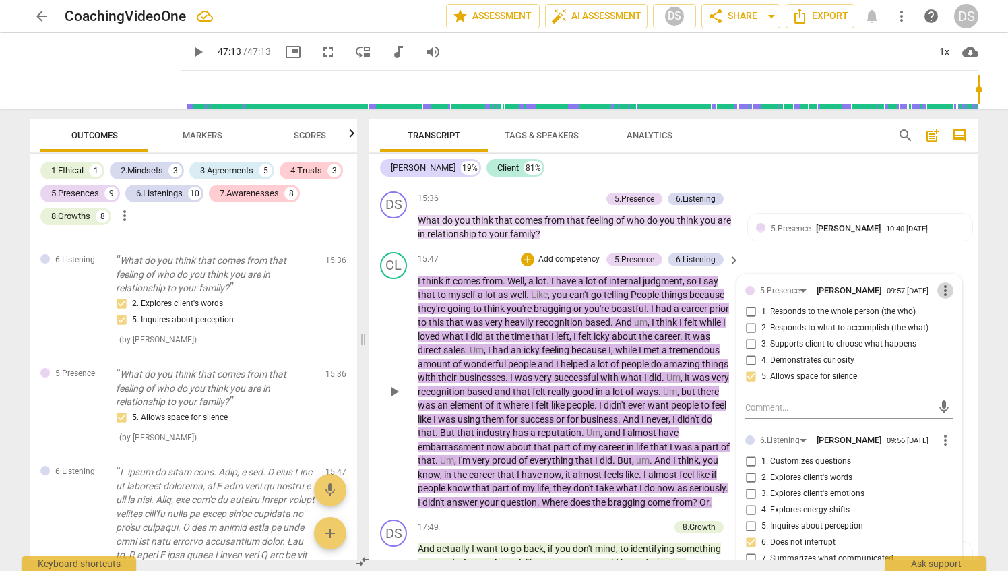
click at [945, 282] on span "more_vert" at bounding box center [946, 290] width 16 height 16
click at [942, 299] on li "Delete" at bounding box center [957, 302] width 47 height 26
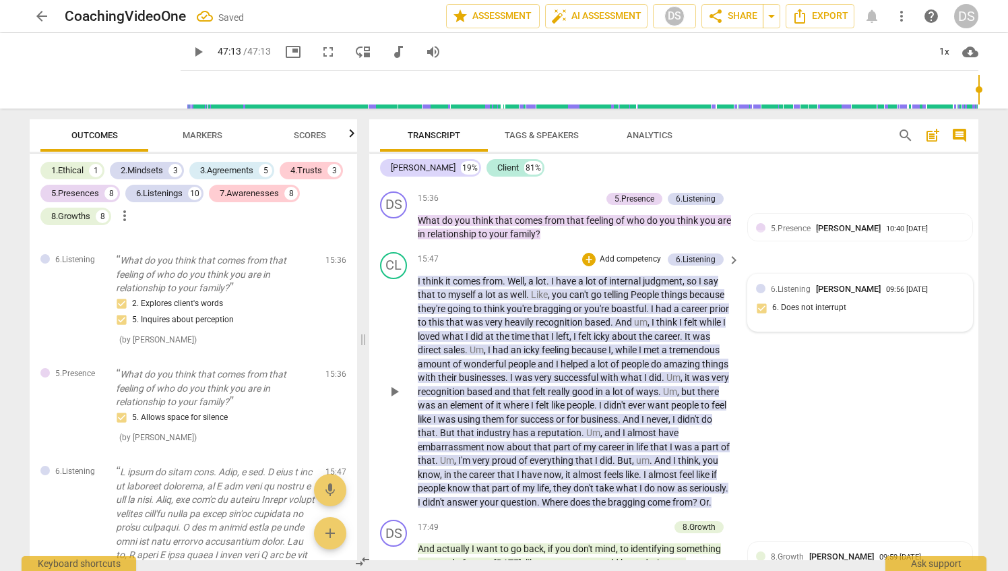
click at [945, 282] on div "6.Listening Diana Stewart 09:56 09-05-2025" at bounding box center [867, 288] width 193 height 13
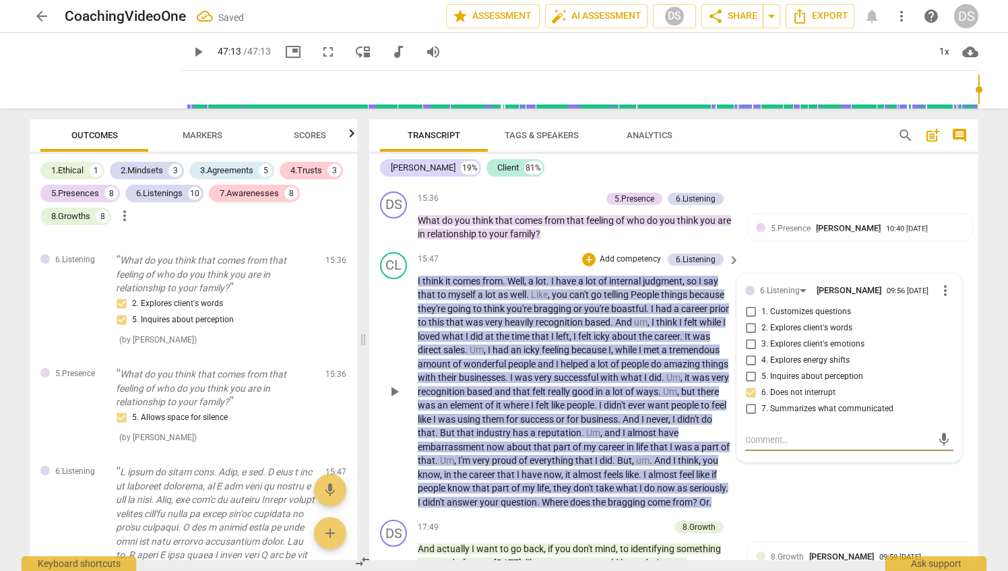
click at [944, 282] on span "more_vert" at bounding box center [946, 290] width 16 height 16
click at [967, 301] on li "Delete" at bounding box center [957, 302] width 47 height 26
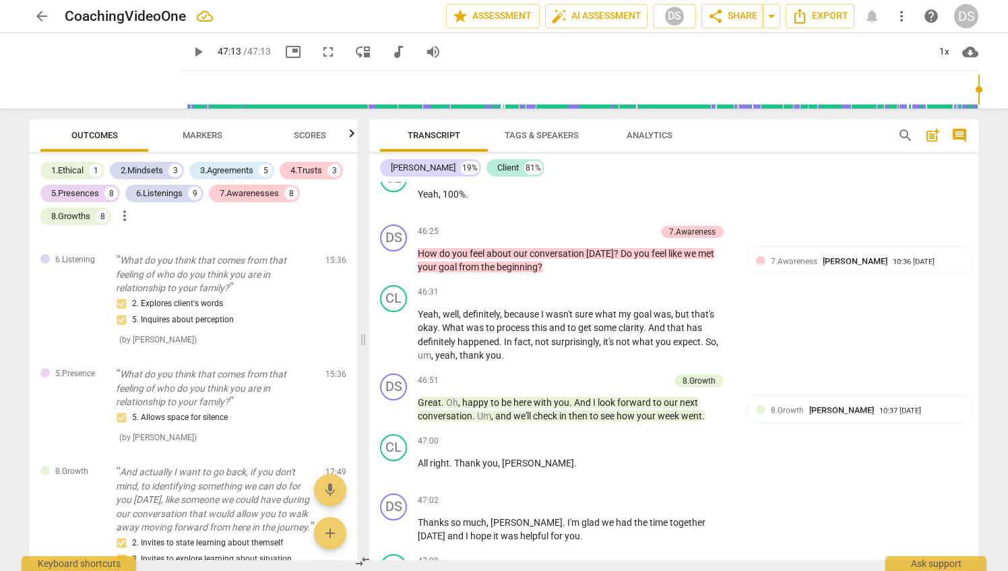
scroll to position [10366, 0]
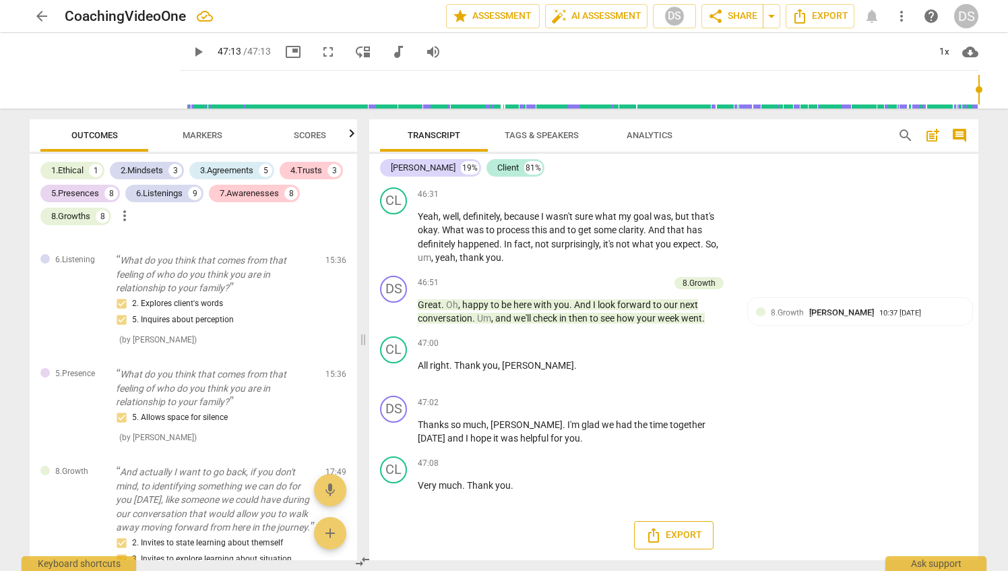
click at [666, 535] on span "Export" at bounding box center [674, 535] width 57 height 16
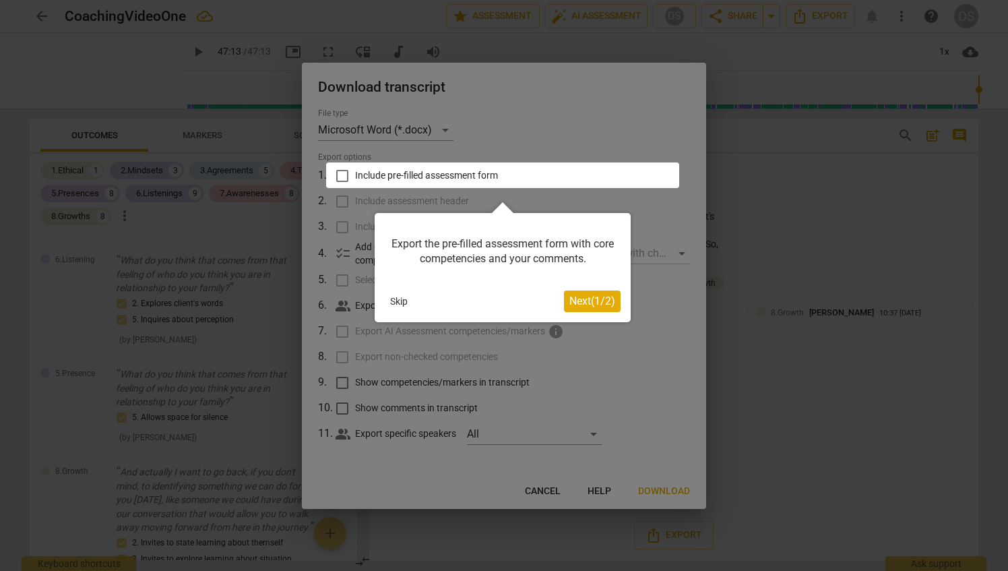
click at [577, 299] on span "Next ( 1 / 2 )" at bounding box center [593, 301] width 46 height 13
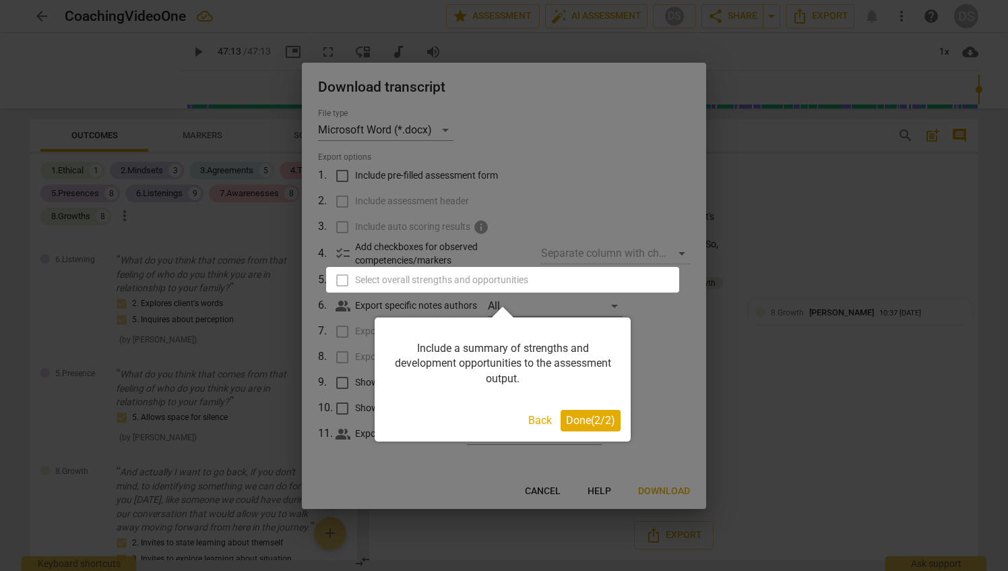
click at [580, 422] on span "Done ( 2 / 2 )" at bounding box center [590, 420] width 49 height 13
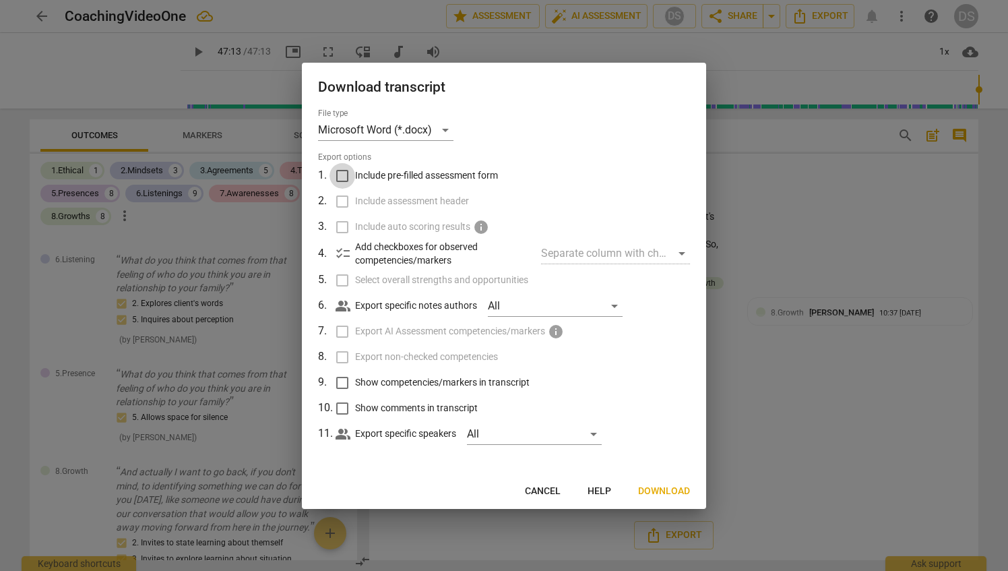
click at [342, 175] on input "Include pre-filled assessment form" at bounding box center [343, 176] width 26 height 26
checkbox input "true"
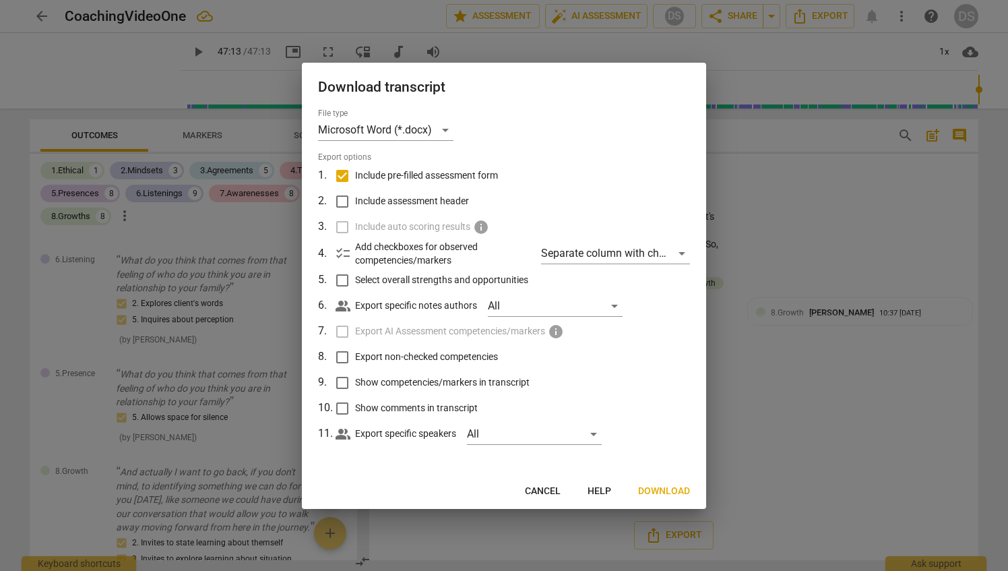
click at [344, 279] on input "Select overall strengths and opportunities" at bounding box center [343, 281] width 26 height 26
checkbox input "true"
click at [342, 379] on input "Show competencies/markers in transcript" at bounding box center [343, 383] width 26 height 26
checkbox input "true"
click at [678, 491] on span "Next" at bounding box center [678, 491] width 24 height 13
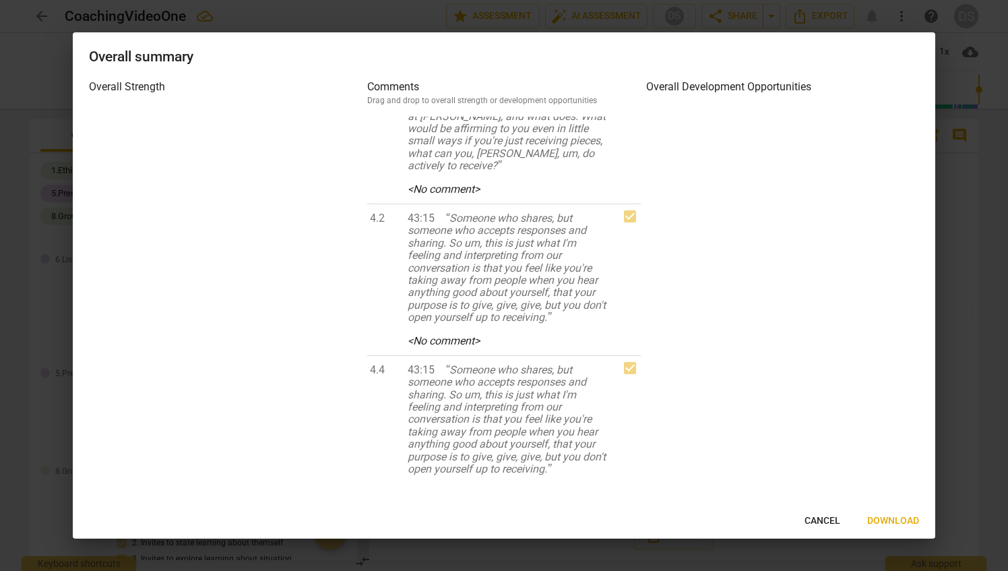
scroll to position [7989, 0]
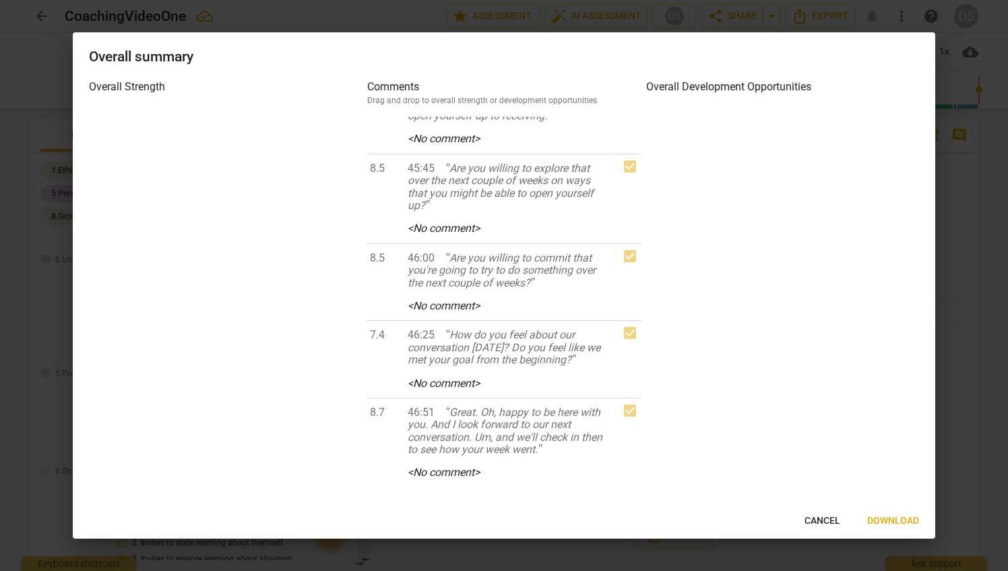
click at [892, 518] on span "Download" at bounding box center [894, 520] width 52 height 13
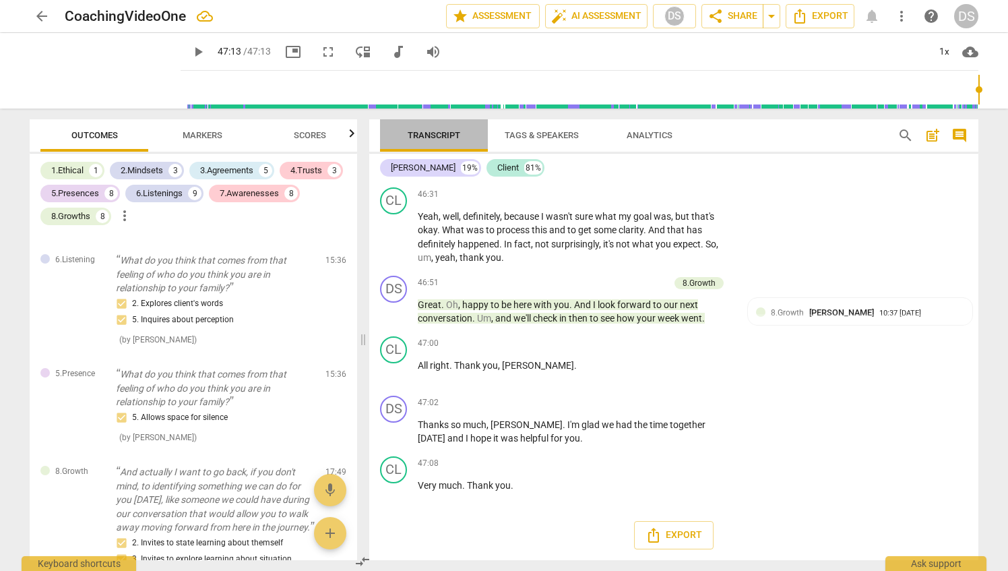
click at [446, 138] on span "Transcript" at bounding box center [434, 135] width 53 height 10
click at [663, 526] on button "Export" at bounding box center [674, 535] width 80 height 28
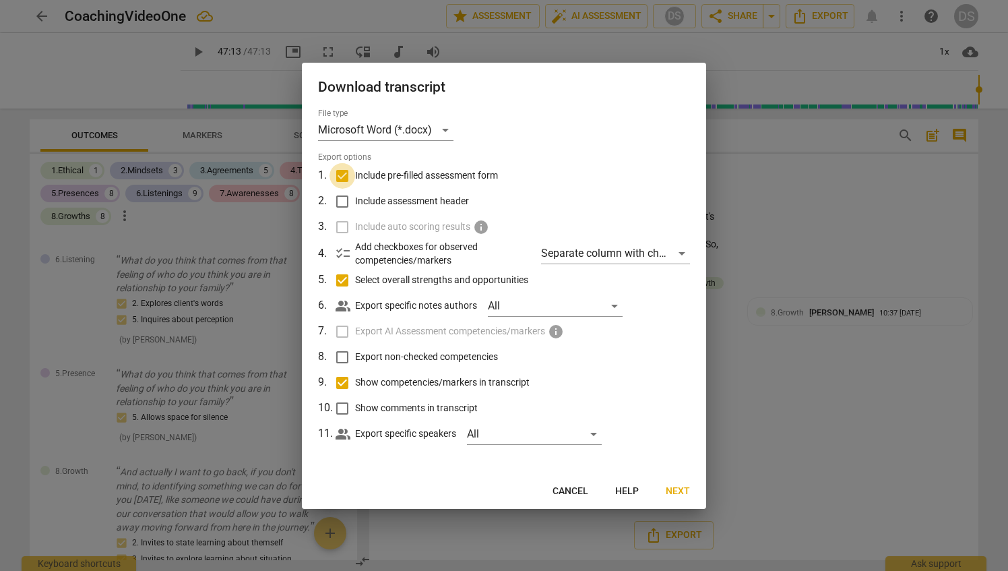
click at [340, 174] on input "Include pre-filled assessment form" at bounding box center [343, 176] width 26 height 26
checkbox input "false"
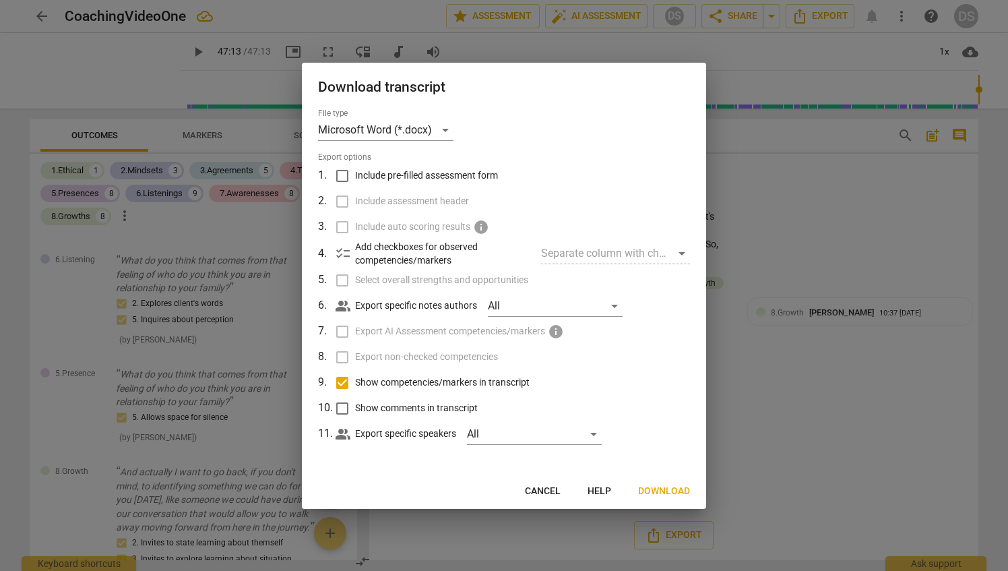
click at [342, 384] on input "Show competencies/markers in transcript" at bounding box center [343, 383] width 26 height 26
checkbox input "false"
click at [677, 489] on span "Download" at bounding box center [664, 491] width 52 height 13
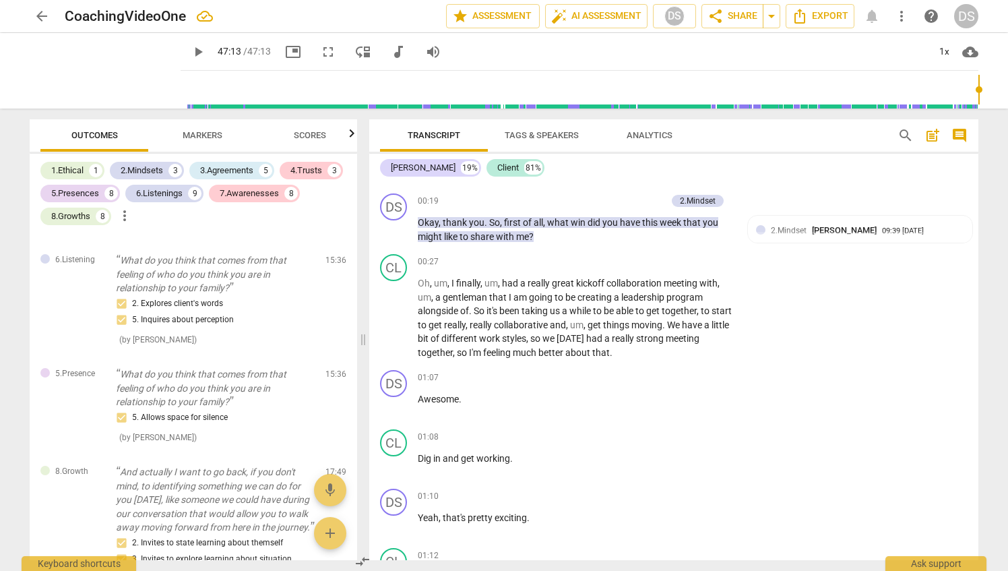
scroll to position [8, 0]
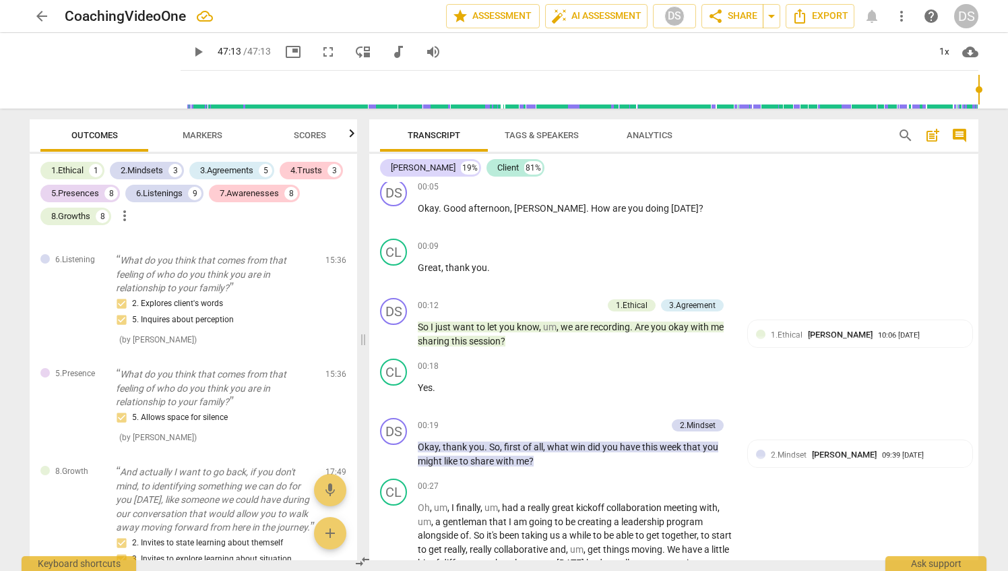
click at [322, 138] on span "Scores" at bounding box center [310, 135] width 32 height 10
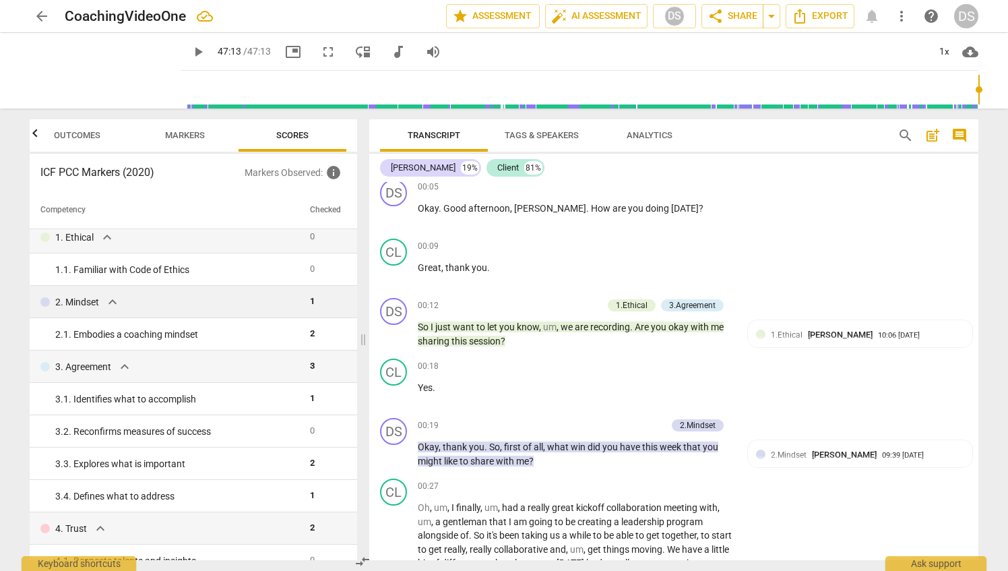
scroll to position [0, 0]
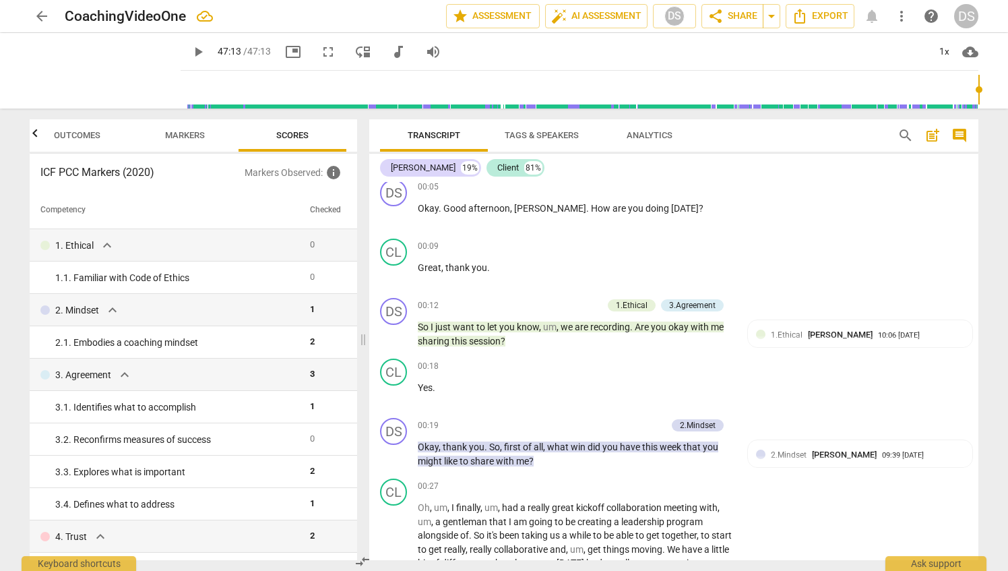
click at [201, 131] on span "Markers" at bounding box center [185, 135] width 40 height 10
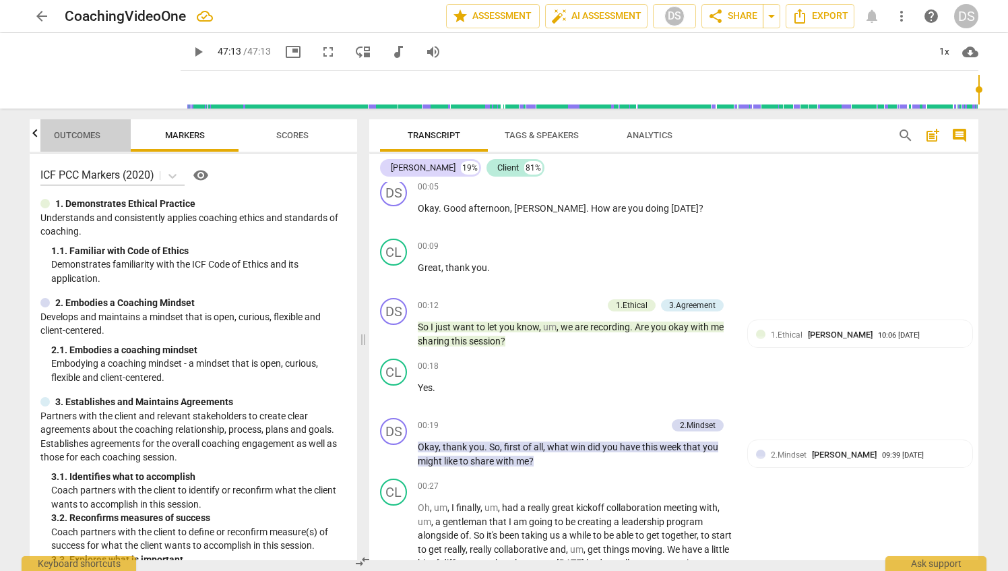
click at [62, 135] on span "Outcomes" at bounding box center [77, 135] width 47 height 10
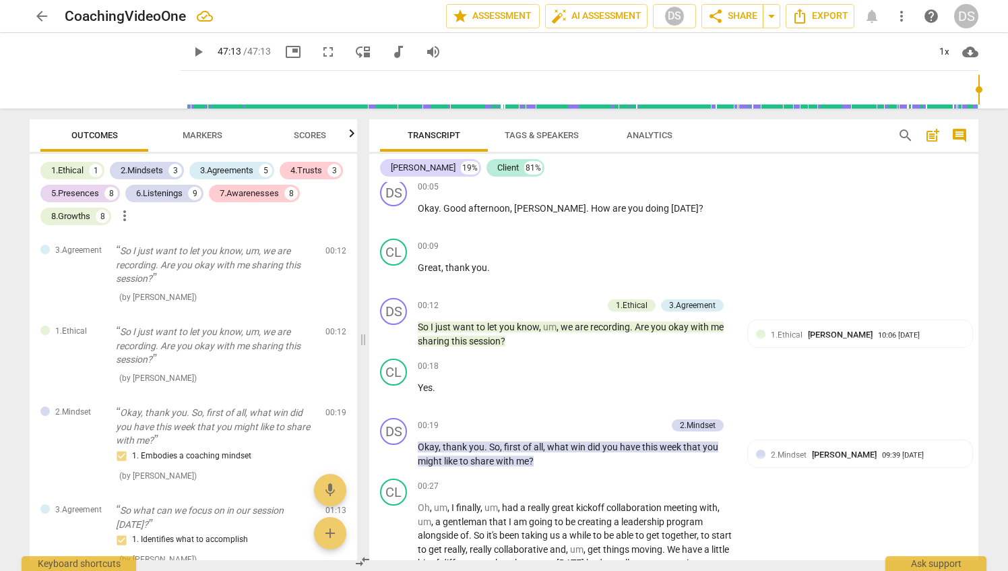
type input "2833"
